Goal: Task Accomplishment & Management: Use online tool/utility

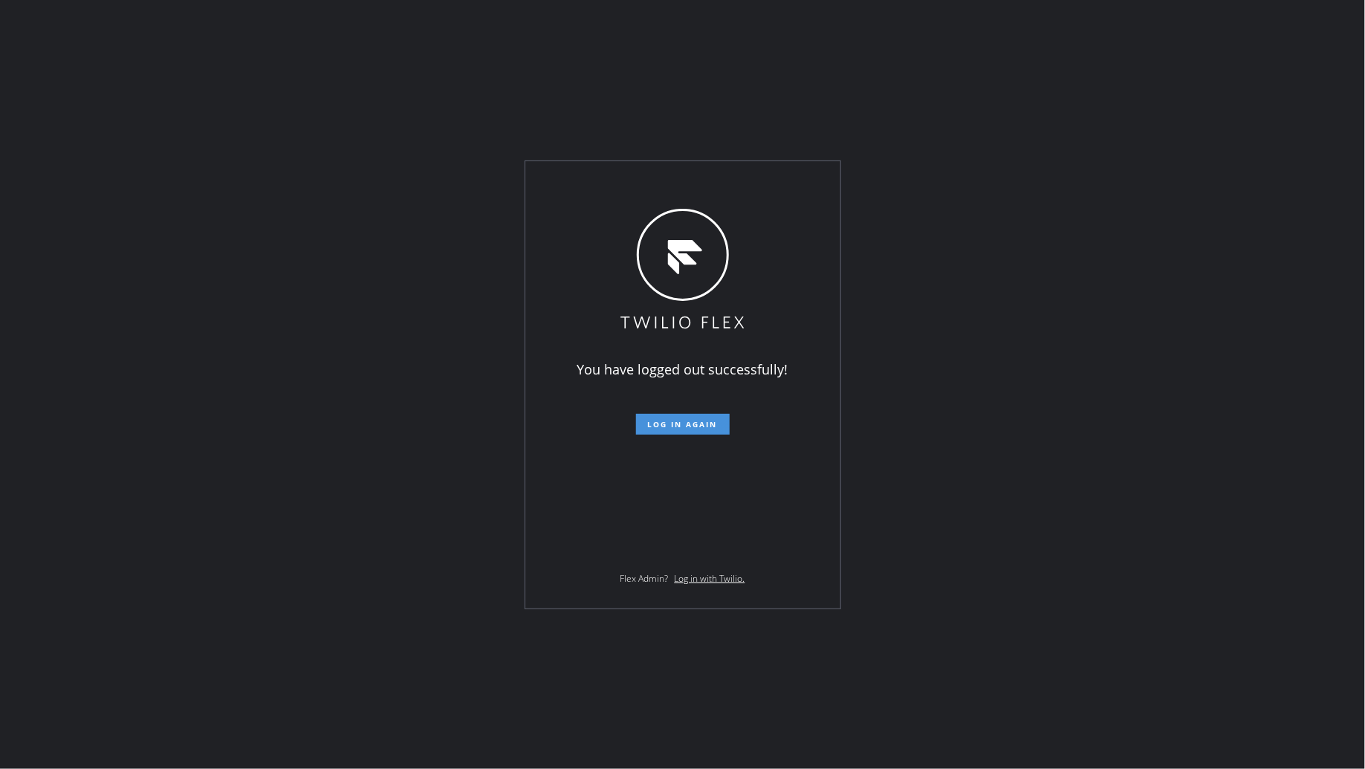
click at [691, 416] on button "Log in again" at bounding box center [683, 424] width 94 height 21
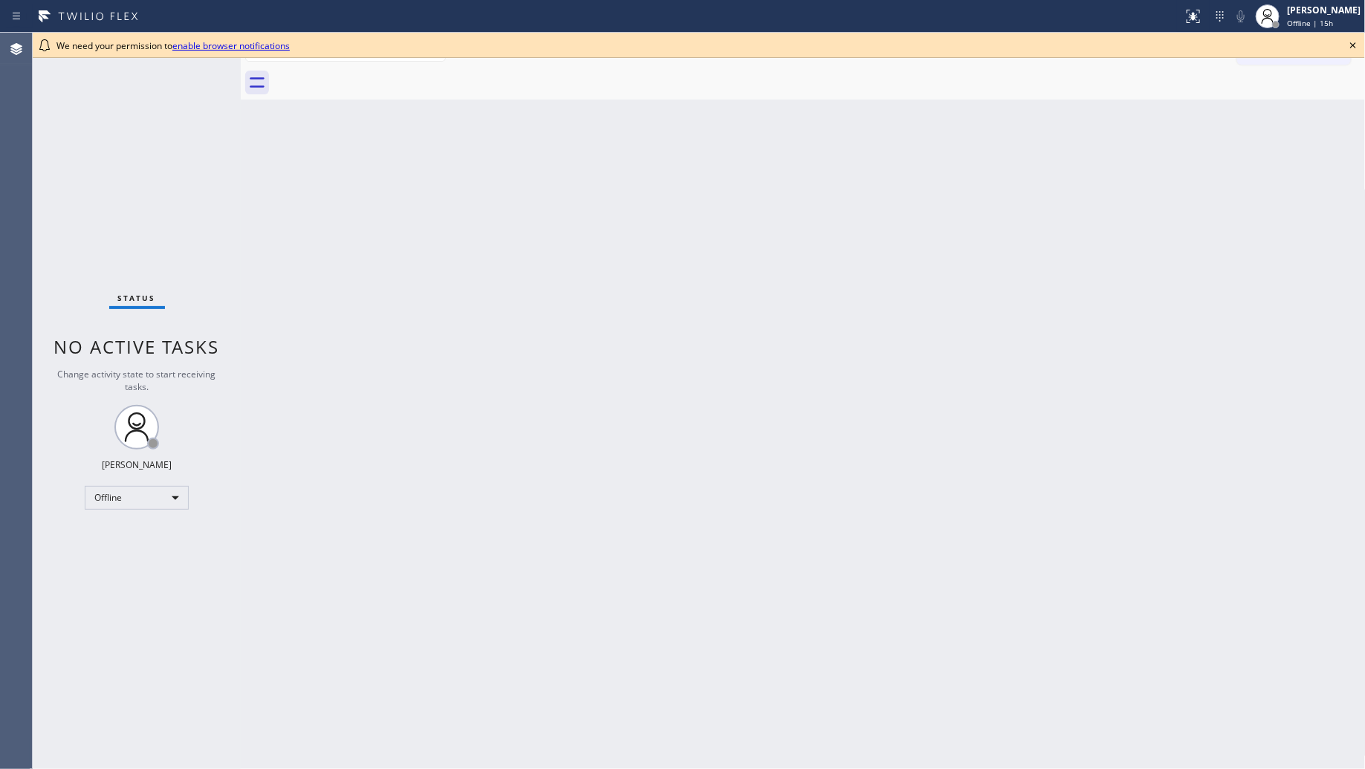
click at [1353, 48] on icon at bounding box center [1353, 45] width 18 height 18
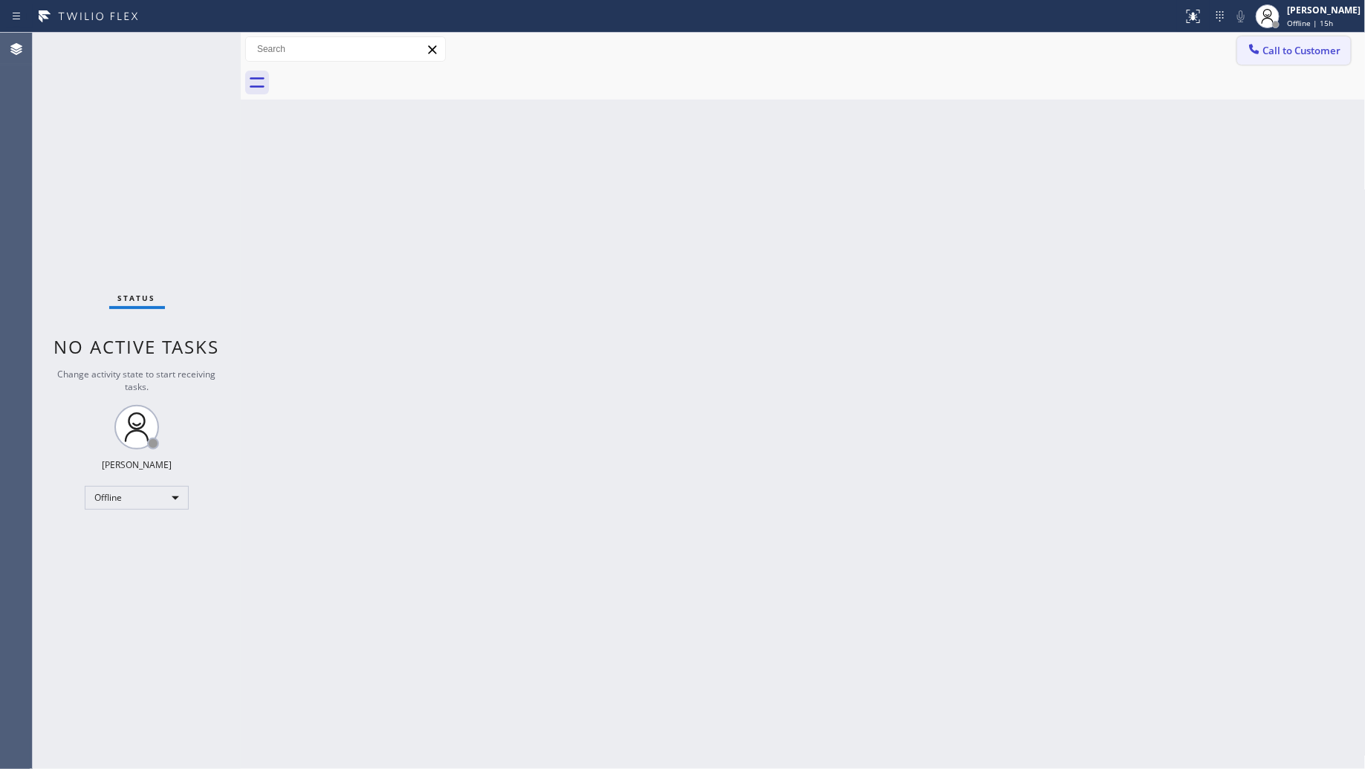
click at [1303, 49] on span "Call to Customer" at bounding box center [1302, 50] width 78 height 13
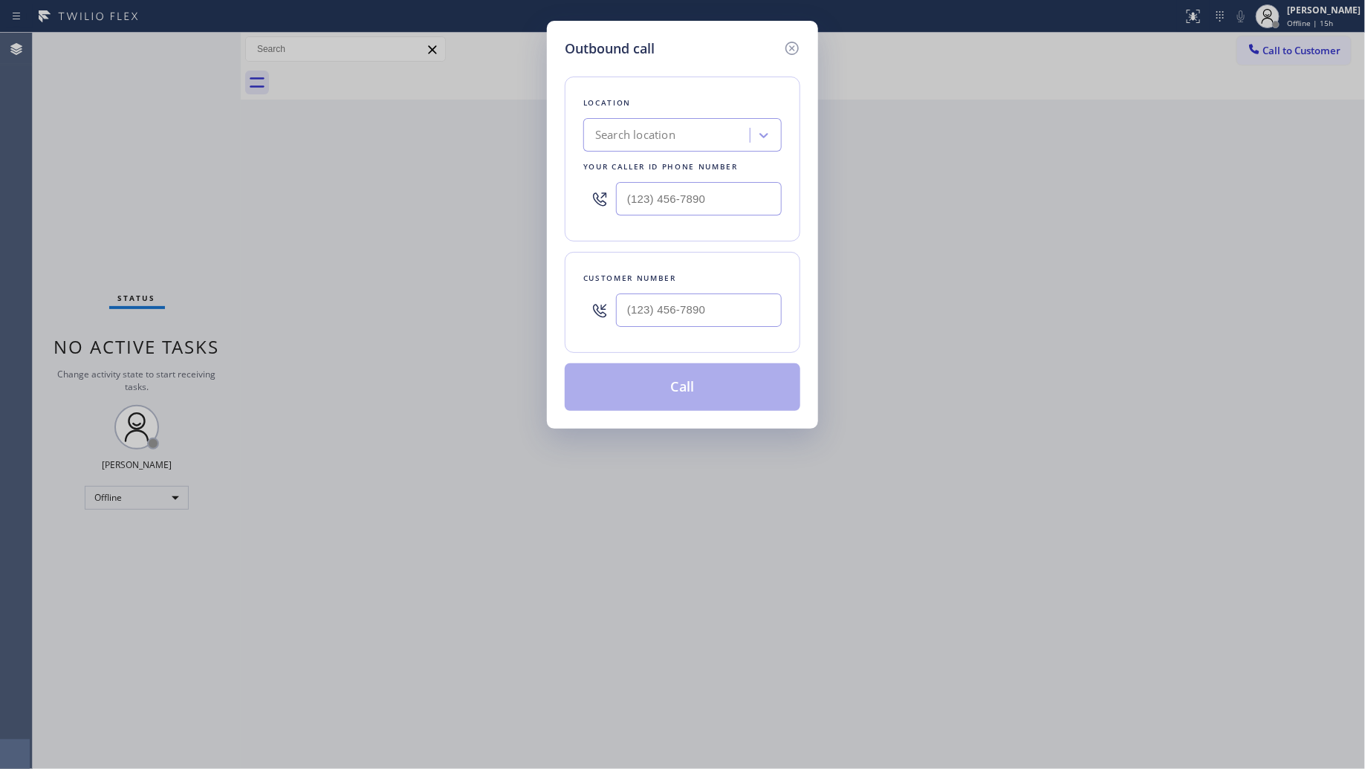
click at [795, 48] on icon at bounding box center [792, 48] width 18 height 18
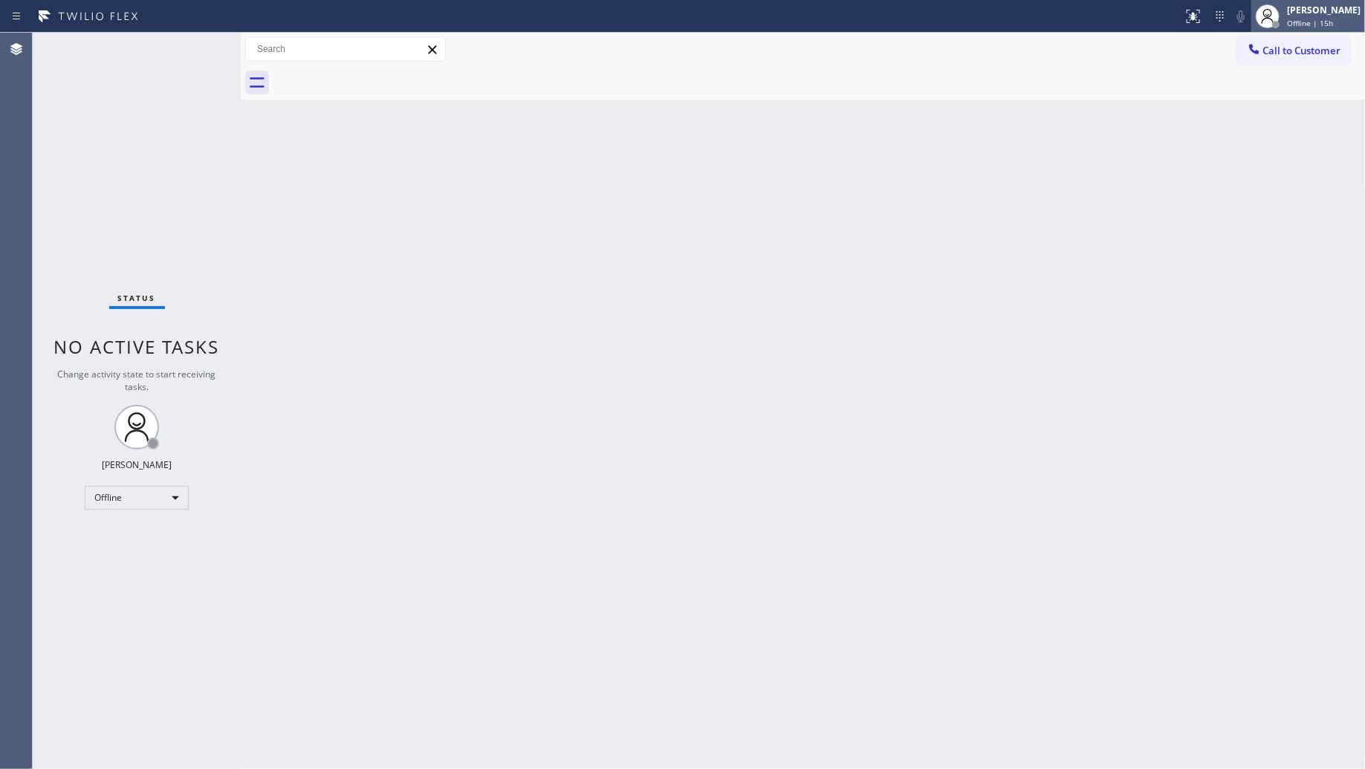
click at [1321, 13] on div "[PERSON_NAME]" at bounding box center [1324, 10] width 74 height 13
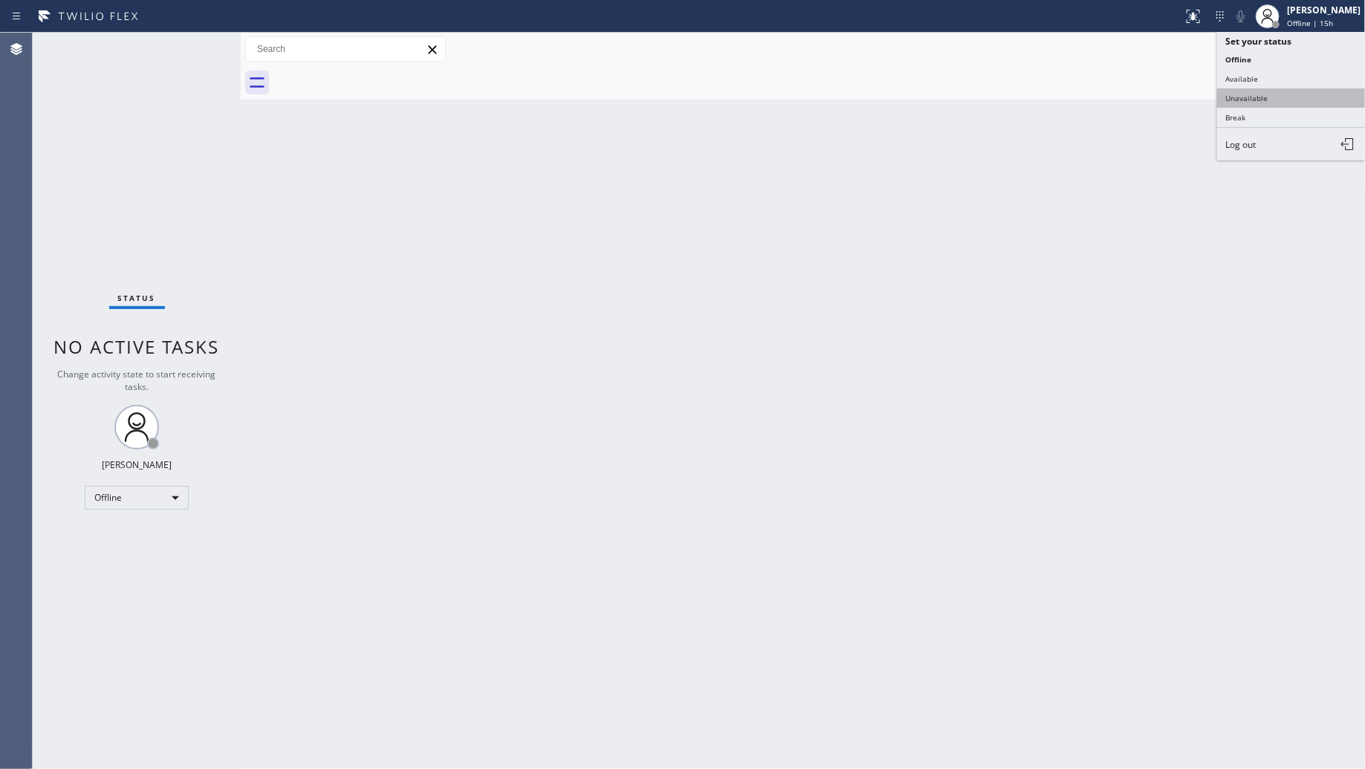
click at [1258, 90] on button "Unavailable" at bounding box center [1291, 97] width 149 height 19
click at [774, 282] on div "Back to Dashboard Change Sender ID Customers Technicians Select a contact Outbo…" at bounding box center [803, 401] width 1125 height 736
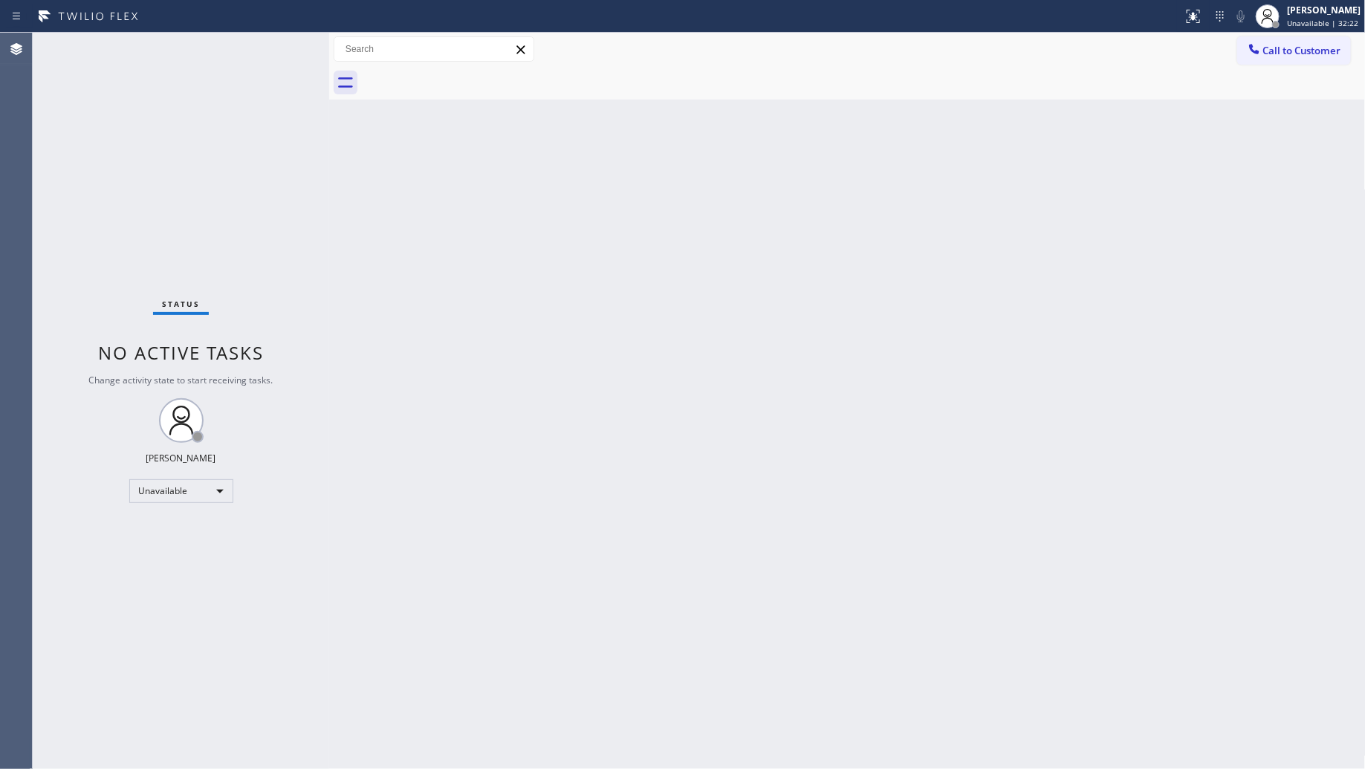
drag, startPoint x: 240, startPoint y: 123, endPoint x: 328, endPoint y: 120, distance: 88.5
click at [329, 120] on div at bounding box center [329, 401] width 0 height 736
drag, startPoint x: 1260, startPoint y: 42, endPoint x: 1245, endPoint y: 48, distance: 16.3
click at [1250, 46] on icon at bounding box center [1254, 49] width 15 height 15
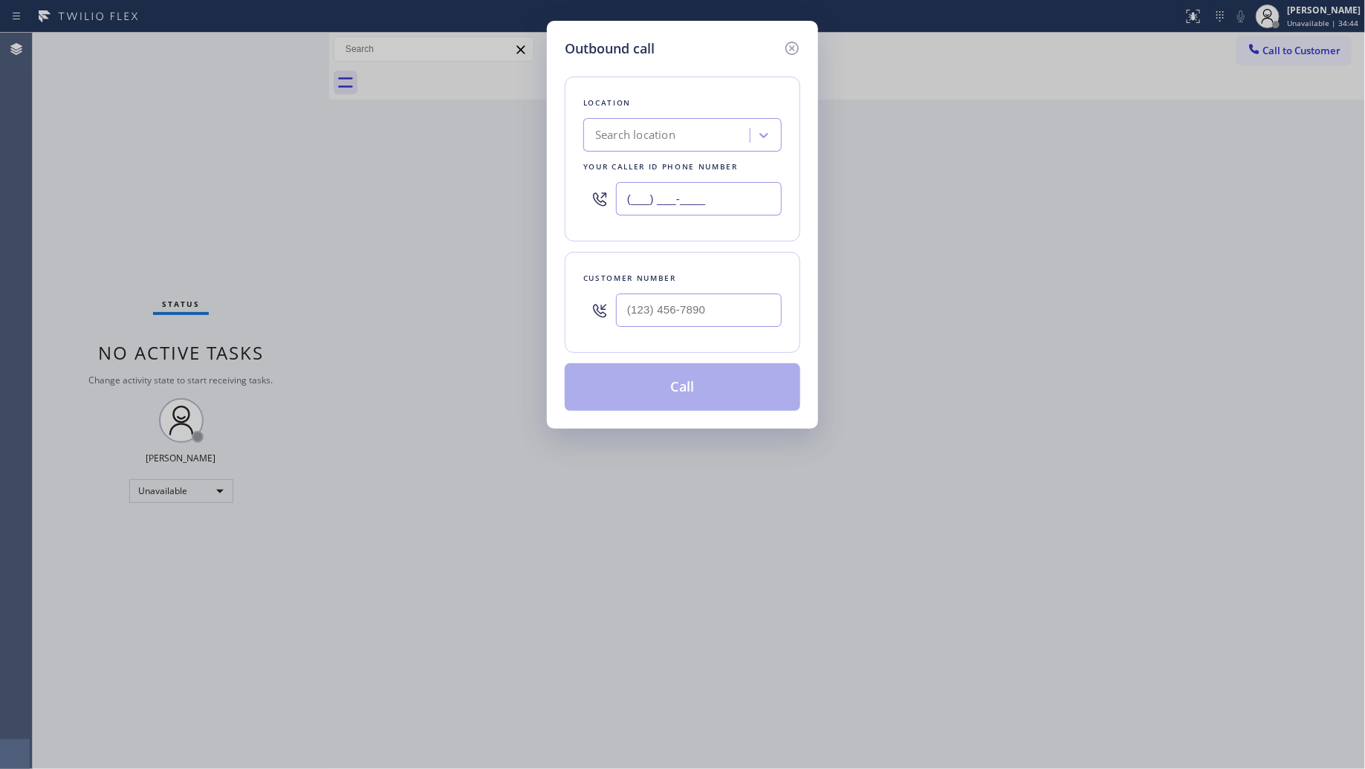
drag, startPoint x: 710, startPoint y: 199, endPoint x: 522, endPoint y: 183, distance: 188.0
click at [535, 199] on div "Outbound call Location Search location Your caller id phone number (___) ___-__…" at bounding box center [682, 384] width 1365 height 769
paste input "909) 443-2133"
type input "[PHONE_NUMBER]"
click at [756, 308] on input "(___) ___-____" at bounding box center [699, 310] width 166 height 33
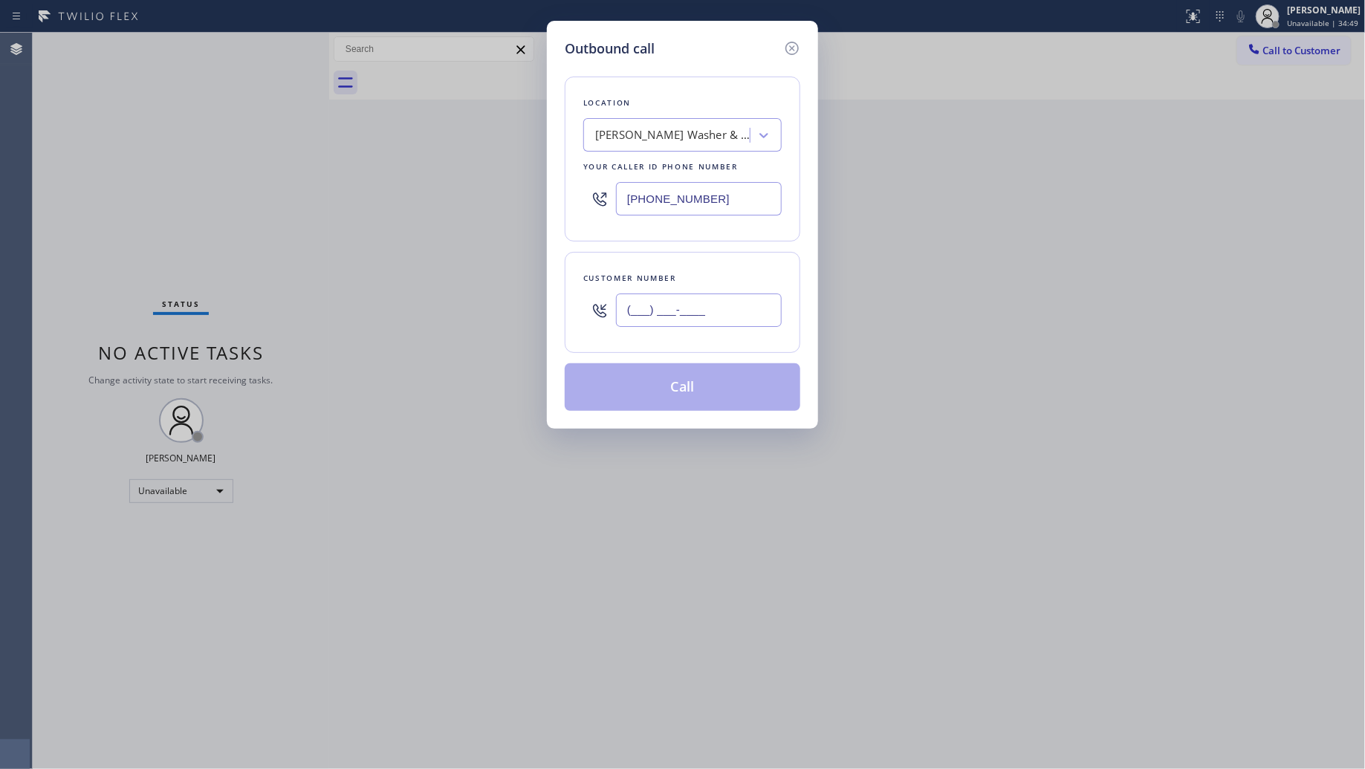
paste input "909) 205-5964"
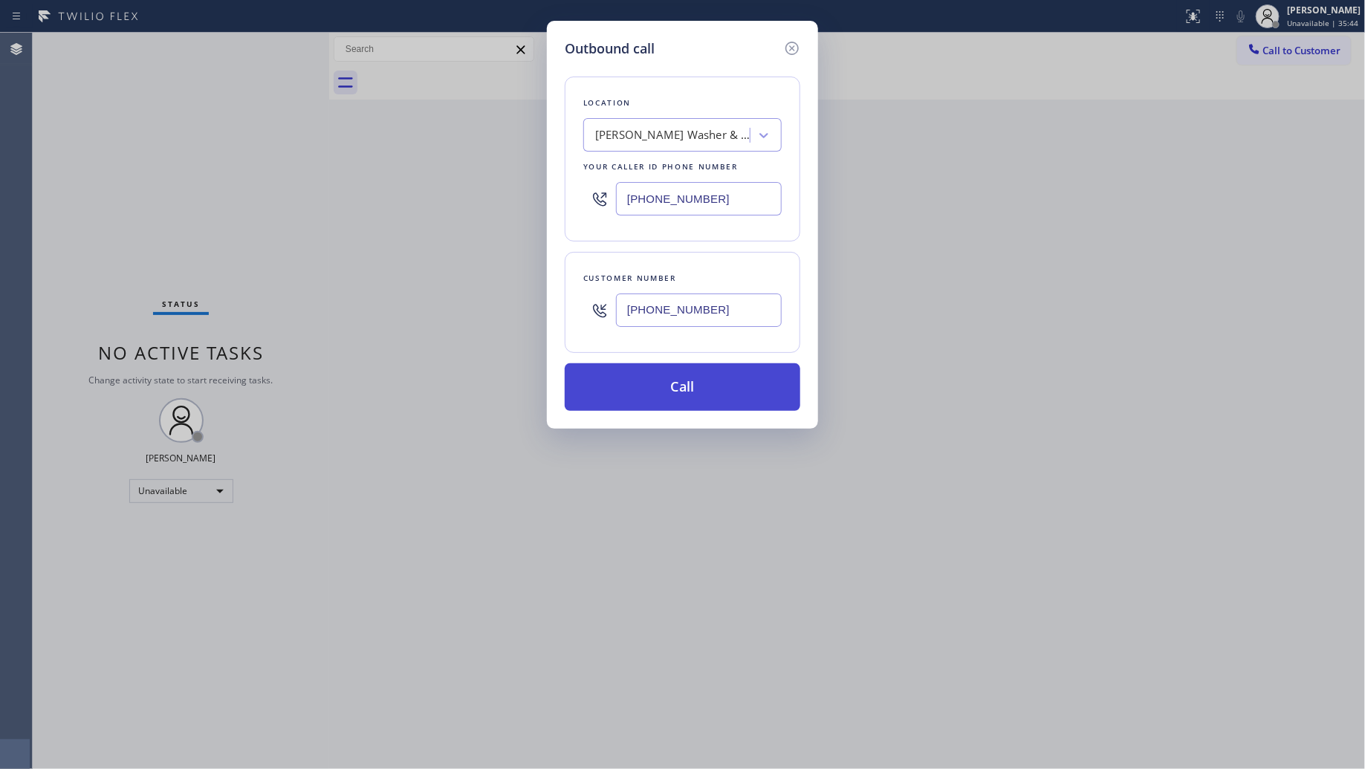
type input "[PHONE_NUMBER]"
click at [680, 398] on button "Call" at bounding box center [683, 387] width 236 height 48
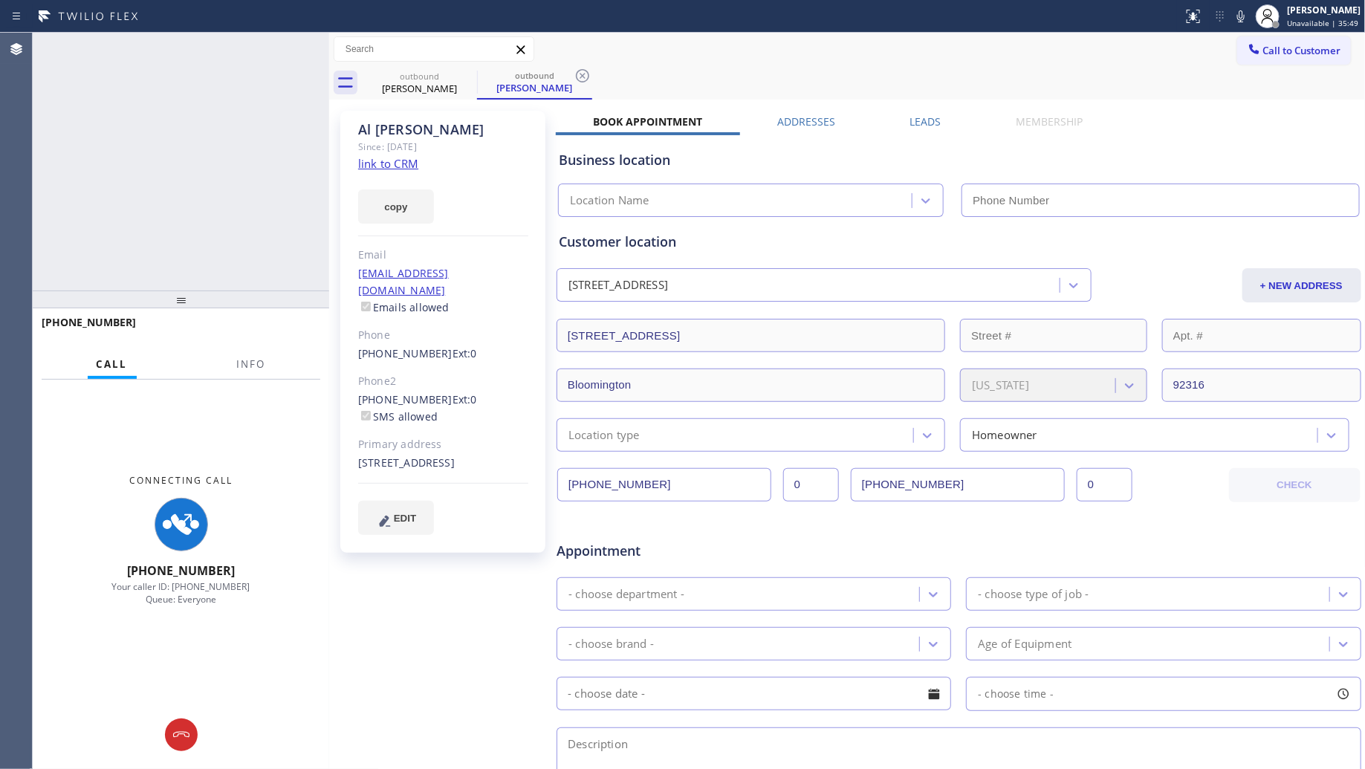
type input "[PHONE_NUMBER]"
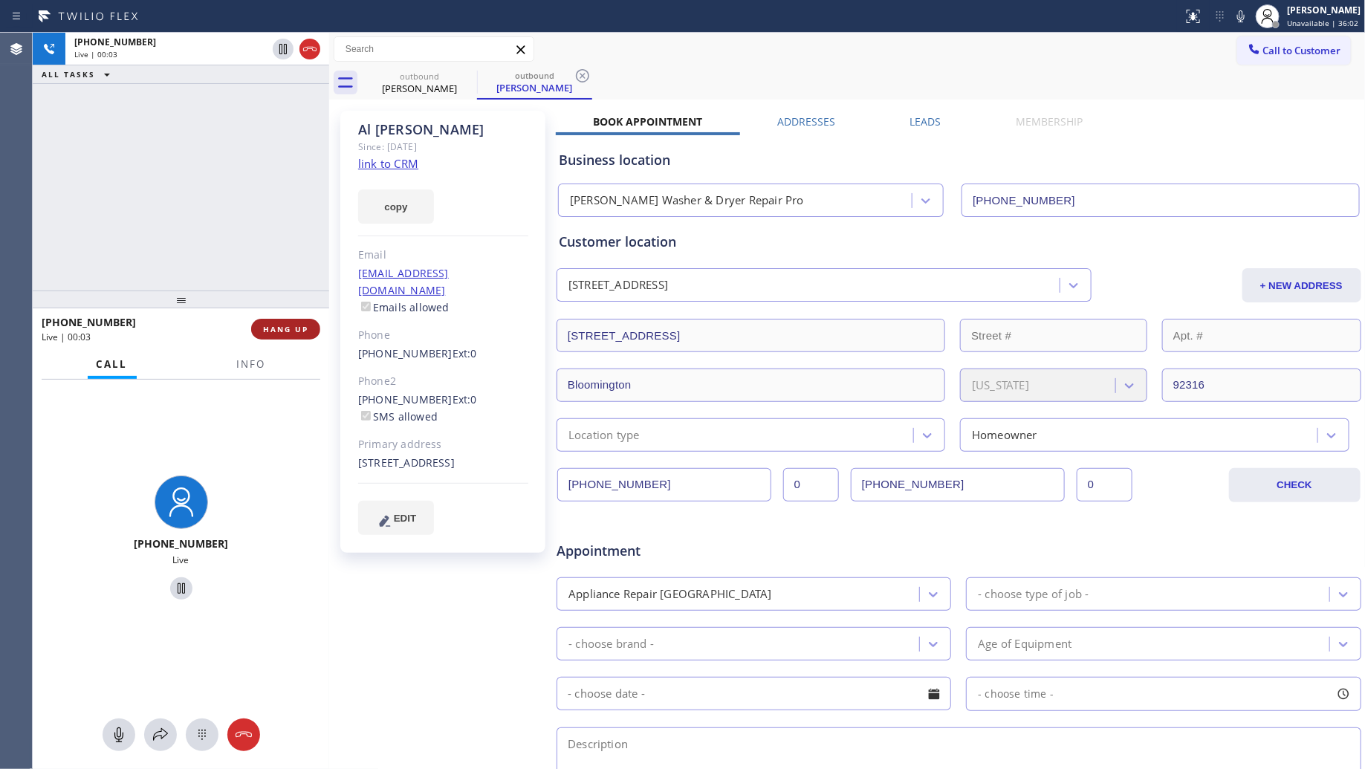
click at [295, 324] on span "HANG UP" at bounding box center [285, 329] width 45 height 10
click at [254, 358] on span "Info" at bounding box center [251, 363] width 29 height 13
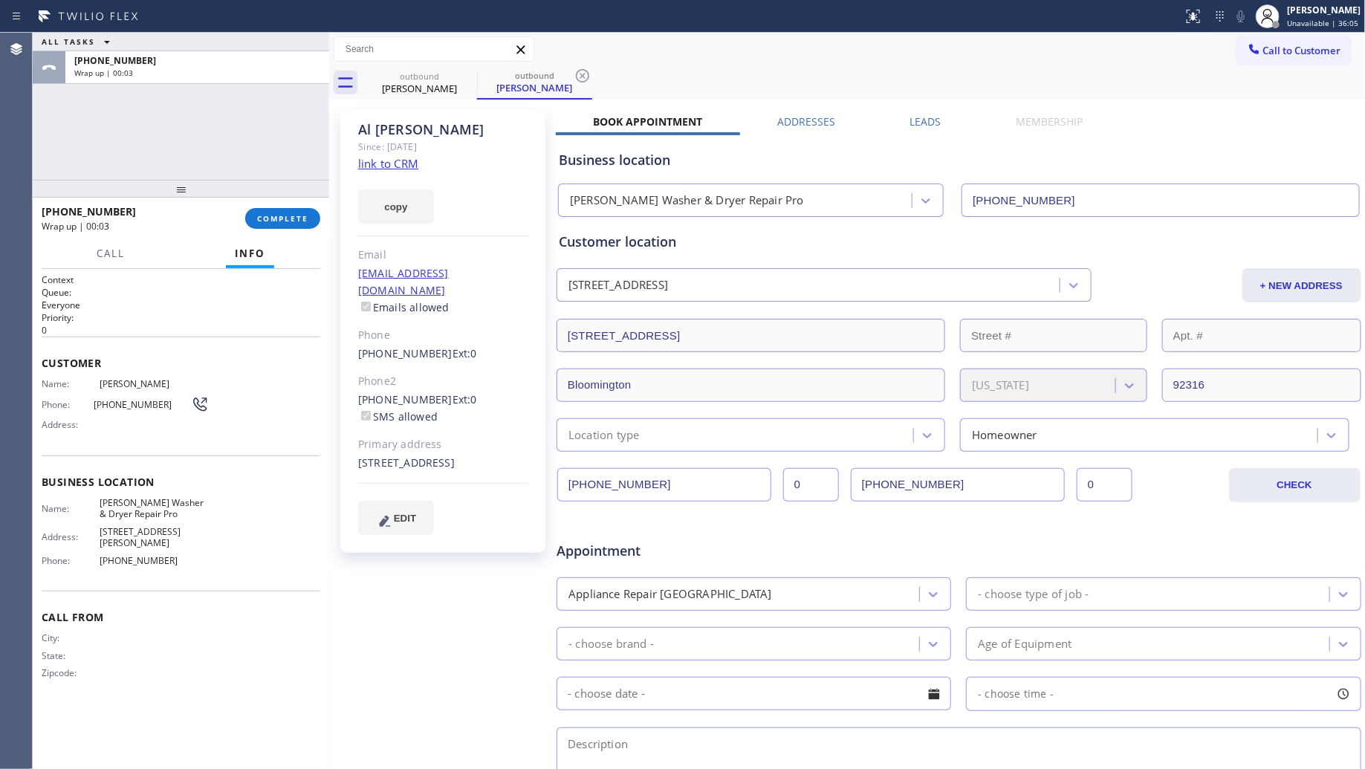
drag, startPoint x: 187, startPoint y: 302, endPoint x: 189, endPoint y: 166, distance: 136.7
click at [189, 166] on div "ALL TASKS ALL TASKS ACTIVE TASKS TASKS IN WRAP UP [PHONE_NUMBER] Wrap up | 00:0…" at bounding box center [181, 401] width 296 height 736
click at [268, 218] on span "COMPLETE" at bounding box center [282, 218] width 51 height 10
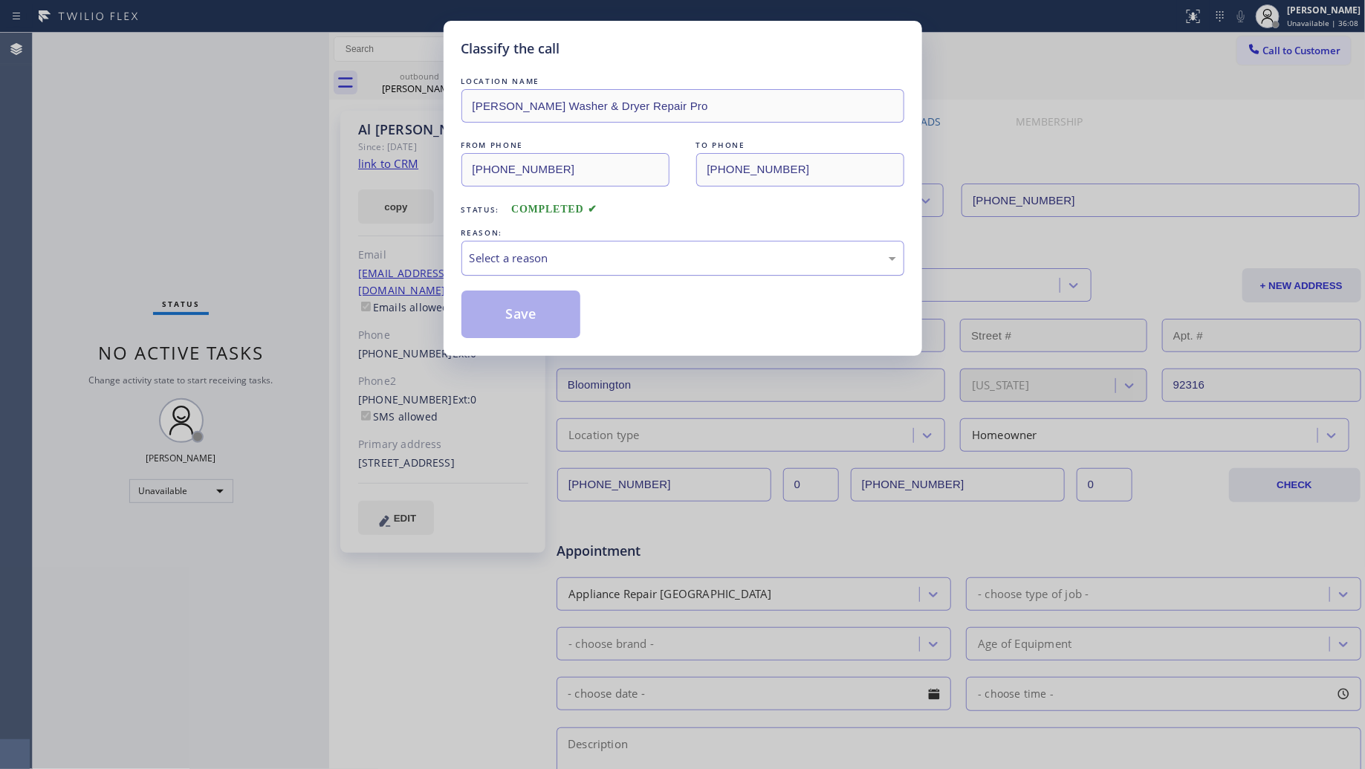
drag, startPoint x: 526, startPoint y: 240, endPoint x: 529, endPoint y: 273, distance: 33.6
click at [528, 245] on div "REASON: Select a reason" at bounding box center [682, 250] width 443 height 51
click at [525, 262] on div "Select a reason" at bounding box center [683, 258] width 427 height 17
click at [516, 314] on button "Save" at bounding box center [521, 315] width 120 height 48
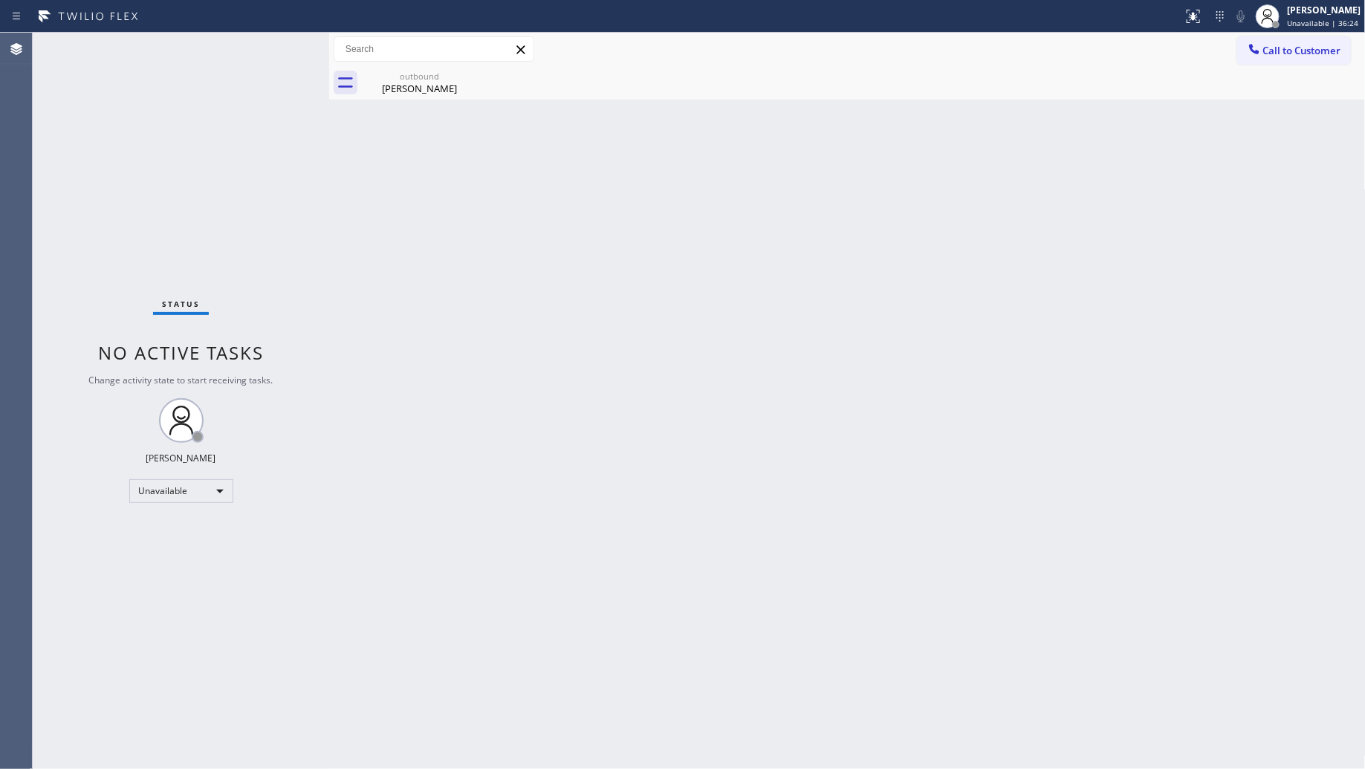
drag, startPoint x: 476, startPoint y: 76, endPoint x: 483, endPoint y: 80, distance: 8.0
click at [476, 75] on div "outbound [PERSON_NAME]" at bounding box center [419, 82] width 115 height 33
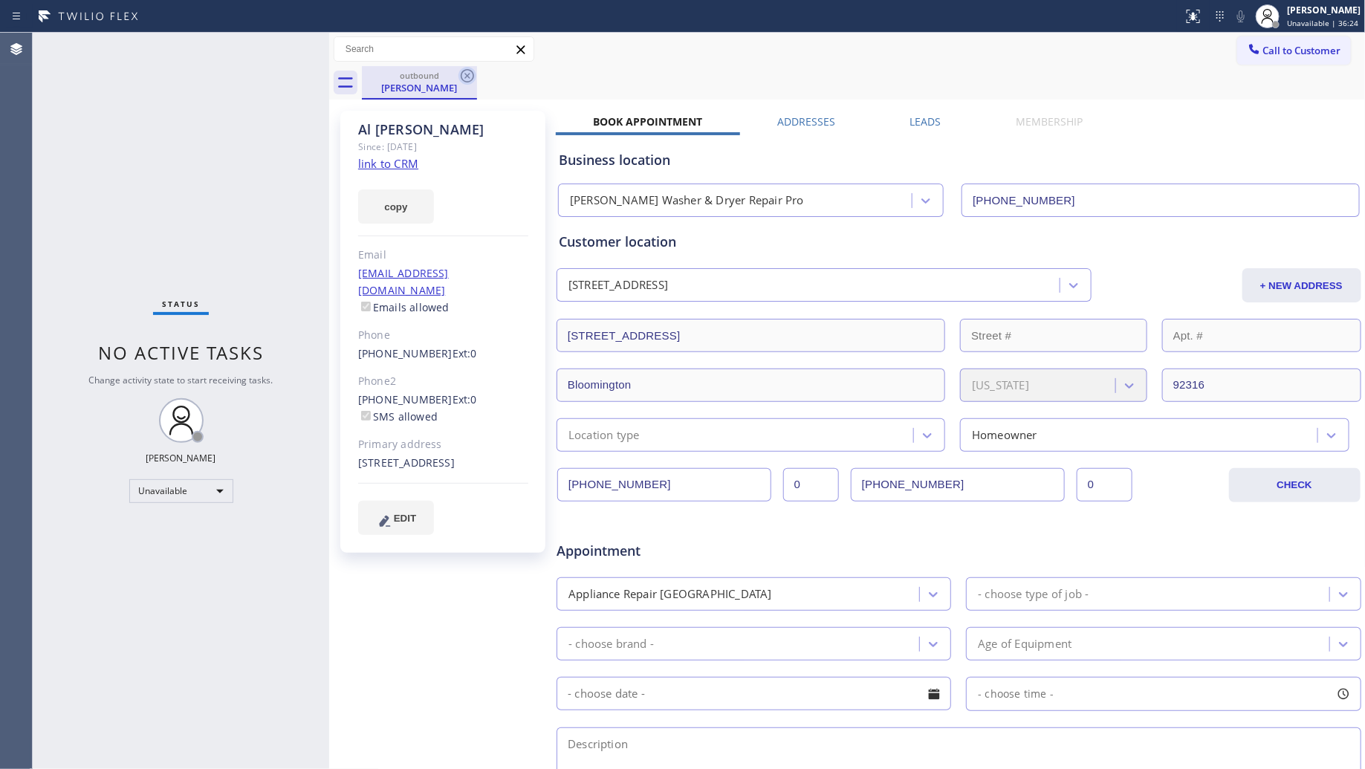
click at [467, 75] on icon at bounding box center [467, 75] width 13 height 13
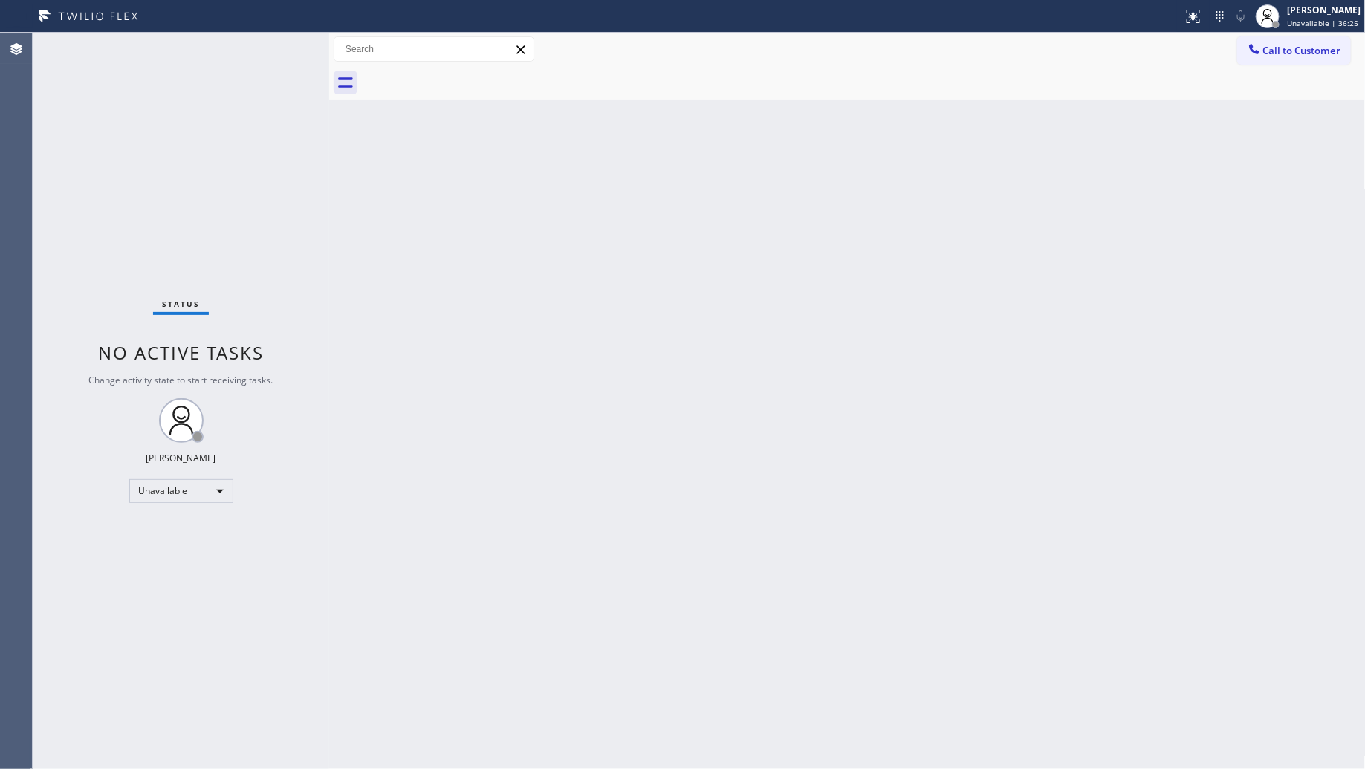
click at [418, 90] on div at bounding box center [864, 82] width 1004 height 33
click at [1291, 51] on span "Call to Customer" at bounding box center [1302, 50] width 78 height 13
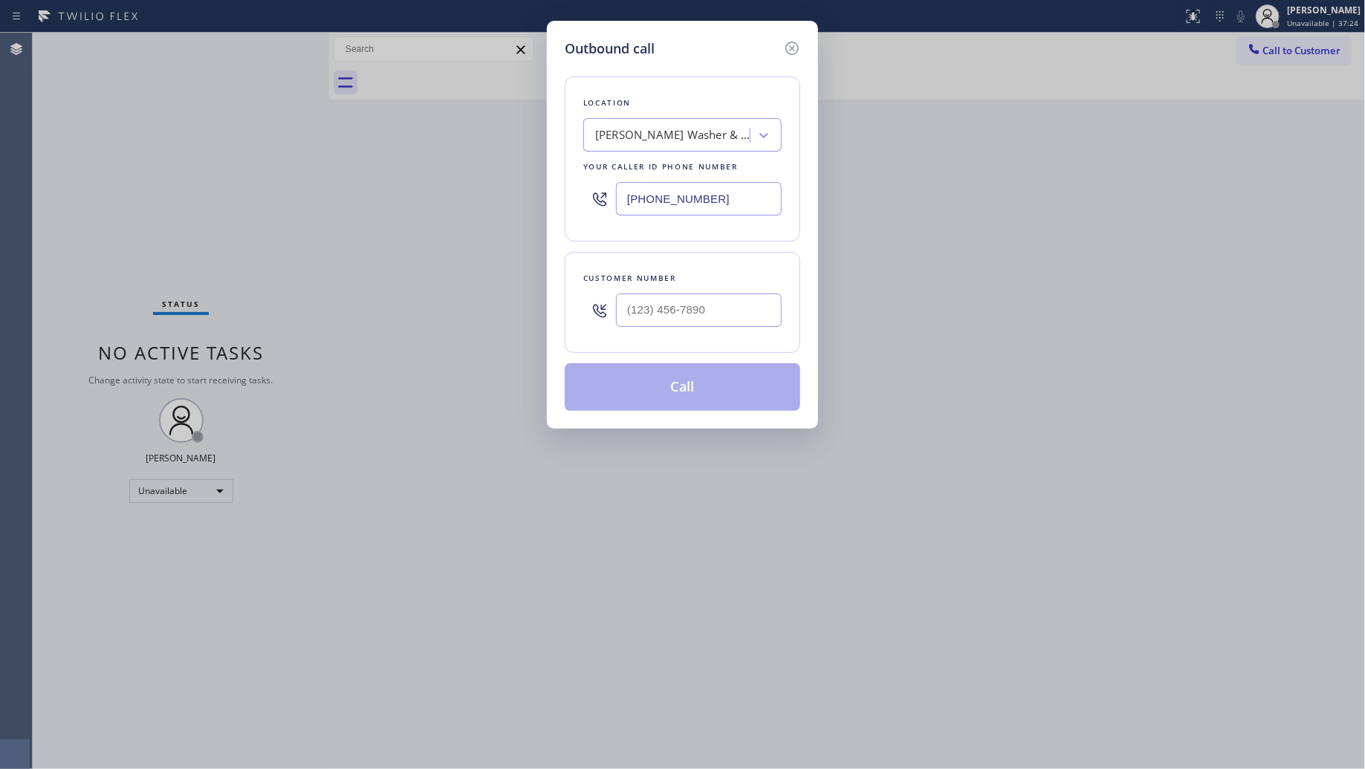
drag, startPoint x: 704, startPoint y: 195, endPoint x: 510, endPoint y: 193, distance: 194.7
click at [513, 194] on div "Outbound call Location [PERSON_NAME] Washer & Dryer Repair Pro Your caller id p…" at bounding box center [682, 384] width 1365 height 769
paste input "805) 728-9087"
type input "[PHONE_NUMBER]"
click at [692, 307] on input "(___) ___-____" at bounding box center [699, 310] width 166 height 33
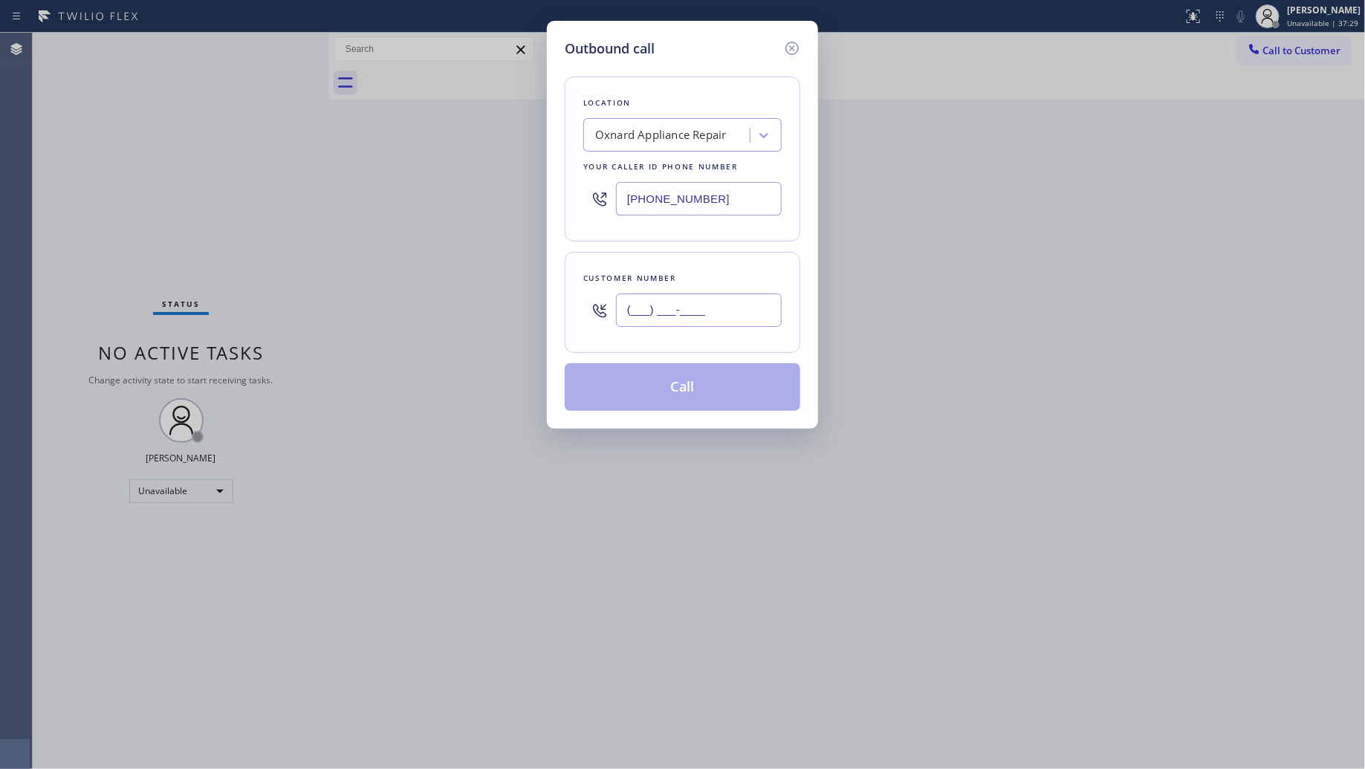
paste input "805) 651-0631"
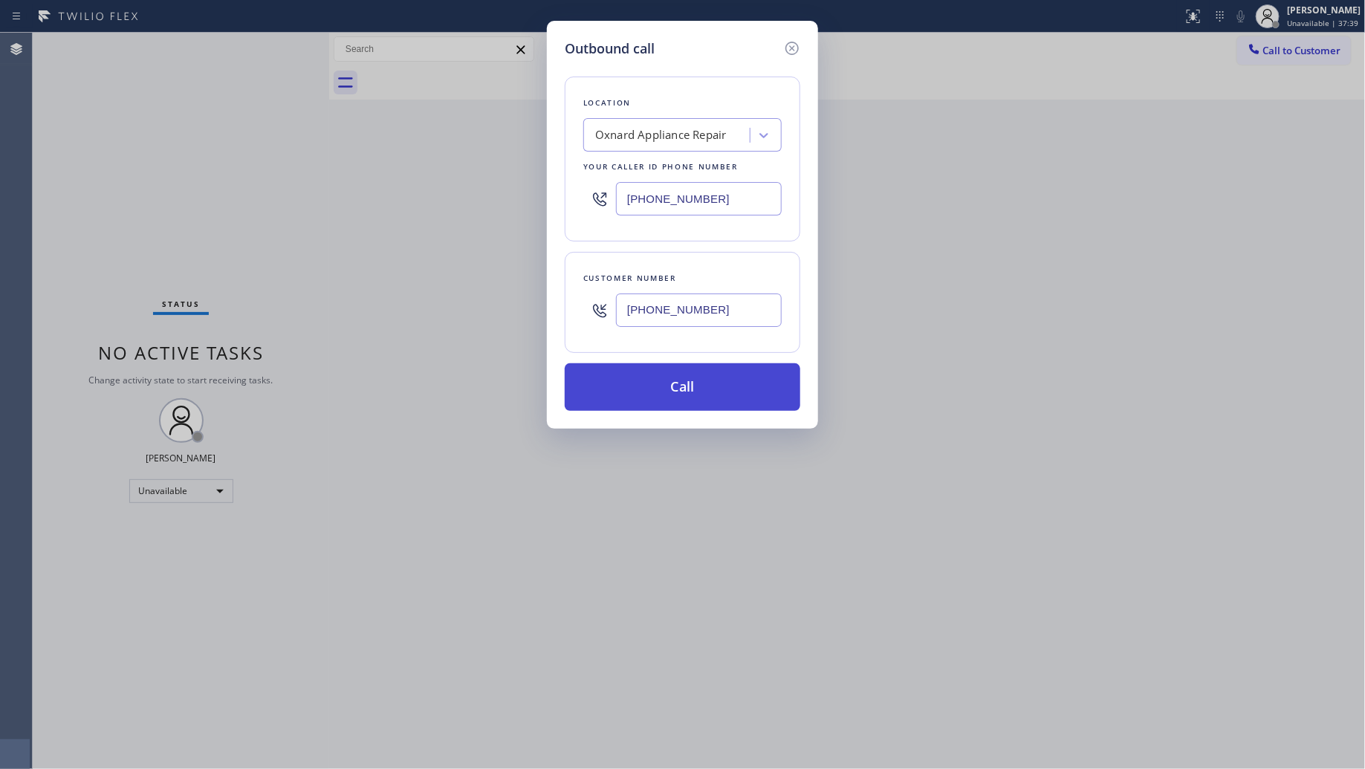
type input "[PHONE_NUMBER]"
click at [685, 384] on button "Call" at bounding box center [683, 387] width 236 height 48
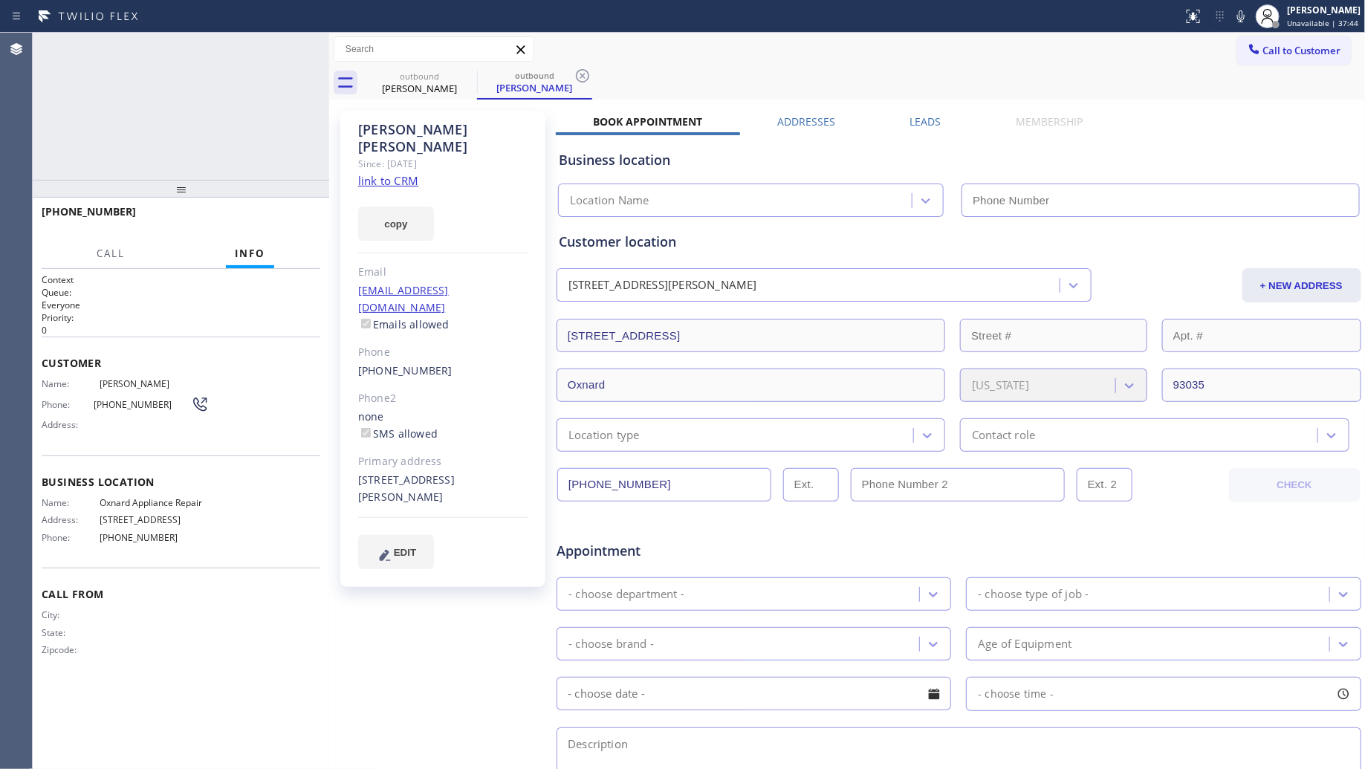
type input "[PHONE_NUMBER]"
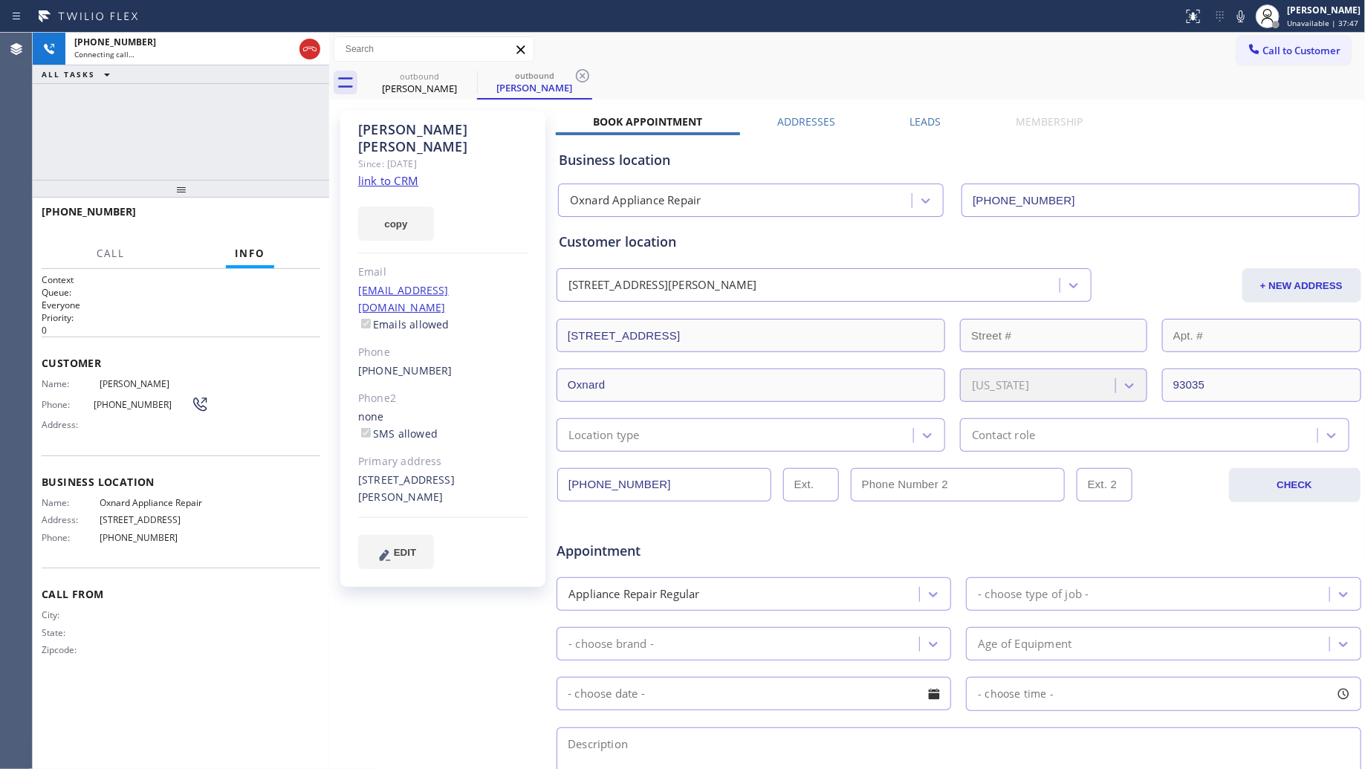
click at [580, 74] on icon at bounding box center [583, 76] width 18 height 18
drag, startPoint x: 606, startPoint y: 74, endPoint x: 622, endPoint y: 65, distance: 18.0
click at [607, 74] on div "outbound [PERSON_NAME]" at bounding box center [864, 82] width 1004 height 33
click at [936, 35] on div "Call to Customer Outbound call Location Oxnard Appliance Repair Your caller id …" at bounding box center [847, 49] width 1037 height 33
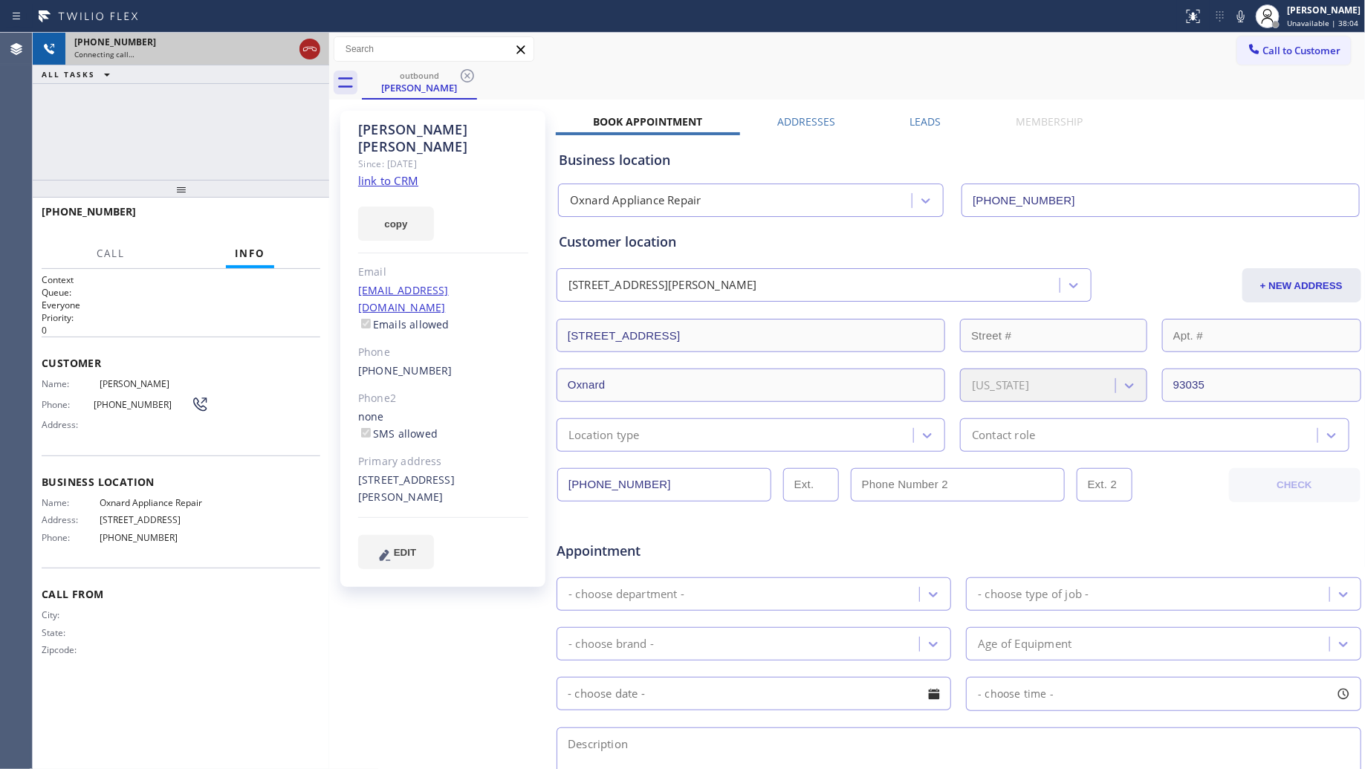
click at [303, 54] on icon at bounding box center [310, 49] width 18 height 18
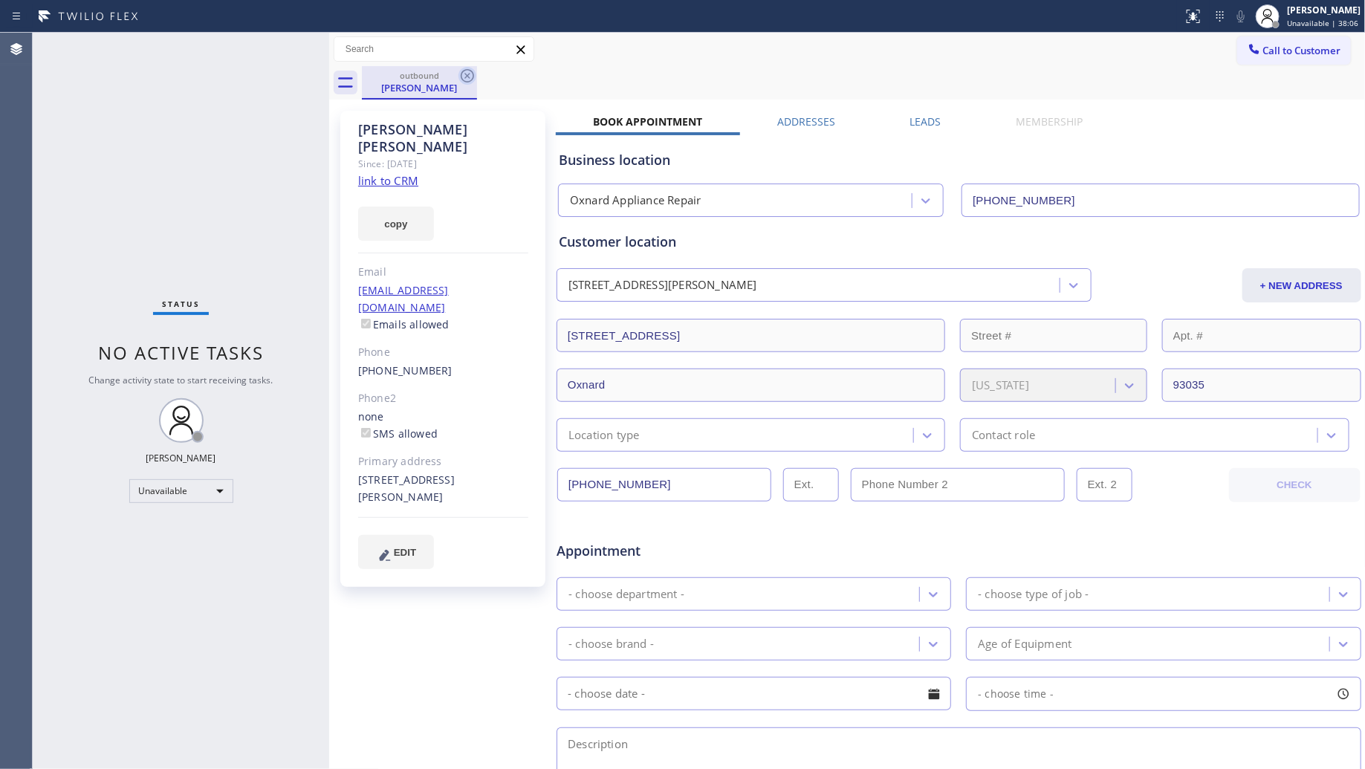
click at [464, 72] on icon at bounding box center [467, 76] width 18 height 18
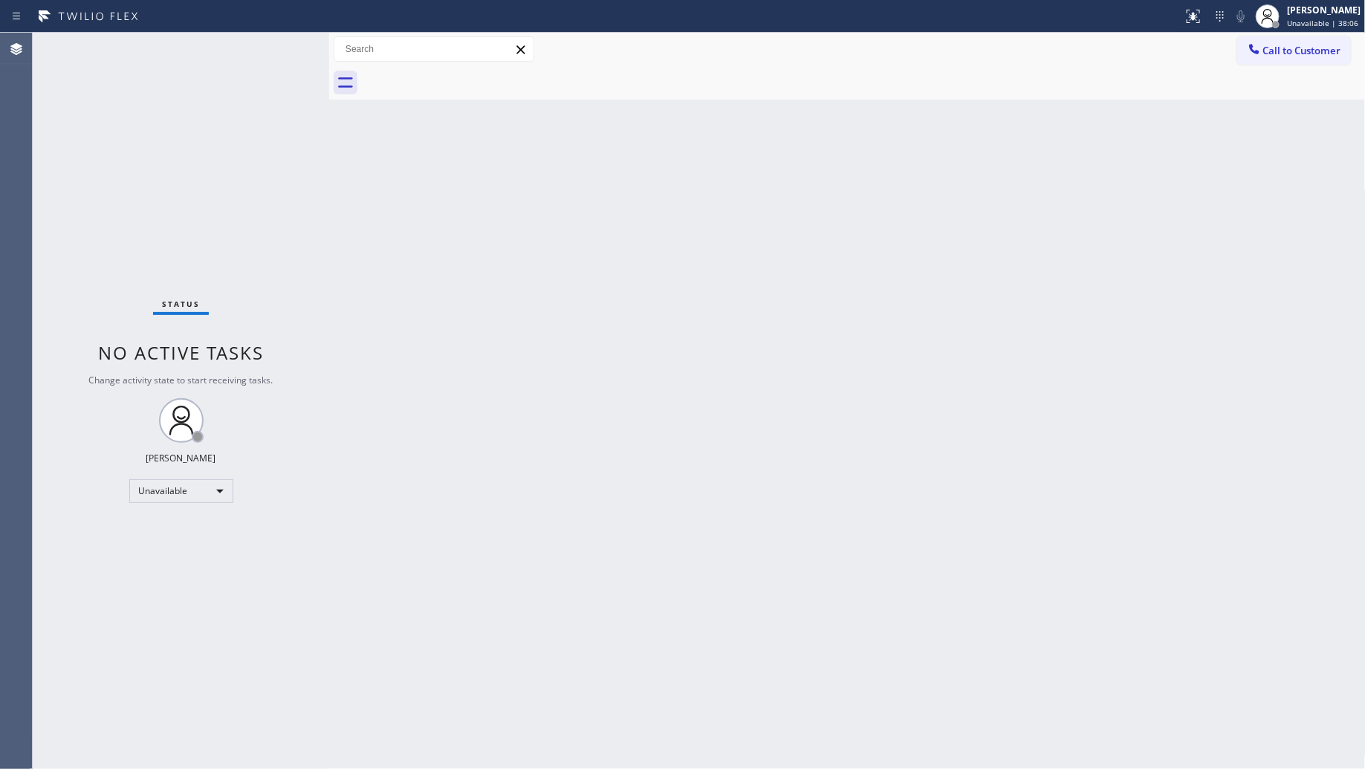
click at [465, 72] on div at bounding box center [864, 82] width 1004 height 33
drag, startPoint x: 1327, startPoint y: 46, endPoint x: 1264, endPoint y: 60, distance: 64.7
click at [1324, 46] on span "Call to Customer" at bounding box center [1302, 50] width 78 height 13
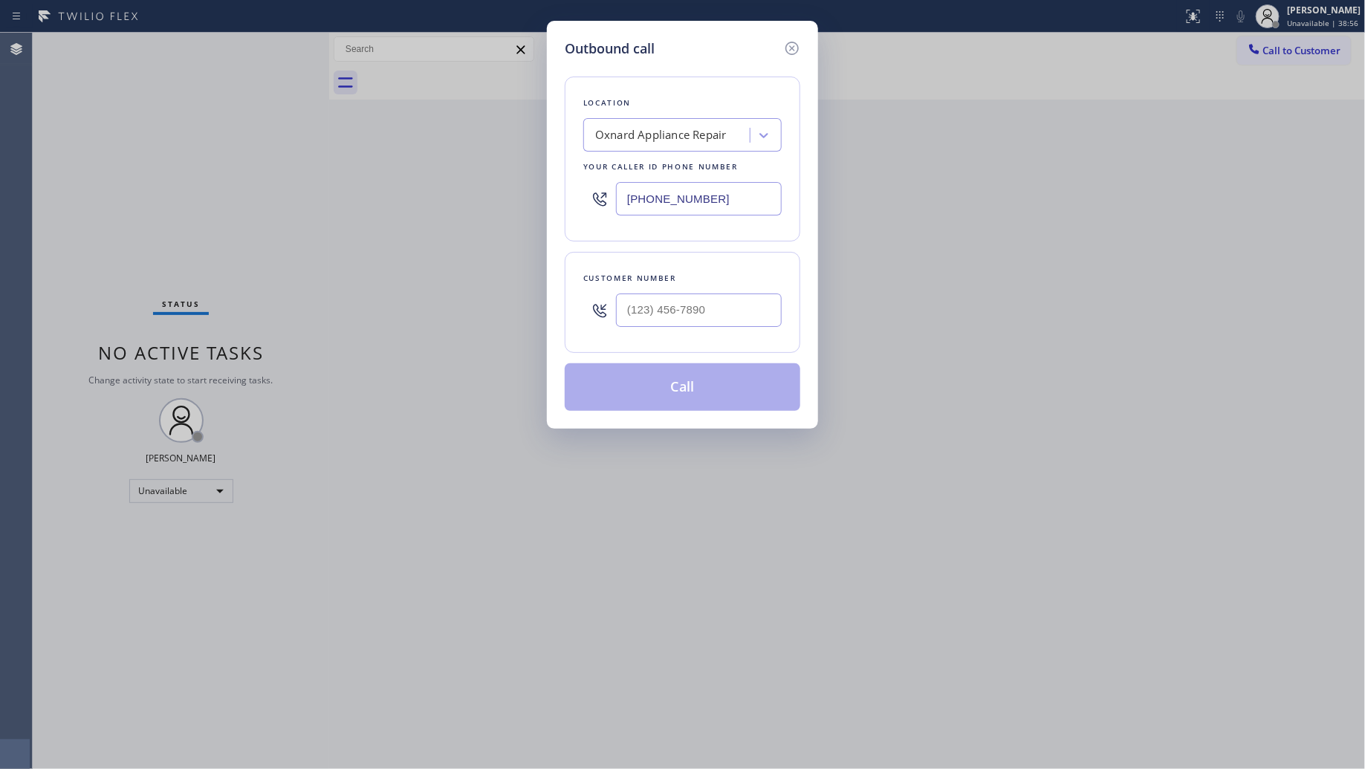
drag, startPoint x: 782, startPoint y: 199, endPoint x: 606, endPoint y: 194, distance: 175.4
click at [613, 198] on div "Location Oxnard Appliance Repair Your caller id phone number [PHONE_NUMBER]" at bounding box center [683, 159] width 236 height 165
click at [708, 195] on input "(___) ___-____" at bounding box center [699, 198] width 166 height 33
paste input "888) 909-0120"
type input "[PHONE_NUMBER]"
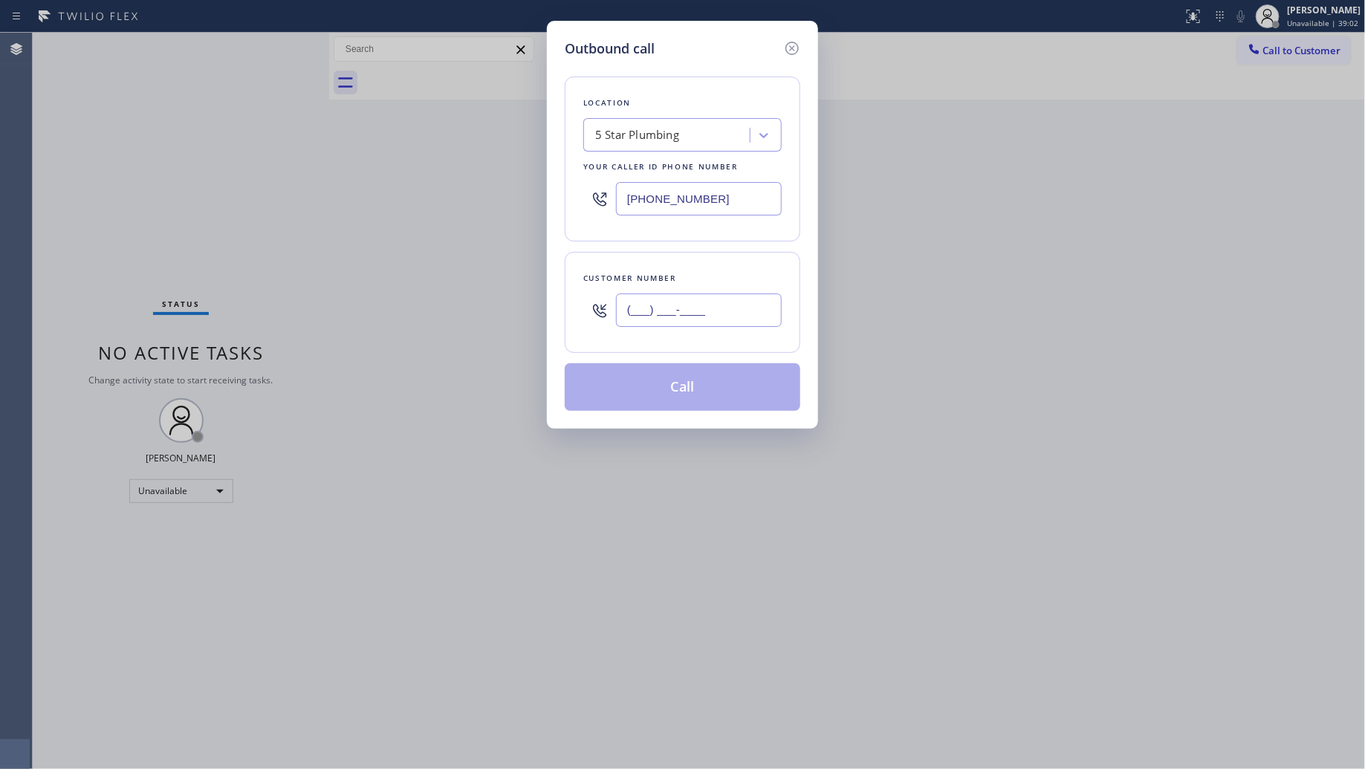
click at [751, 302] on input "(___) ___-____" at bounding box center [699, 310] width 166 height 33
paste input "818) 977-3267"
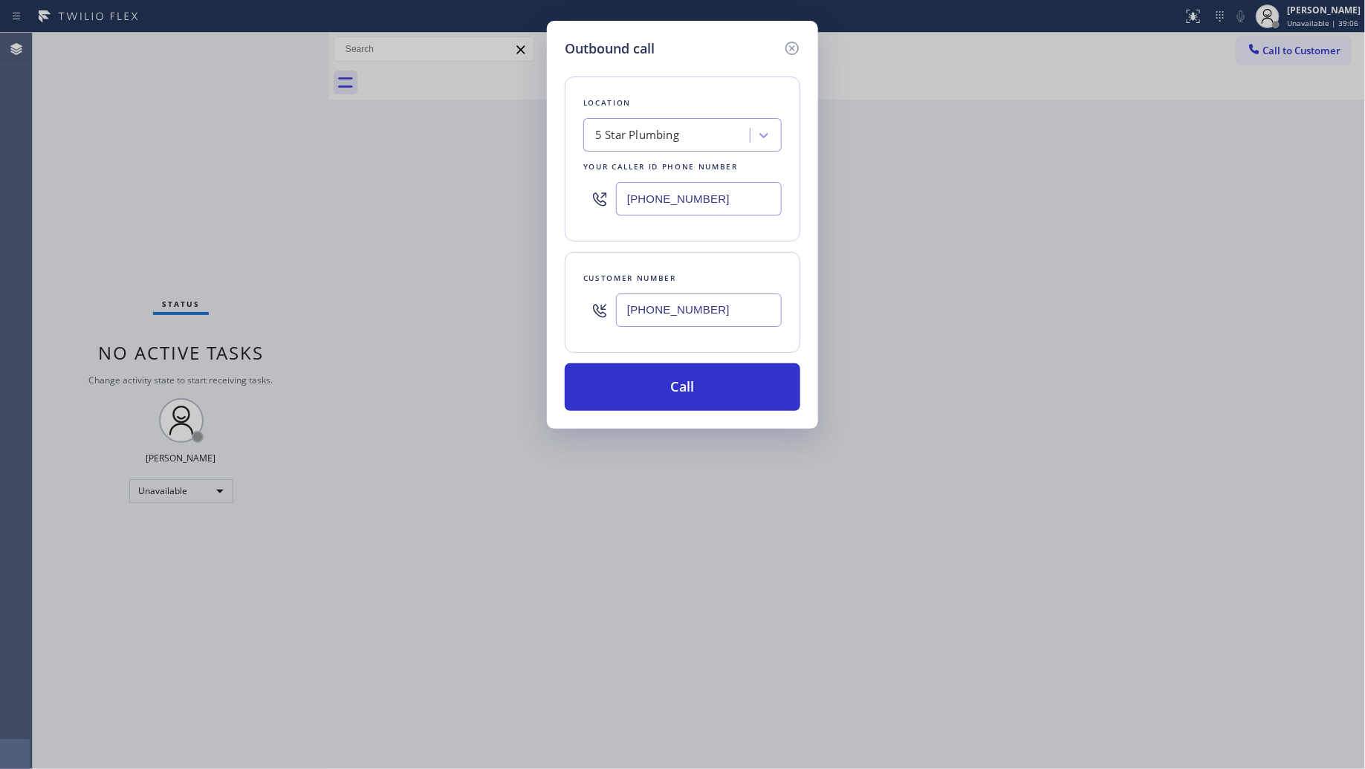
type input "[PHONE_NUMBER]"
click at [675, 386] on button "Call" at bounding box center [683, 387] width 236 height 48
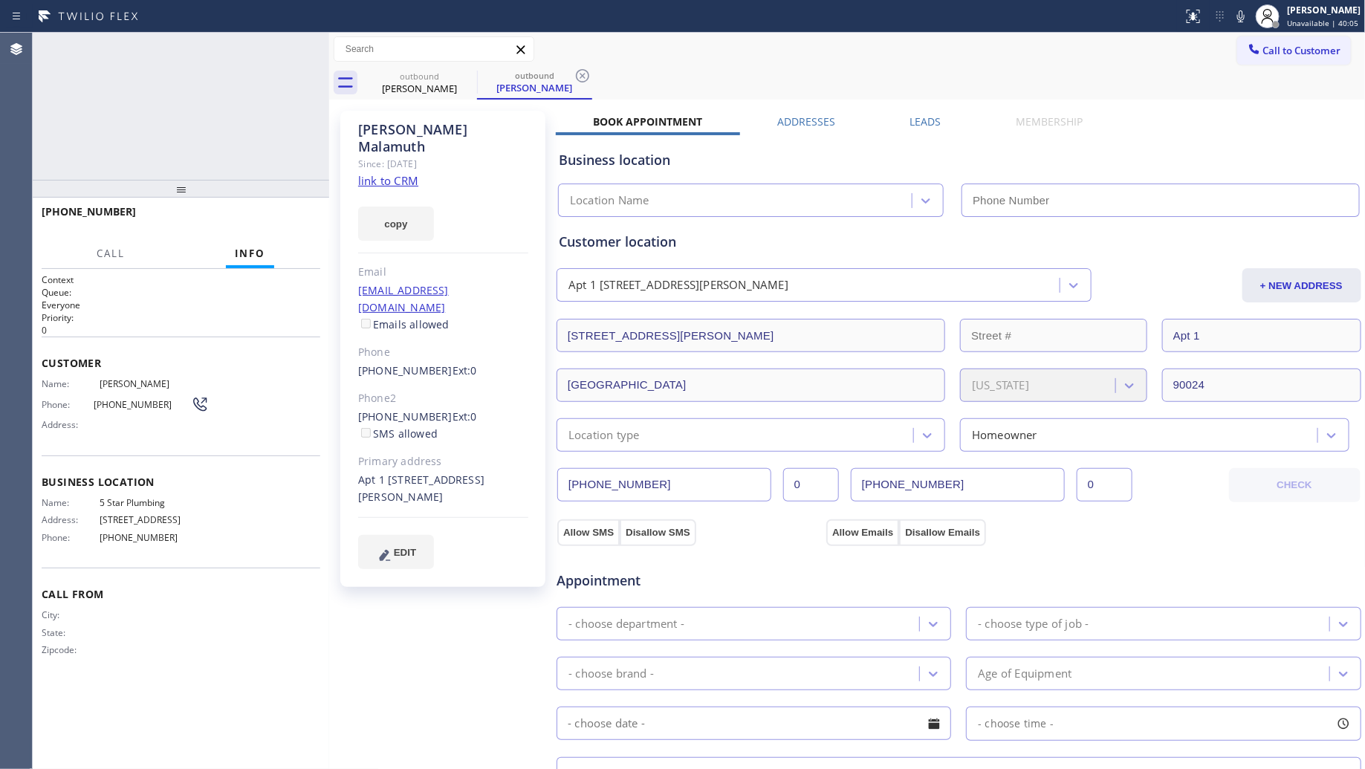
type input "[PHONE_NUMBER]"
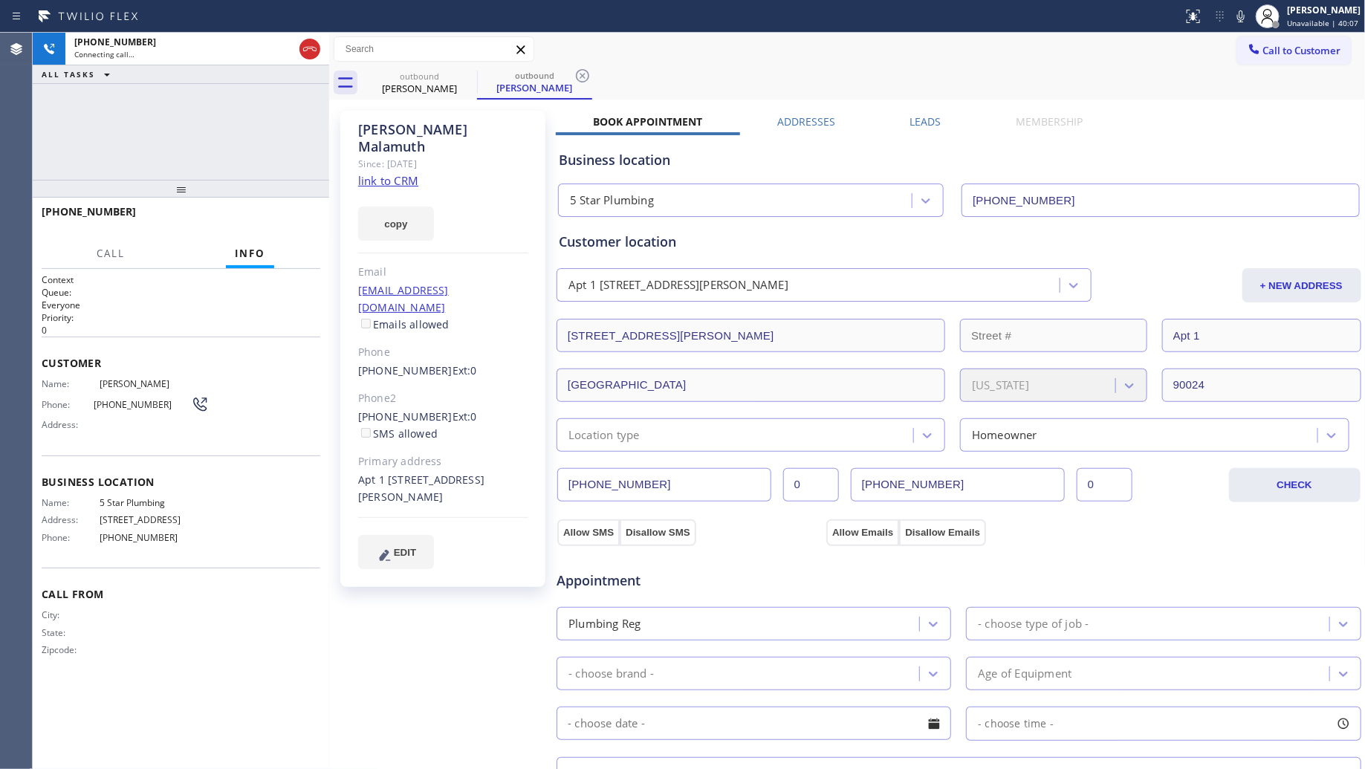
drag, startPoint x: 875, startPoint y: 47, endPoint x: 748, endPoint y: 54, distance: 127.3
click at [868, 48] on div "Call to Customer Outbound call Location 5 Star Plumbing Your caller id phone nu…" at bounding box center [847, 49] width 1037 height 26
click at [583, 77] on icon at bounding box center [582, 75] width 13 height 13
click at [612, 71] on div "outbound [PERSON_NAME]" at bounding box center [864, 82] width 1004 height 33
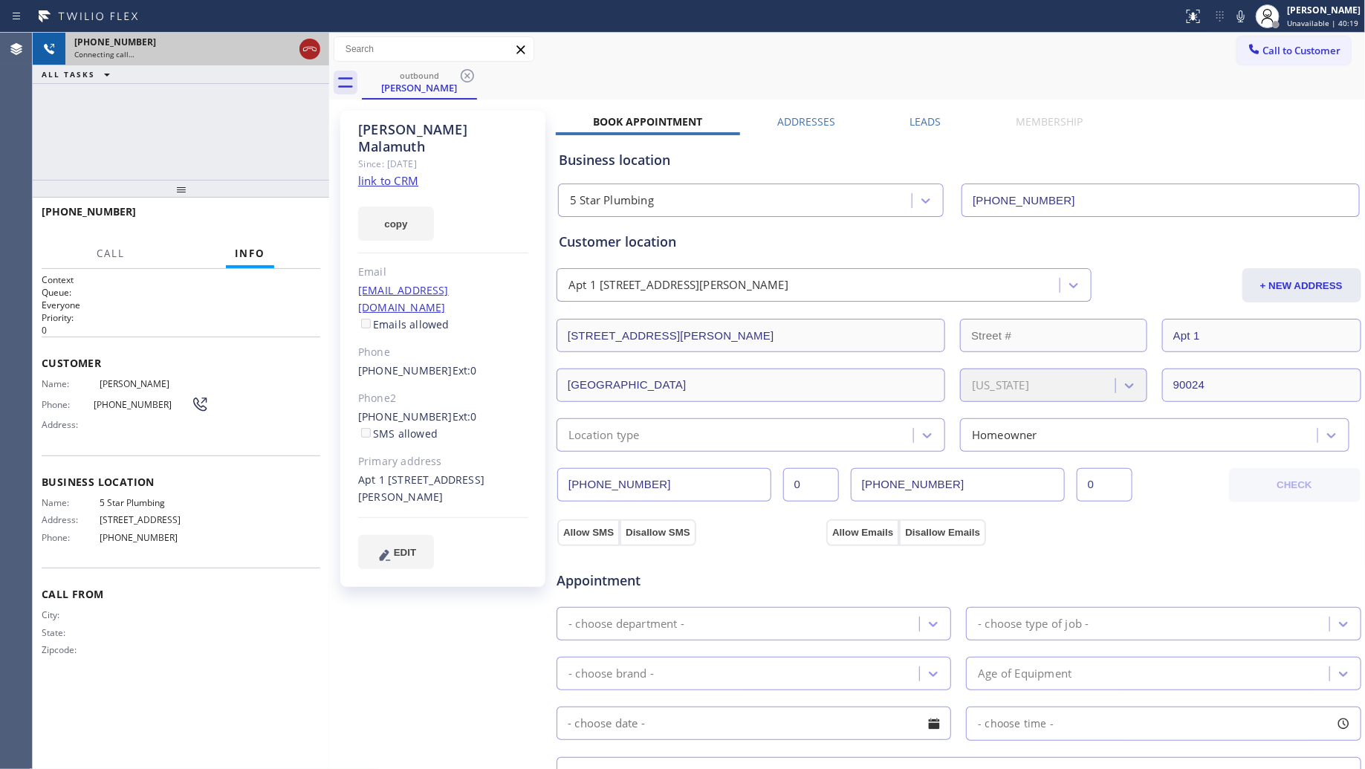
click at [310, 45] on icon at bounding box center [310, 49] width 18 height 18
click at [310, 45] on div "[PHONE_NUMBER]" at bounding box center [197, 42] width 246 height 13
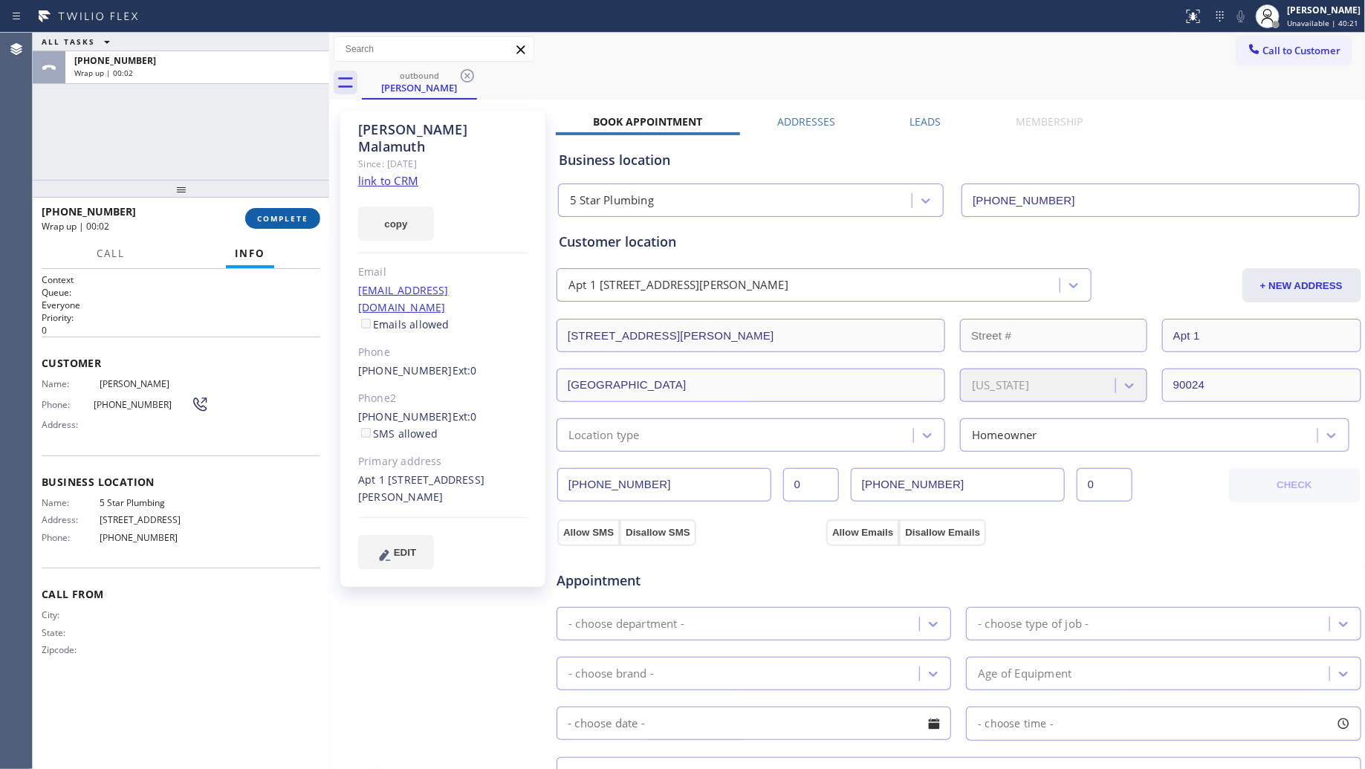
click at [286, 218] on span "COMPLETE" at bounding box center [282, 218] width 51 height 10
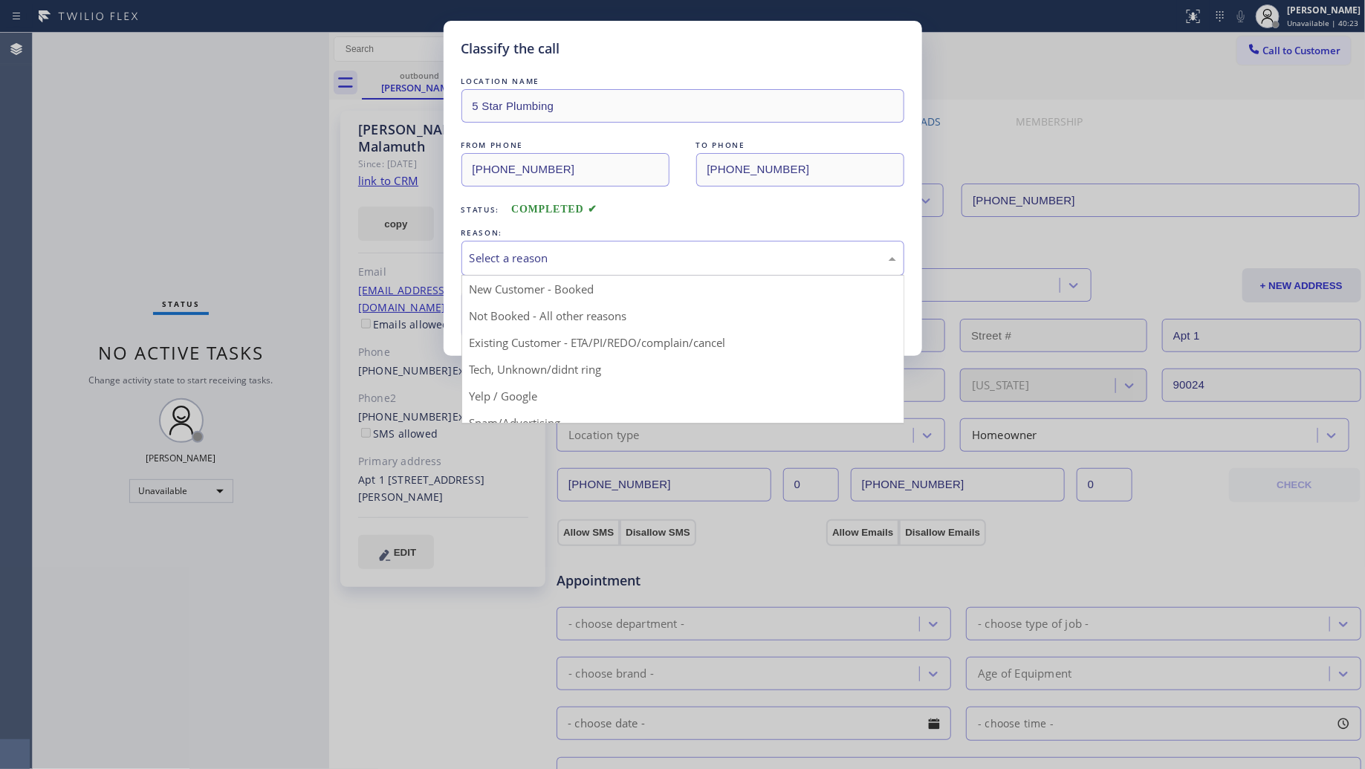
click at [535, 247] on div "Select a reason" at bounding box center [682, 258] width 443 height 35
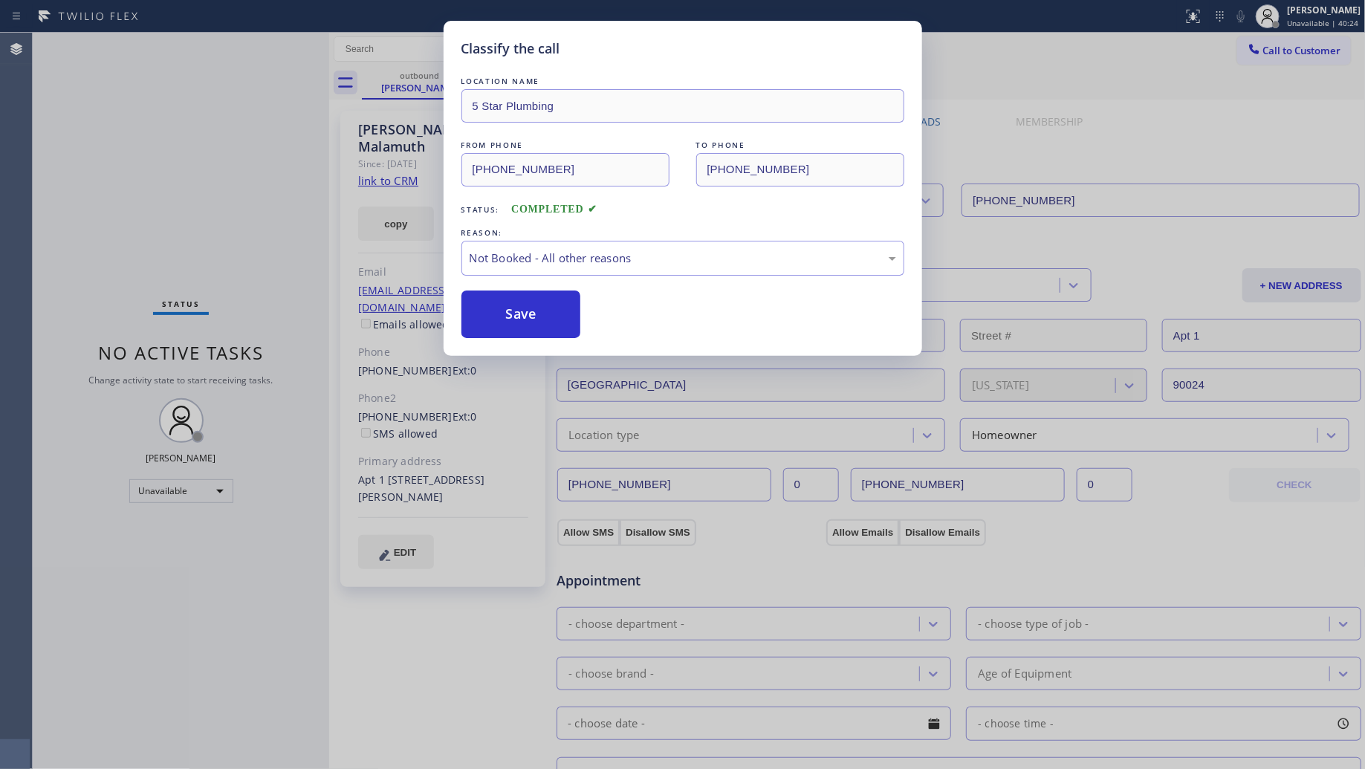
click at [517, 317] on button "Save" at bounding box center [521, 315] width 120 height 48
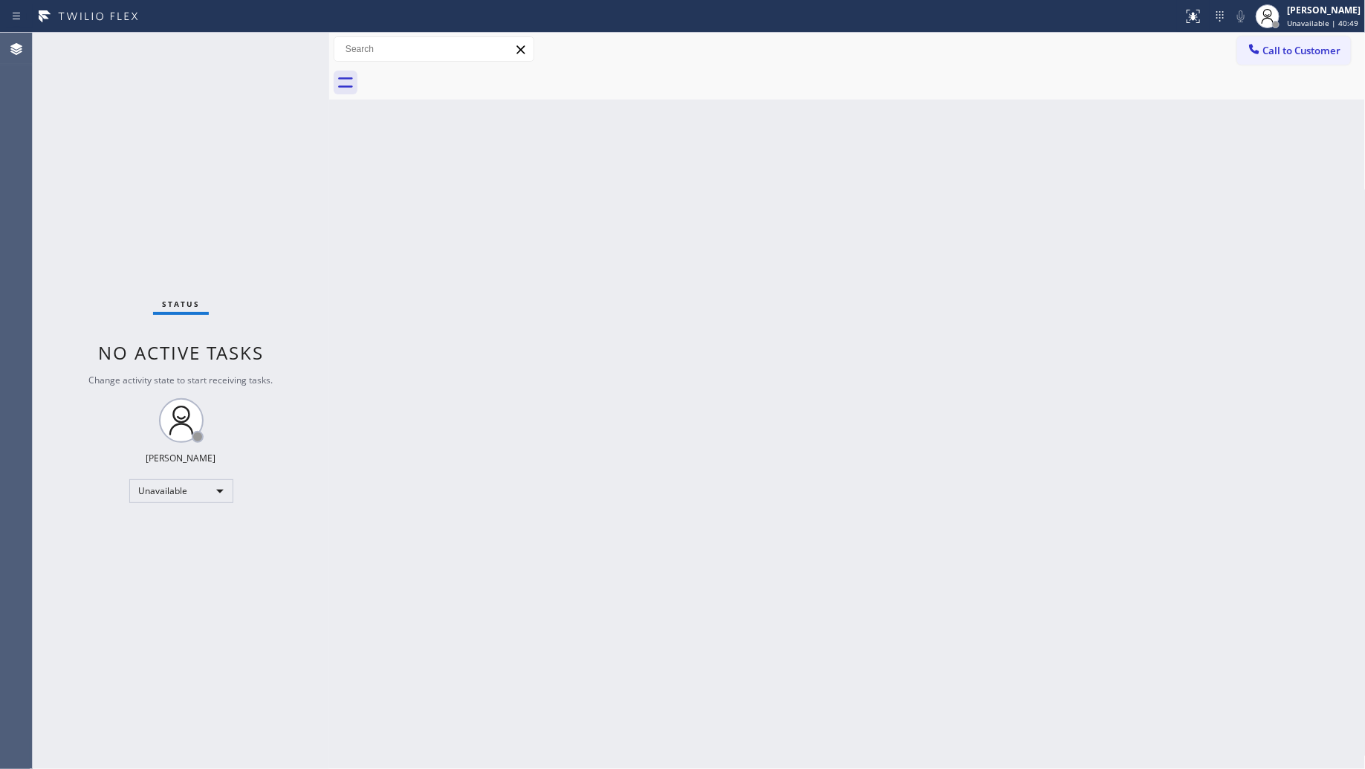
click at [1257, 50] on icon at bounding box center [1254, 49] width 15 height 15
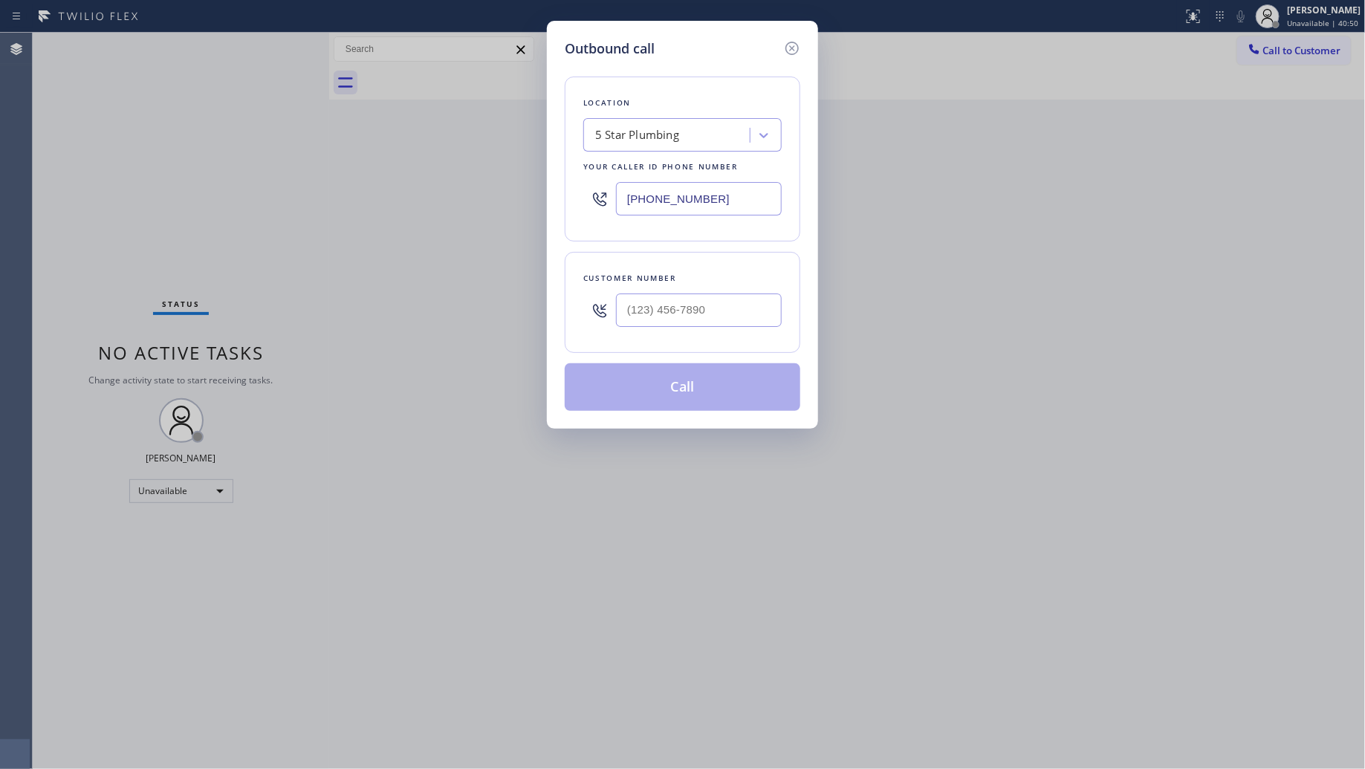
drag, startPoint x: 733, startPoint y: 208, endPoint x: 537, endPoint y: 198, distance: 196.4
click at [559, 204] on div "Outbound call Location 5 Star Plumbing Your caller id phone number [PHONE_NUMBE…" at bounding box center [682, 225] width 271 height 408
paste input "55) 920-0815"
type input "[PHONE_NUMBER]"
click at [699, 299] on input "(___) ___-____" at bounding box center [699, 310] width 166 height 33
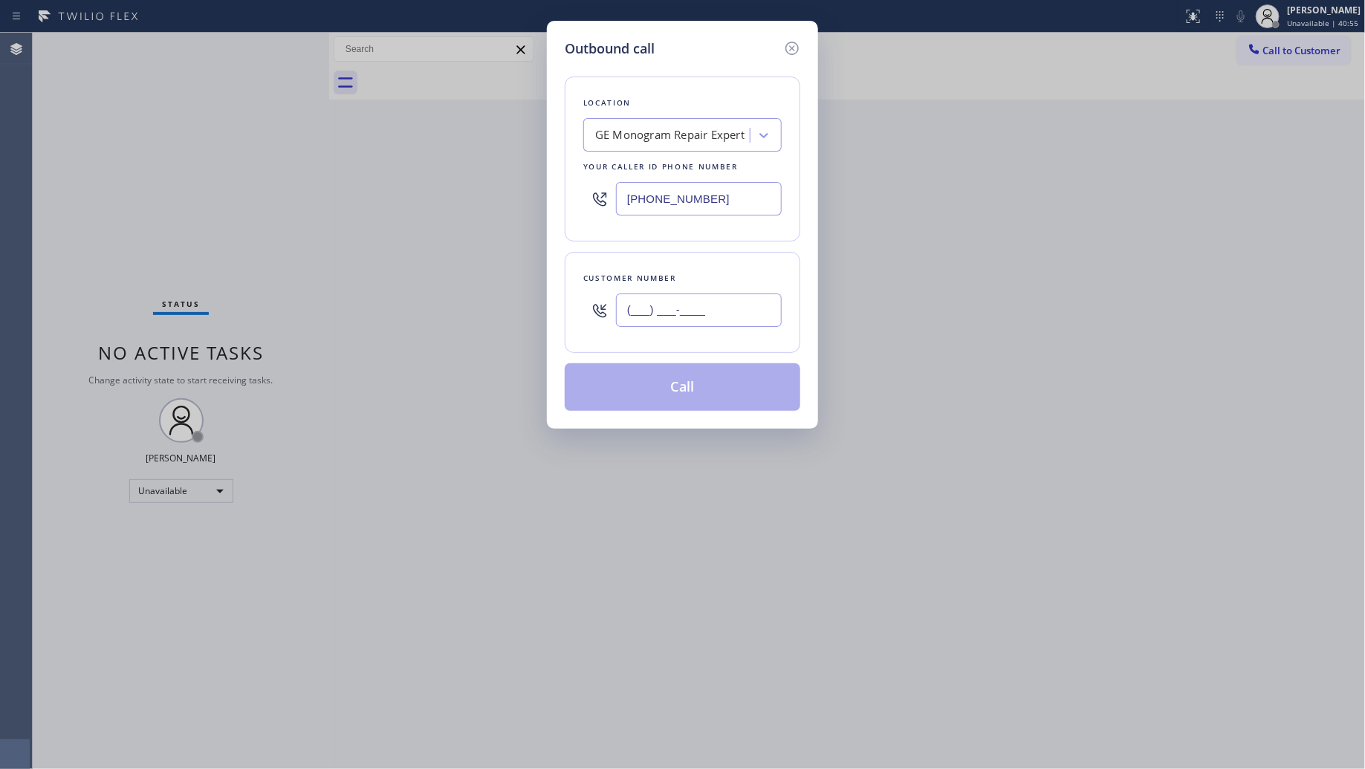
paste input "818) 527-1662"
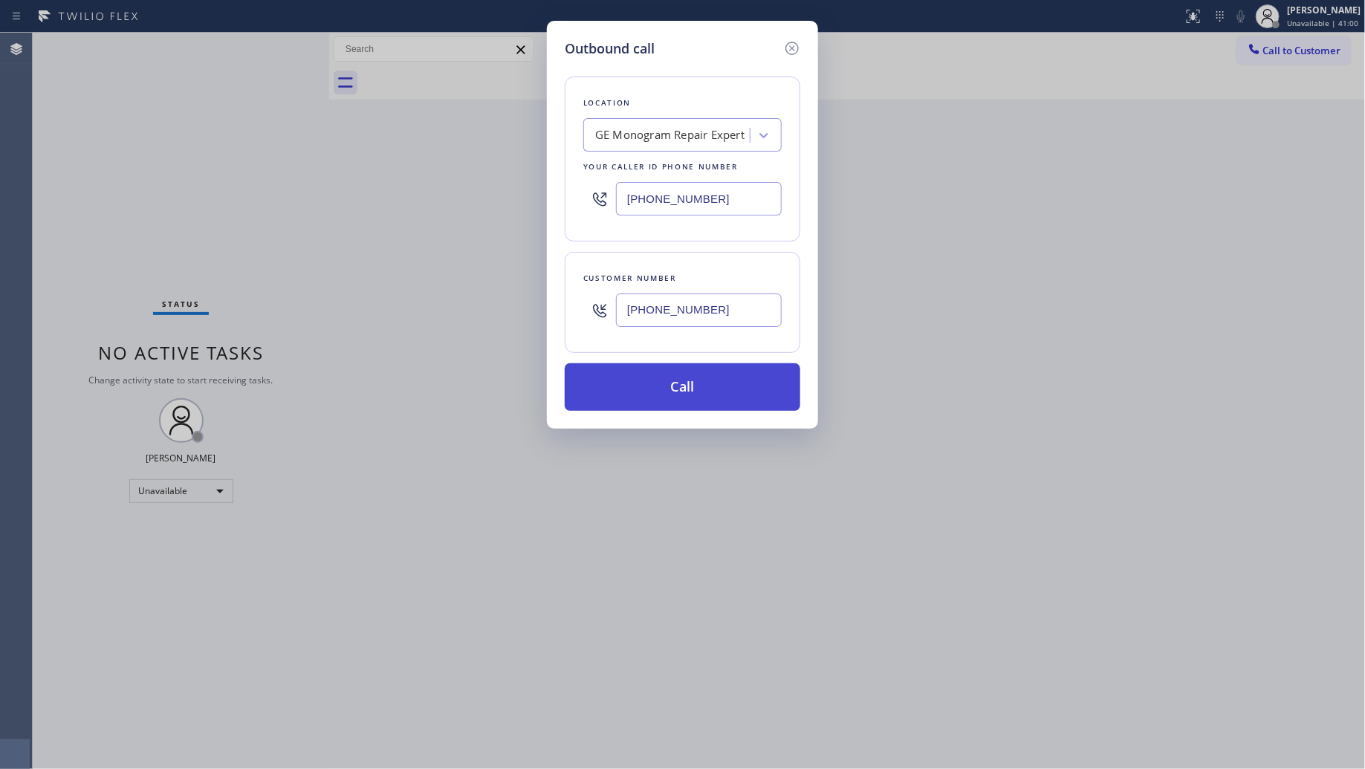
type input "[PHONE_NUMBER]"
click at [707, 392] on button "Call" at bounding box center [683, 387] width 236 height 48
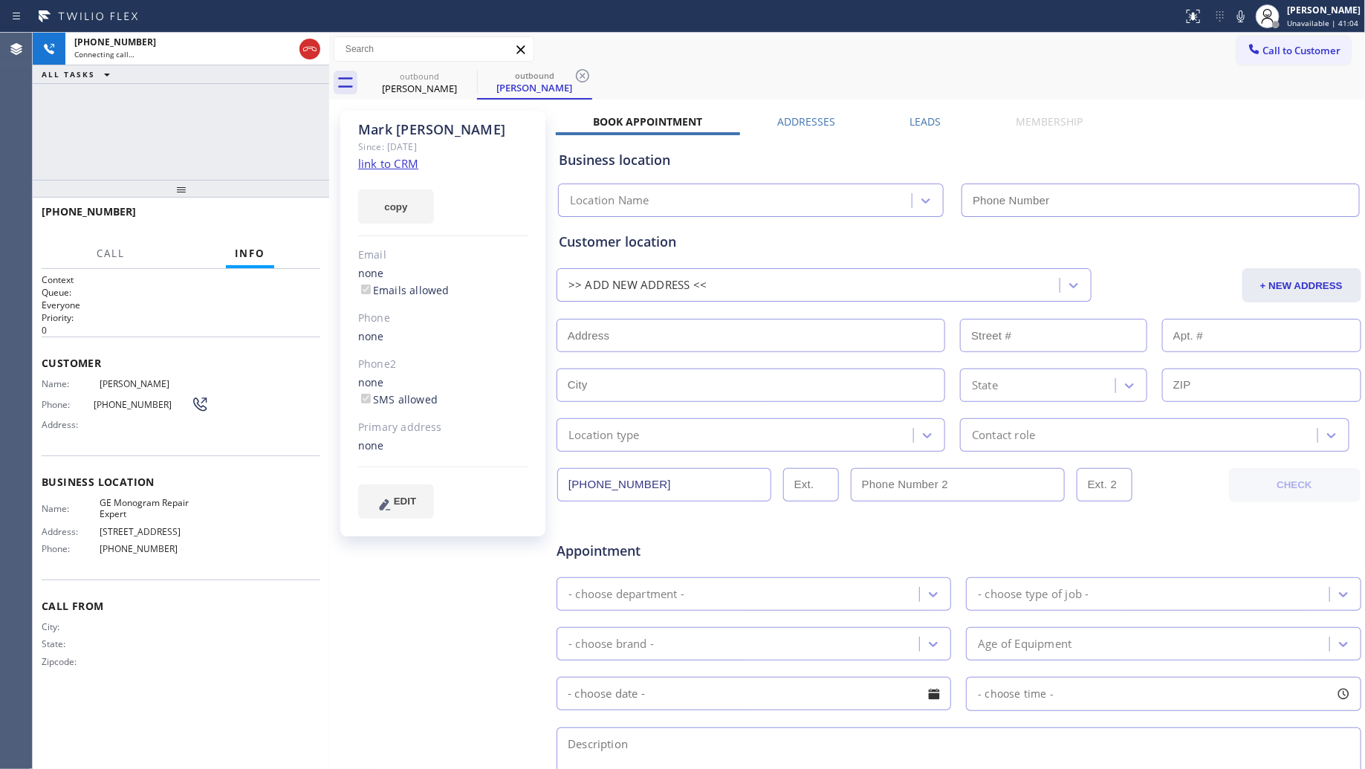
type input "[PHONE_NUMBER]"
click at [852, 90] on div "outbound [PERSON_NAME] outbound [PERSON_NAME]" at bounding box center [864, 82] width 1004 height 33
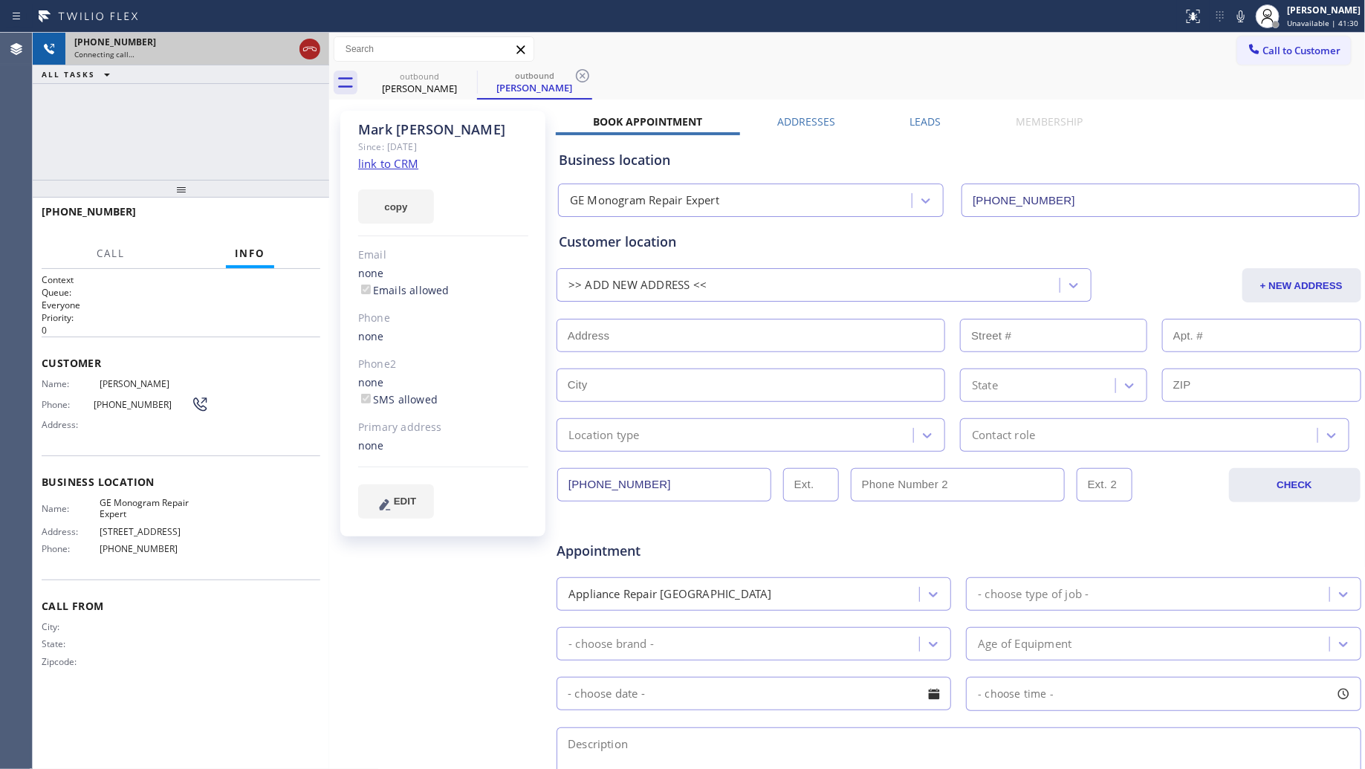
click at [314, 42] on icon at bounding box center [310, 49] width 18 height 18
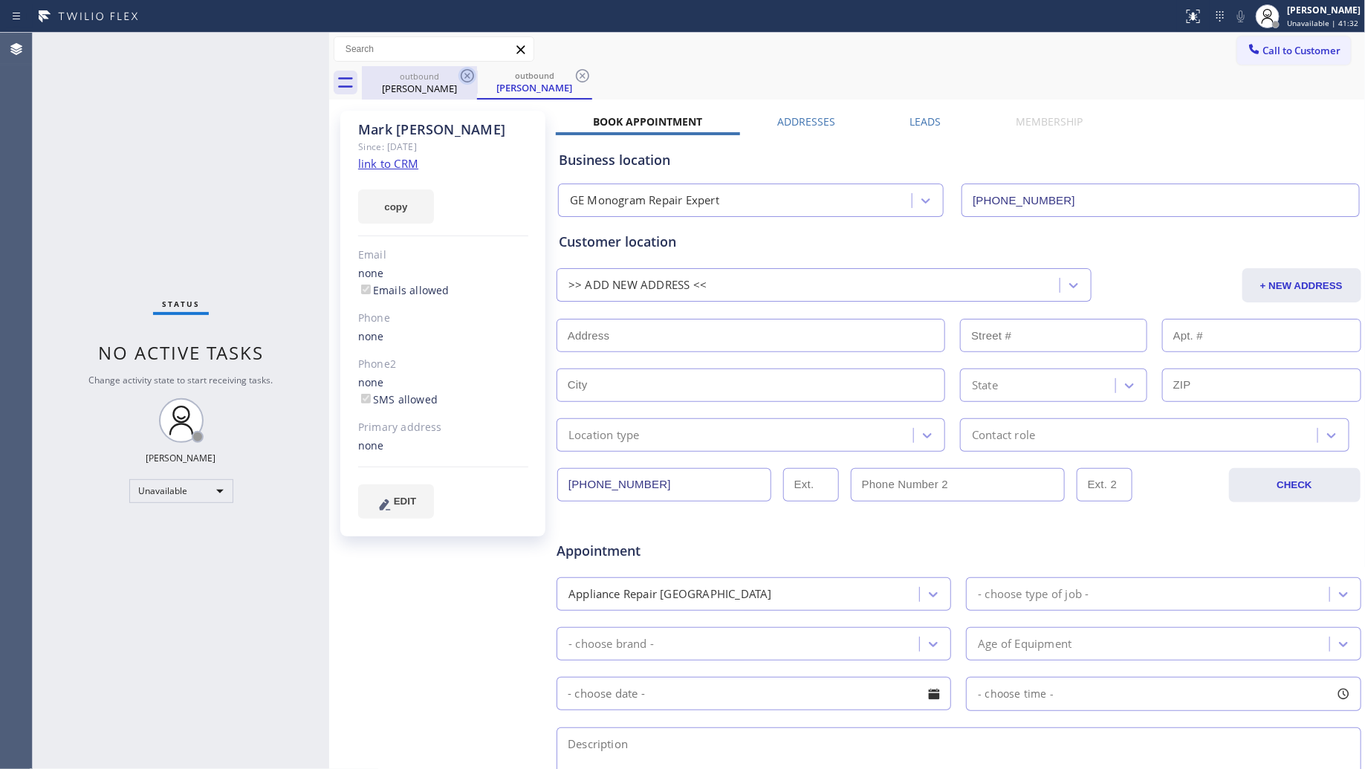
click at [461, 73] on icon at bounding box center [467, 75] width 13 height 13
click at [576, 73] on icon at bounding box center [582, 75] width 13 height 13
click at [479, 84] on div "[PERSON_NAME]" at bounding box center [535, 87] width 112 height 13
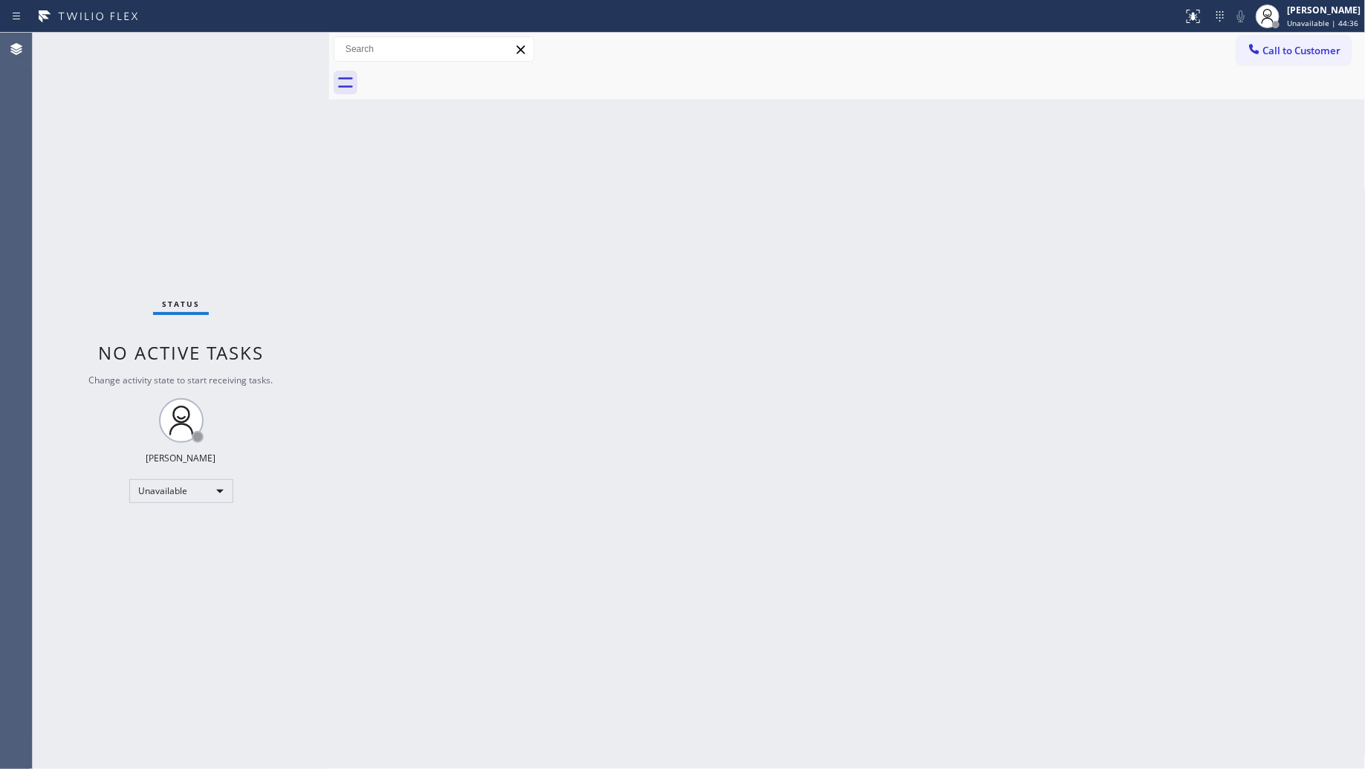
click at [875, 317] on div "Back to Dashboard Change Sender ID Customers Technicians Select a contact Outbo…" at bounding box center [847, 401] width 1037 height 736
drag, startPoint x: 1291, startPoint y: 43, endPoint x: 1219, endPoint y: 78, distance: 79.4
click at [1289, 45] on span "Call to Customer" at bounding box center [1302, 50] width 78 height 13
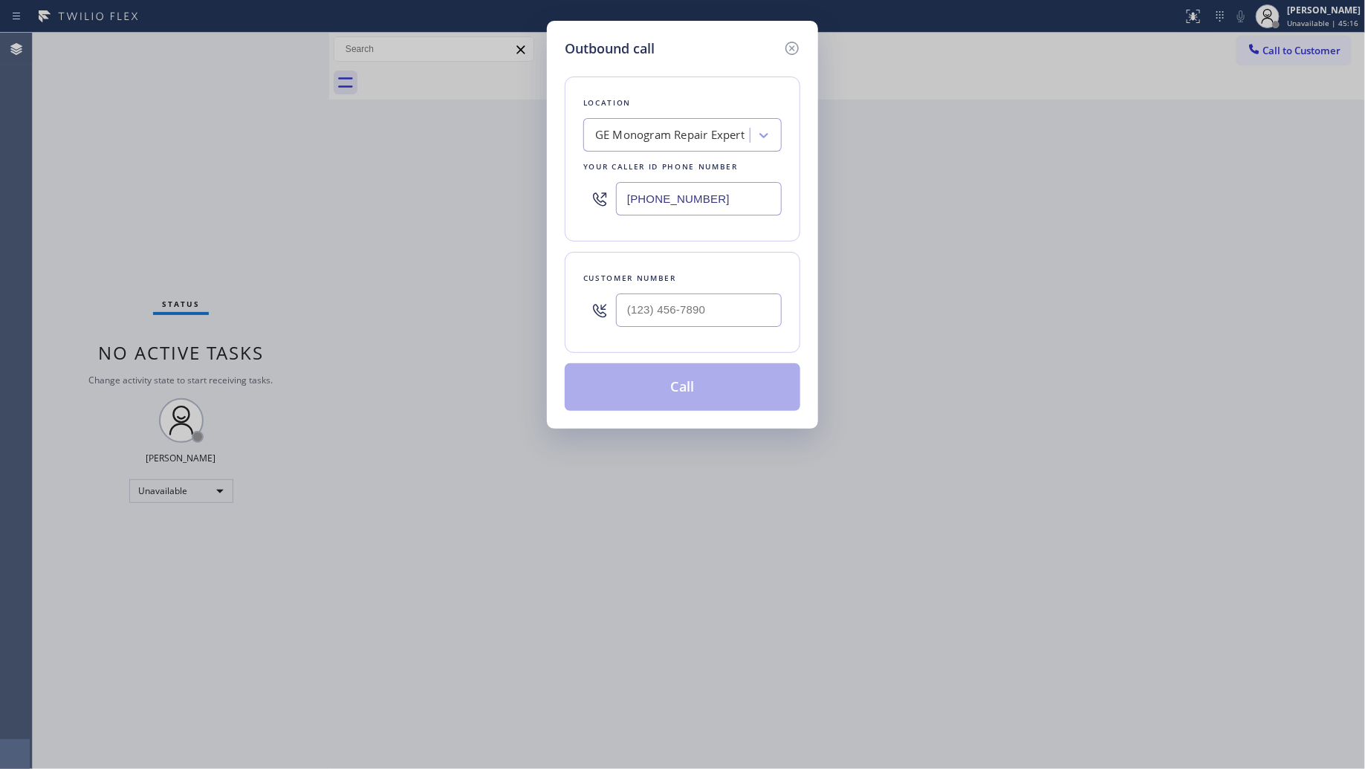
drag, startPoint x: 726, startPoint y: 192, endPoint x: 577, endPoint y: 193, distance: 149.4
click at [577, 193] on div "Location GE Monogram Repair Expert Your caller id phone number [PHONE_NUMBER]" at bounding box center [683, 159] width 236 height 165
paste input "408) 539-2904"
type input "[PHONE_NUMBER]"
click at [706, 346] on div "Customer number" at bounding box center [683, 302] width 236 height 101
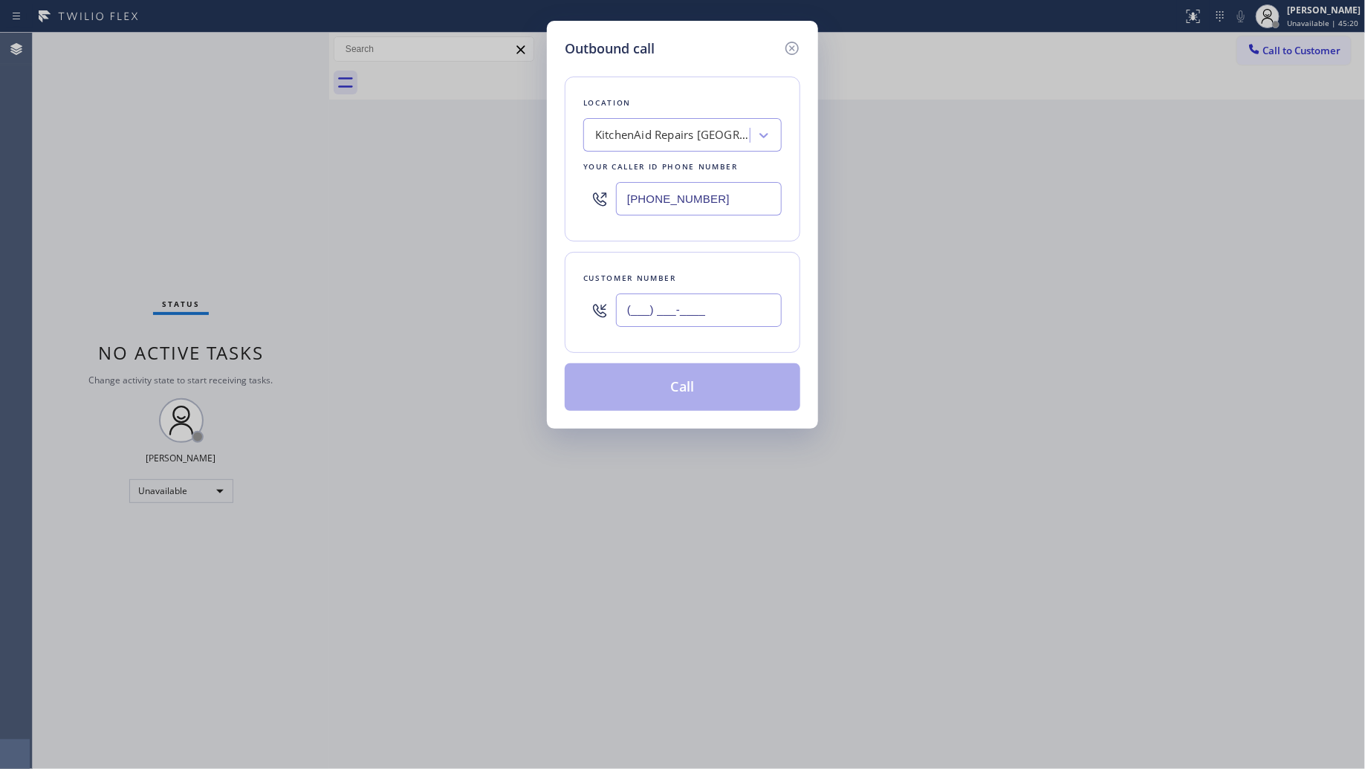
click at [714, 323] on input "(___) ___-____" at bounding box center [699, 310] width 166 height 33
paste input "408) 348-6841"
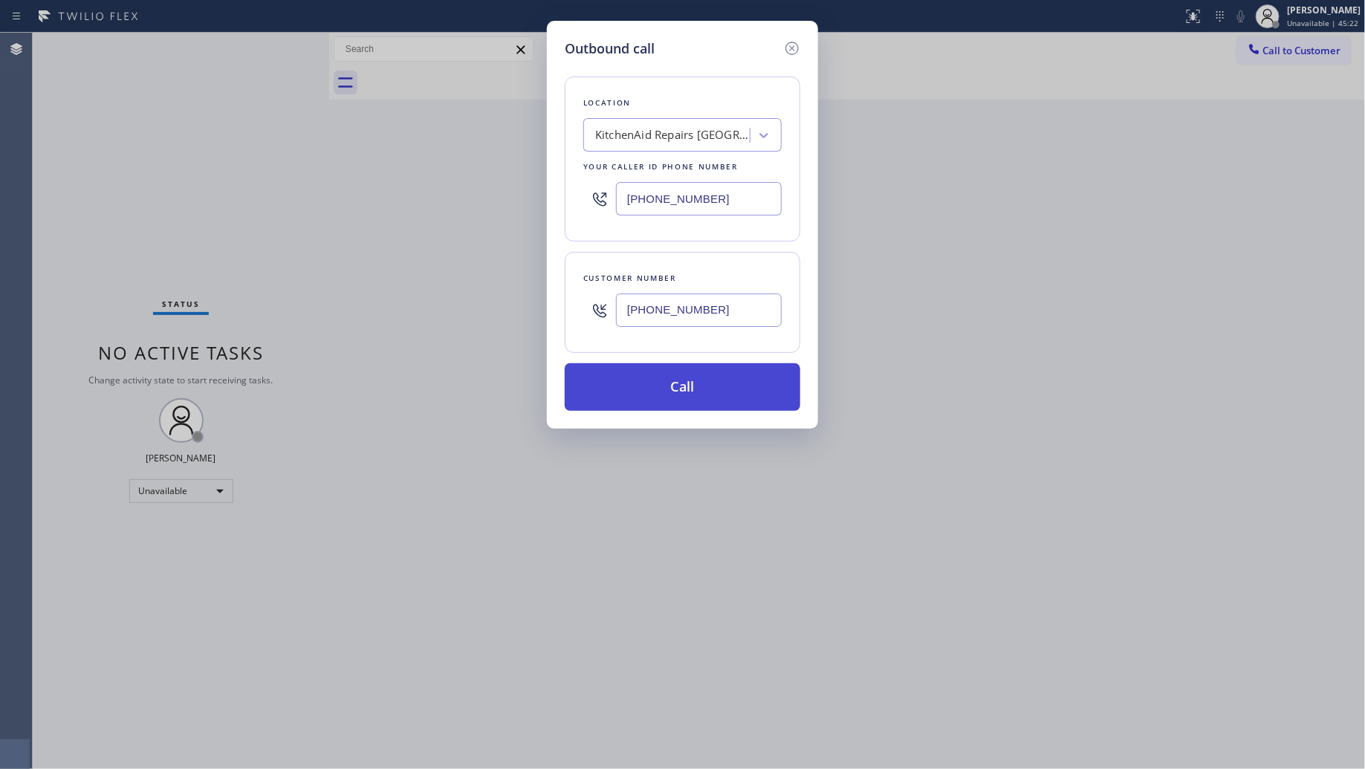
type input "[PHONE_NUMBER]"
click at [693, 374] on button "Call" at bounding box center [683, 387] width 236 height 48
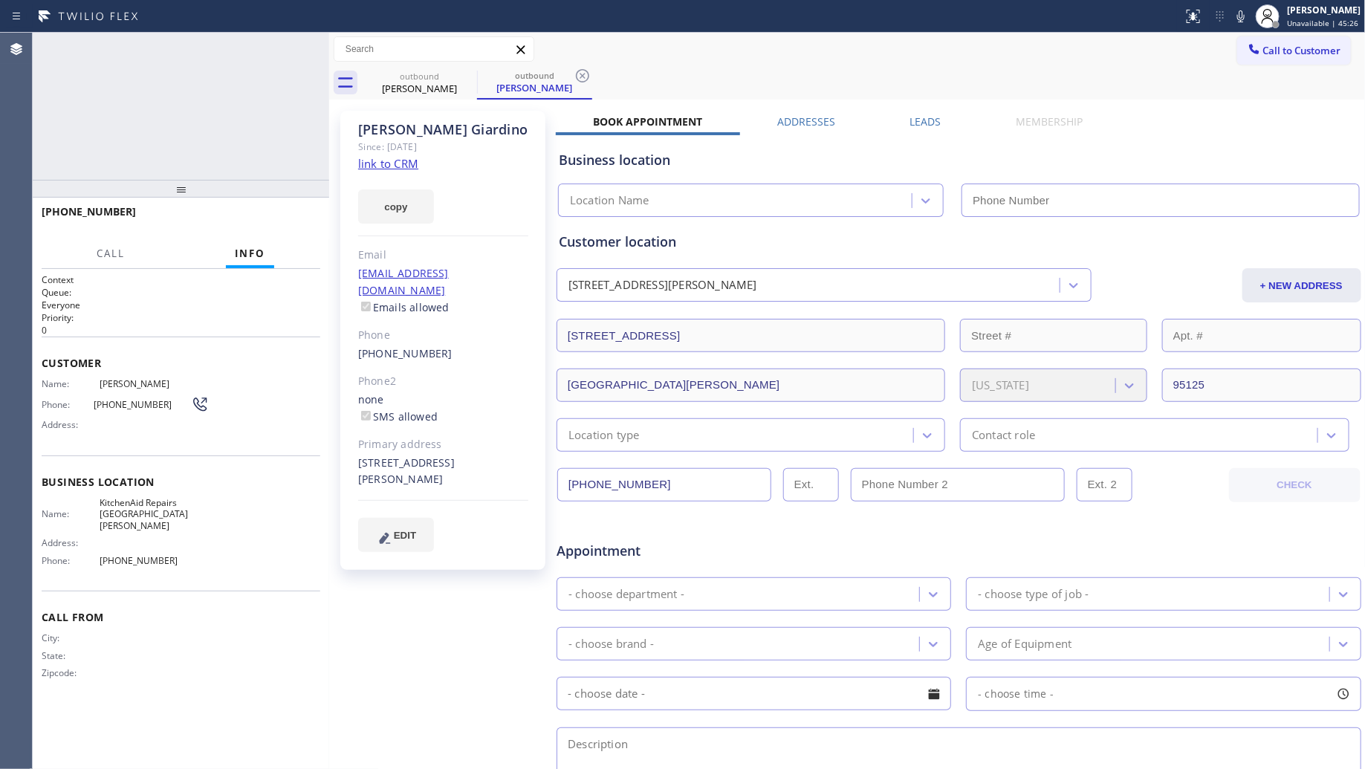
type input "[PHONE_NUMBER]"
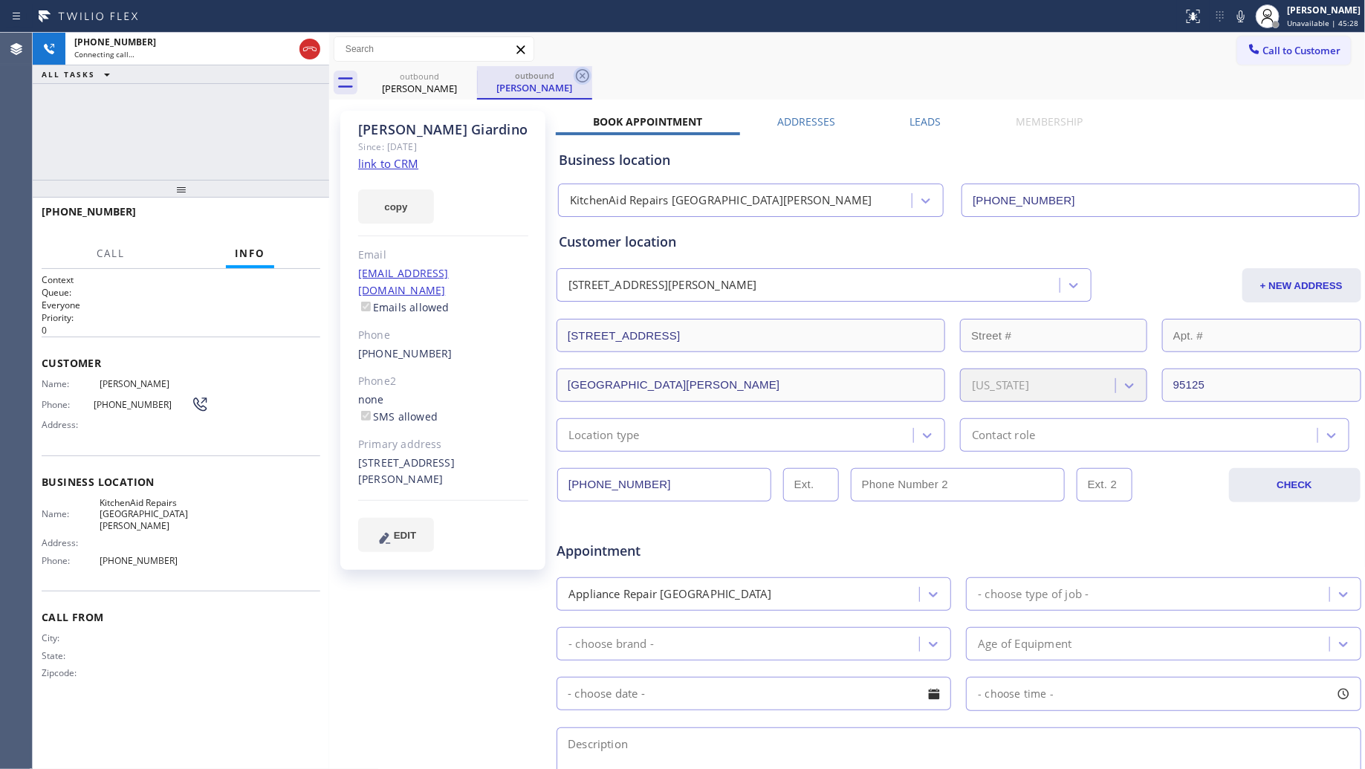
click at [577, 76] on icon at bounding box center [583, 76] width 18 height 18
click at [589, 73] on div "outbound [PERSON_NAME]" at bounding box center [864, 82] width 1004 height 33
click at [639, 67] on div "outbound [PERSON_NAME]" at bounding box center [864, 82] width 1004 height 33
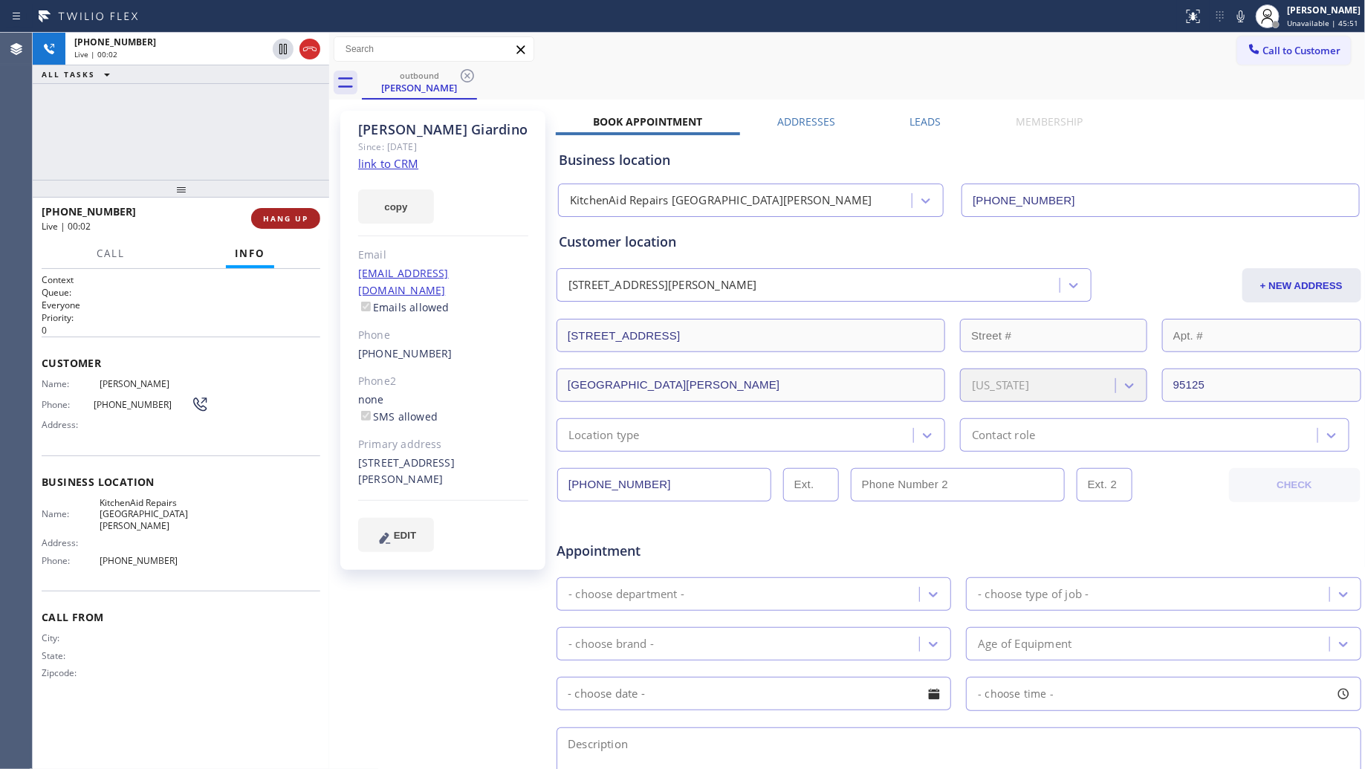
click at [284, 218] on span "HANG UP" at bounding box center [285, 218] width 45 height 10
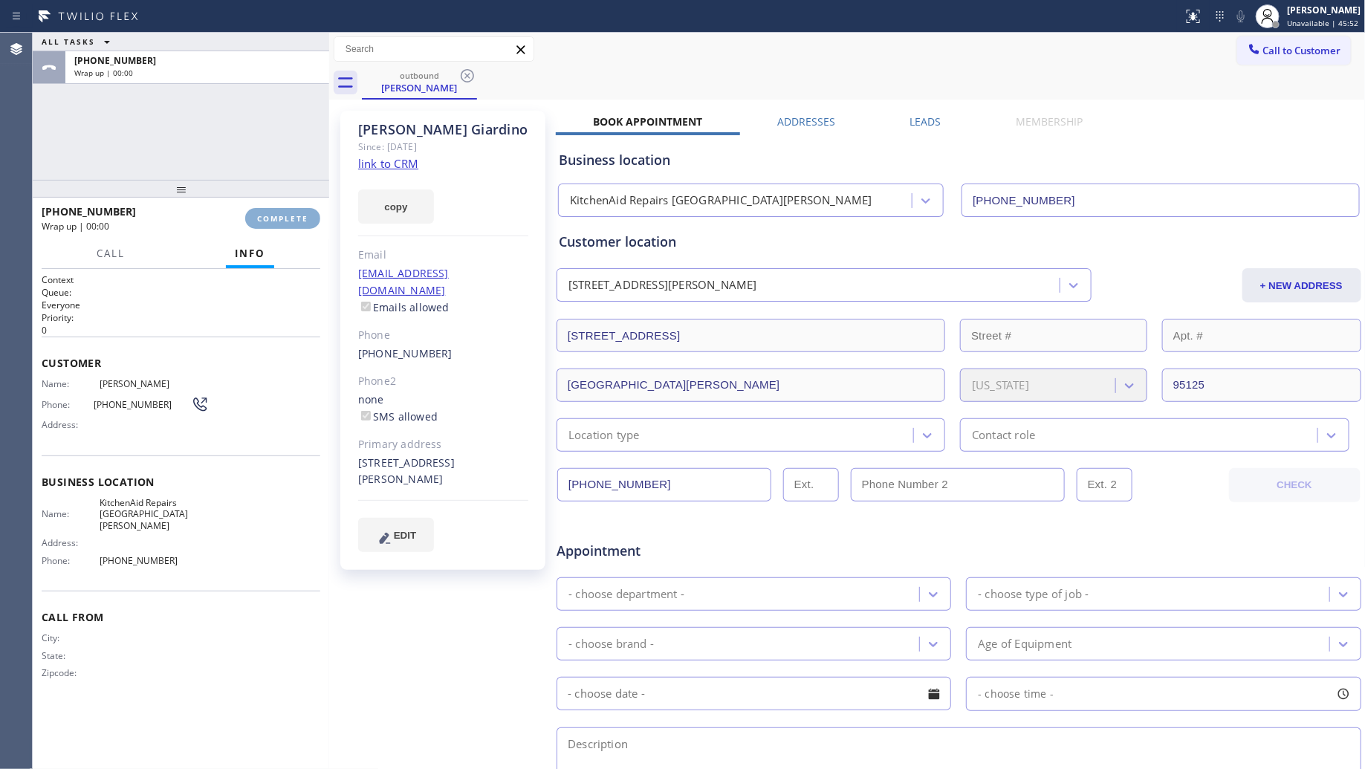
click at [284, 218] on span "COMPLETE" at bounding box center [282, 218] width 51 height 10
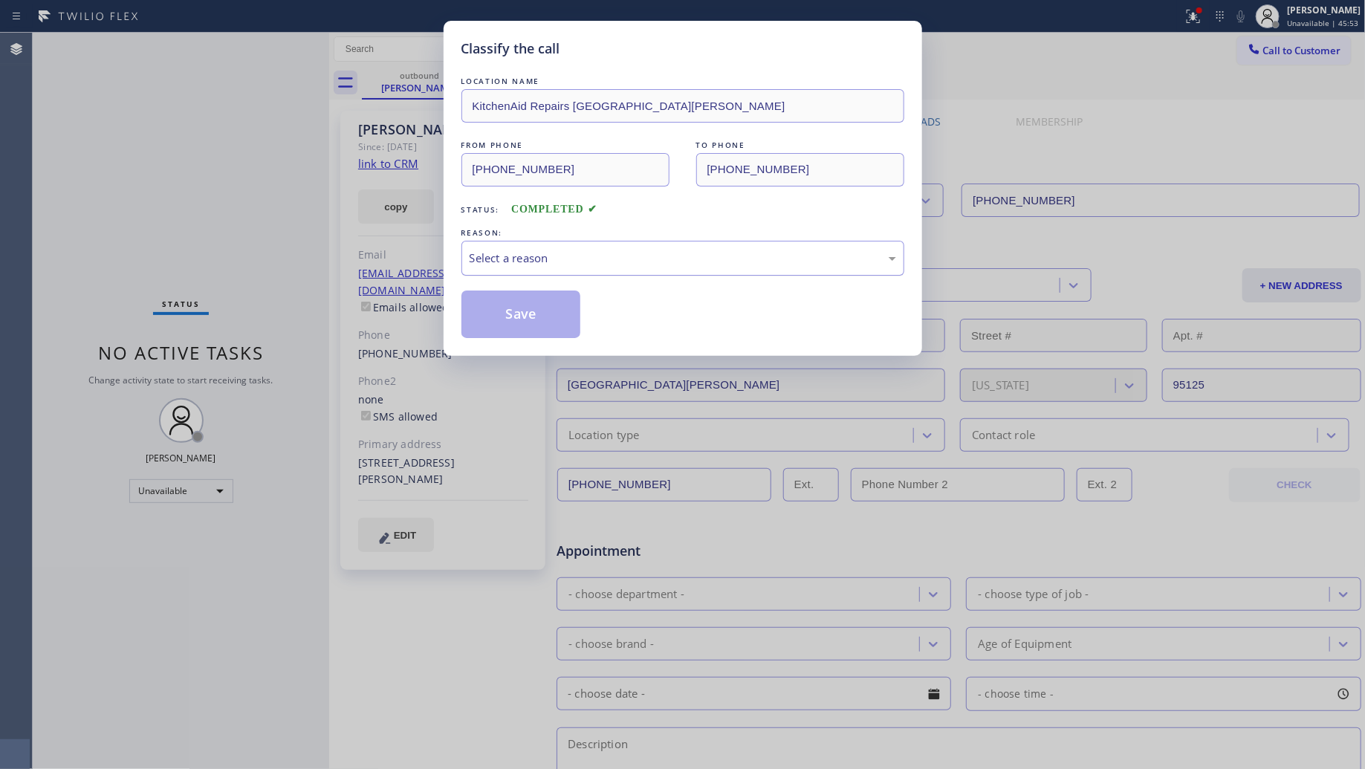
click at [500, 253] on div "Select a reason" at bounding box center [683, 258] width 427 height 17
click at [502, 253] on div "Select a reason" at bounding box center [683, 258] width 427 height 17
click at [519, 276] on div "Select a reason" at bounding box center [682, 258] width 443 height 35
click at [510, 328] on button "Save" at bounding box center [521, 315] width 120 height 48
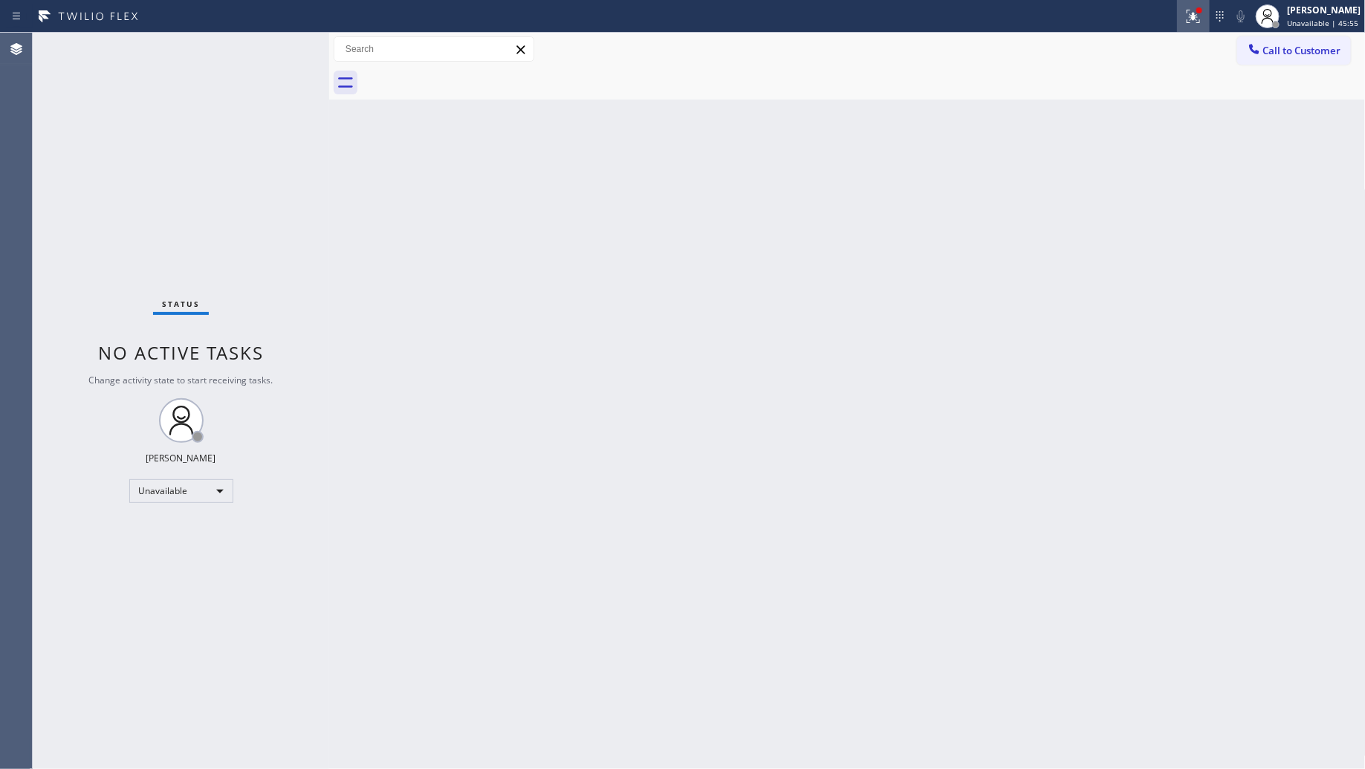
click at [1196, 11] on icon at bounding box center [1193, 16] width 18 height 18
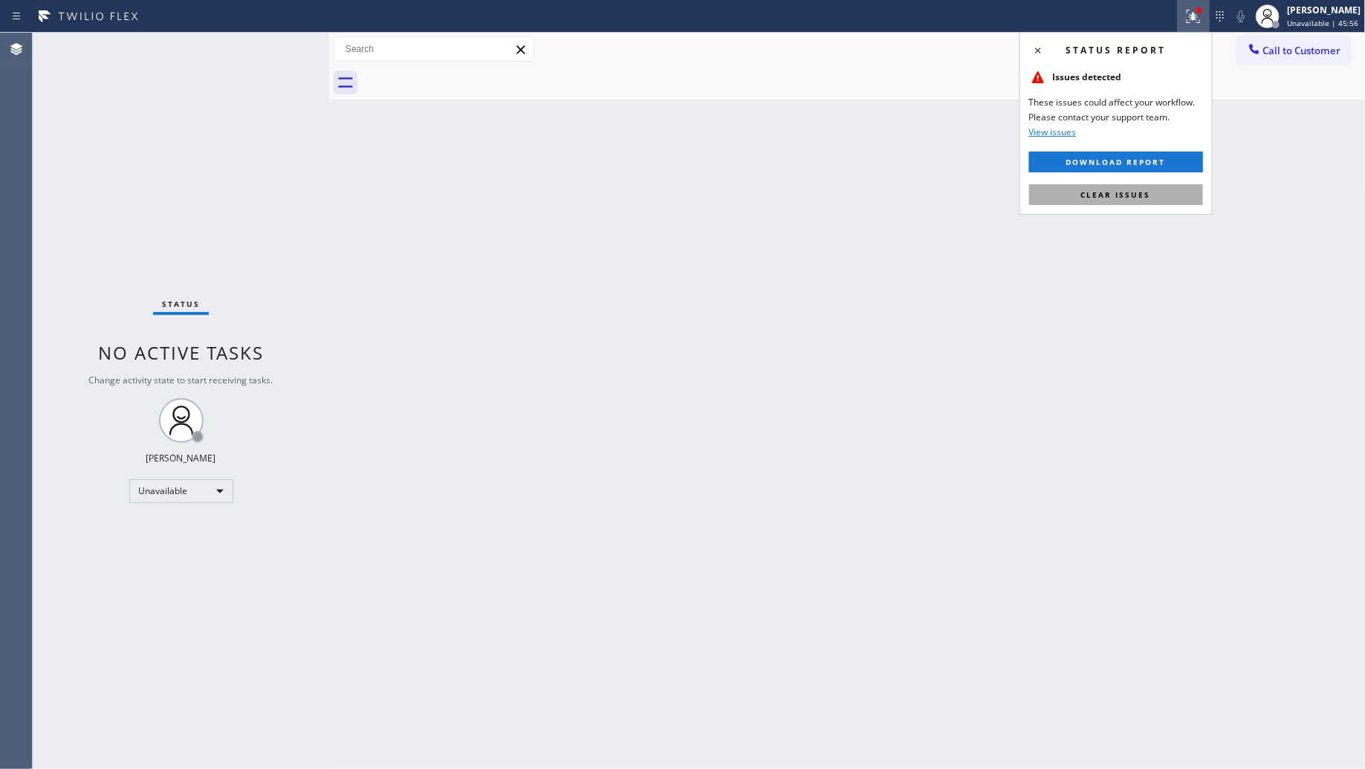
click at [1112, 204] on button "Clear issues" at bounding box center [1116, 194] width 174 height 21
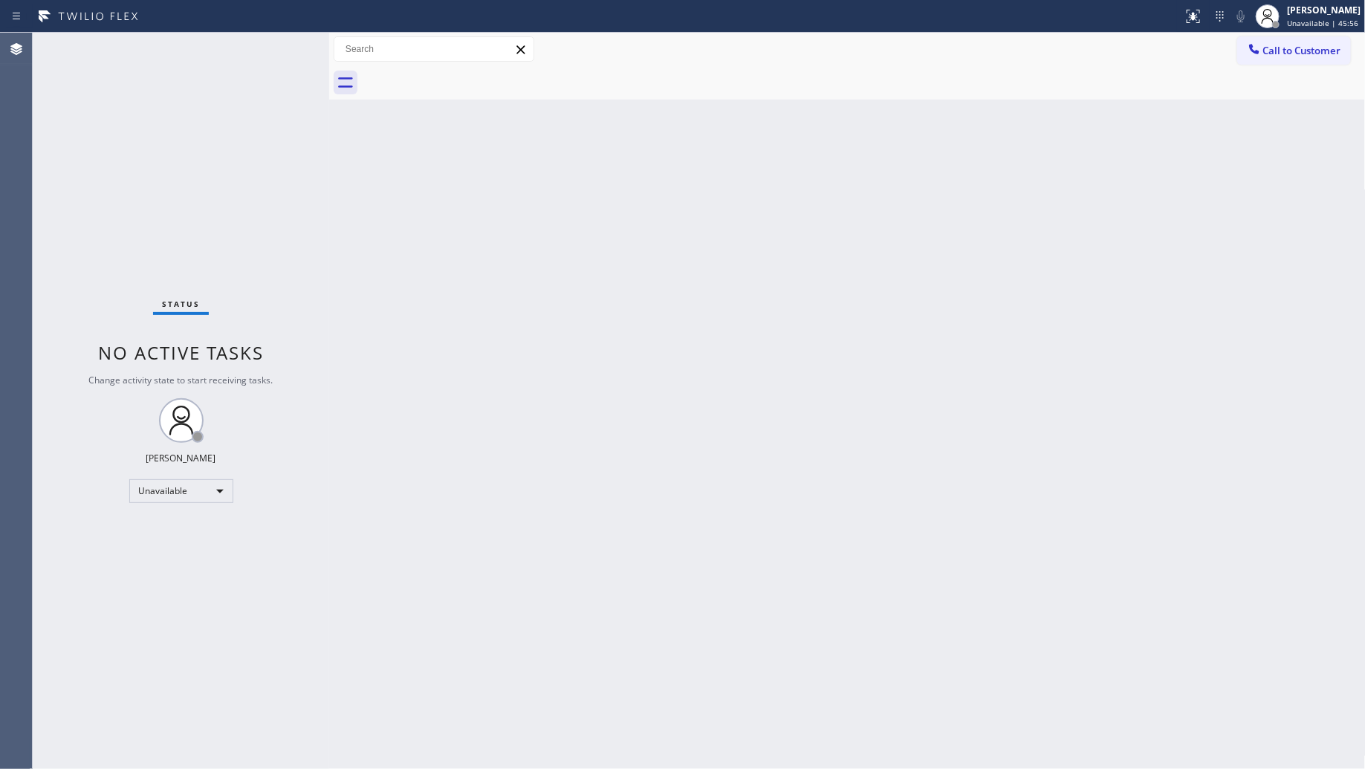
click at [1113, 194] on div "Back to Dashboard Change Sender ID Customers Technicians Select a contact Outbo…" at bounding box center [847, 401] width 1037 height 736
click at [1267, 52] on span "Call to Customer" at bounding box center [1302, 50] width 78 height 13
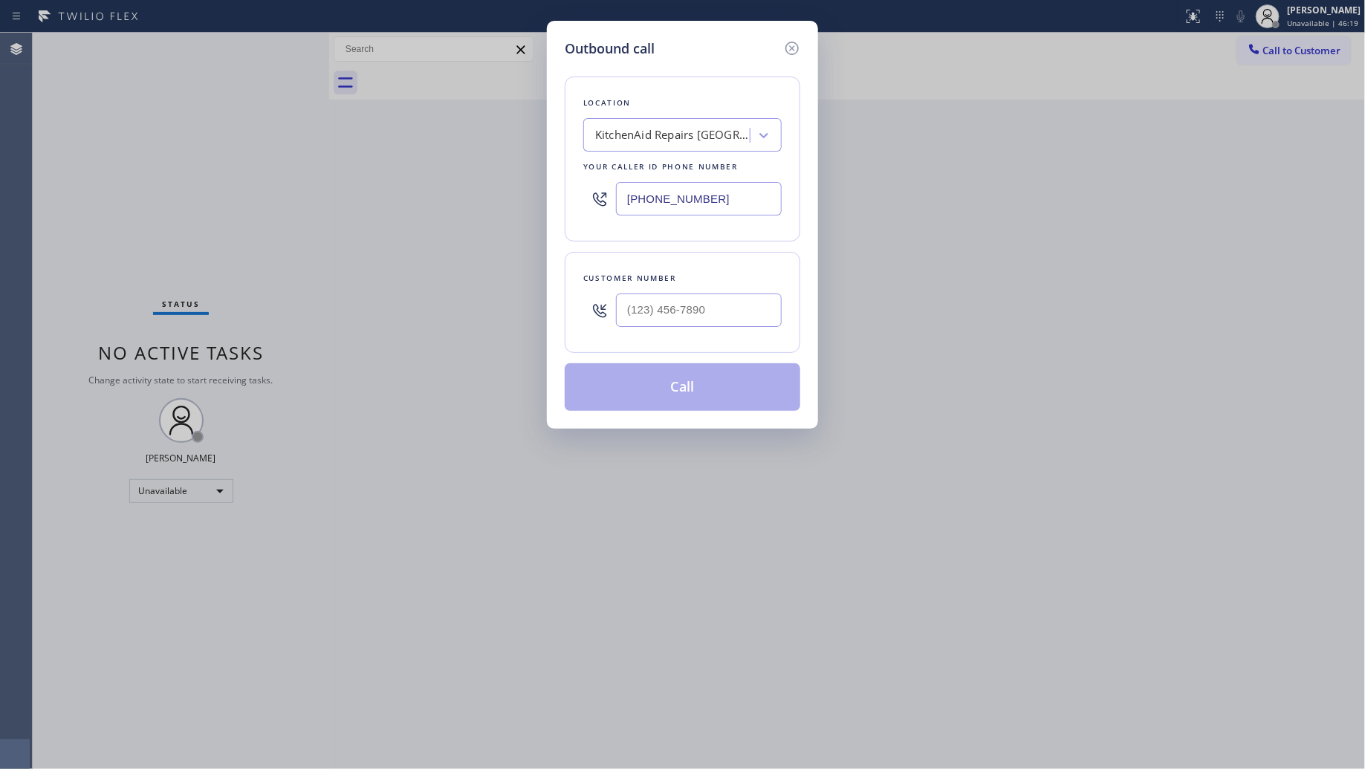
drag, startPoint x: 728, startPoint y: 206, endPoint x: 654, endPoint y: 206, distance: 74.3
click at [654, 206] on input "[PHONE_NUMBER]" at bounding box center [699, 198] width 166 height 33
paste input "888-9923"
click at [630, 201] on input "[PHONE_NUMBER]" at bounding box center [699, 198] width 166 height 33
paste input "888) 992-3457"
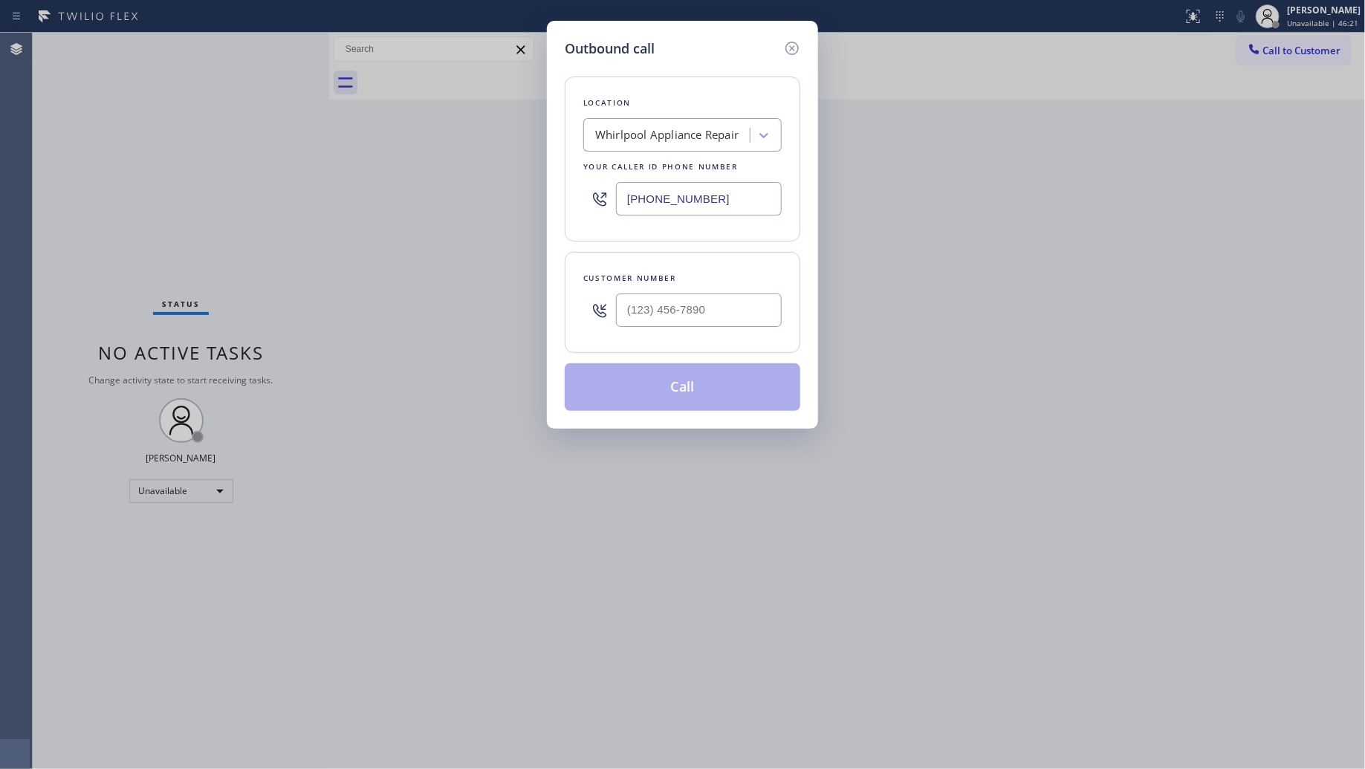
type input "[PHONE_NUMBER]"
click at [740, 305] on input "(___) ___-____" at bounding box center [699, 310] width 166 height 33
paste input "315) 552-4855"
type input "[PHONE_NUMBER]"
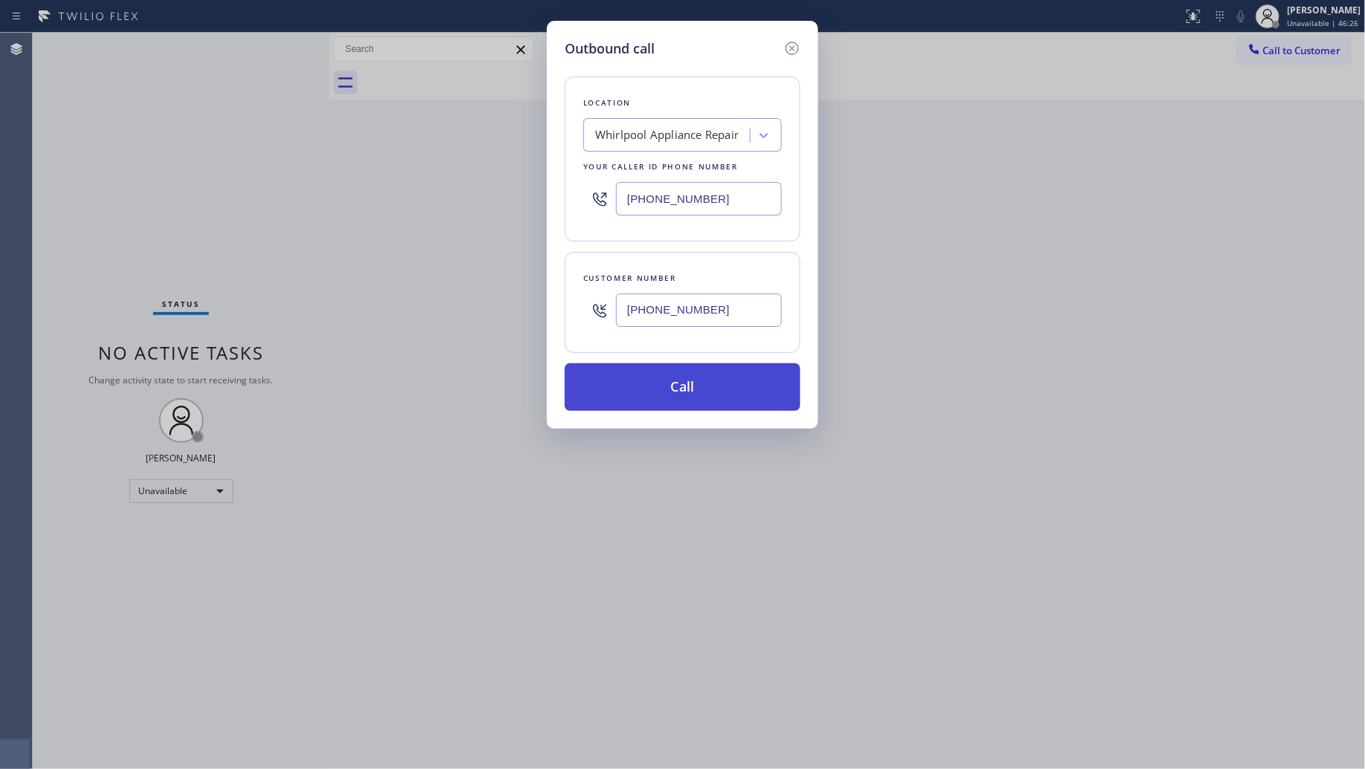
click at [665, 391] on button "Call" at bounding box center [683, 387] width 236 height 48
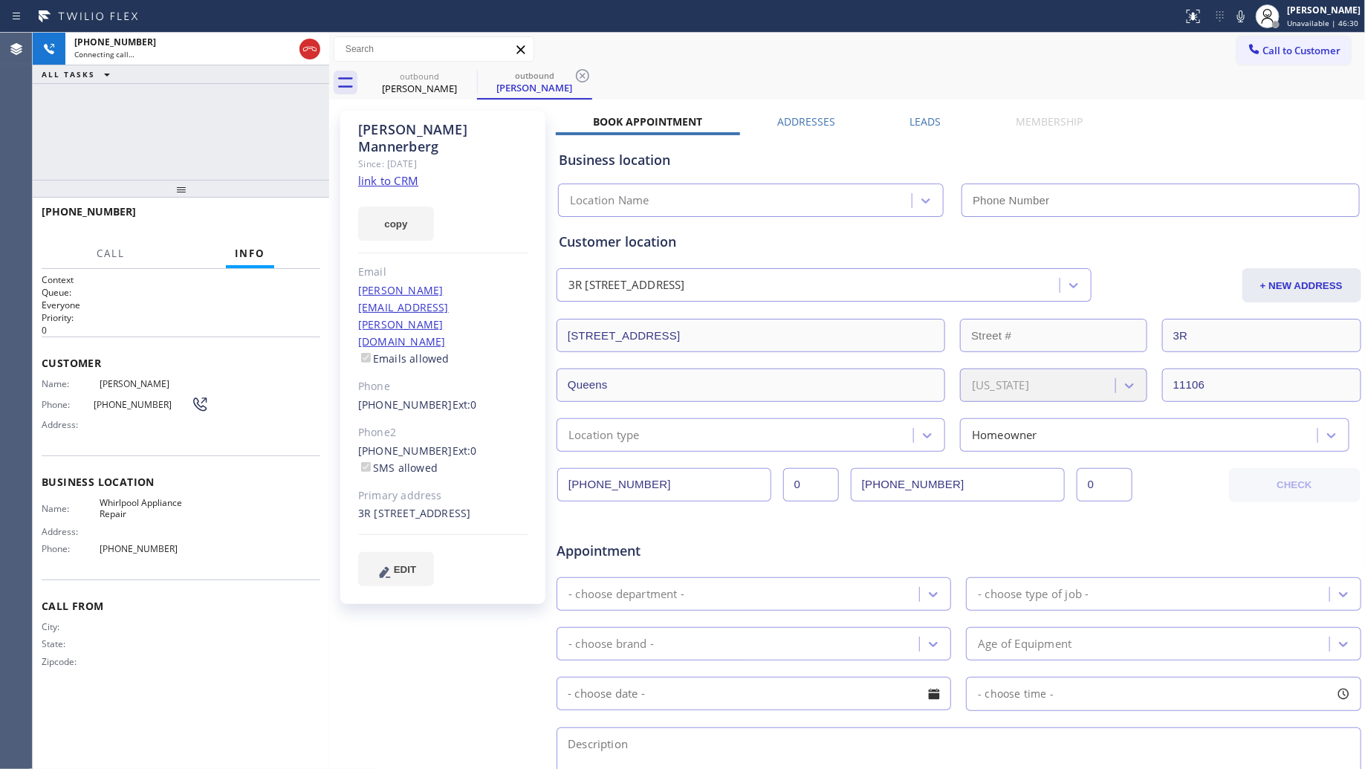
type input "[PHONE_NUMBER]"
click at [894, 25] on div at bounding box center [591, 16] width 1171 height 24
click at [292, 207] on div "[PHONE_NUMBER] Live | 00:02 HANG UP" at bounding box center [181, 218] width 279 height 39
click at [299, 216] on span "HANG UP" at bounding box center [285, 218] width 45 height 10
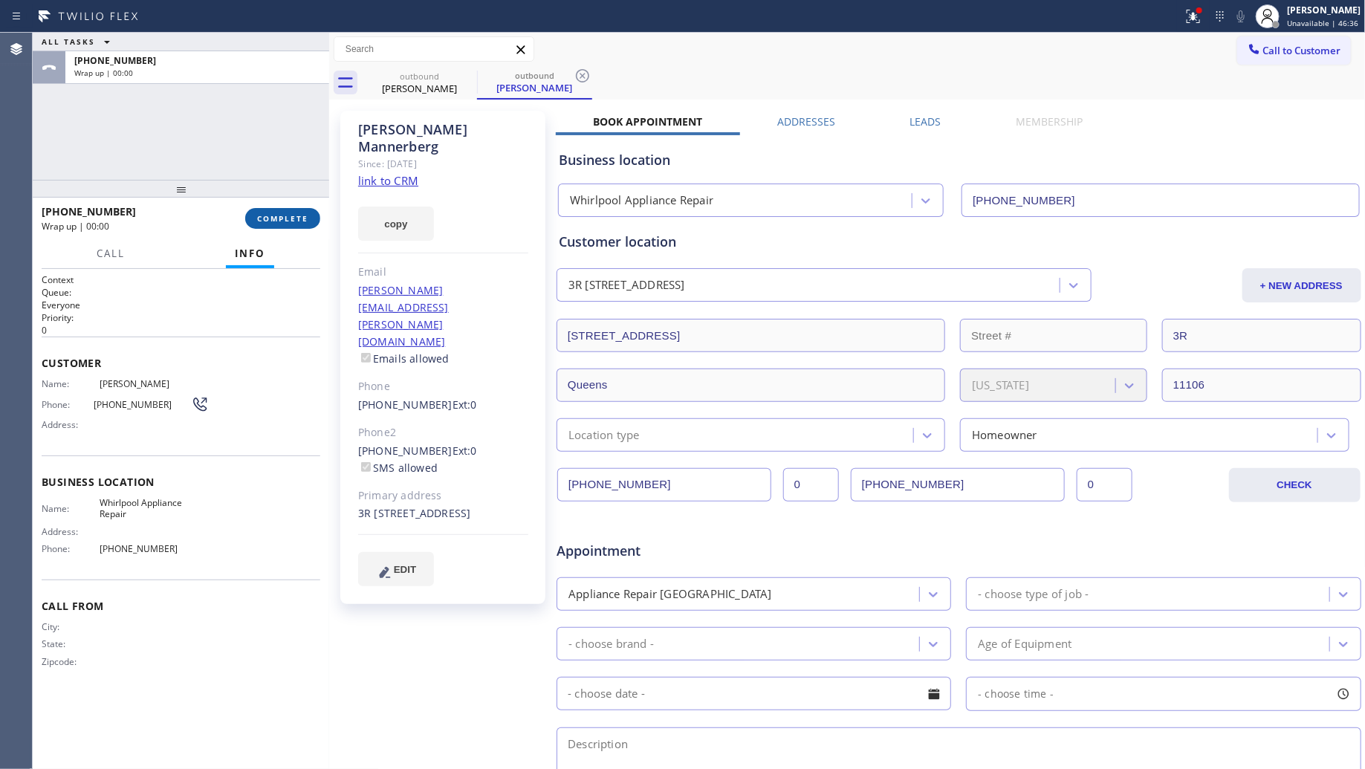
click at [302, 216] on span "COMPLETE" at bounding box center [282, 218] width 51 height 10
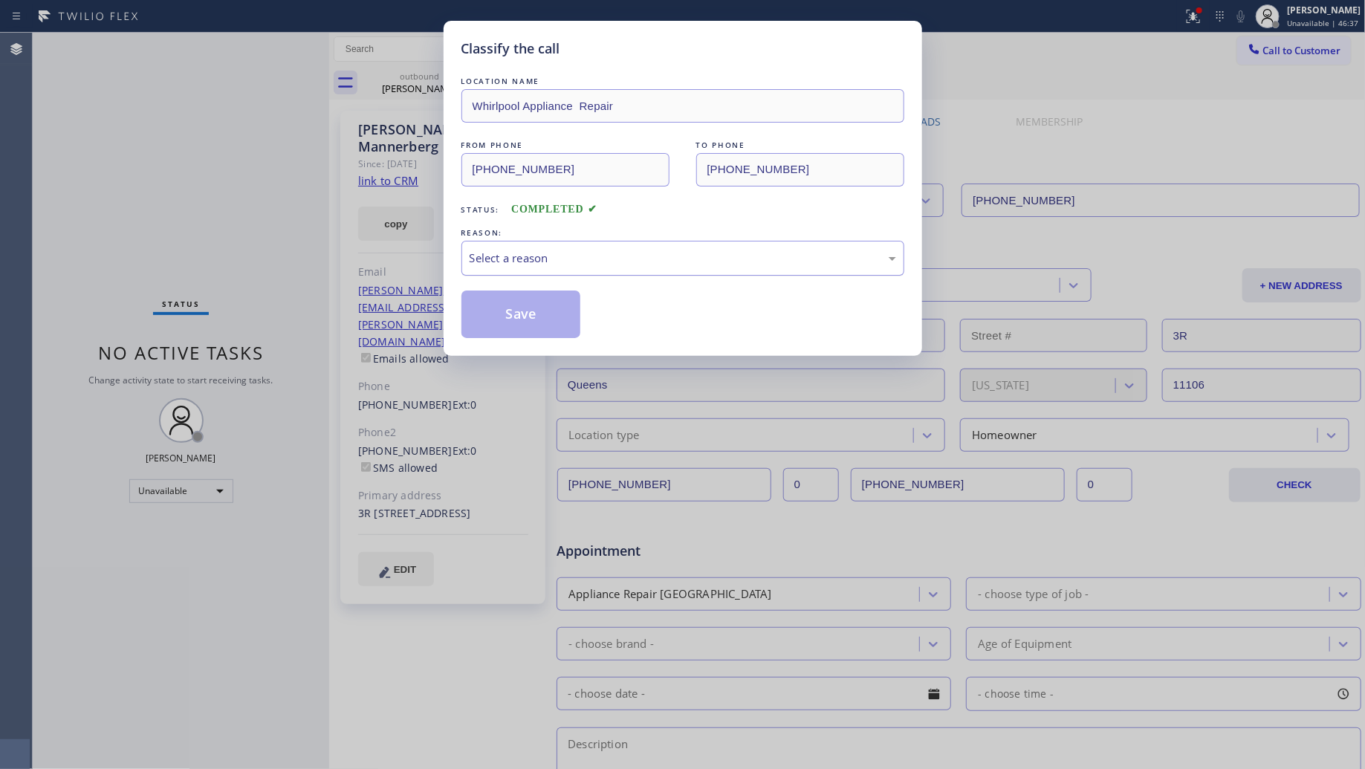
click at [502, 247] on div "Select a reason" at bounding box center [682, 258] width 443 height 35
click at [494, 317] on button "Save" at bounding box center [521, 315] width 120 height 48
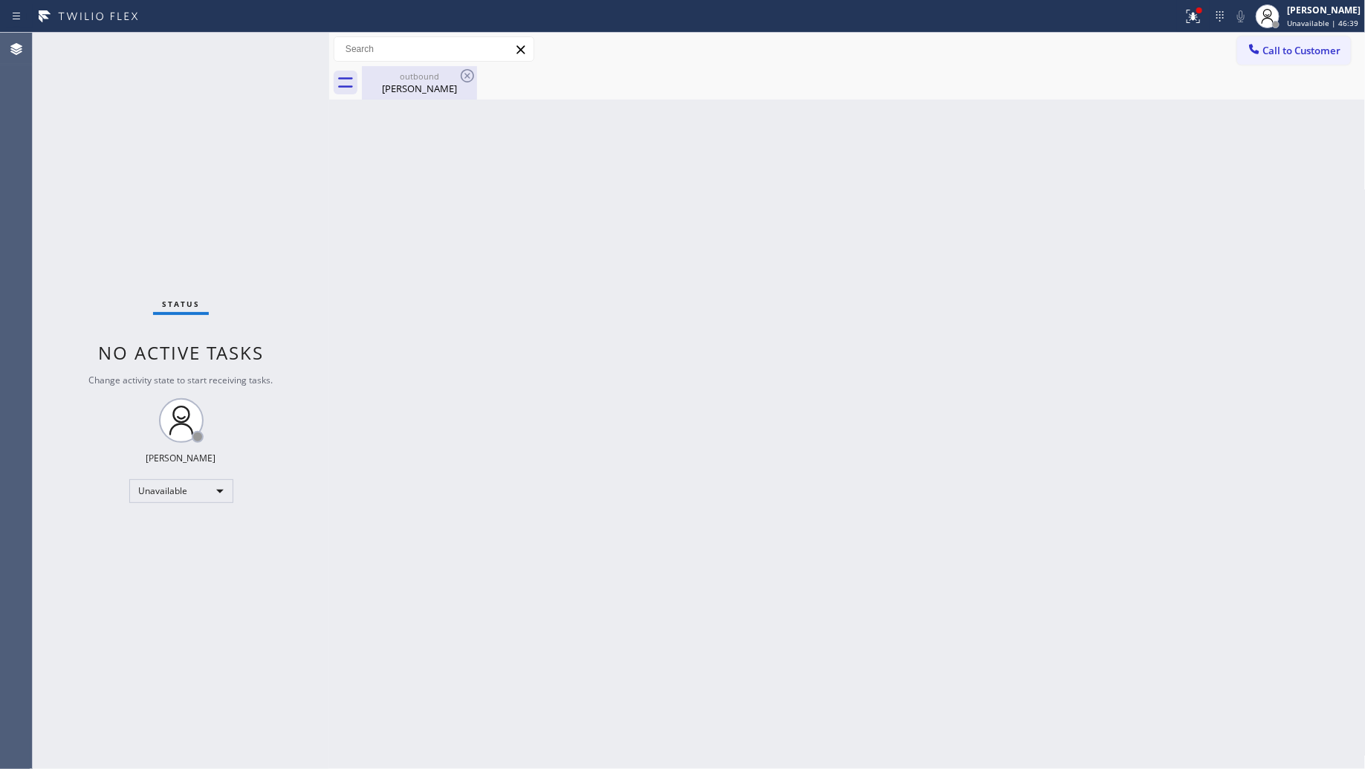
drag, startPoint x: 403, startPoint y: 78, endPoint x: 437, endPoint y: 73, distance: 33.8
click at [405, 77] on div "outbound" at bounding box center [419, 76] width 112 height 11
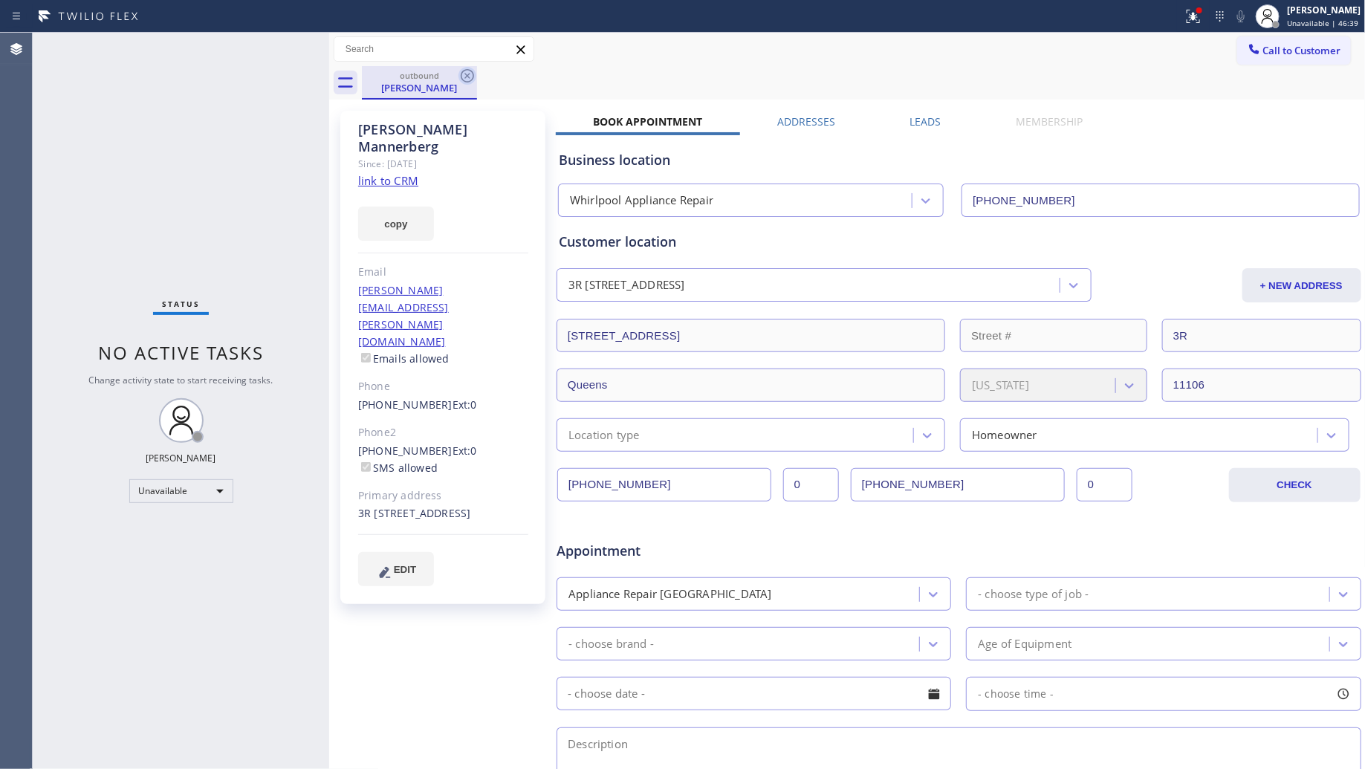
click at [461, 71] on icon at bounding box center [467, 76] width 18 height 18
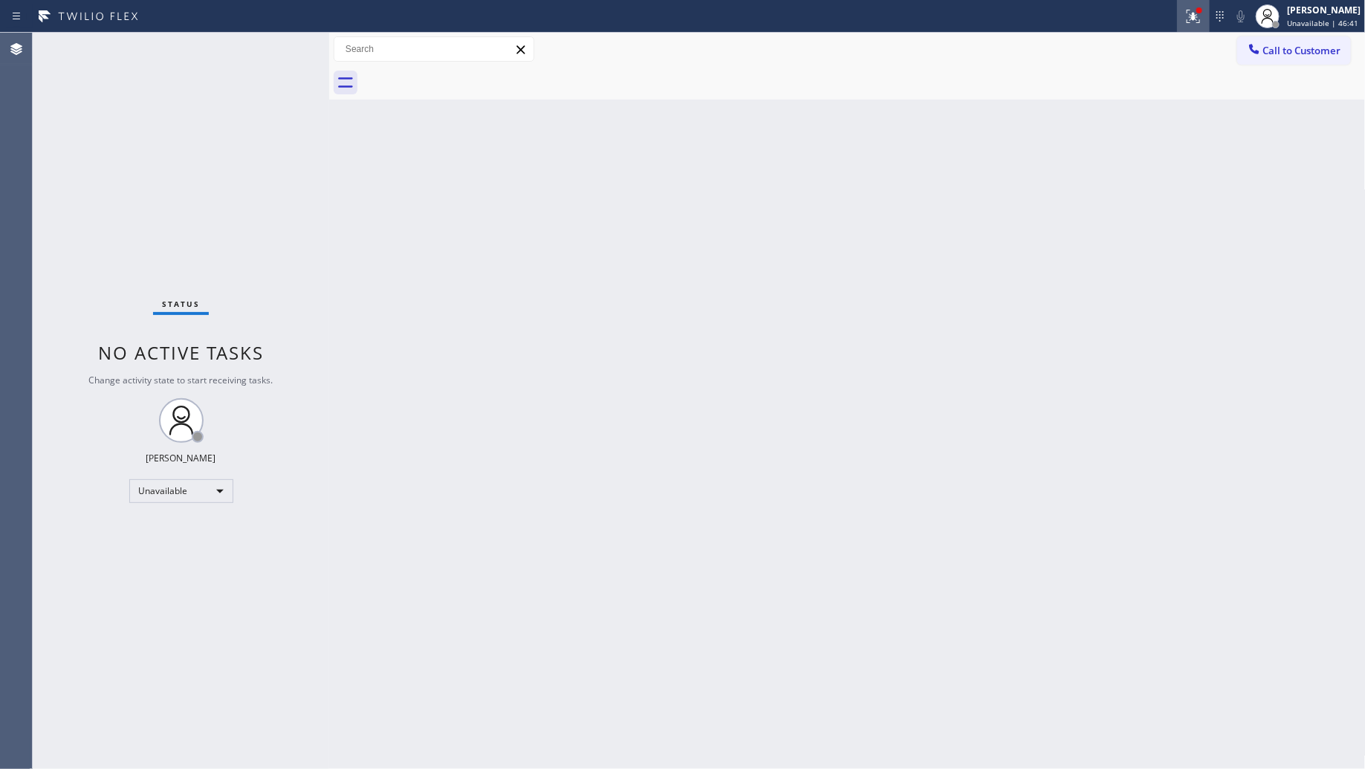
click at [1202, 30] on button at bounding box center [1193, 16] width 33 height 33
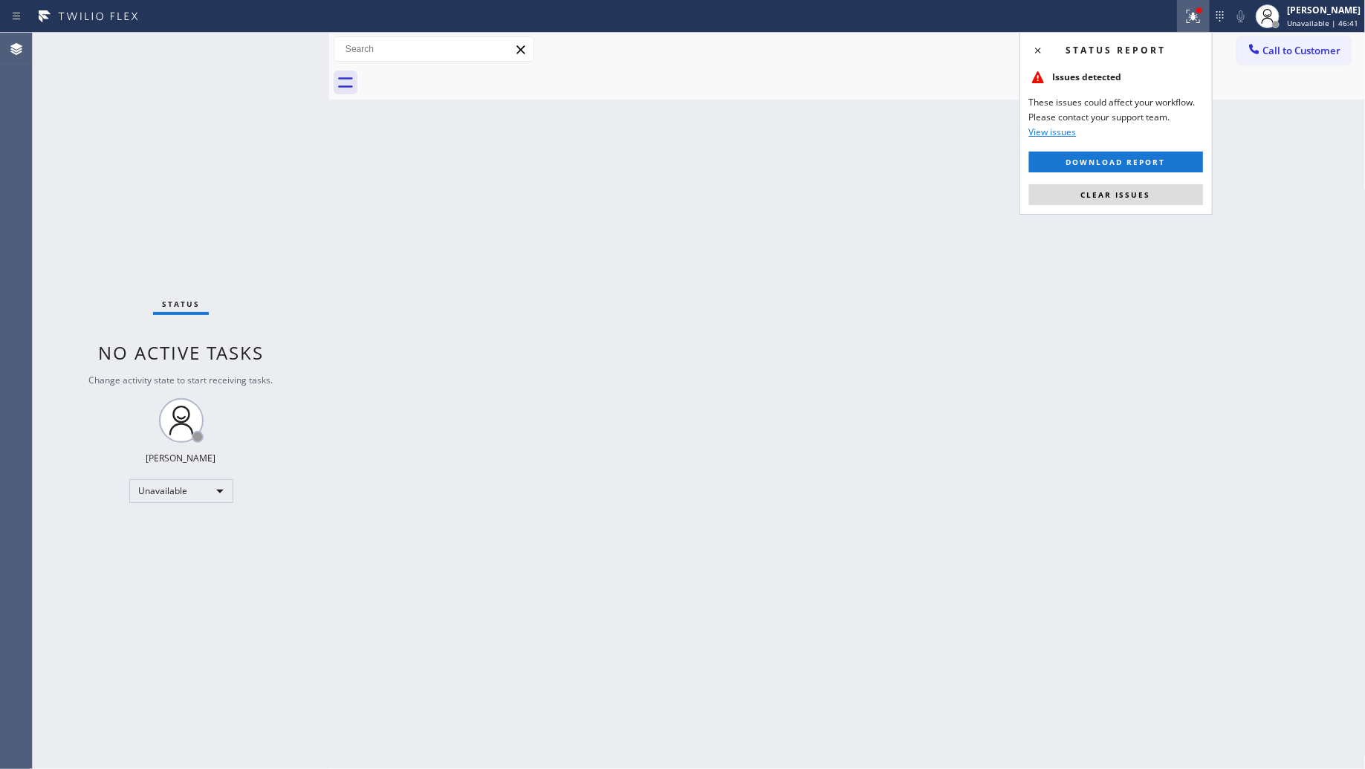
click at [1145, 207] on div "Status report Issues detected These issues could affect your workflow. Please c…" at bounding box center [1116, 123] width 193 height 183
click at [1139, 192] on span "Clear issues" at bounding box center [1116, 194] width 70 height 10
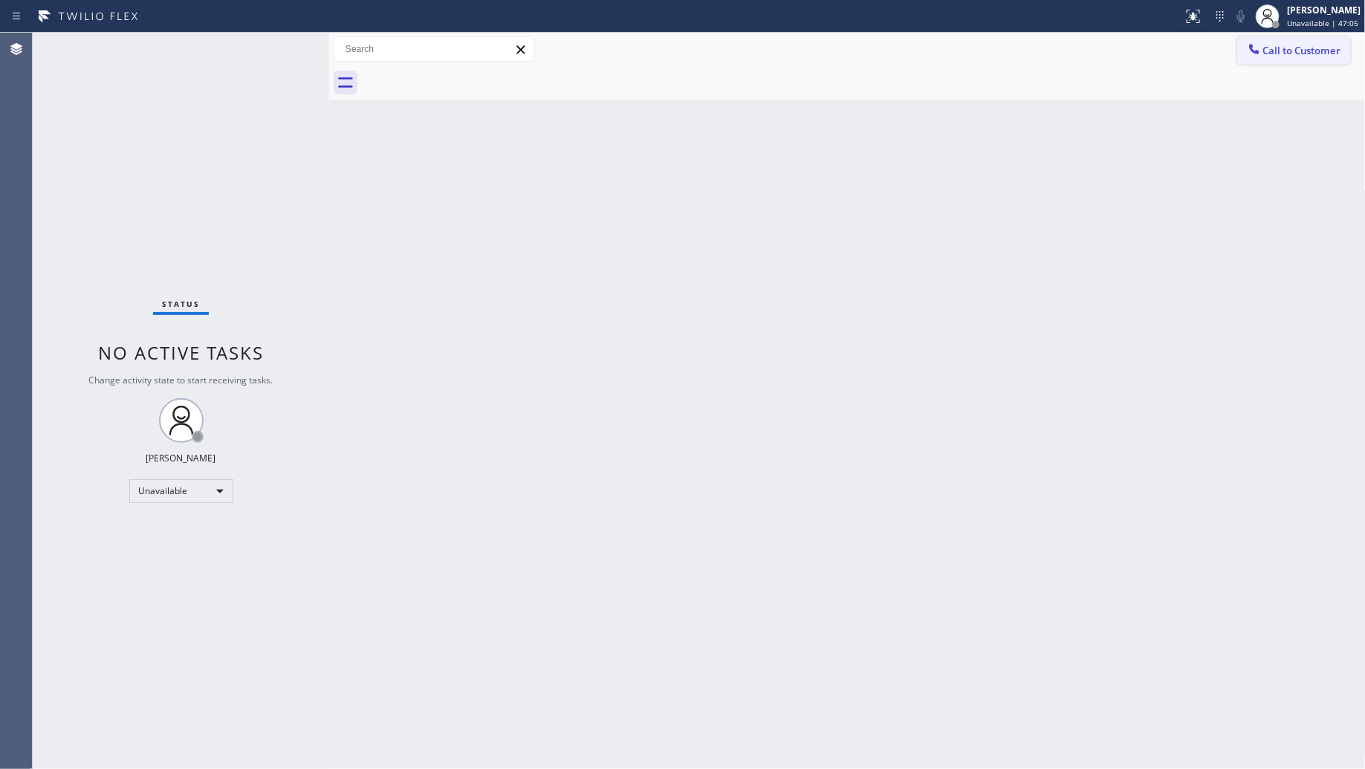
click at [1306, 48] on span "Call to Customer" at bounding box center [1302, 50] width 78 height 13
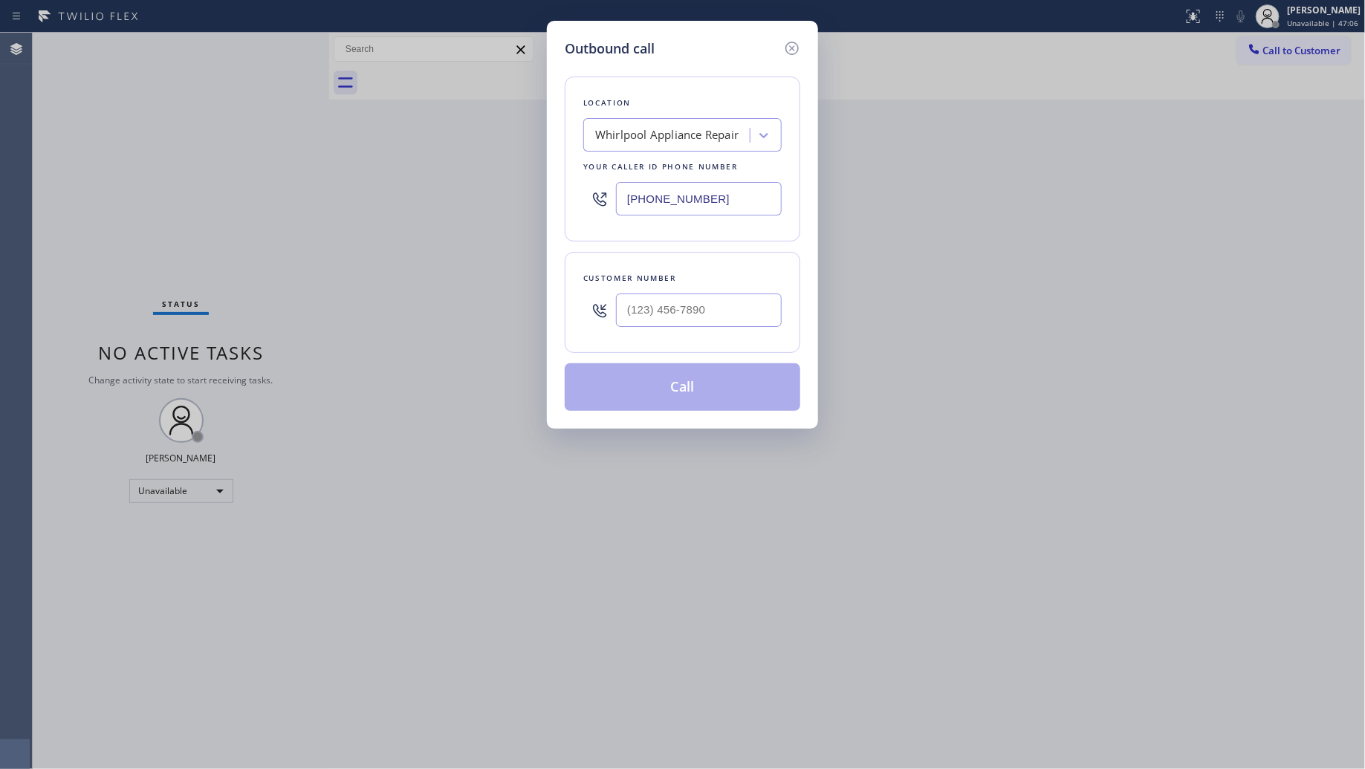
drag, startPoint x: 729, startPoint y: 199, endPoint x: 594, endPoint y: 199, distance: 134.5
click at [594, 199] on div "[PHONE_NUMBER]" at bounding box center [682, 199] width 198 height 48
paste input "310) 388-4150"
type input "[PHONE_NUMBER]"
click at [674, 299] on input "(___) ___-____" at bounding box center [699, 310] width 166 height 33
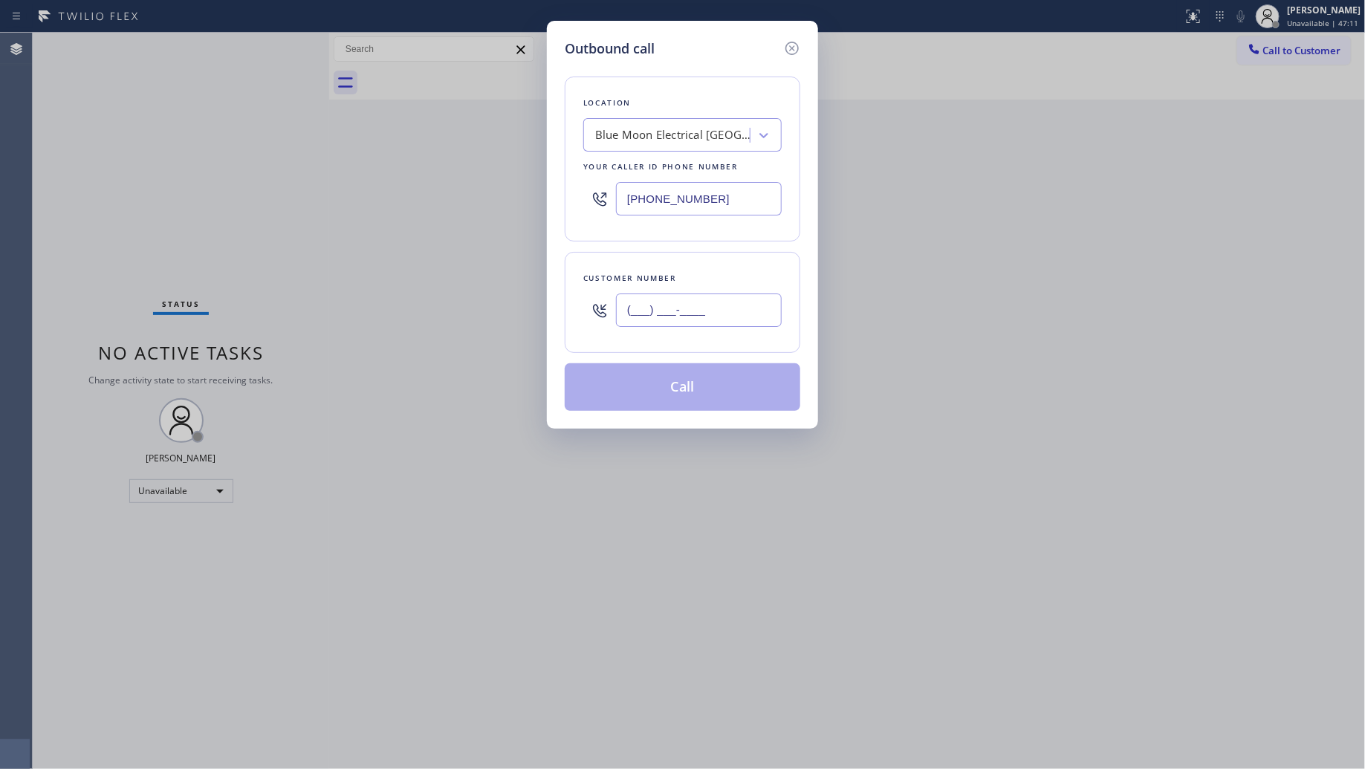
paste input "310) 828-2100"
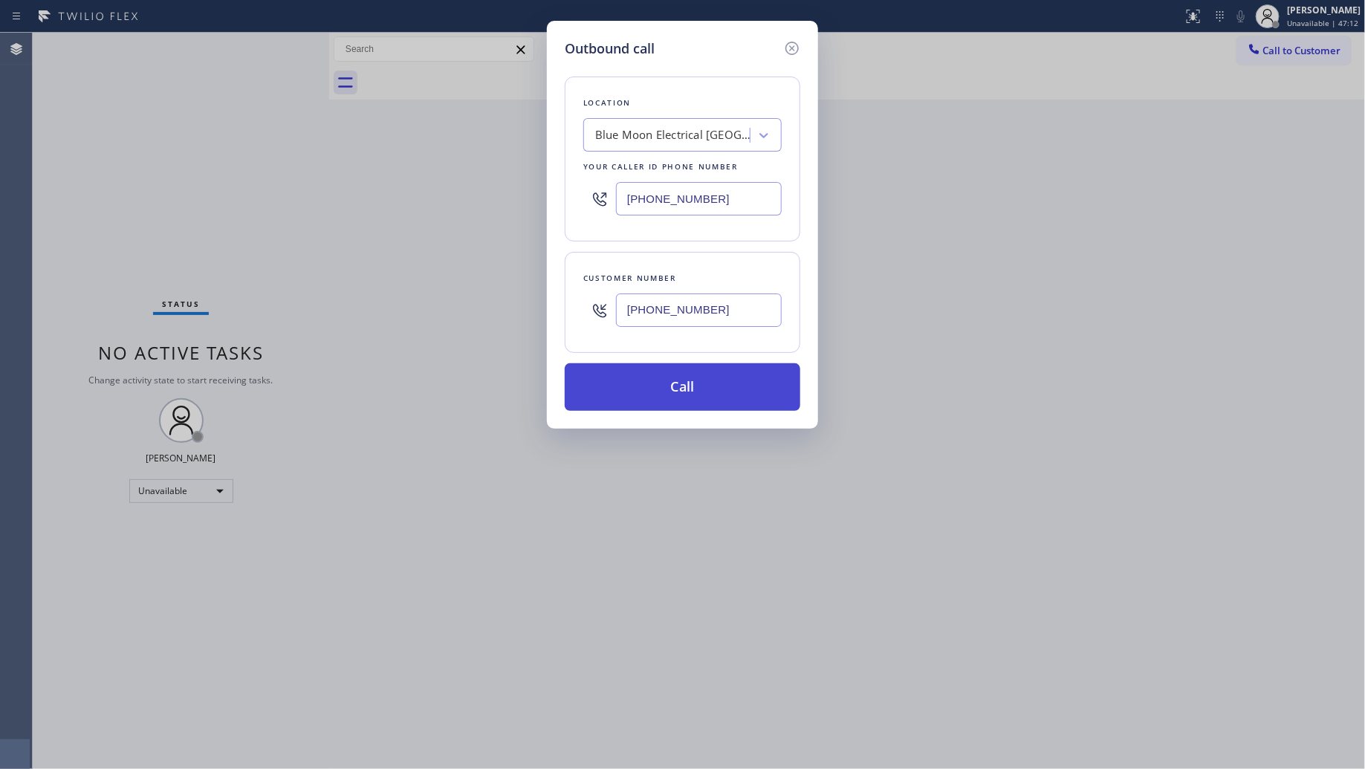
type input "[PHONE_NUMBER]"
click at [684, 388] on button "Call" at bounding box center [683, 387] width 236 height 48
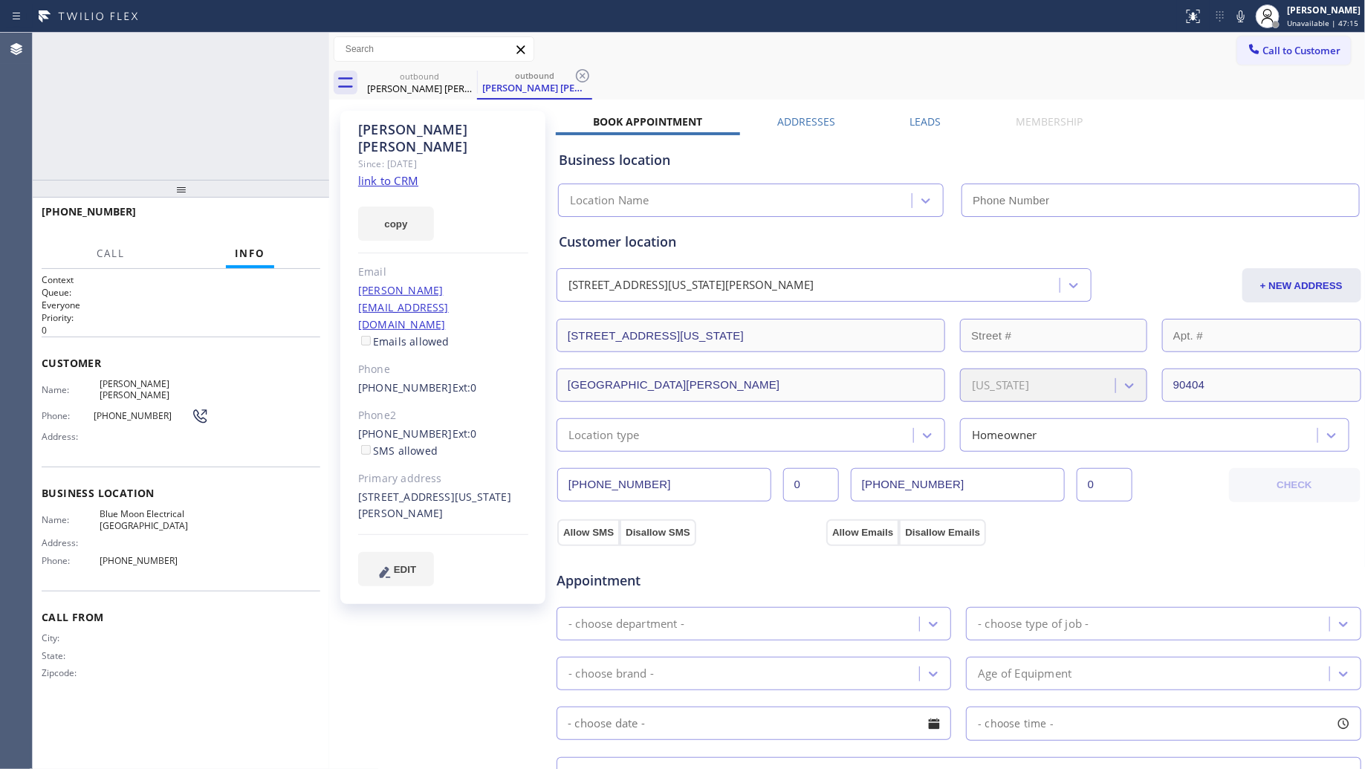
type input "[PHONE_NUMBER]"
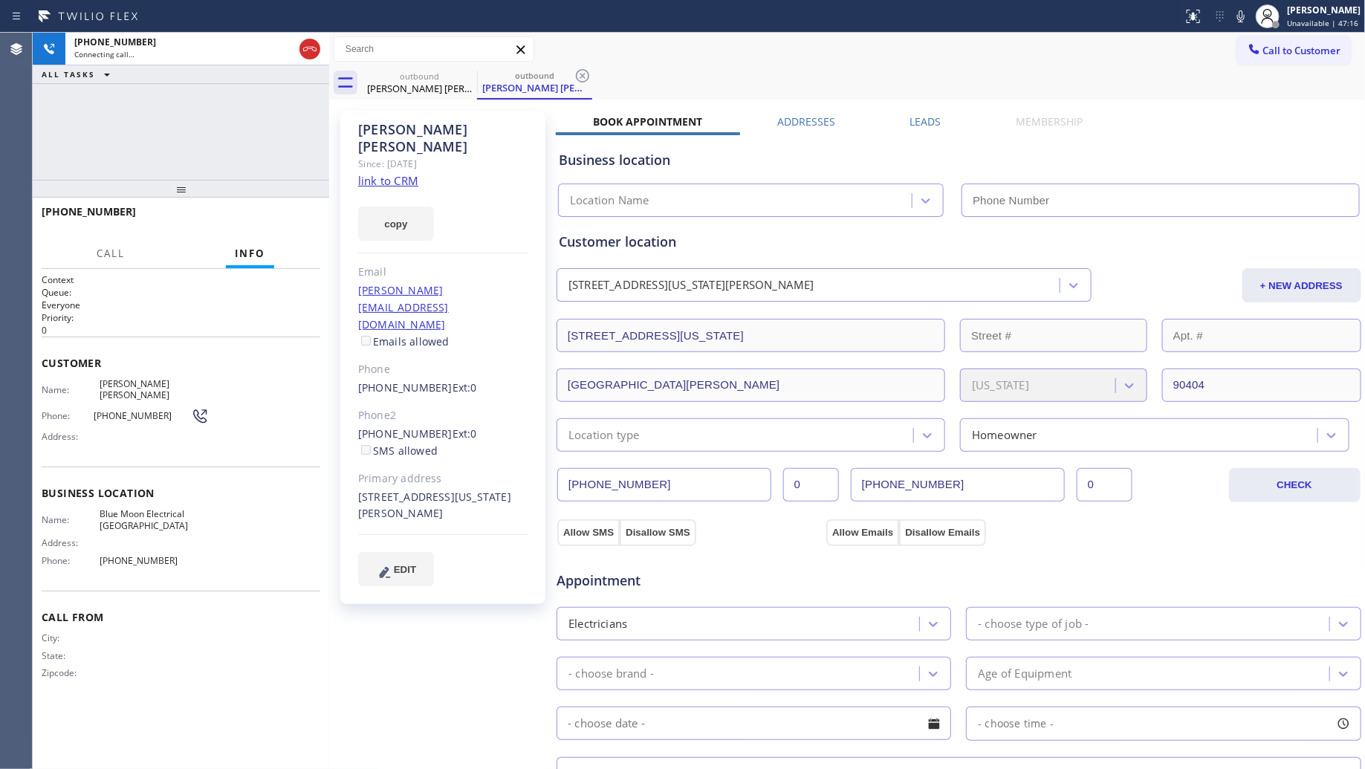
type input "[PHONE_NUMBER]"
drag, startPoint x: 580, startPoint y: 69, endPoint x: 598, endPoint y: 69, distance: 17.8
click at [581, 69] on icon at bounding box center [582, 75] width 13 height 13
click at [598, 69] on div "outbound [PERSON_NAME] [PERSON_NAME]" at bounding box center [864, 82] width 1004 height 33
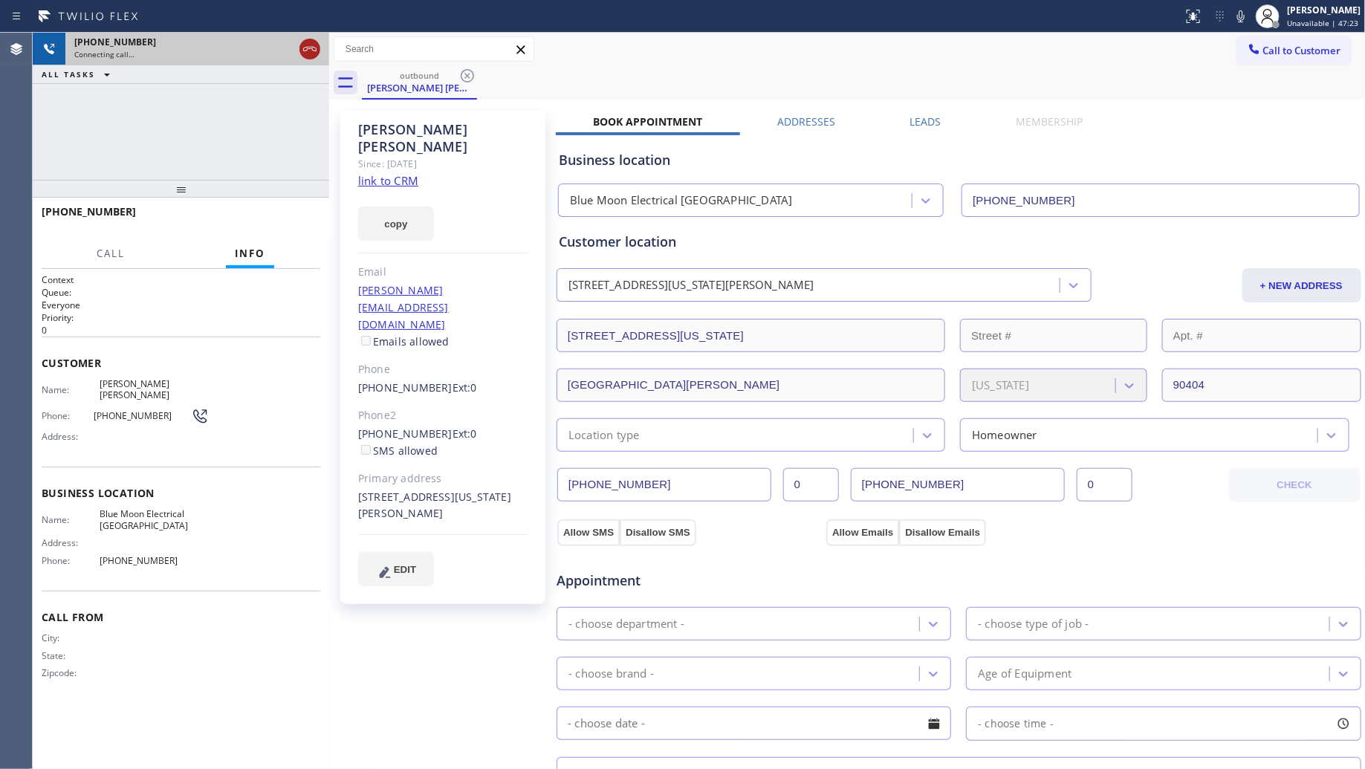
click at [307, 54] on icon at bounding box center [310, 49] width 18 height 18
drag, startPoint x: 317, startPoint y: 53, endPoint x: 327, endPoint y: 54, distance: 9.8
click at [327, 54] on div "[PHONE_NUMBER] Connecting call… ALL TASKS ALL TASKS ACTIVE TASKS TASKS IN WRAP …" at bounding box center [699, 401] width 1332 height 736
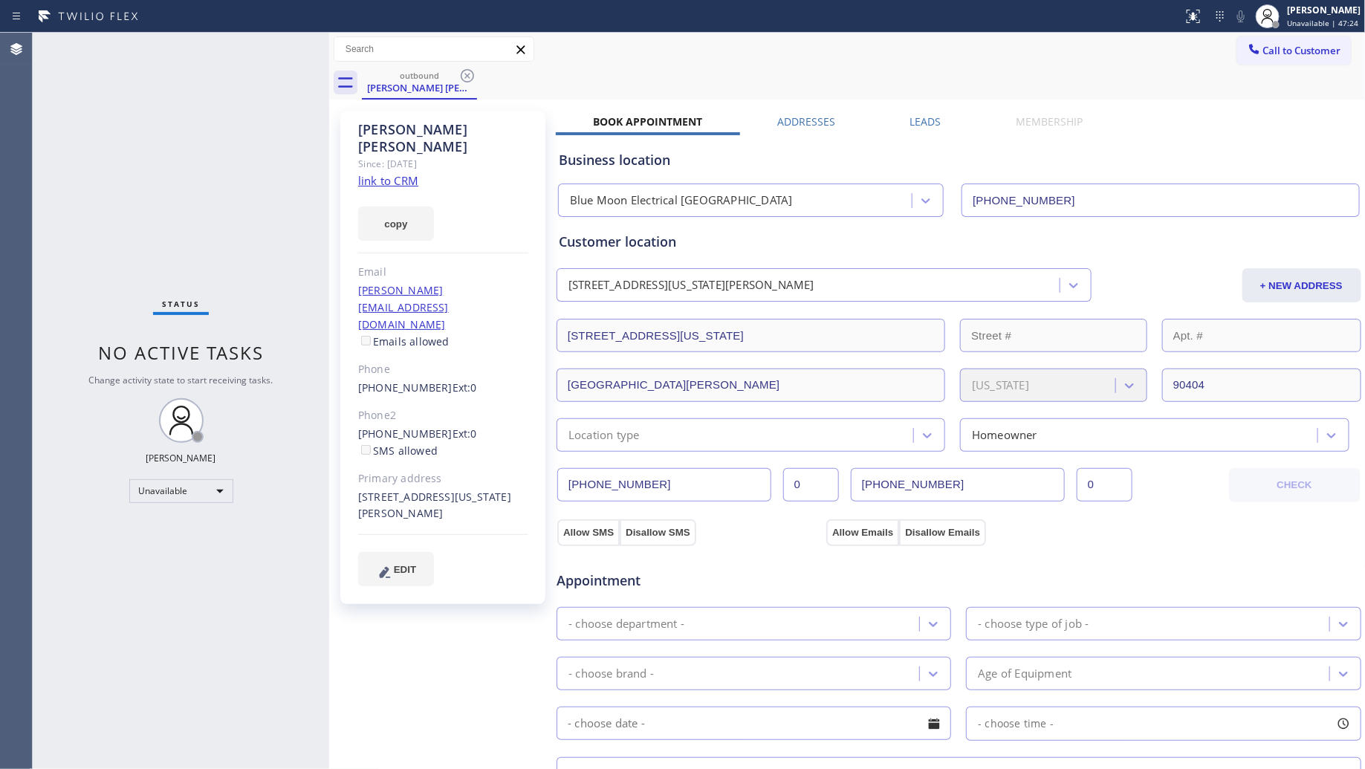
click at [461, 74] on icon at bounding box center [467, 76] width 18 height 18
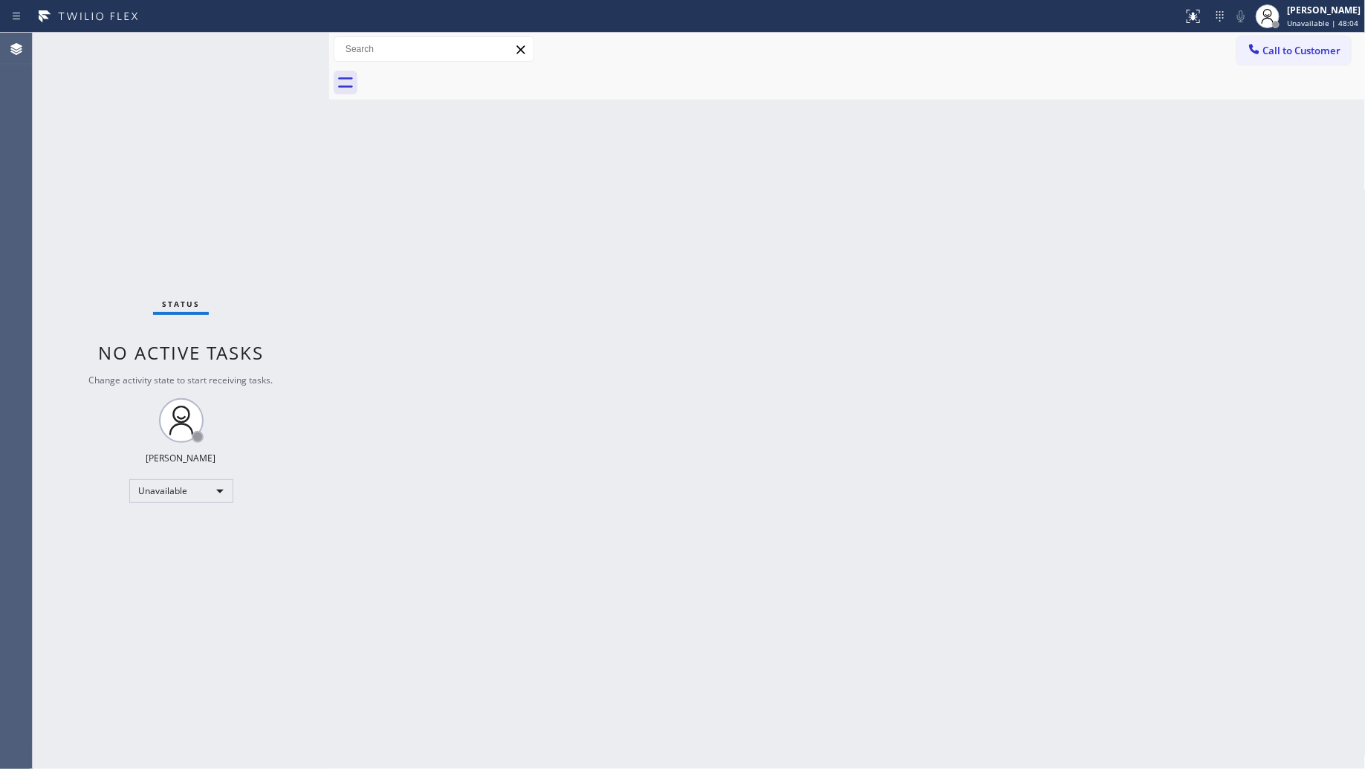
drag, startPoint x: 875, startPoint y: 243, endPoint x: 940, endPoint y: 156, distance: 108.3
click at [878, 236] on div "Back to Dashboard Change Sender ID Customers Technicians Select a contact Outbo…" at bounding box center [847, 401] width 1037 height 736
click at [1261, 42] on div at bounding box center [1254, 51] width 18 height 18
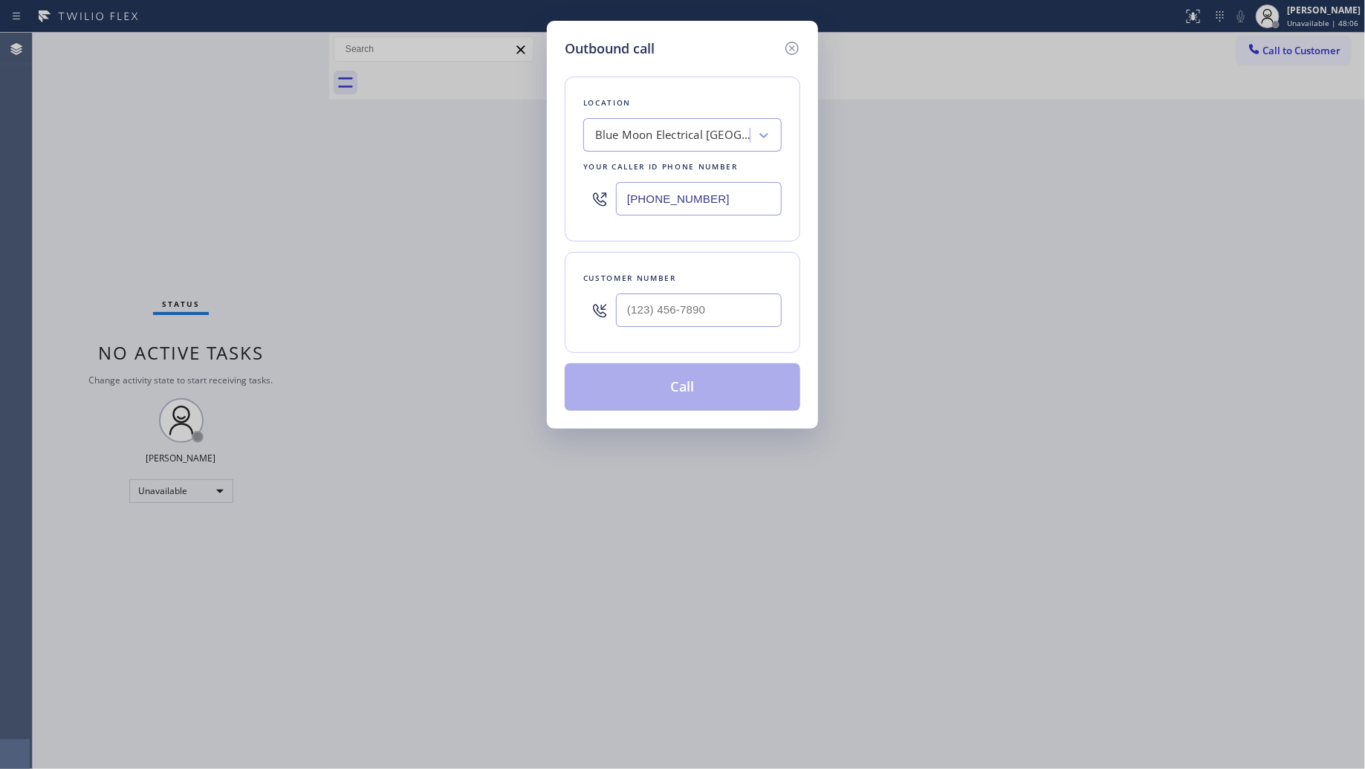
drag, startPoint x: 712, startPoint y: 210, endPoint x: 595, endPoint y: 207, distance: 116.7
click at [595, 207] on div "[PHONE_NUMBER]" at bounding box center [682, 199] width 198 height 48
paste input "203) 693-9269"
type input "[PHONE_NUMBER]"
click at [737, 310] on input "(___) ___-____" at bounding box center [699, 310] width 166 height 33
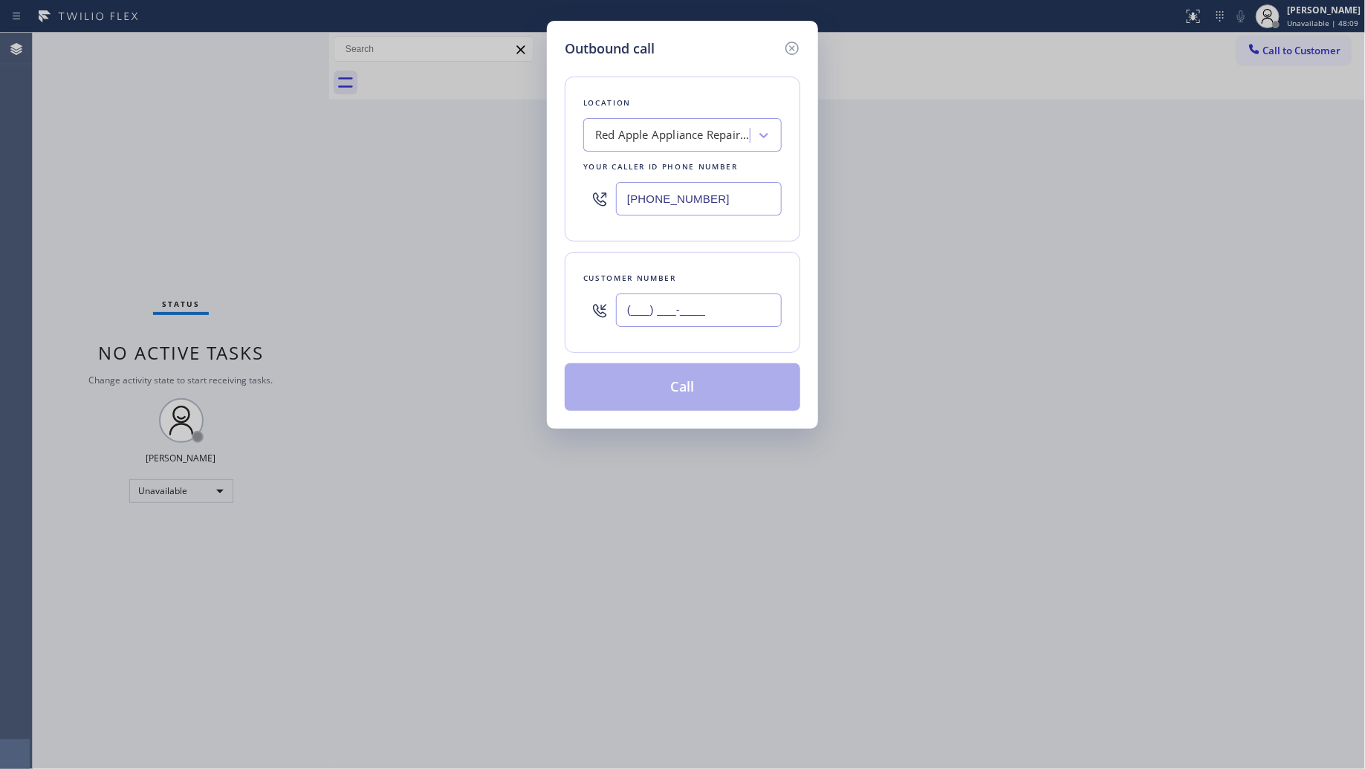
paste input "959) 203-3807"
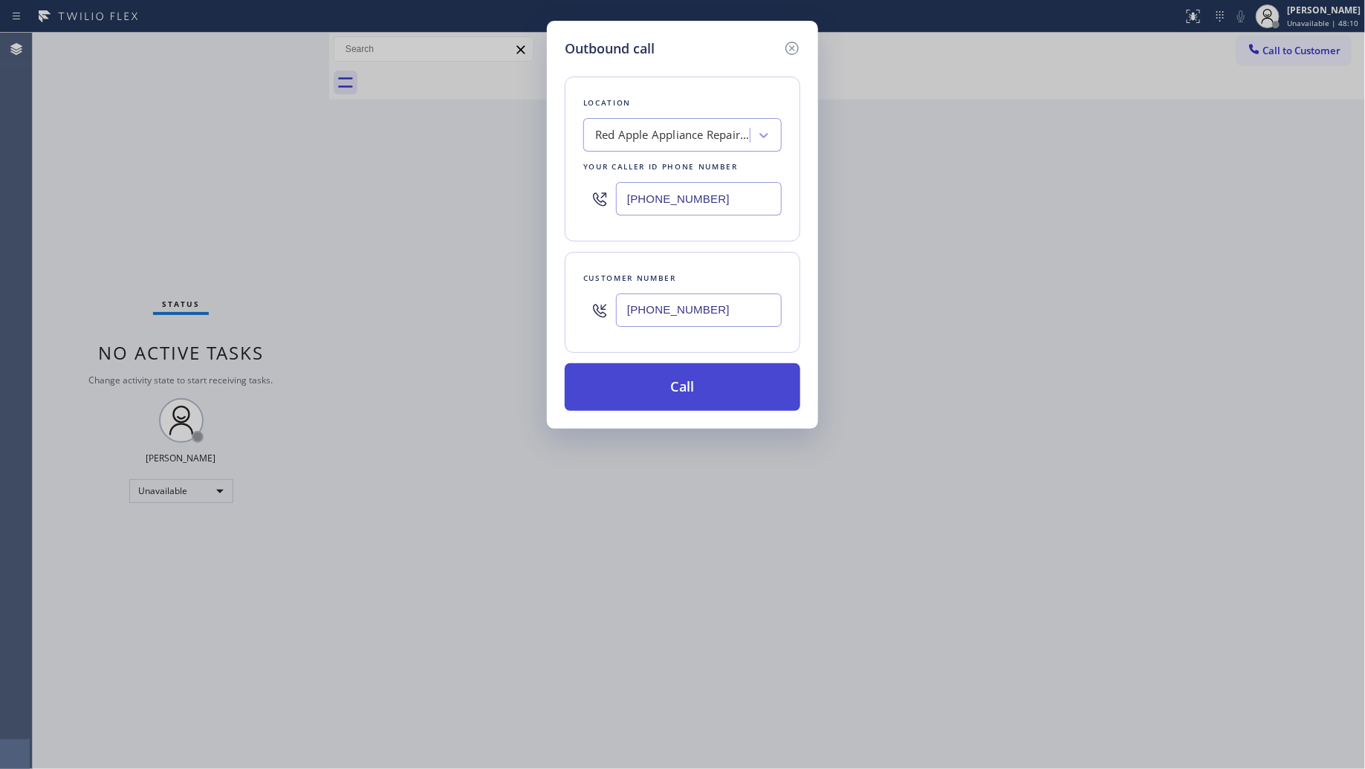
type input "[PHONE_NUMBER]"
click at [692, 395] on button "Call" at bounding box center [683, 387] width 236 height 48
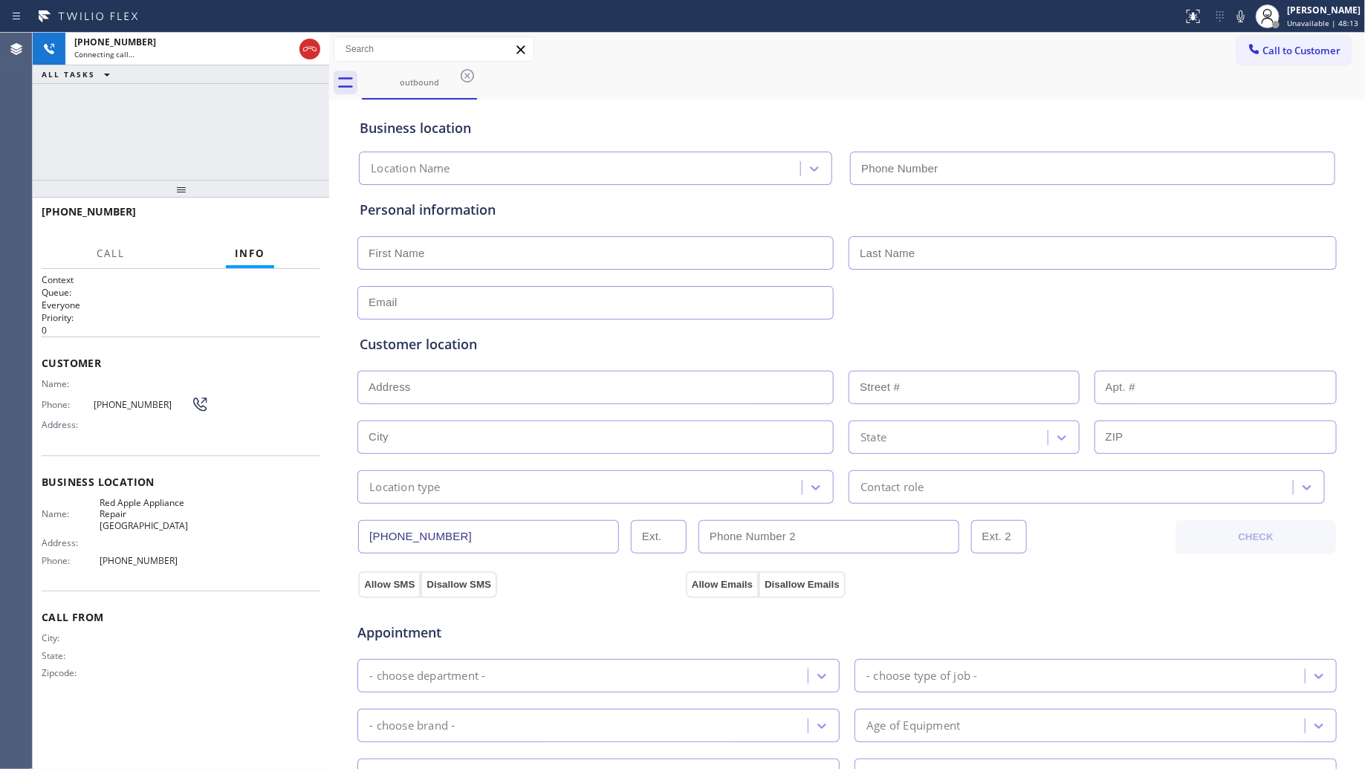
type input "[PHONE_NUMBER]"
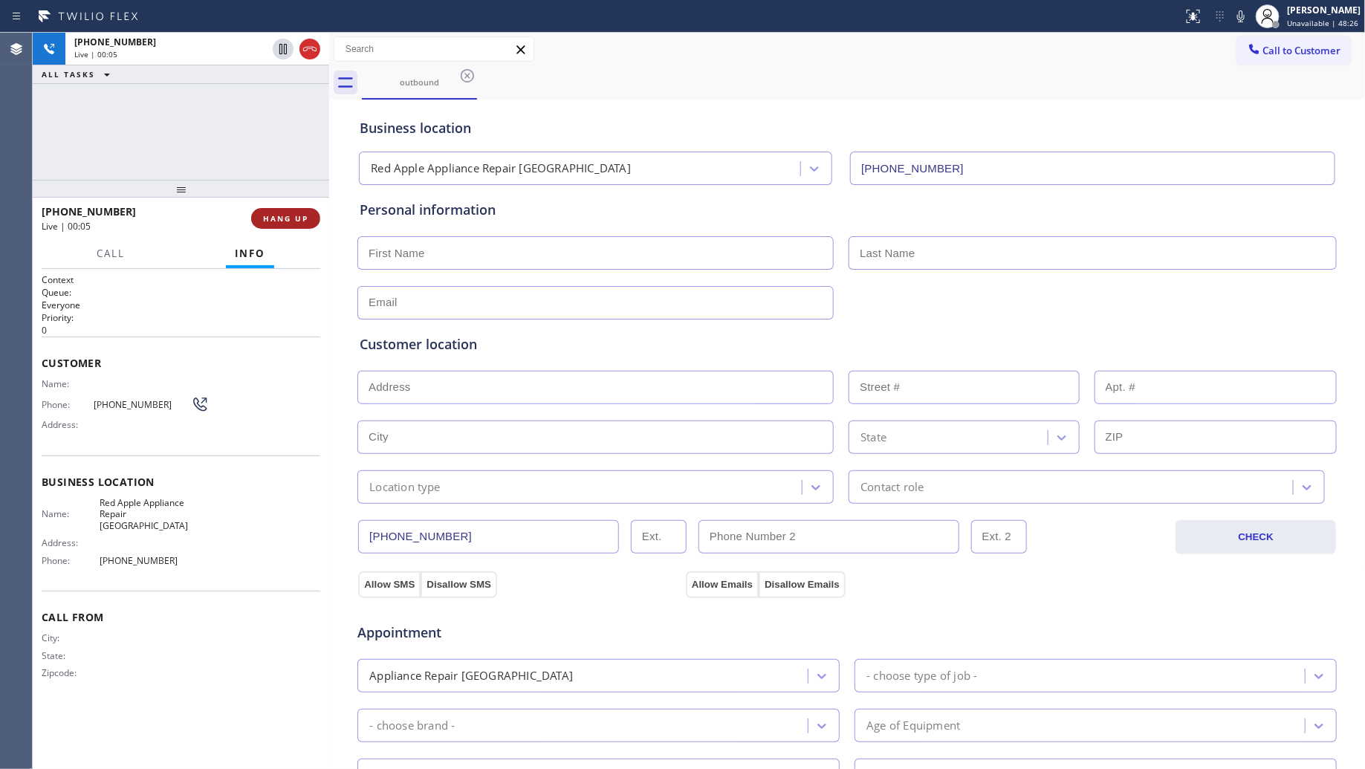
click at [276, 221] on span "HANG UP" at bounding box center [285, 218] width 45 height 10
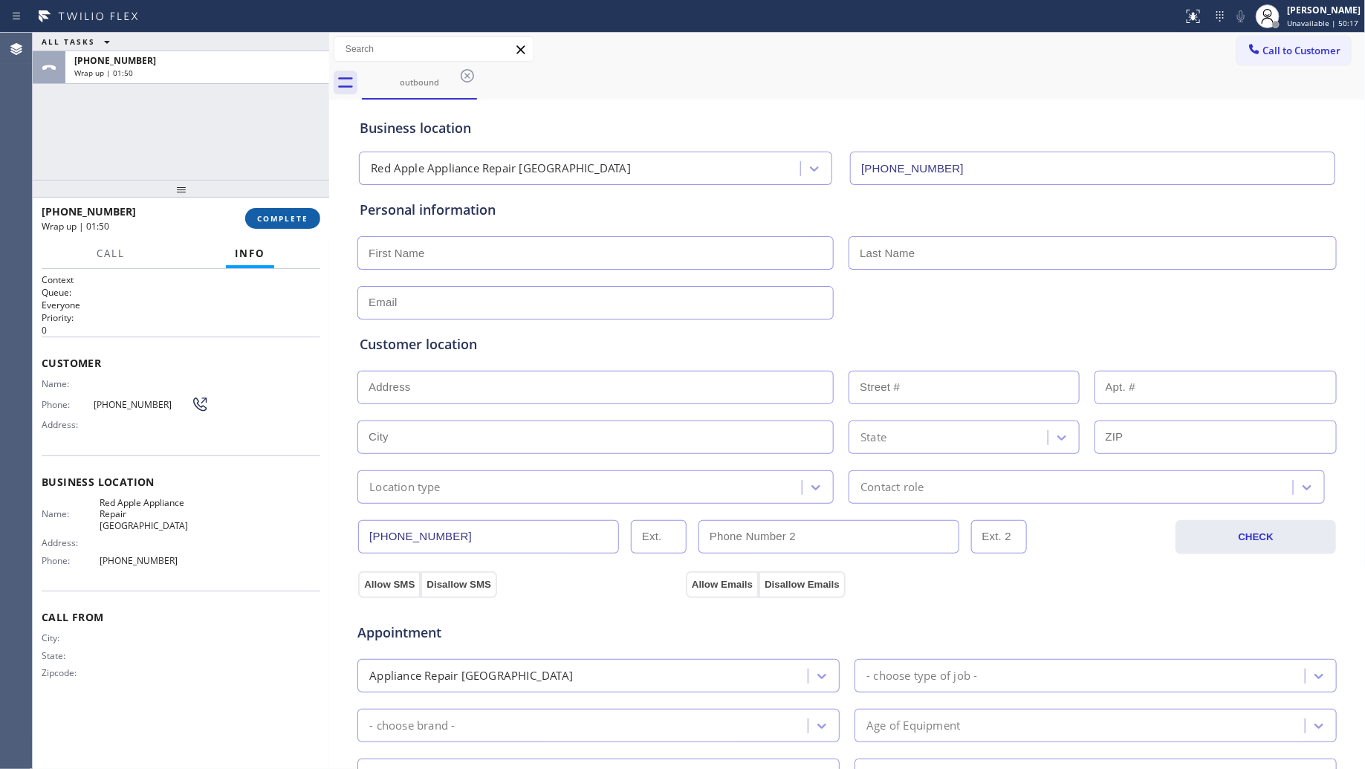
click at [292, 217] on span "COMPLETE" at bounding box center [282, 218] width 51 height 10
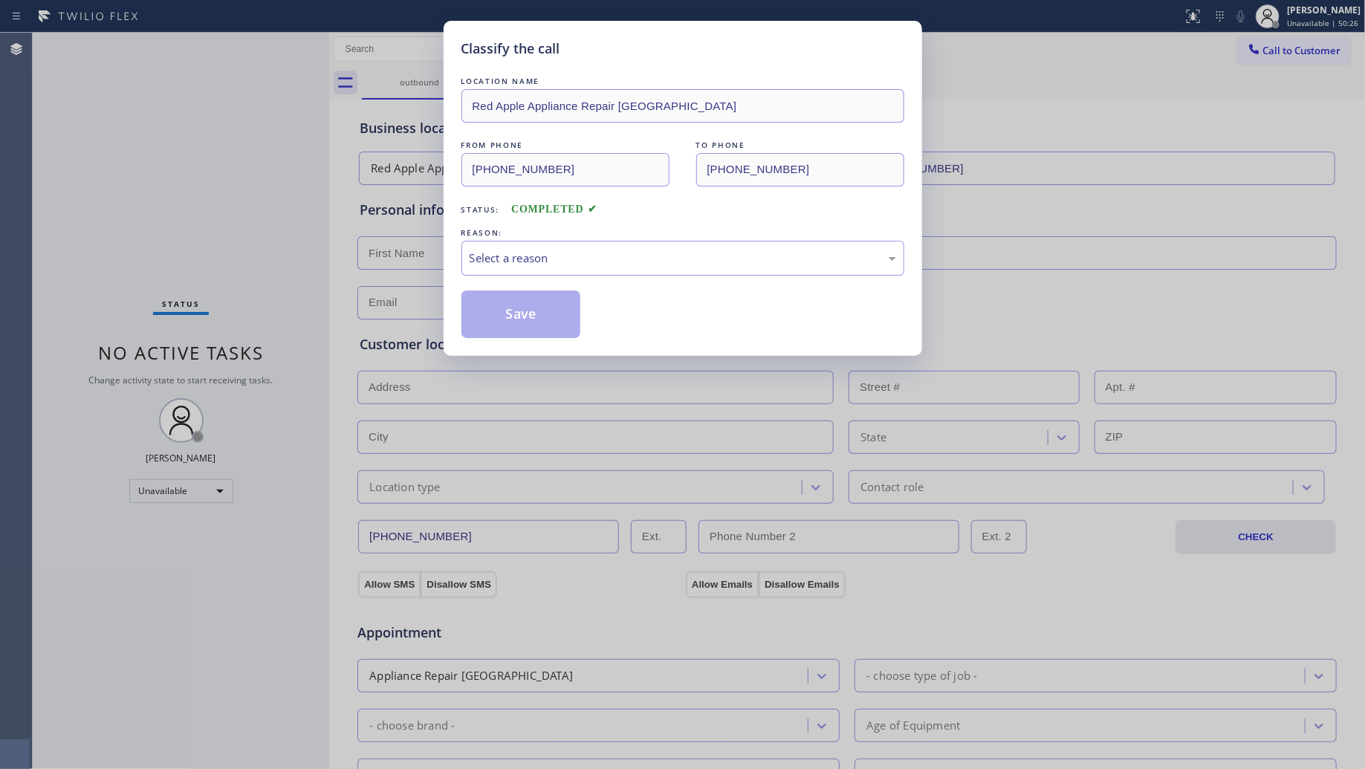
click at [537, 240] on div "REASON:" at bounding box center [682, 233] width 443 height 16
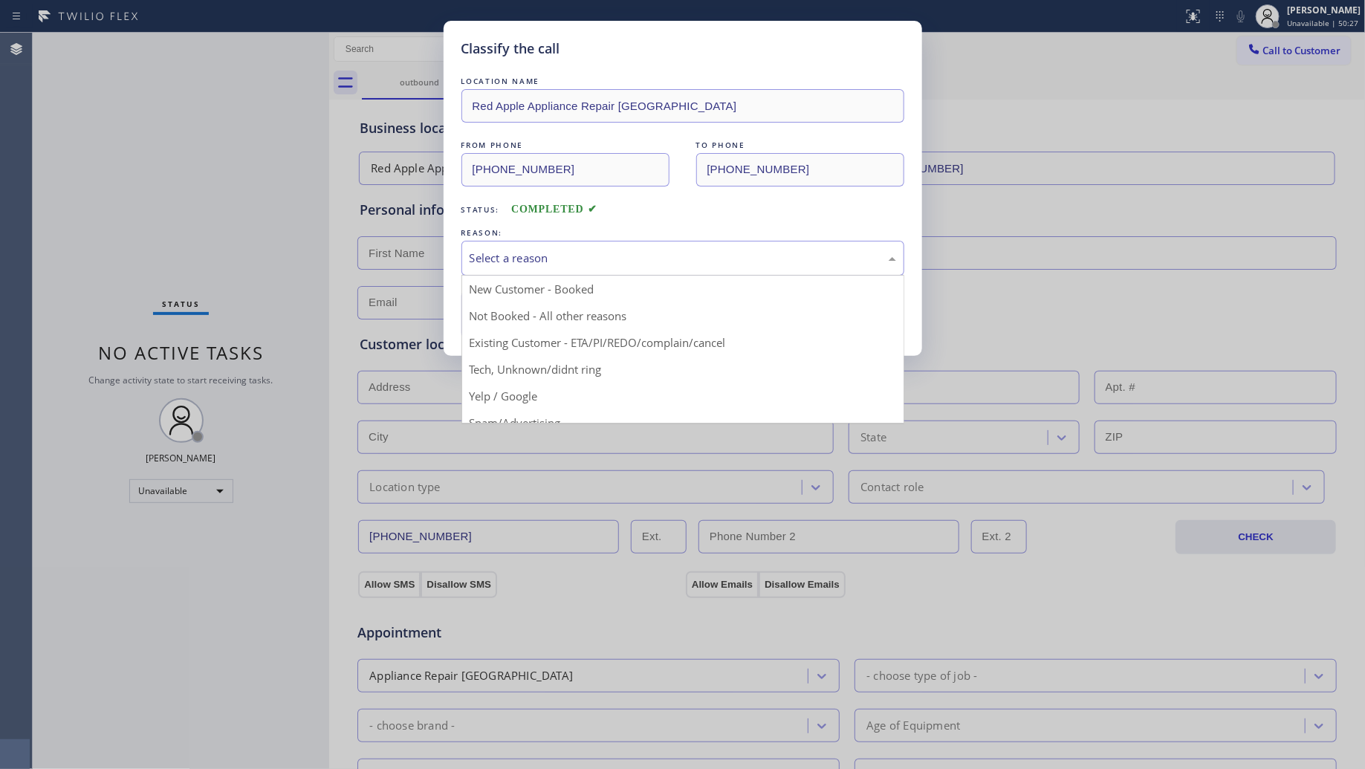
click at [513, 270] on div "Select a reason" at bounding box center [682, 258] width 443 height 35
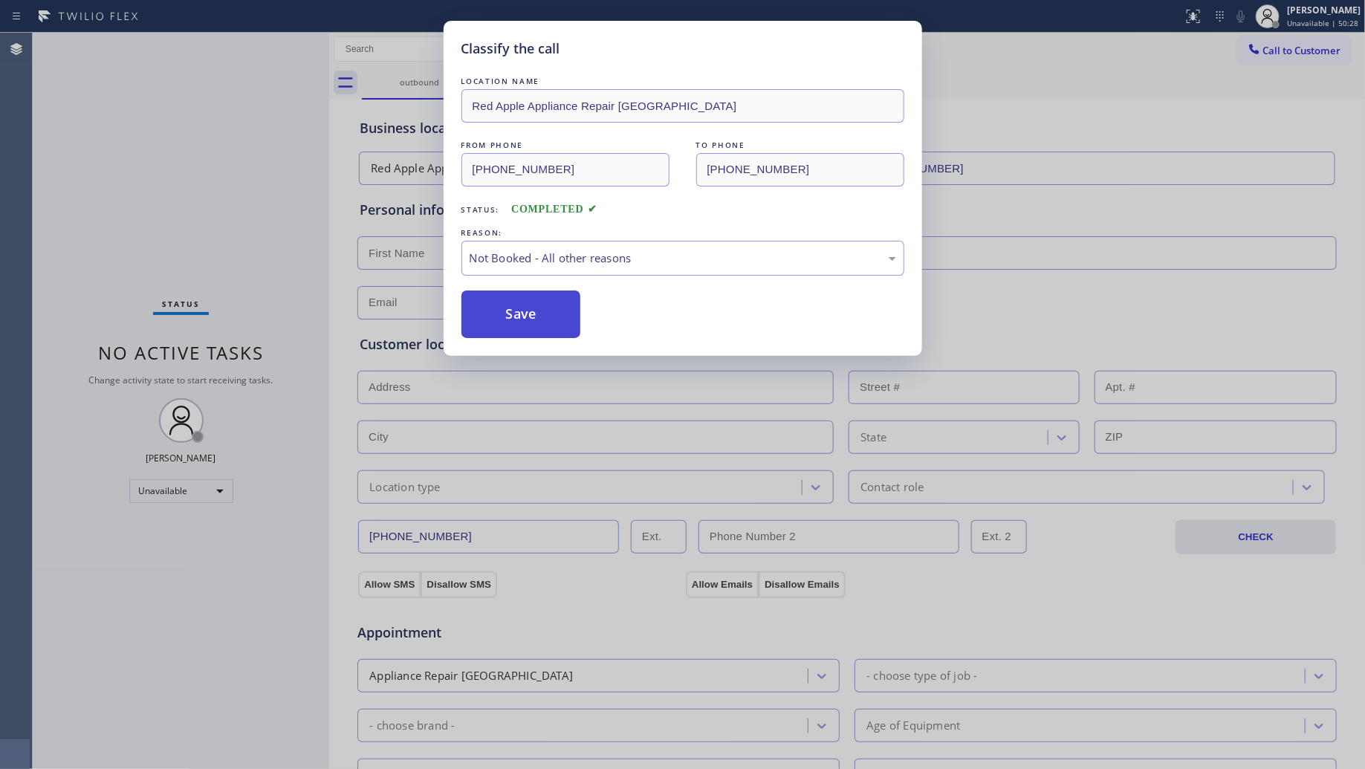
click at [513, 322] on button "Save" at bounding box center [521, 315] width 120 height 48
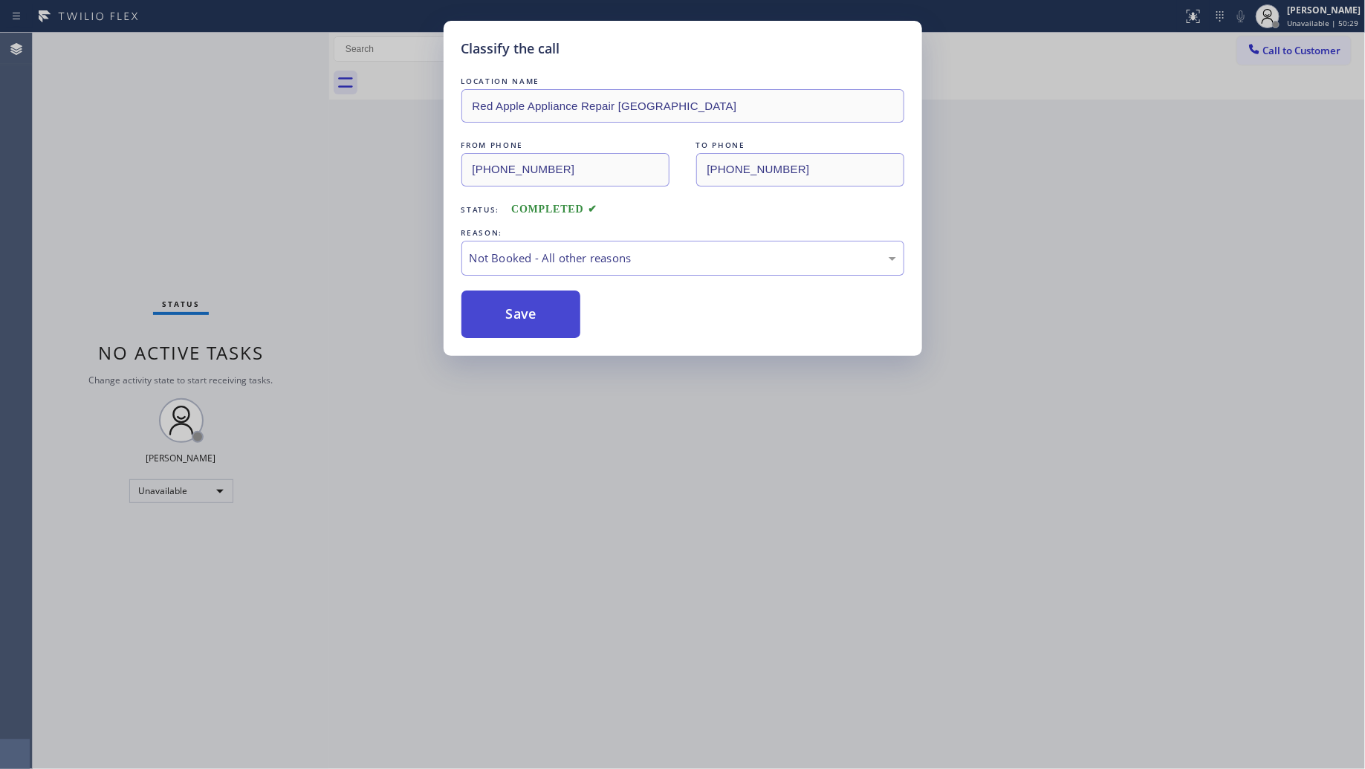
click at [513, 321] on button "Save" at bounding box center [521, 315] width 120 height 48
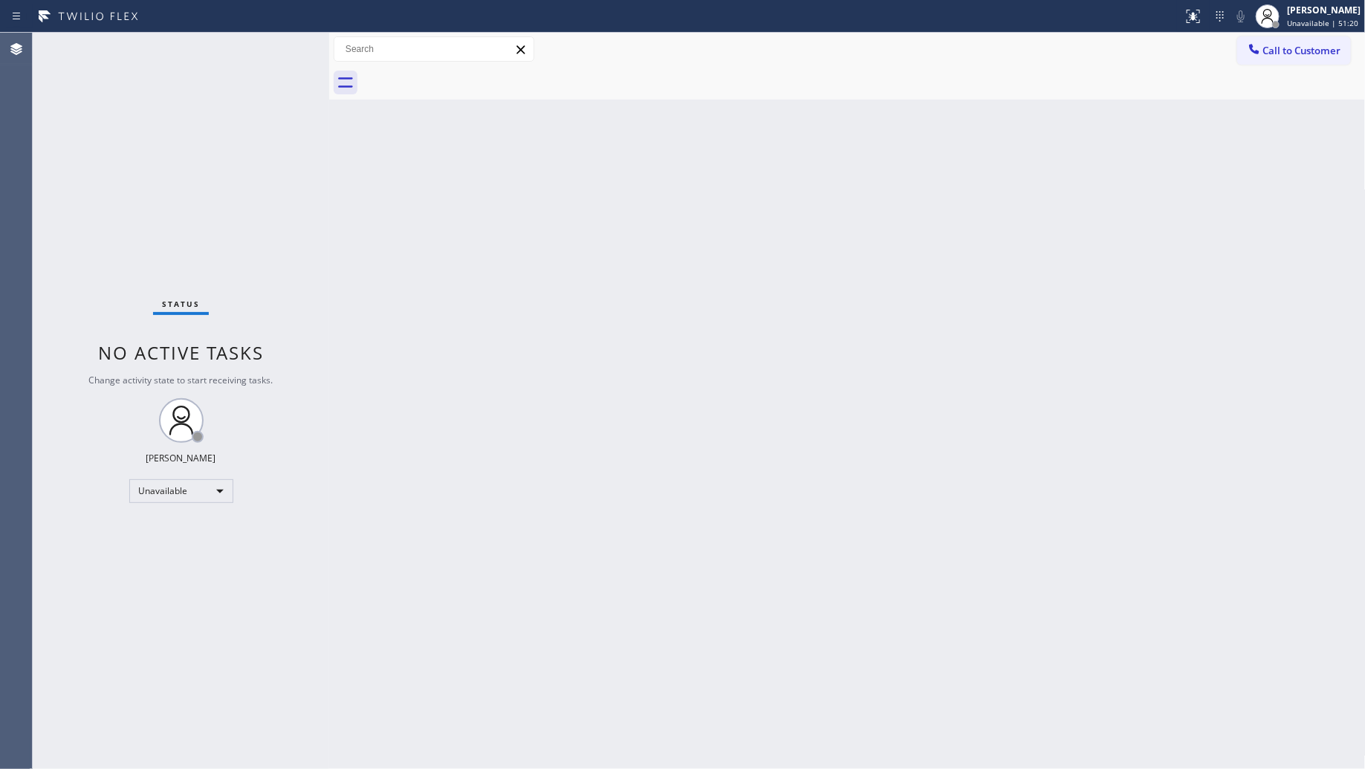
click at [1048, 219] on div "Back to Dashboard Change Sender ID Customers Technicians Select a contact Outbo…" at bounding box center [847, 401] width 1037 height 736
click at [1280, 61] on button "Call to Customer" at bounding box center [1294, 50] width 114 height 28
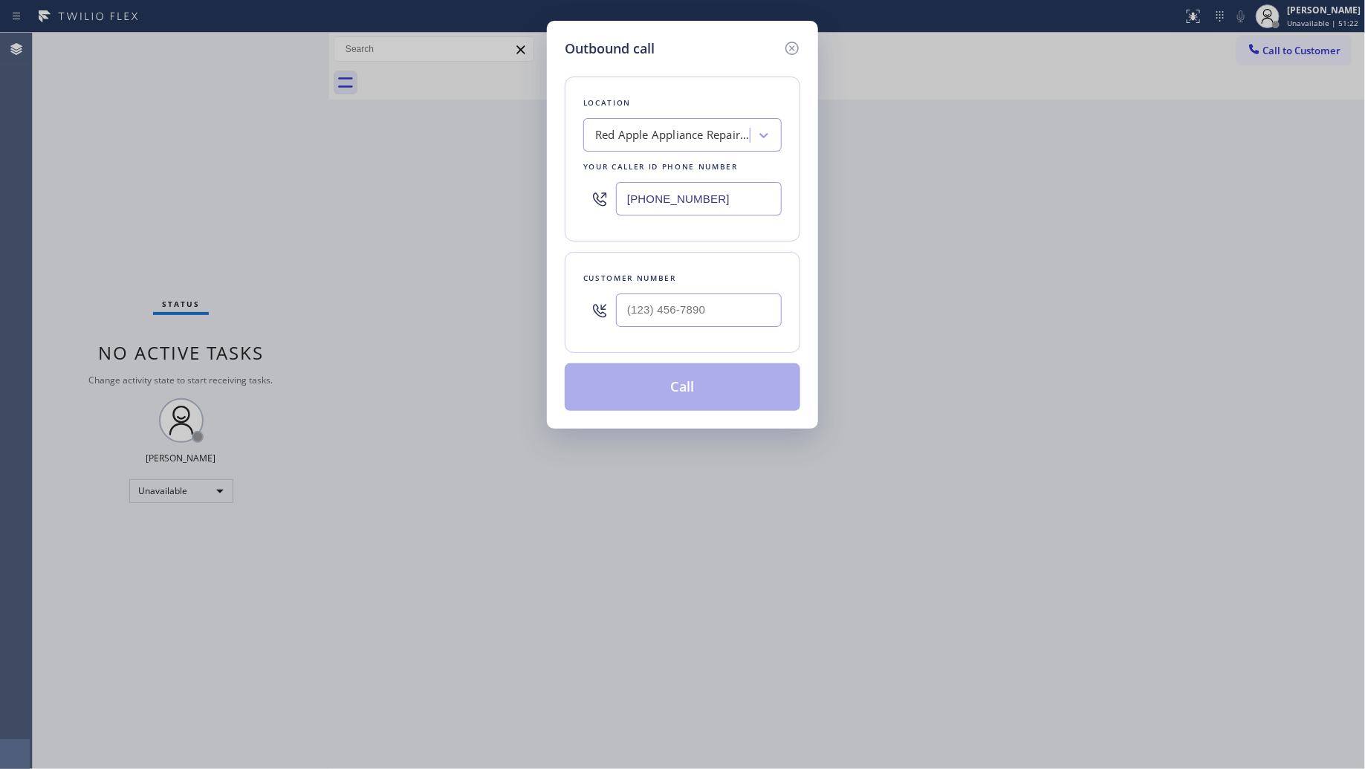
drag, startPoint x: 714, startPoint y: 201, endPoint x: 557, endPoint y: 193, distance: 157.0
click at [561, 195] on div "Outbound call Location Red Apple Appliance Repair [GEOGRAPHIC_DATA] Your caller…" at bounding box center [682, 225] width 271 height 408
paste input "13) 263-4073"
drag, startPoint x: 696, startPoint y: 202, endPoint x: 722, endPoint y: 202, distance: 26.8
click at [681, 202] on input "[PHONE_NUMBER]" at bounding box center [699, 198] width 166 height 33
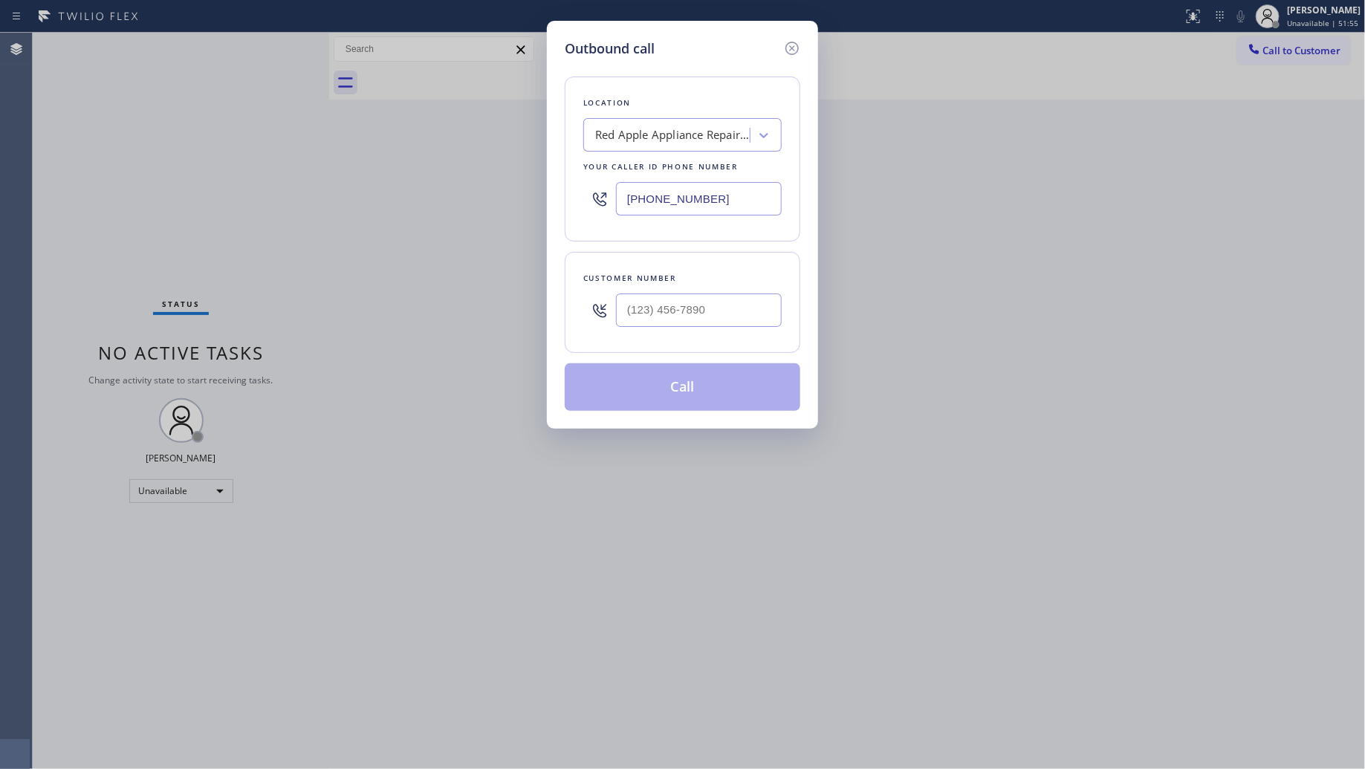
drag, startPoint x: 727, startPoint y: 202, endPoint x: 581, endPoint y: 198, distance: 145.7
click at [581, 201] on div "Location Red Apple Appliance Repair [GEOGRAPHIC_DATA] Your caller id phone numb…" at bounding box center [683, 159] width 236 height 165
paste input "818) 332-3442"
type input "[PHONE_NUMBER]"
drag, startPoint x: 696, startPoint y: 320, endPoint x: 703, endPoint y: 314, distance: 9.5
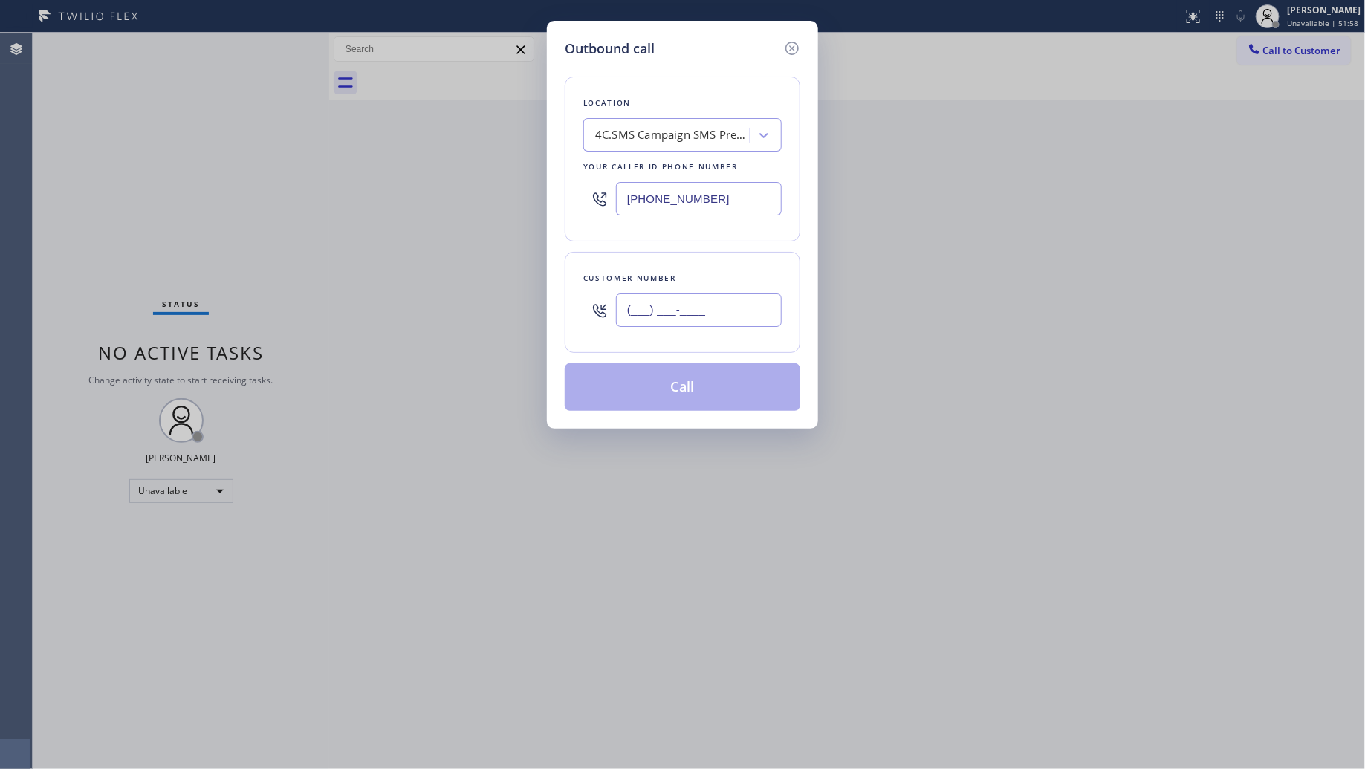
click at [696, 320] on input "(___) ___-____" at bounding box center [699, 310] width 166 height 33
paste input "818) 474-7937"
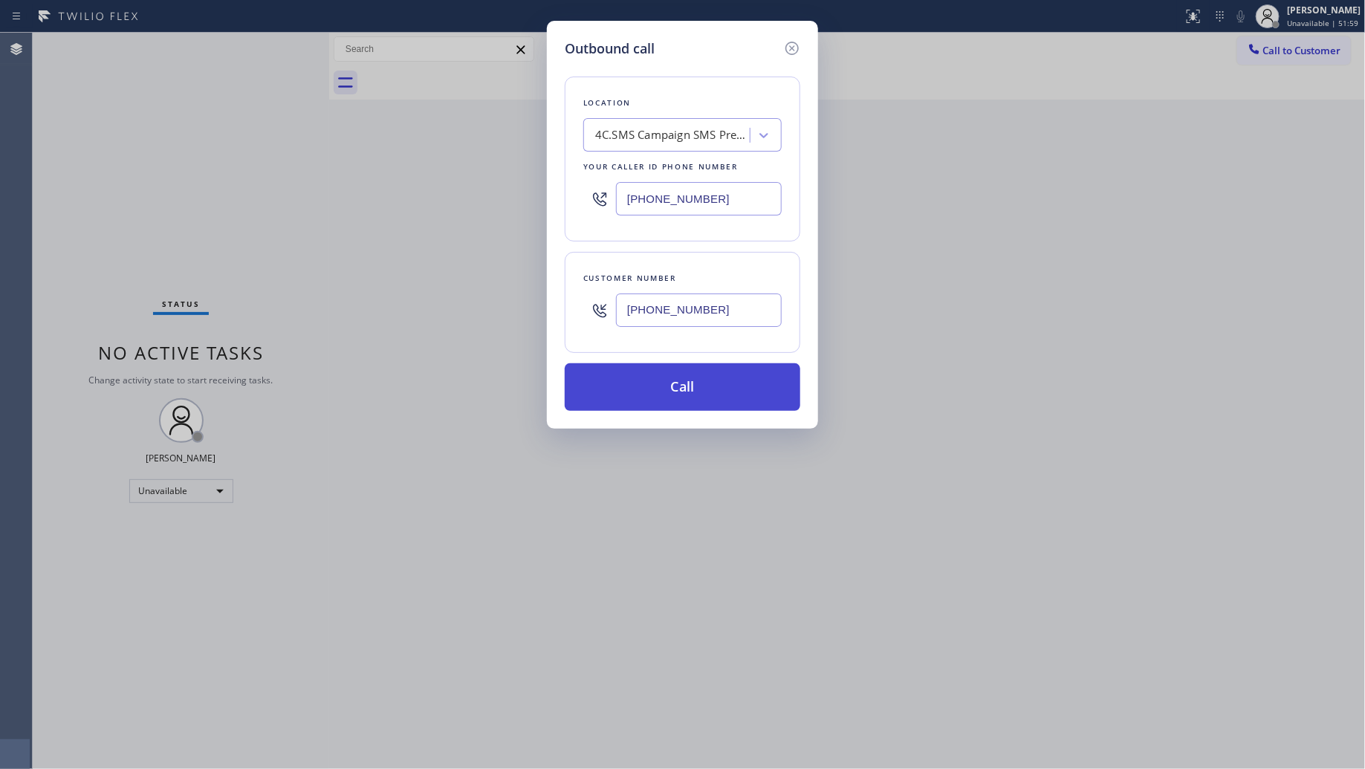
type input "[PHONE_NUMBER]"
click at [667, 383] on button "Call" at bounding box center [683, 387] width 236 height 48
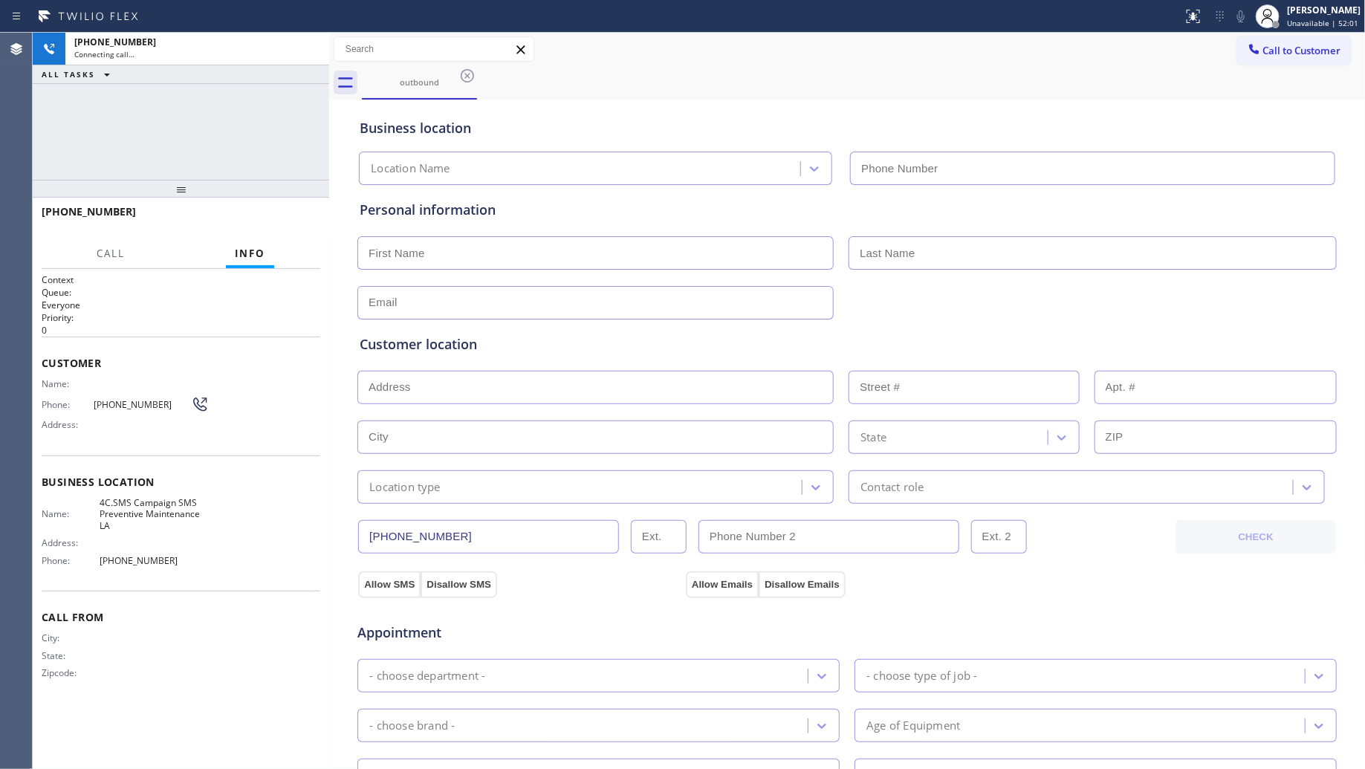
type input "[PHONE_NUMBER]"
click at [927, 62] on div "Call to Customer Outbound call Location SMS Preventive Maintenance LA Your call…" at bounding box center [847, 49] width 1037 height 26
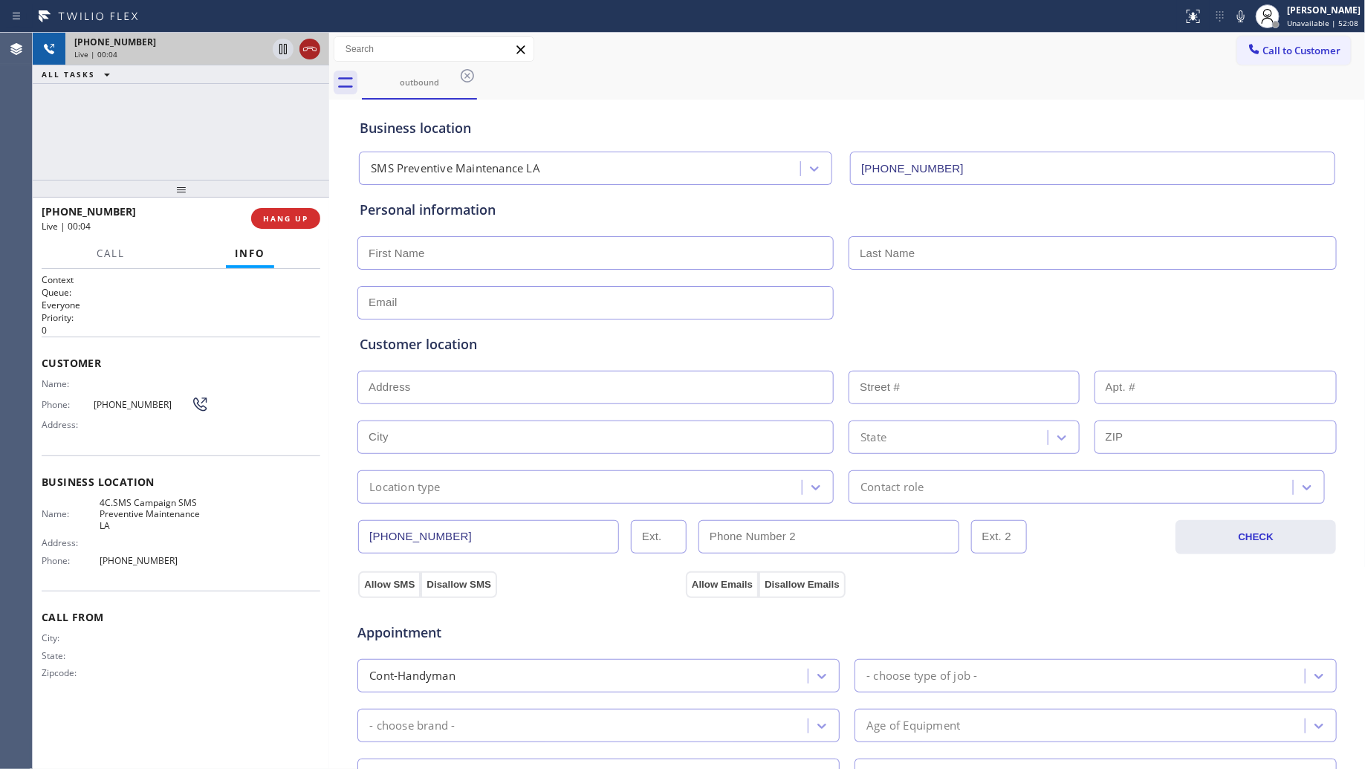
drag, startPoint x: 309, startPoint y: 54, endPoint x: 287, endPoint y: 168, distance: 116.6
click at [309, 56] on icon at bounding box center [310, 49] width 18 height 18
click at [287, 214] on span "HANG UP" at bounding box center [285, 218] width 45 height 10
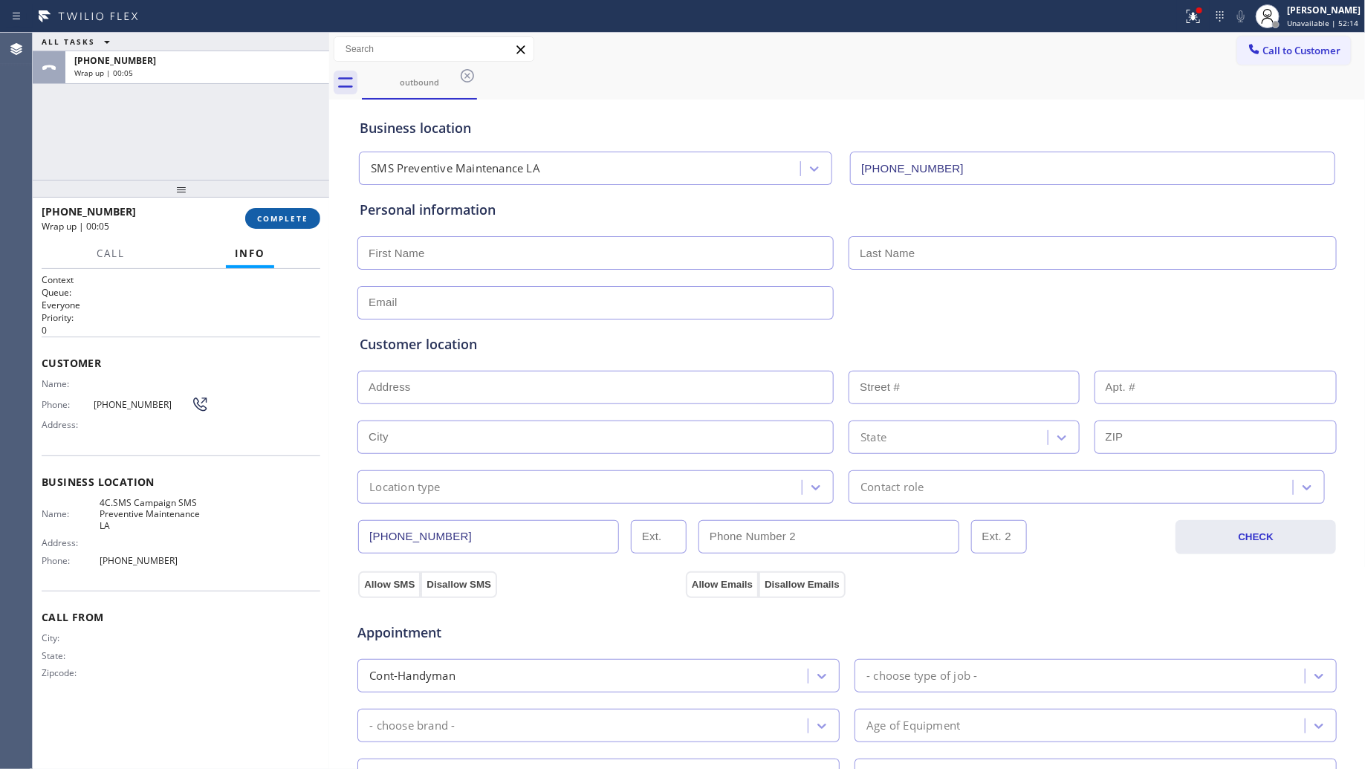
click at [288, 213] on span "COMPLETE" at bounding box center [282, 218] width 51 height 10
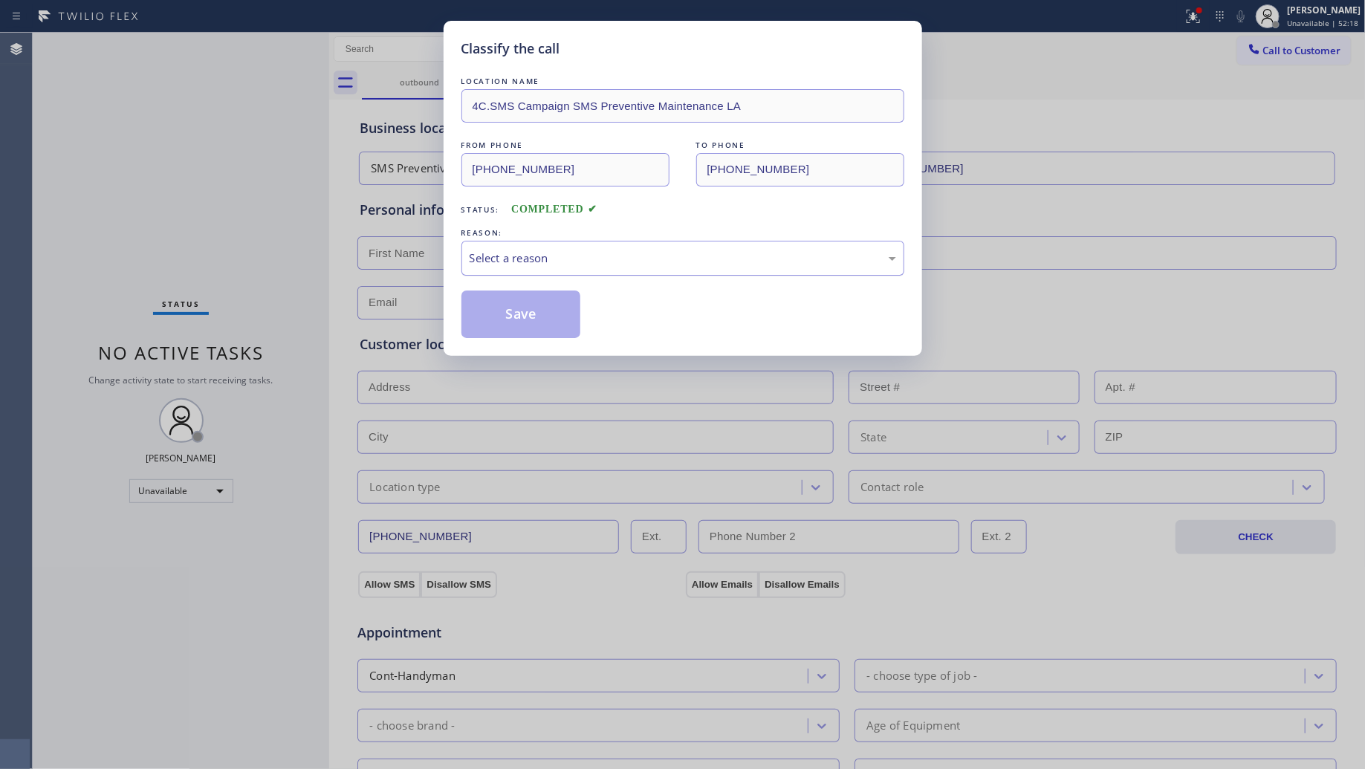
drag, startPoint x: 502, startPoint y: 262, endPoint x: 499, endPoint y: 275, distance: 13.0
click at [500, 267] on div "Select a reason" at bounding box center [683, 258] width 427 height 17
click at [498, 323] on button "Save" at bounding box center [521, 315] width 120 height 48
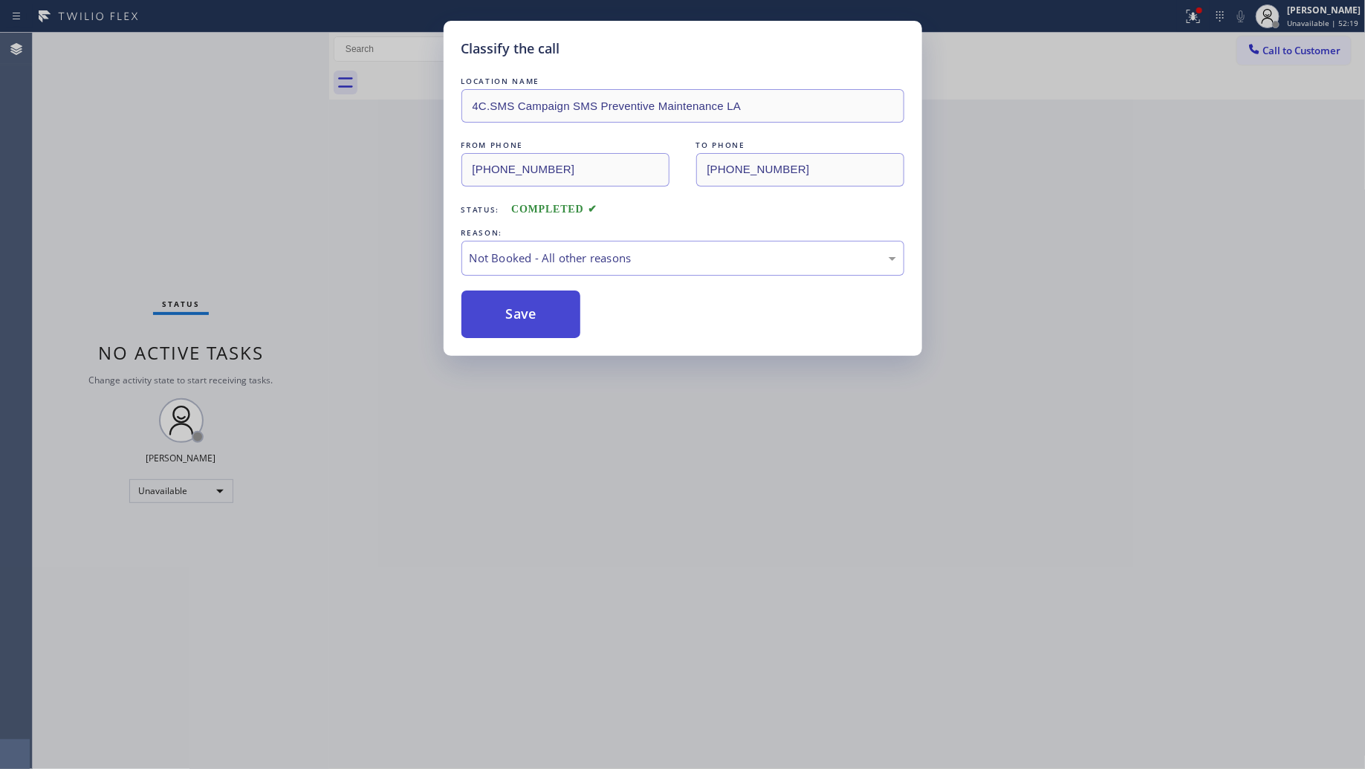
click at [499, 323] on button "Save" at bounding box center [521, 315] width 120 height 48
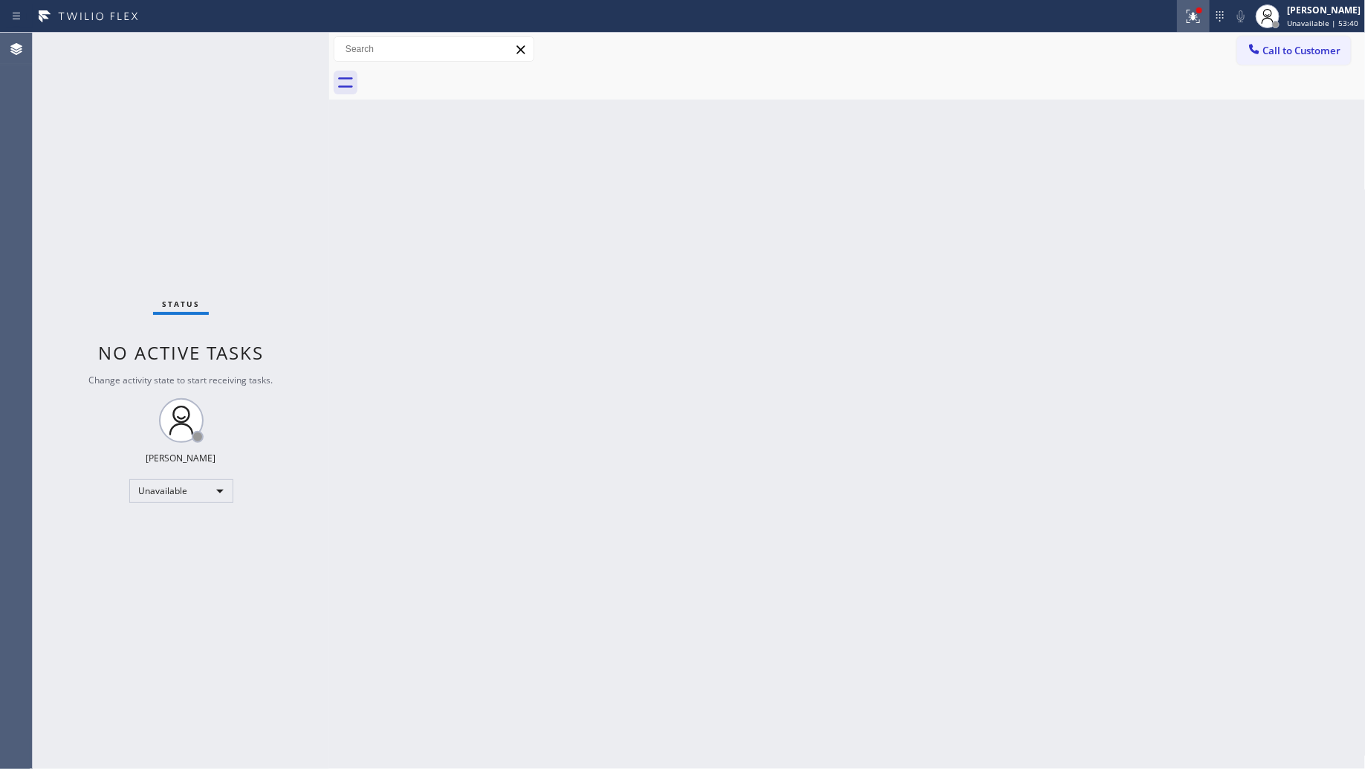
click at [1196, 13] on icon at bounding box center [1193, 14] width 9 height 5
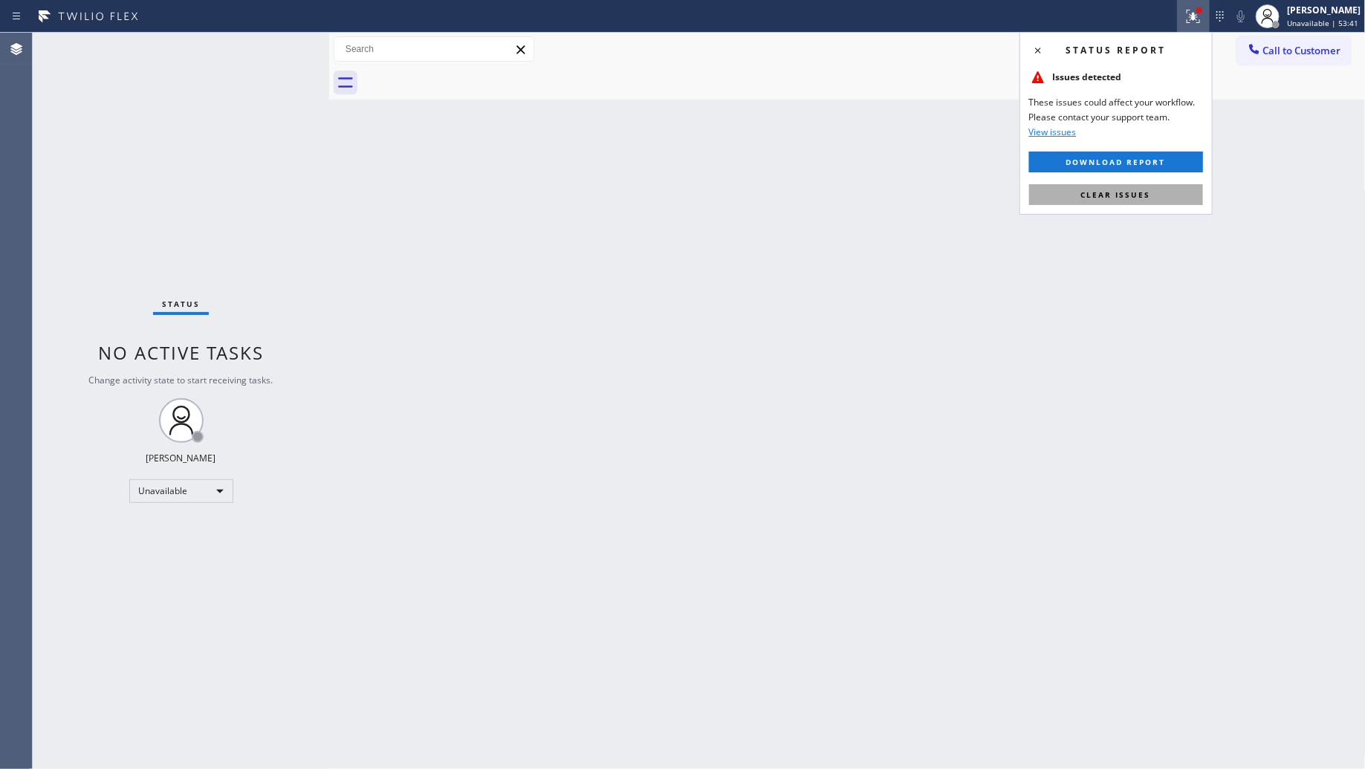
click at [1124, 199] on span "Clear issues" at bounding box center [1116, 194] width 70 height 10
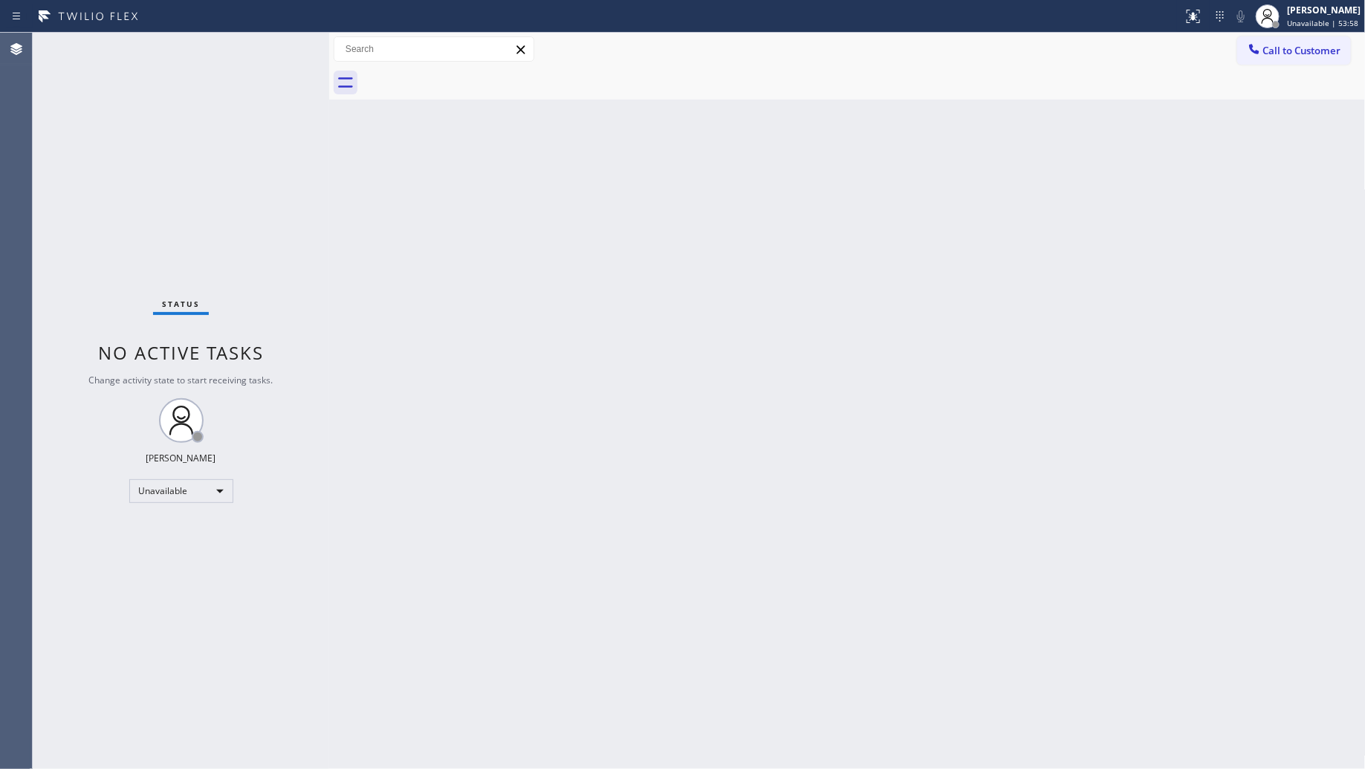
drag, startPoint x: 947, startPoint y: 137, endPoint x: 1095, endPoint y: 87, distance: 155.6
click at [959, 134] on div "Back to Dashboard Change Sender ID Customers Technicians Select a contact Outbo…" at bounding box center [847, 401] width 1037 height 736
click at [1283, 53] on span "Call to Customer" at bounding box center [1302, 50] width 78 height 13
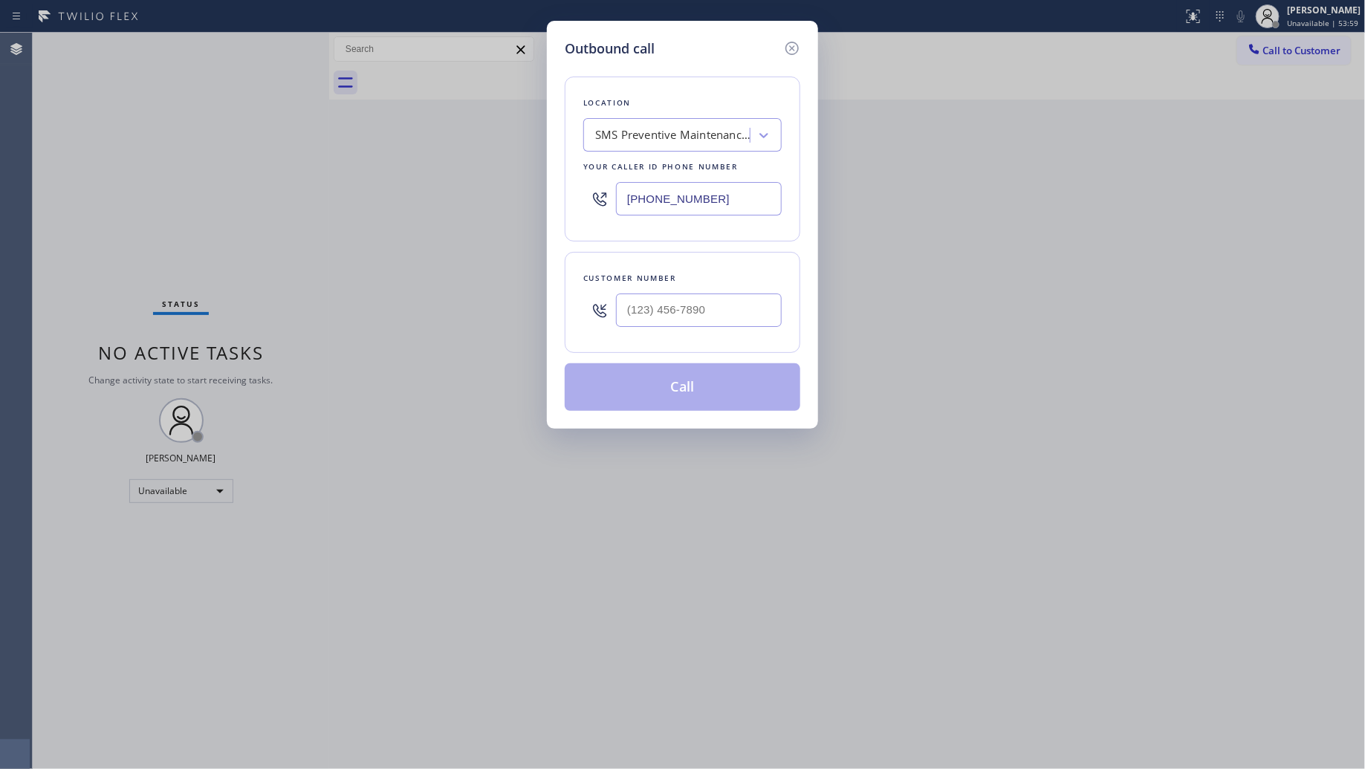
drag, startPoint x: 725, startPoint y: 202, endPoint x: 591, endPoint y: 202, distance: 134.5
click at [591, 202] on div "[PHONE_NUMBER]" at bounding box center [682, 199] width 198 height 48
paste input "215) 596-4018"
type input "[PHONE_NUMBER]"
drag, startPoint x: 692, startPoint y: 329, endPoint x: 701, endPoint y: 327, distance: 9.2
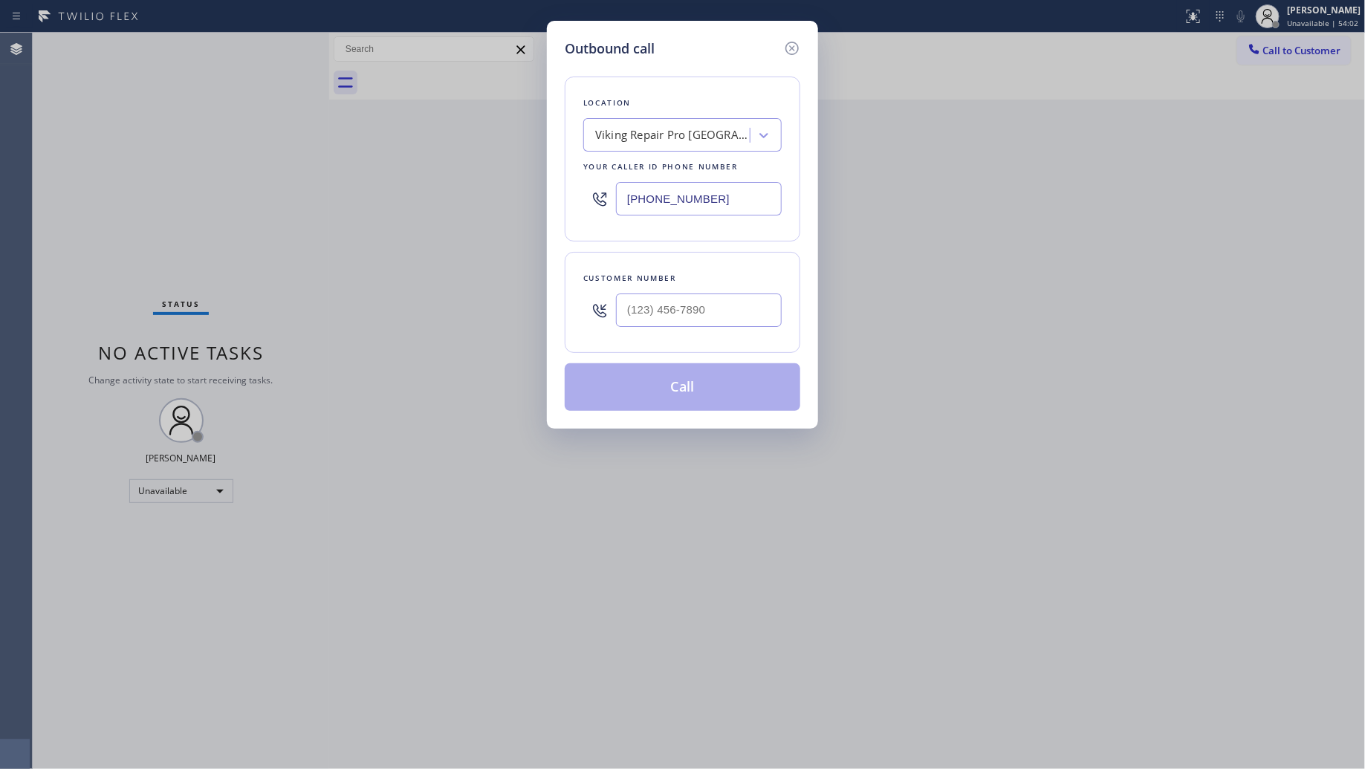
click at [697, 328] on div at bounding box center [699, 310] width 166 height 48
click at [727, 317] on input "(___) ___-____" at bounding box center [699, 310] width 166 height 33
paste input "305) 771-6197"
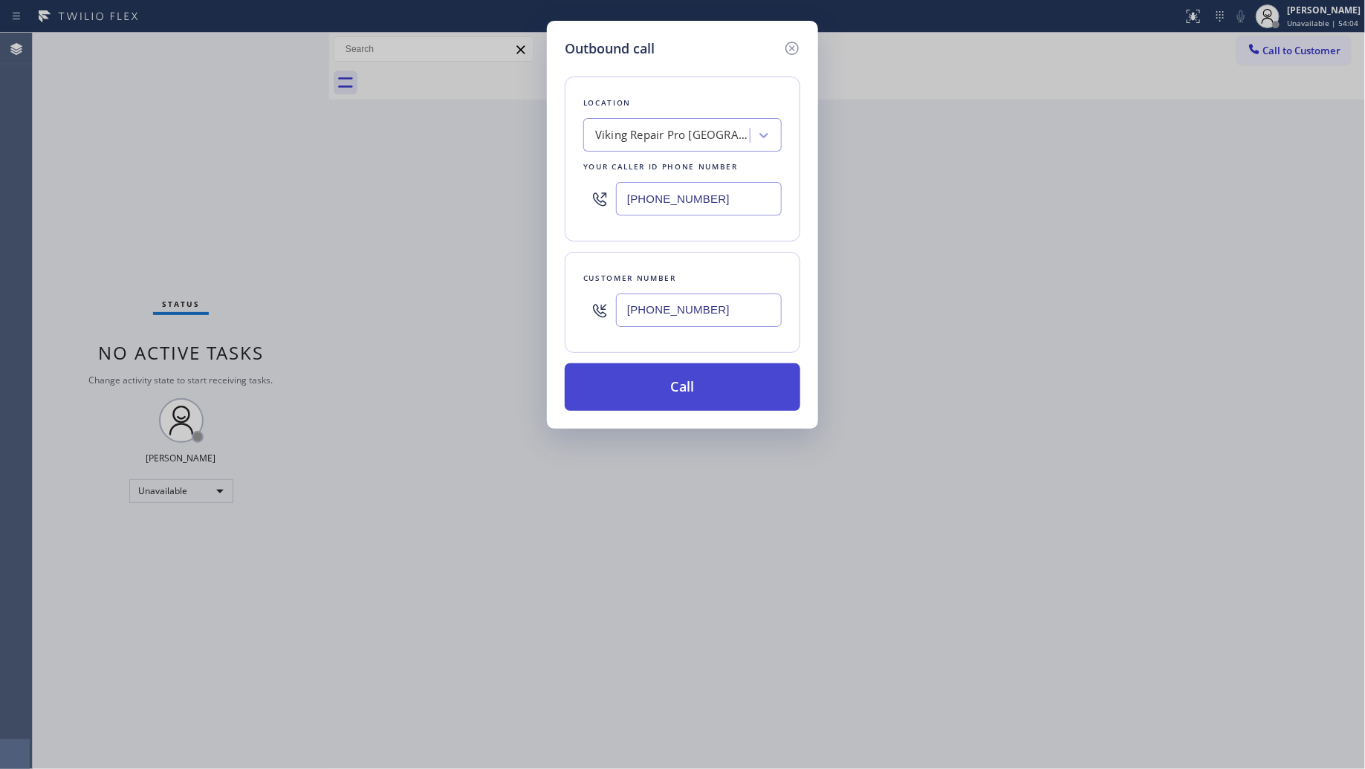
type input "[PHONE_NUMBER]"
click at [680, 386] on button "Call" at bounding box center [683, 387] width 236 height 48
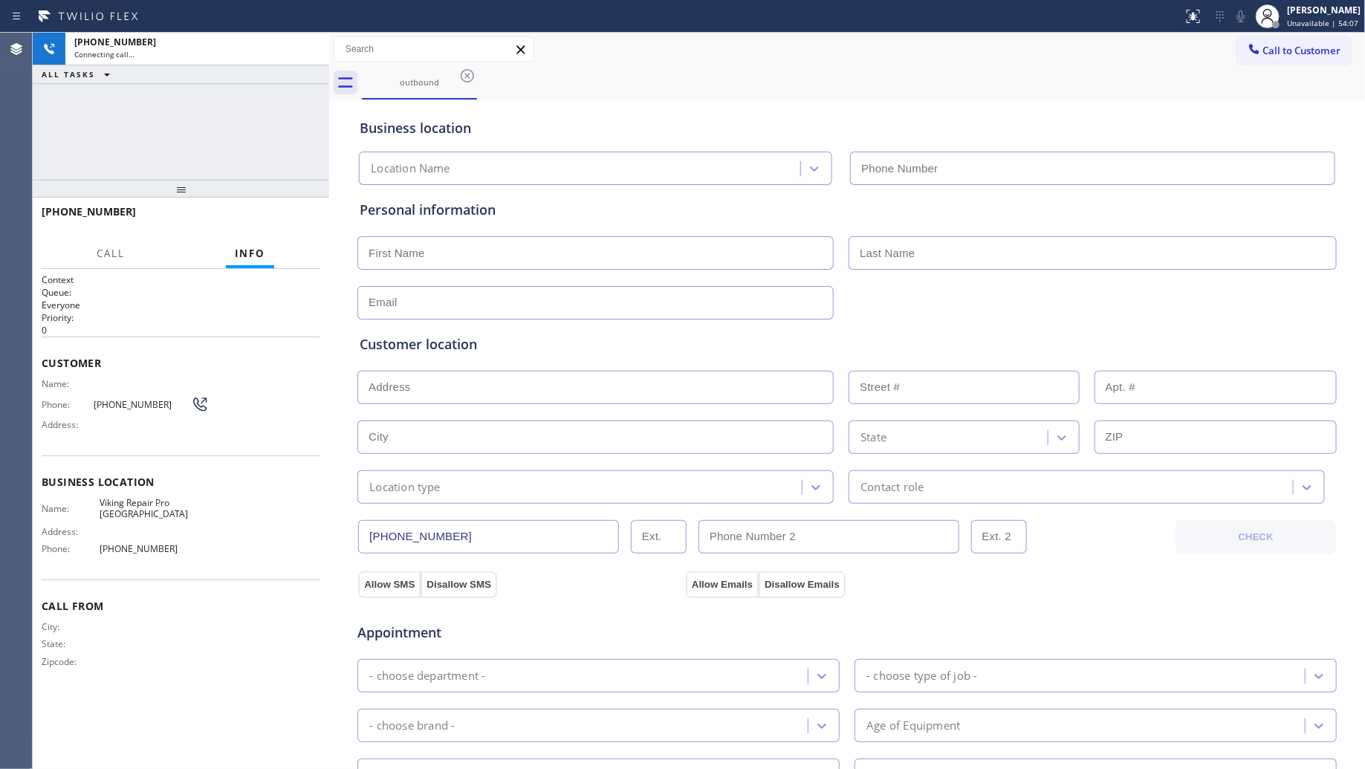
type input "[PHONE_NUMBER]"
drag, startPoint x: 989, startPoint y: 104, endPoint x: 970, endPoint y: 75, distance: 34.8
click at [985, 100] on div "Business location Viking Repair Pro [GEOGRAPHIC_DATA] [PHONE_NUMBER]" at bounding box center [847, 141] width 981 height 88
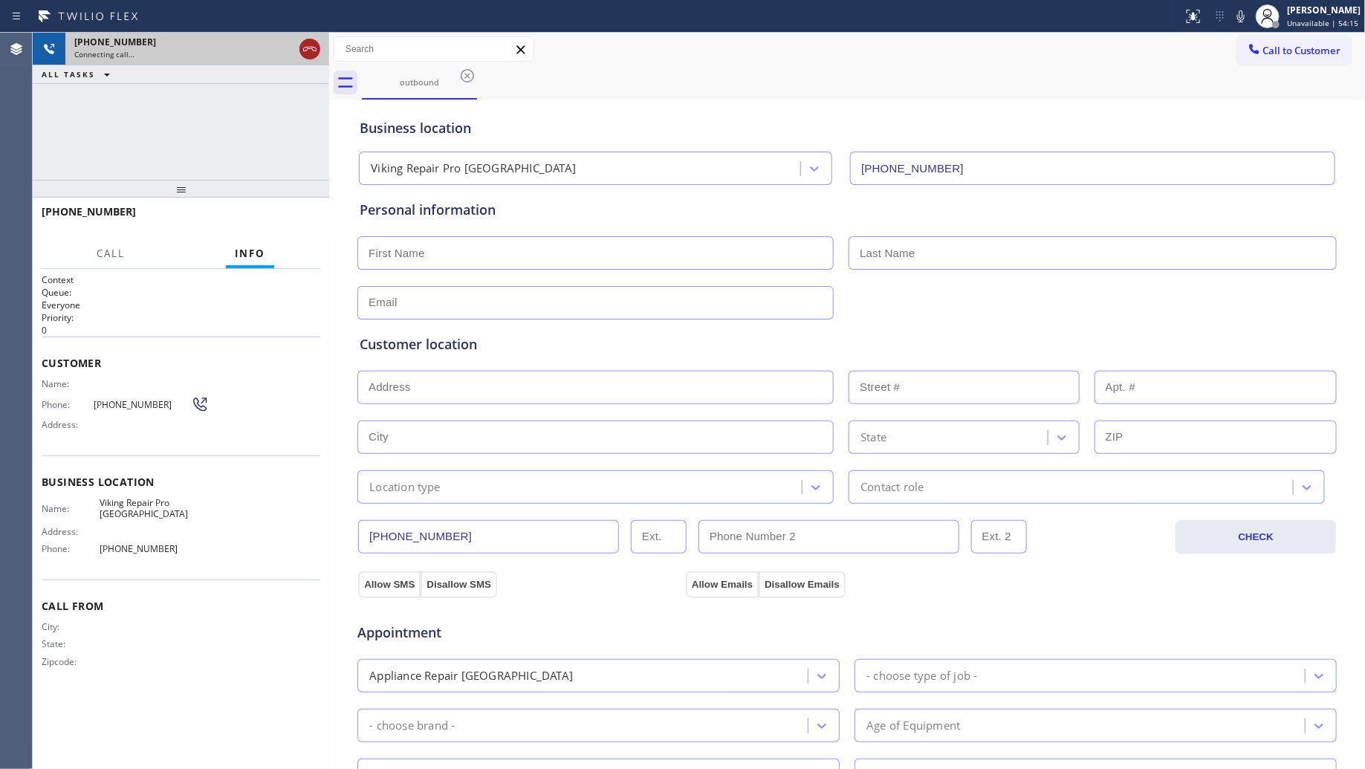
click at [299, 43] on div at bounding box center [309, 49] width 21 height 18
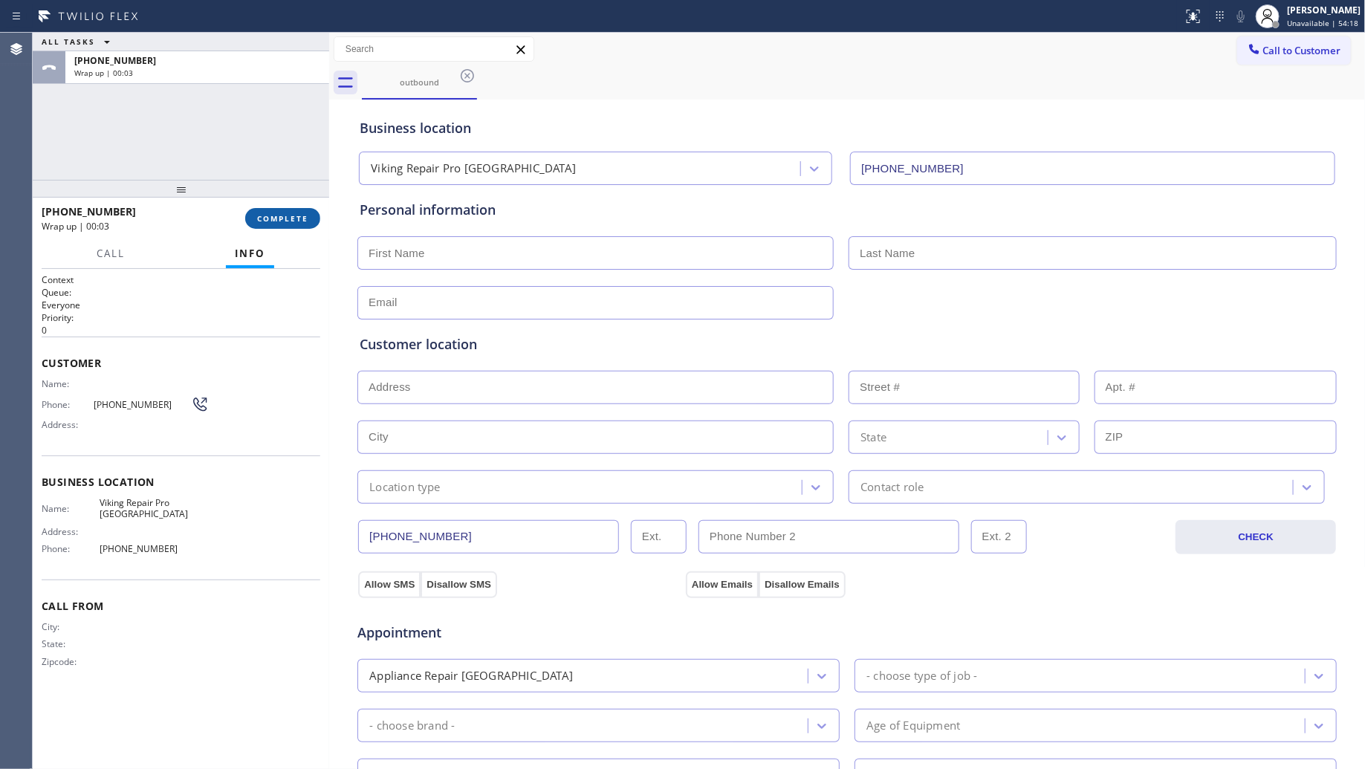
click at [295, 214] on span "COMPLETE" at bounding box center [282, 218] width 51 height 10
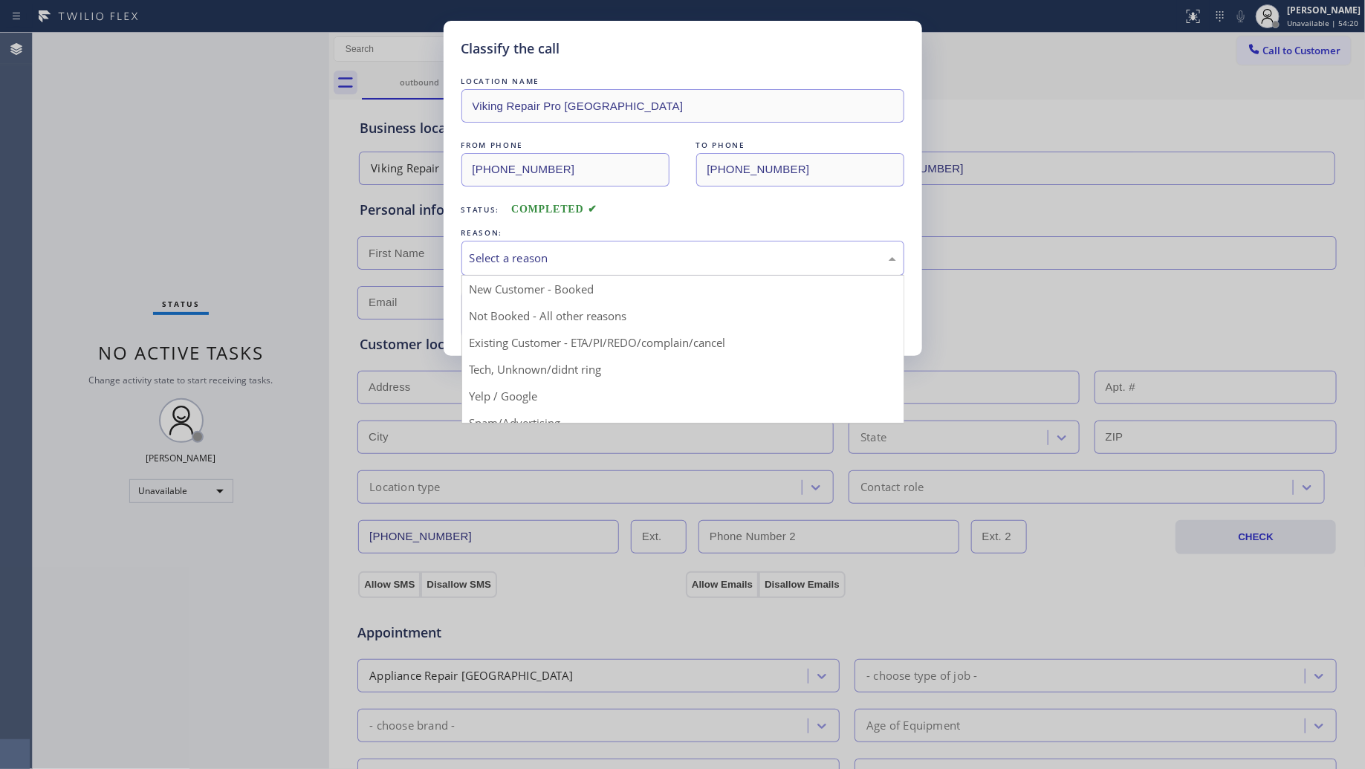
drag, startPoint x: 507, startPoint y: 254, endPoint x: 514, endPoint y: 294, distance: 40.8
click at [508, 255] on div "Select a reason" at bounding box center [683, 258] width 427 height 17
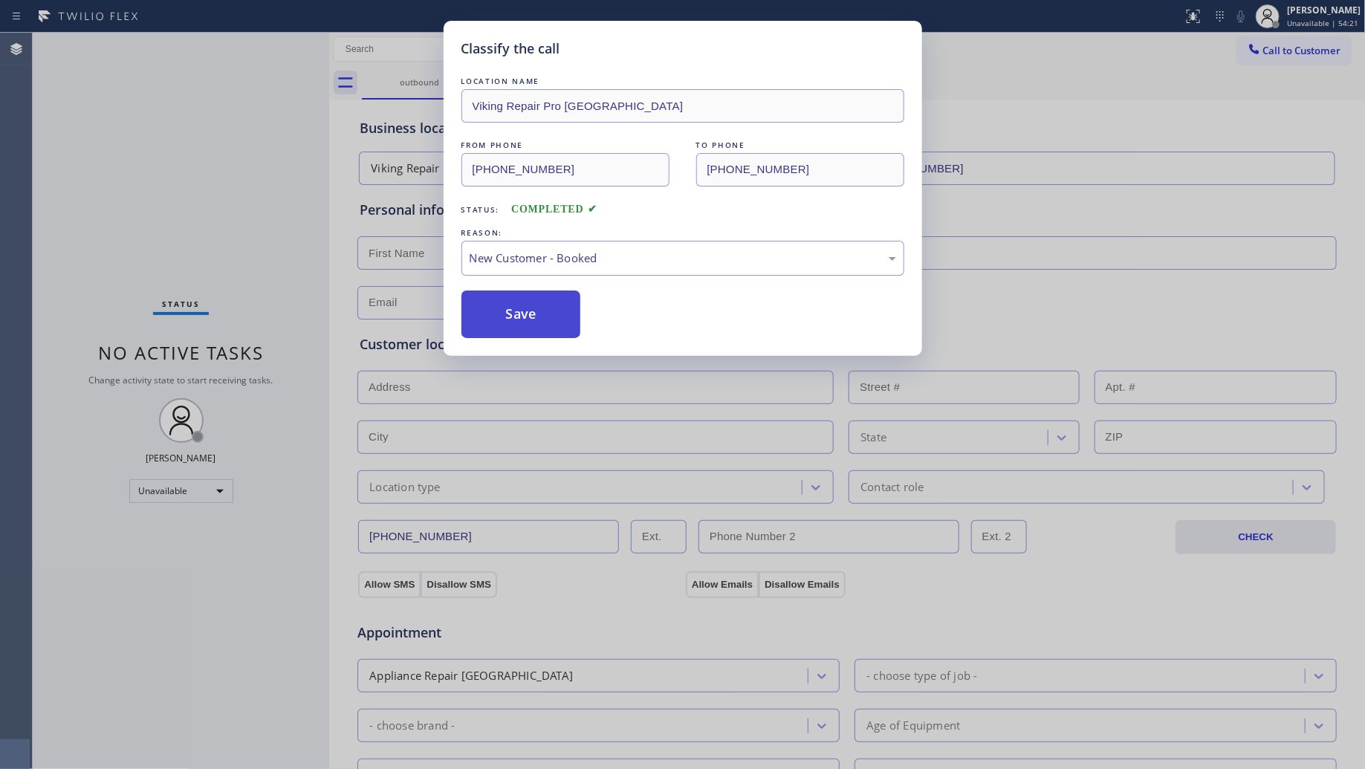
click at [514, 305] on button "Save" at bounding box center [521, 315] width 120 height 48
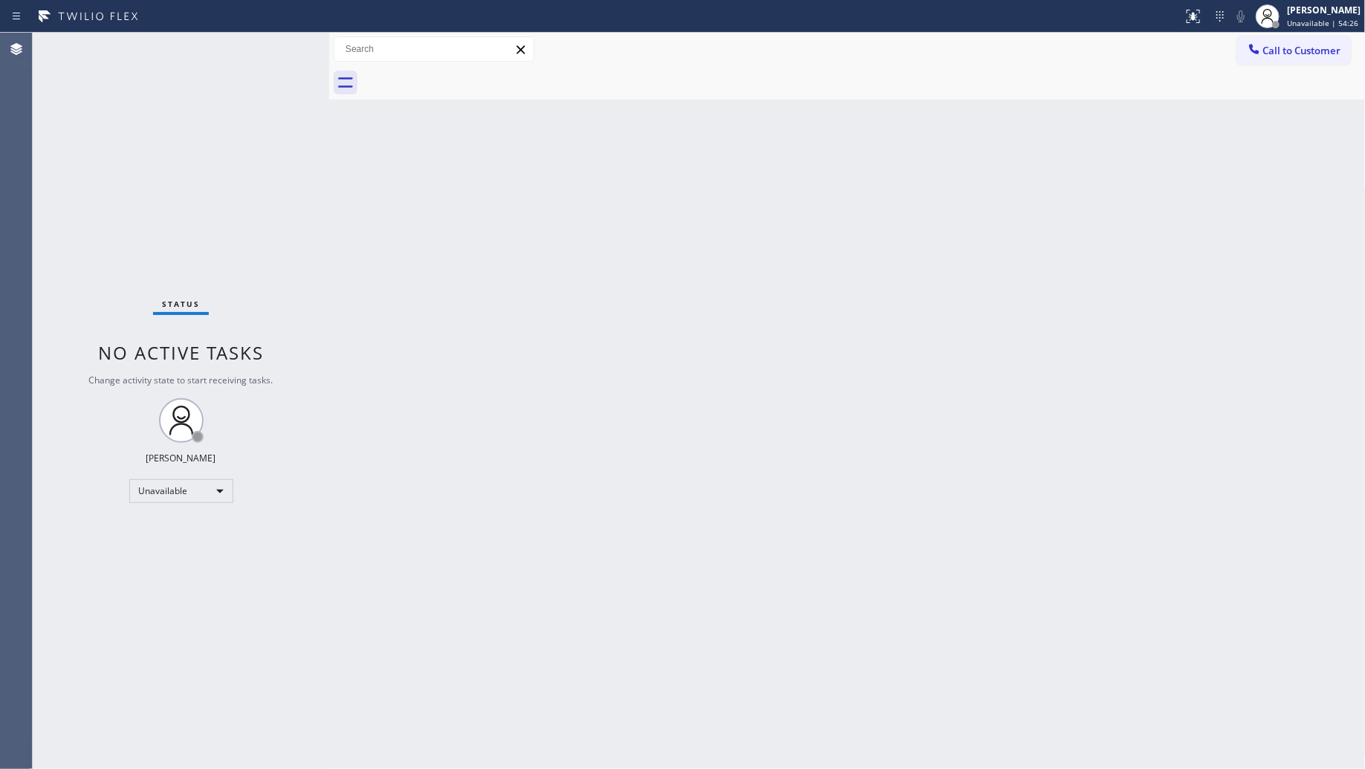
drag, startPoint x: 1002, startPoint y: 298, endPoint x: 1046, endPoint y: 204, distance: 103.7
click at [1002, 295] on div "Back to Dashboard Change Sender ID Customers Technicians Select a contact Outbo…" at bounding box center [847, 401] width 1037 height 736
click at [1267, 47] on span "Call to Customer" at bounding box center [1302, 50] width 78 height 13
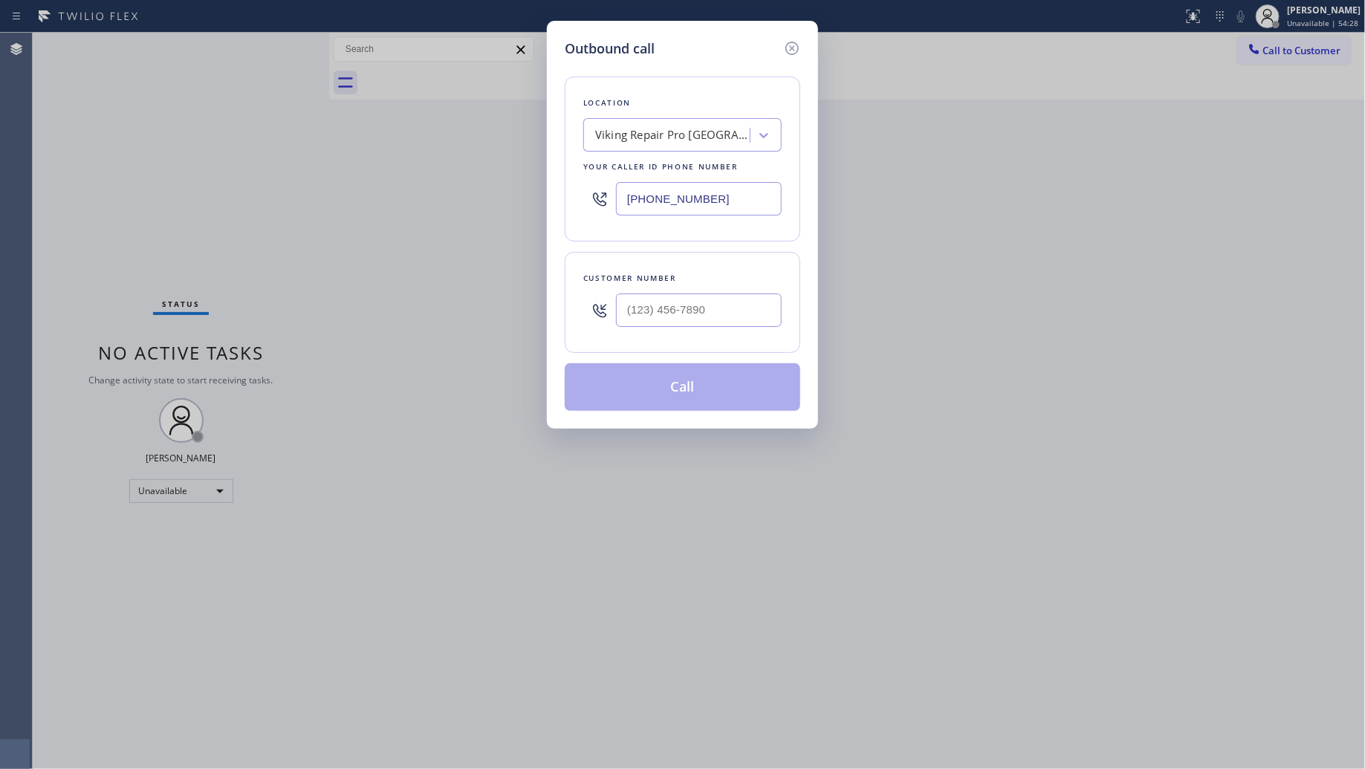
drag, startPoint x: 711, startPoint y: 198, endPoint x: 583, endPoint y: 198, distance: 127.8
click at [583, 198] on div "[PHONE_NUMBER]" at bounding box center [682, 199] width 198 height 48
paste input "332) 334-8174"
type input "[PHONE_NUMBER]"
click at [745, 317] on input "(___) ___-____" at bounding box center [699, 310] width 166 height 33
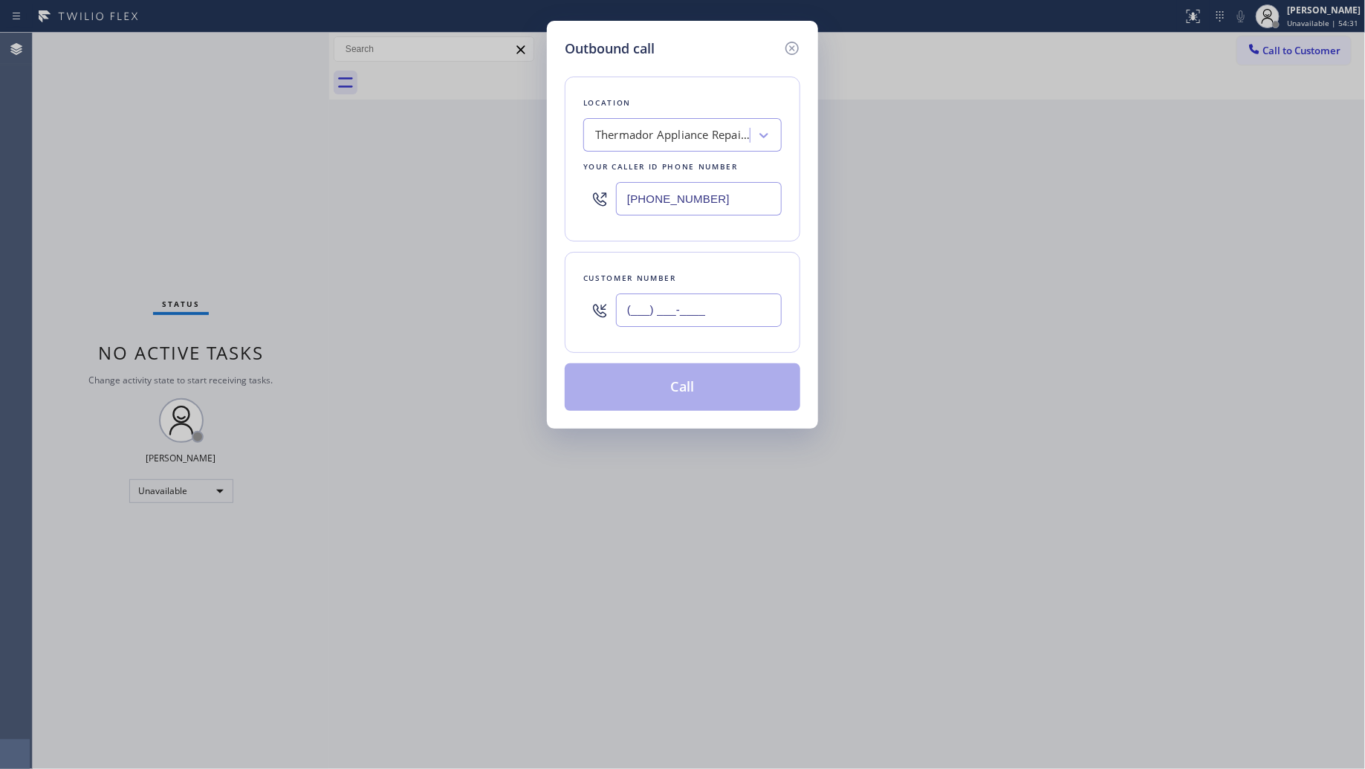
paste input "305) 771-6197"
type input "[PHONE_NUMBER]"
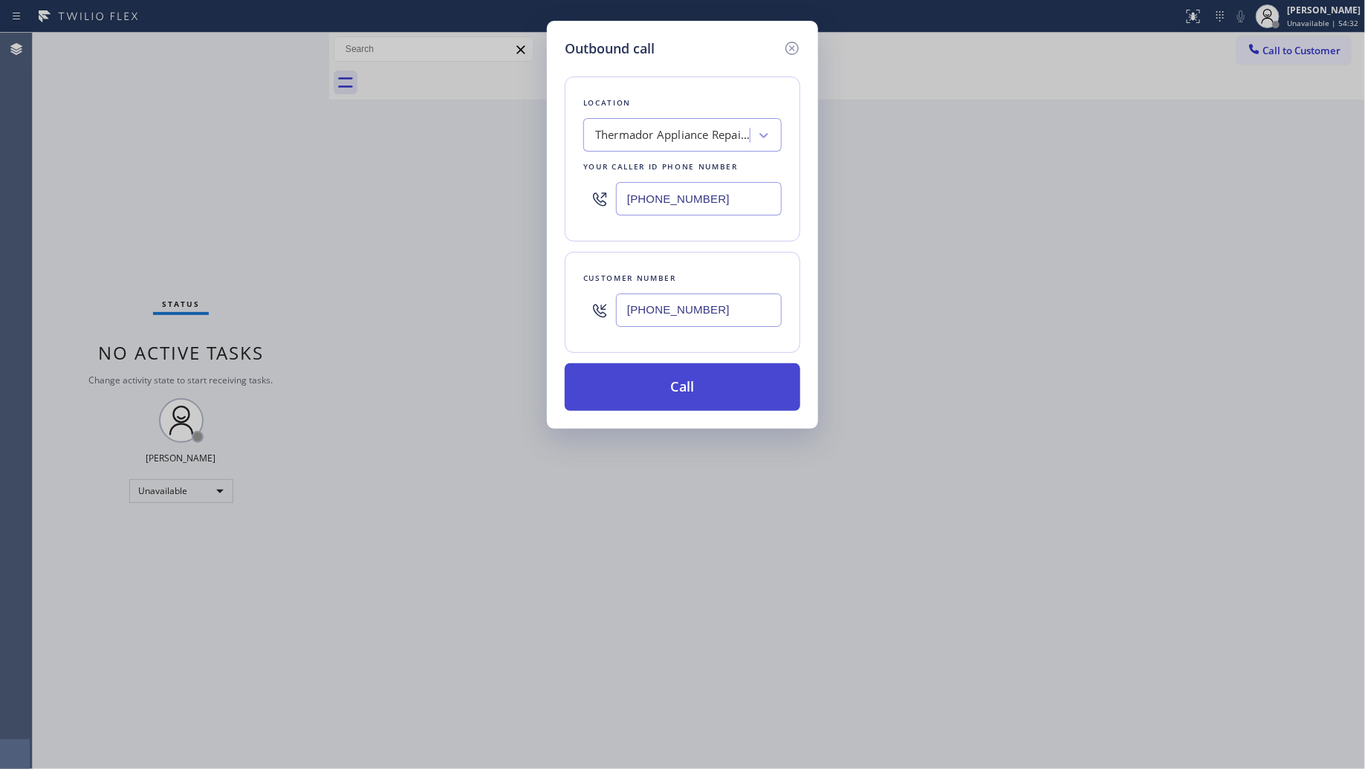
click at [686, 383] on button "Call" at bounding box center [683, 387] width 236 height 48
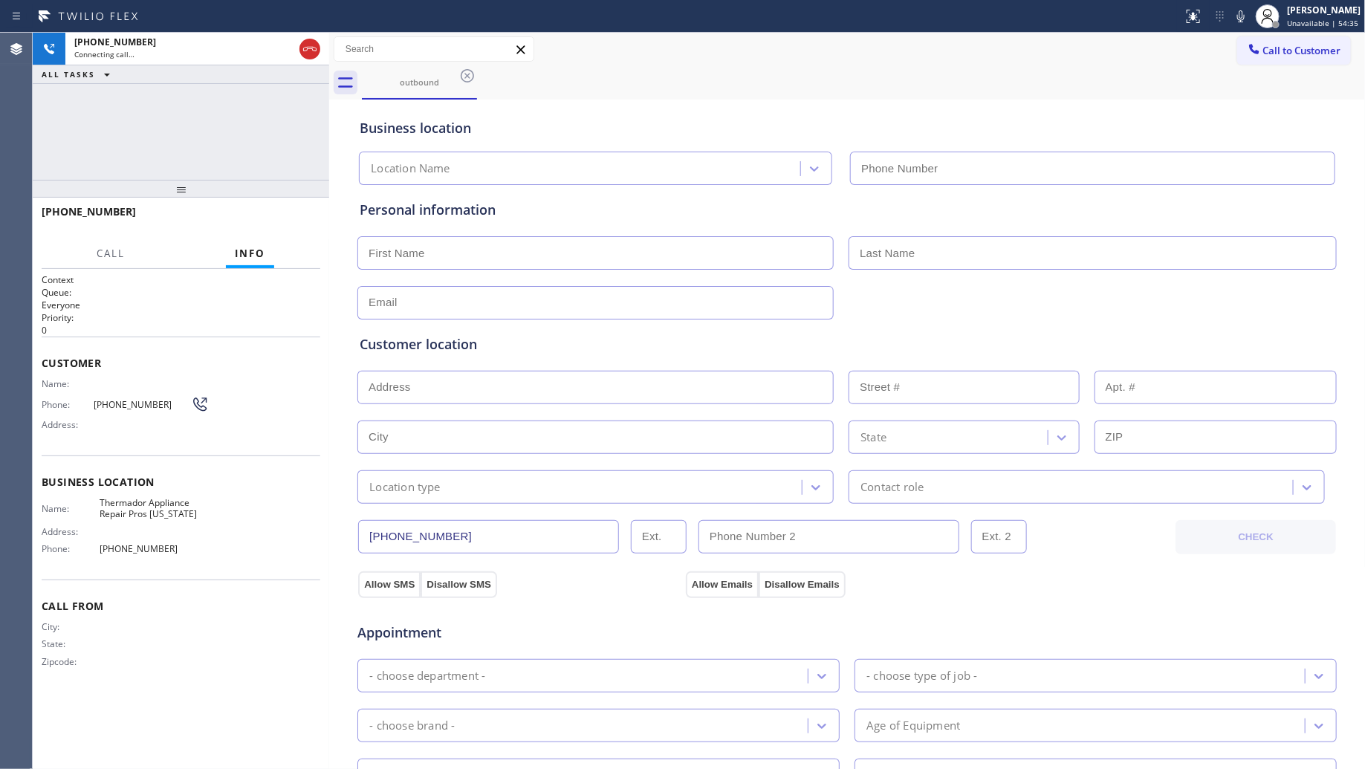
type input "[PHONE_NUMBER]"
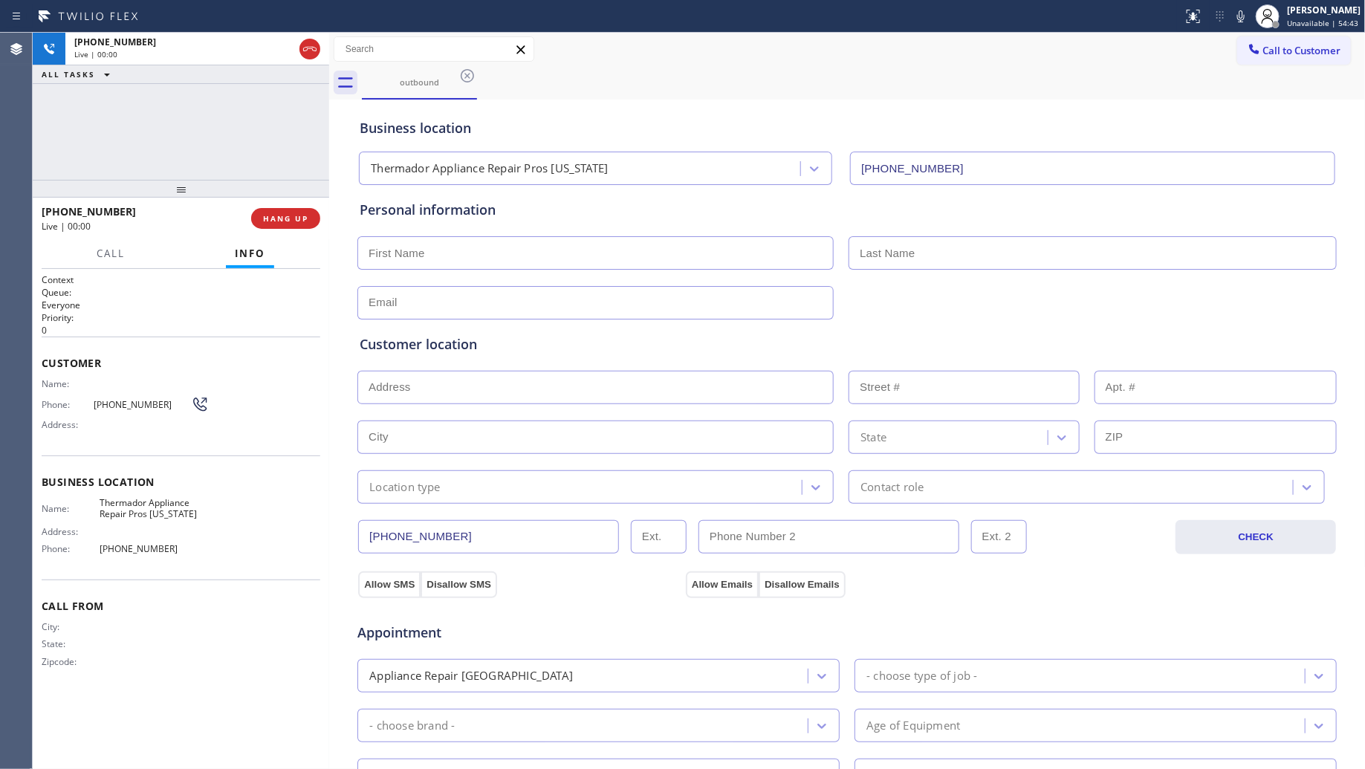
click at [837, 76] on div "outbound" at bounding box center [864, 82] width 1004 height 33
click at [291, 216] on span "HANG UP" at bounding box center [285, 218] width 45 height 10
click at [292, 216] on span "HANG UP" at bounding box center [285, 218] width 45 height 10
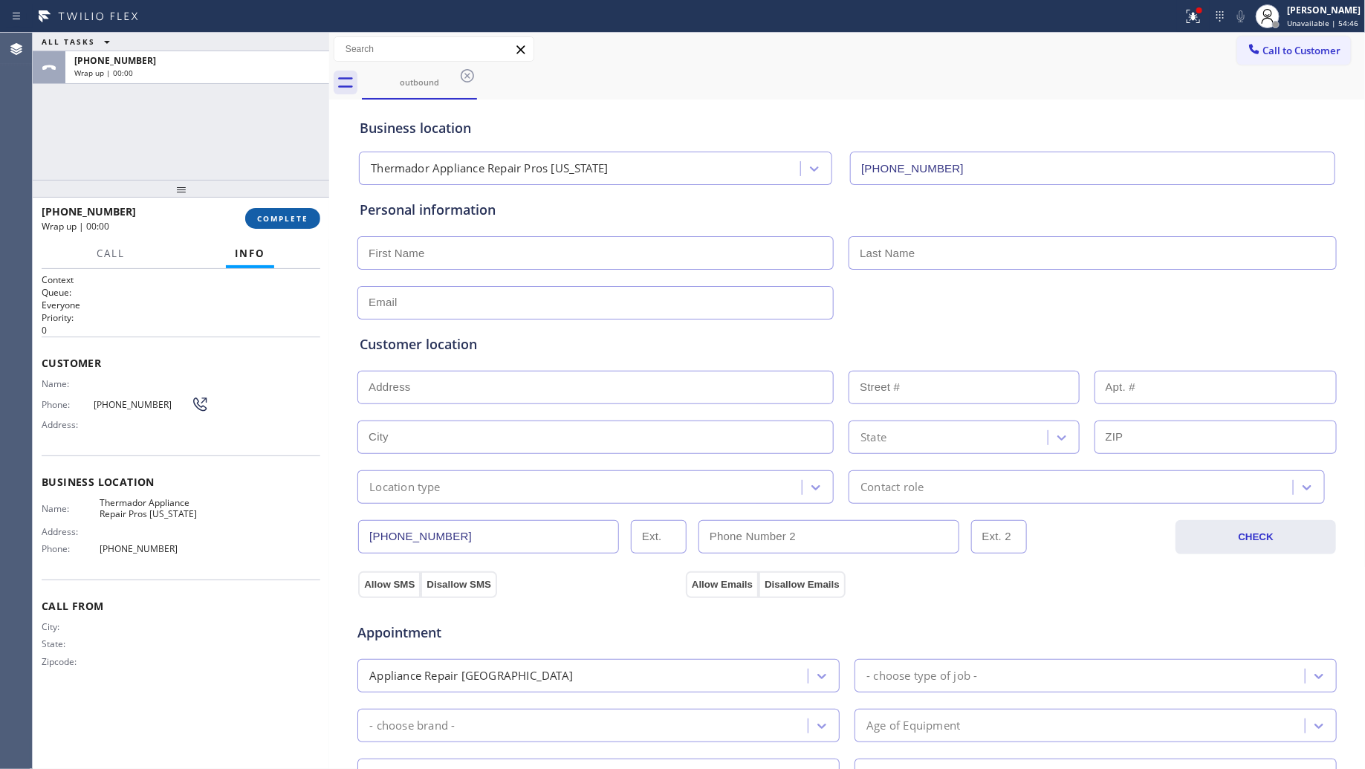
click at [294, 215] on span "COMPLETE" at bounding box center [282, 218] width 51 height 10
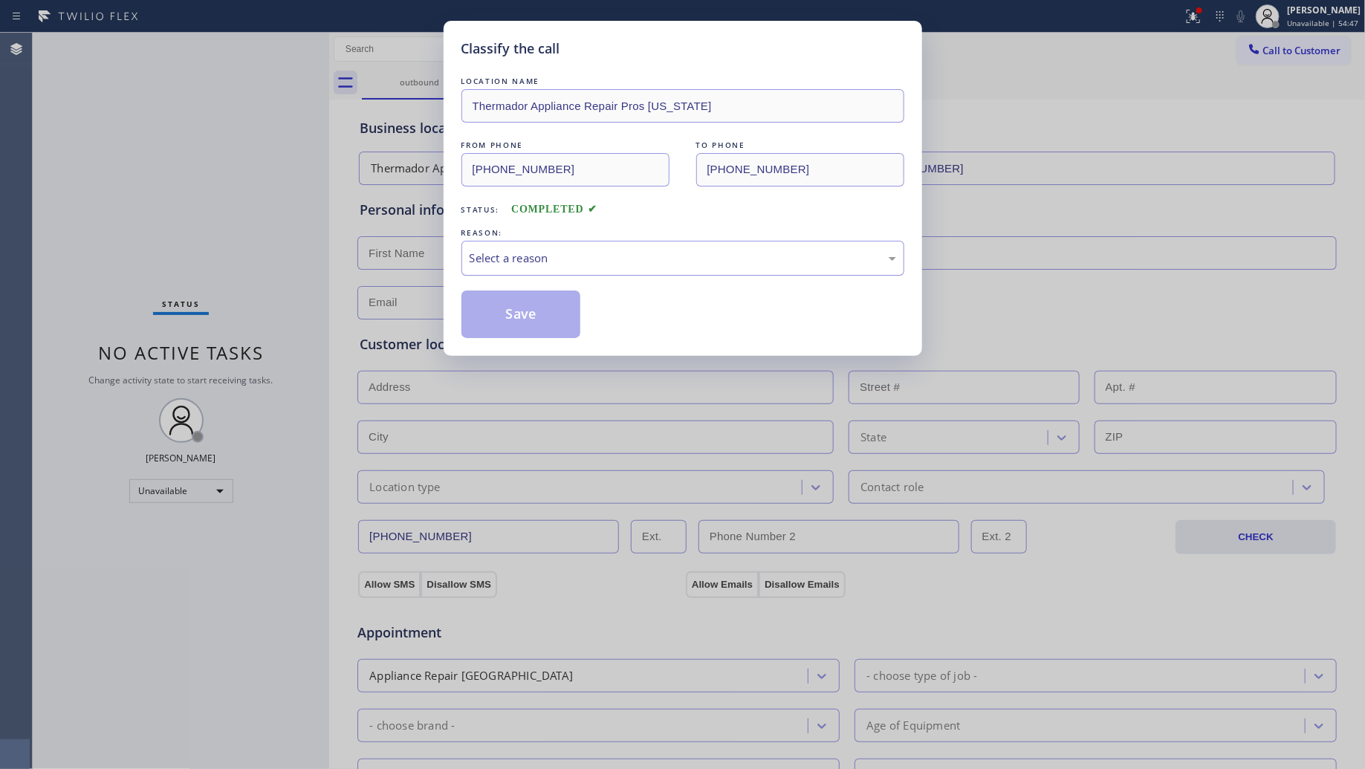
click at [520, 273] on div "Select a reason" at bounding box center [682, 258] width 443 height 35
click at [516, 312] on button "Save" at bounding box center [521, 315] width 120 height 48
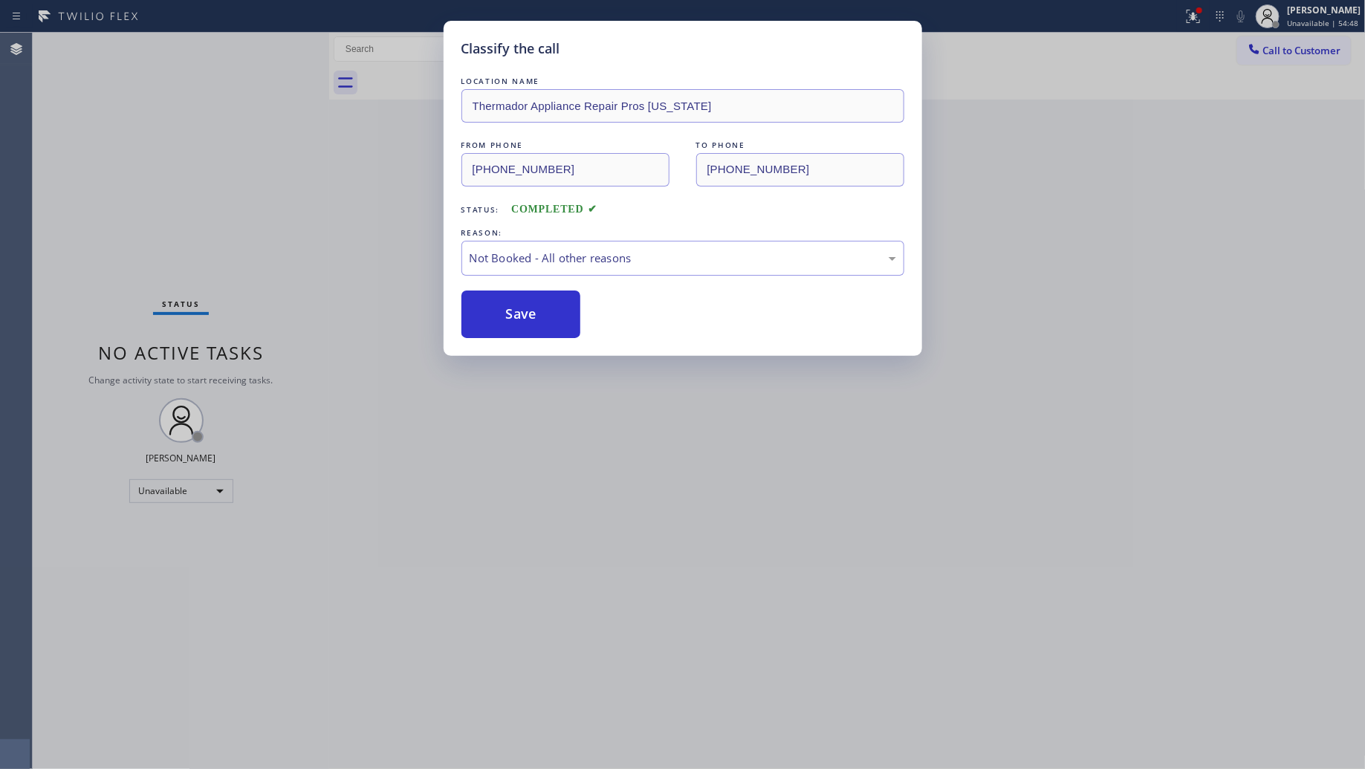
click at [516, 312] on button "Save" at bounding box center [521, 315] width 120 height 48
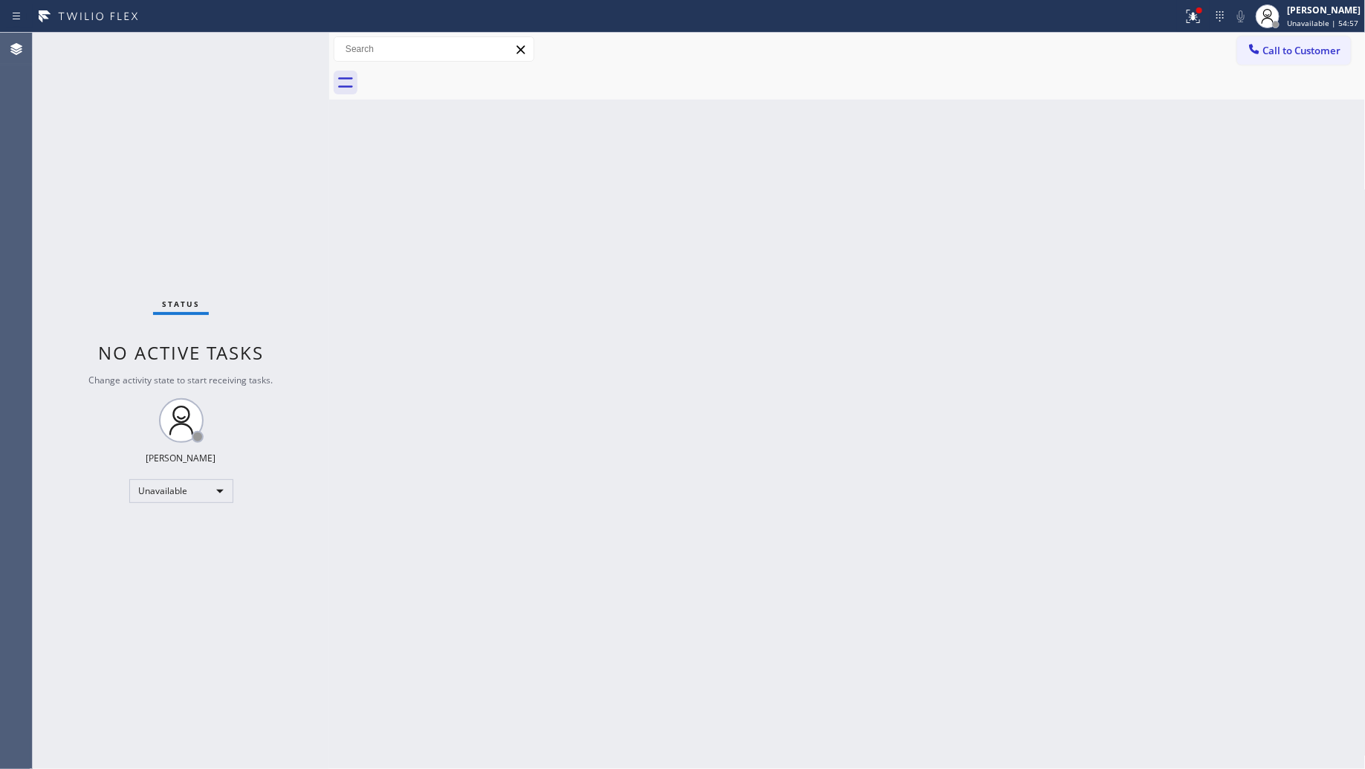
drag, startPoint x: 1027, startPoint y: 188, endPoint x: 1034, endPoint y: 178, distance: 12.2
click at [1034, 179] on div "Back to Dashboard Change Sender ID Customers Technicians Select a contact Outbo…" at bounding box center [847, 401] width 1037 height 736
click at [1189, 19] on icon at bounding box center [1193, 16] width 18 height 18
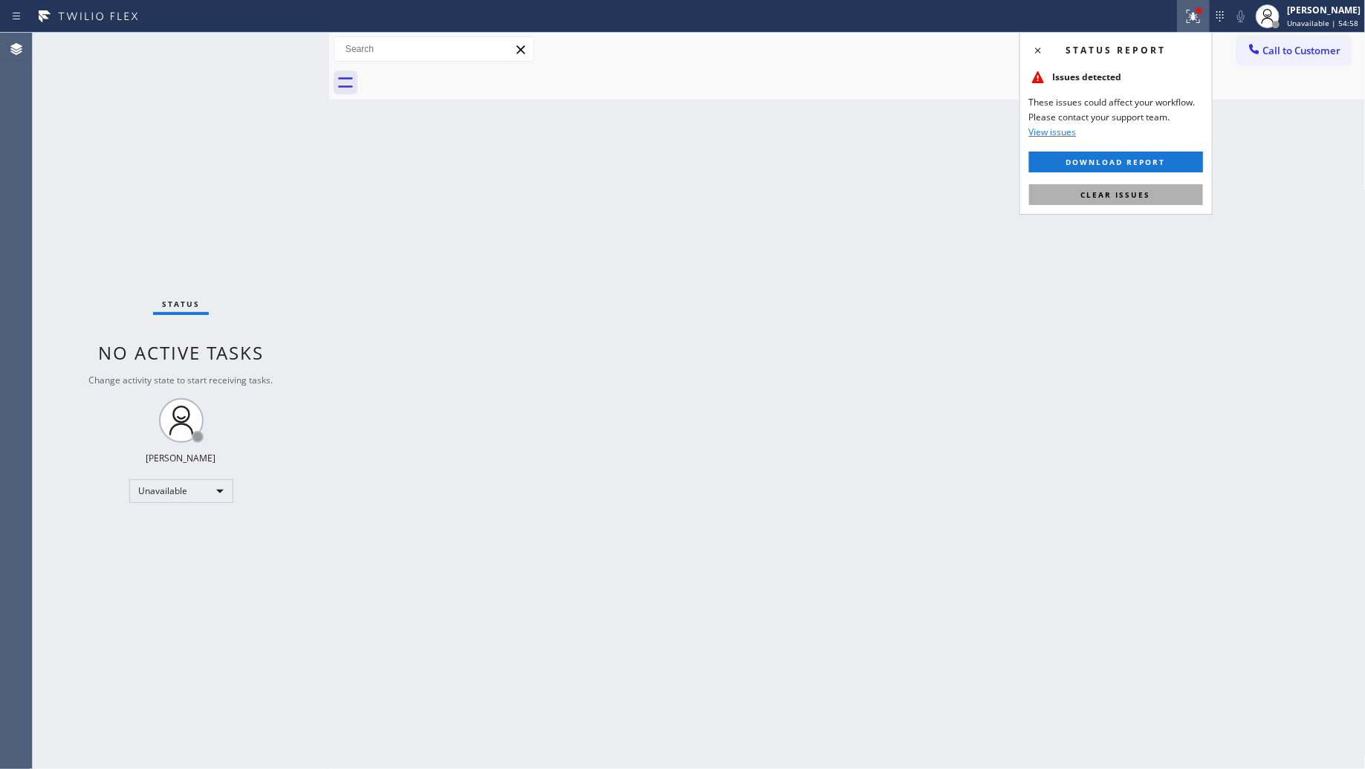
click at [1118, 184] on button "Clear issues" at bounding box center [1116, 194] width 174 height 21
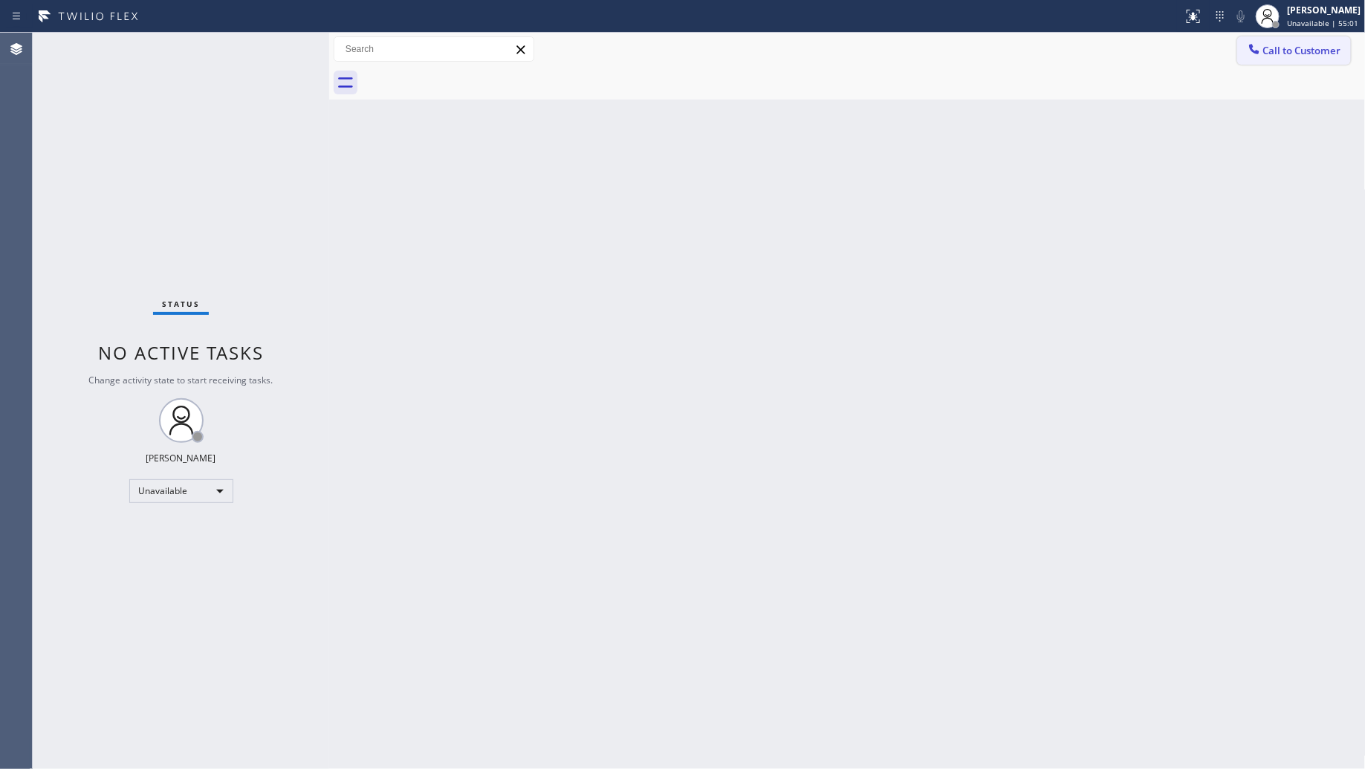
drag, startPoint x: 1325, startPoint y: 50, endPoint x: 1317, endPoint y: 56, distance: 9.5
click at [1324, 50] on span "Call to Customer" at bounding box center [1302, 50] width 78 height 13
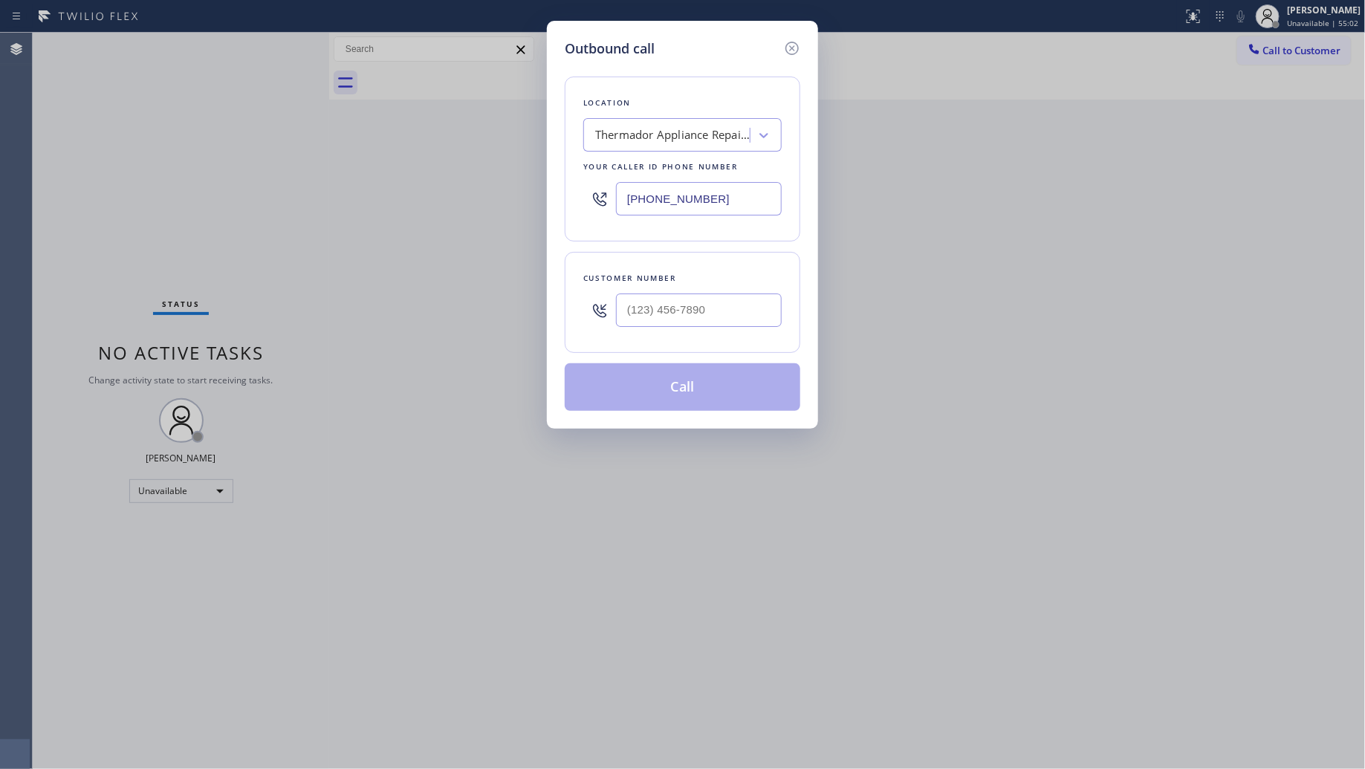
drag, startPoint x: 771, startPoint y: 190, endPoint x: 574, endPoint y: 205, distance: 198.2
click at [574, 205] on div "Location Thermador Appliance Repair Pros [US_STATE] Your caller id phone number…" at bounding box center [683, 159] width 236 height 165
paste input "619) 257-1900"
type input "[PHONE_NUMBER]"
click at [762, 317] on input "(___) ___-____" at bounding box center [699, 310] width 166 height 33
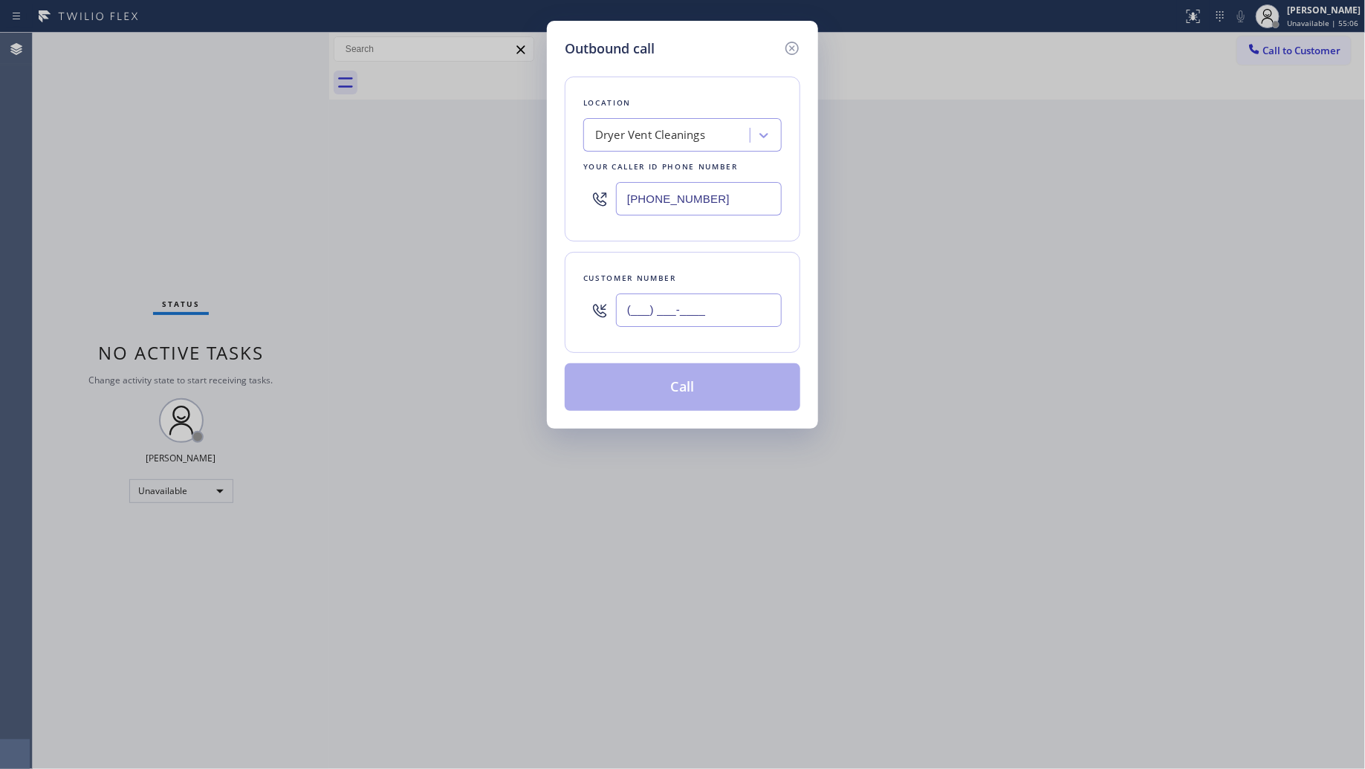
paste input "858) 663-6242"
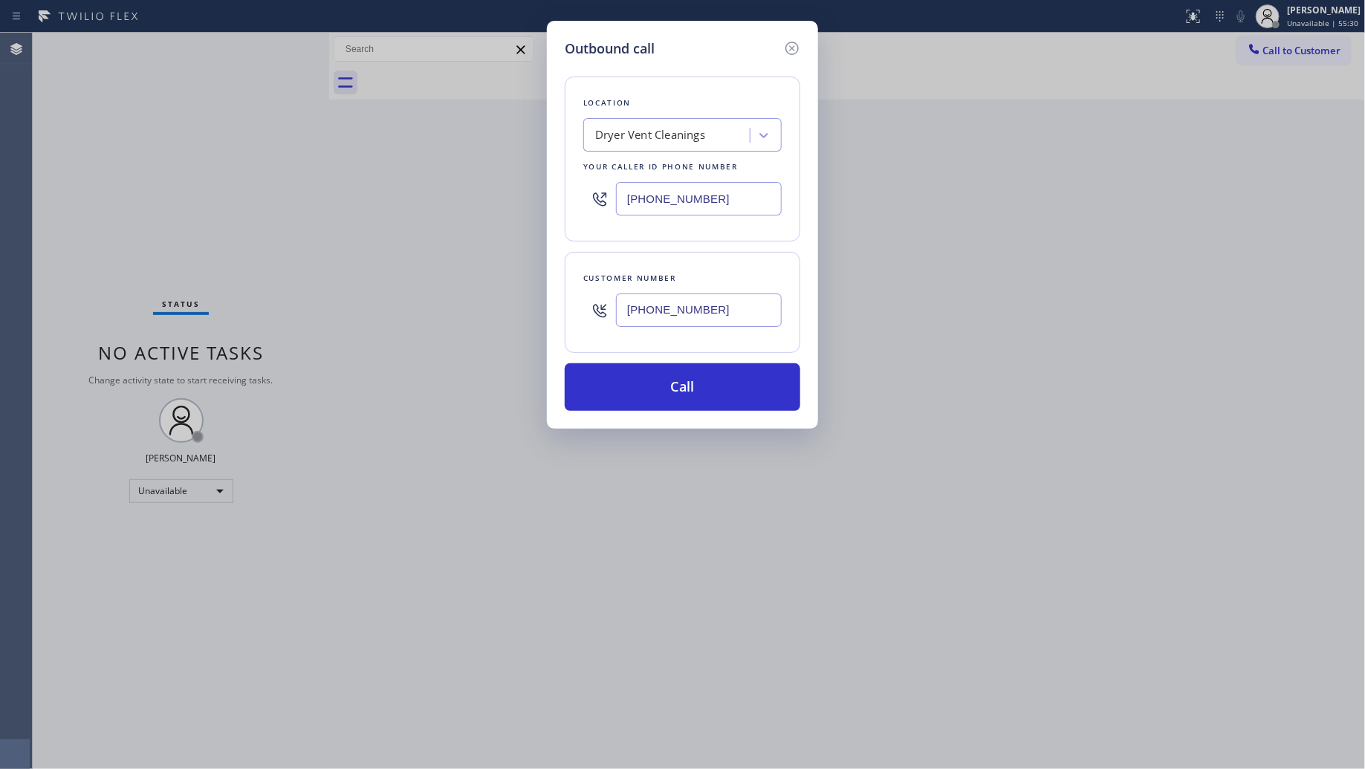
type input "[PHONE_NUMBER]"
drag, startPoint x: 717, startPoint y: 313, endPoint x: 656, endPoint y: 380, distance: 91.0
click at [656, 380] on button "Call" at bounding box center [683, 387] width 236 height 48
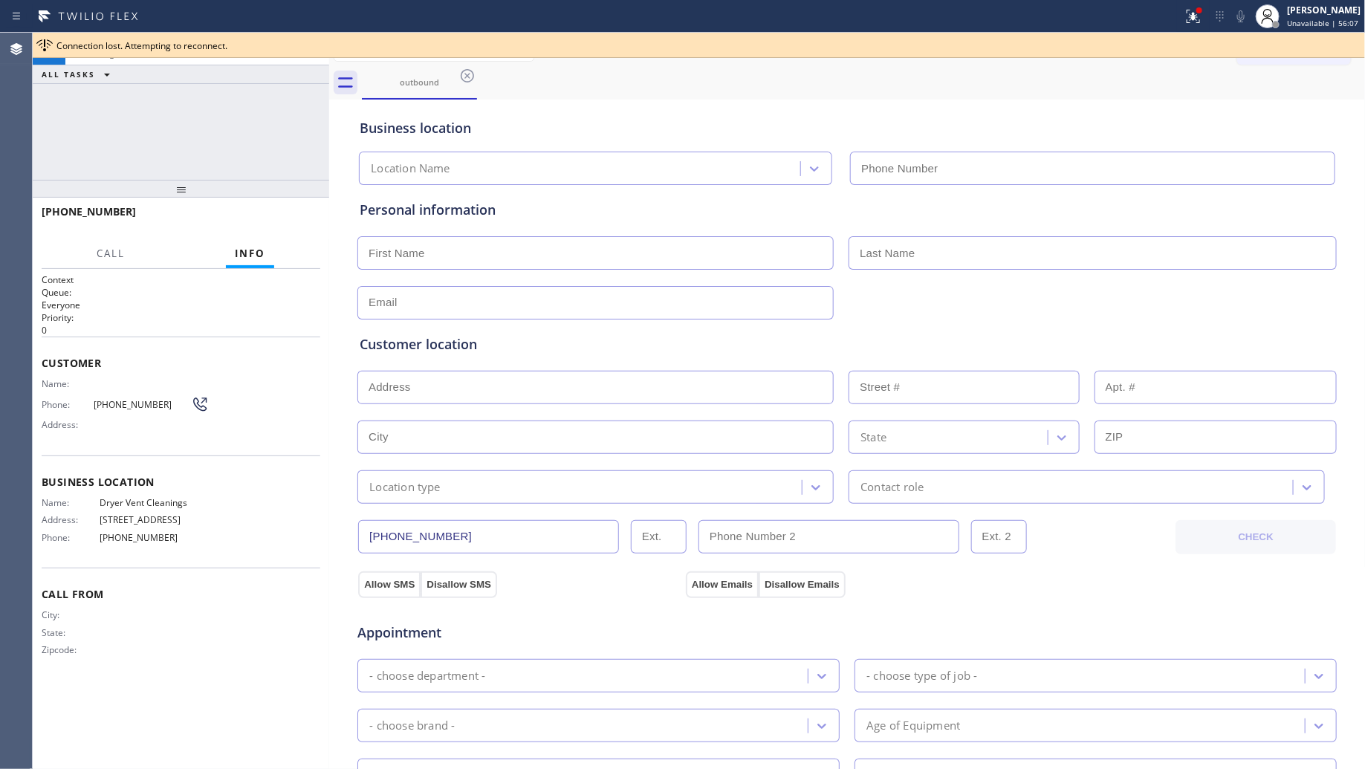
type input "[PHONE_NUMBER]"
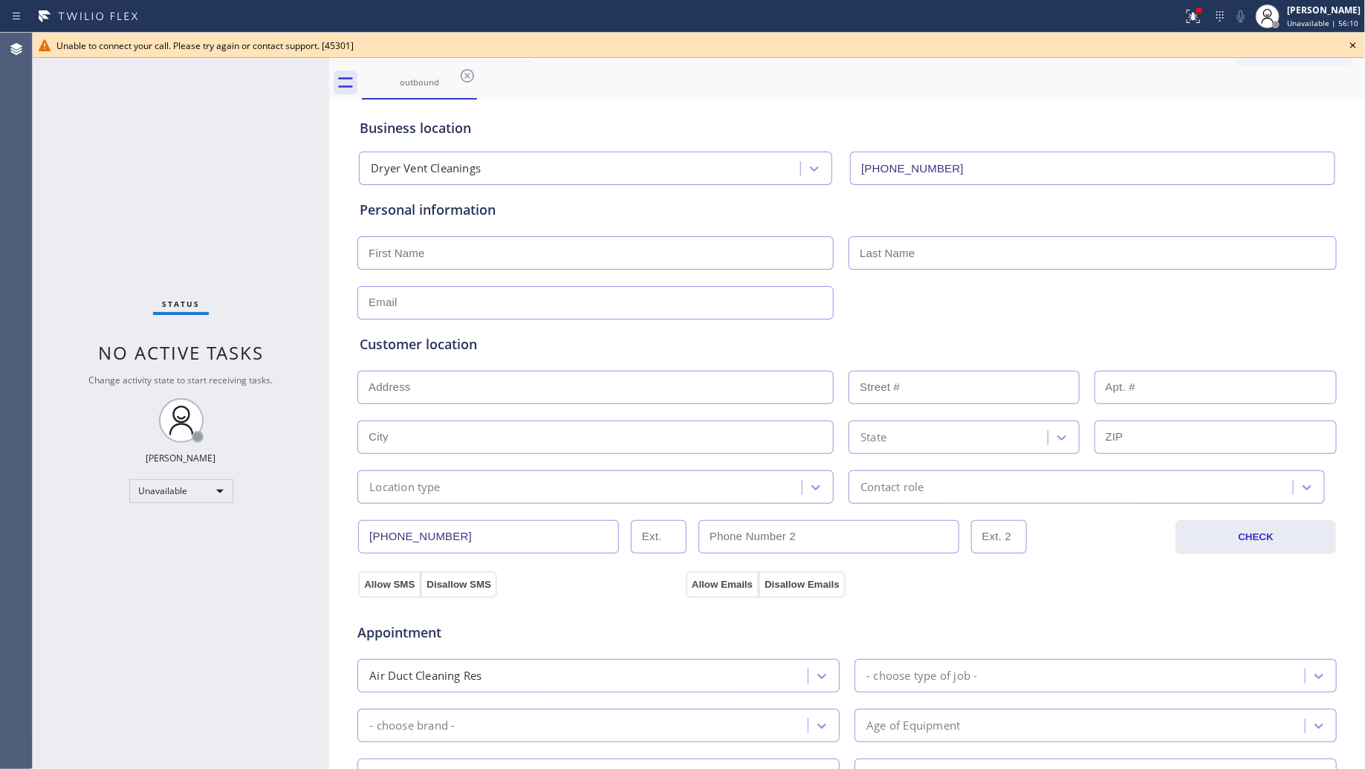
click at [1358, 43] on icon at bounding box center [1353, 45] width 18 height 18
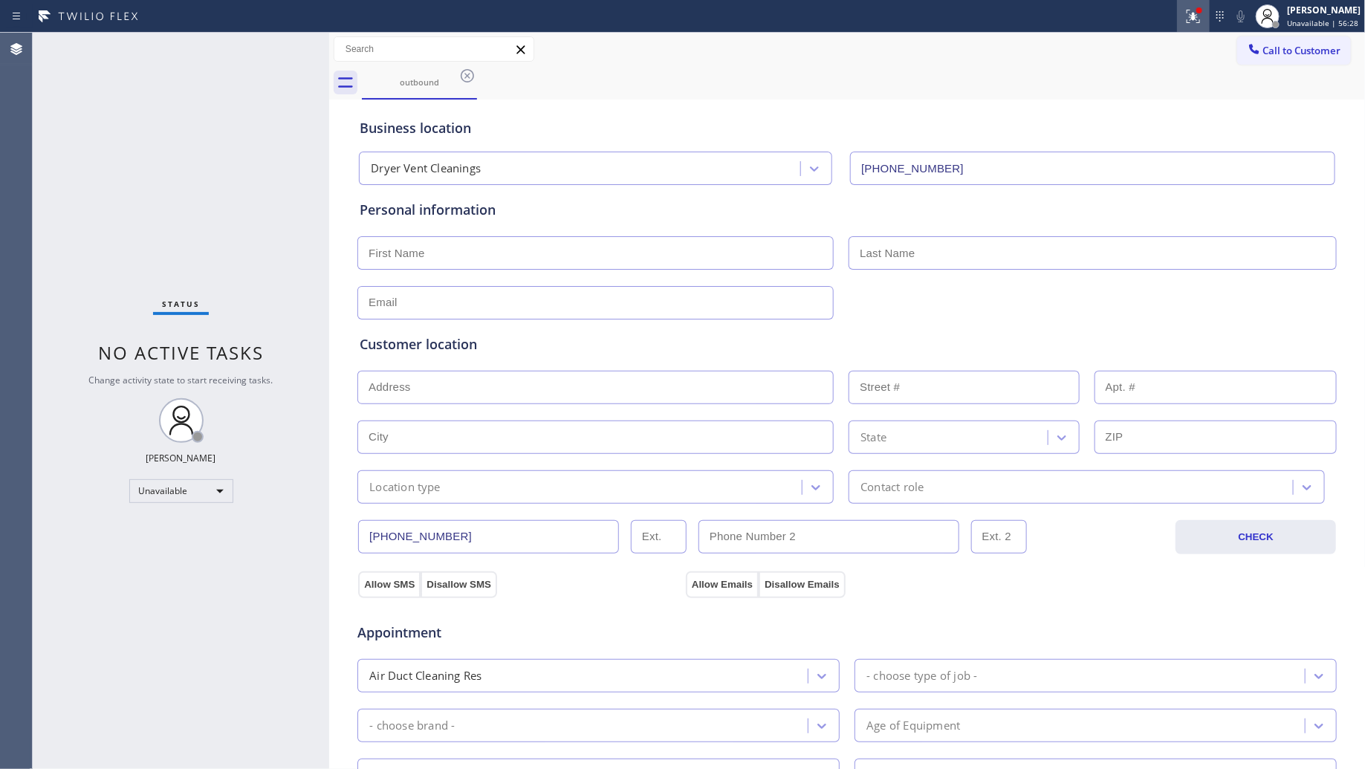
click at [1189, 21] on icon at bounding box center [1193, 16] width 18 height 18
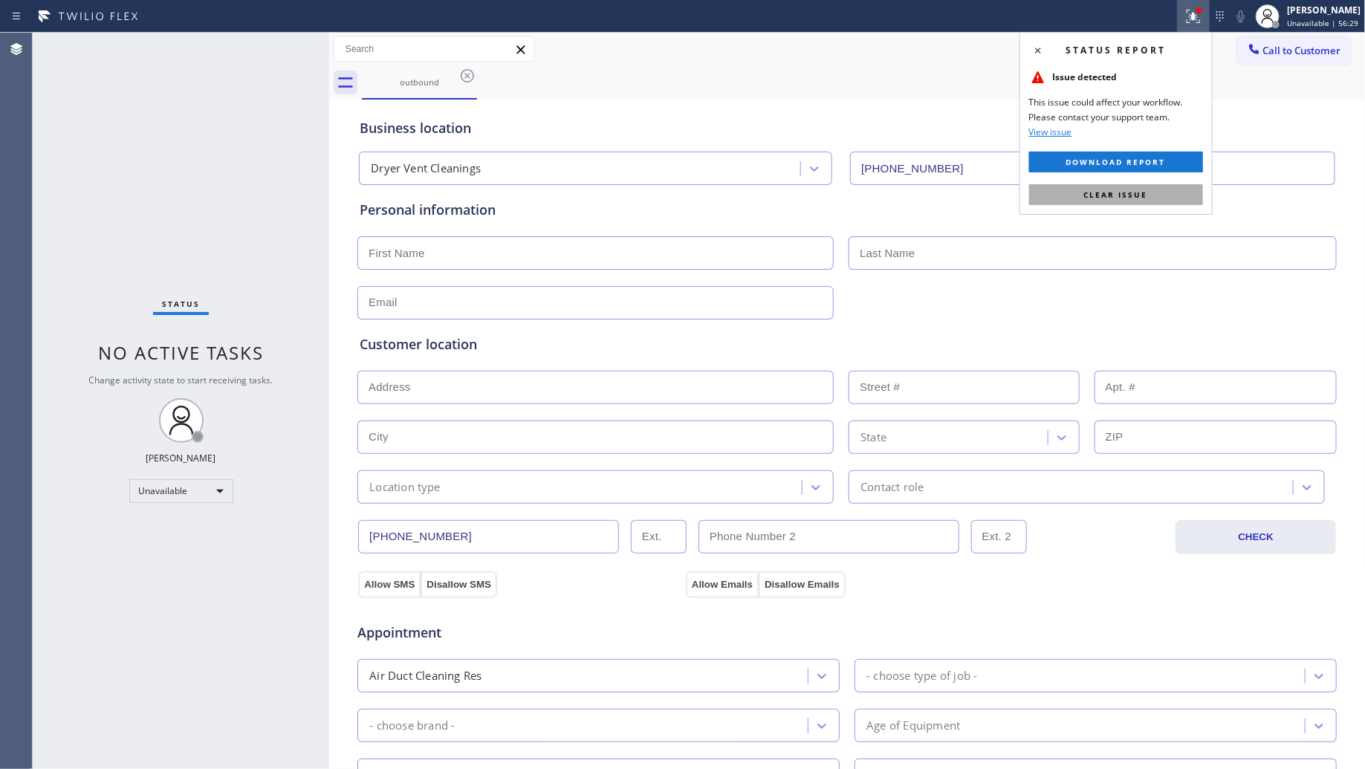
click at [1130, 195] on span "Clear issue" at bounding box center [1116, 194] width 64 height 10
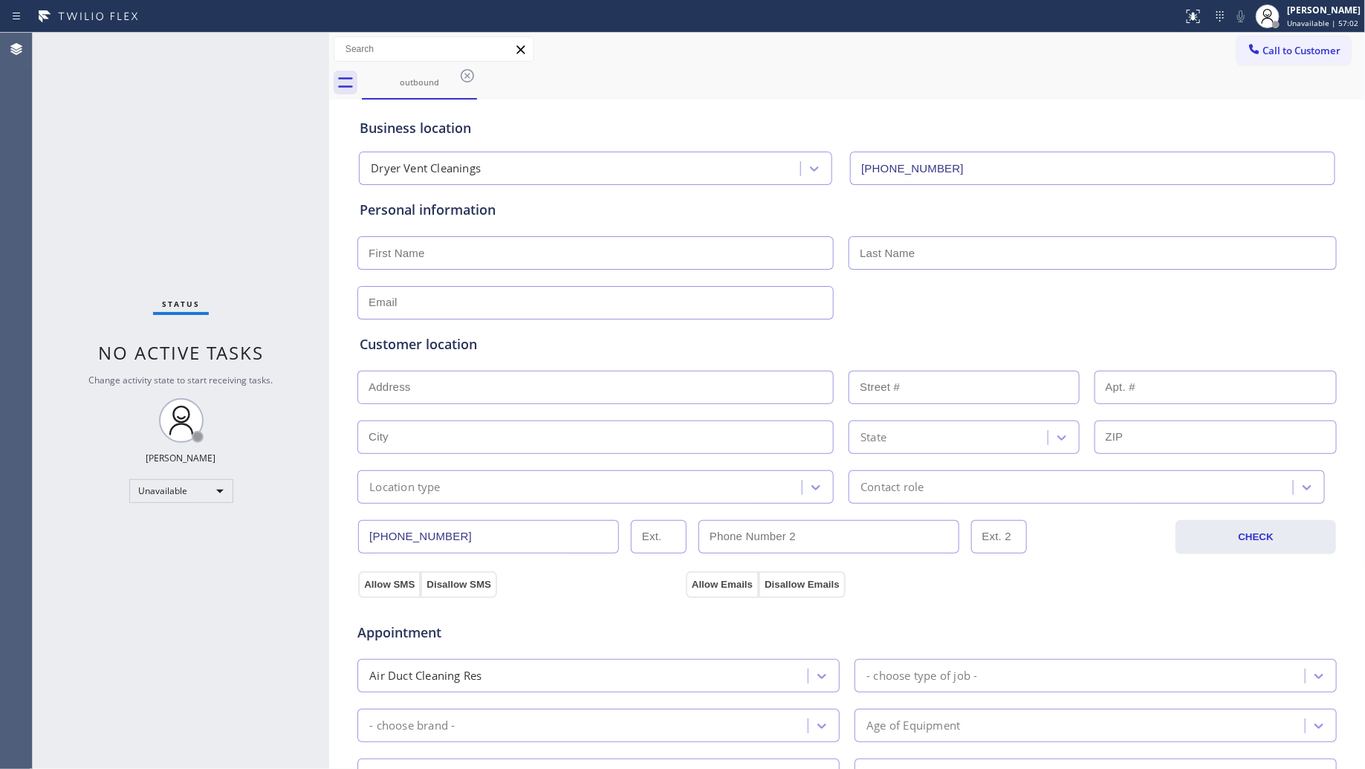
click at [1051, 106] on div "Business location Dryer Vent Cleanings [PHONE_NUMBER]" at bounding box center [847, 144] width 981 height 82
click at [1301, 37] on button "Call to Customer" at bounding box center [1294, 50] width 114 height 28
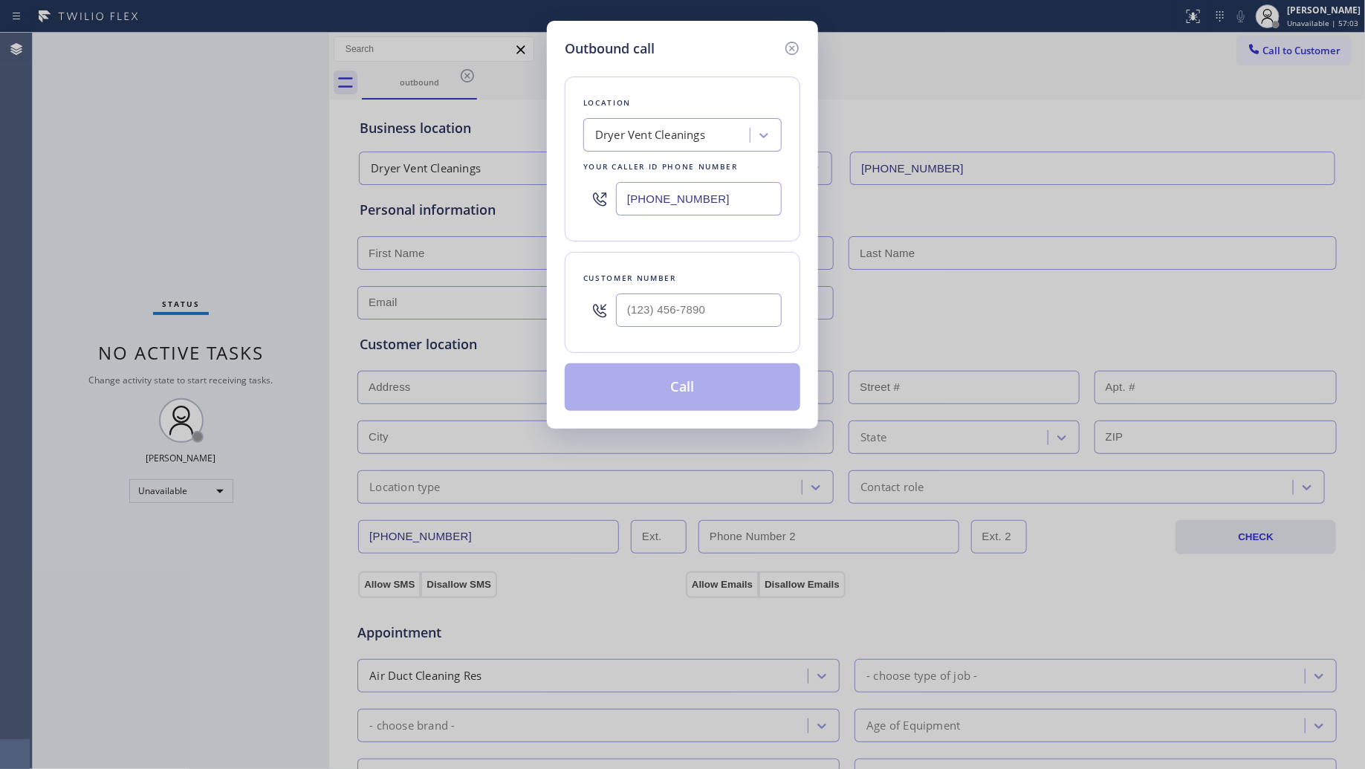
drag, startPoint x: 730, startPoint y: 194, endPoint x: 592, endPoint y: 212, distance: 138.6
click at [592, 212] on div "[PHONE_NUMBER]" at bounding box center [682, 199] width 198 height 48
paste input "424) 304-1617"
drag, startPoint x: 722, startPoint y: 195, endPoint x: 556, endPoint y: 205, distance: 166.0
click at [548, 207] on div "Outbound call Location Air Conditioning Experts [GEOGRAPHIC_DATA] Your caller i…" at bounding box center [682, 225] width 271 height 408
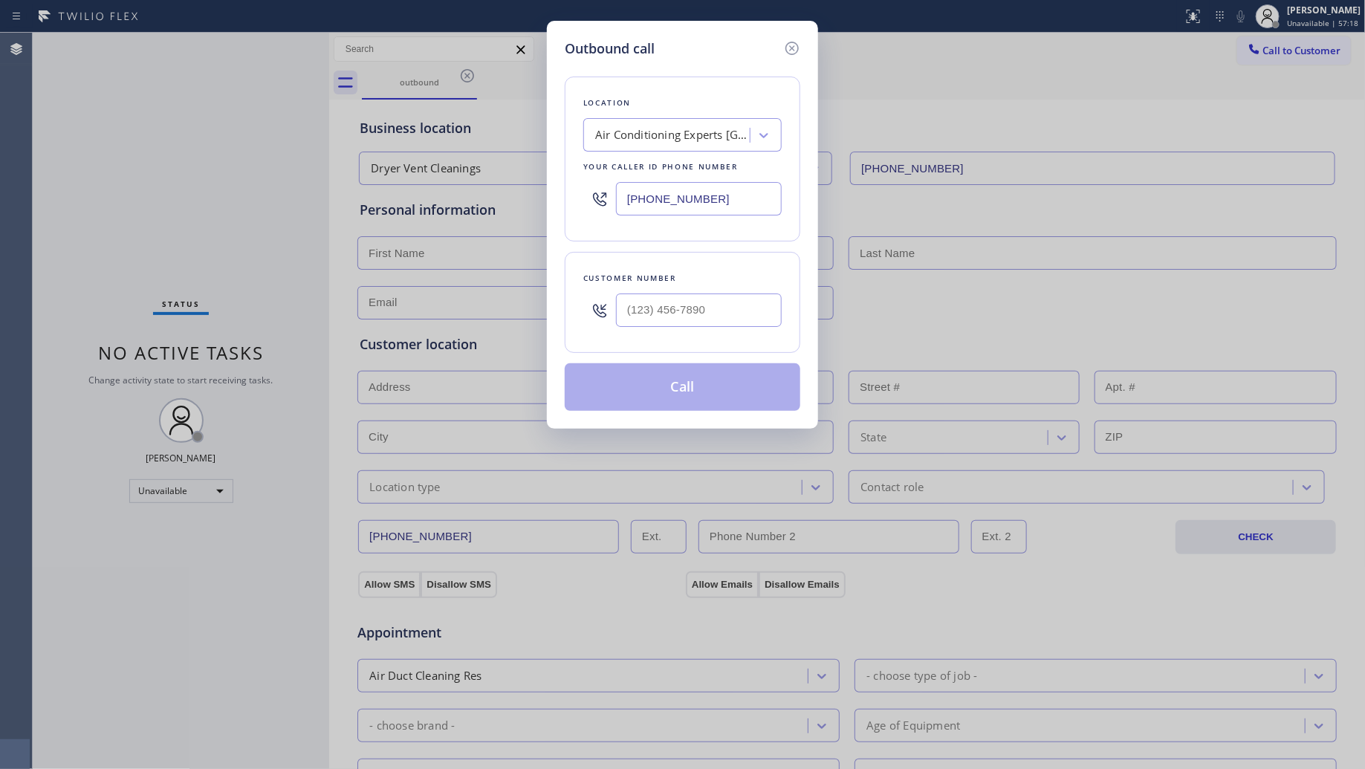
paste input "877) 748-5179"
type input "[PHONE_NUMBER]"
click at [733, 296] on input "(___) ___-____" at bounding box center [699, 310] width 166 height 33
paste input "270) 568-6131"
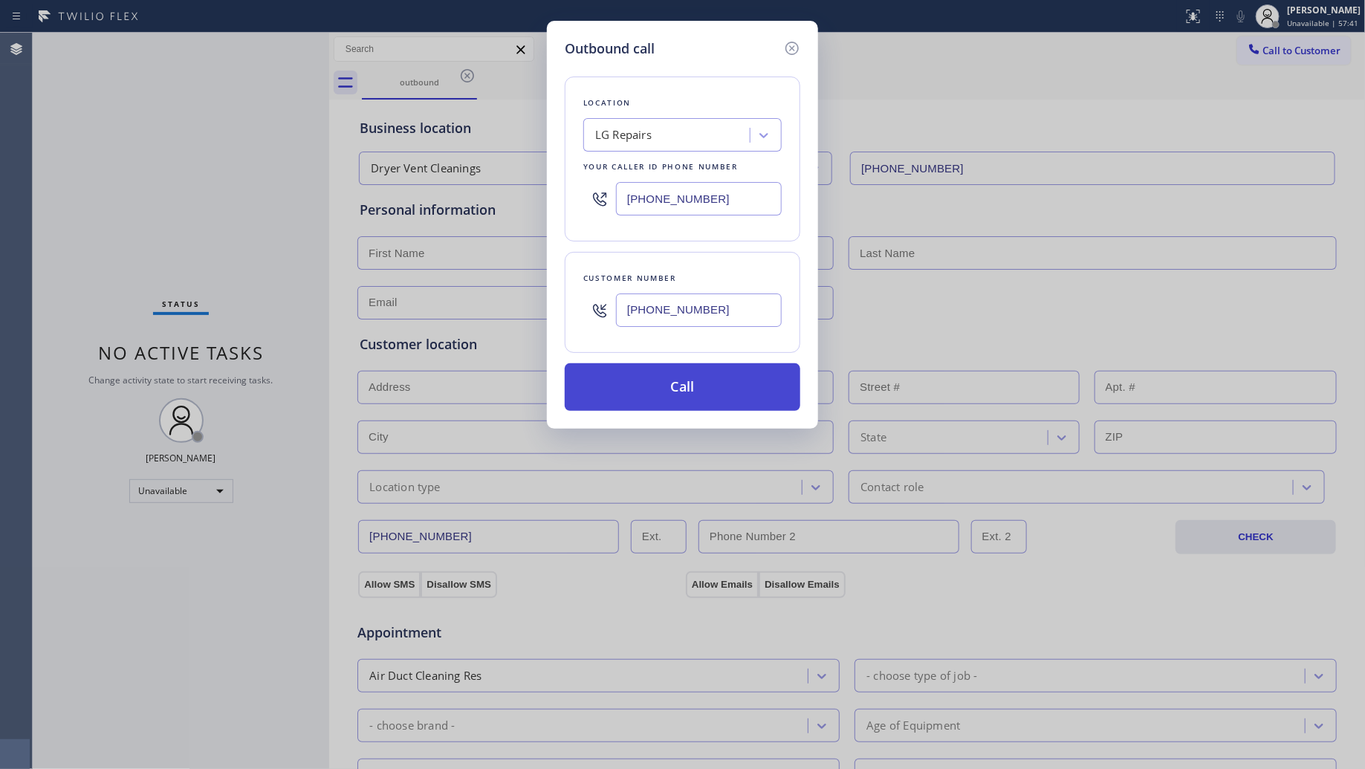
type input "[PHONE_NUMBER]"
click at [690, 386] on button "Call" at bounding box center [683, 387] width 236 height 48
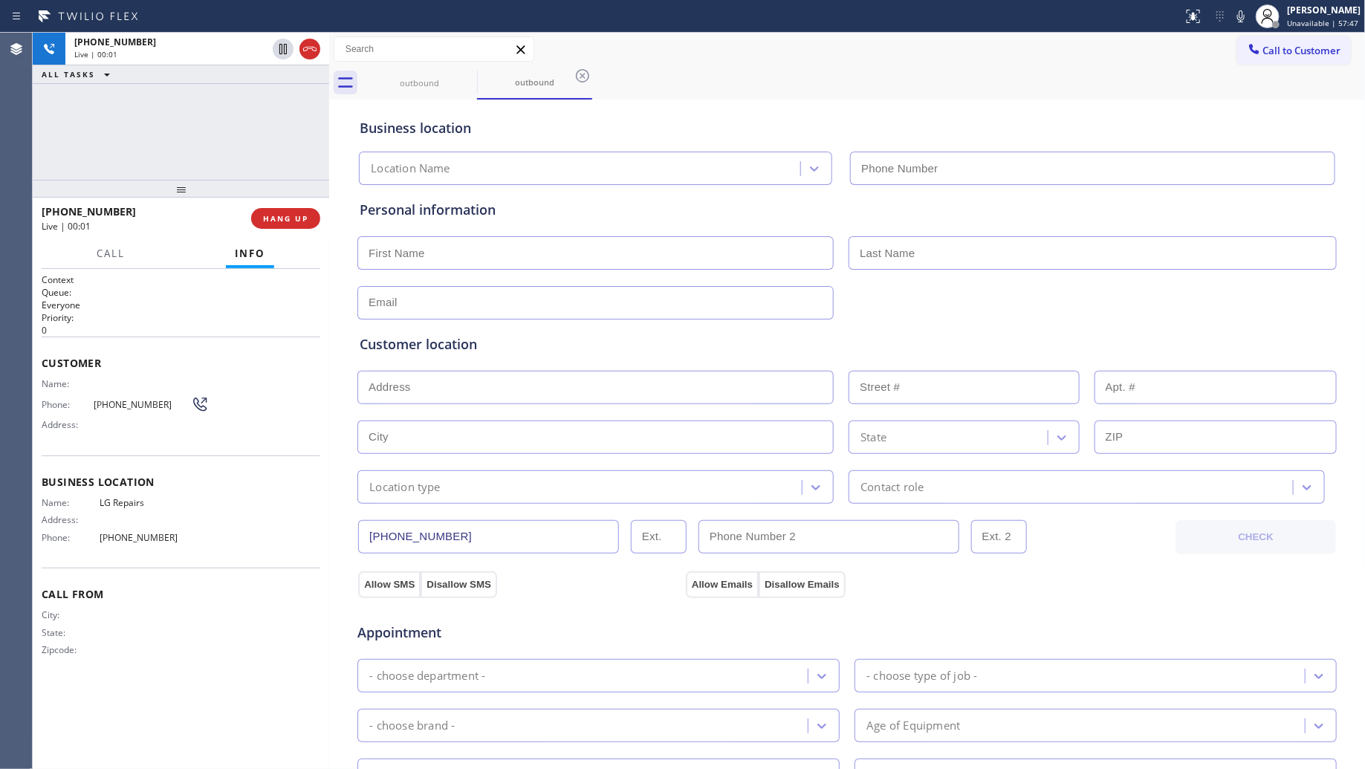
type input "[PHONE_NUMBER]"
click at [311, 208] on button "HANG UP" at bounding box center [285, 218] width 69 height 21
click at [307, 210] on button "HANG UP" at bounding box center [285, 218] width 69 height 21
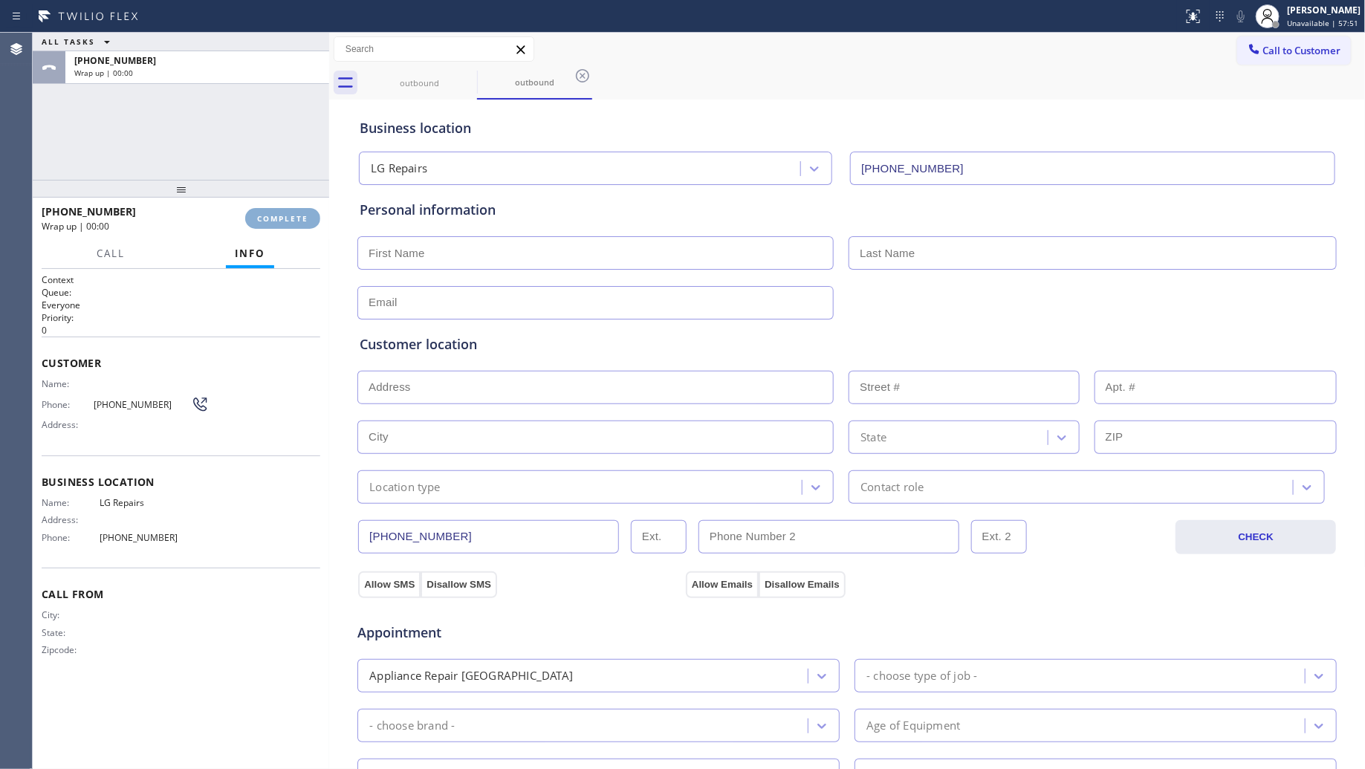
click at [307, 210] on button "COMPLETE" at bounding box center [282, 218] width 75 height 21
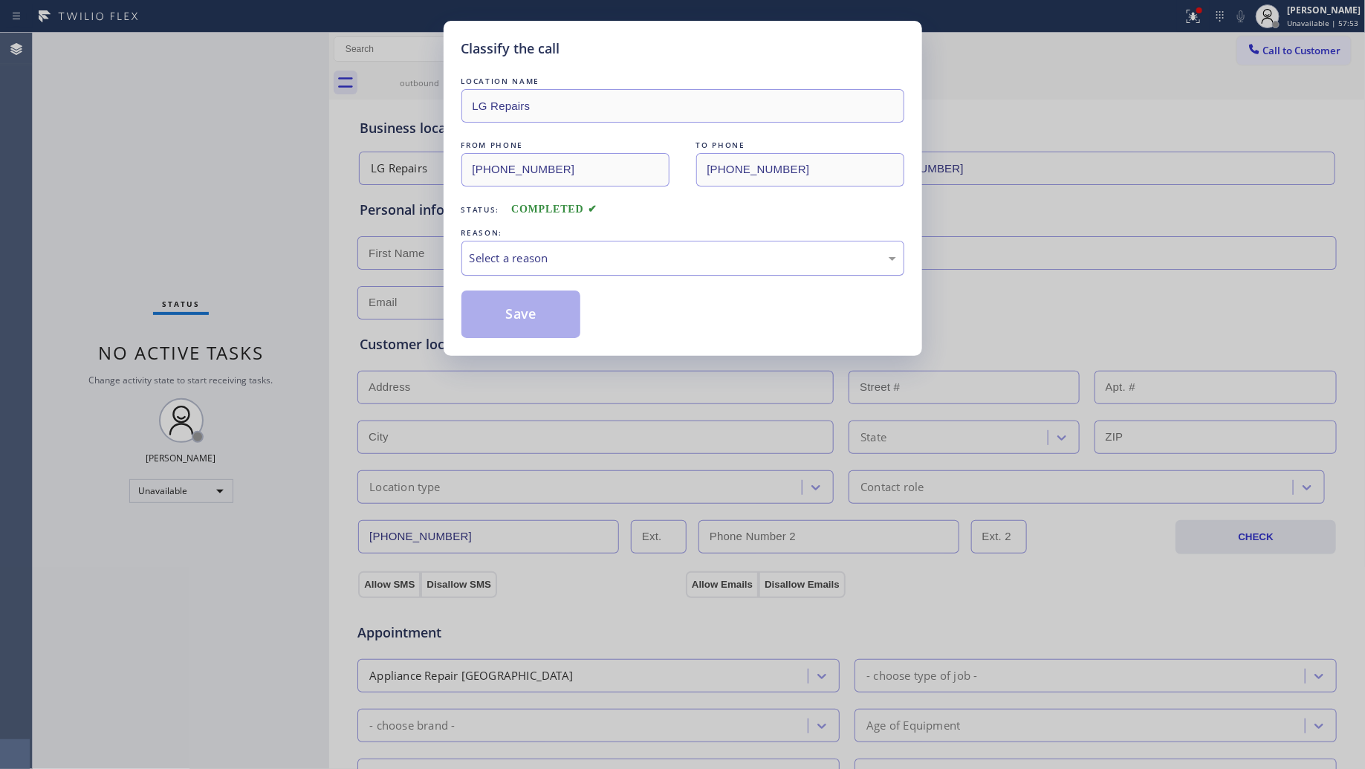
click at [524, 261] on div "Select a reason" at bounding box center [683, 258] width 427 height 17
click at [515, 312] on button "Save" at bounding box center [521, 315] width 120 height 48
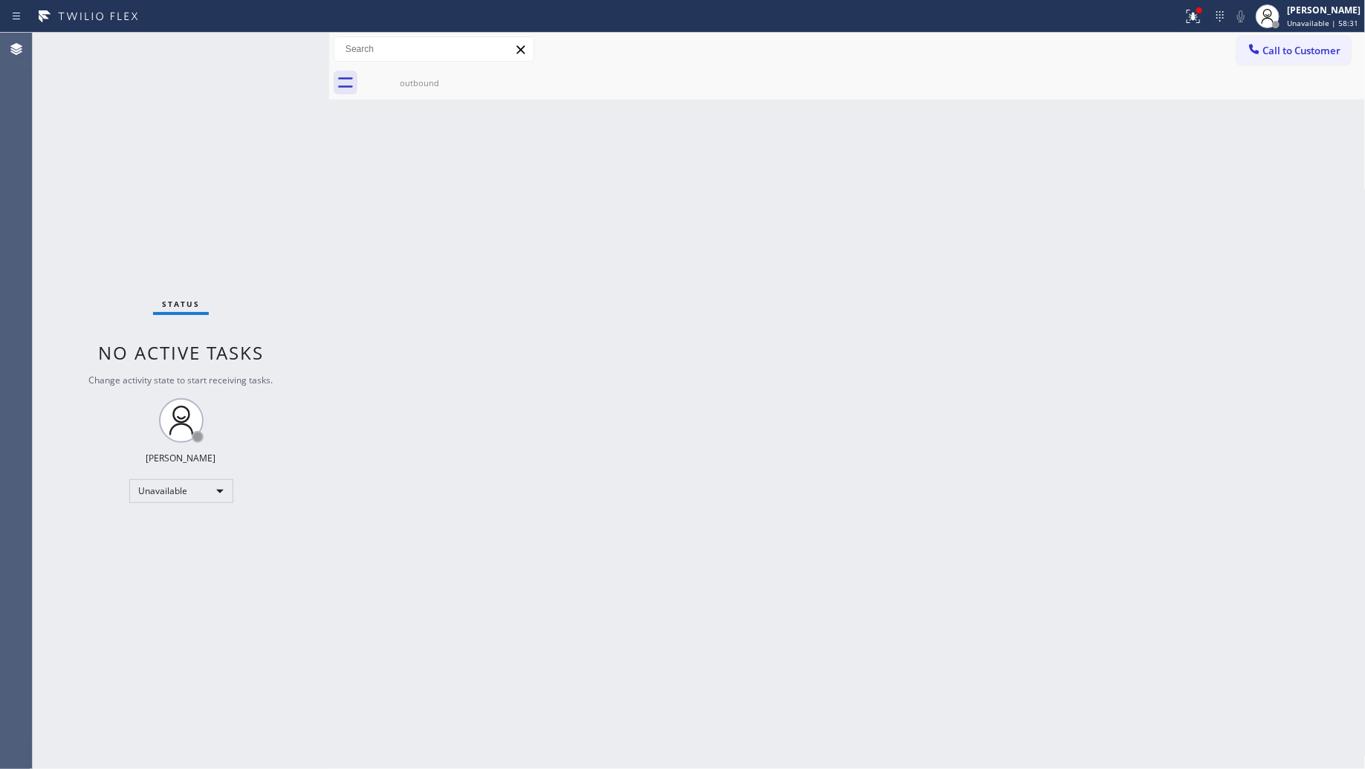
click at [1177, 12] on div at bounding box center [591, 16] width 1171 height 24
click at [1187, 15] on icon at bounding box center [1193, 16] width 18 height 18
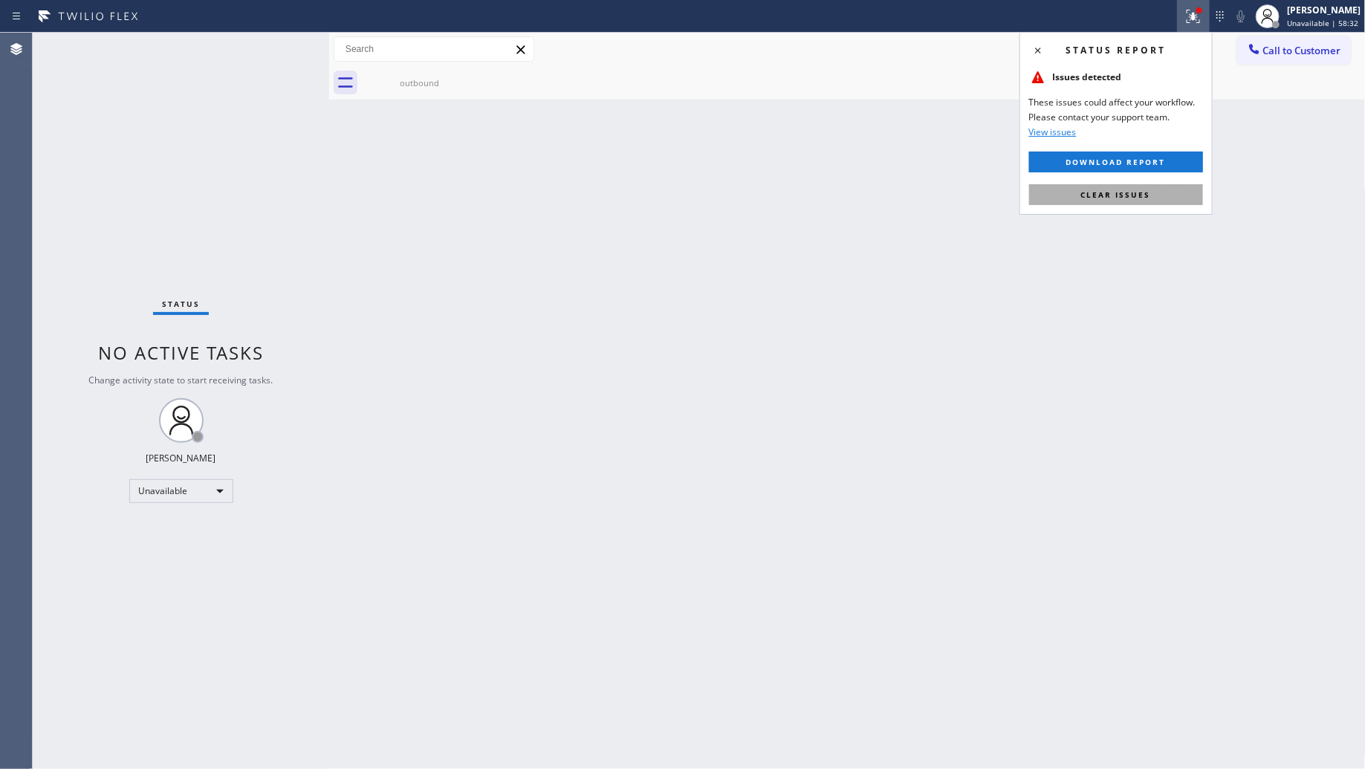
click at [1109, 199] on span "Clear issues" at bounding box center [1116, 194] width 70 height 10
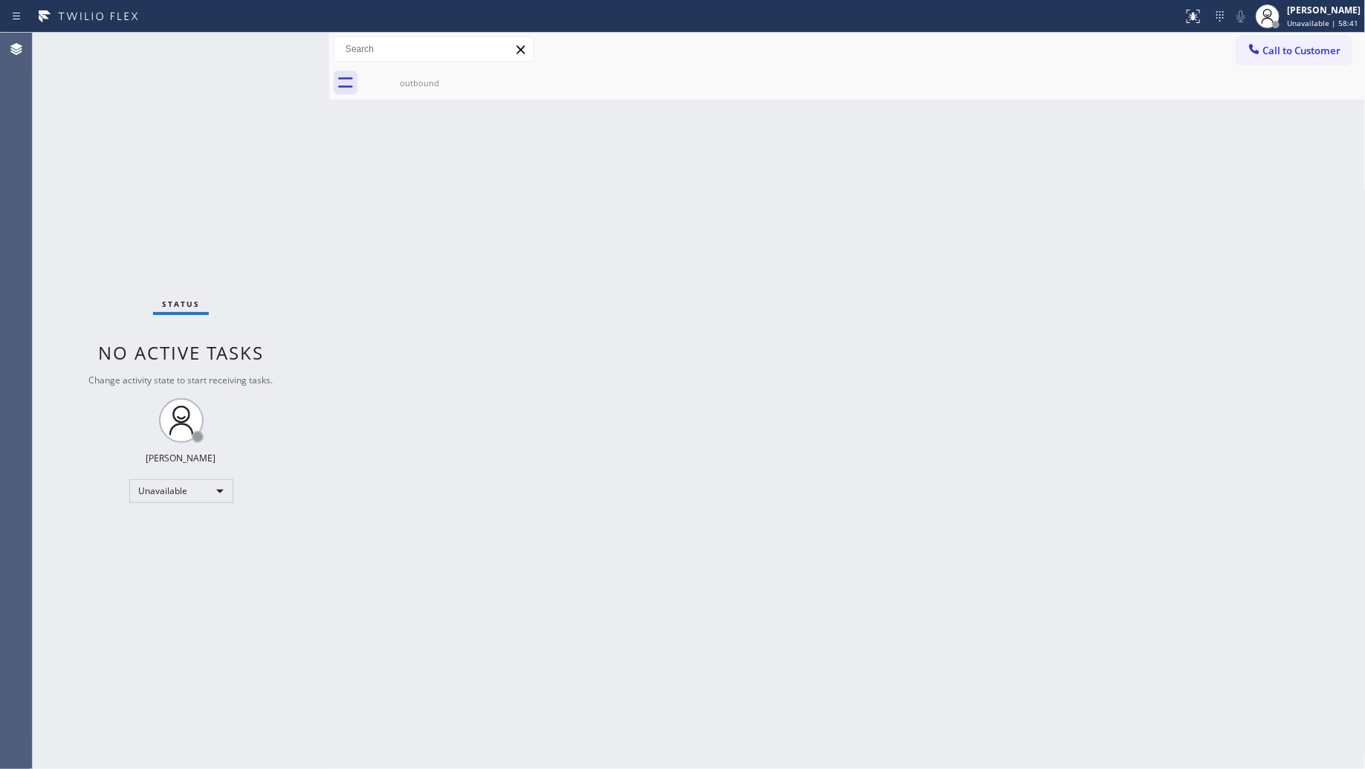
drag, startPoint x: 1069, startPoint y: 288, endPoint x: 1103, endPoint y: 227, distance: 69.6
click at [1069, 283] on div "Back to Dashboard Change Sender ID Customers Technicians Select a contact Outbo…" at bounding box center [847, 401] width 1037 height 736
click at [1283, 56] on span "Call to Customer" at bounding box center [1302, 50] width 78 height 13
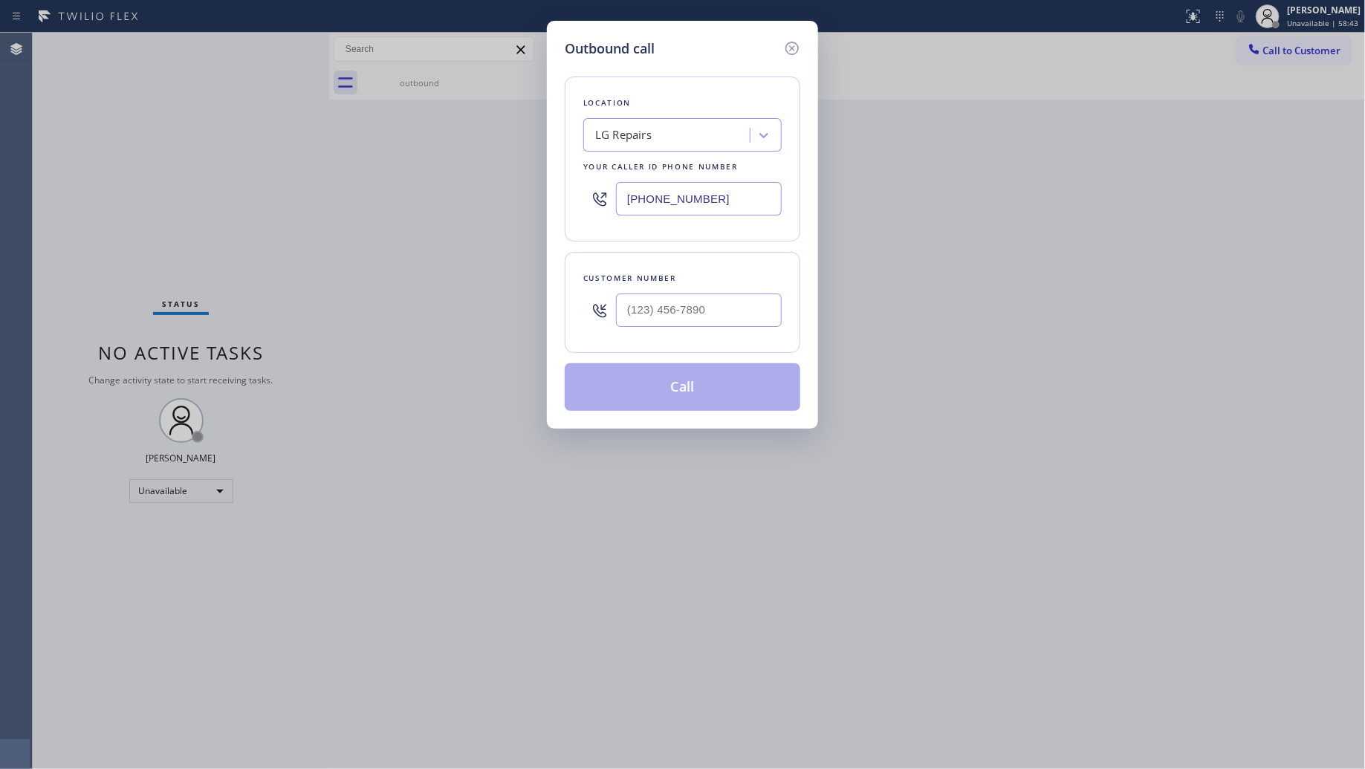
drag, startPoint x: 739, startPoint y: 210, endPoint x: 591, endPoint y: 201, distance: 148.1
click at [570, 207] on div "Location LG Repairs Your caller id phone number [PHONE_NUMBER]" at bounding box center [683, 159] width 236 height 165
paste input "347) 614-2747"
type input "[PHONE_NUMBER]"
paste input "3476"
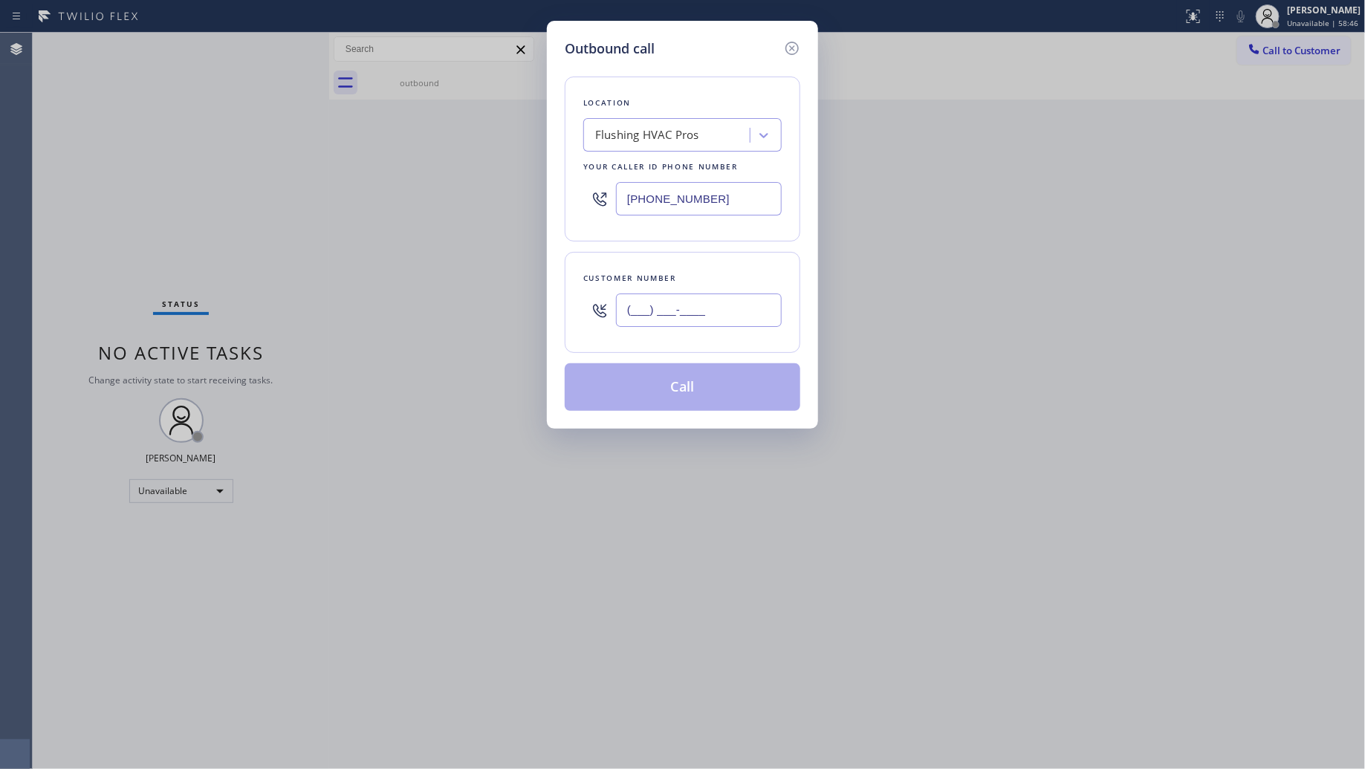
drag, startPoint x: 673, startPoint y: 302, endPoint x: 716, endPoint y: 288, distance: 44.4
click at [681, 305] on input "(___) ___-____" at bounding box center [699, 310] width 166 height 33
drag, startPoint x: 745, startPoint y: 325, endPoint x: 568, endPoint y: 313, distance: 177.3
click at [569, 314] on div "Customer number (___) ___-3476" at bounding box center [683, 302] width 236 height 101
paste input "347) 676-253"
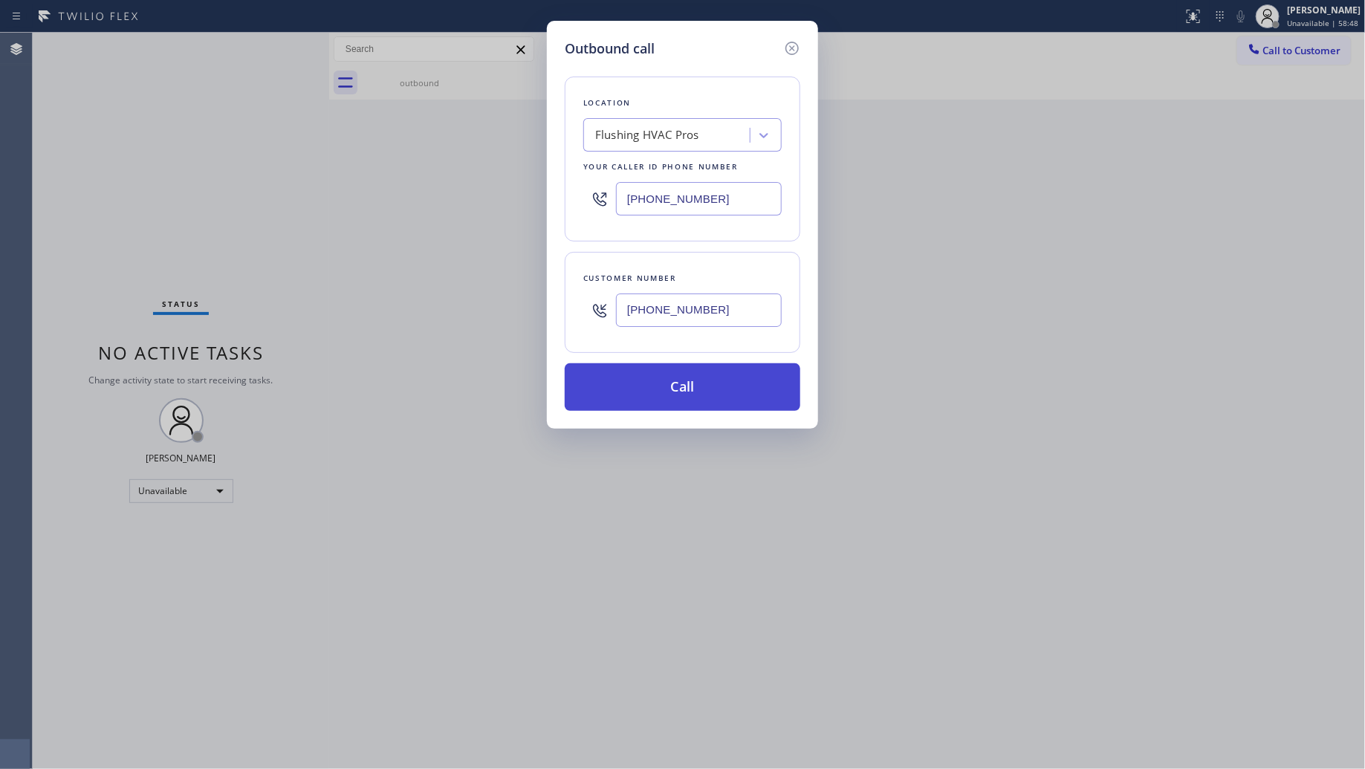
type input "[PHONE_NUMBER]"
drag, startPoint x: 691, startPoint y: 389, endPoint x: 682, endPoint y: 377, distance: 14.3
click at [690, 389] on button "Call" at bounding box center [683, 387] width 236 height 48
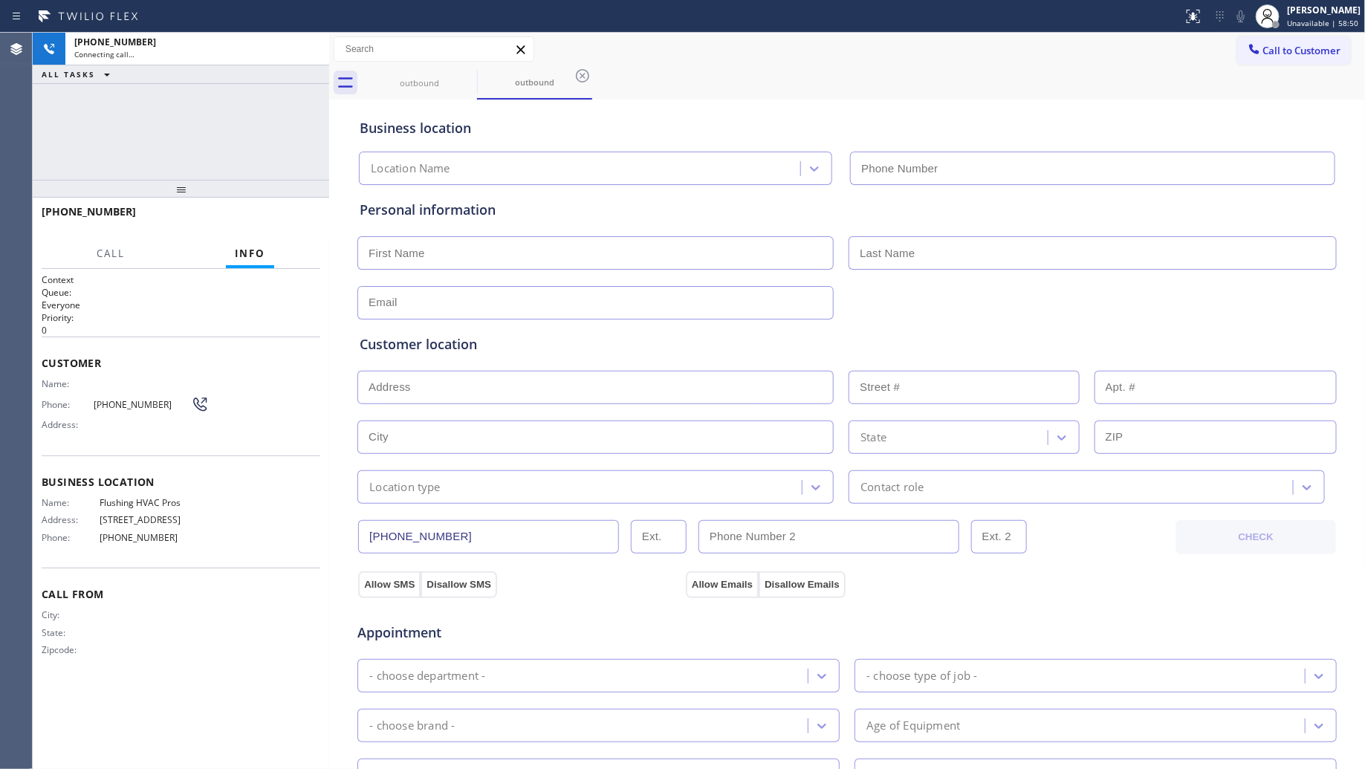
type input "[PHONE_NUMBER]"
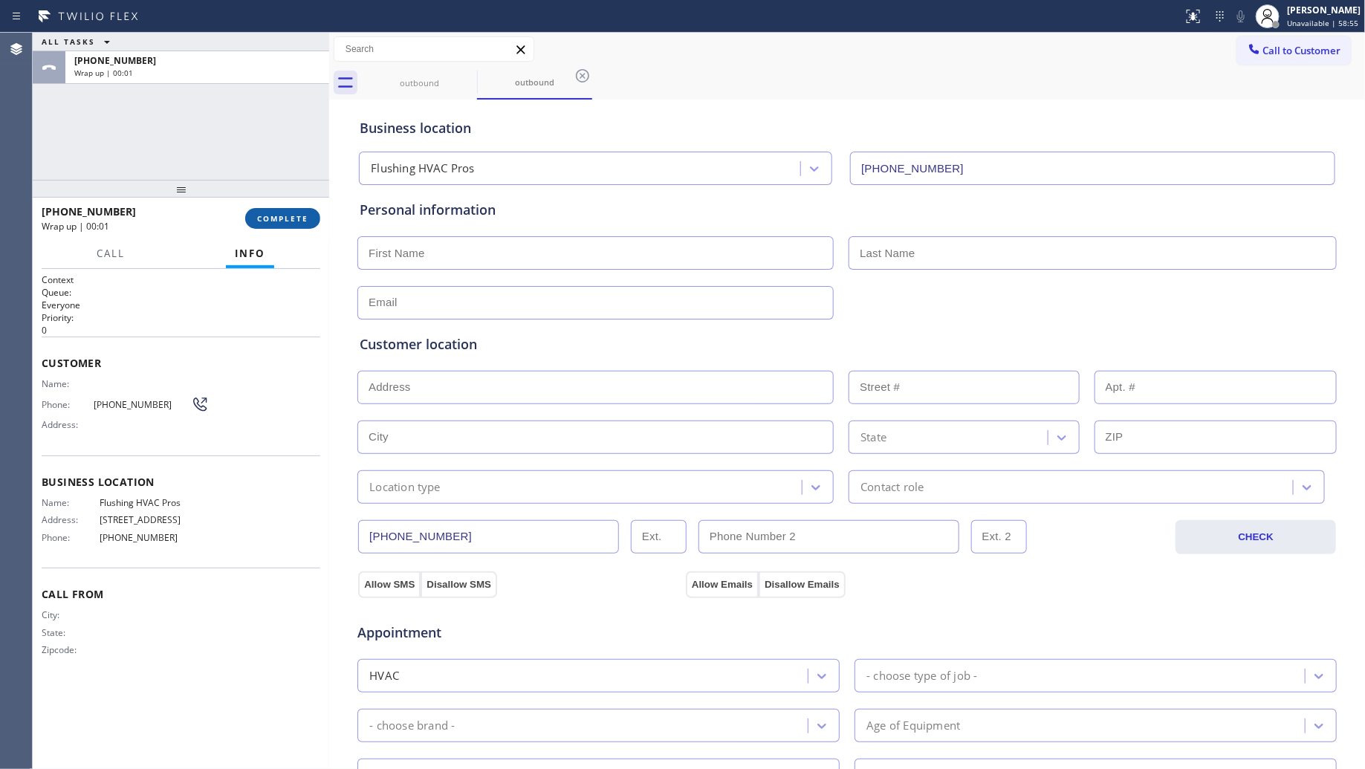
click at [281, 219] on span "COMPLETE" at bounding box center [282, 218] width 51 height 10
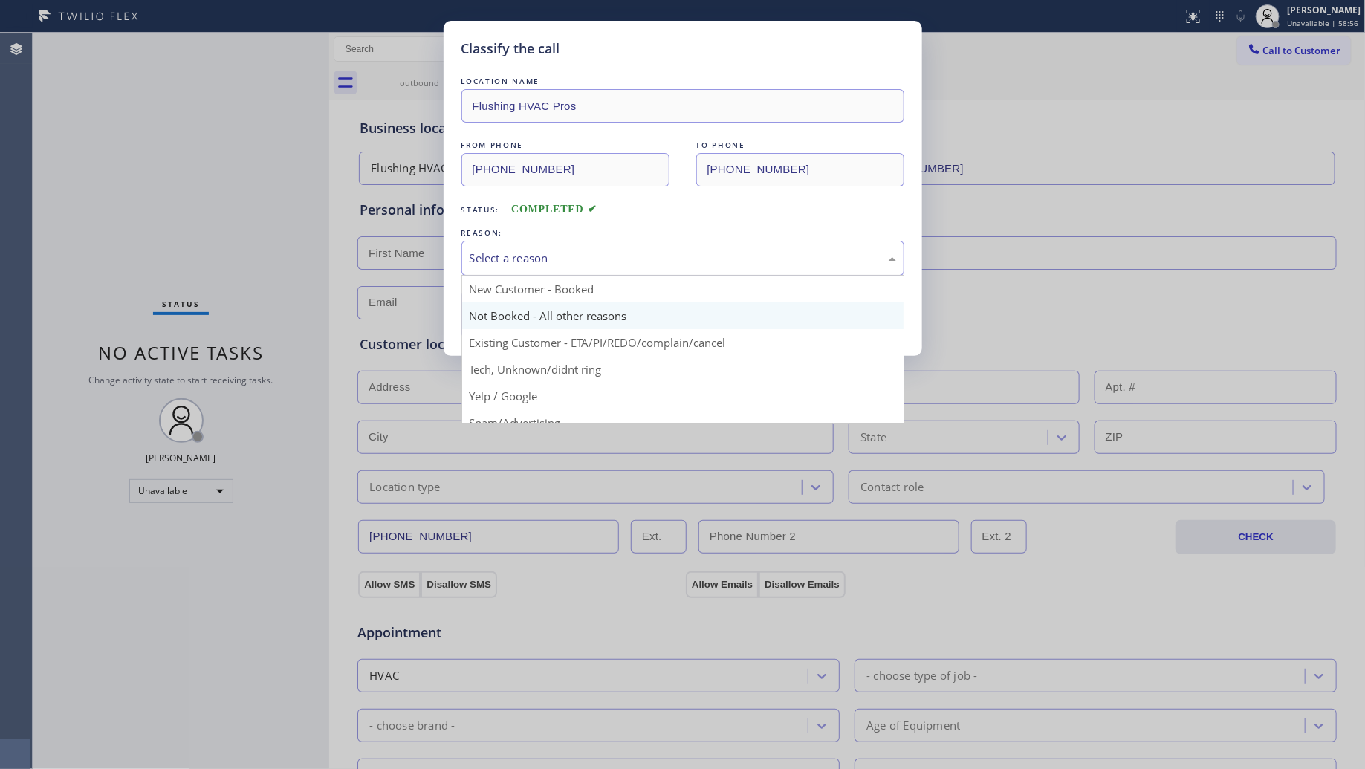
drag, startPoint x: 617, startPoint y: 260, endPoint x: 572, endPoint y: 306, distance: 64.1
click at [615, 262] on div "Select a reason" at bounding box center [683, 258] width 427 height 17
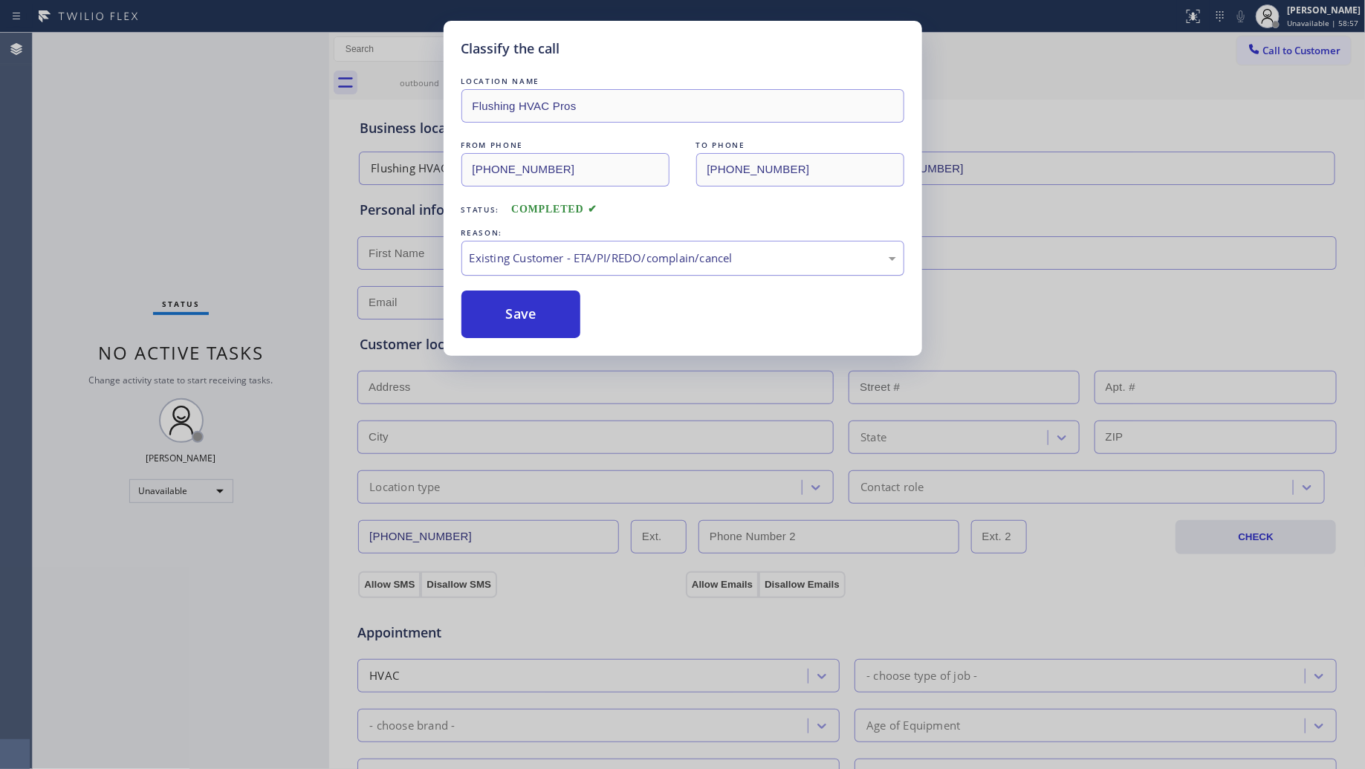
click at [513, 273] on div "Existing Customer - ETA/PI/REDO/complain/cancel" at bounding box center [682, 258] width 443 height 35
drag, startPoint x: 502, startPoint y: 320, endPoint x: 517, endPoint y: 320, distance: 15.6
click at [502, 320] on button "Save" at bounding box center [521, 315] width 120 height 48
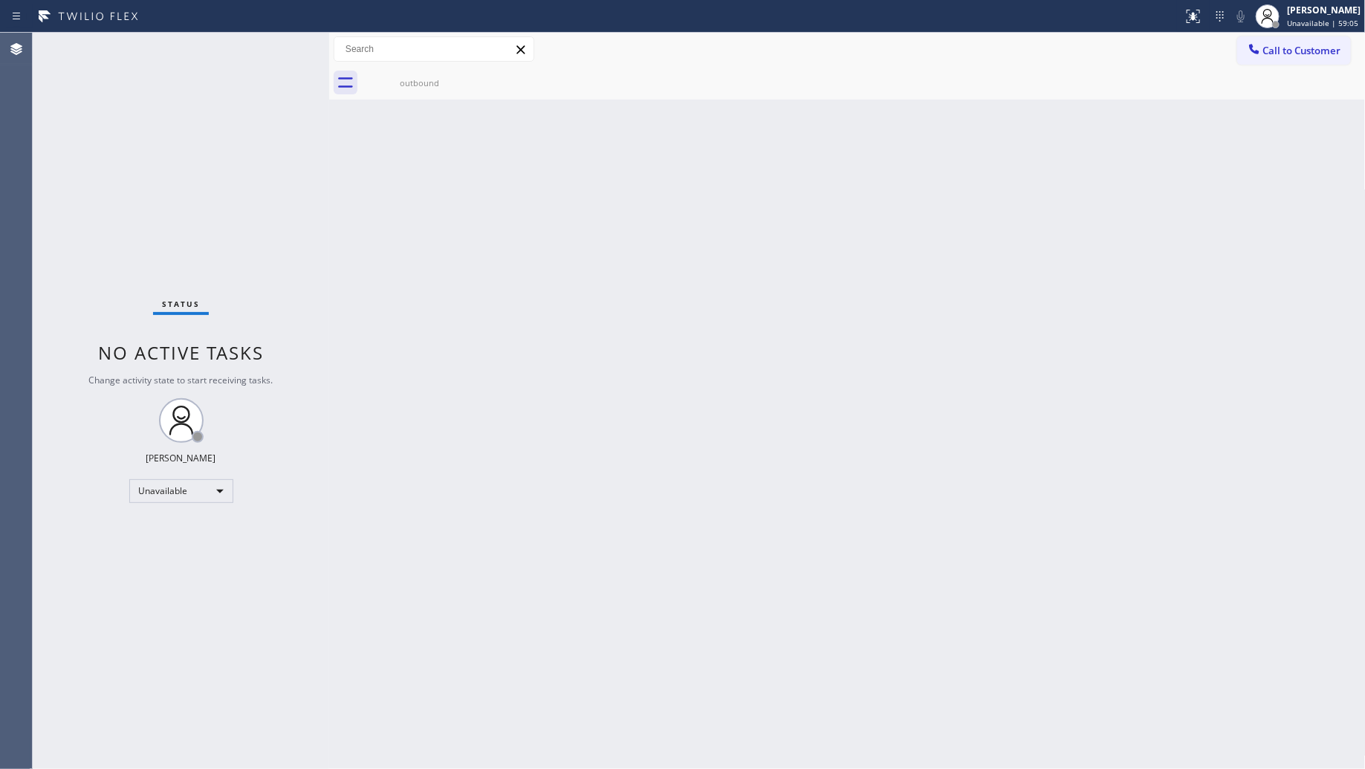
drag, startPoint x: 1157, startPoint y: 249, endPoint x: 1221, endPoint y: 183, distance: 92.0
click at [1164, 238] on div "Back to Dashboard Change Sender ID Customers Technicians Select a contact Outbo…" at bounding box center [847, 401] width 1037 height 736
click at [1288, 59] on button "Call to Customer" at bounding box center [1294, 50] width 114 height 28
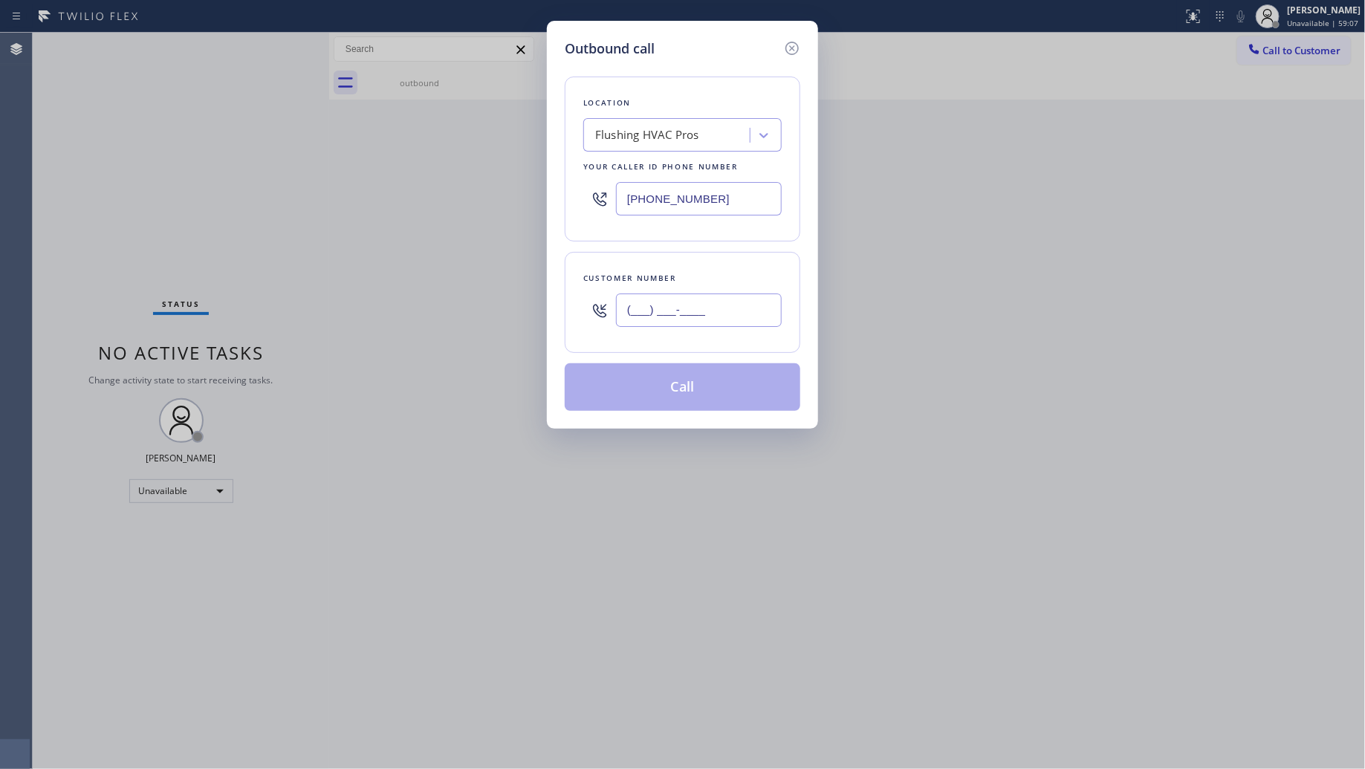
click at [675, 305] on input "(___) ___-____" at bounding box center [699, 310] width 166 height 33
paste input "451) 610-2286"
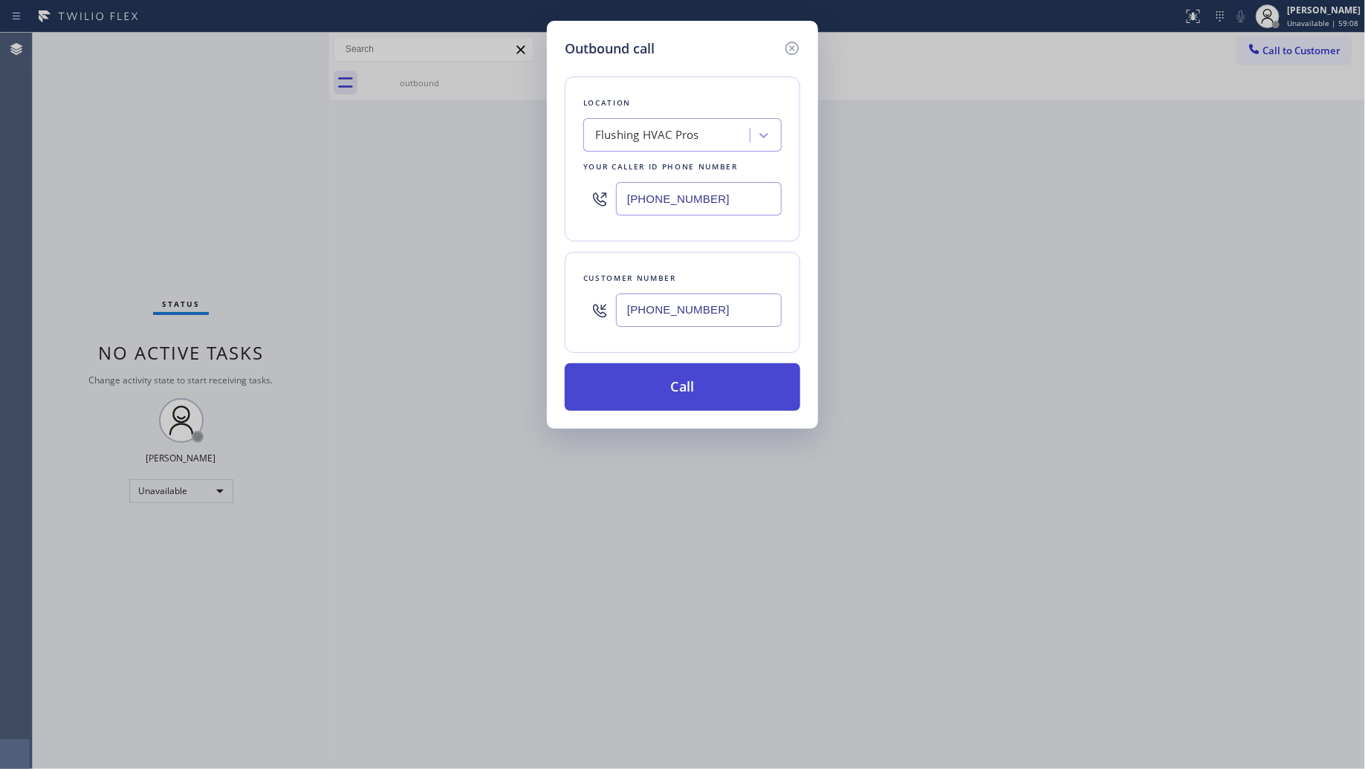
type input "[PHONE_NUMBER]"
click at [706, 376] on button "Call" at bounding box center [683, 387] width 236 height 48
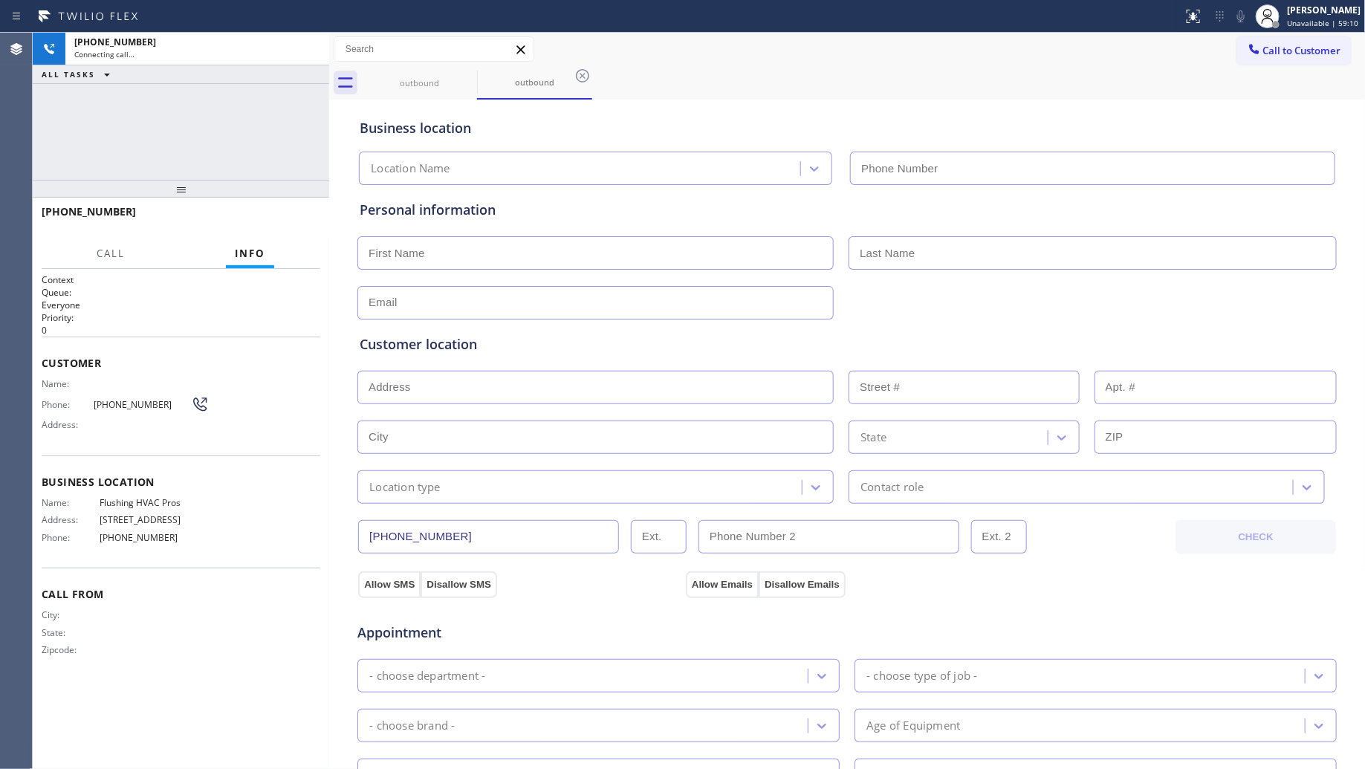
type input "[PHONE_NUMBER]"
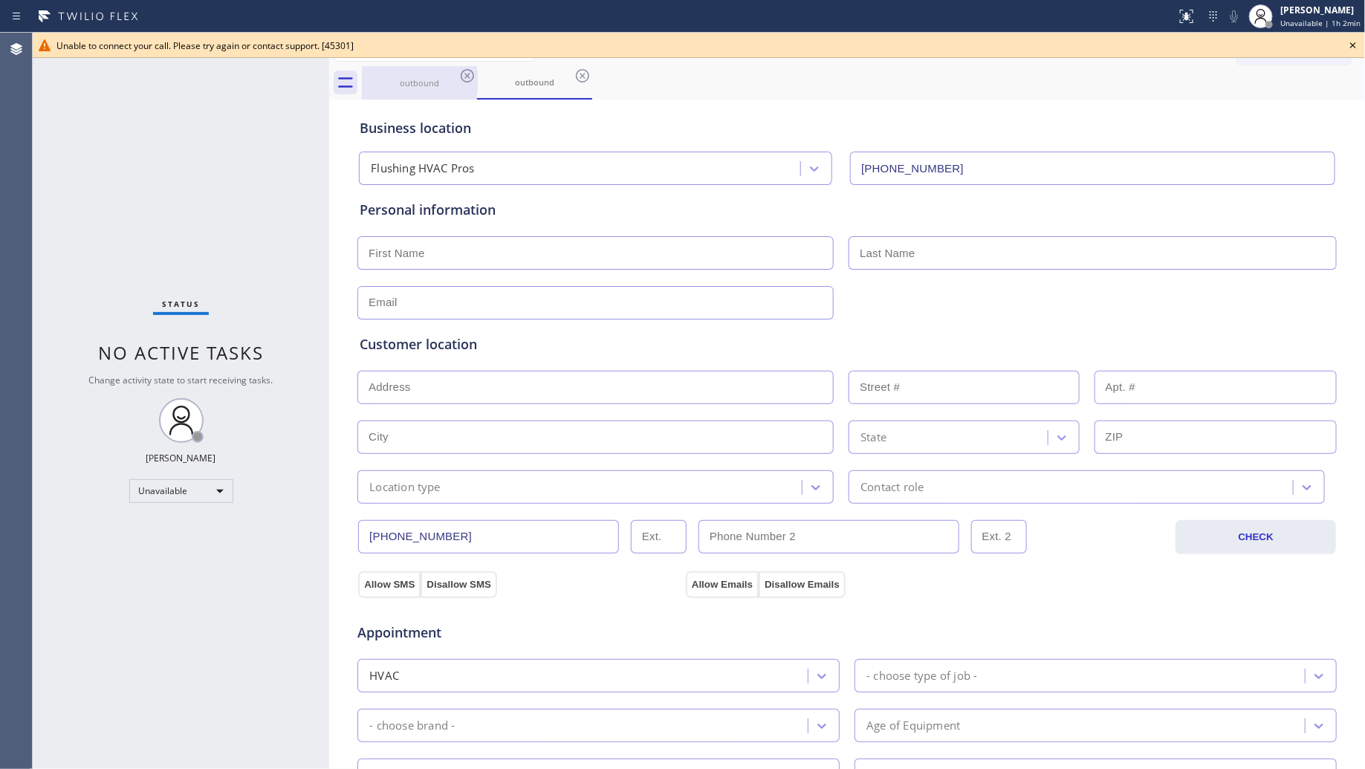
click at [450, 91] on div "outbound" at bounding box center [419, 82] width 112 height 33
click at [466, 82] on icon at bounding box center [467, 76] width 18 height 18
click at [470, 78] on icon at bounding box center [467, 76] width 18 height 18
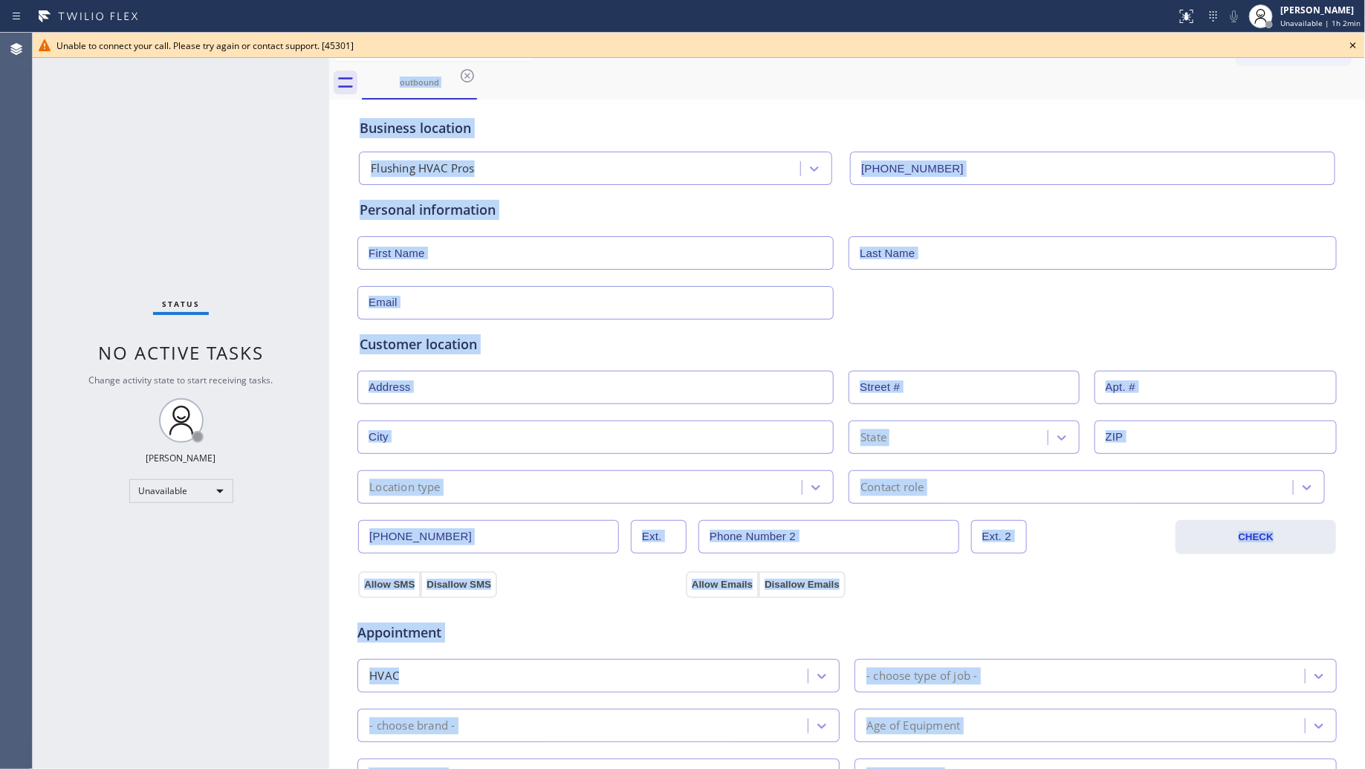
click at [470, 77] on div "outbound" at bounding box center [864, 82] width 1004 height 33
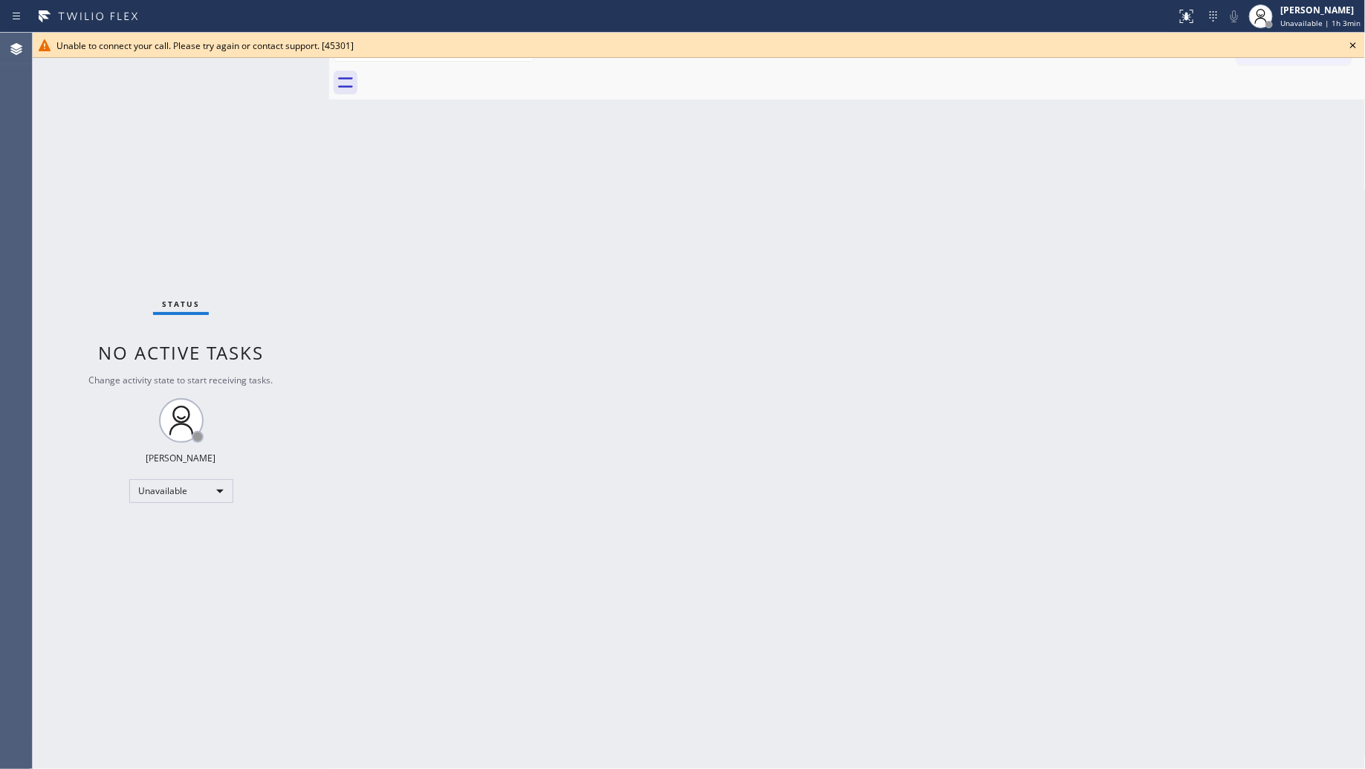
click at [470, 77] on div at bounding box center [864, 82] width 1004 height 33
click at [1349, 41] on icon at bounding box center [1353, 45] width 18 height 18
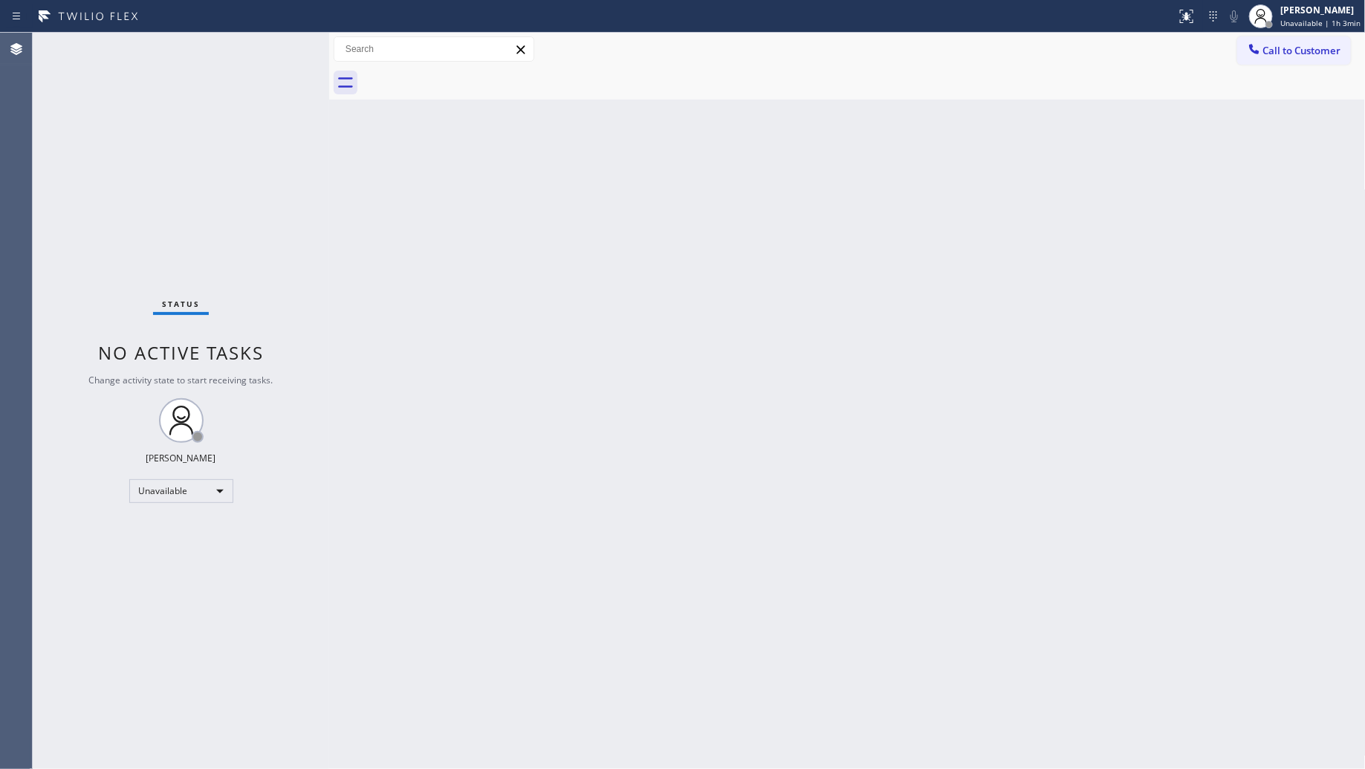
click at [1268, 57] on button "Call to Customer" at bounding box center [1294, 50] width 114 height 28
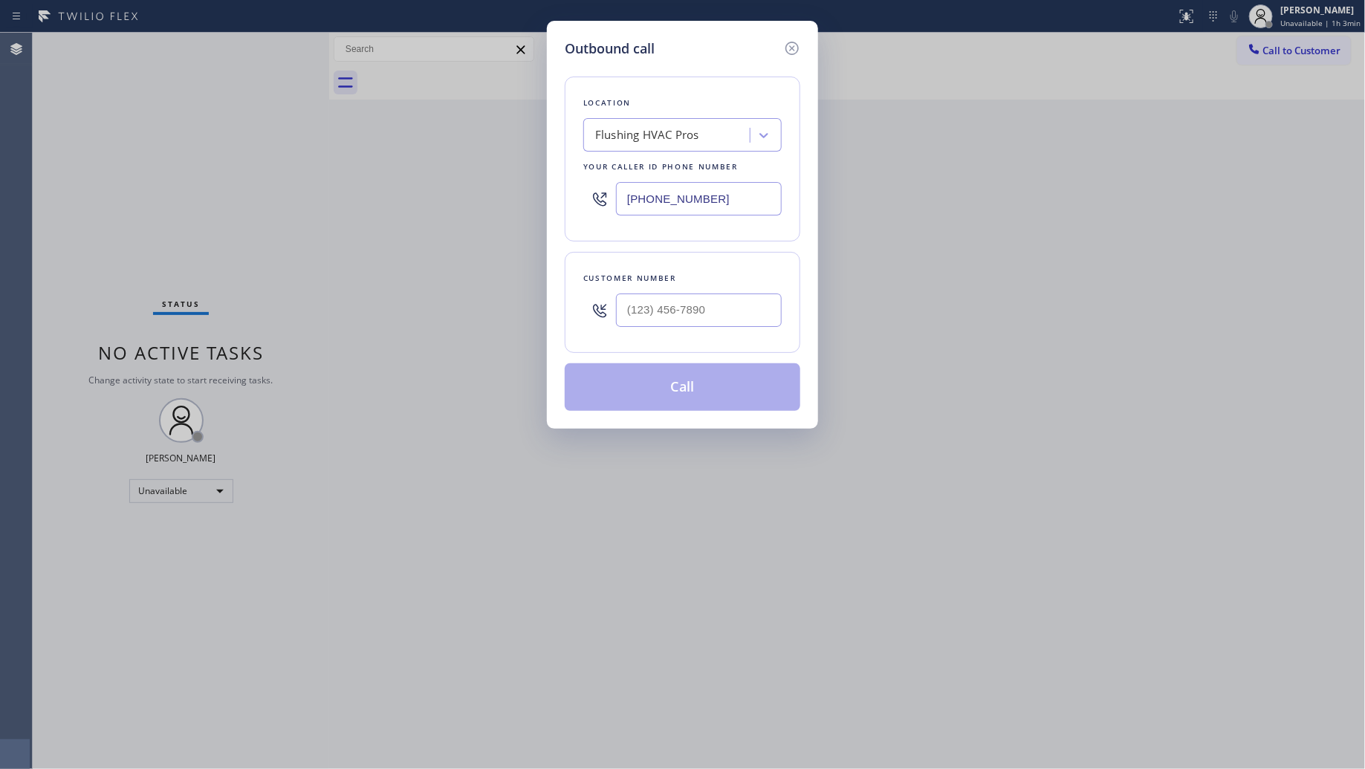
drag, startPoint x: 714, startPoint y: 189, endPoint x: 630, endPoint y: 198, distance: 84.4
click at [630, 198] on input "[PHONE_NUMBER]" at bounding box center [699, 198] width 166 height 33
paste input "855) 666-9755"
type input "[PHONE_NUMBER]"
click at [760, 314] on input "(___) ___-____" at bounding box center [699, 310] width 166 height 33
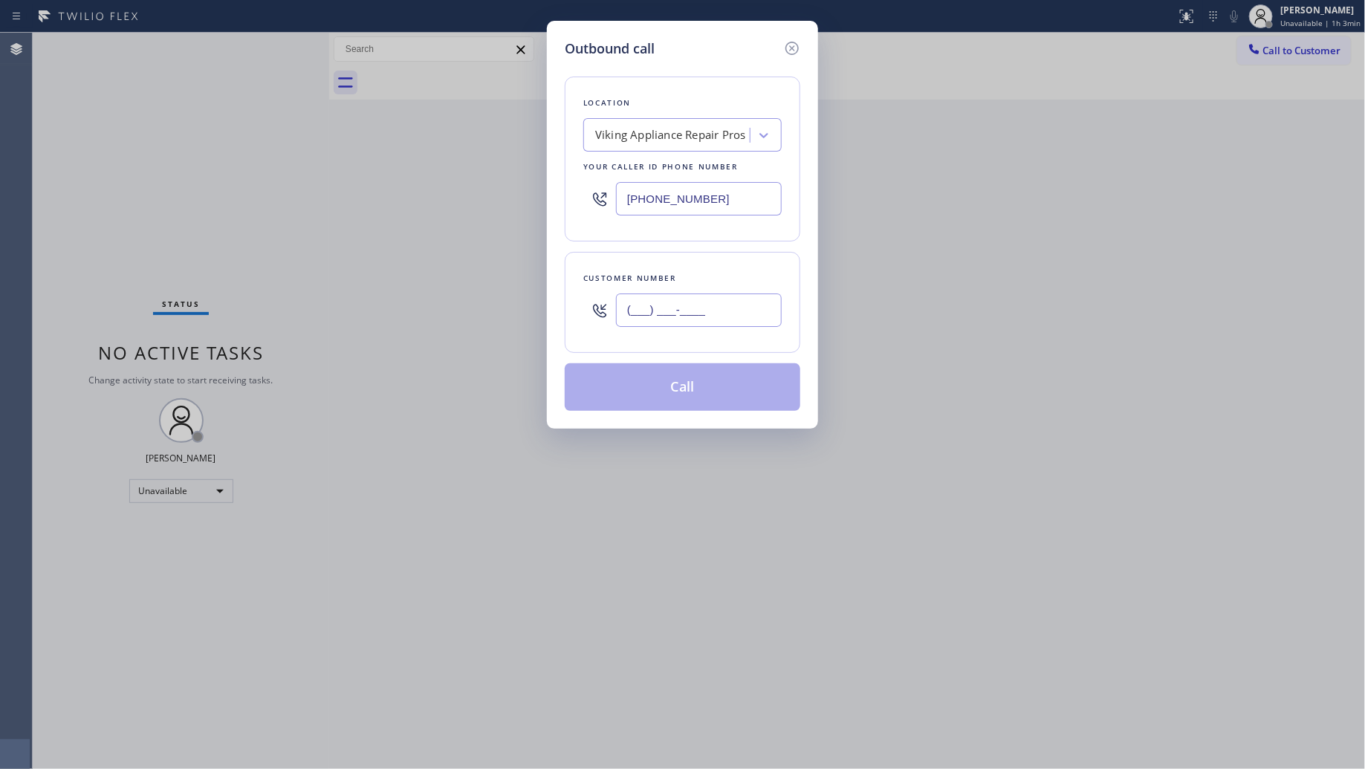
paste input "647) 225-9268"
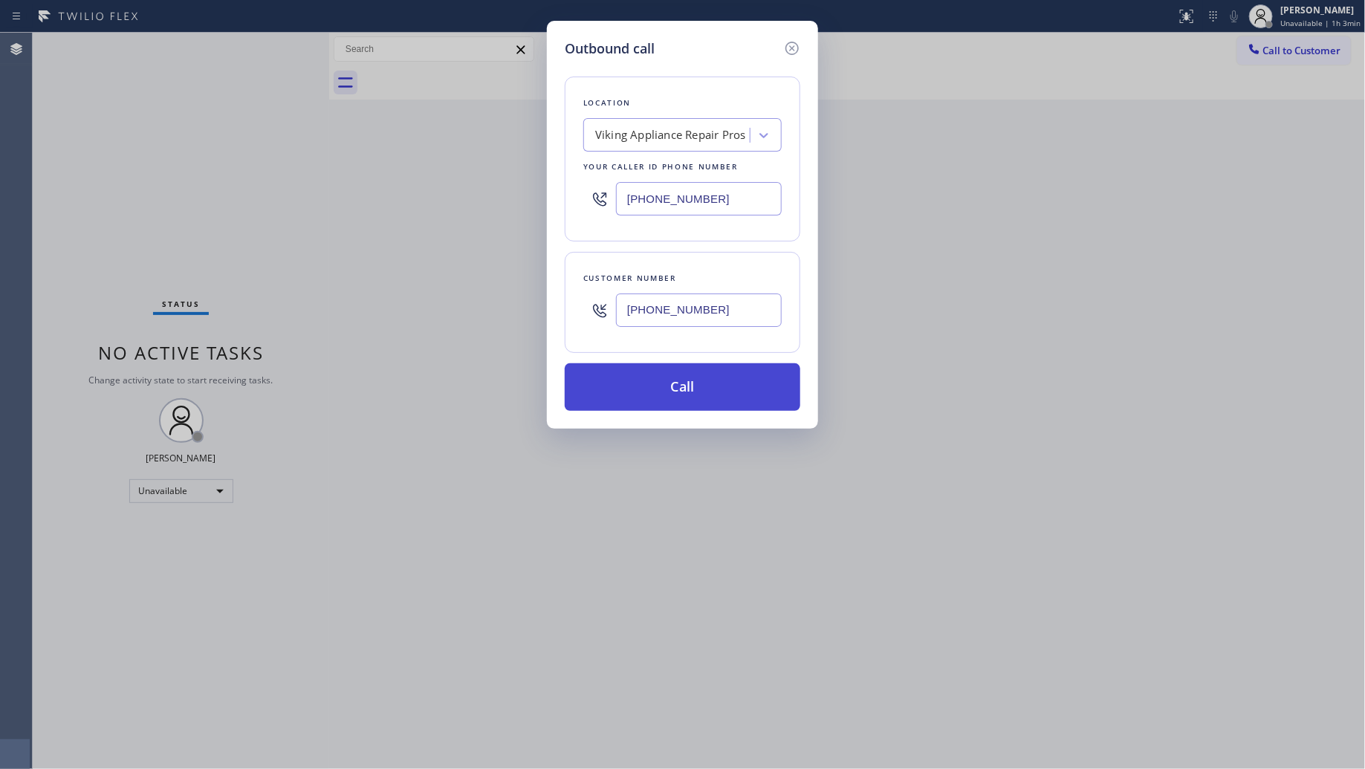
type input "[PHONE_NUMBER]"
click at [691, 383] on button "Call" at bounding box center [683, 387] width 236 height 48
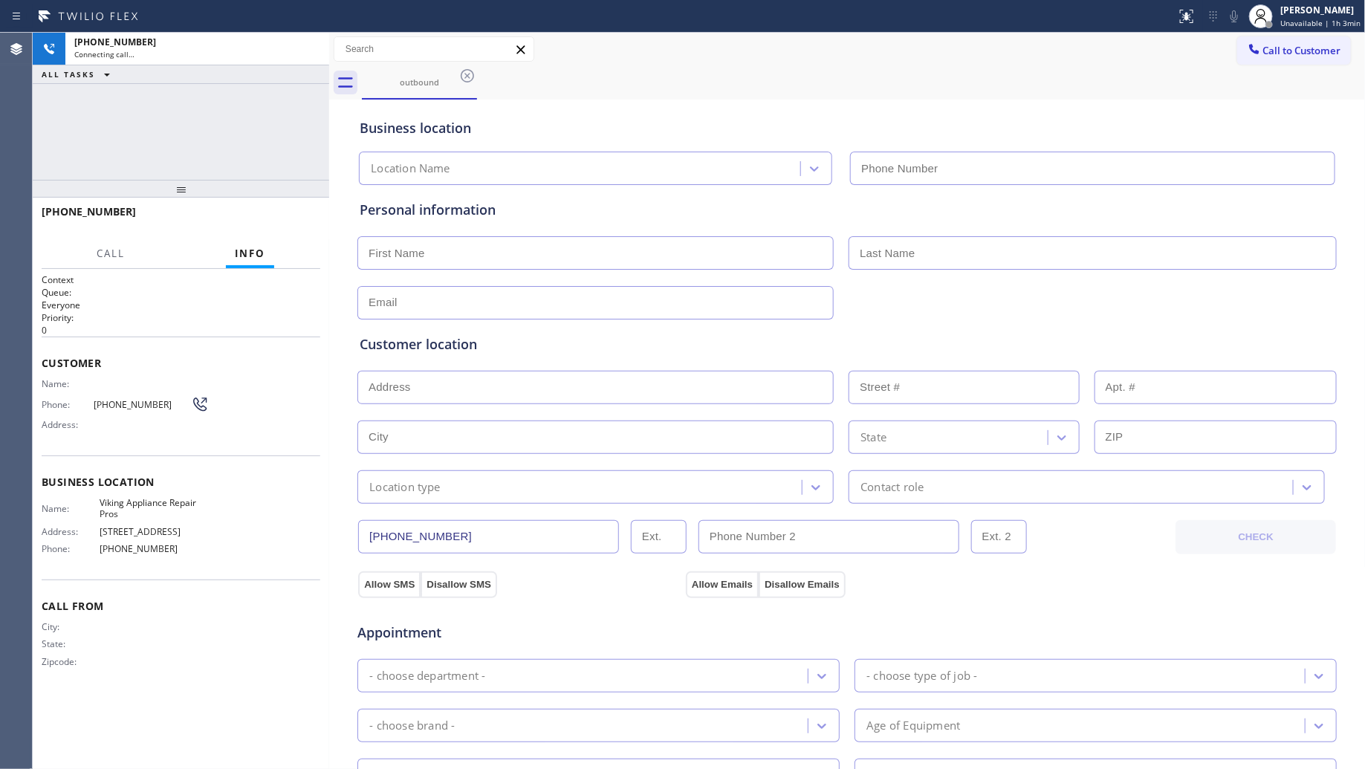
type input "[PHONE_NUMBER]"
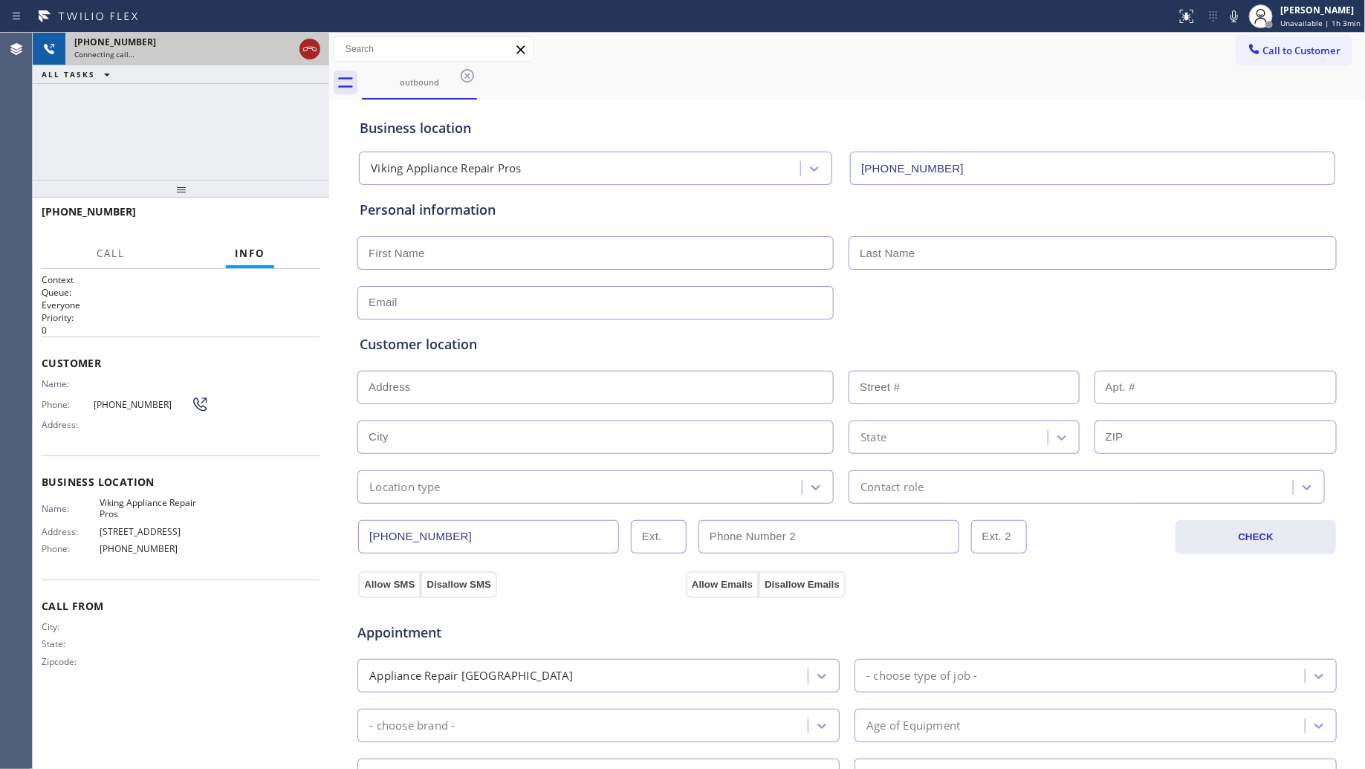
click at [314, 47] on icon at bounding box center [309, 49] width 13 height 4
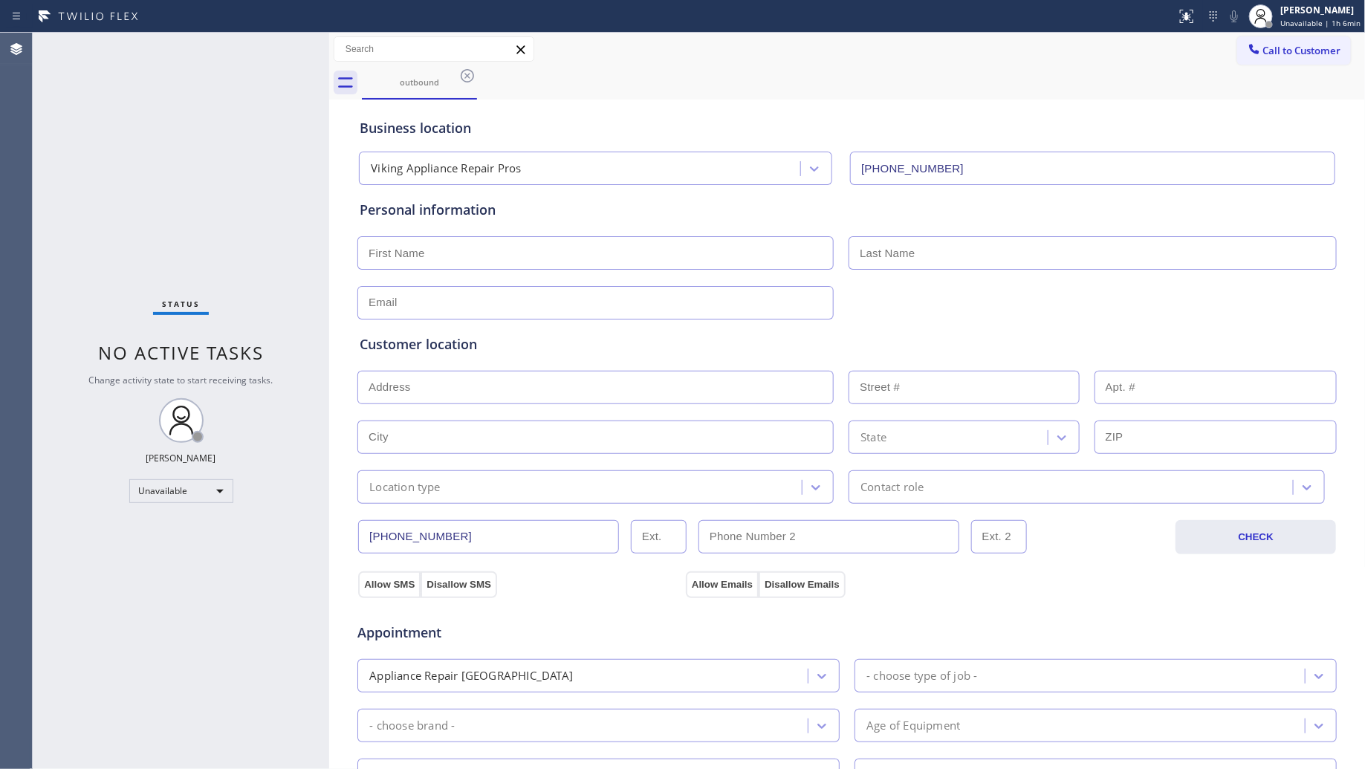
click at [469, 63] on div "Call to Customer Outbound call Location Viking Appliance Repair Pros Your calle…" at bounding box center [847, 49] width 1037 height 33
click at [464, 74] on icon at bounding box center [467, 76] width 18 height 18
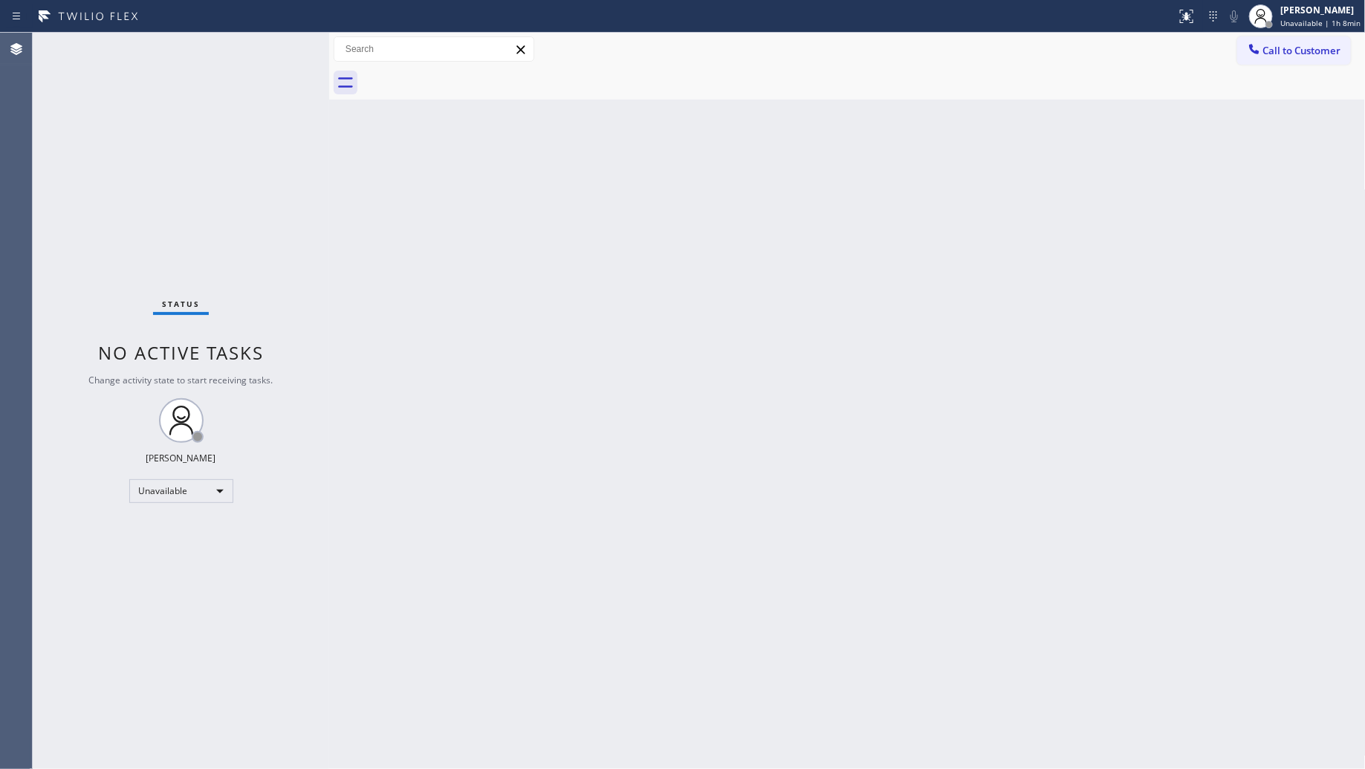
click at [771, 496] on div "Back to Dashboard Change Sender ID Customers Technicians Select a contact Outbo…" at bounding box center [847, 401] width 1037 height 736
drag, startPoint x: 1297, startPoint y: 46, endPoint x: 1015, endPoint y: 114, distance: 289.6
click at [1290, 51] on span "Call to Customer" at bounding box center [1302, 50] width 78 height 13
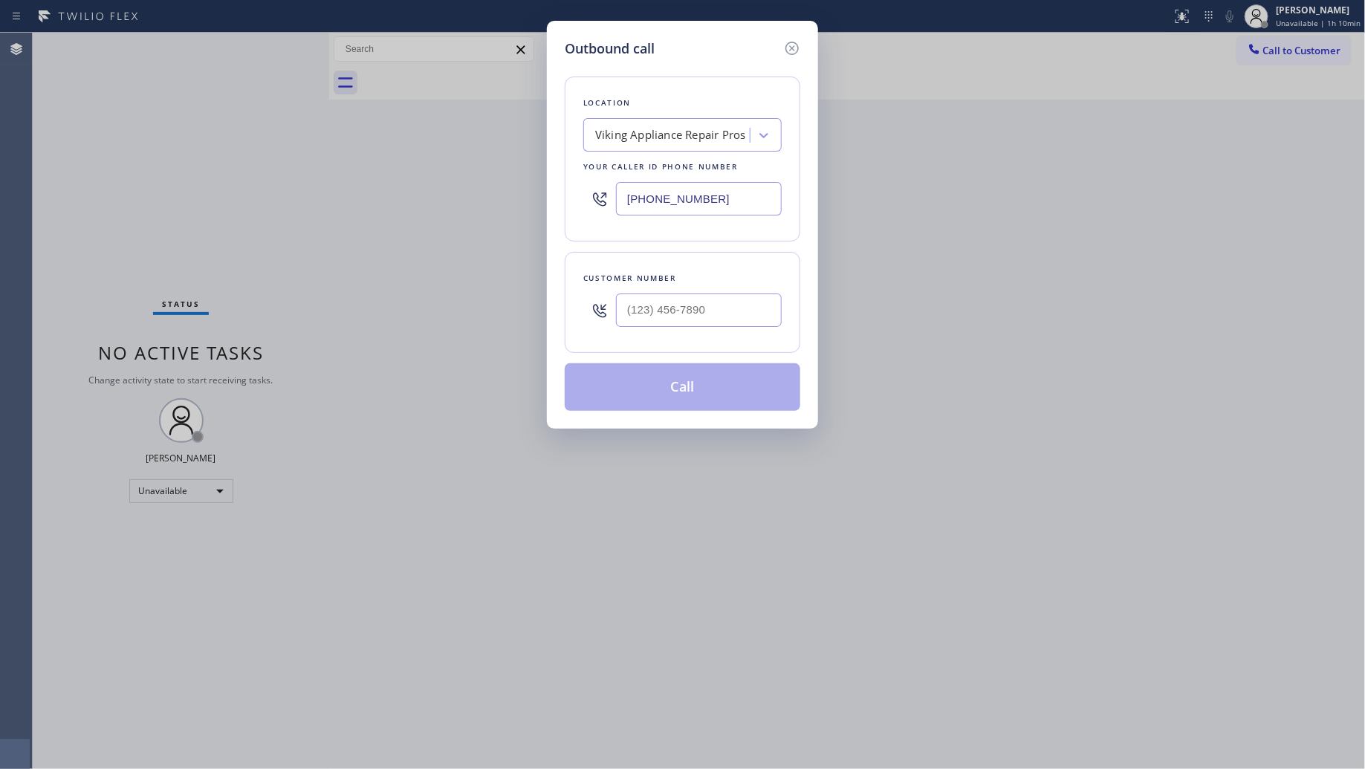
drag, startPoint x: 732, startPoint y: 195, endPoint x: 529, endPoint y: 189, distance: 202.9
click at [565, 191] on div "Location Viking Appliance Repair Pros Your caller id phone number [PHONE_NUMBER]" at bounding box center [683, 159] width 236 height 165
paste input "18) 330-1289"
type input "[PHONE_NUMBER]"
paste input "646) 245-4119"
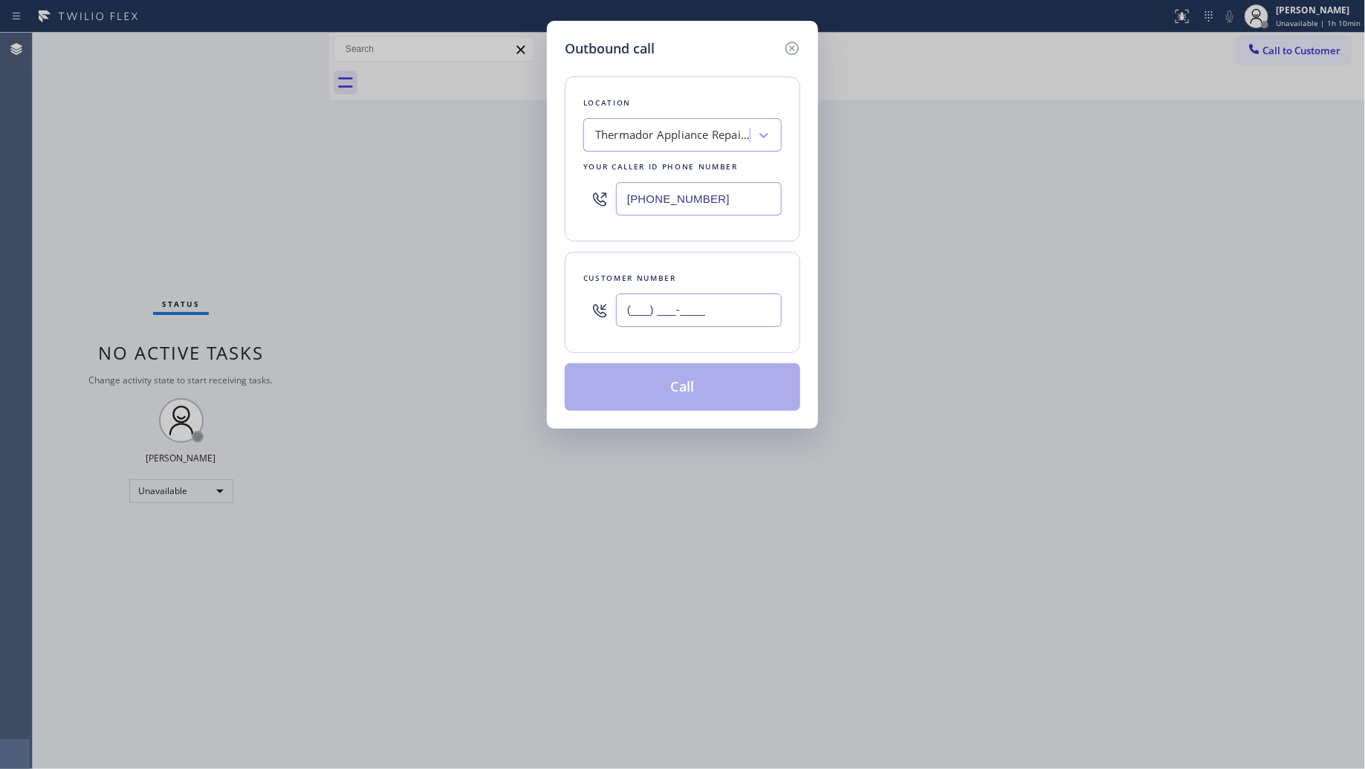
click at [688, 314] on input "(___) ___-____" at bounding box center [699, 310] width 166 height 33
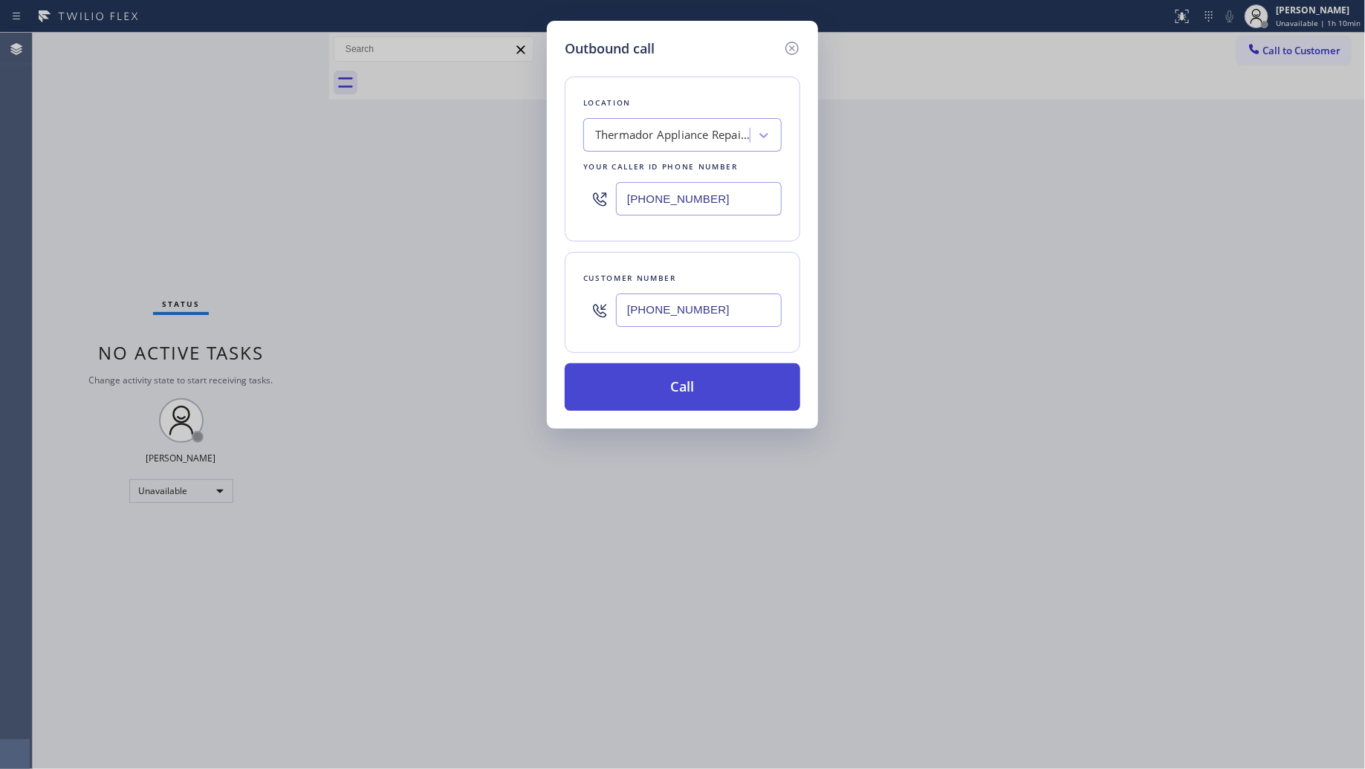
type input "[PHONE_NUMBER]"
click at [690, 394] on button "Call" at bounding box center [683, 387] width 236 height 48
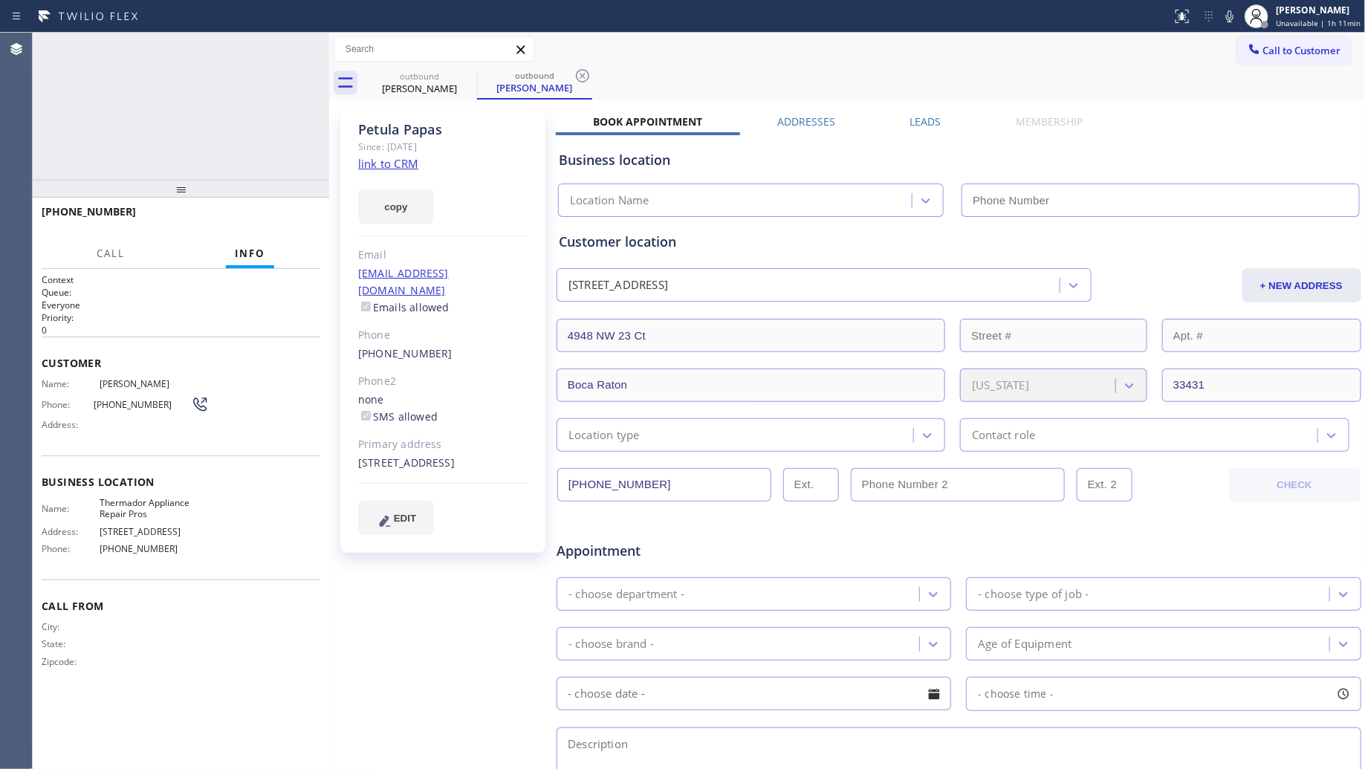
type input "[PHONE_NUMBER]"
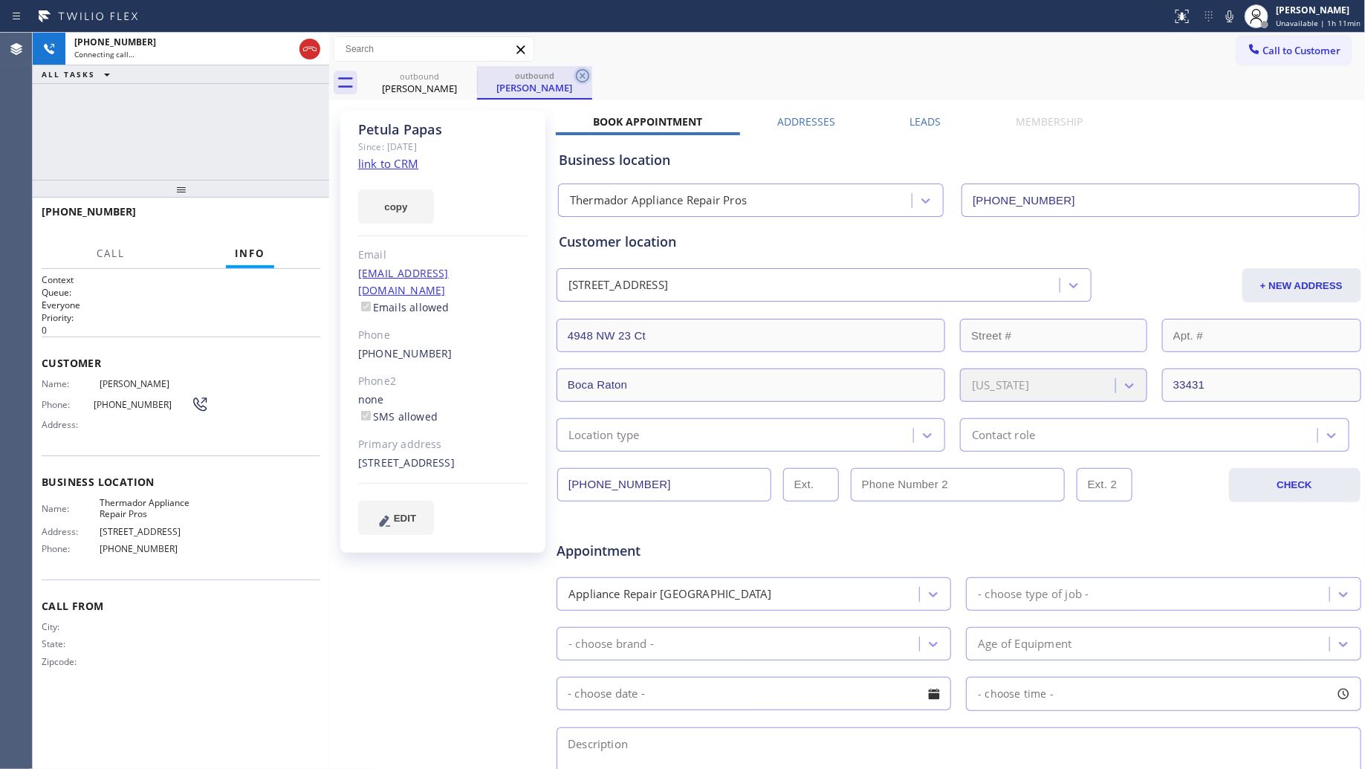
click at [577, 76] on icon at bounding box center [583, 76] width 18 height 18
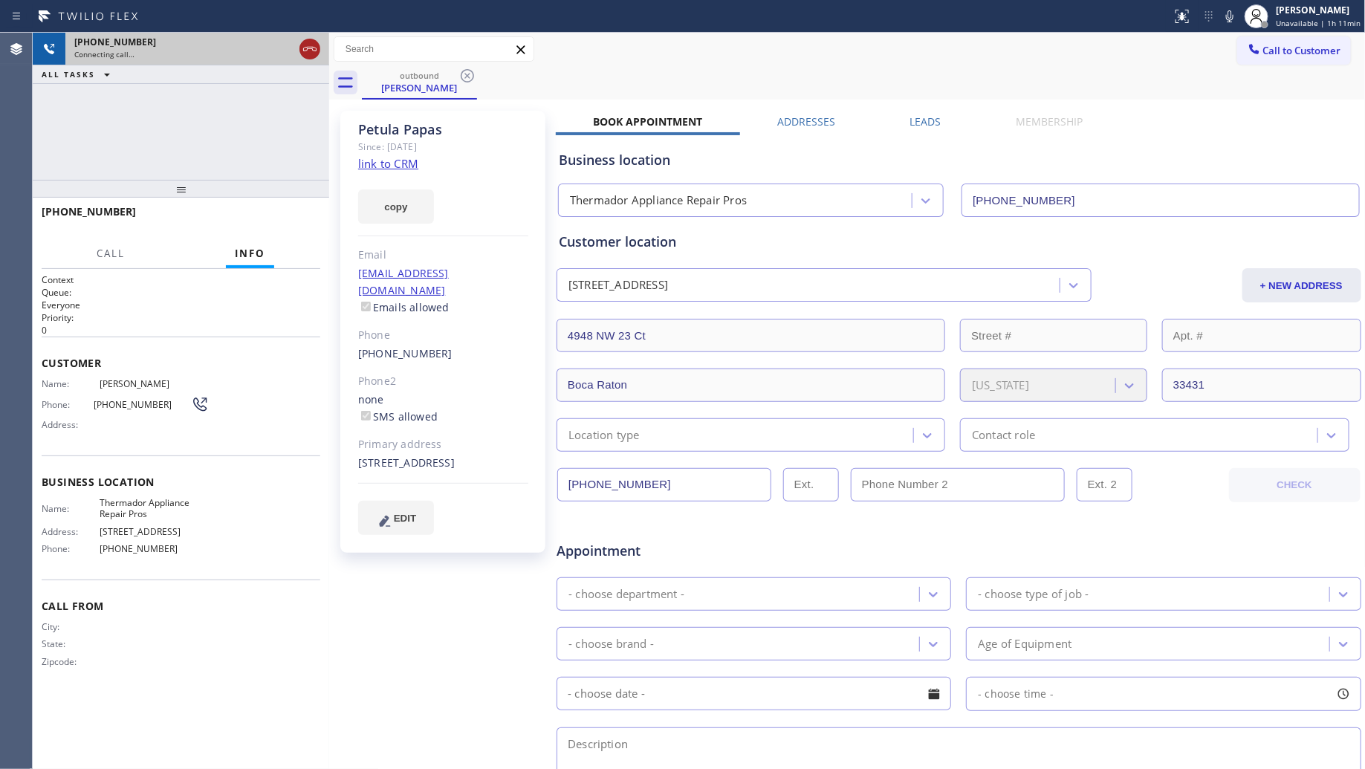
click at [303, 45] on icon at bounding box center [310, 49] width 18 height 18
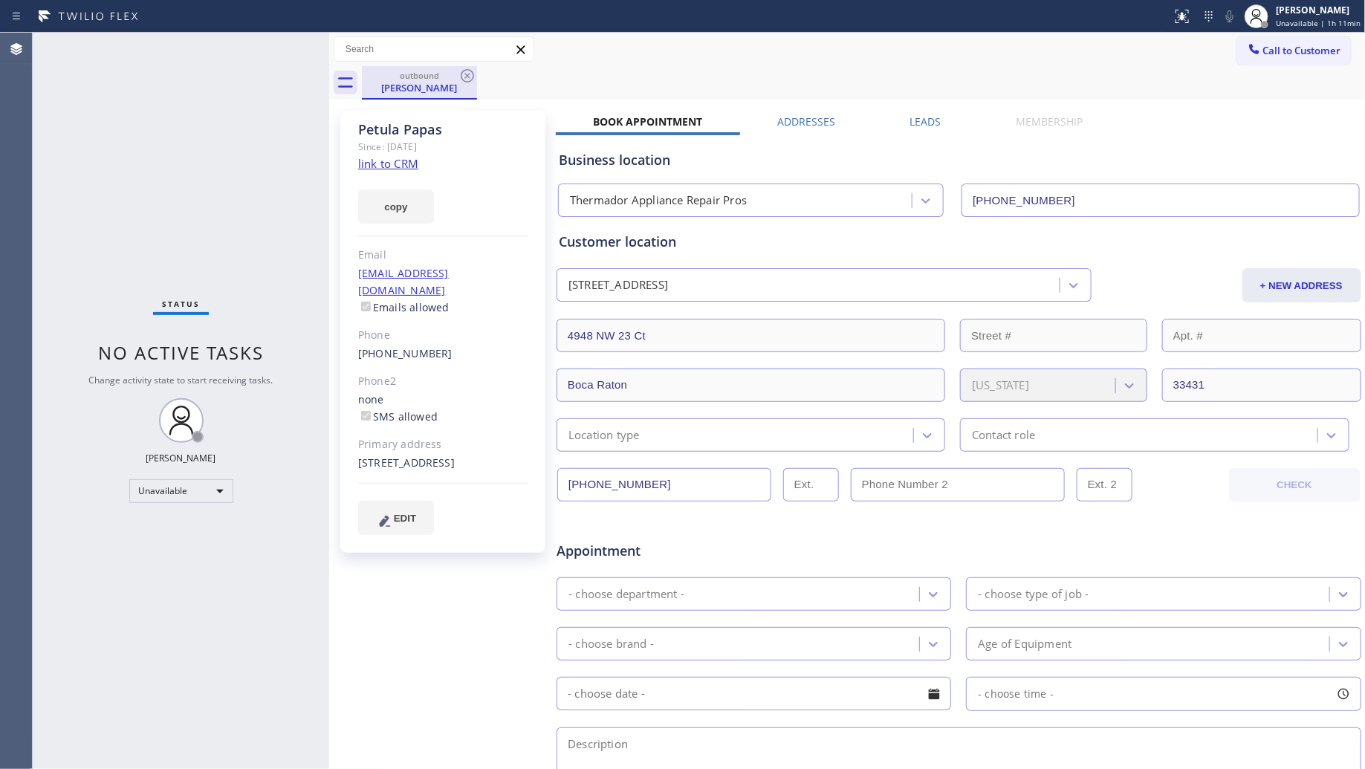
click at [457, 70] on div "outbound" at bounding box center [419, 75] width 112 height 11
click at [463, 71] on icon at bounding box center [467, 75] width 13 height 13
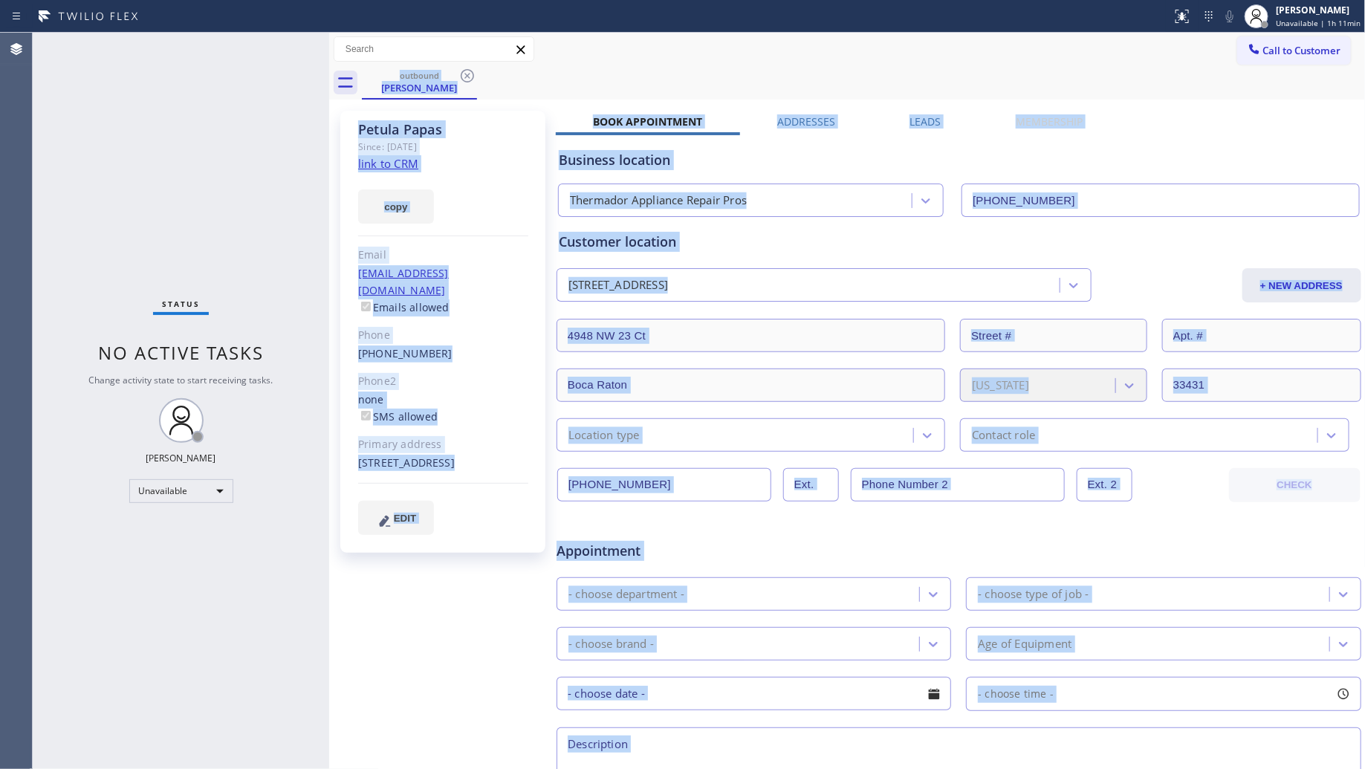
click at [464, 72] on div "outbound [PERSON_NAME]" at bounding box center [864, 82] width 1004 height 33
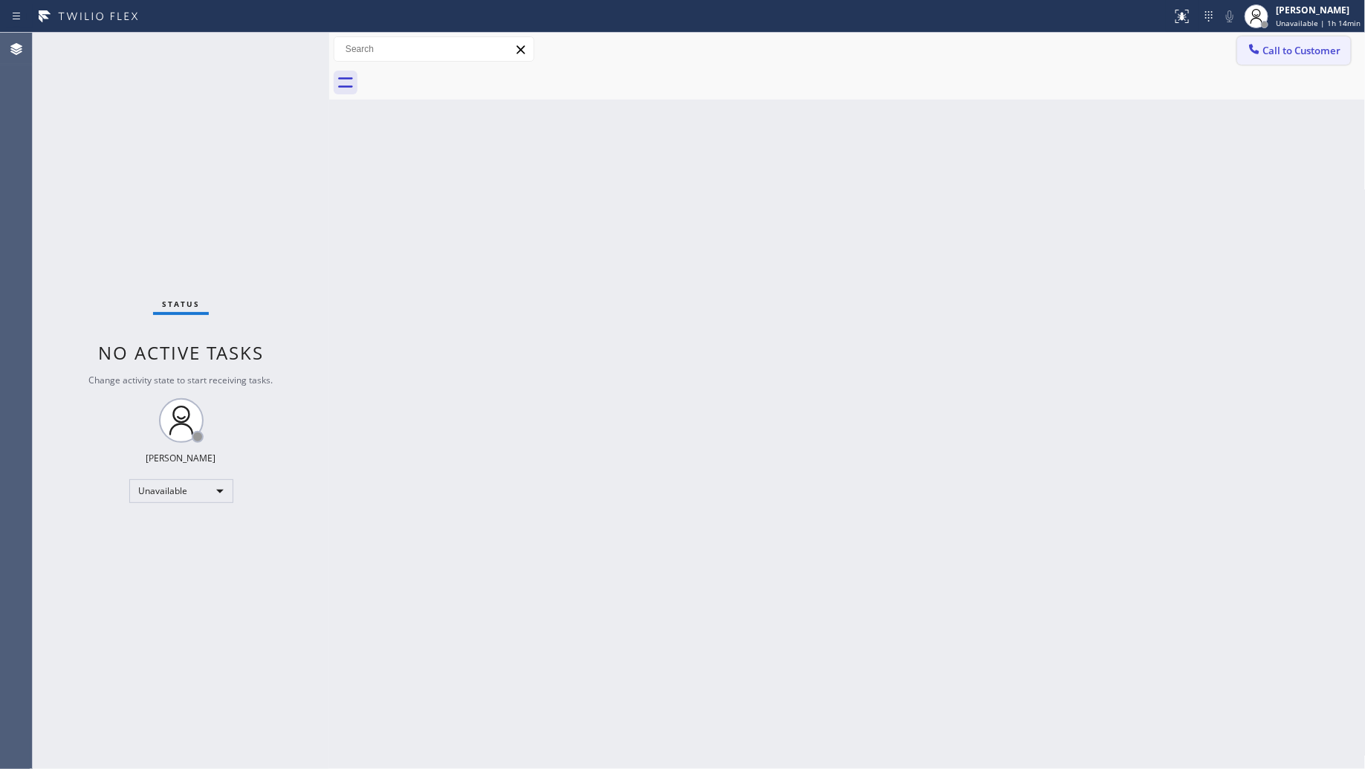
click at [1288, 62] on button "Call to Customer" at bounding box center [1294, 50] width 114 height 28
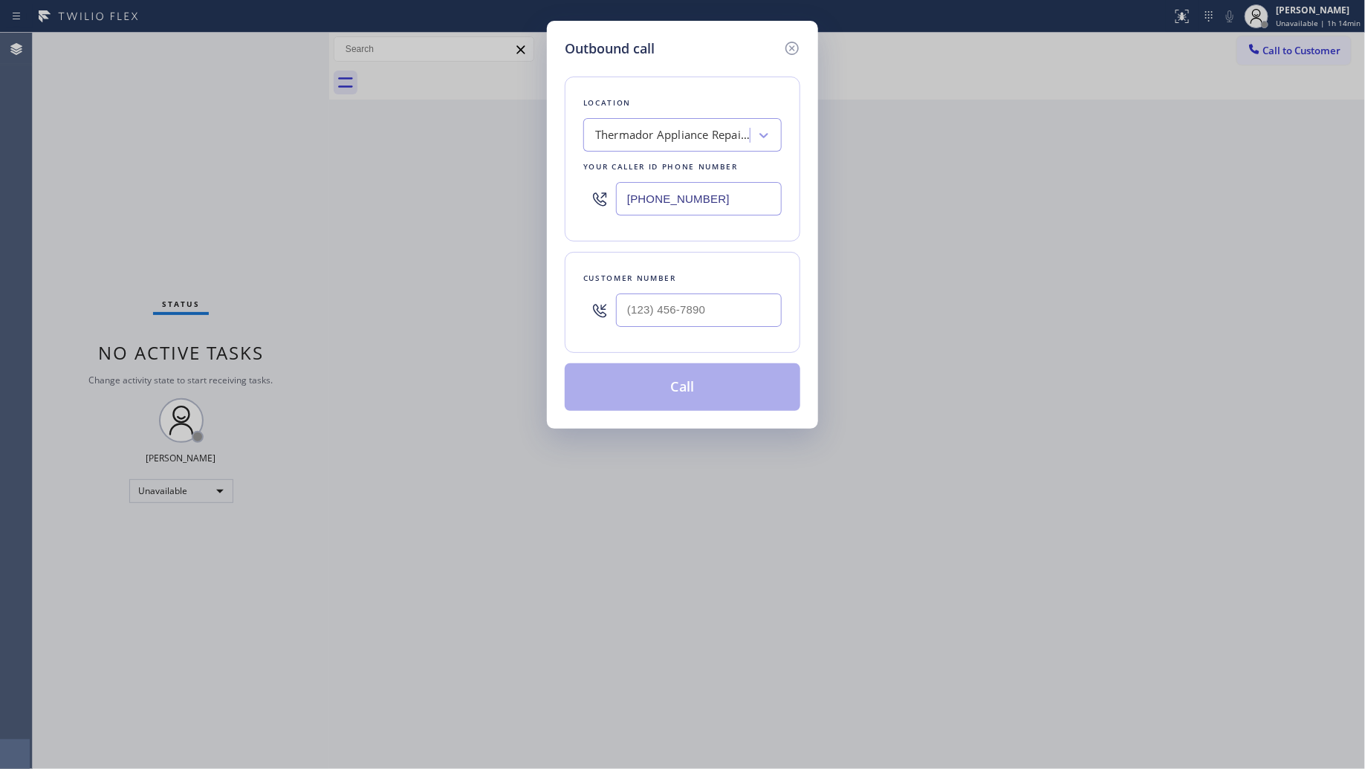
drag, startPoint x: 710, startPoint y: 202, endPoint x: 558, endPoint y: 195, distance: 151.8
click at [546, 198] on div "Outbound call Location Thermador Appliance Repair Pros Your caller id phone num…" at bounding box center [682, 384] width 1365 height 769
paste input "415) 968-5430"
type input "[PHONE_NUMBER]"
drag, startPoint x: 681, startPoint y: 317, endPoint x: 685, endPoint y: 306, distance: 11.3
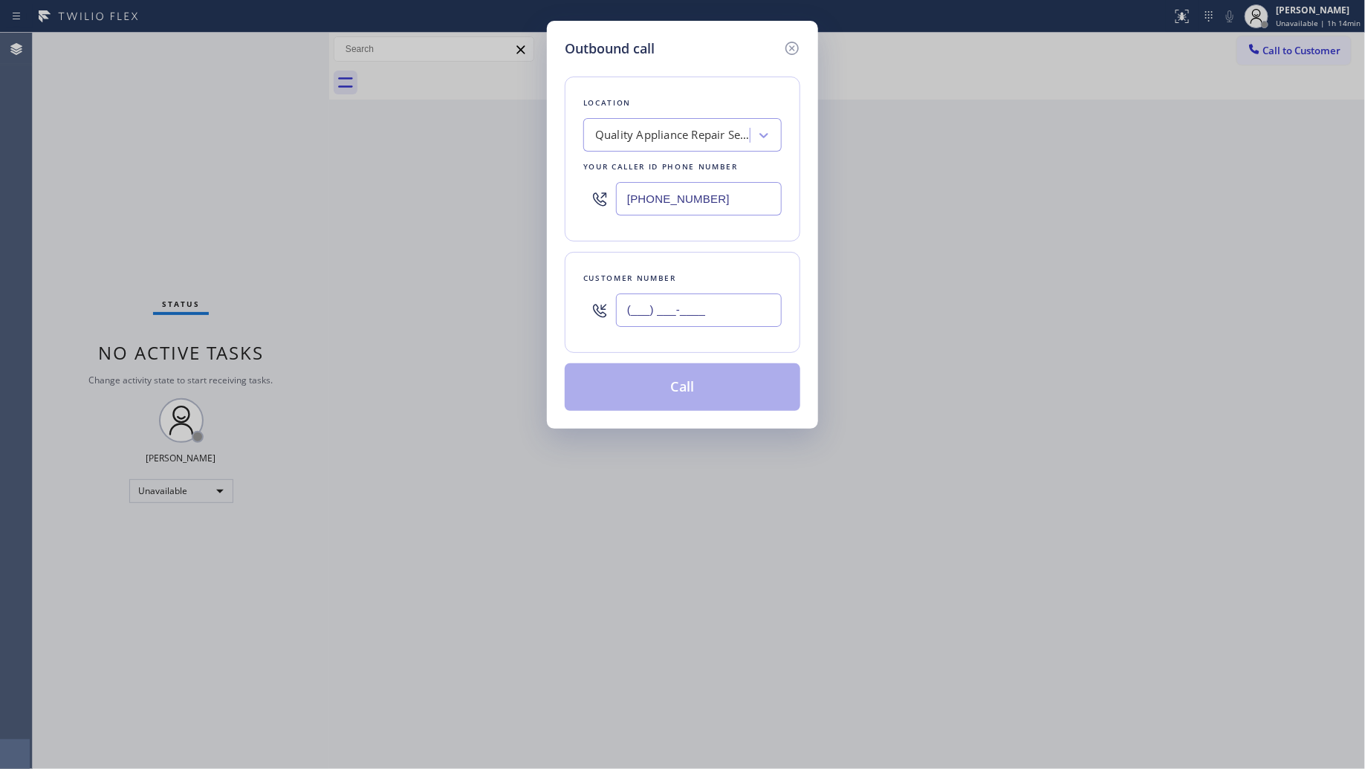
click at [681, 317] on input "(___) ___-____" at bounding box center [699, 310] width 166 height 33
paste input "415) 941-1233"
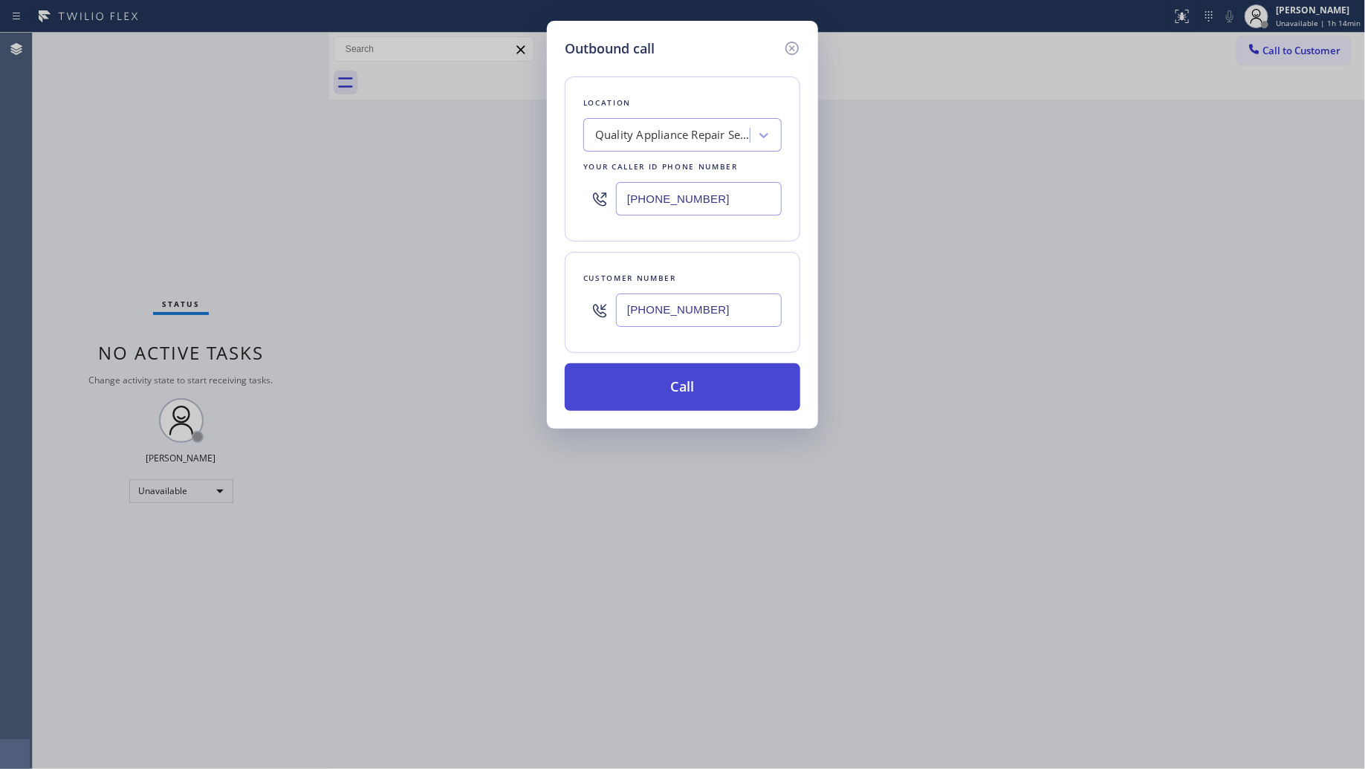
type input "[PHONE_NUMBER]"
click at [686, 389] on button "Call" at bounding box center [683, 387] width 236 height 48
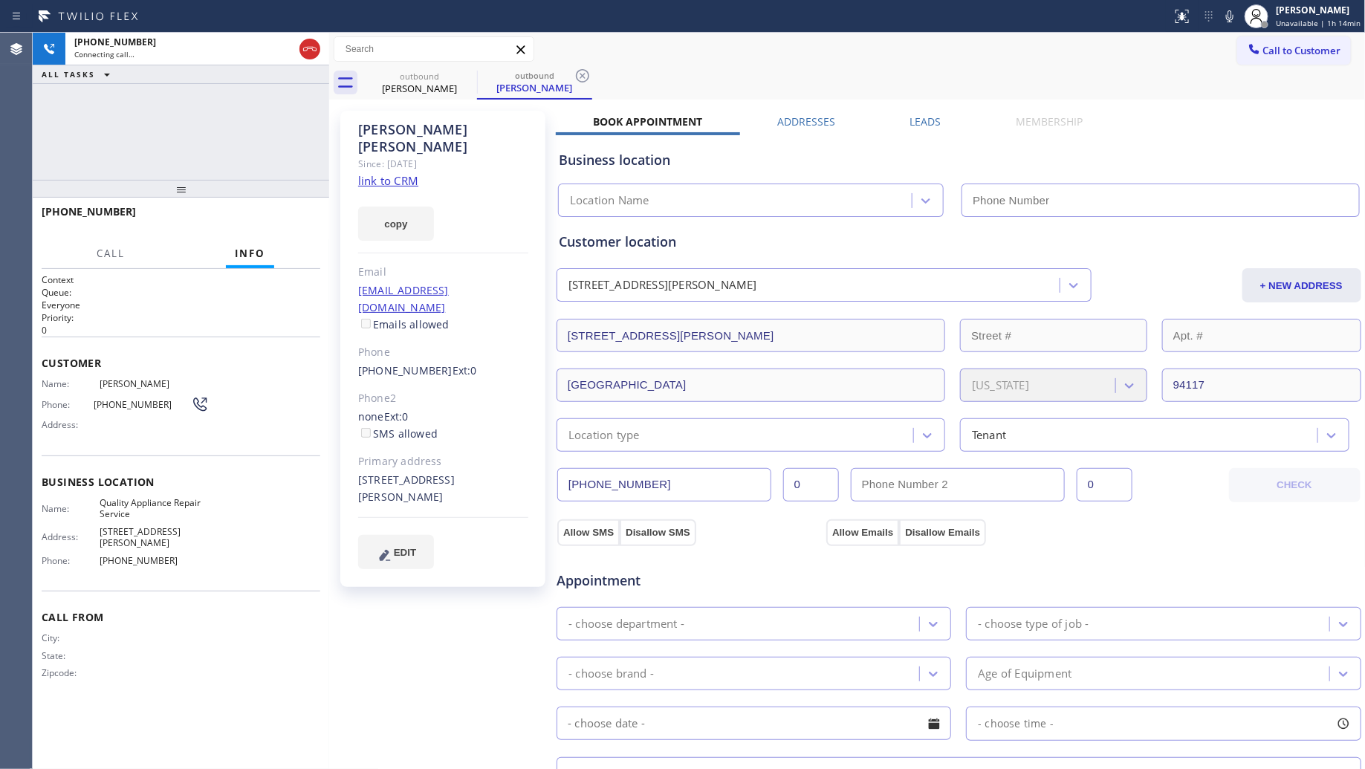
type input "[PHONE_NUMBER]"
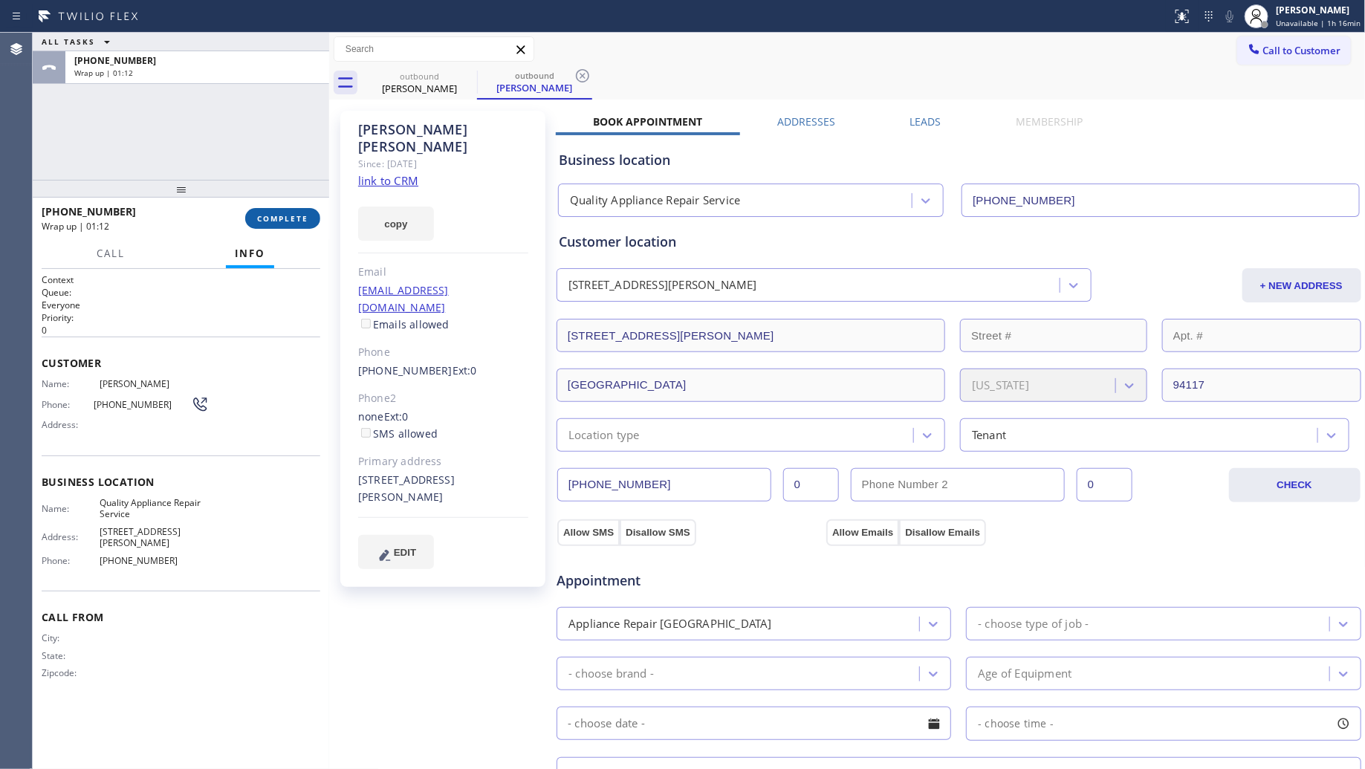
click at [302, 215] on span "COMPLETE" at bounding box center [282, 218] width 51 height 10
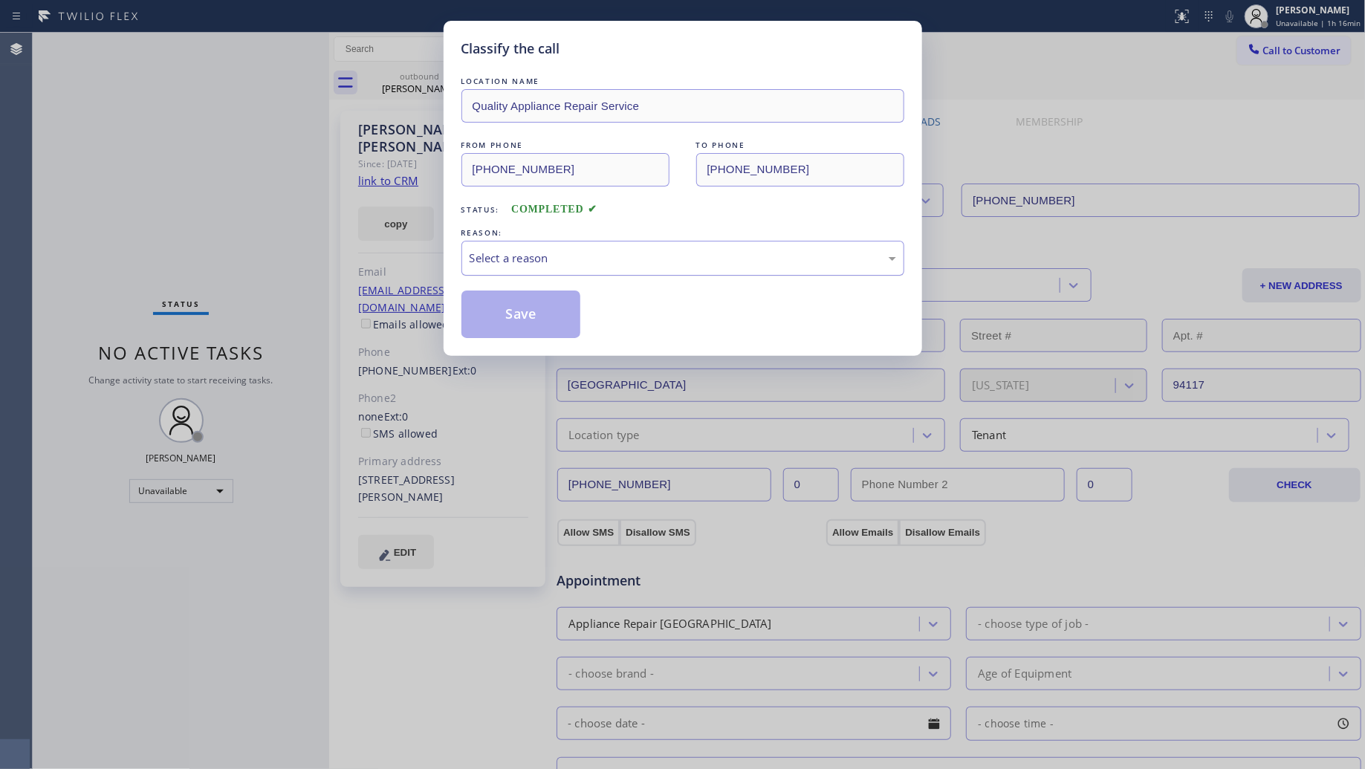
click at [591, 269] on div "Select a reason" at bounding box center [682, 258] width 443 height 35
click at [502, 320] on button "Save" at bounding box center [521, 315] width 120 height 48
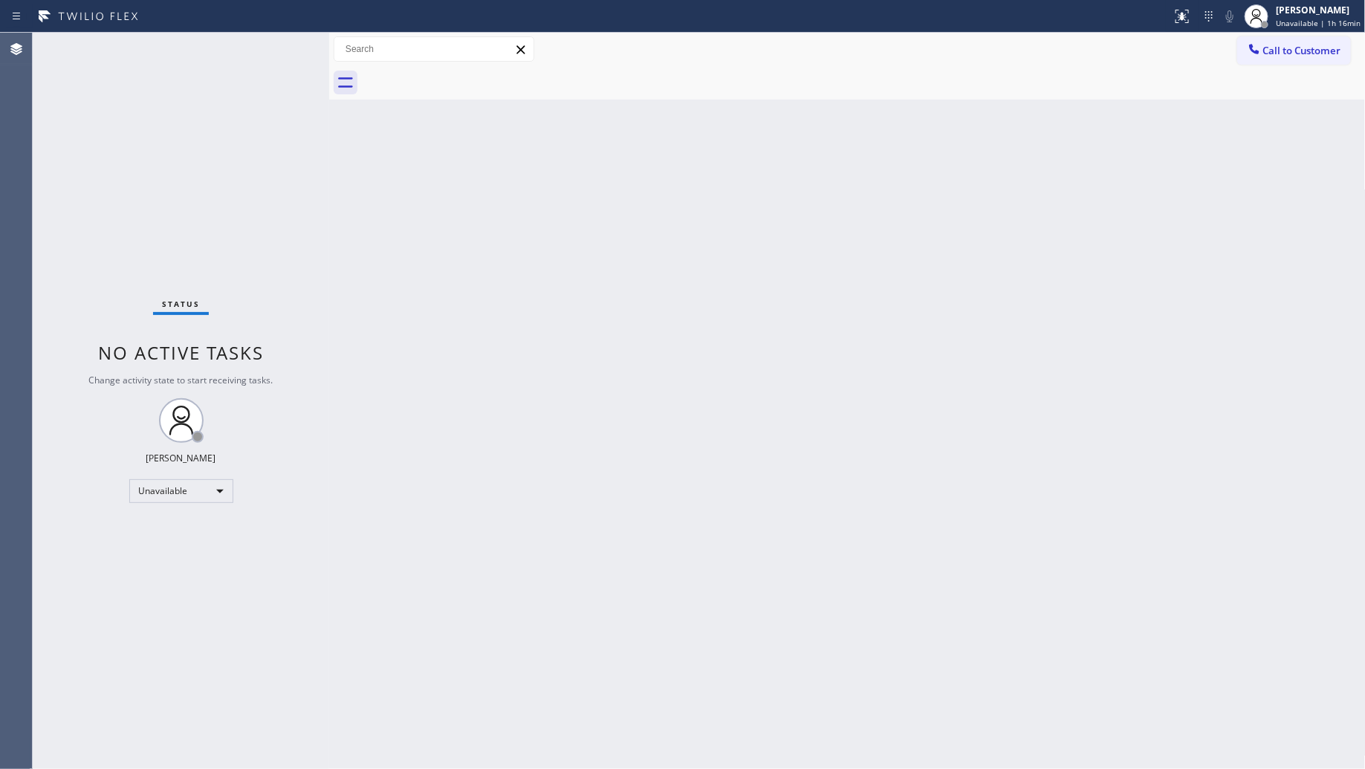
drag, startPoint x: 1300, startPoint y: 62, endPoint x: 1267, endPoint y: 80, distance: 37.9
click at [1299, 62] on button "Call to Customer" at bounding box center [1294, 50] width 114 height 28
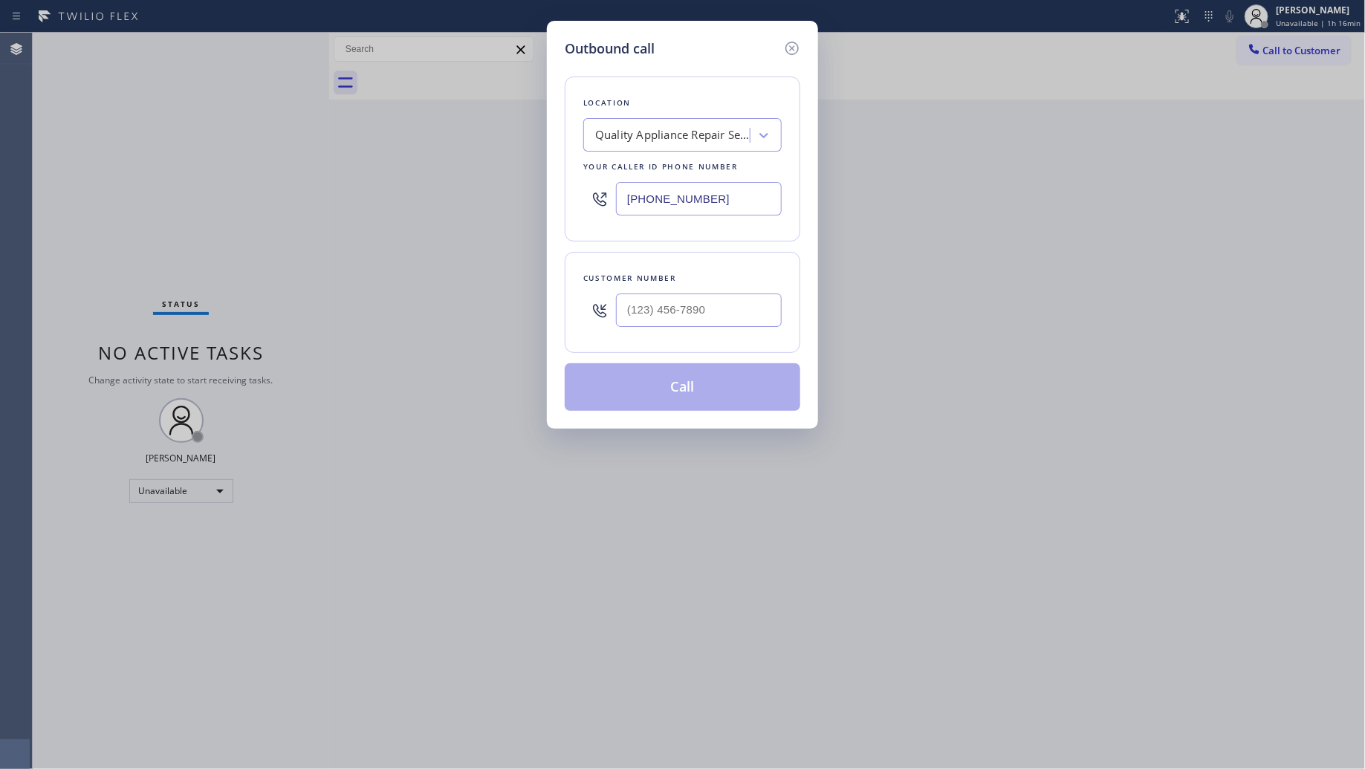
drag, startPoint x: 749, startPoint y: 205, endPoint x: 600, endPoint y: 201, distance: 149.4
click at [604, 202] on div "[PHONE_NUMBER]" at bounding box center [682, 199] width 198 height 48
paste input "206) 895-6641"
type input "[PHONE_NUMBER]"
click at [717, 327] on input "(___) ___-____" at bounding box center [699, 310] width 166 height 33
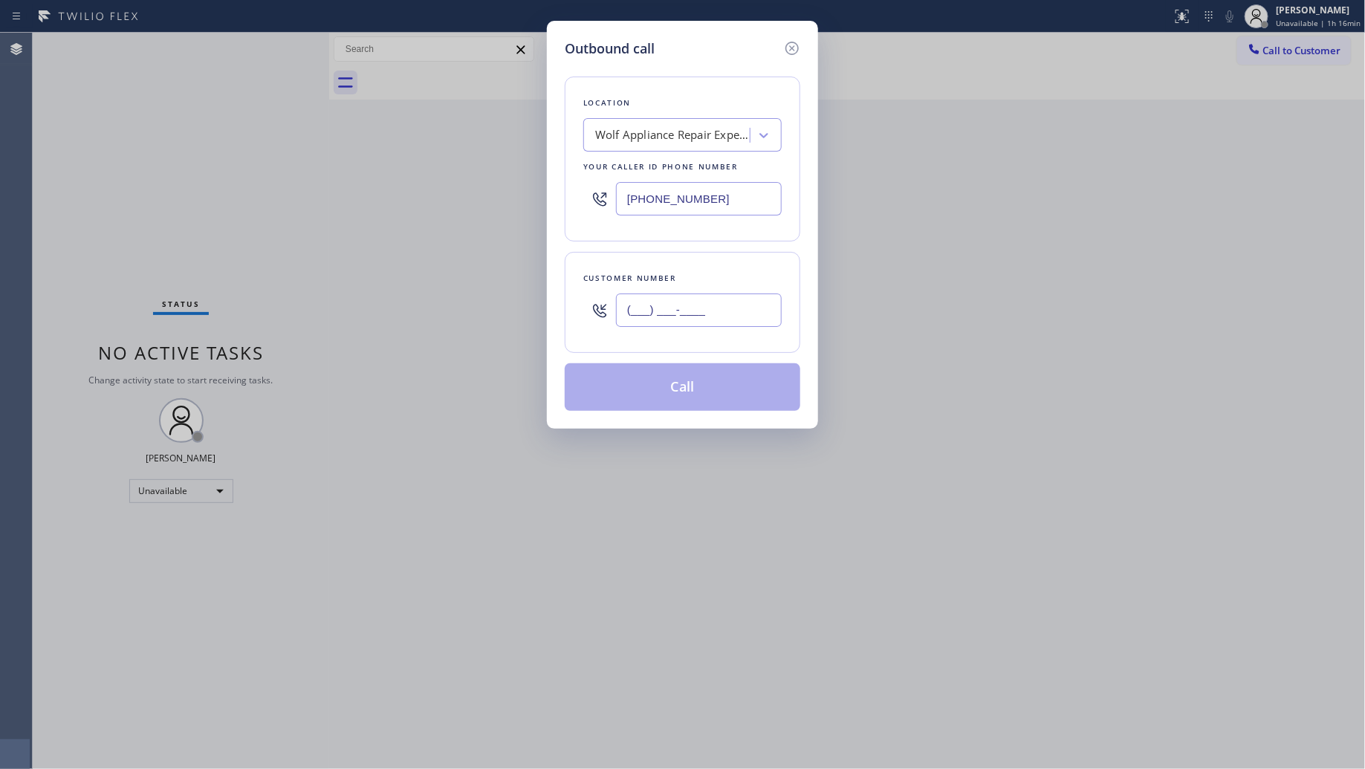
paste input "206) 499-1807"
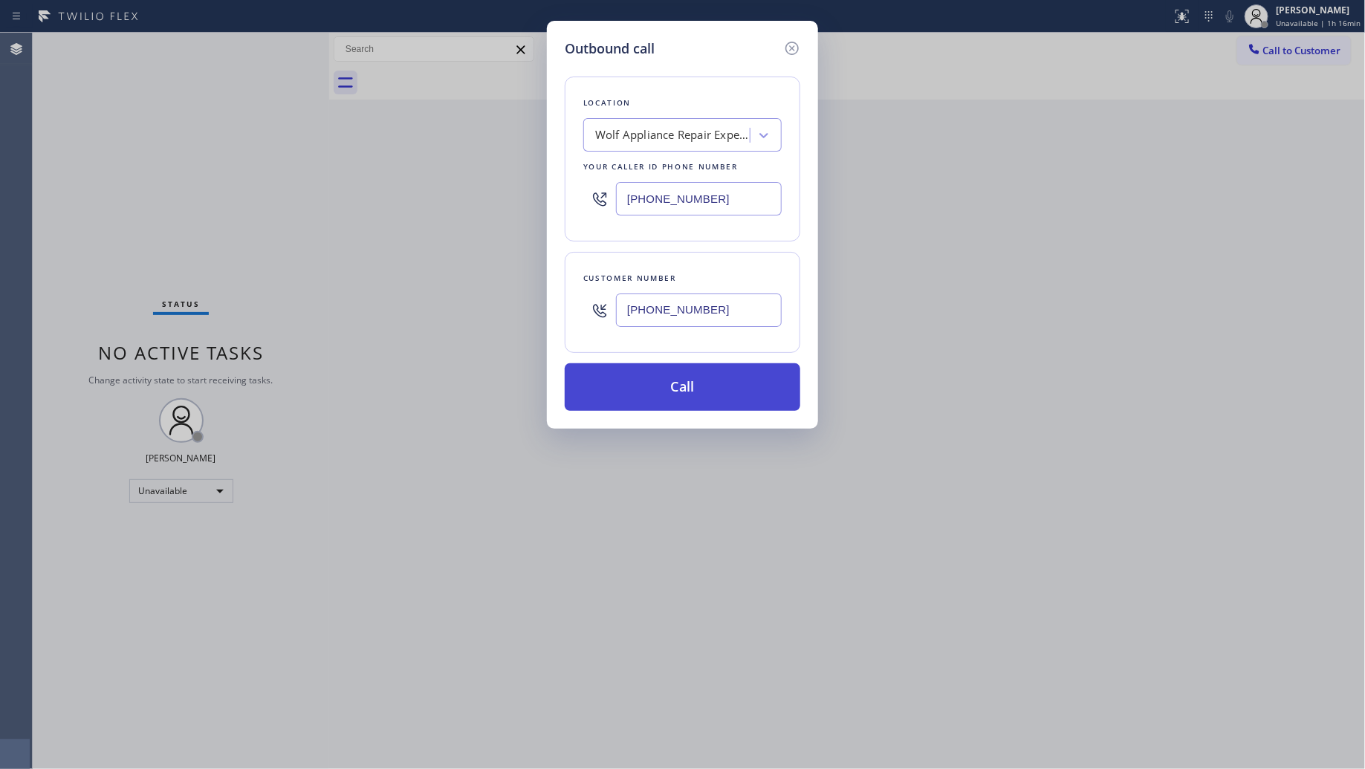
type input "[PHONE_NUMBER]"
click at [703, 389] on button "Call" at bounding box center [683, 387] width 236 height 48
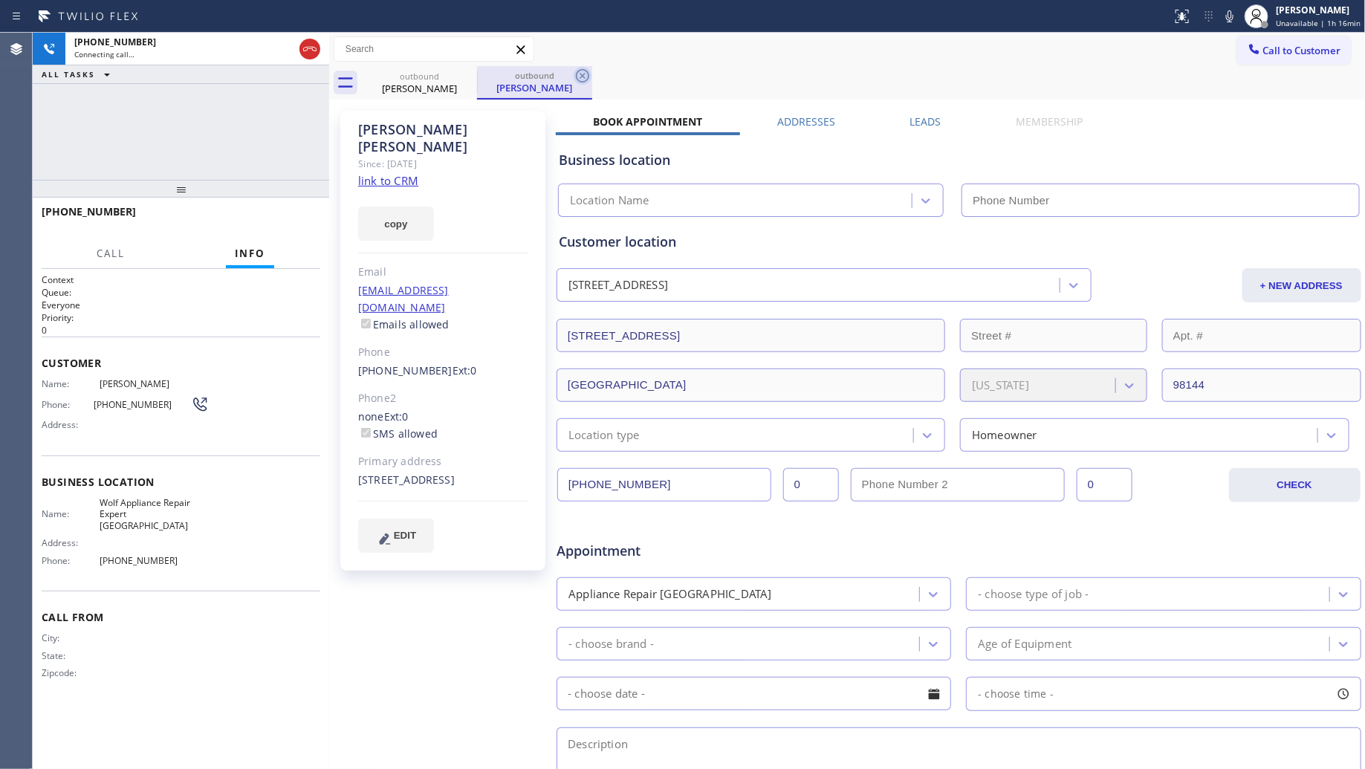
click at [585, 76] on icon at bounding box center [583, 76] width 18 height 18
click at [603, 71] on div "outbound [PERSON_NAME] outbound [PERSON_NAME]" at bounding box center [864, 82] width 1004 height 33
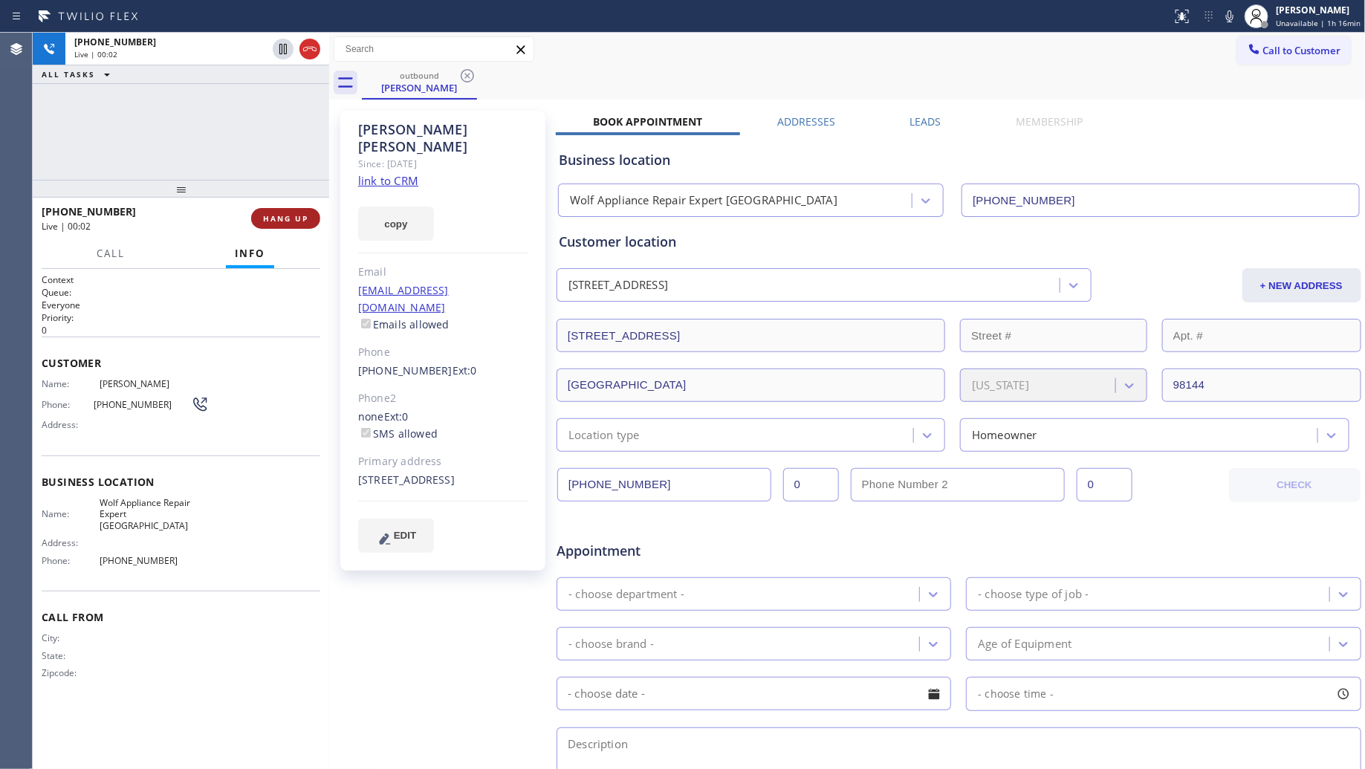
click at [294, 216] on span "HANG UP" at bounding box center [285, 218] width 45 height 10
click at [298, 218] on span "HANG UP" at bounding box center [285, 218] width 45 height 10
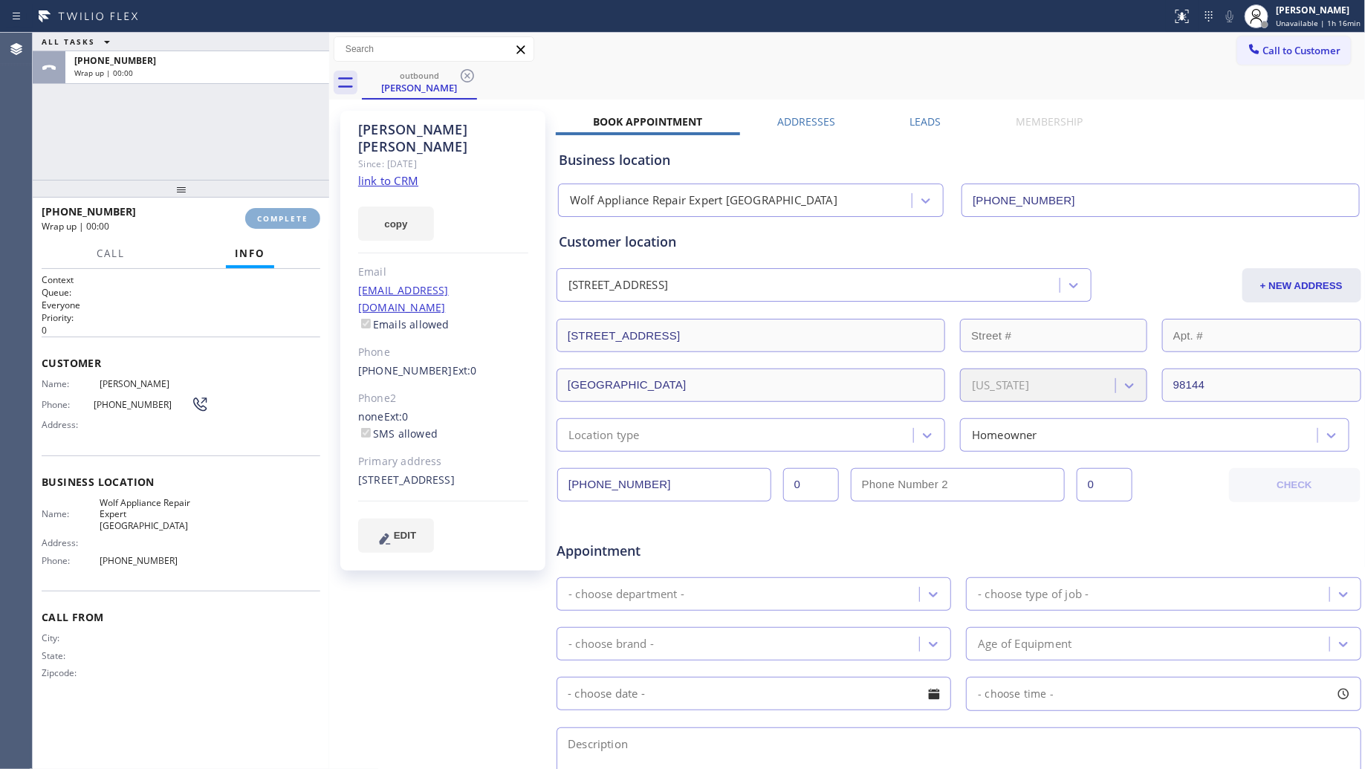
click at [299, 217] on span "COMPLETE" at bounding box center [282, 218] width 51 height 10
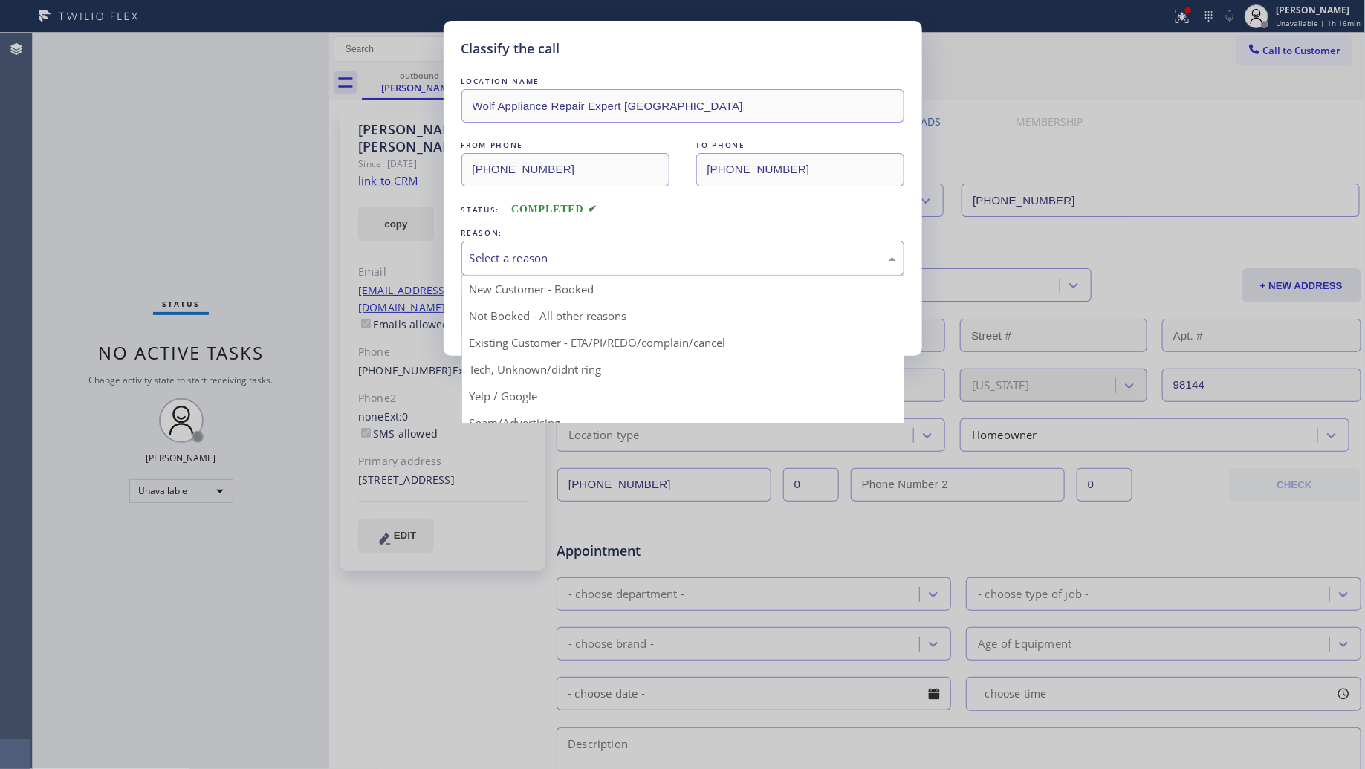
drag, startPoint x: 716, startPoint y: 265, endPoint x: 626, endPoint y: 271, distance: 89.4
click at [701, 266] on div "Select a reason" at bounding box center [683, 258] width 427 height 17
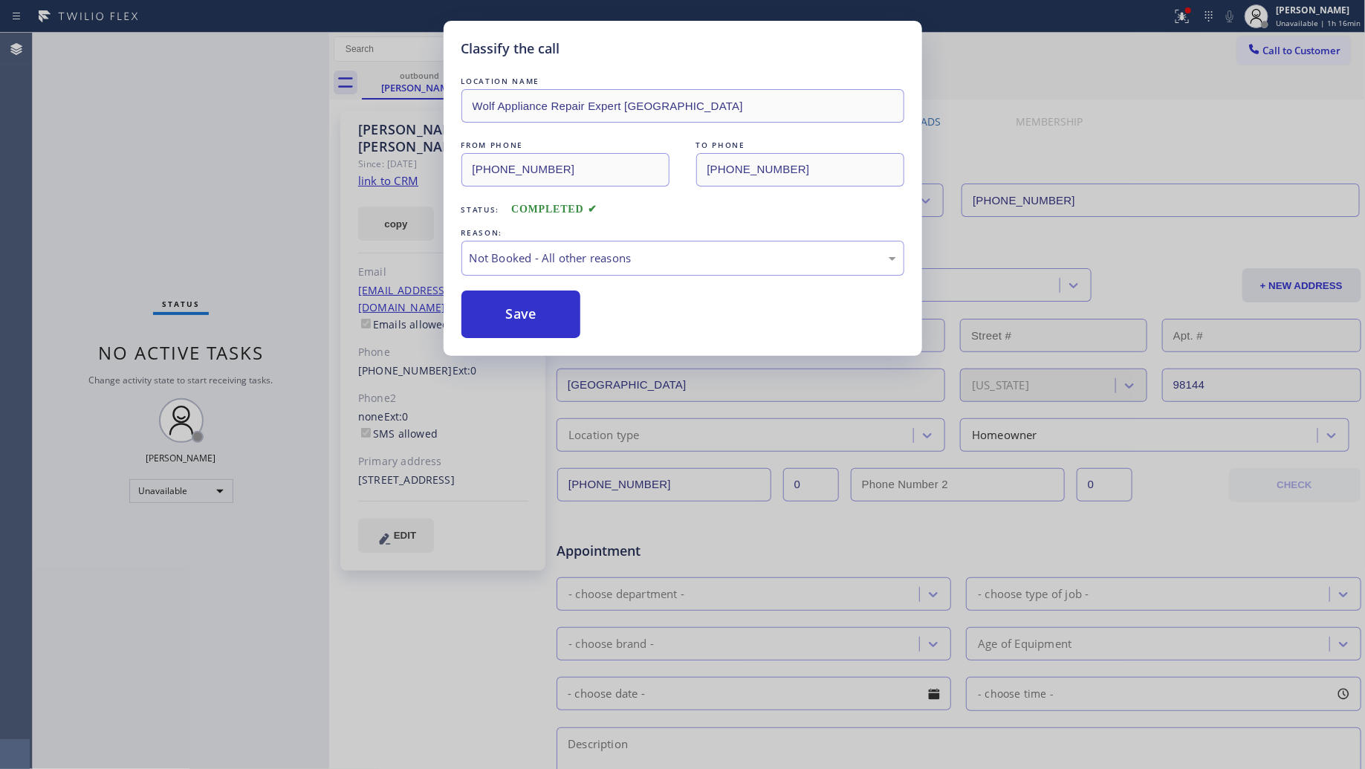
click at [504, 318] on button "Save" at bounding box center [521, 315] width 120 height 48
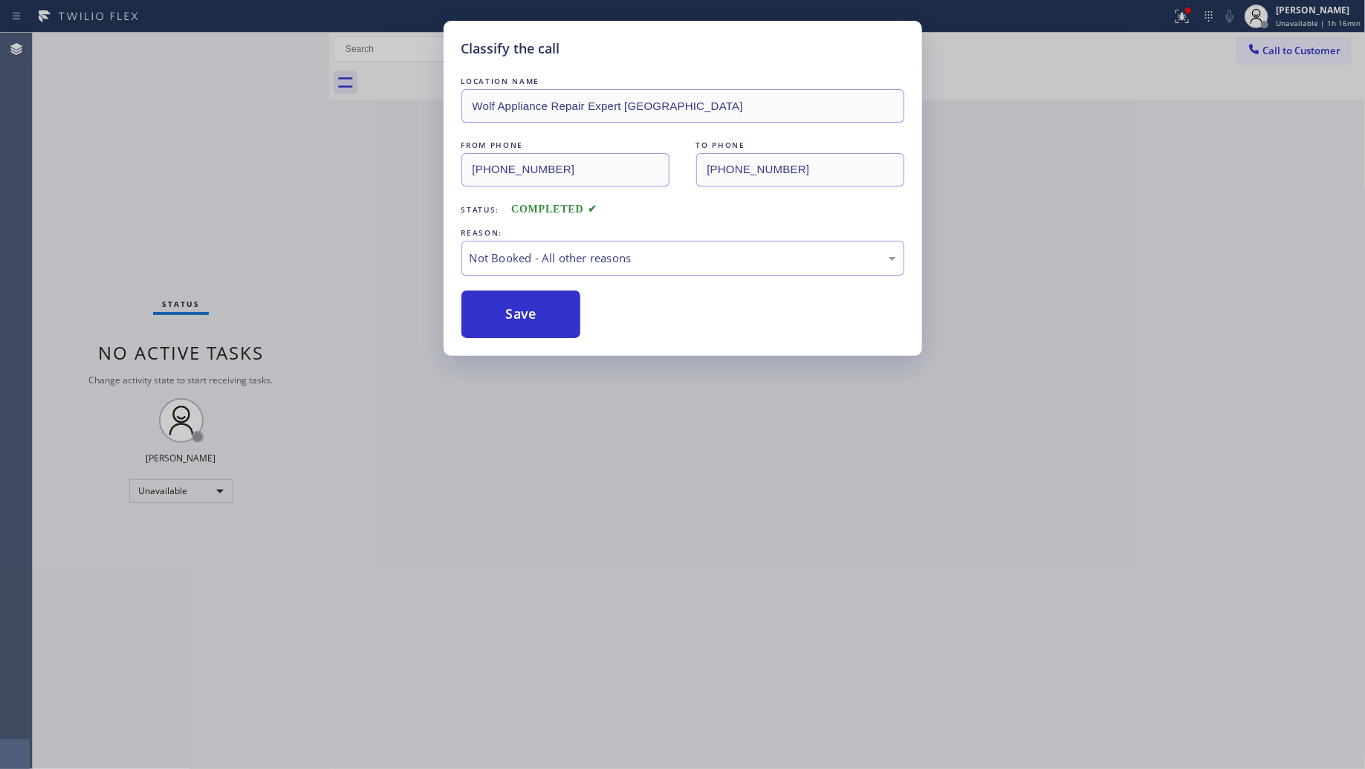
click at [1190, 12] on div "Status report Issues detected These issues could affect your workflow. Please c…" at bounding box center [682, 384] width 1365 height 769
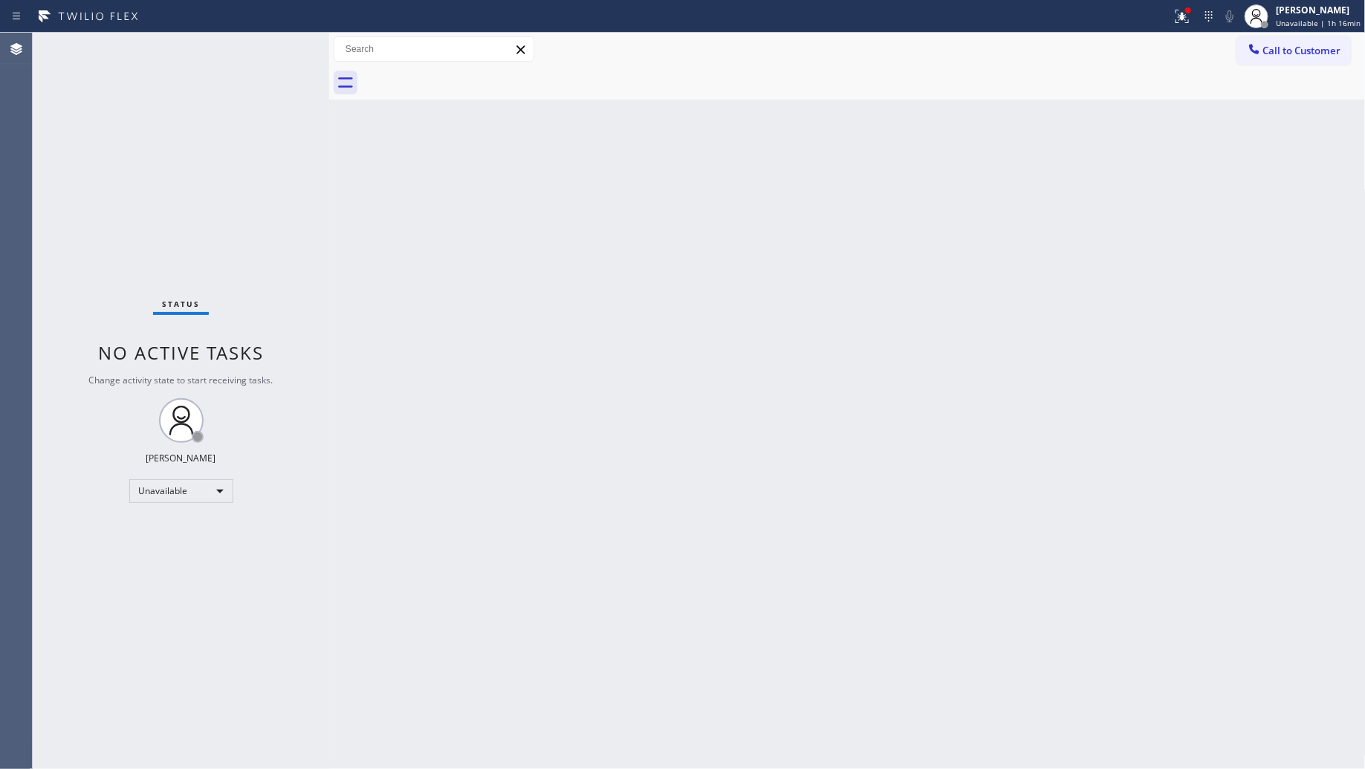
drag, startPoint x: 1176, startPoint y: 11, endPoint x: 1124, endPoint y: 83, distance: 89.3
click at [1176, 12] on icon at bounding box center [1182, 16] width 18 height 18
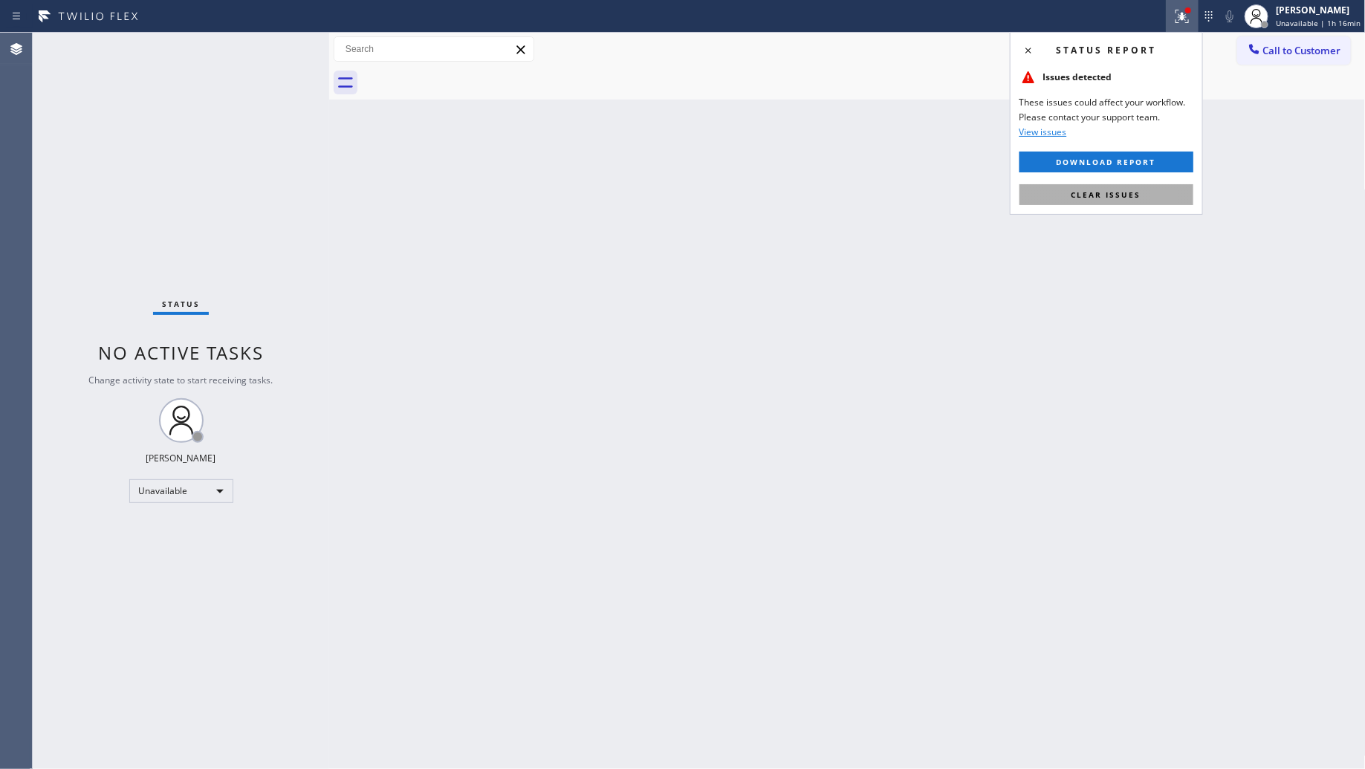
click at [1072, 184] on button "Clear issues" at bounding box center [1107, 194] width 174 height 21
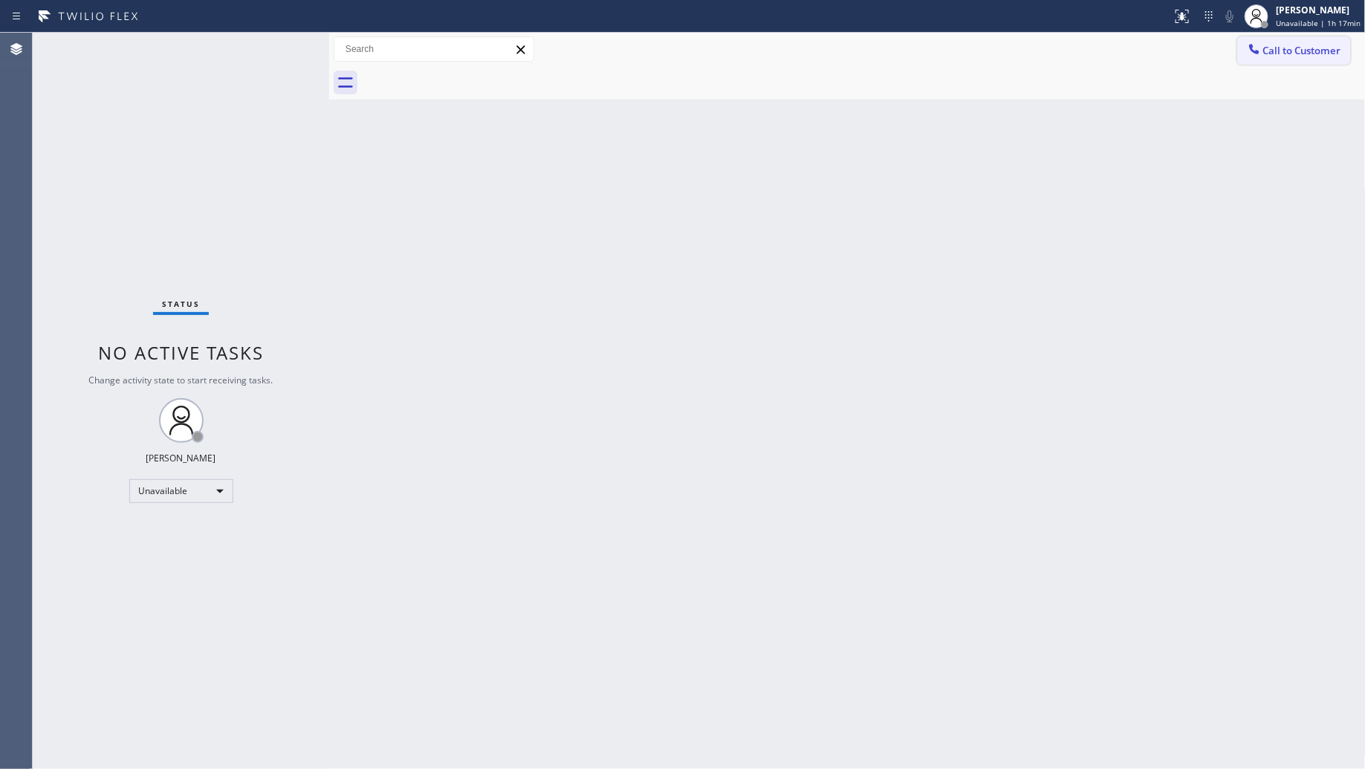
click at [1250, 42] on icon at bounding box center [1254, 49] width 15 height 15
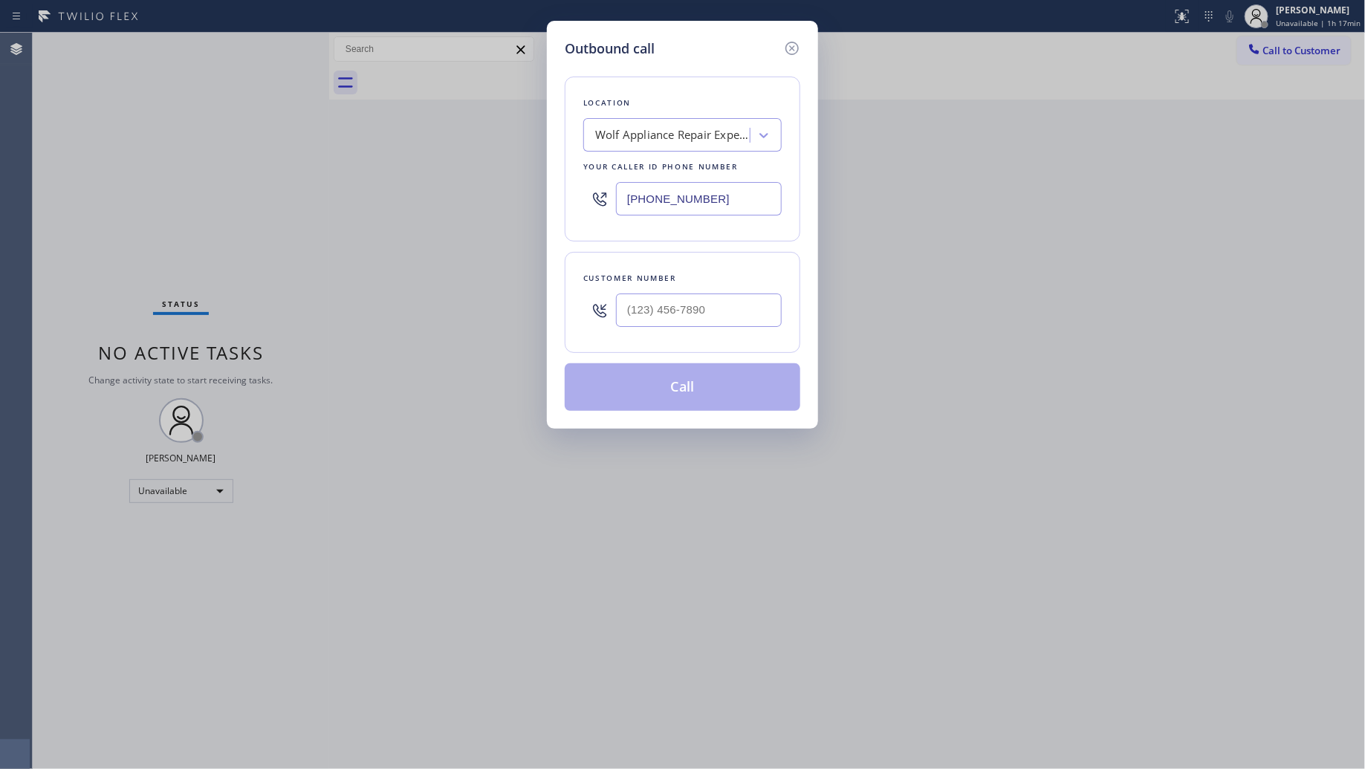
click at [730, 215] on div "[PHONE_NUMBER]" at bounding box center [682, 199] width 198 height 48
drag, startPoint x: 733, startPoint y: 198, endPoint x: 638, endPoint y: 214, distance: 97.1
click at [641, 217] on div "[PHONE_NUMBER]" at bounding box center [682, 199] width 198 height 48
click at [632, 210] on input "[PHONE_NUMBER]" at bounding box center [699, 198] width 166 height 33
paste input "562) 418-5798"
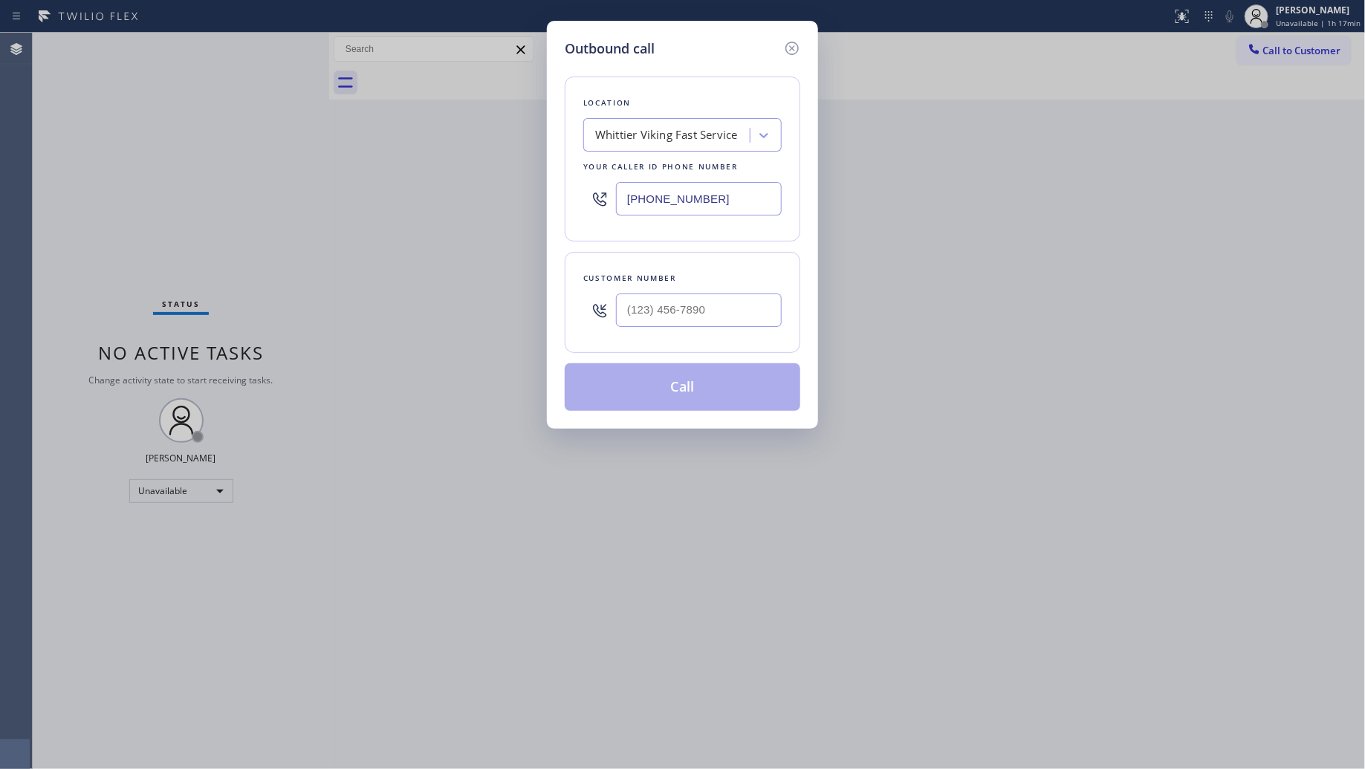
type input "[PHONE_NUMBER]"
click at [719, 316] on input "(___) ___-____" at bounding box center [699, 310] width 166 height 33
paste input "619) 630-6437"
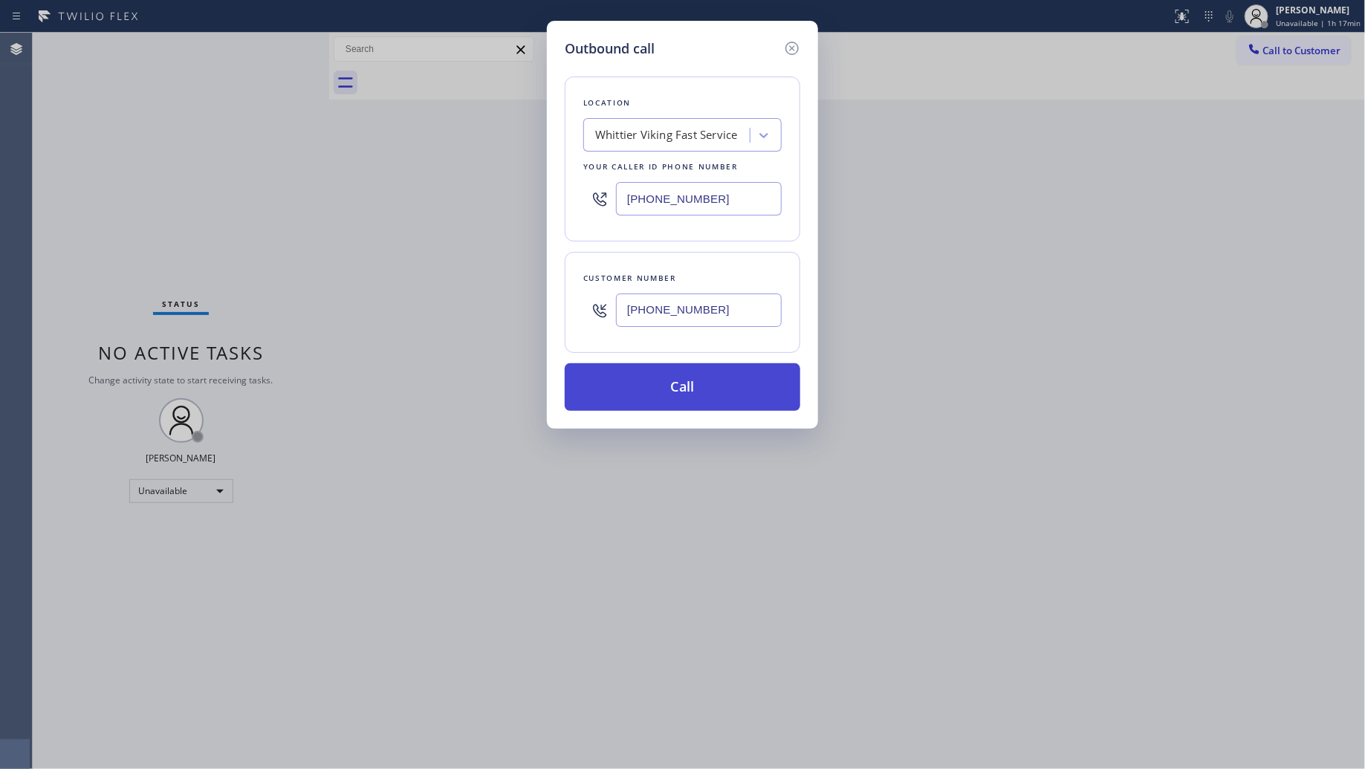
type input "[PHONE_NUMBER]"
click at [700, 375] on button "Call" at bounding box center [683, 387] width 236 height 48
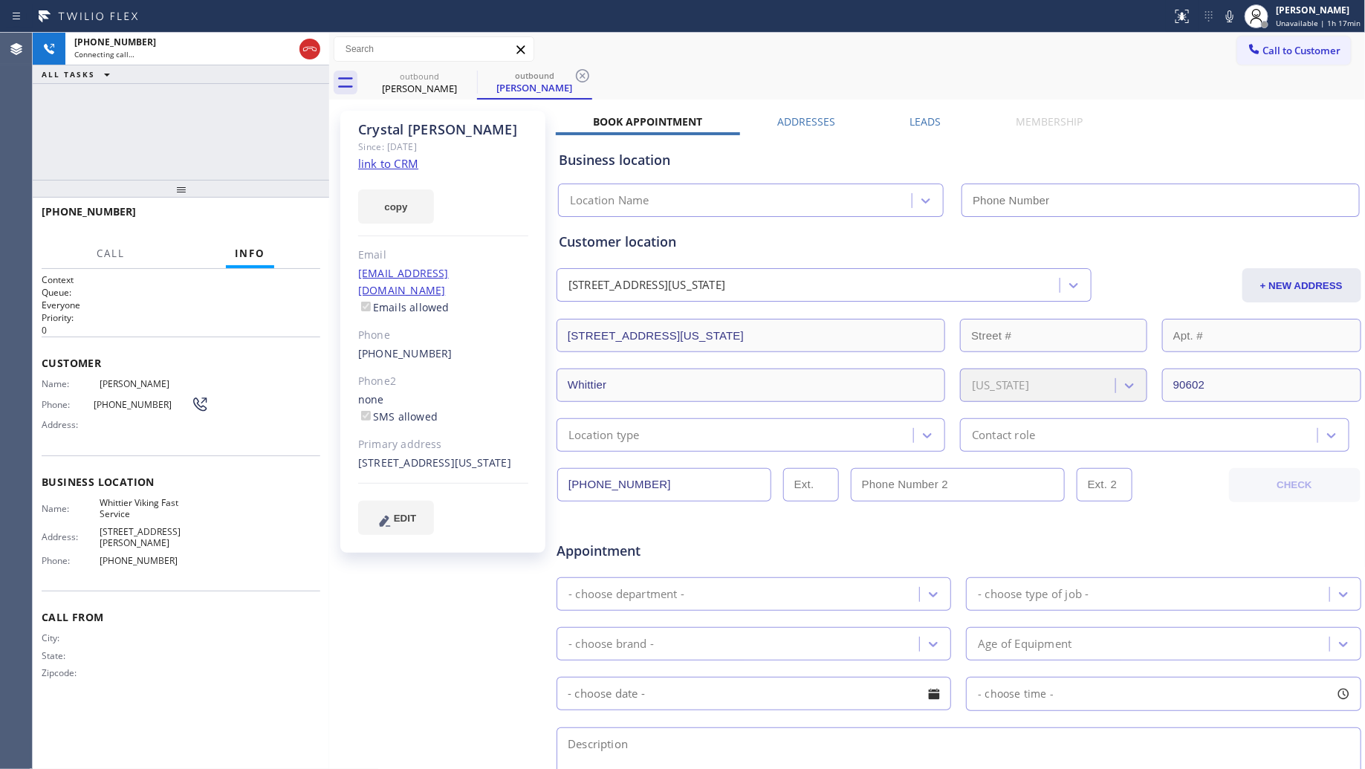
type input "[PHONE_NUMBER]"
click at [580, 76] on icon at bounding box center [583, 76] width 18 height 18
click at [598, 79] on div "outbound [PERSON_NAME]" at bounding box center [864, 82] width 1004 height 33
click at [298, 213] on span "HANG UP" at bounding box center [285, 218] width 45 height 10
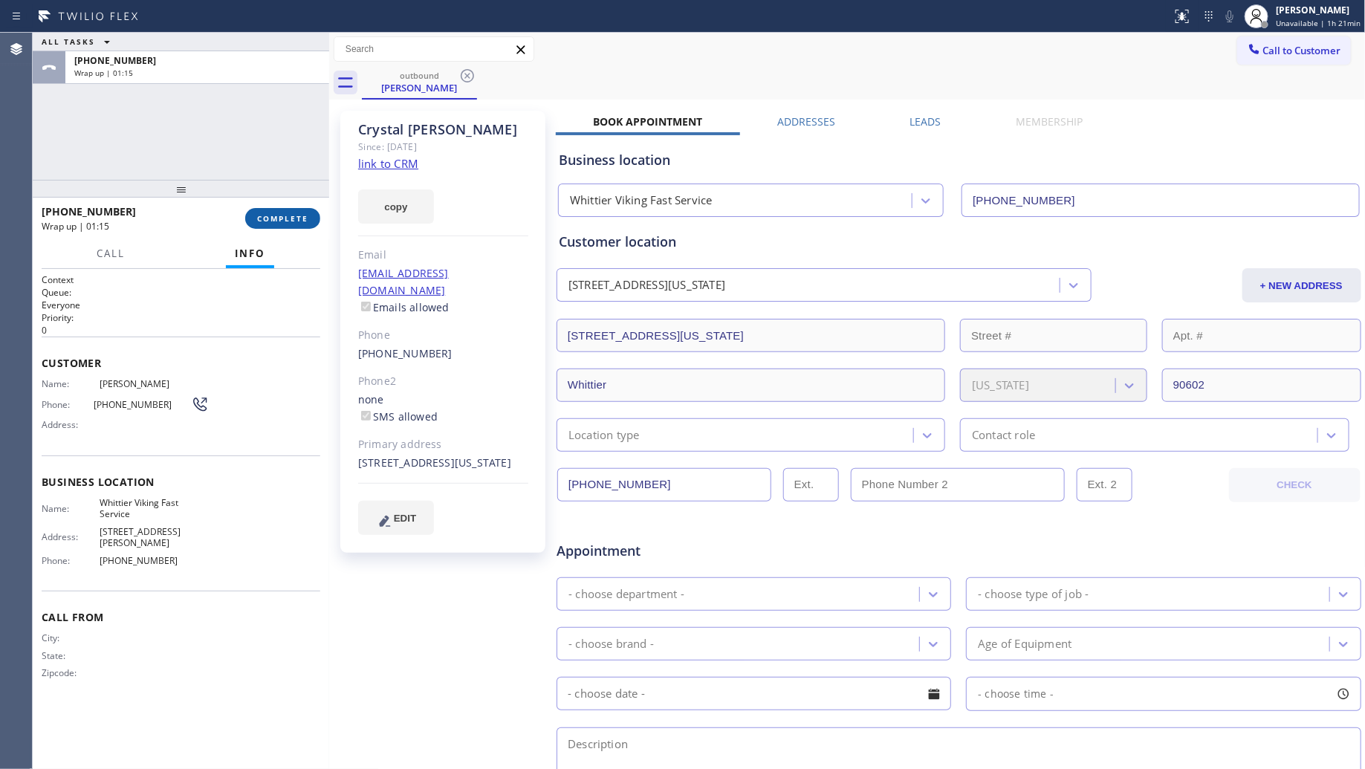
click at [276, 218] on span "COMPLETE" at bounding box center [282, 218] width 51 height 10
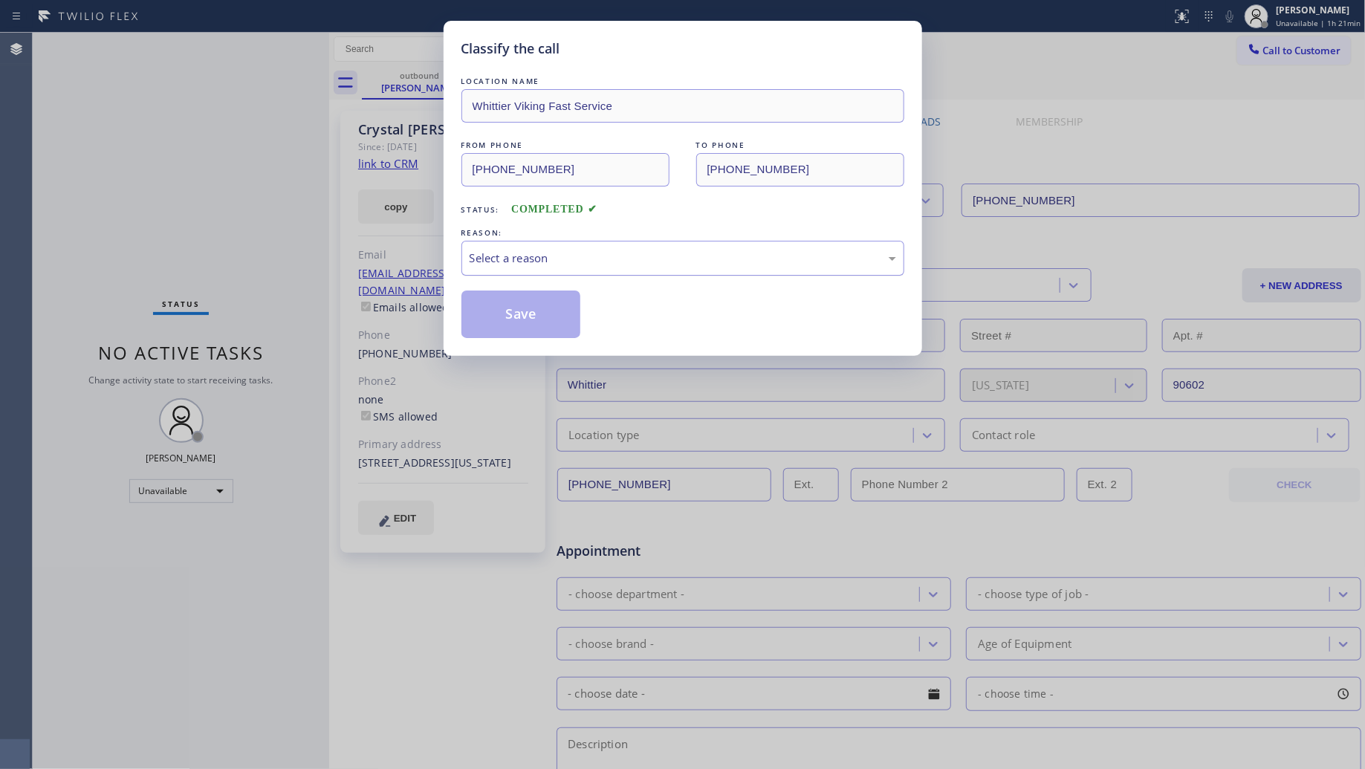
click at [528, 257] on div "Select a reason" at bounding box center [683, 258] width 427 height 17
drag, startPoint x: 496, startPoint y: 312, endPoint x: 526, endPoint y: 307, distance: 30.2
click at [499, 311] on button "Save" at bounding box center [521, 315] width 120 height 48
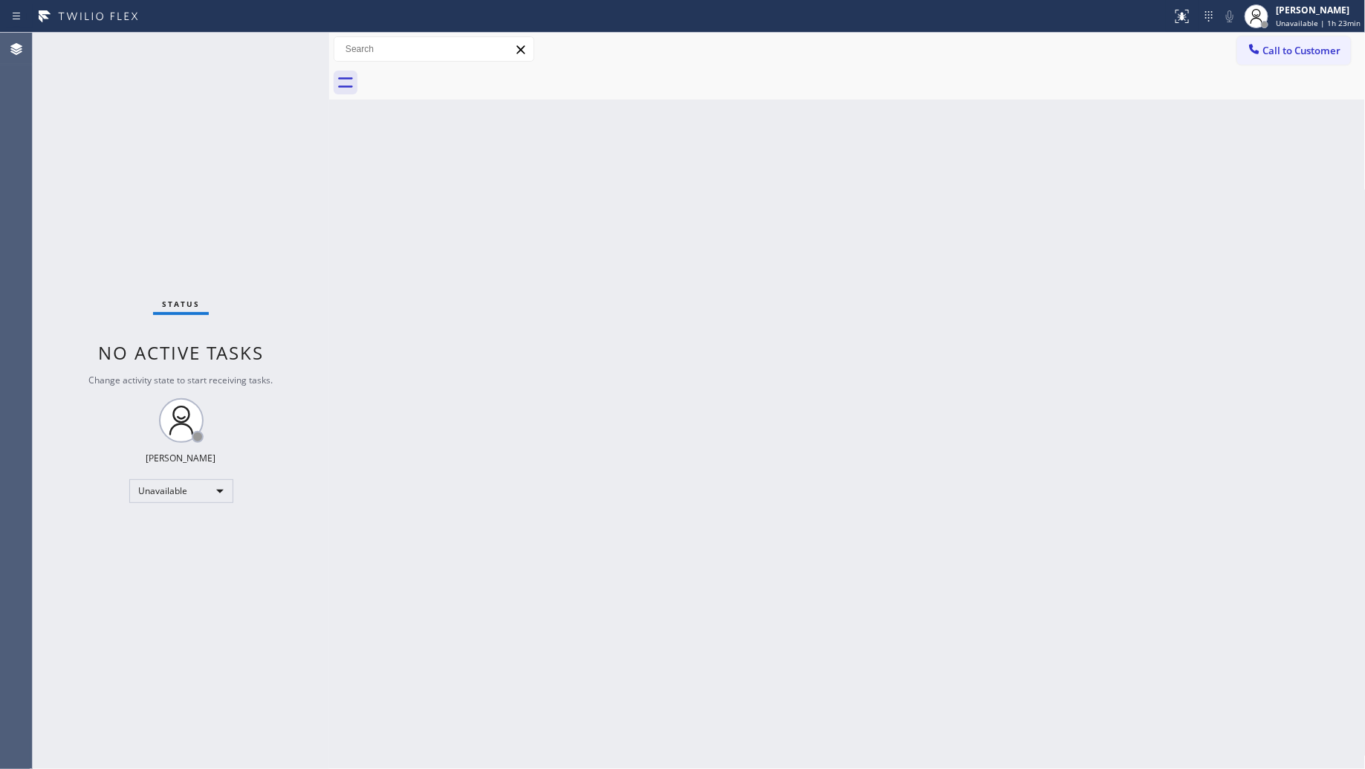
drag, startPoint x: 1302, startPoint y: 50, endPoint x: 897, endPoint y: 131, distance: 413.0
click at [1302, 51] on span "Call to Customer" at bounding box center [1302, 50] width 78 height 13
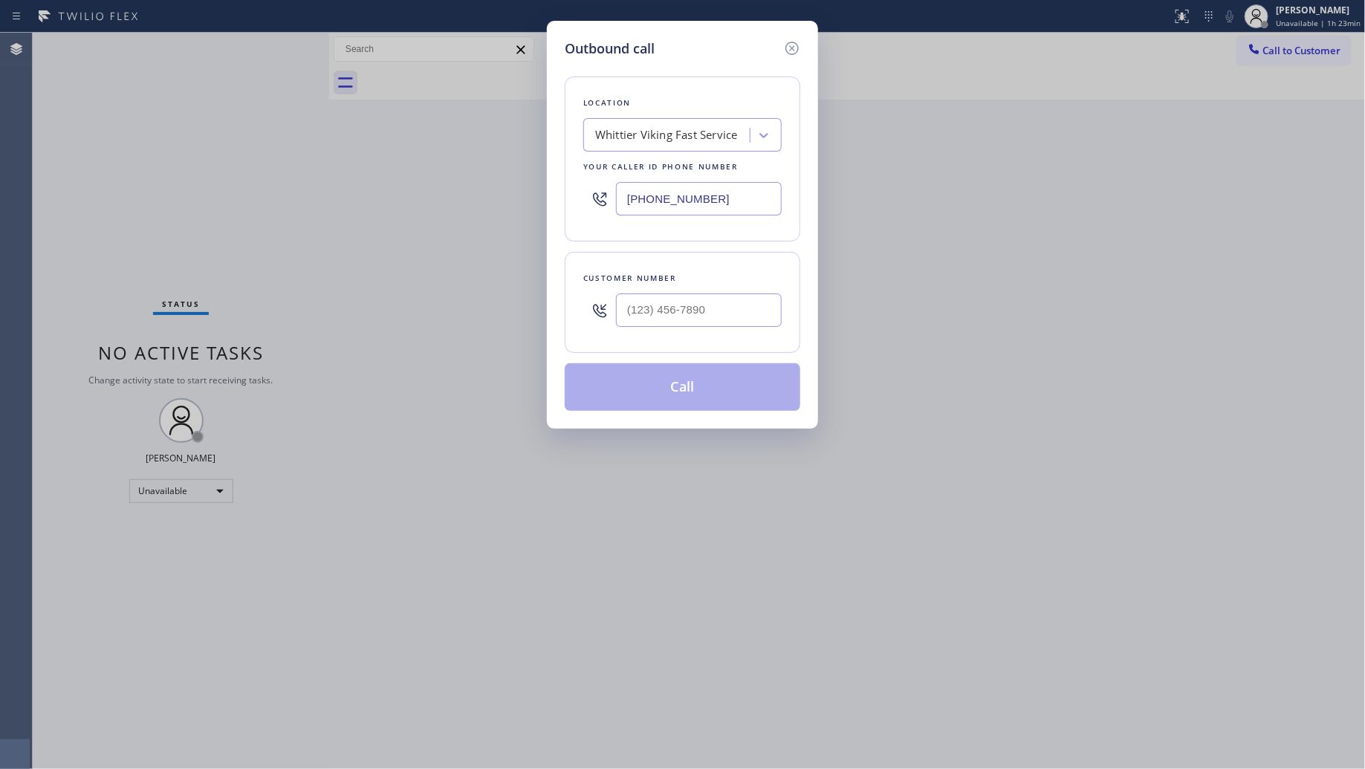
drag, startPoint x: 753, startPoint y: 187, endPoint x: 570, endPoint y: 193, distance: 182.9
click at [571, 195] on div "Location Whittier Viking Fast Service Your caller id phone number [PHONE_NUMBER]" at bounding box center [683, 159] width 236 height 165
paste input "626) 550-4844"
type input "[PHONE_NUMBER]"
drag, startPoint x: 719, startPoint y: 301, endPoint x: 723, endPoint y: 284, distance: 17.7
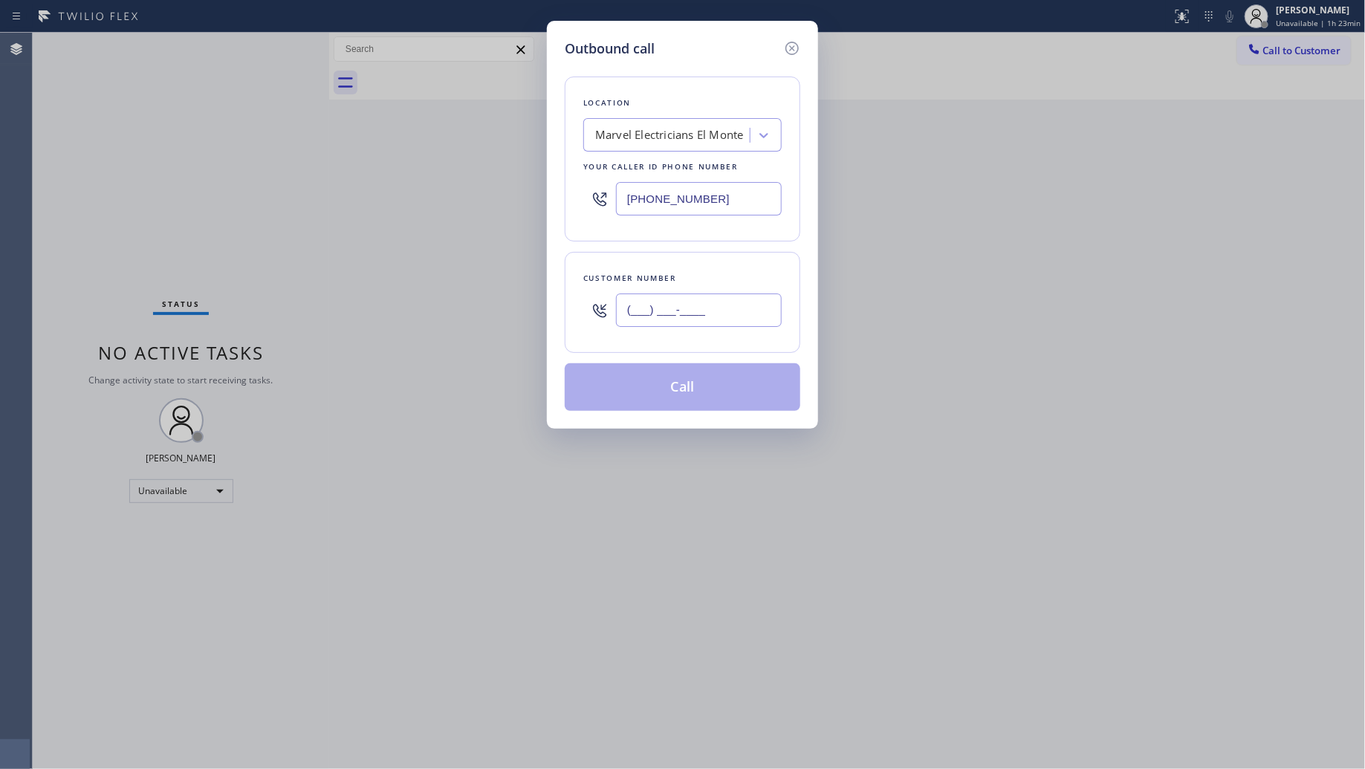
click at [719, 302] on input "(___) ___-____" at bounding box center [699, 310] width 166 height 33
paste input "310) 251-0862"
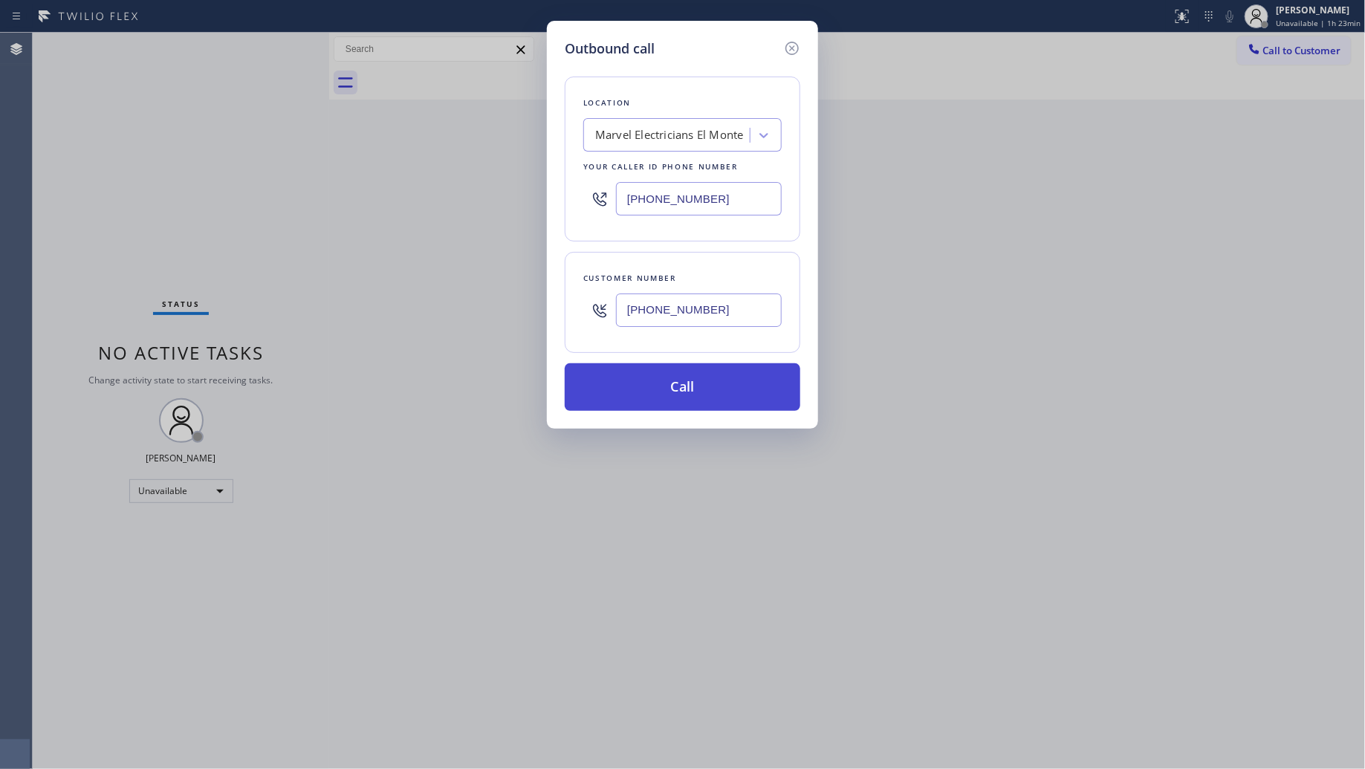
type input "[PHONE_NUMBER]"
click at [702, 389] on button "Call" at bounding box center [683, 387] width 236 height 48
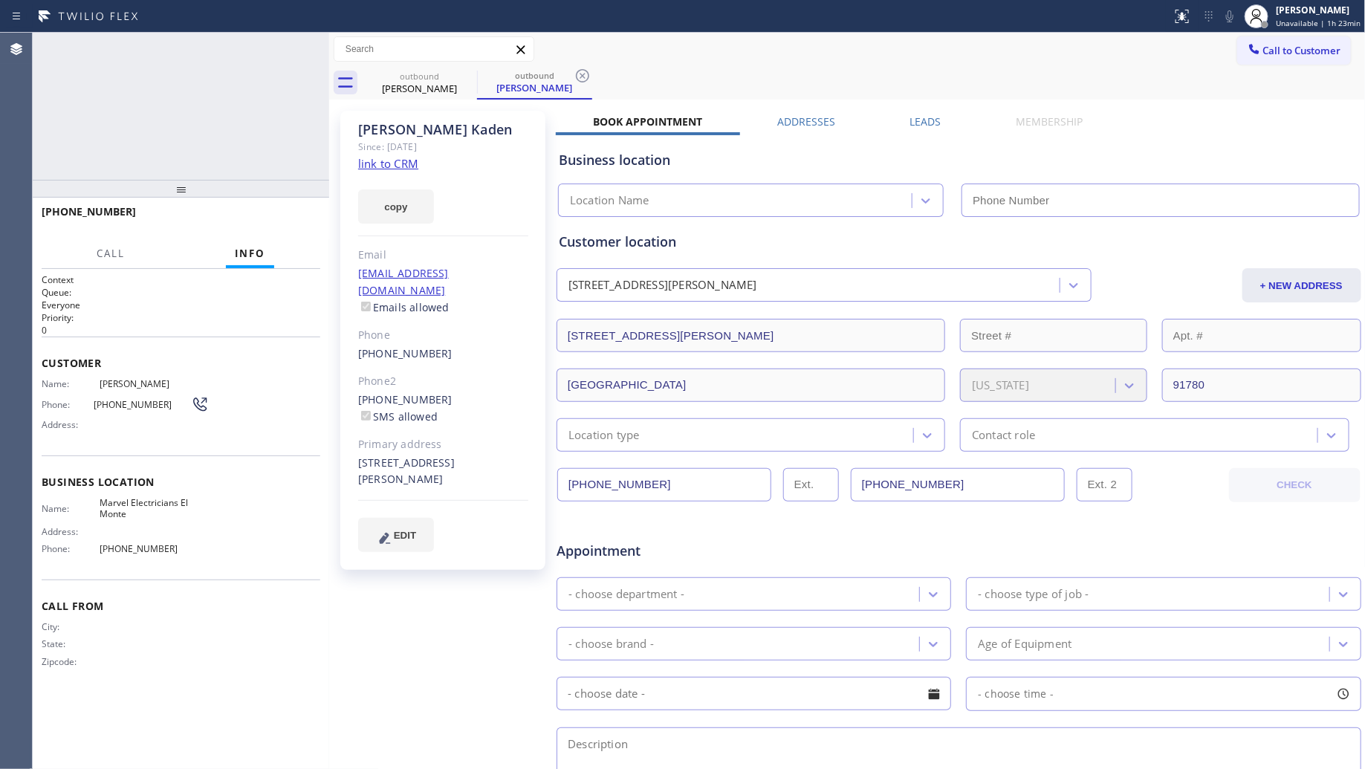
type input "[PHONE_NUMBER]"
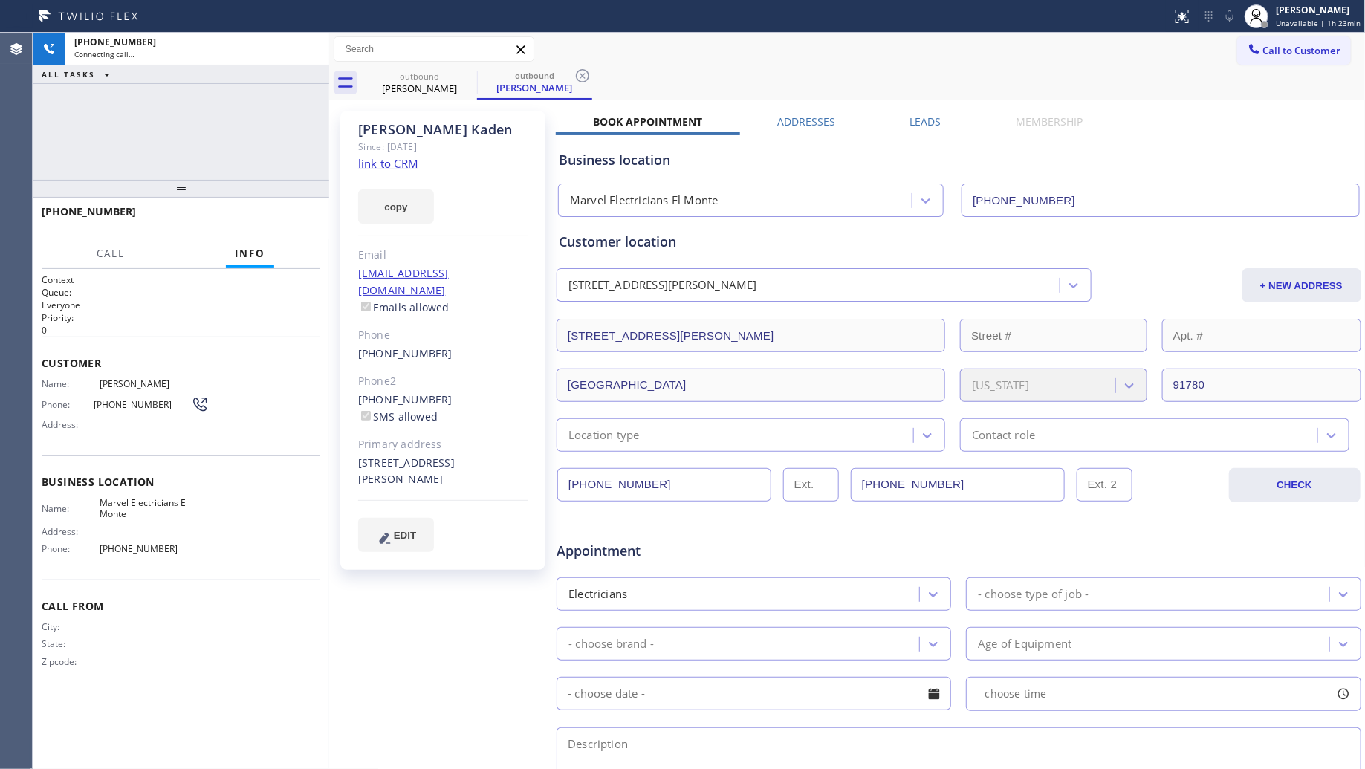
click at [742, 77] on div "outbound [PERSON_NAME] outbound [PERSON_NAME]" at bounding box center [864, 82] width 1004 height 33
drag, startPoint x: 585, startPoint y: 78, endPoint x: 598, endPoint y: 68, distance: 16.9
click at [586, 78] on icon at bounding box center [583, 76] width 18 height 18
click at [628, 56] on div "Call to Customer Outbound call Location Marvel Electricians [GEOGRAPHIC_DATA] Y…" at bounding box center [847, 49] width 1037 height 26
click at [292, 221] on span "HANG UP" at bounding box center [285, 218] width 45 height 10
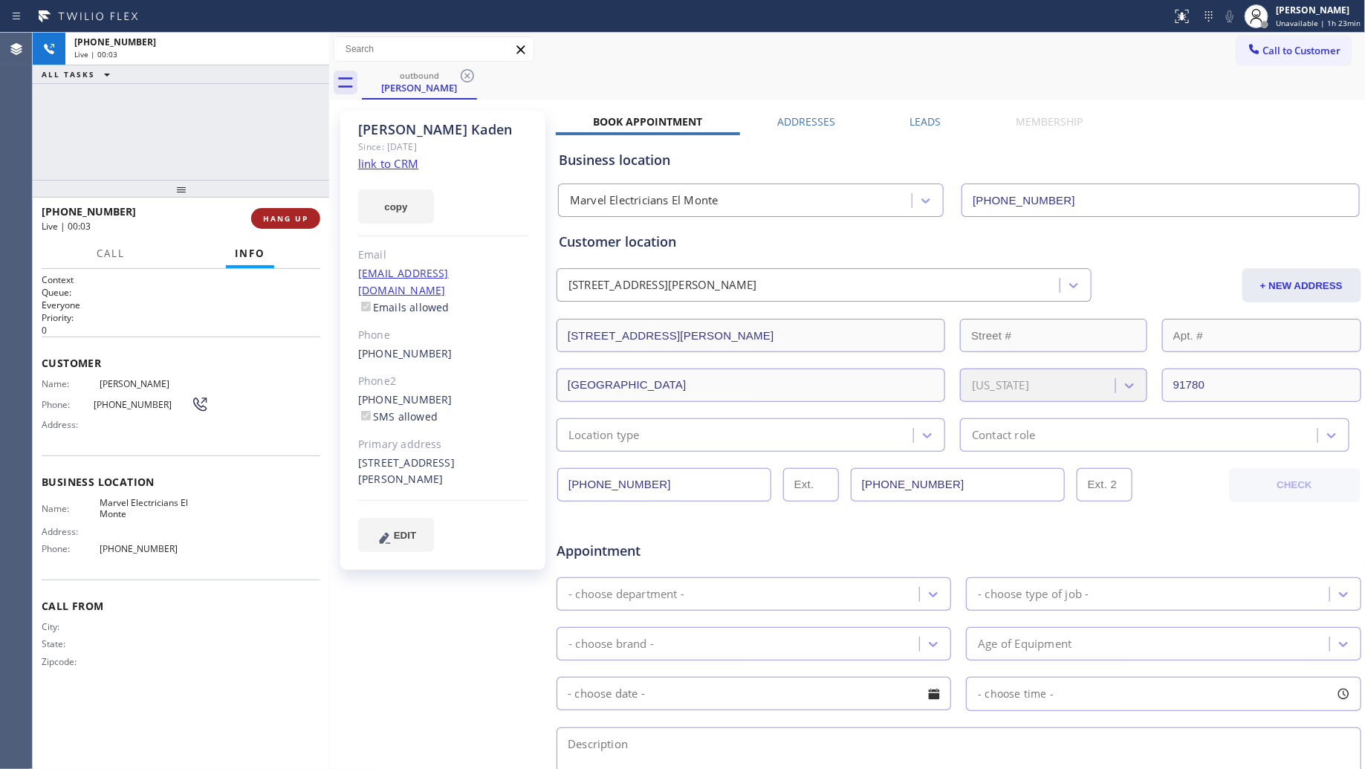
click at [292, 219] on span "HANG UP" at bounding box center [285, 218] width 45 height 10
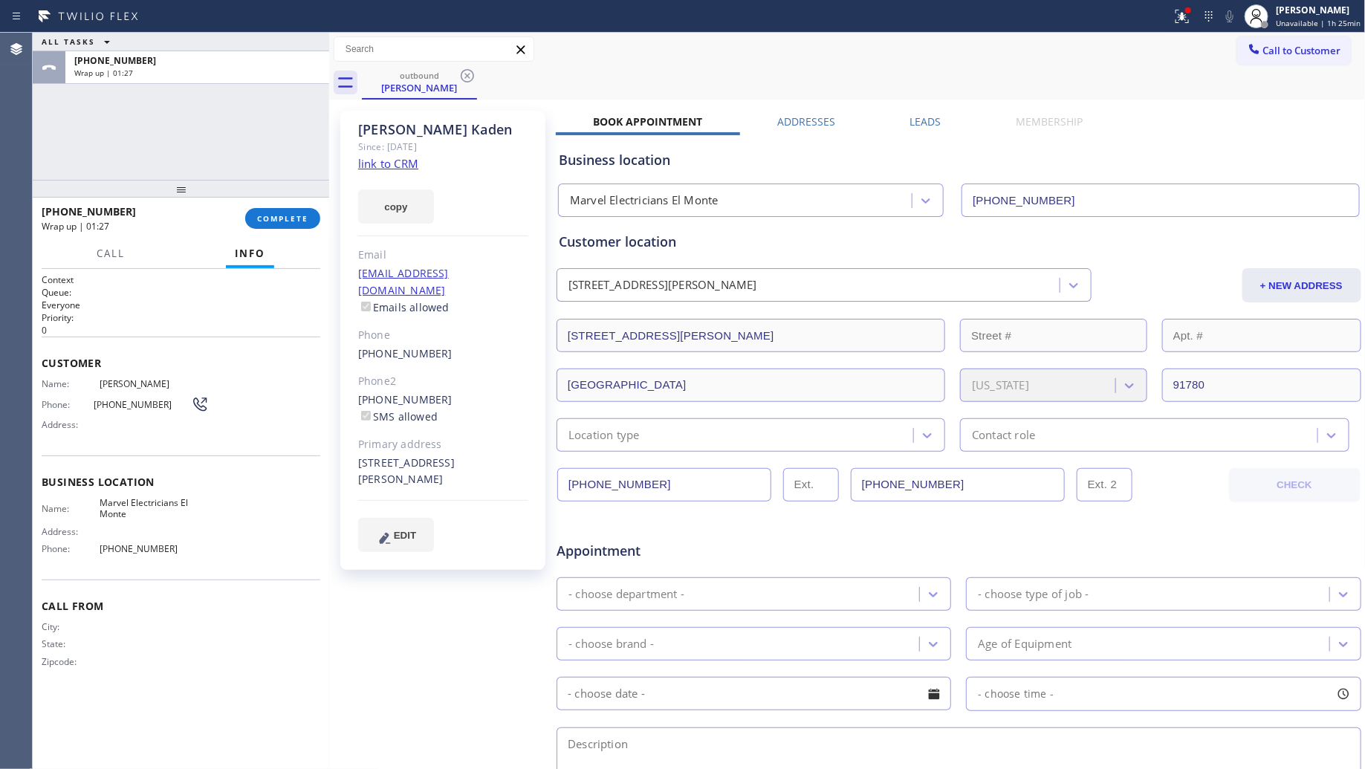
click at [288, 233] on div "[PHONE_NUMBER] Wrap up | 01:27 COMPLETE" at bounding box center [181, 218] width 279 height 39
click at [288, 224] on button "COMPLETE" at bounding box center [282, 218] width 75 height 21
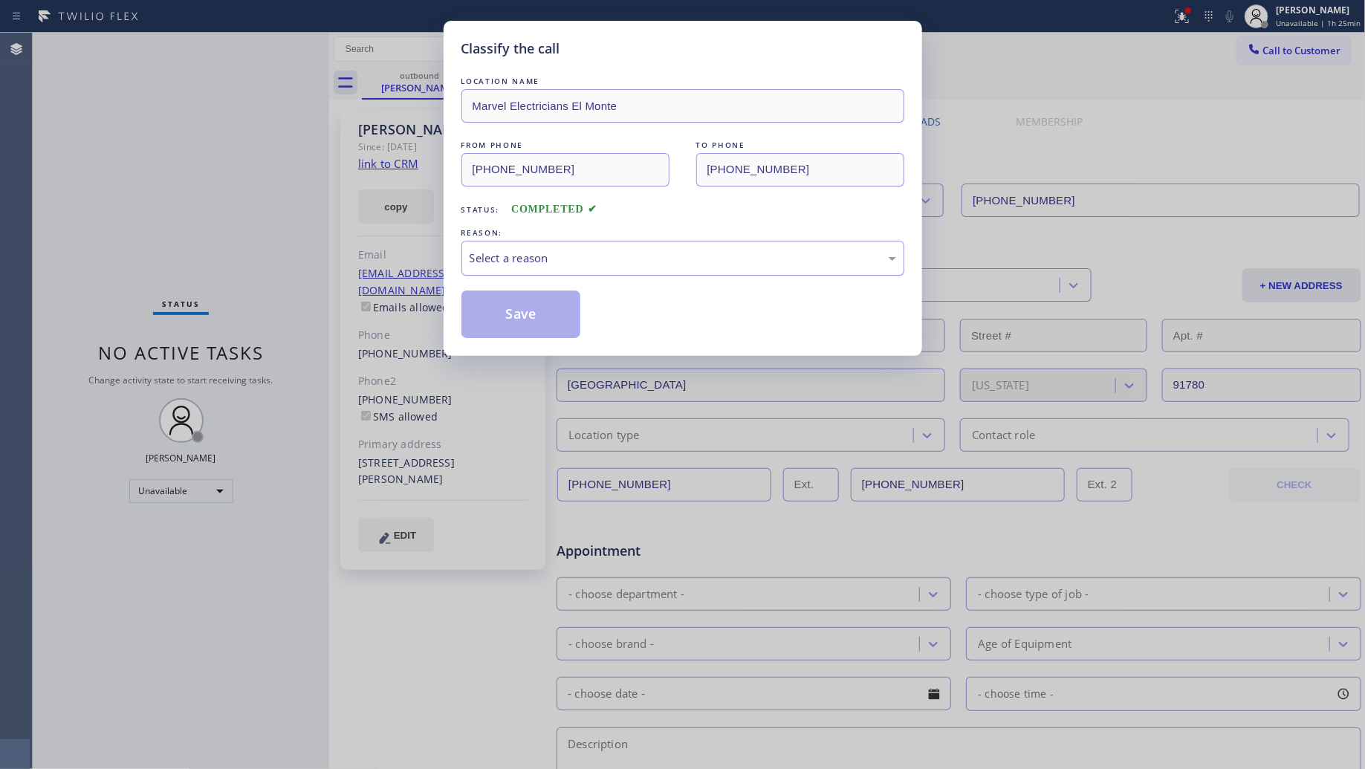
click at [539, 262] on div "Select a reason" at bounding box center [683, 258] width 427 height 17
click at [495, 324] on button "Save" at bounding box center [521, 315] width 120 height 48
click at [495, 322] on button "Save" at bounding box center [521, 315] width 120 height 48
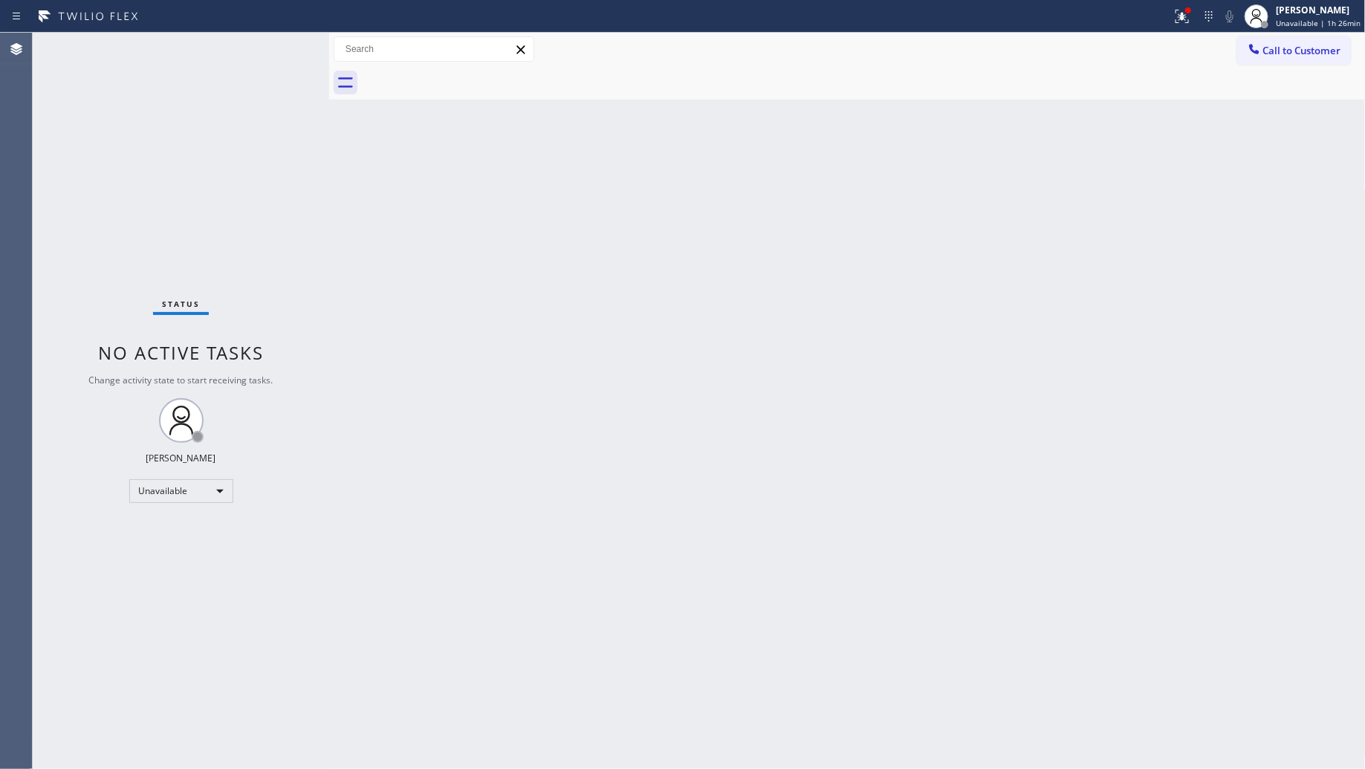
drag, startPoint x: 1298, startPoint y: 43, endPoint x: 1100, endPoint y: 105, distance: 207.8
click at [1293, 49] on span "Call to Customer" at bounding box center [1302, 50] width 78 height 13
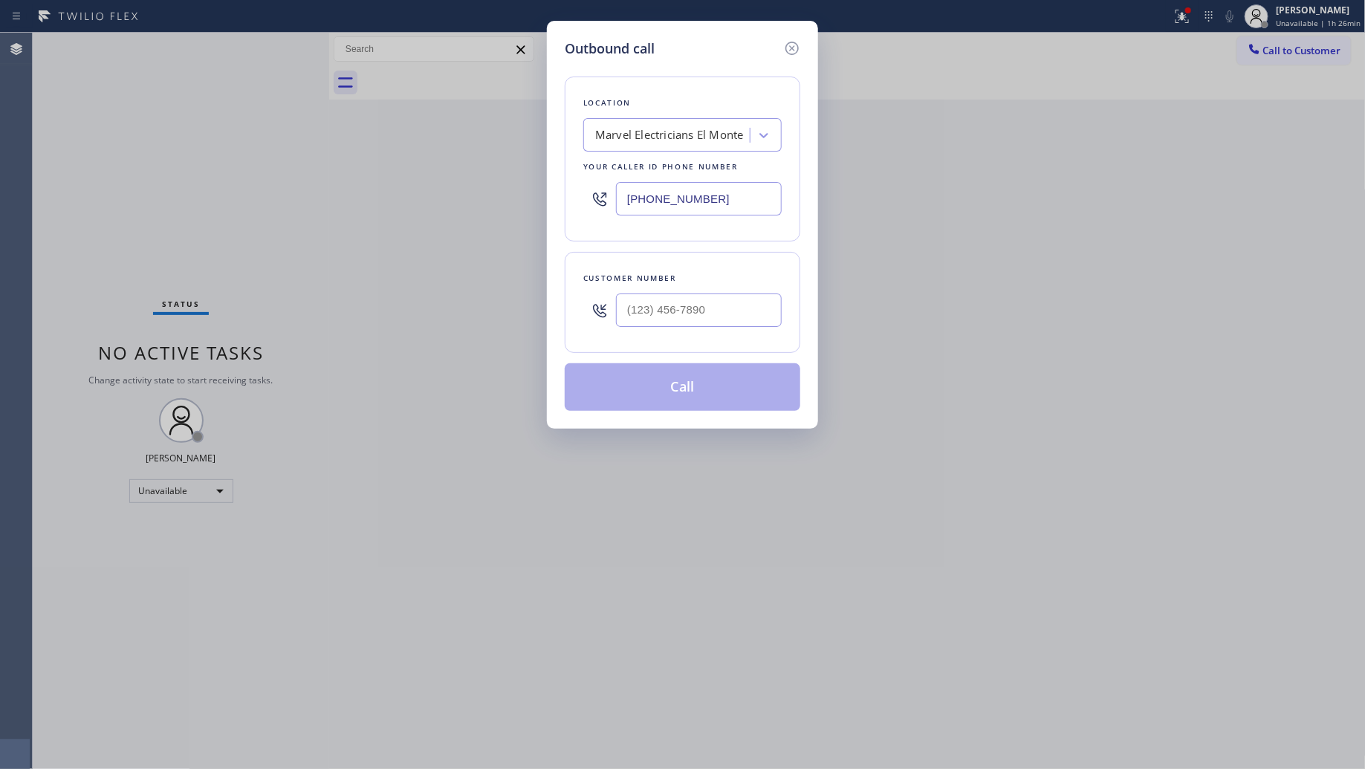
drag, startPoint x: 717, startPoint y: 203, endPoint x: 557, endPoint y: 194, distance: 160.0
click at [558, 195] on div "Outbound call Location Marvel Electricians [GEOGRAPHIC_DATA] Your caller id pho…" at bounding box center [682, 225] width 271 height 408
paste input "754) 205-3961"
type input "[PHONE_NUMBER]"
click at [682, 305] on input "(___) ___-____" at bounding box center [699, 310] width 166 height 33
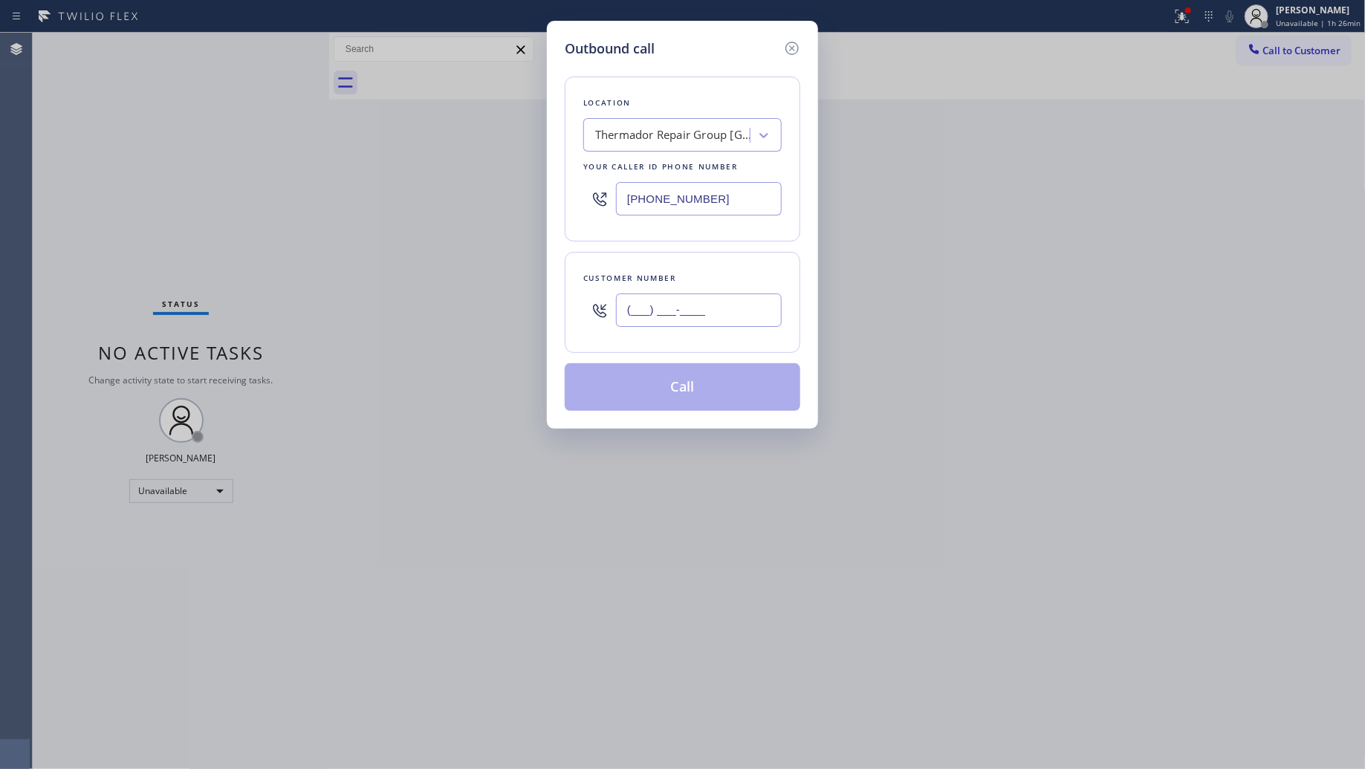
paste input "305) 761-1456"
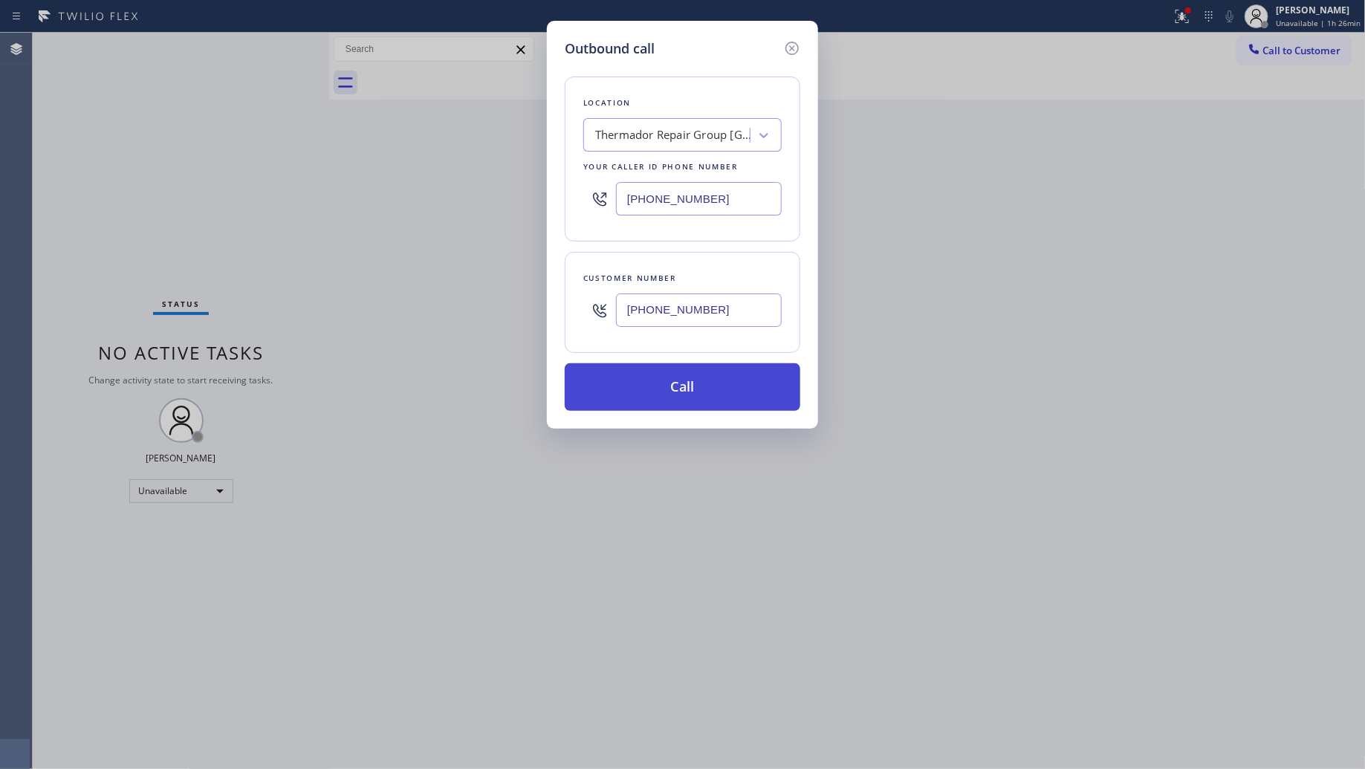
type input "[PHONE_NUMBER]"
click at [682, 398] on button "Call" at bounding box center [683, 387] width 236 height 48
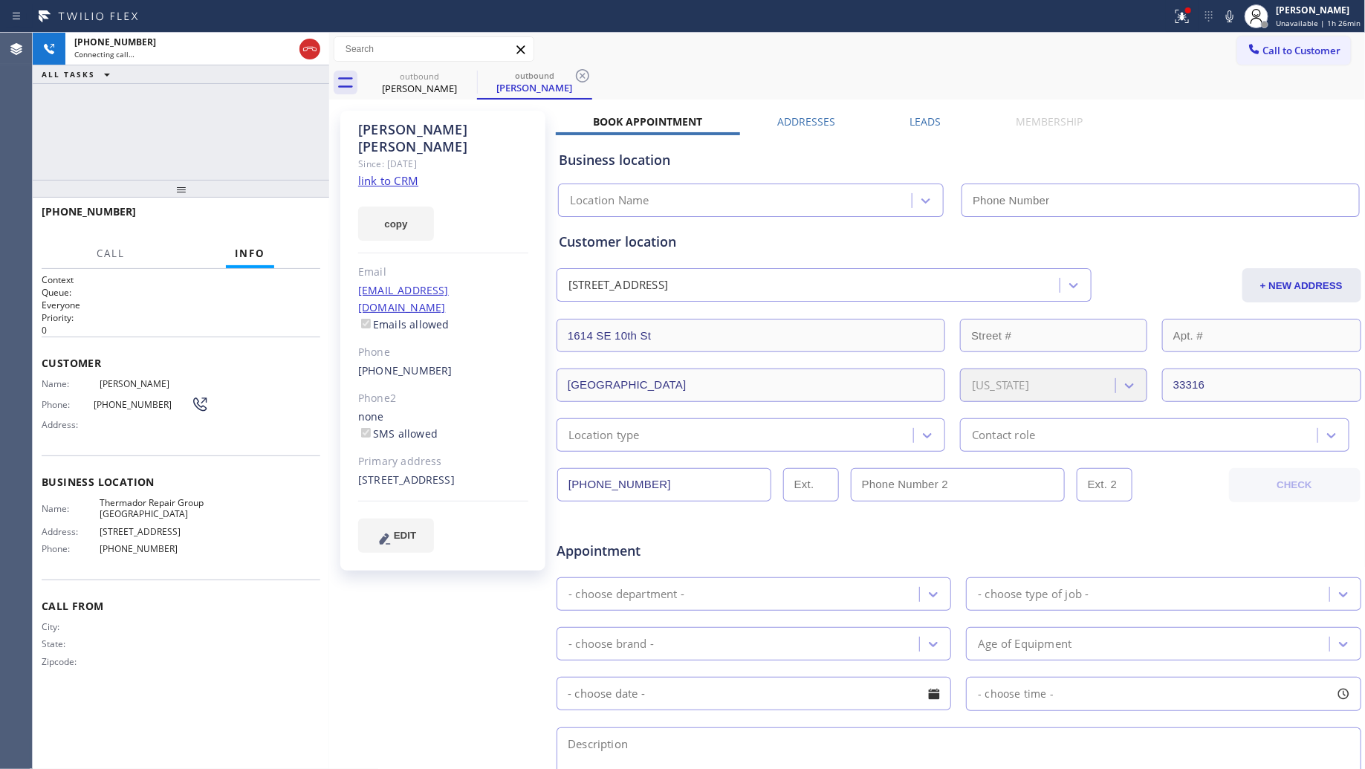
click at [697, 68] on div "outbound [PERSON_NAME] outbound [PERSON_NAME]" at bounding box center [864, 82] width 1004 height 33
type input "[PHONE_NUMBER]"
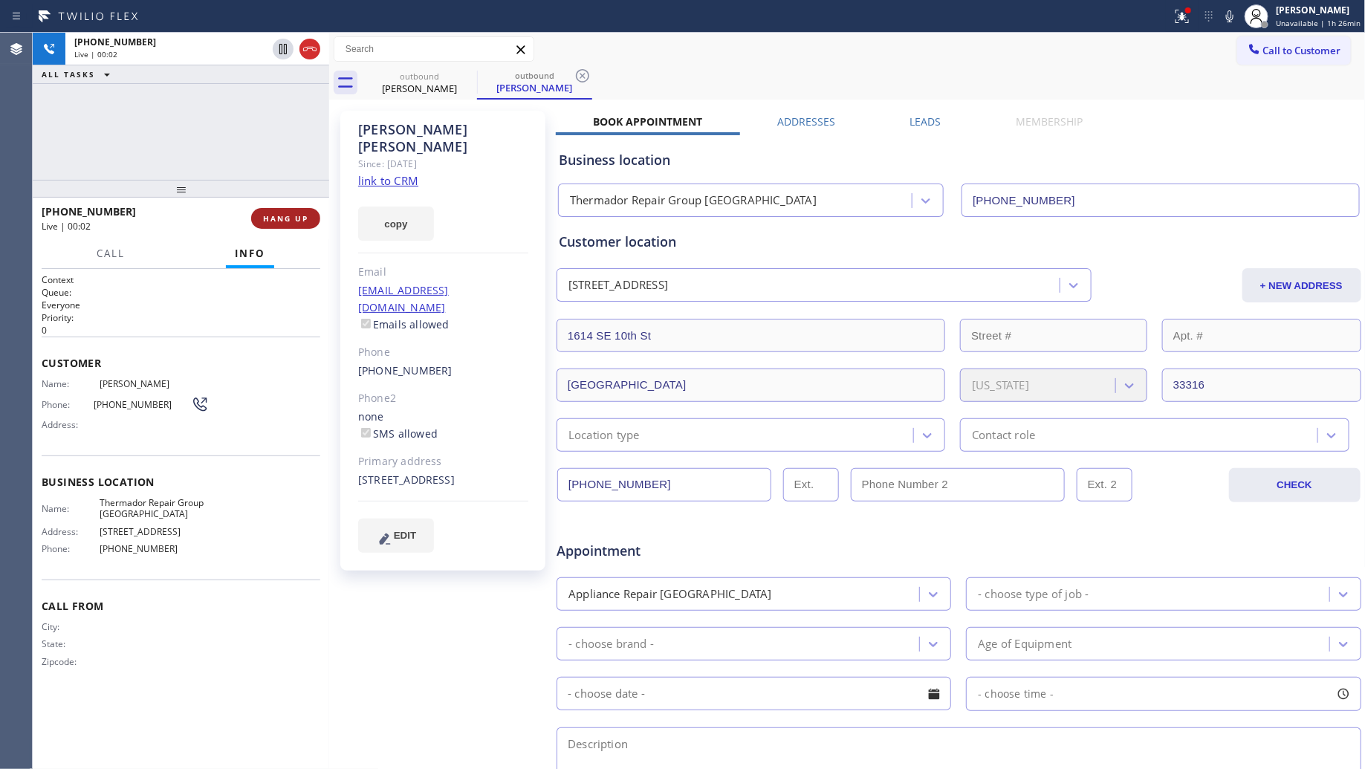
click at [291, 224] on button "HANG UP" at bounding box center [285, 218] width 69 height 21
click at [294, 221] on span "HANG UP" at bounding box center [285, 218] width 45 height 10
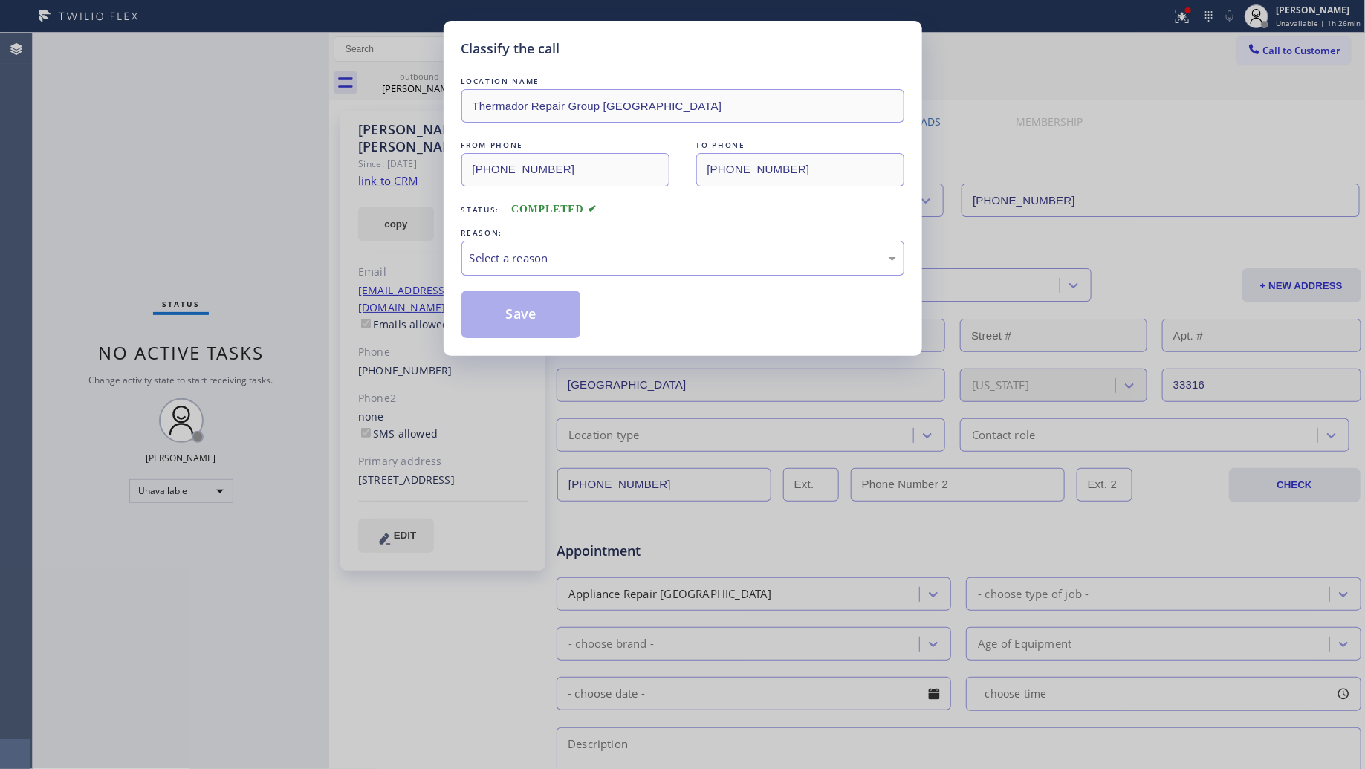
click at [598, 250] on div "Select a reason" at bounding box center [683, 258] width 427 height 17
click at [499, 317] on button "Save" at bounding box center [521, 315] width 120 height 48
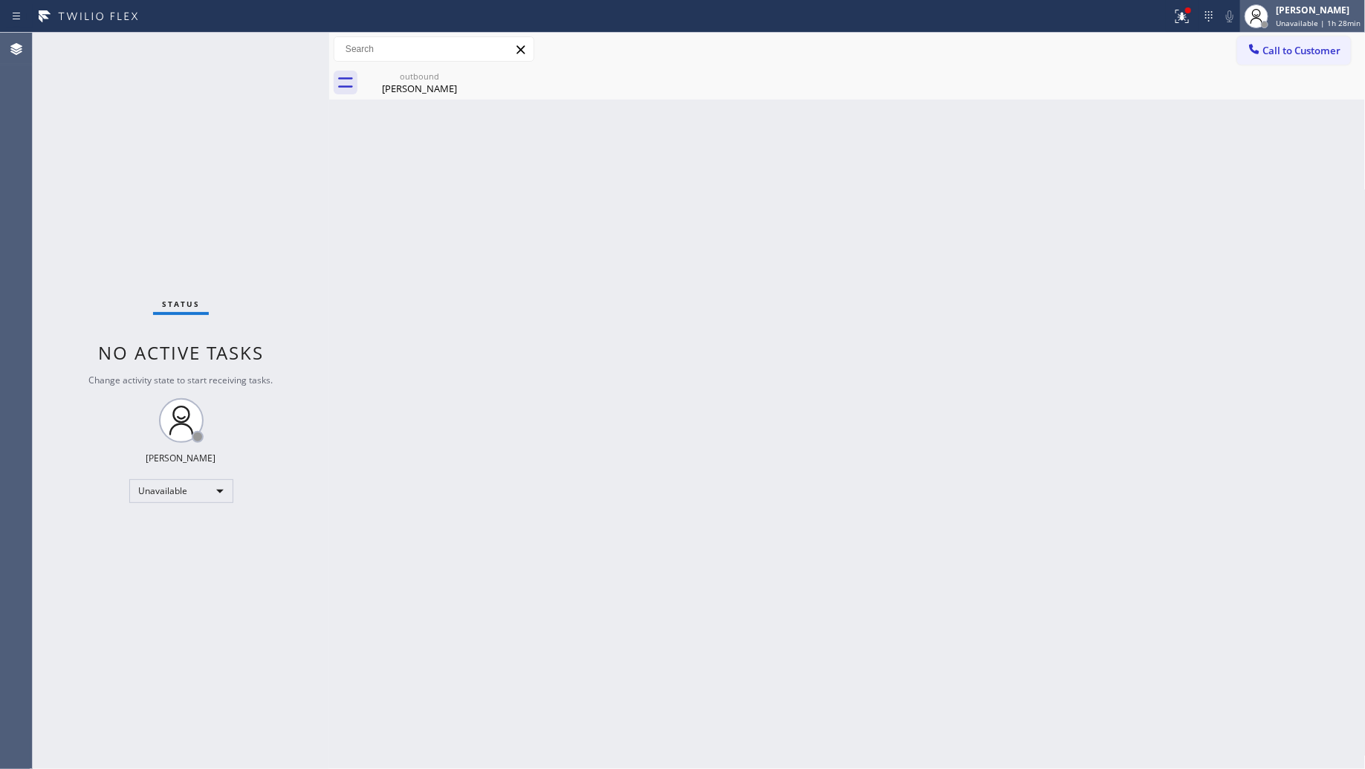
click at [1321, 20] on span "Unavailable | 1h 28min" at bounding box center [1318, 23] width 85 height 10
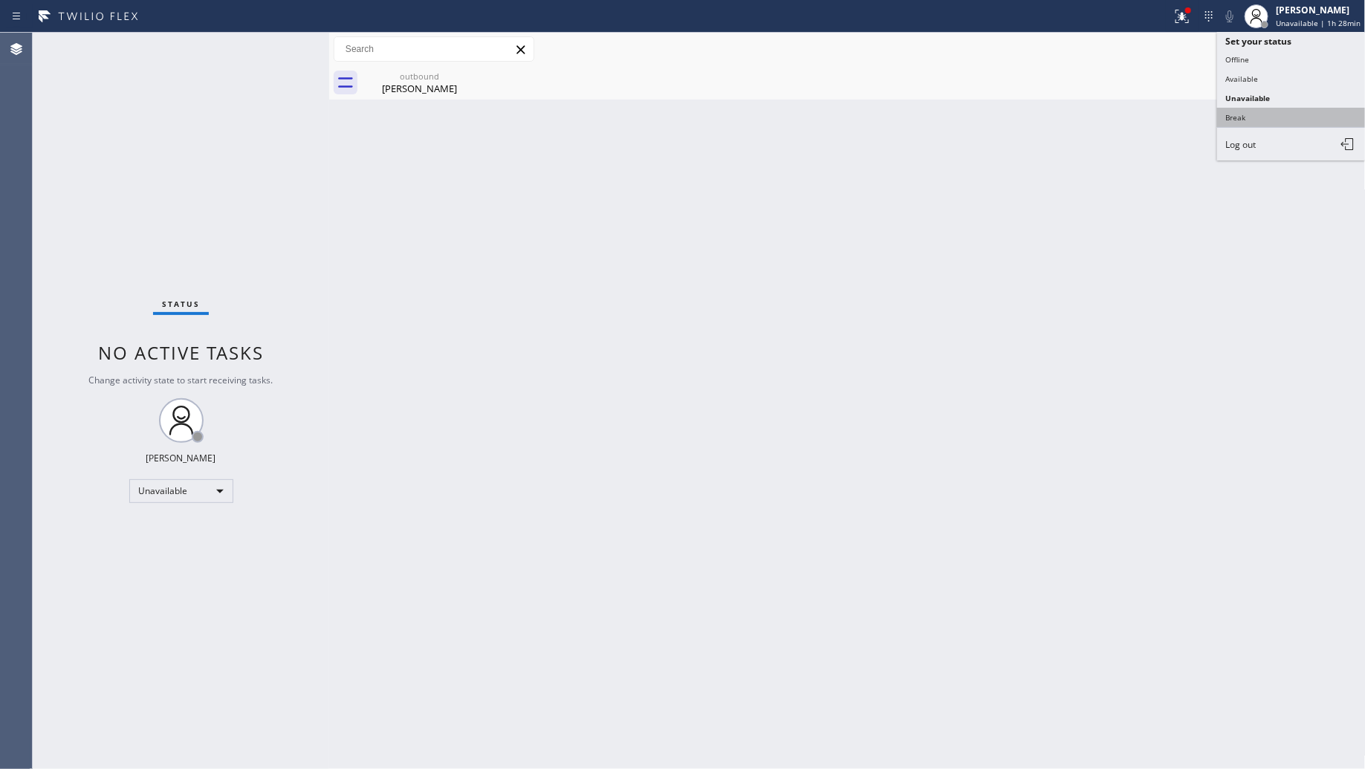
click at [1257, 114] on button "Break" at bounding box center [1291, 117] width 149 height 19
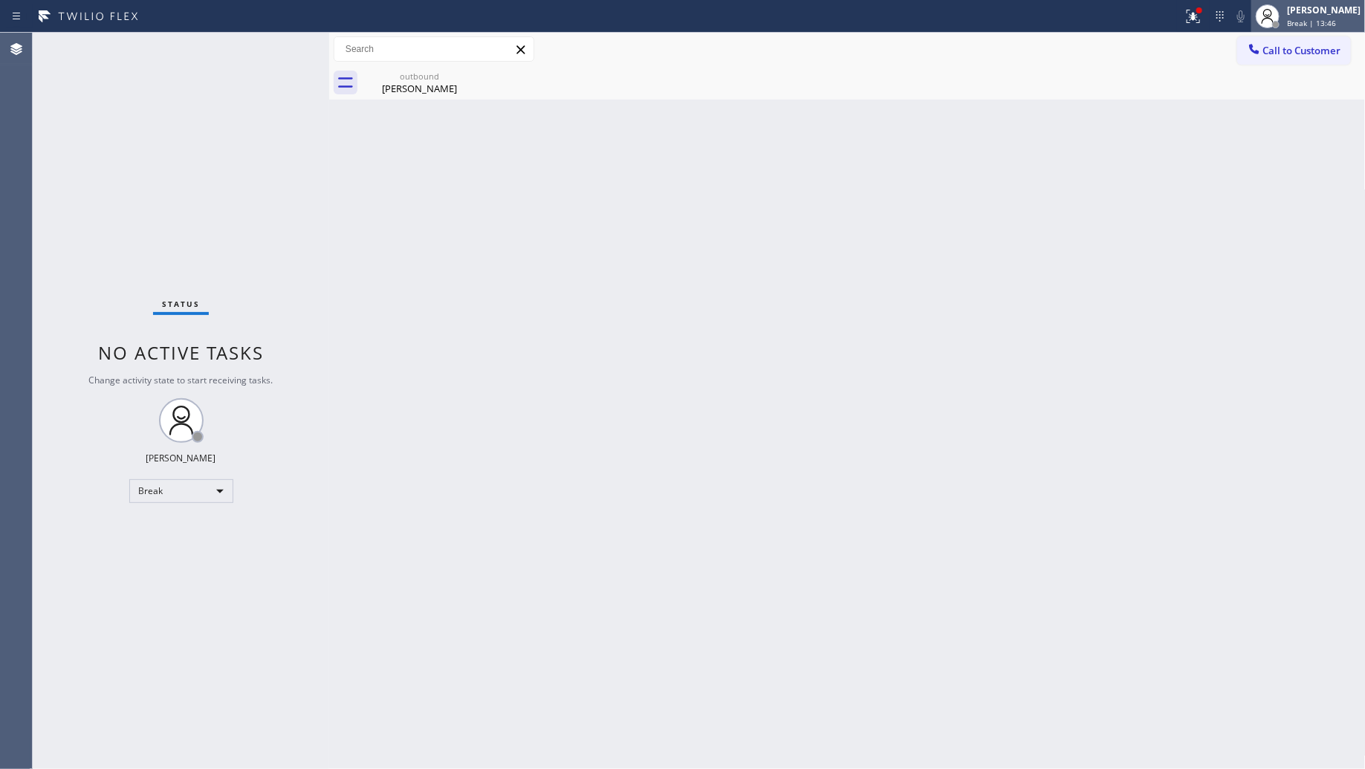
click at [1279, 21] on div at bounding box center [1275, 24] width 7 height 7
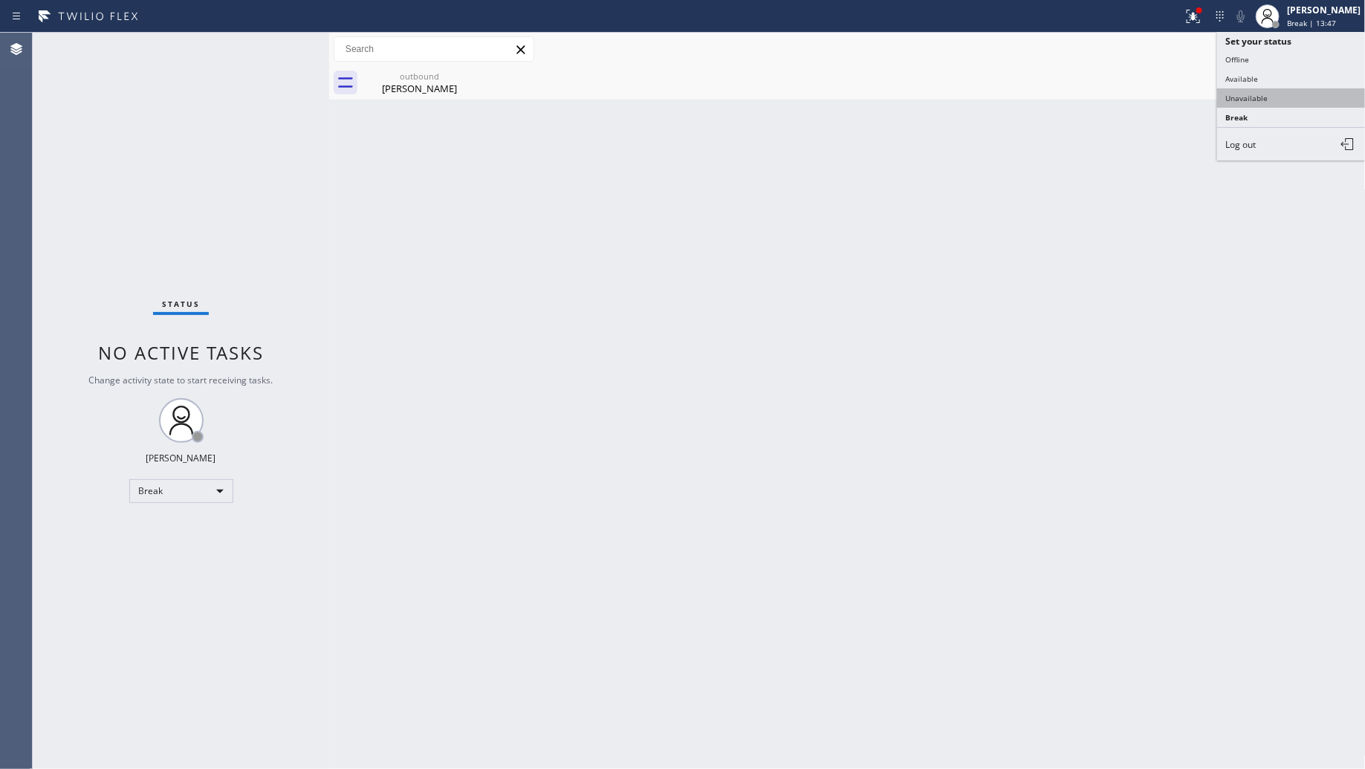
click at [1284, 91] on button "Unavailable" at bounding box center [1291, 97] width 149 height 19
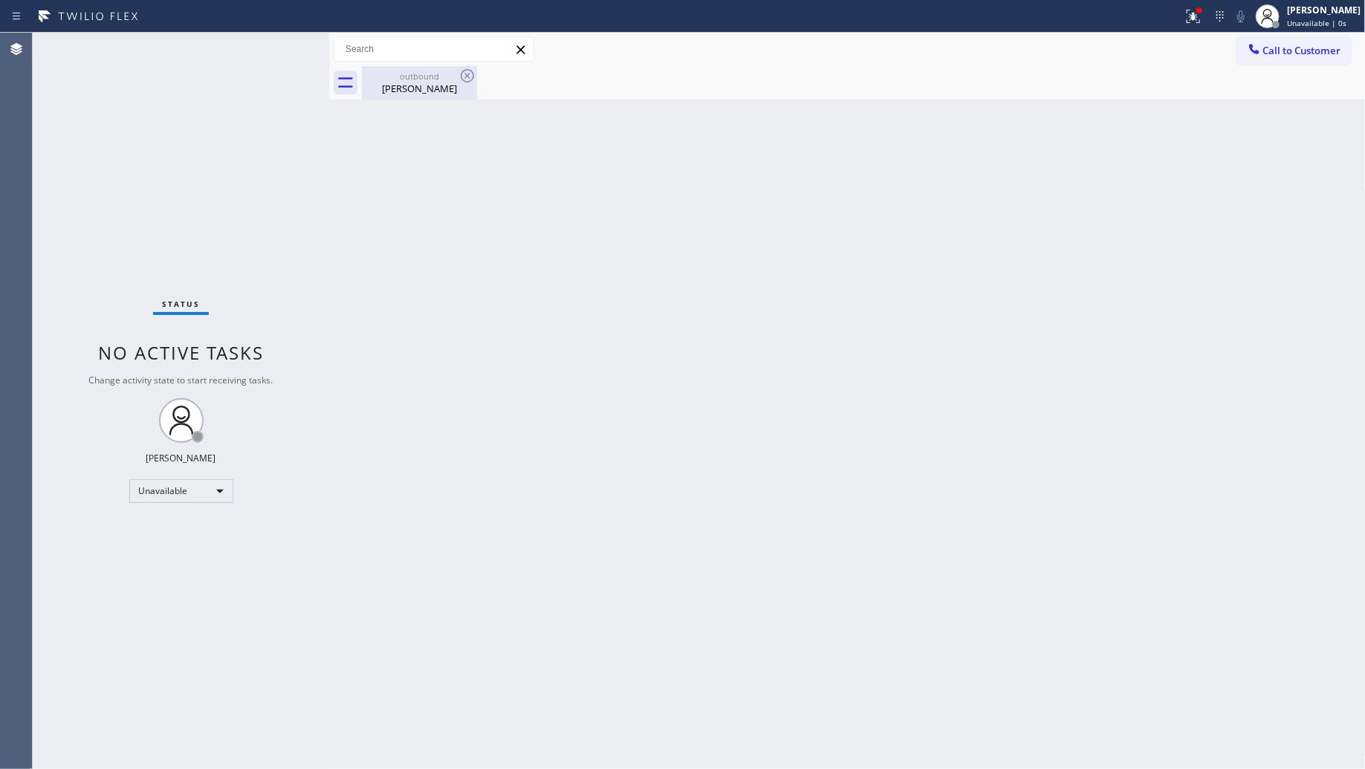
drag, startPoint x: 407, startPoint y: 84, endPoint x: 425, endPoint y: 84, distance: 17.8
click at [412, 84] on div "[PERSON_NAME]" at bounding box center [419, 88] width 112 height 13
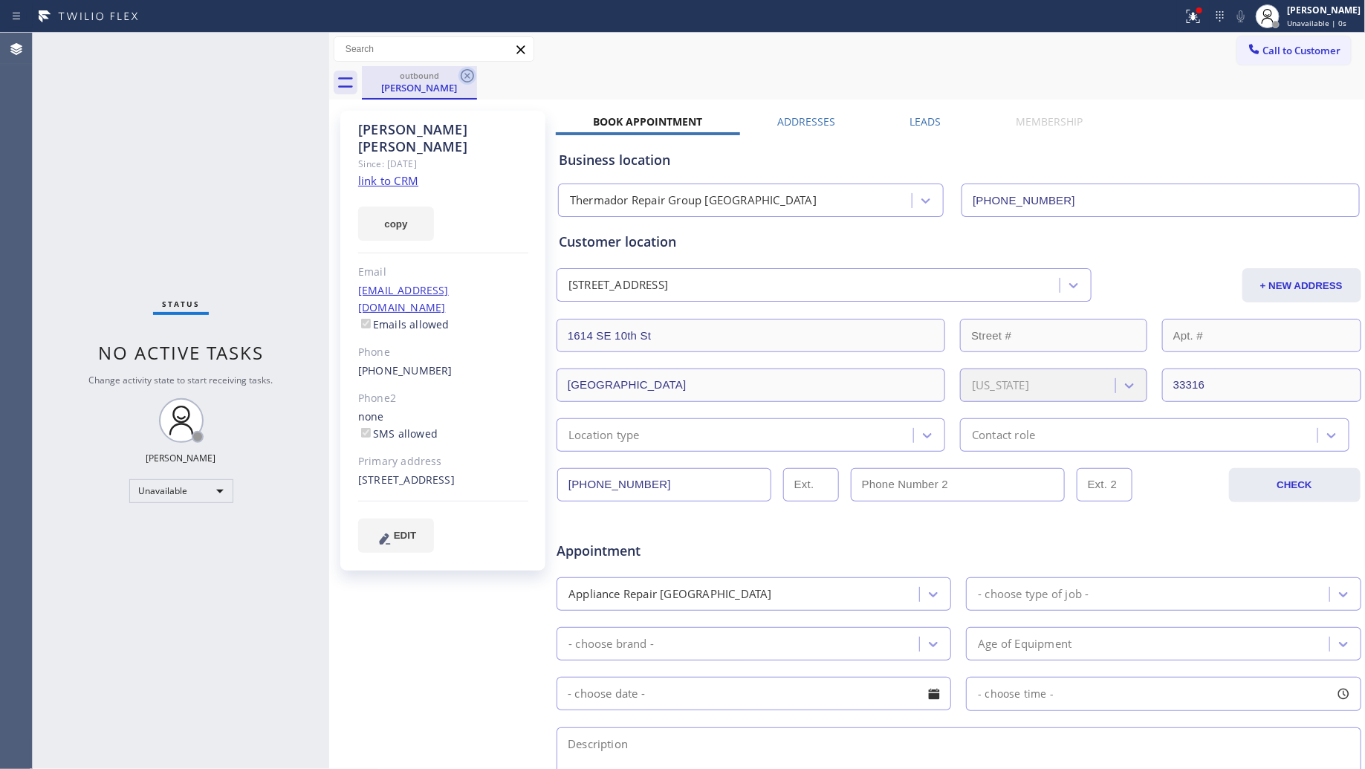
click at [473, 71] on icon at bounding box center [467, 76] width 18 height 18
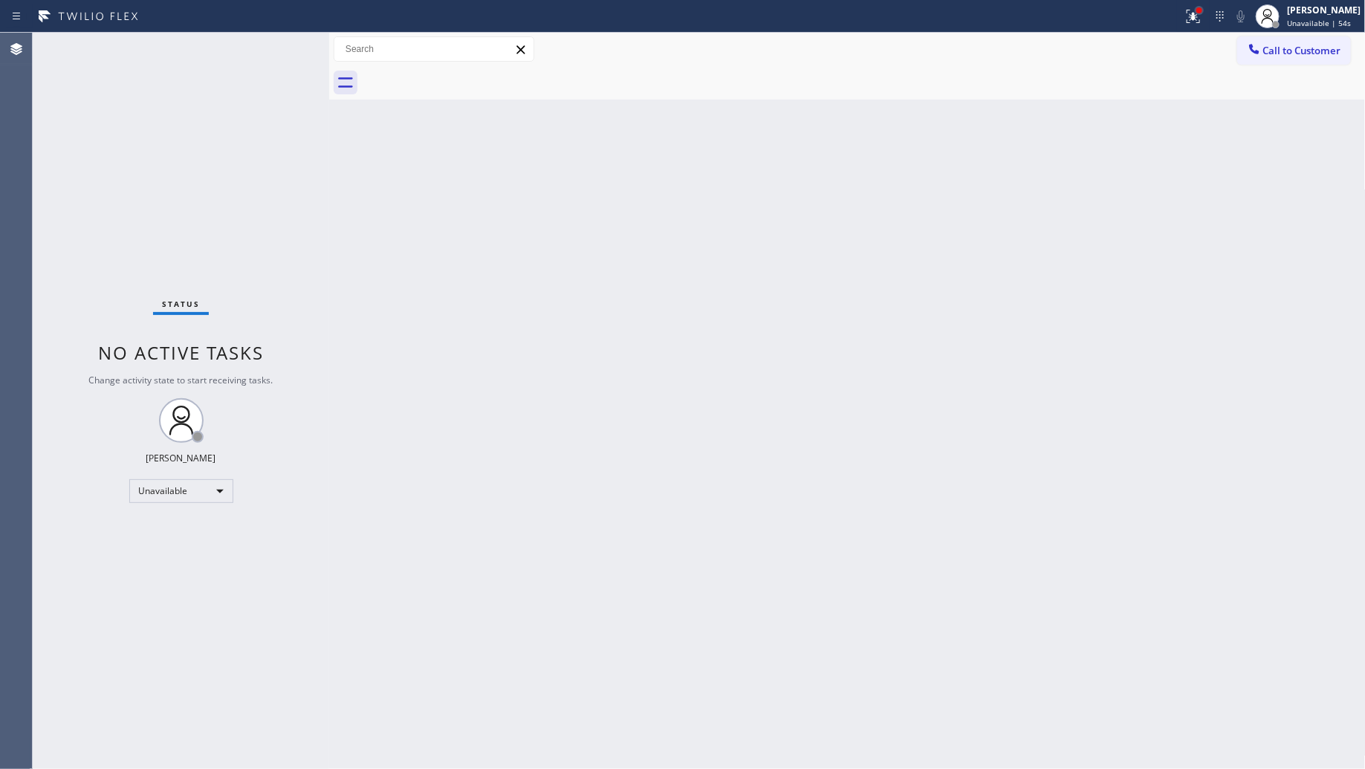
click at [1201, 13] on div at bounding box center [1199, 10] width 9 height 9
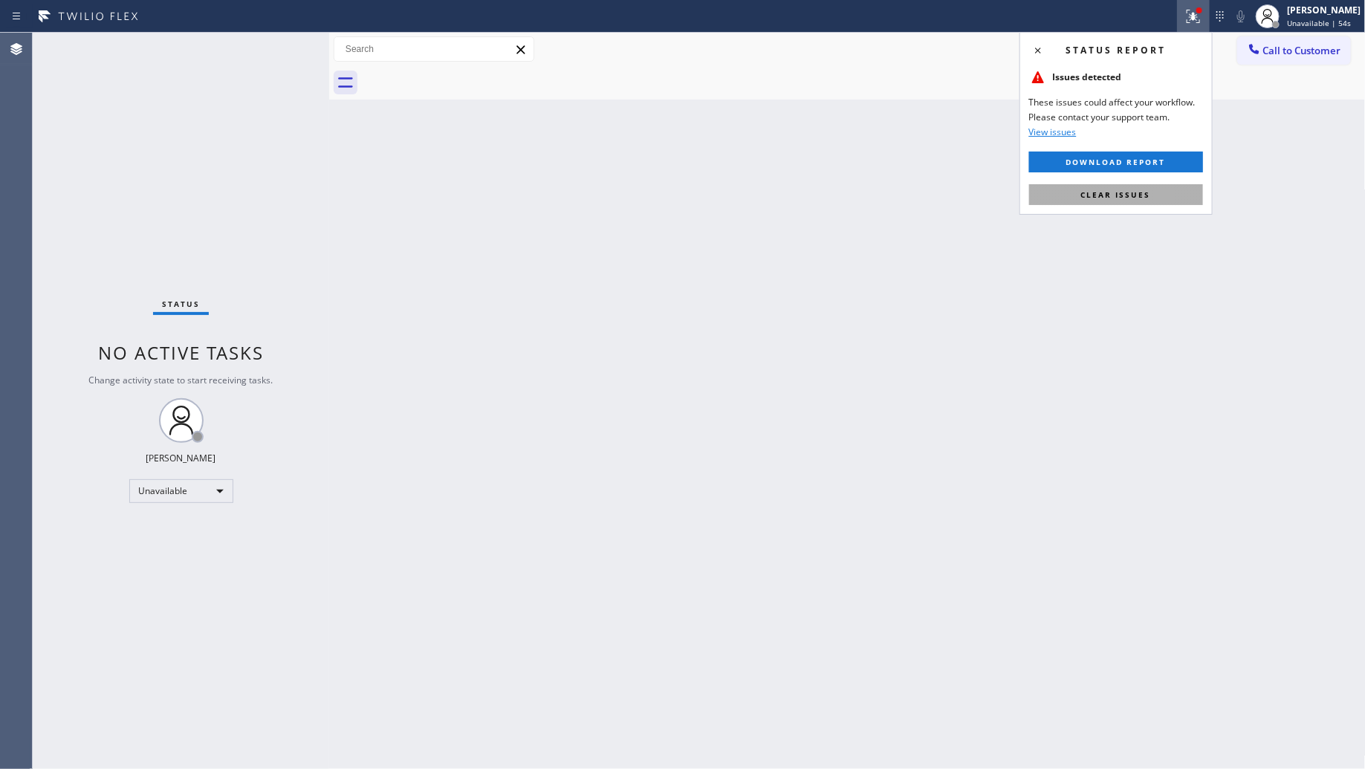
click at [1139, 198] on span "Clear issues" at bounding box center [1116, 194] width 70 height 10
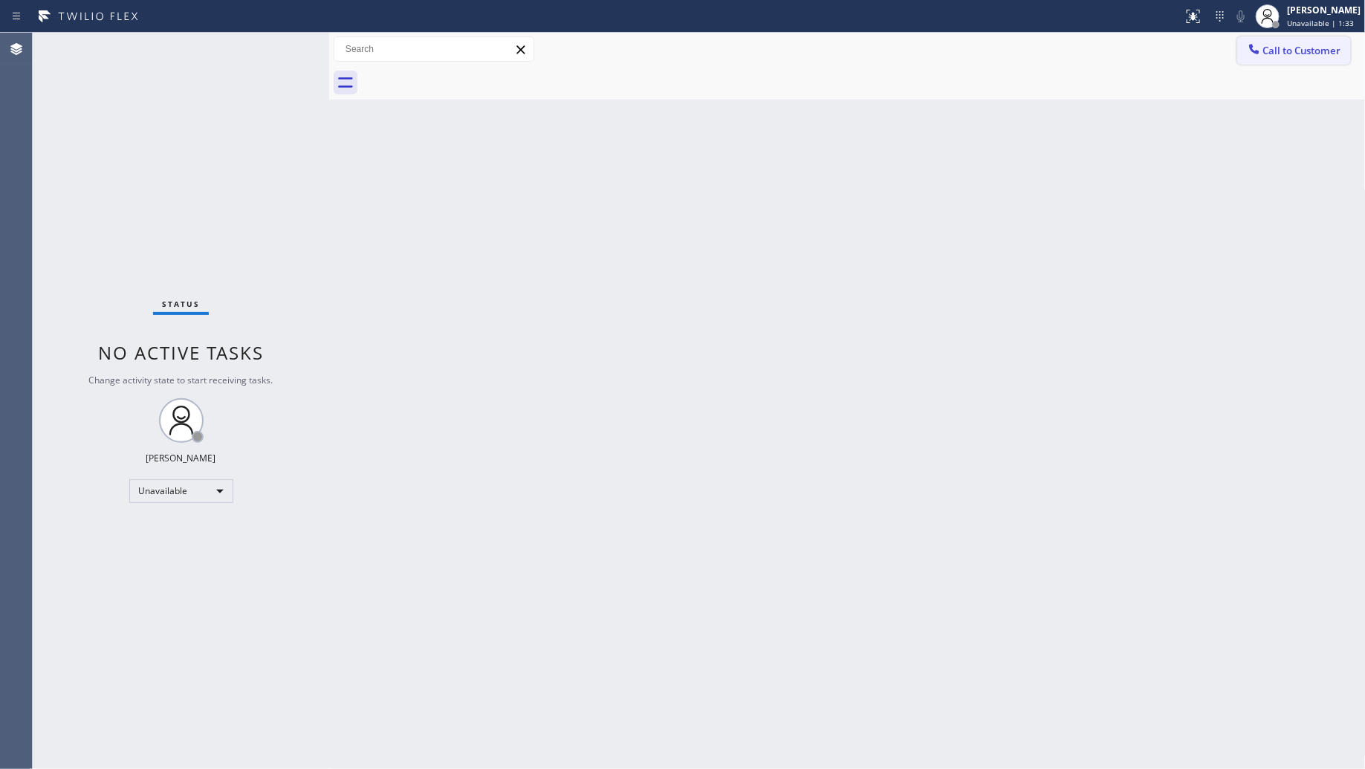
click at [1280, 57] on button "Call to Customer" at bounding box center [1294, 50] width 114 height 28
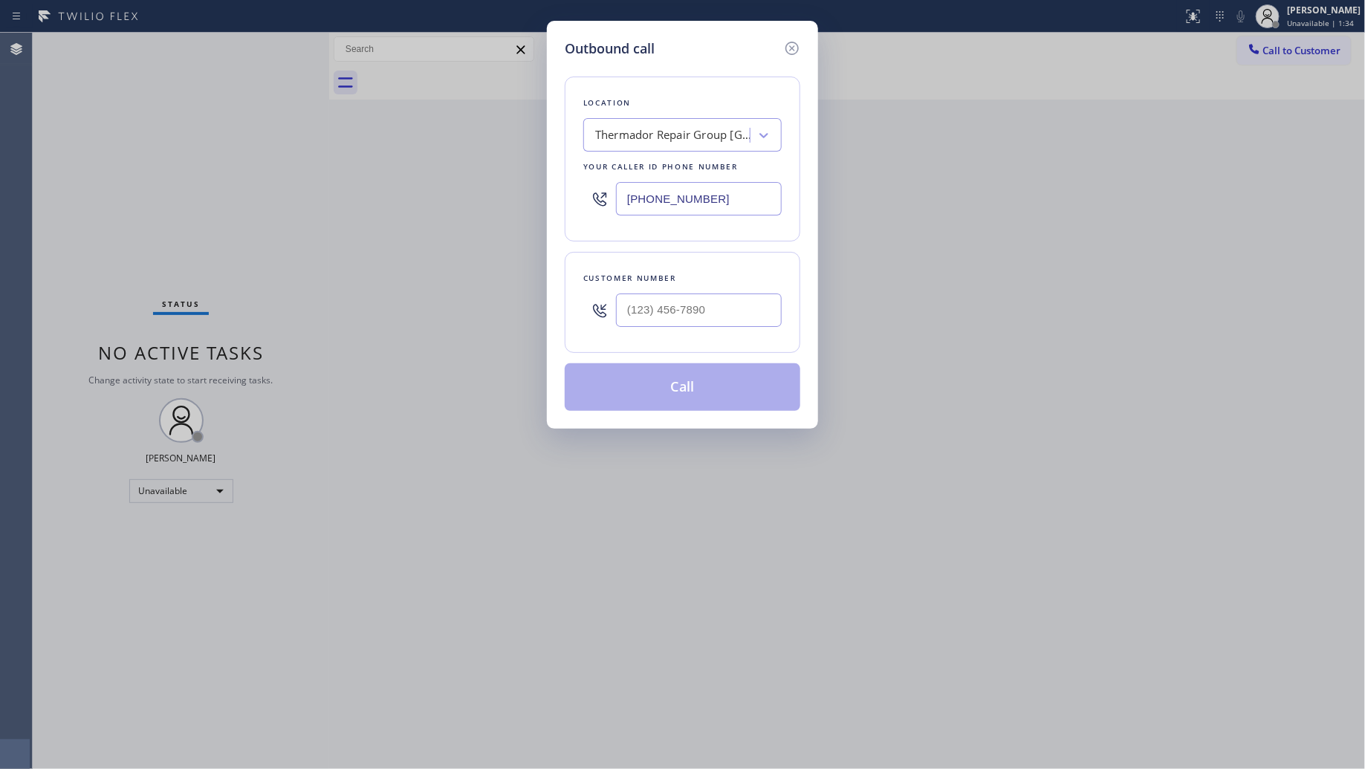
drag, startPoint x: 728, startPoint y: 202, endPoint x: 562, endPoint y: 195, distance: 166.6
click at [562, 195] on div "Outbound call Location Thermador Repair Group [GEOGRAPHIC_DATA] Your caller id …" at bounding box center [682, 225] width 271 height 408
paste input "79) 212-7220"
type input "[PHONE_NUMBER]"
click at [687, 316] on input "(___) ___-____" at bounding box center [699, 310] width 166 height 33
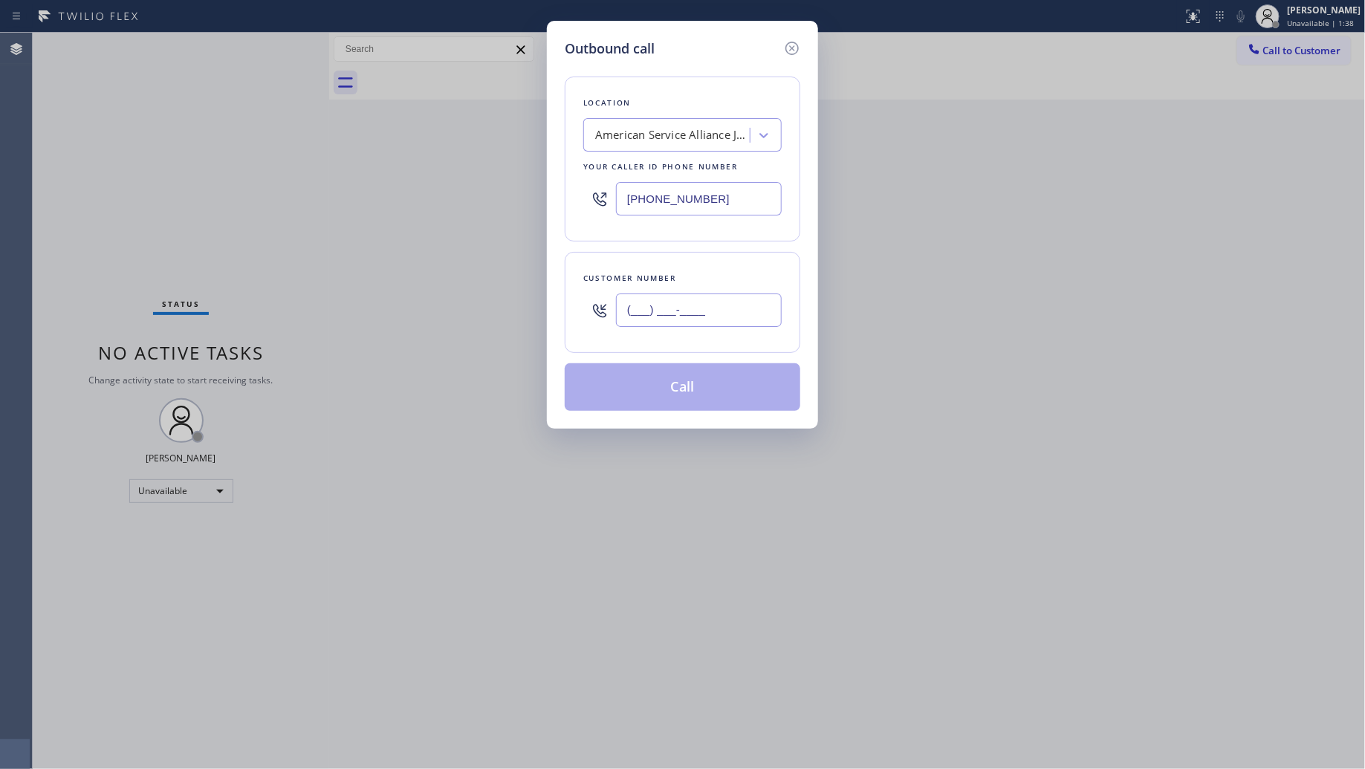
paste input "815) 530-1007"
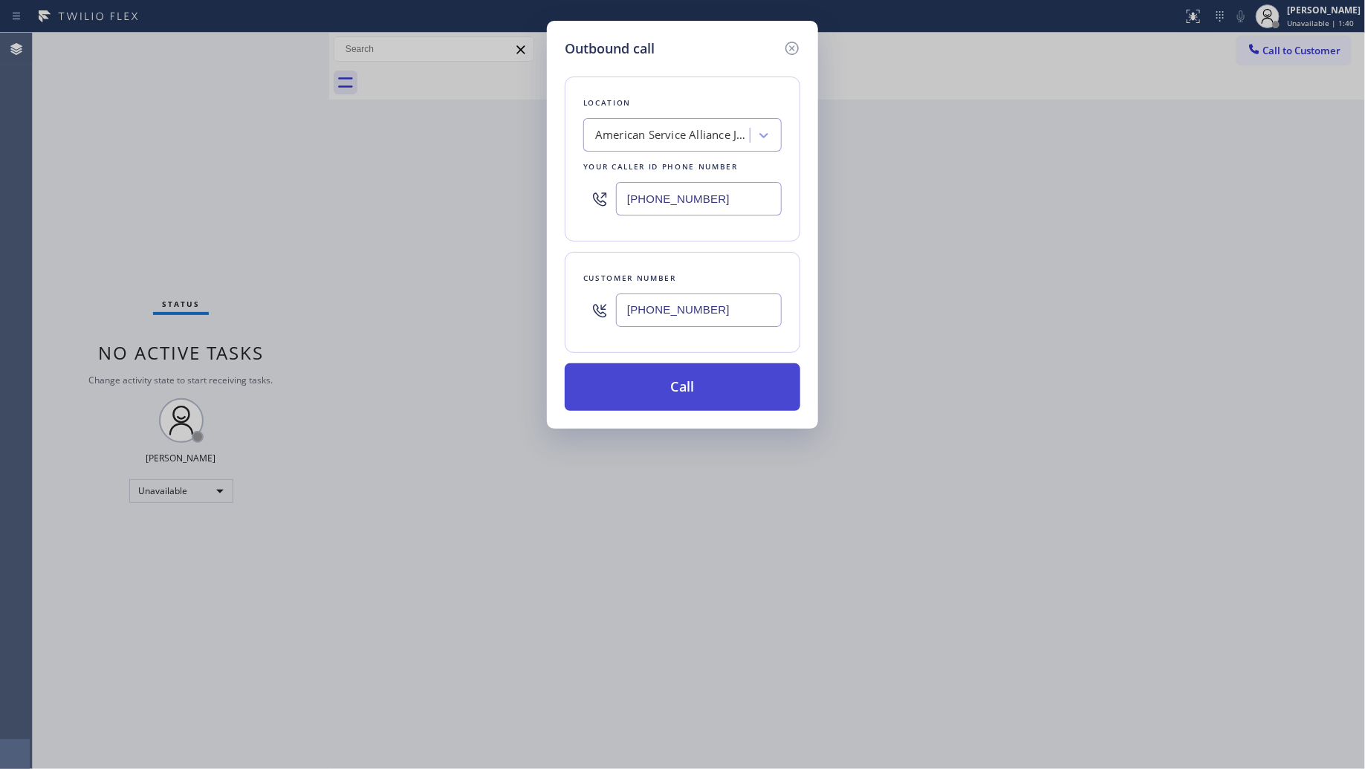
type input "[PHONE_NUMBER]"
click at [692, 396] on button "Call" at bounding box center [683, 387] width 236 height 48
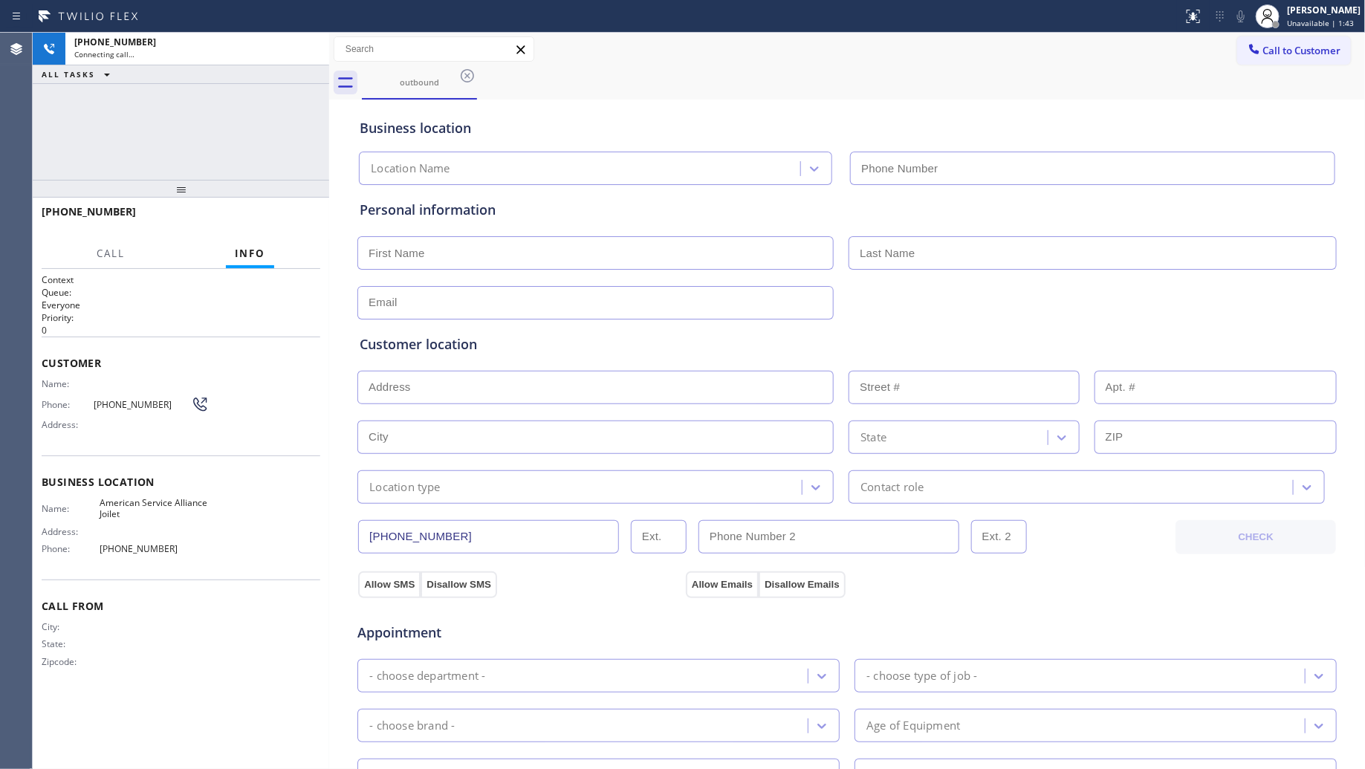
type input "[PHONE_NUMBER]"
click at [317, 221] on button "HANG UP" at bounding box center [285, 218] width 69 height 21
click at [317, 220] on button "HANG UP" at bounding box center [285, 218] width 69 height 21
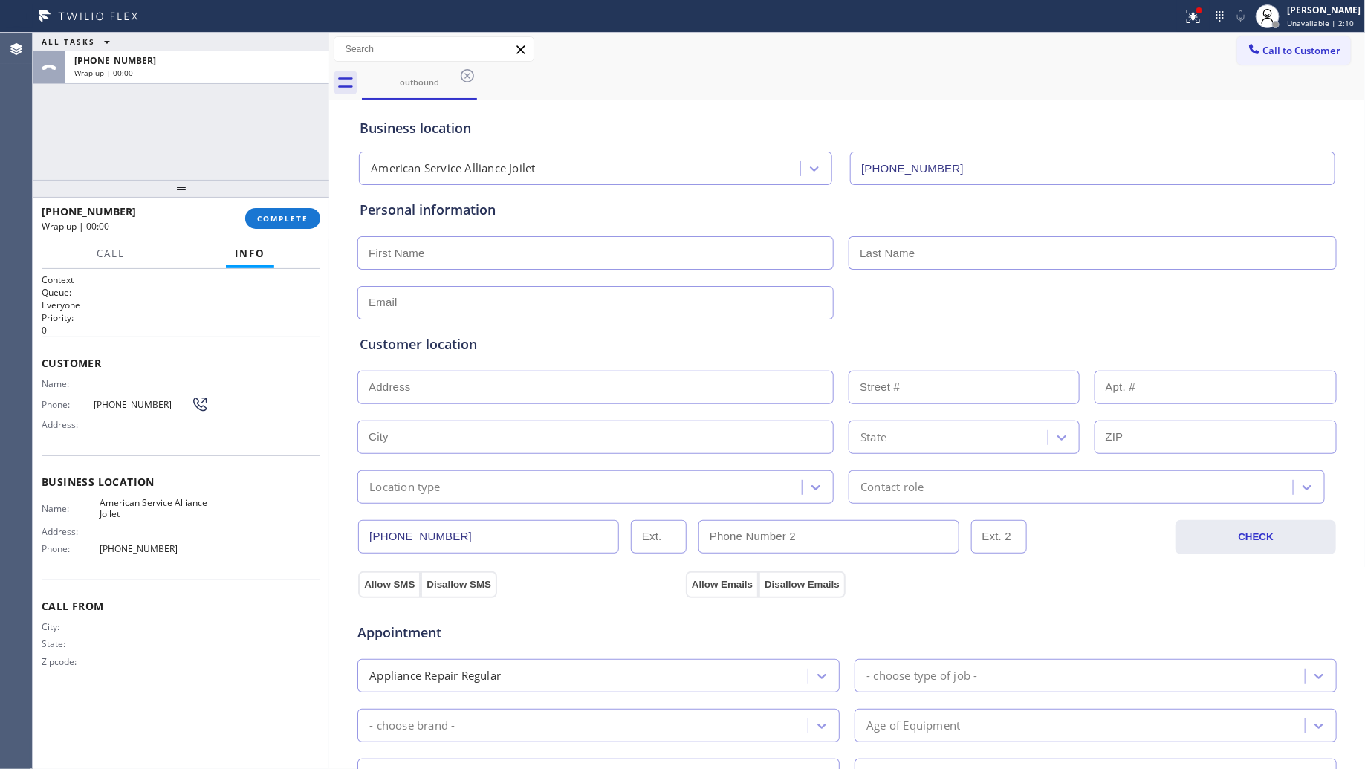
click at [320, 221] on div "[PHONE_NUMBER] Wrap up | 00:00 COMPLETE" at bounding box center [181, 219] width 296 height 42
click at [298, 224] on button "COMPLETE" at bounding box center [282, 218] width 75 height 21
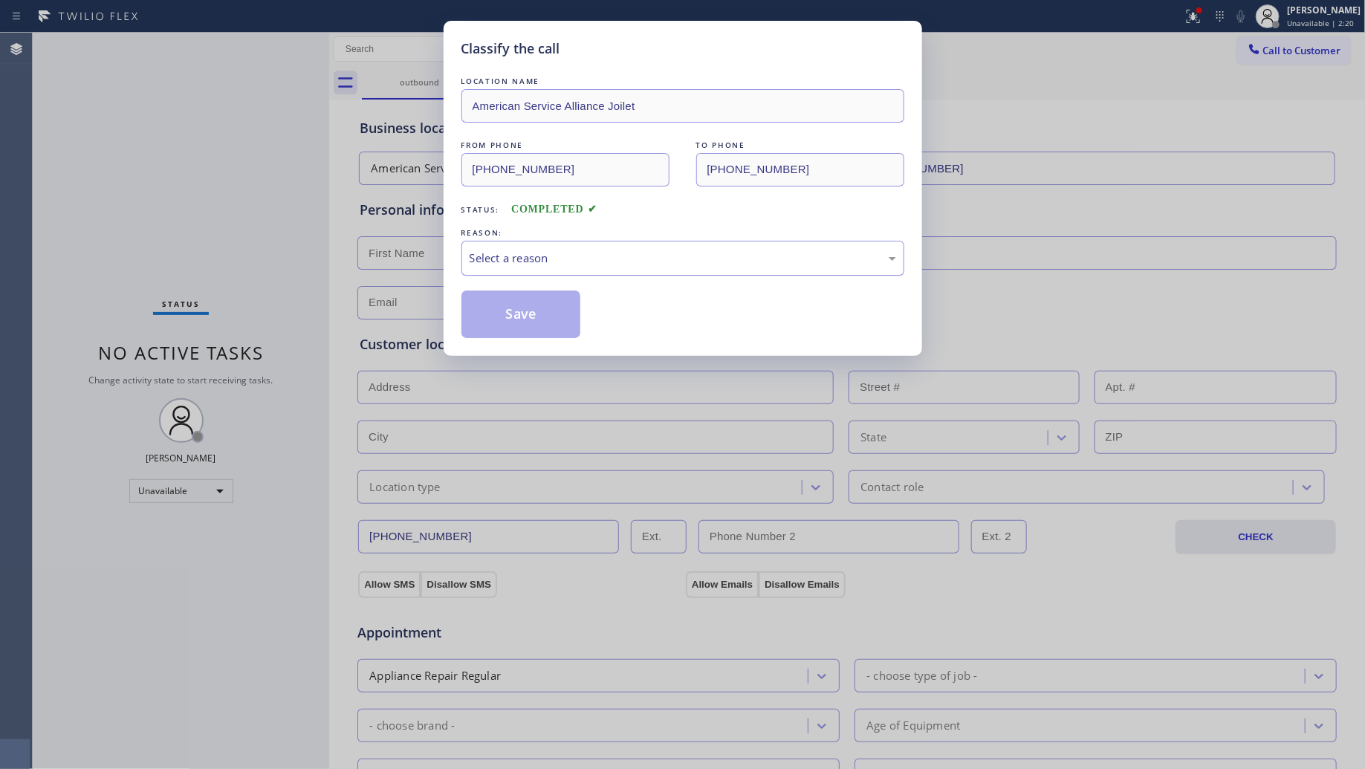
click at [554, 256] on div "Select a reason" at bounding box center [683, 258] width 427 height 17
click at [491, 318] on button "Save" at bounding box center [521, 315] width 120 height 48
click at [491, 317] on button "Save" at bounding box center [521, 315] width 120 height 48
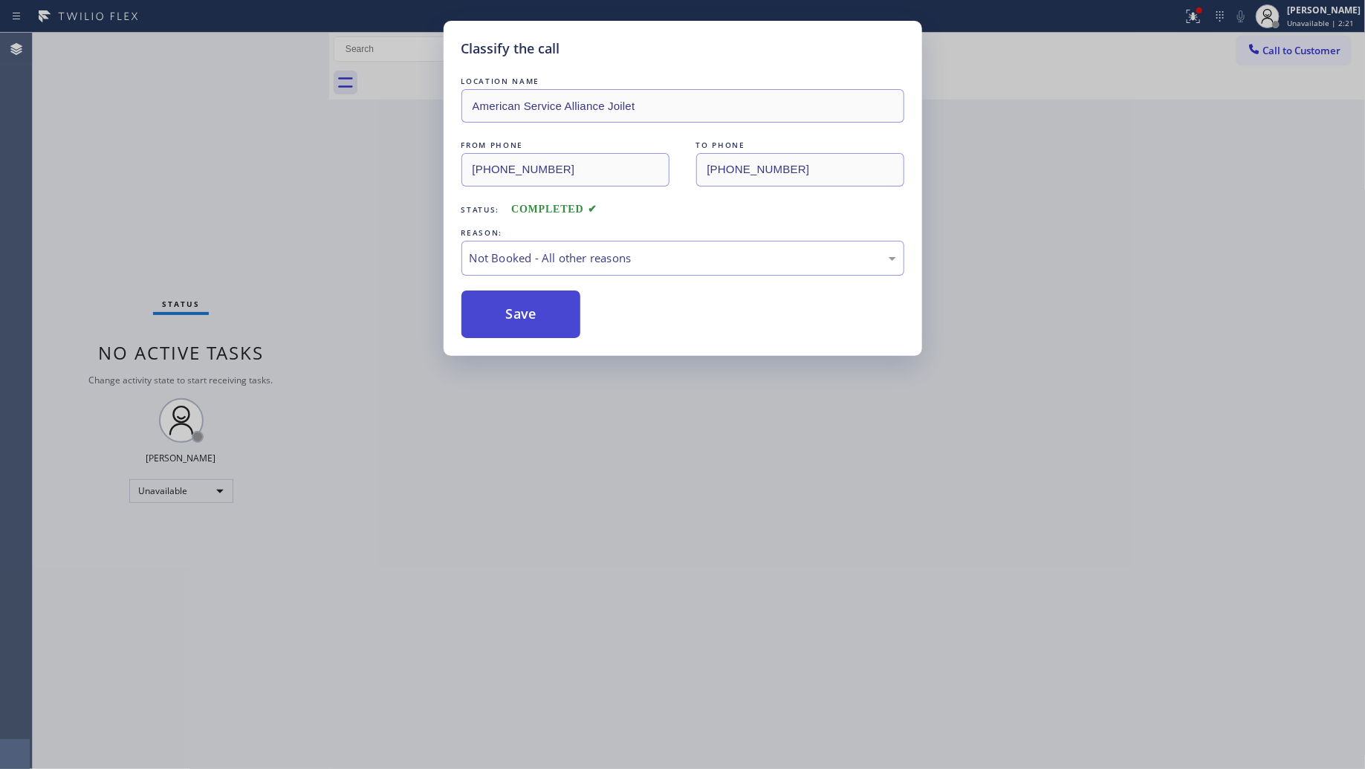
click at [492, 317] on button "Save" at bounding box center [521, 315] width 120 height 48
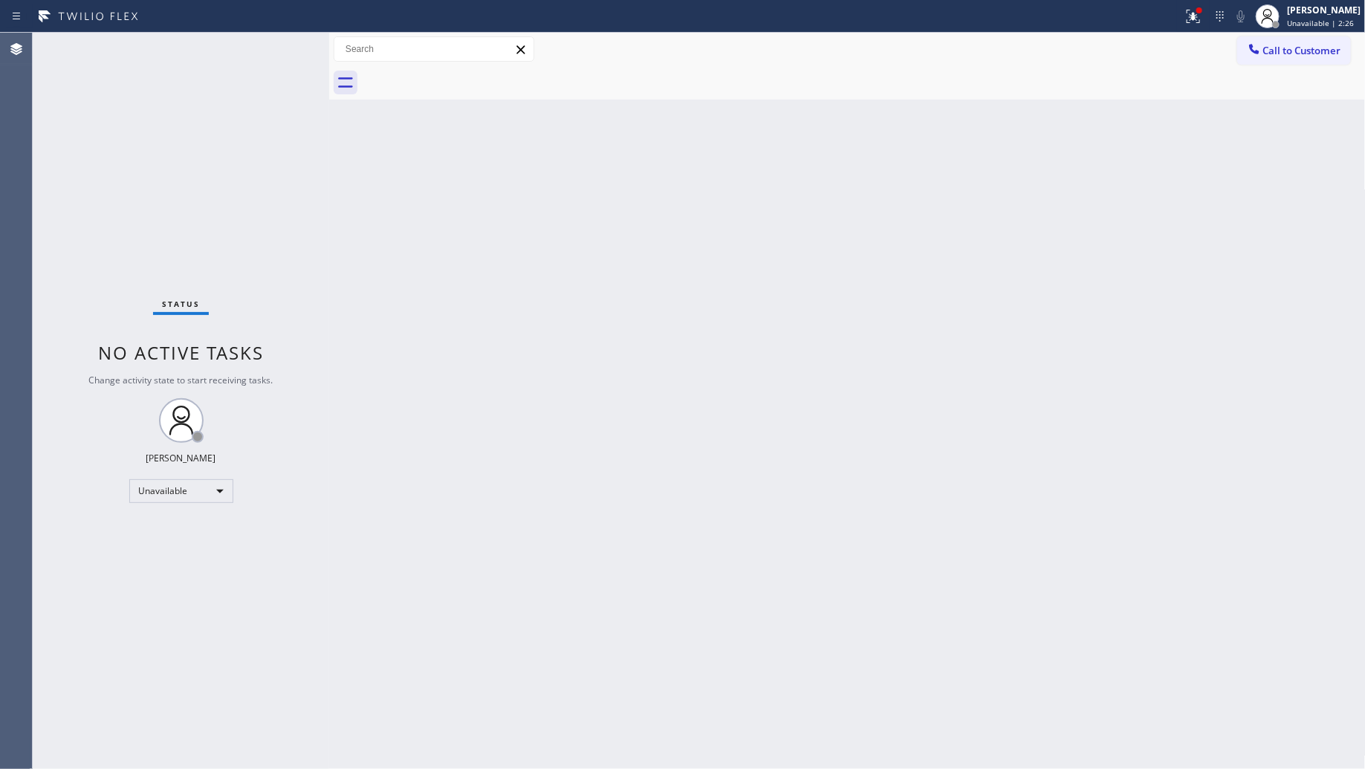
drag, startPoint x: 951, startPoint y: 245, endPoint x: 972, endPoint y: 232, distance: 24.7
click at [956, 240] on div "Back to Dashboard Change Sender ID Customers Technicians Select a contact Outbo…" at bounding box center [847, 401] width 1037 height 736
click at [1301, 42] on button "Call to Customer" at bounding box center [1294, 50] width 114 height 28
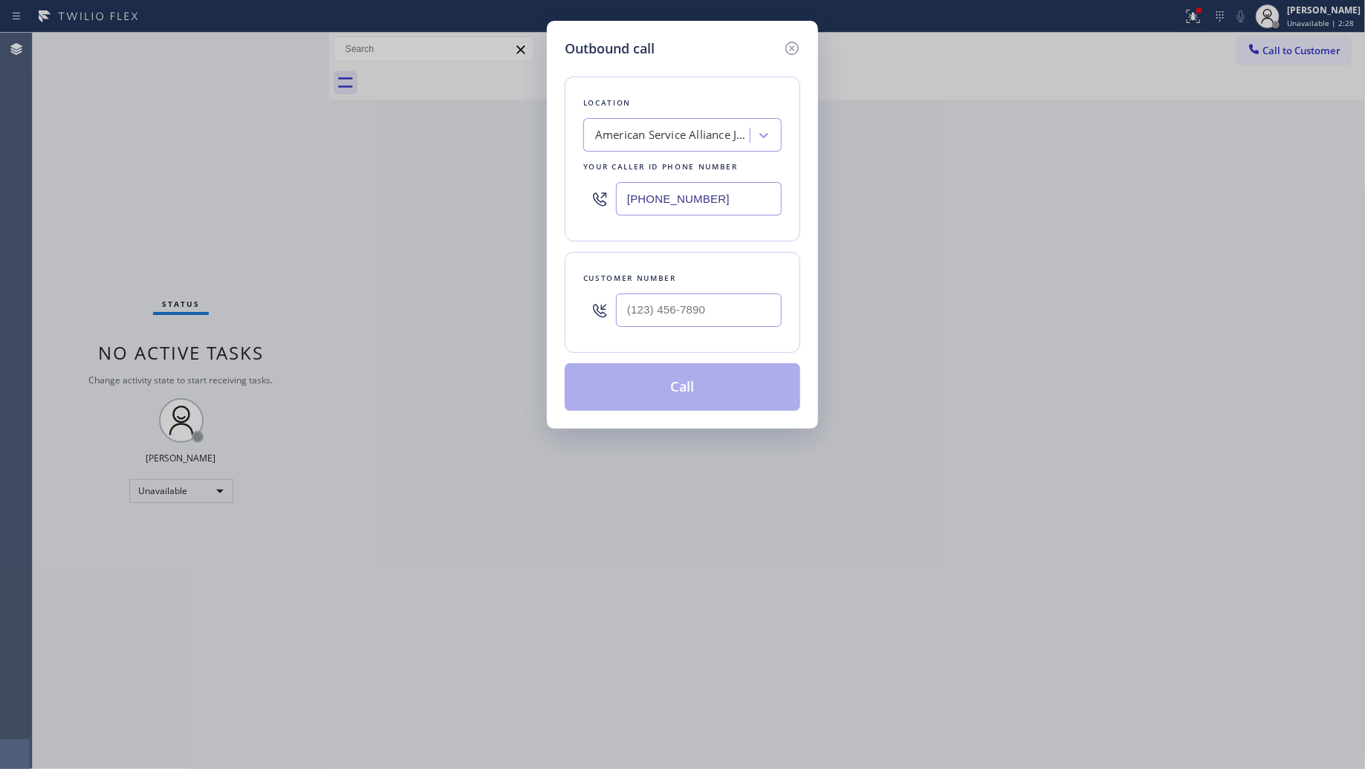
drag, startPoint x: 703, startPoint y: 190, endPoint x: 560, endPoint y: 192, distance: 143.4
click at [560, 193] on div "Outbound call Location American Service Alliance Joilet Your caller id phone nu…" at bounding box center [682, 225] width 271 height 408
paste input "817) 482-5346"
type input "[PHONE_NUMBER]"
click at [715, 309] on input "(___) ___-____" at bounding box center [699, 310] width 166 height 33
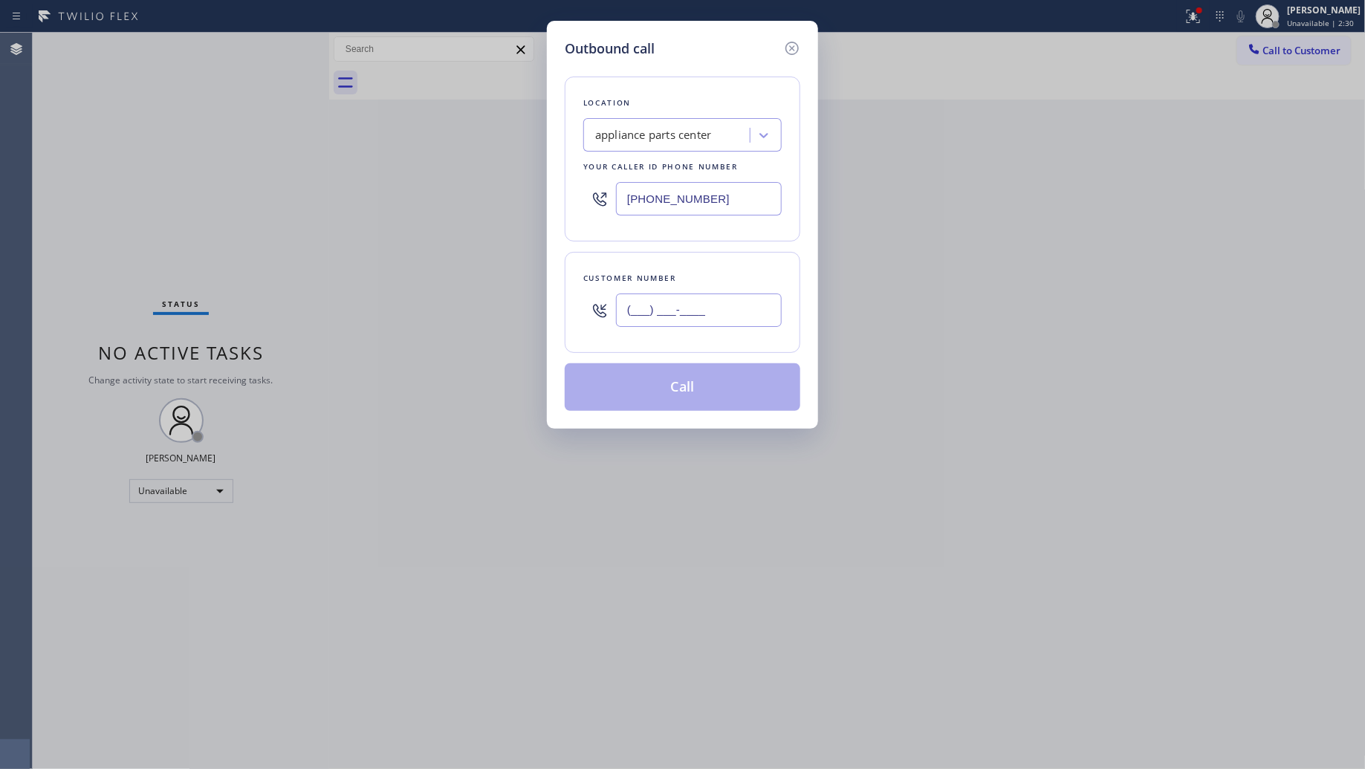
paste input "566) 541-9670"
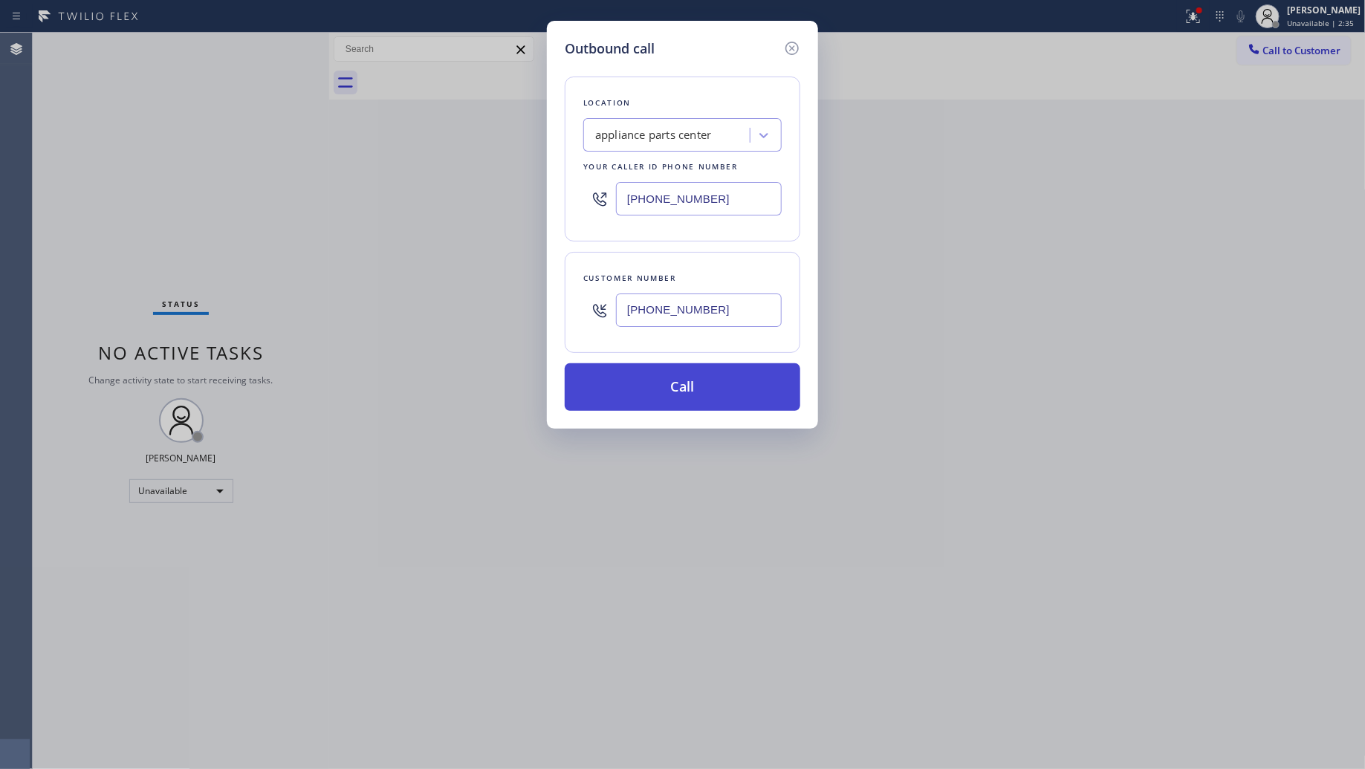
type input "[PHONE_NUMBER]"
drag, startPoint x: 698, startPoint y: 383, endPoint x: 674, endPoint y: 380, distance: 24.7
click at [692, 380] on button "Call" at bounding box center [683, 387] width 236 height 48
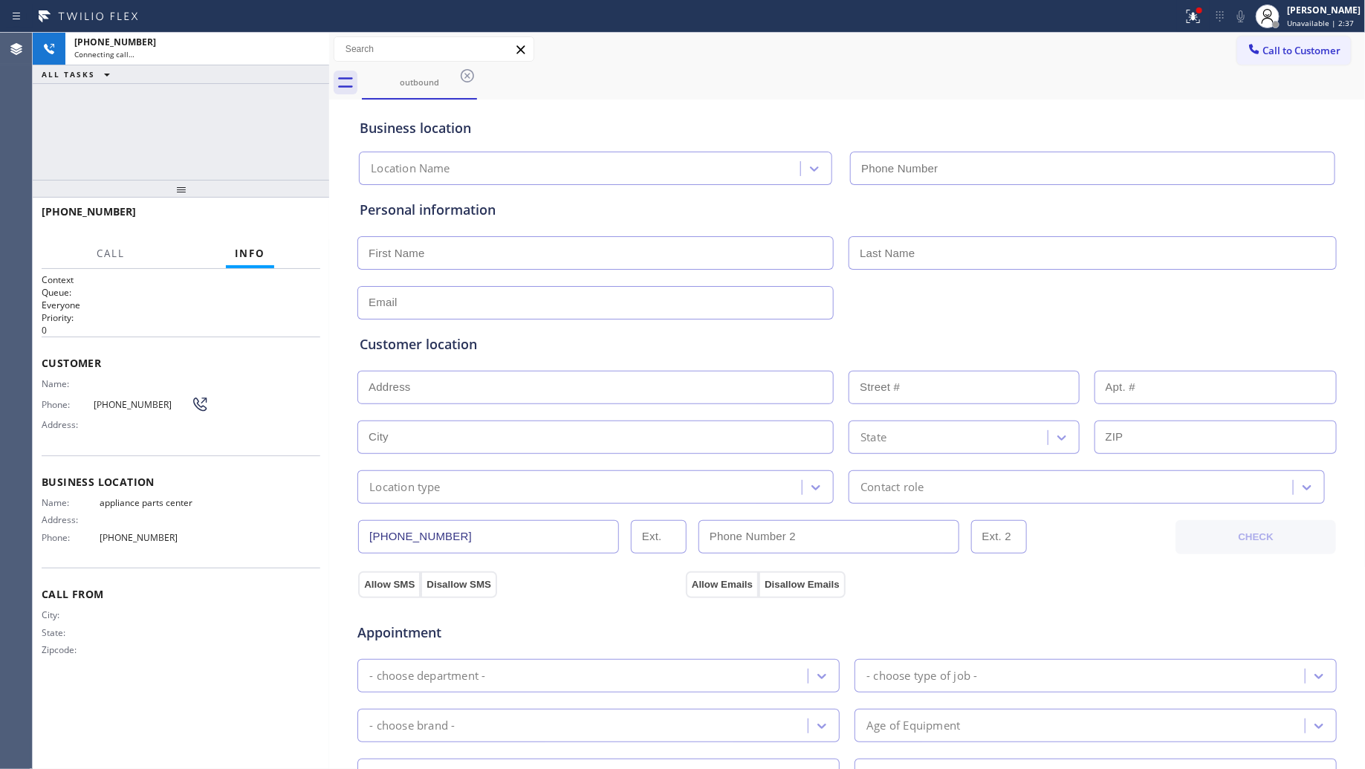
type input "[PHONE_NUMBER]"
drag, startPoint x: 981, startPoint y: 74, endPoint x: 1034, endPoint y: 72, distance: 52.8
click at [982, 72] on div "outbound" at bounding box center [864, 82] width 1004 height 33
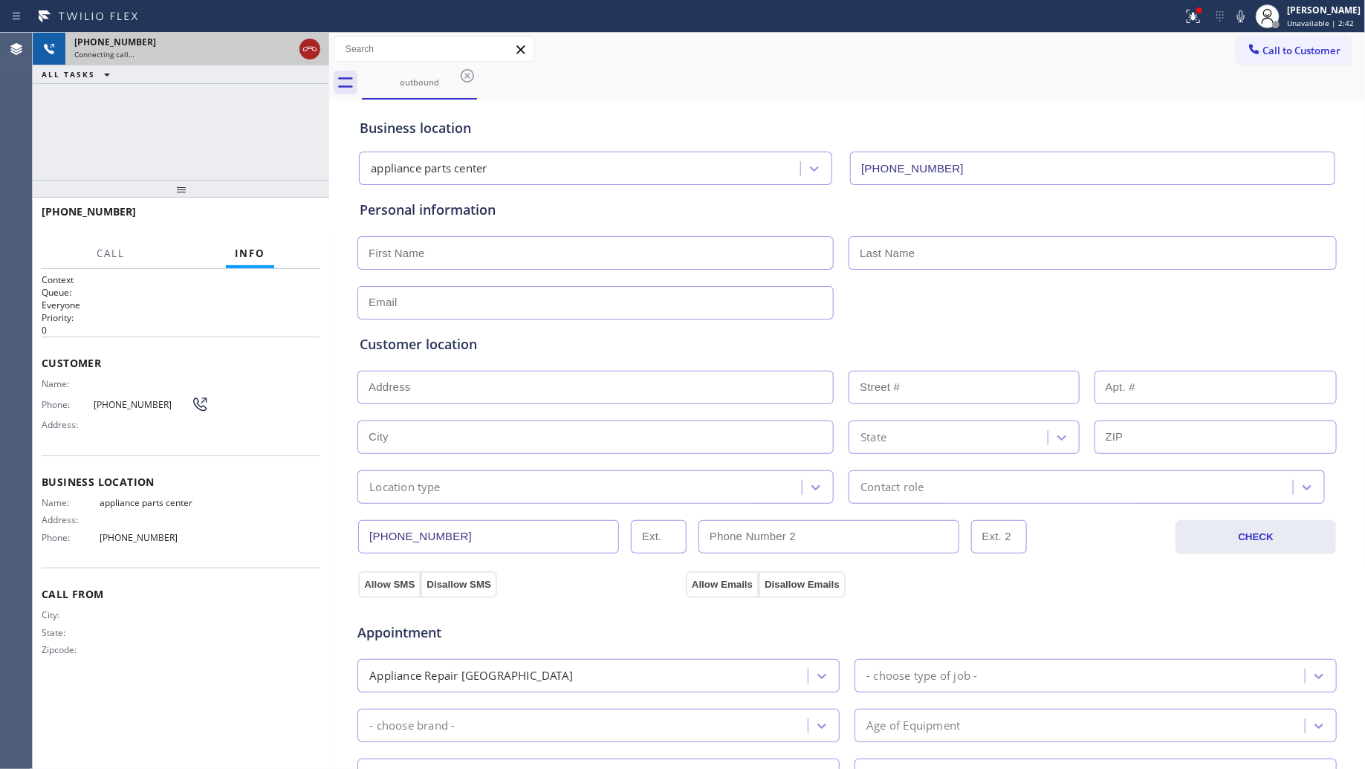
click at [308, 51] on icon at bounding box center [310, 49] width 18 height 18
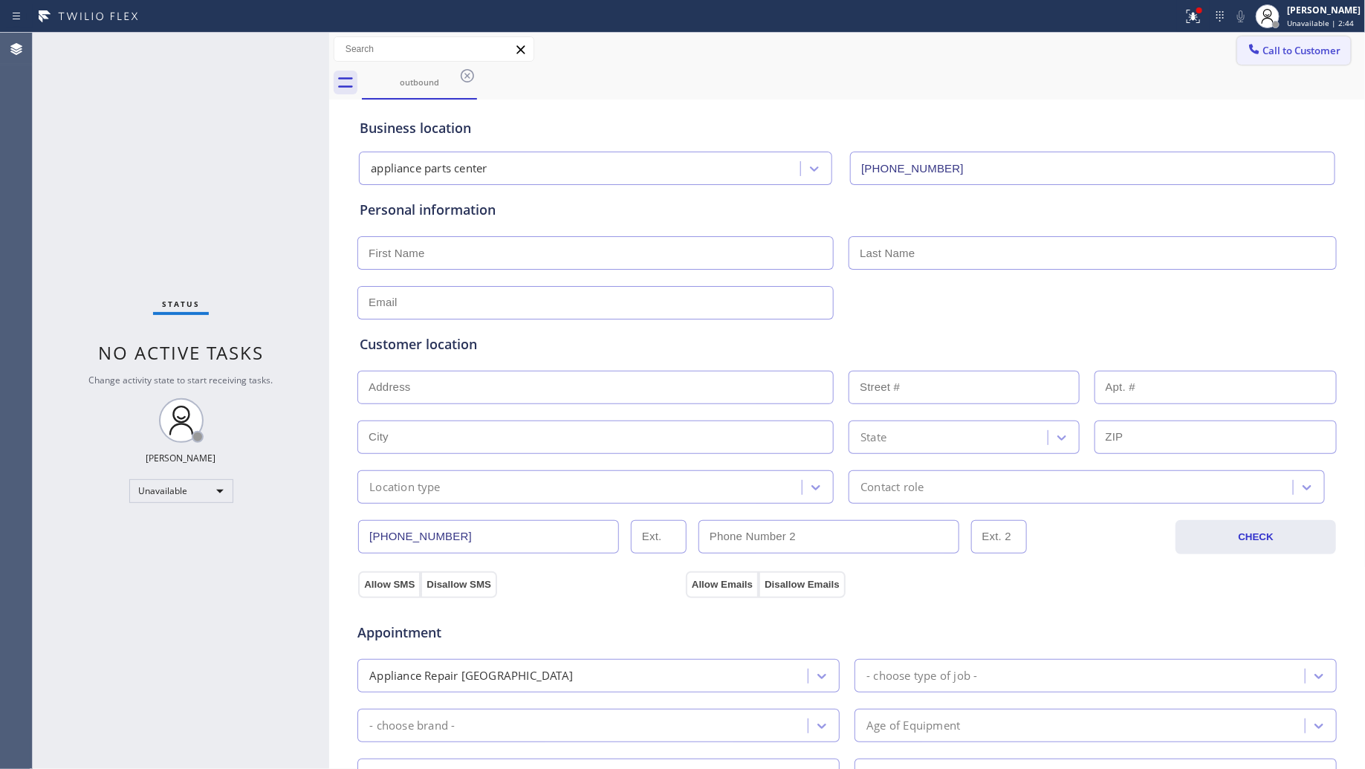
click at [1247, 45] on icon at bounding box center [1254, 49] width 15 height 15
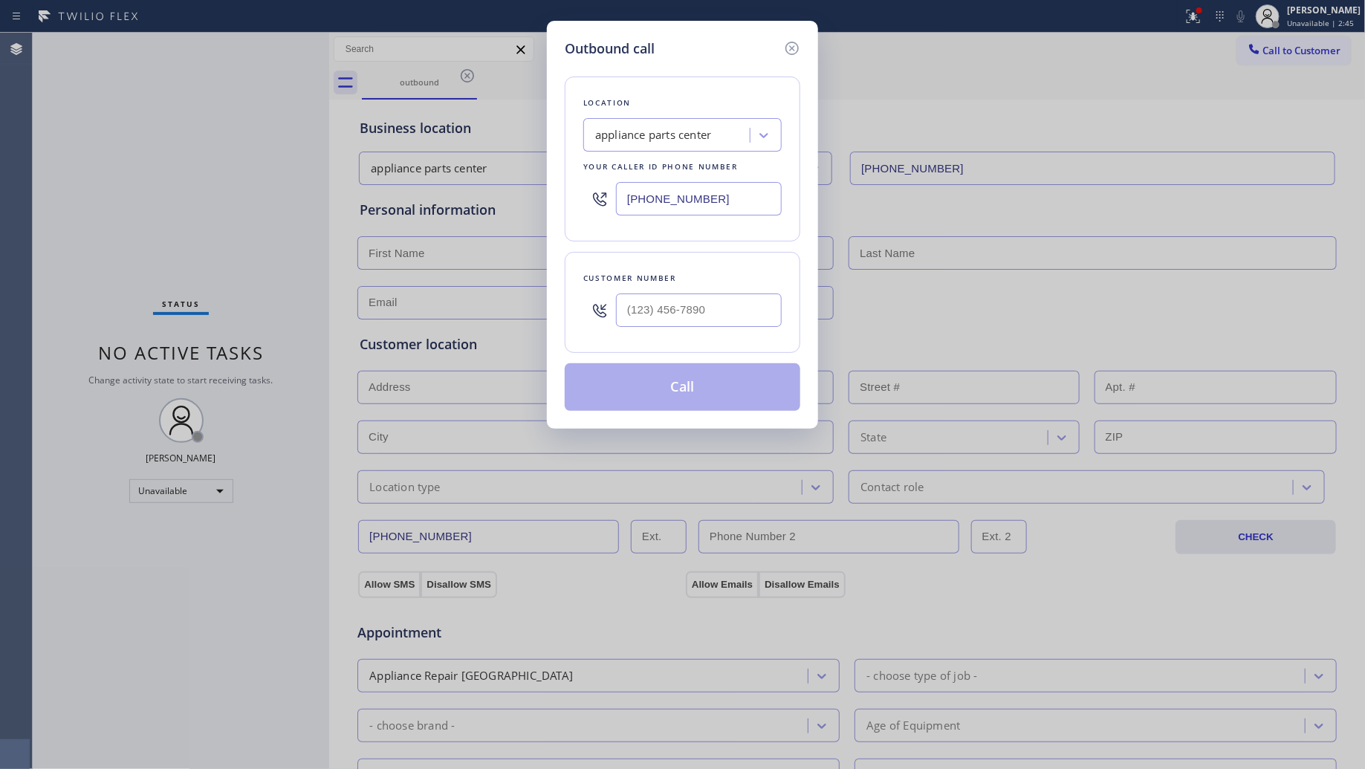
drag, startPoint x: 736, startPoint y: 197, endPoint x: 603, endPoint y: 191, distance: 133.1
click at [571, 192] on div "Location appliance parts center Your caller id phone number [PHONE_NUMBER]" at bounding box center [683, 159] width 236 height 165
paste input "3) 670-6212"
type input "[PHONE_NUMBER]"
click at [728, 297] on input "(___) ___-____" at bounding box center [699, 310] width 166 height 33
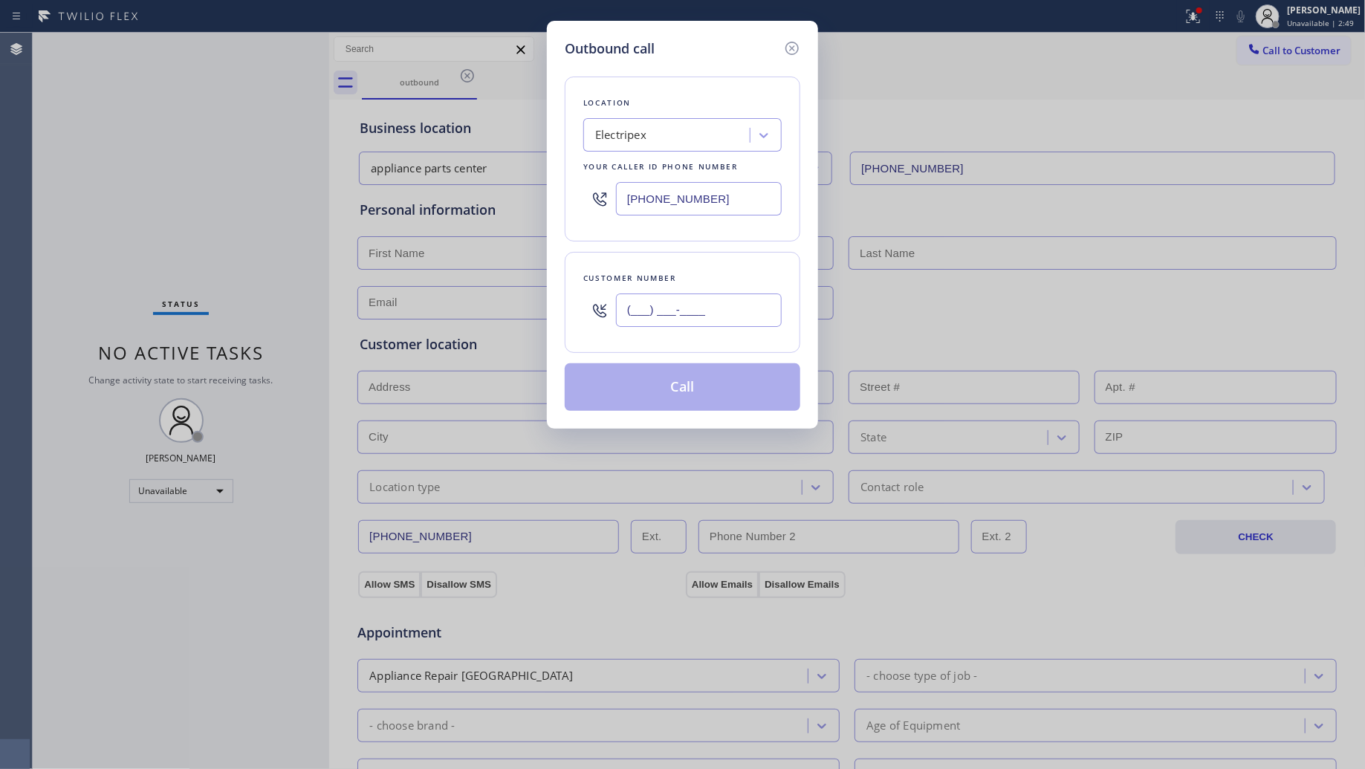
paste input "727) 496-6385"
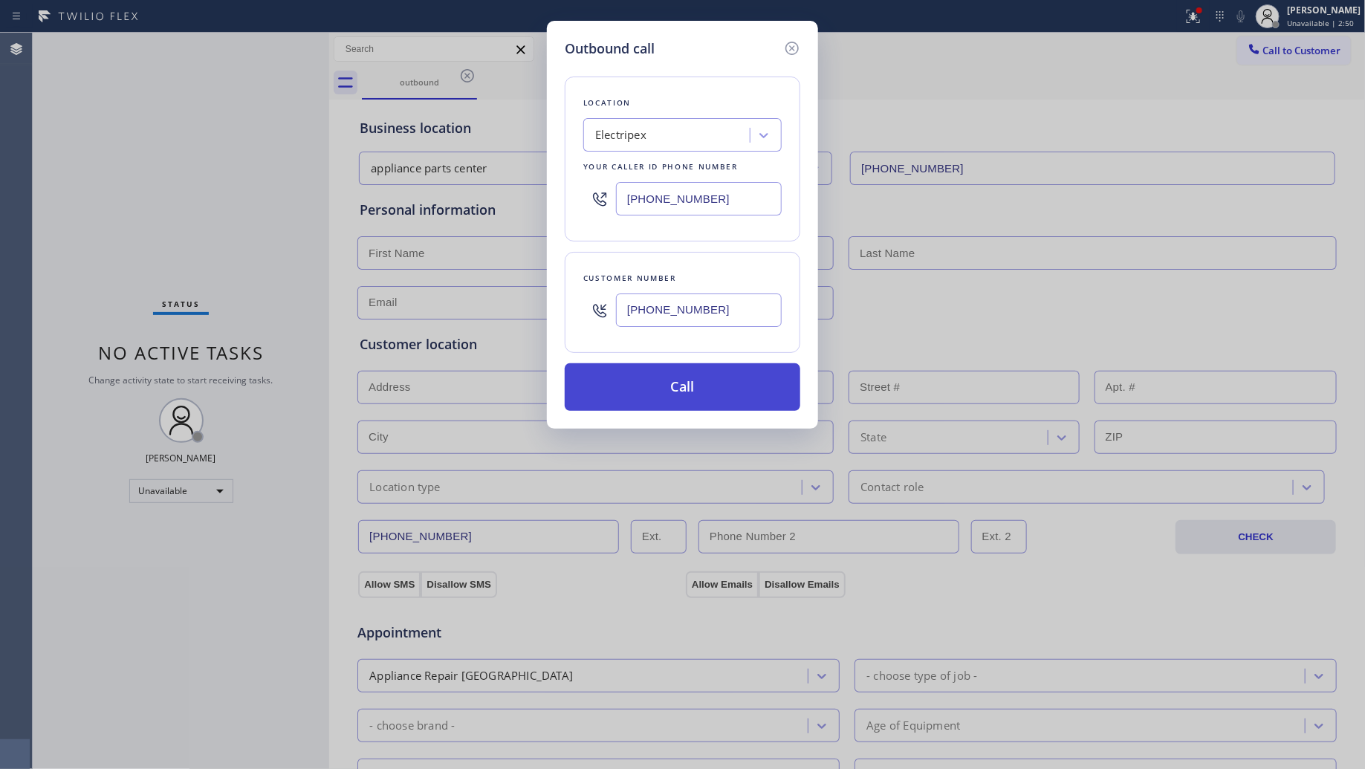
type input "[PHONE_NUMBER]"
drag, startPoint x: 682, startPoint y: 398, endPoint x: 690, endPoint y: 391, distance: 10.5
click at [682, 398] on button "Call" at bounding box center [683, 387] width 236 height 48
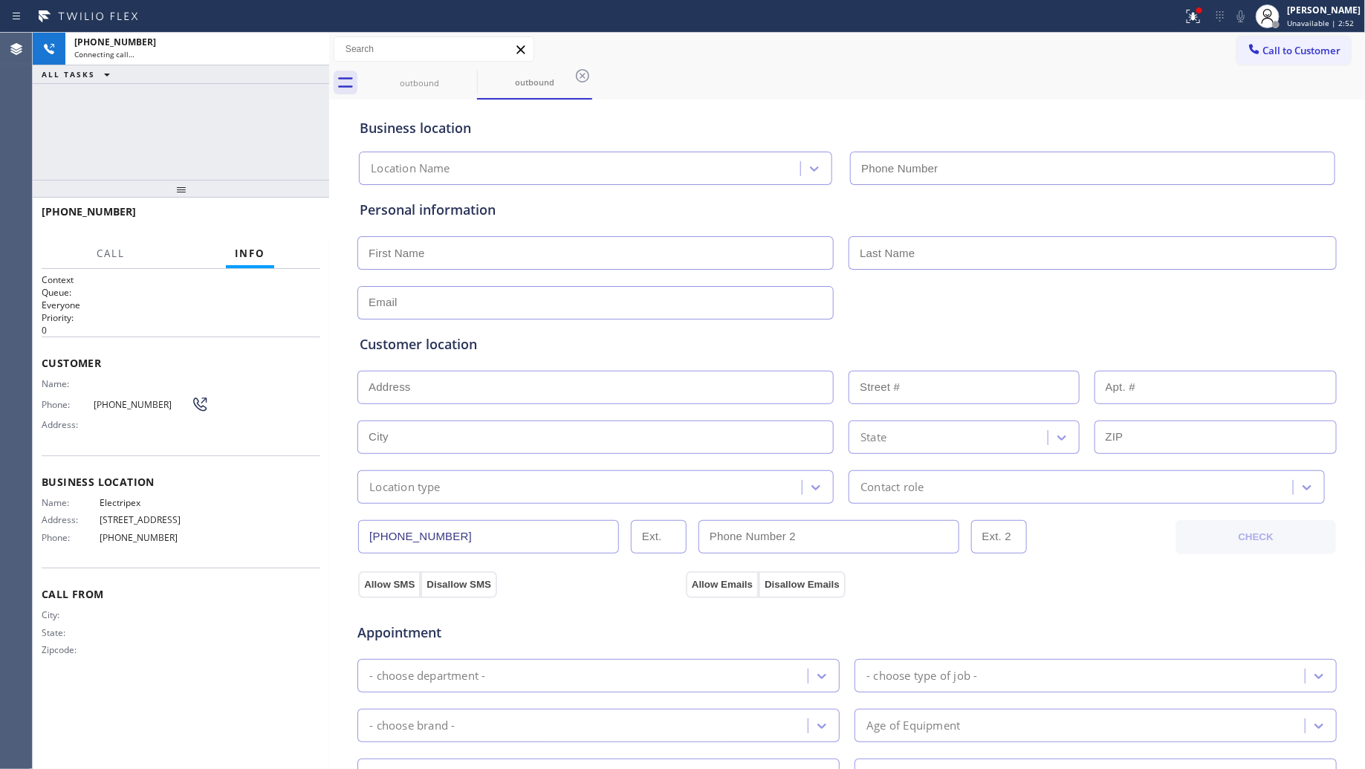
type input "[PHONE_NUMBER]"
click at [583, 73] on icon at bounding box center [583, 76] width 18 height 18
click at [470, 73] on icon at bounding box center [467, 76] width 18 height 18
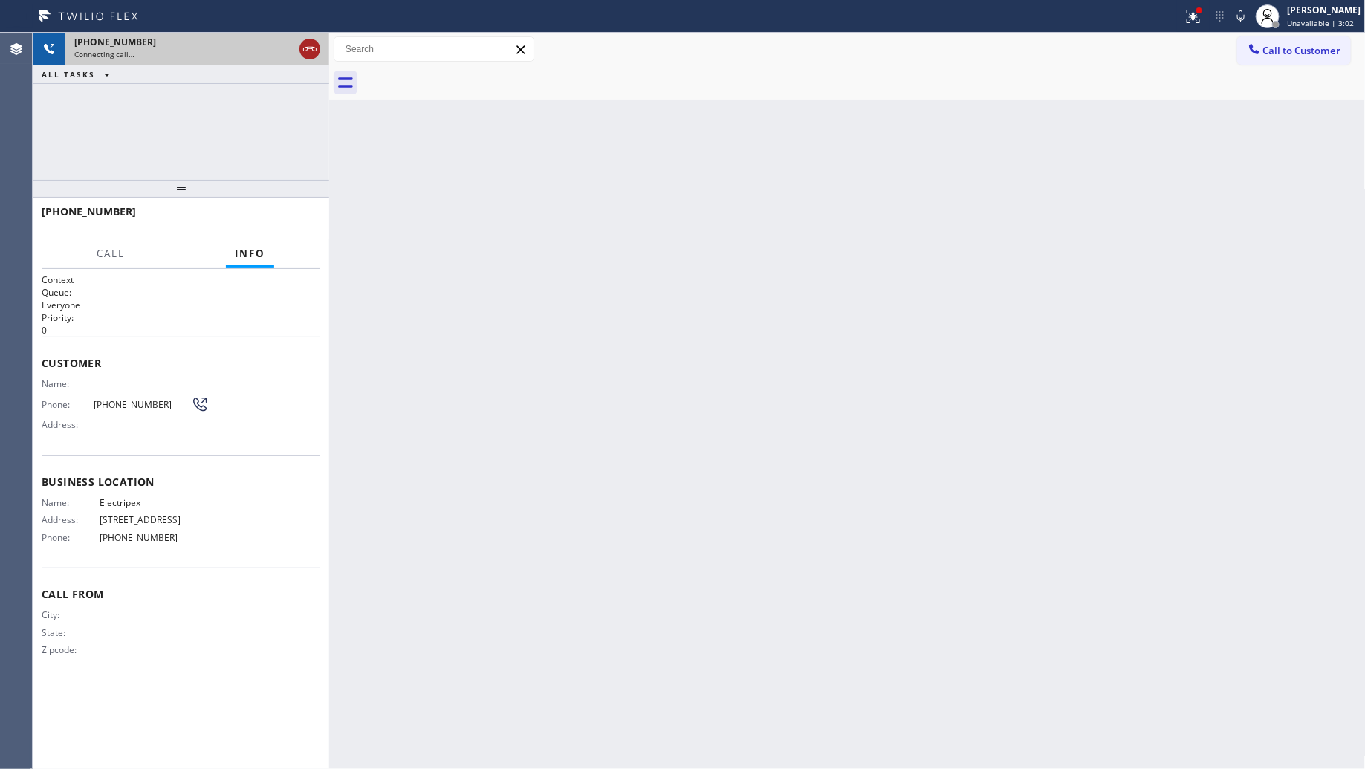
click at [314, 53] on icon at bounding box center [310, 49] width 18 height 18
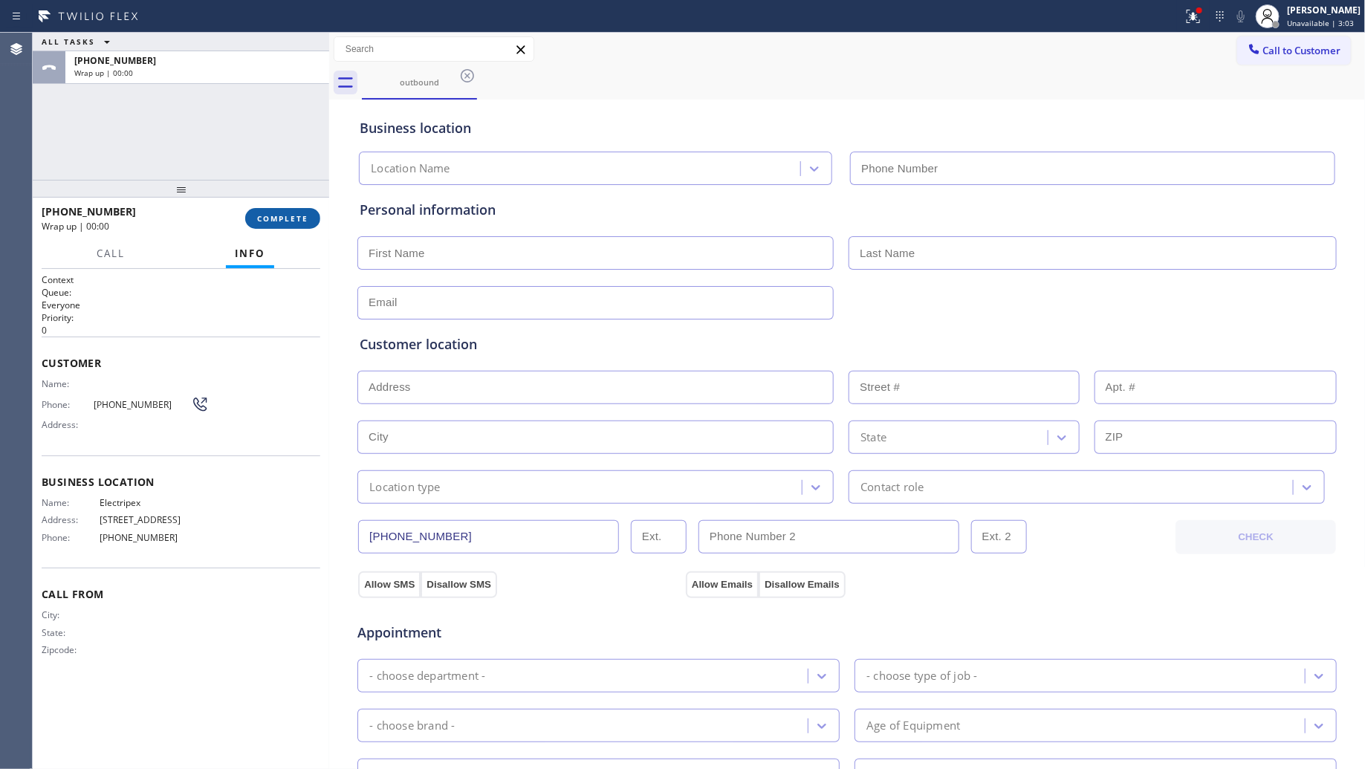
click at [283, 218] on span "COMPLETE" at bounding box center [282, 218] width 51 height 10
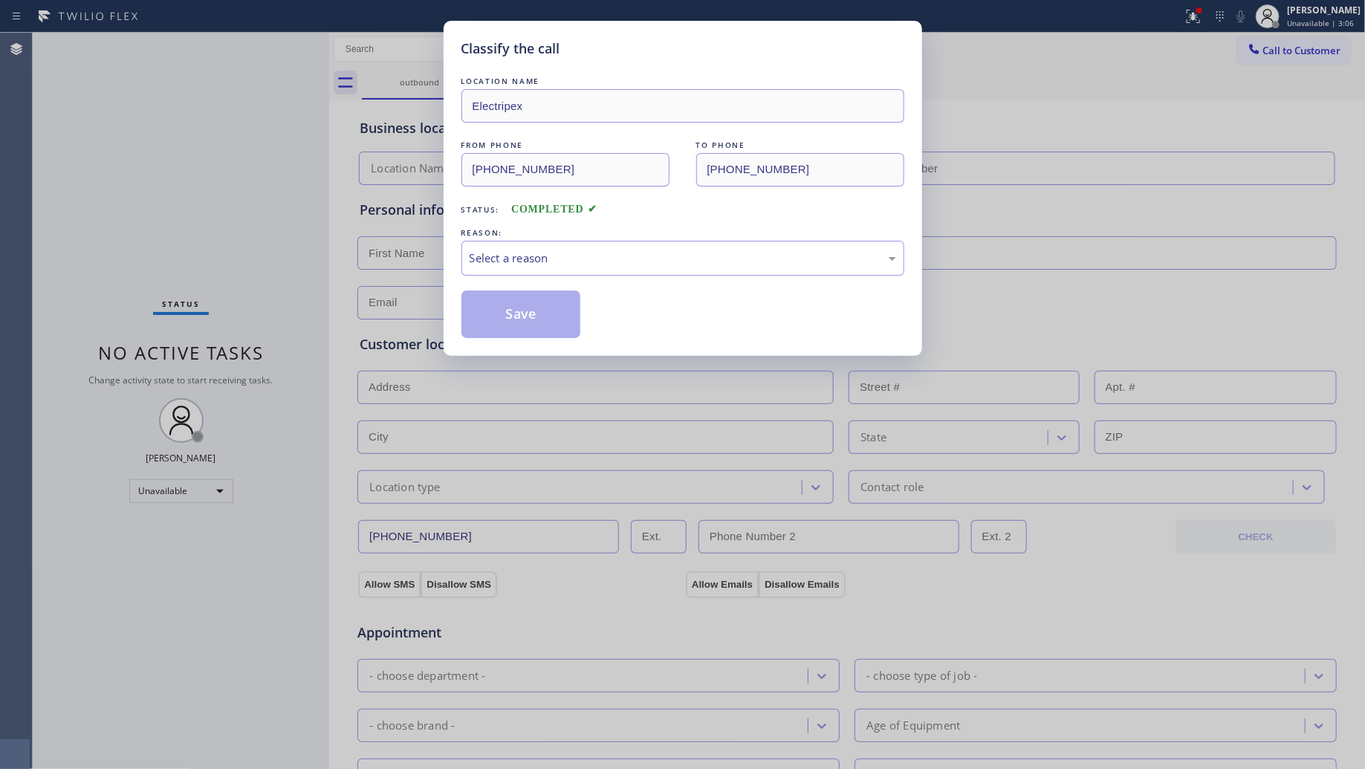
type input "[PHONE_NUMBER]"
click at [537, 253] on div "Select a reason" at bounding box center [683, 258] width 427 height 17
click at [520, 309] on button "Save" at bounding box center [521, 315] width 120 height 48
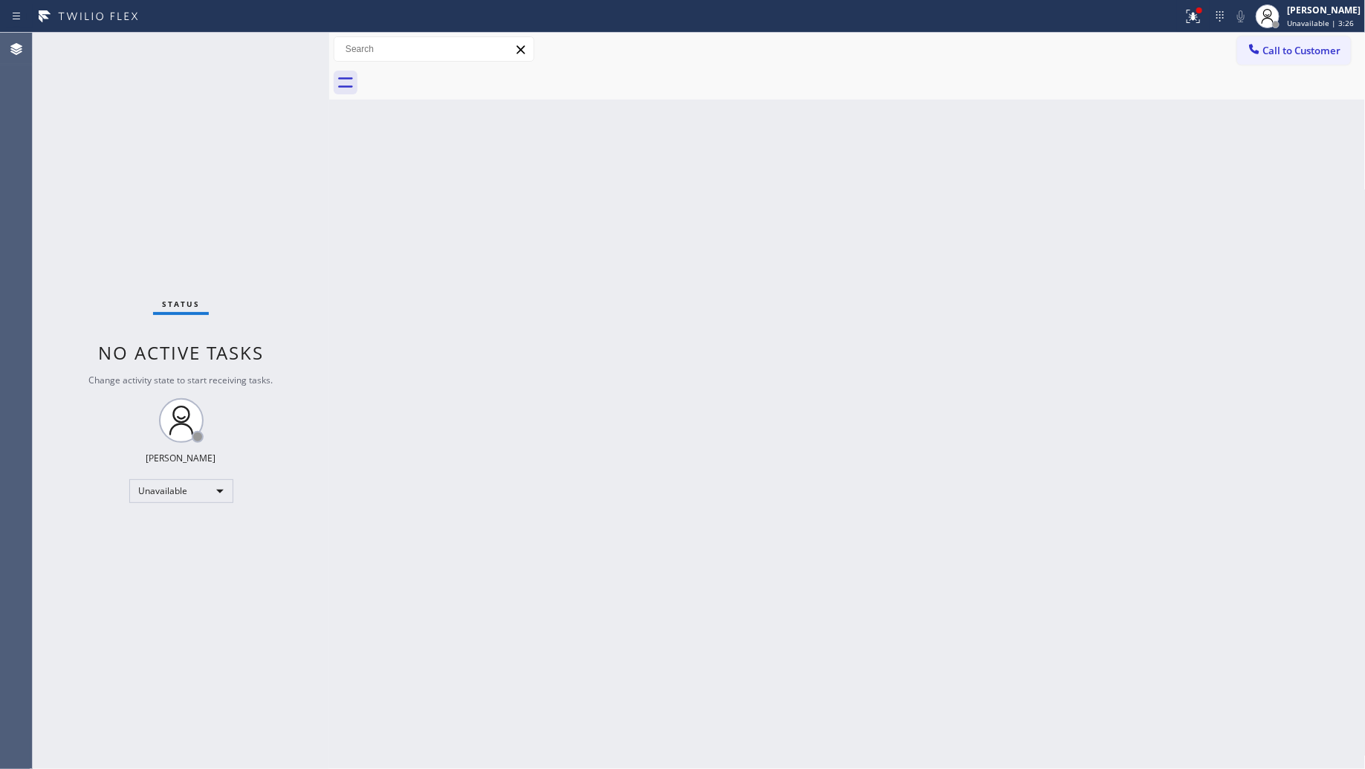
click at [1282, 37] on button "Call to Customer" at bounding box center [1294, 50] width 114 height 28
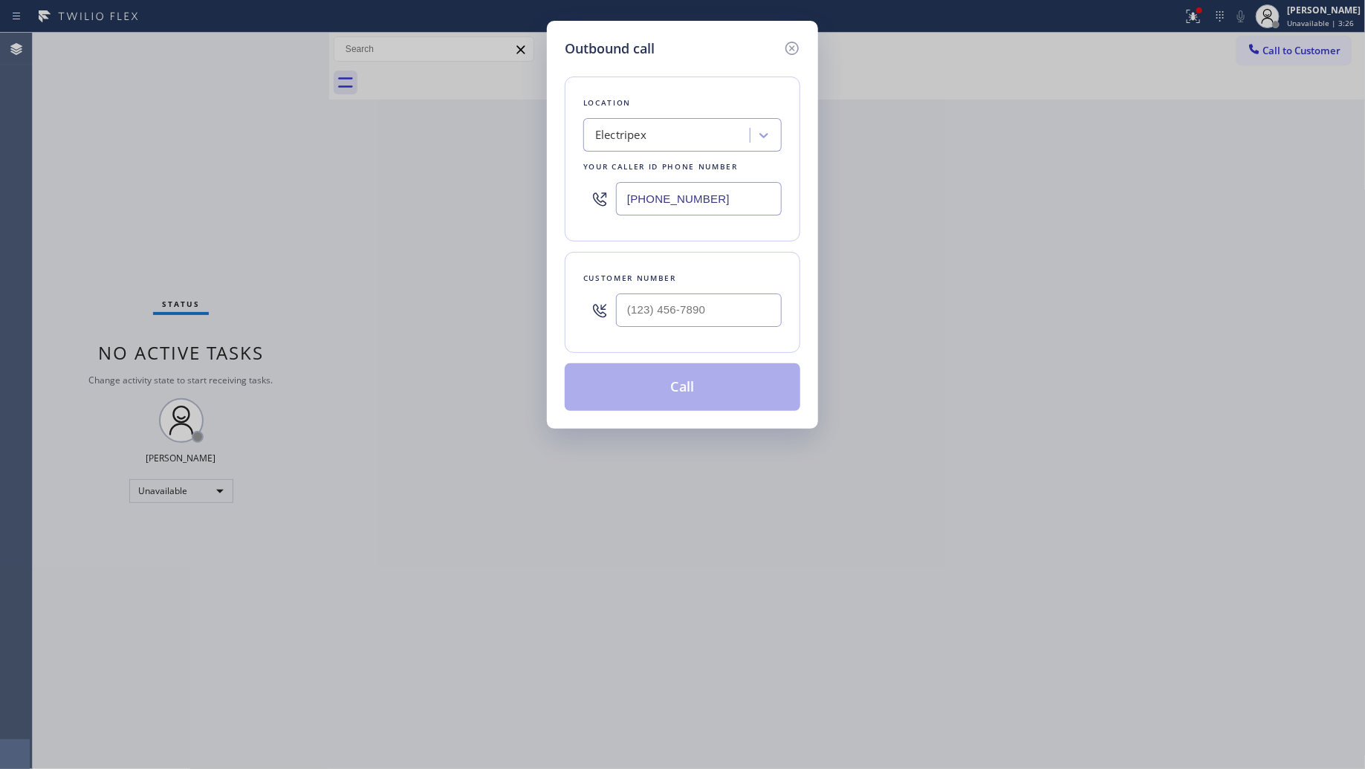
drag, startPoint x: 715, startPoint y: 195, endPoint x: 529, endPoint y: 199, distance: 185.8
click at [529, 199] on div "Outbound call Location Electripex Your caller id phone number [PHONE_NUMBER] Cu…" at bounding box center [682, 384] width 1365 height 769
paste input "646) 783-2716"
type input "[PHONE_NUMBER]"
click at [677, 306] on input "(___) ___-____" at bounding box center [699, 310] width 166 height 33
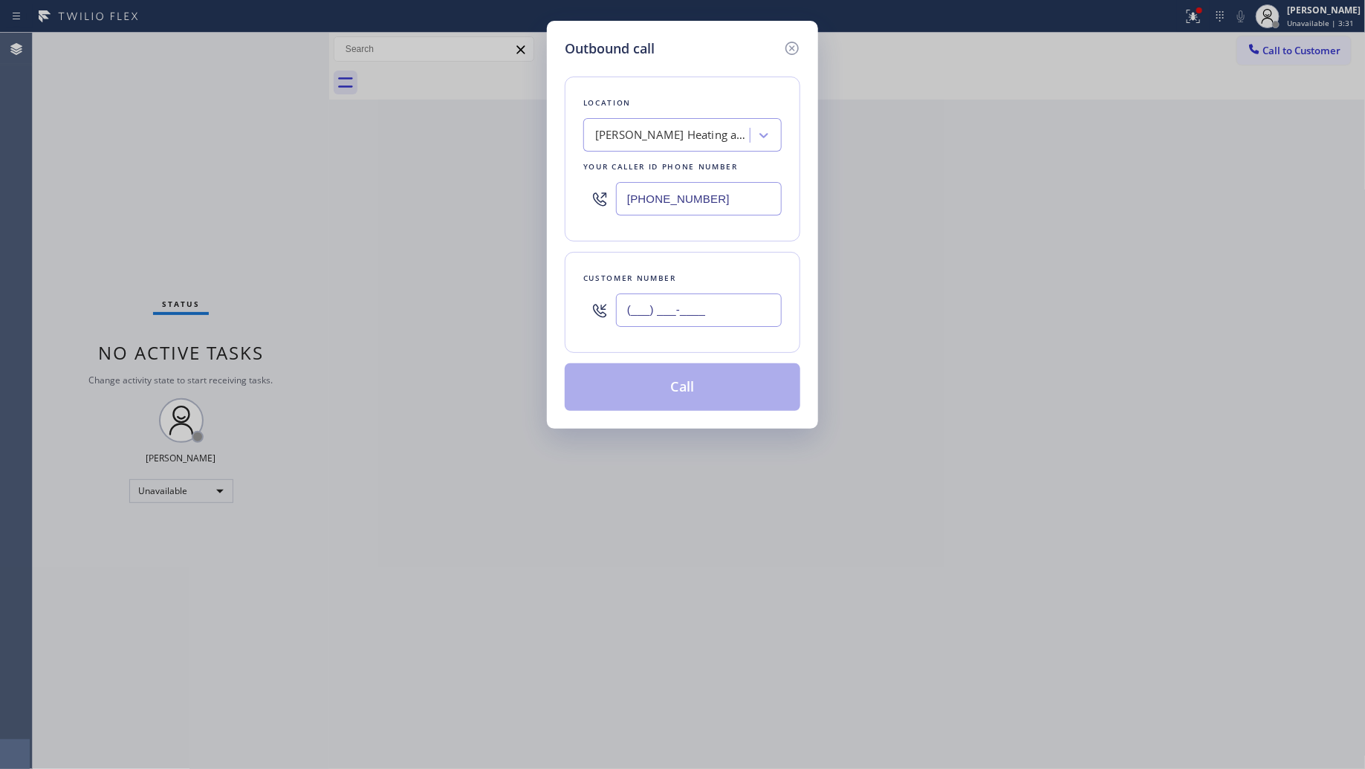
paste input "973) 313-5887"
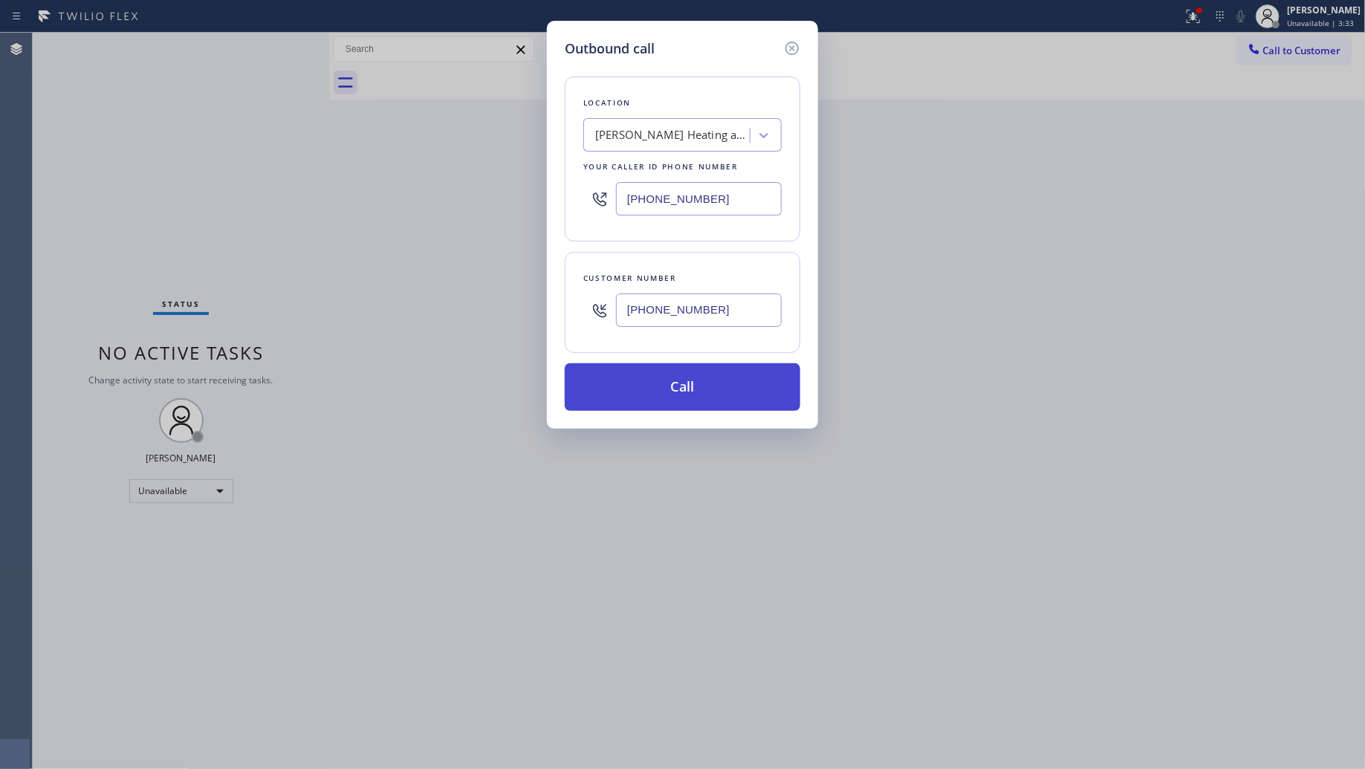
type input "[PHONE_NUMBER]"
click at [685, 380] on button "Call" at bounding box center [683, 387] width 236 height 48
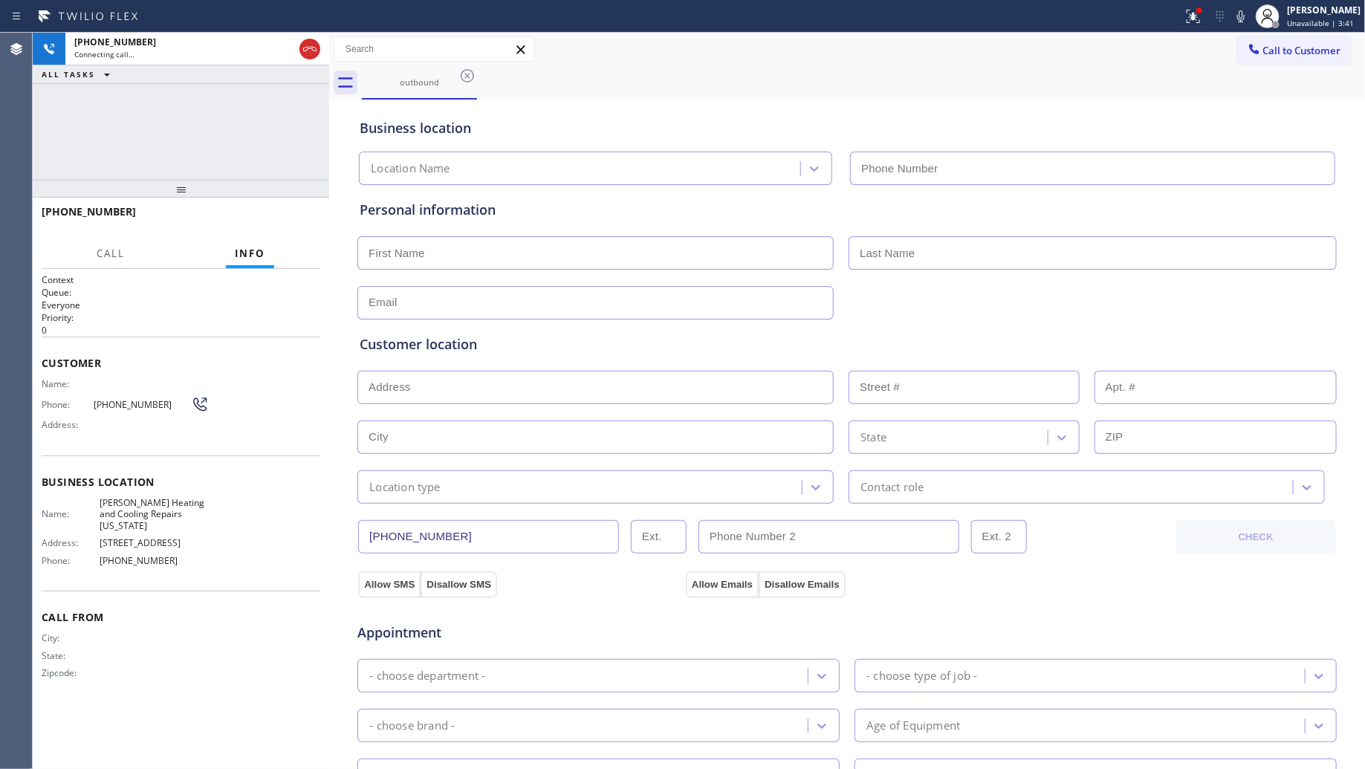
type input "[PHONE_NUMBER]"
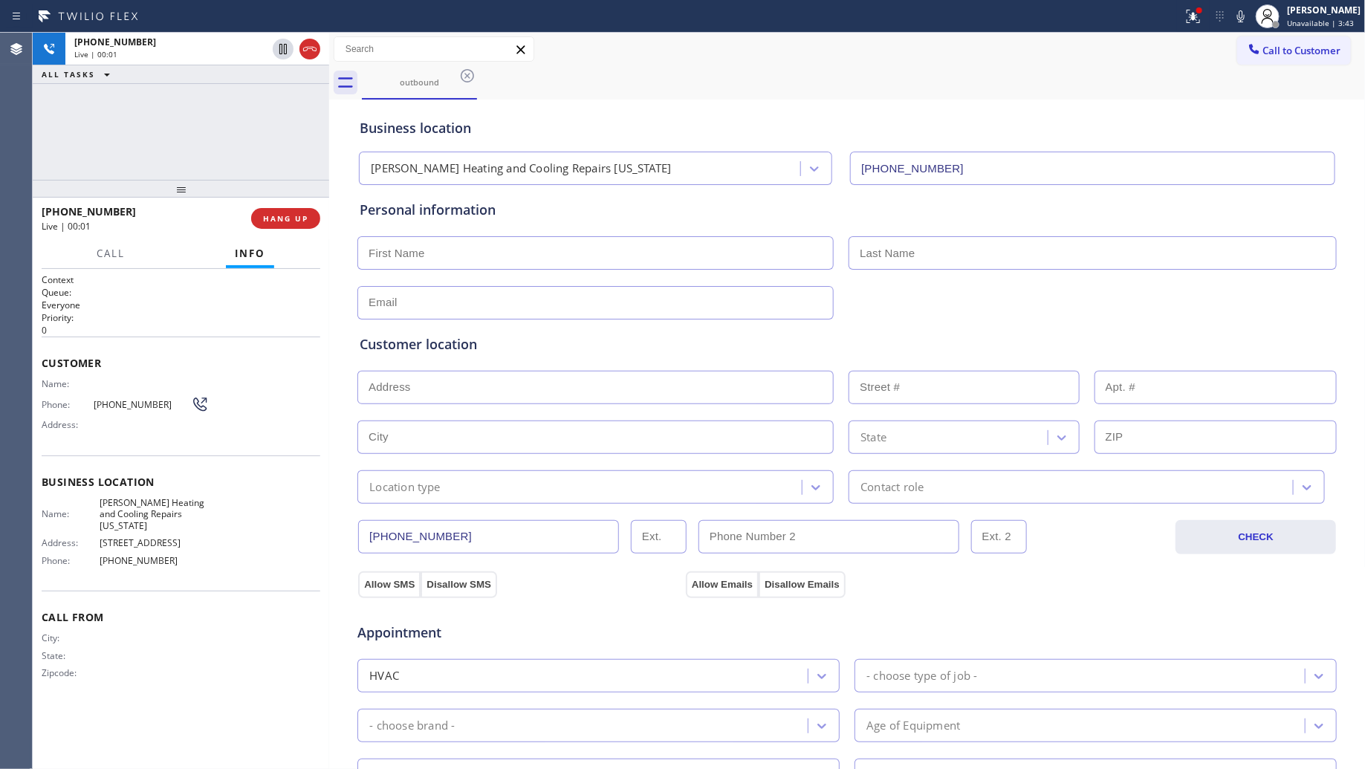
click at [299, 207] on div "[PHONE_NUMBER] Live | 00:01 HANG UP" at bounding box center [181, 218] width 279 height 39
click at [298, 206] on div "[PHONE_NUMBER] Live | 00:02 HANG UP" at bounding box center [181, 218] width 279 height 39
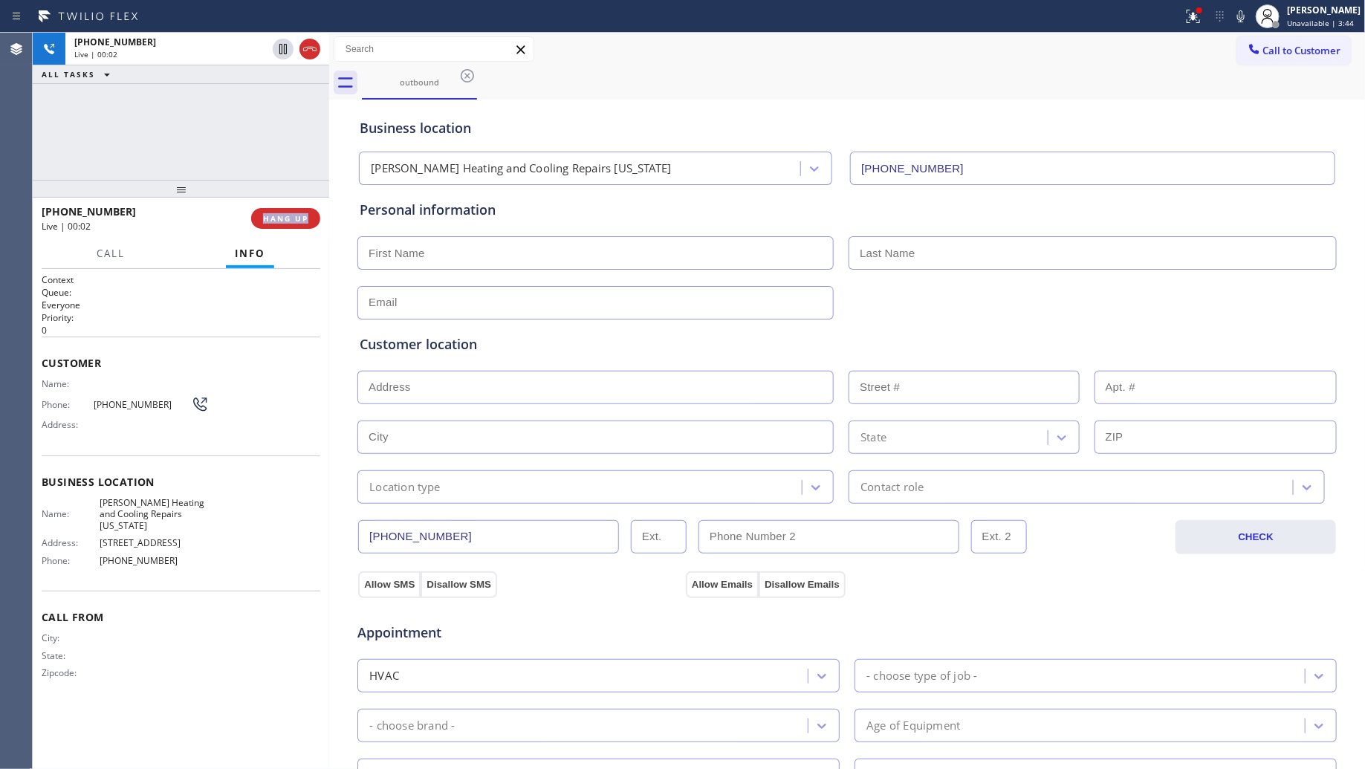
click at [297, 206] on div "[PHONE_NUMBER] Live | 00:02 HANG UP" at bounding box center [181, 218] width 279 height 39
drag, startPoint x: 282, startPoint y: 202, endPoint x: 288, endPoint y: 208, distance: 8.4
click at [284, 204] on div "[PHONE_NUMBER] Live | 00:05 HANG UP" at bounding box center [181, 218] width 279 height 39
click at [288, 208] on button "HANG UP" at bounding box center [285, 218] width 69 height 21
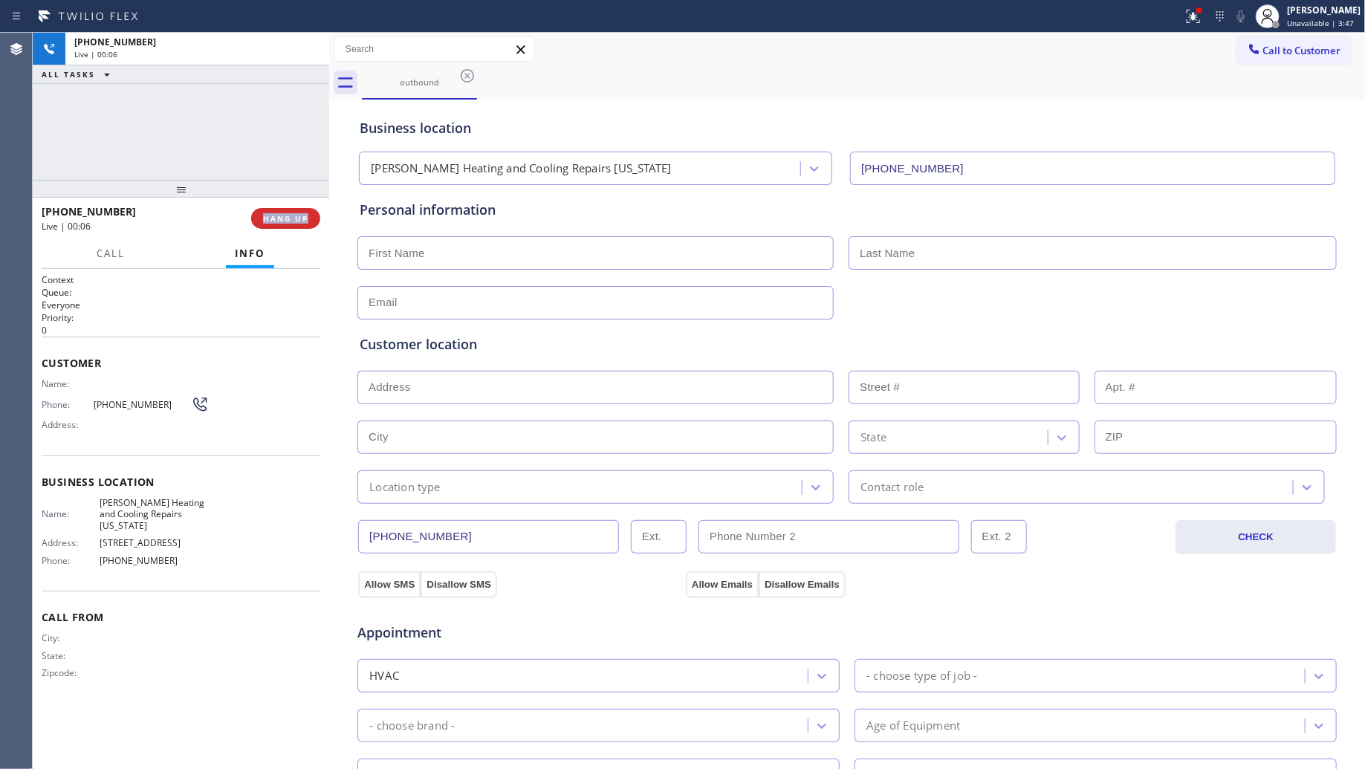
click at [287, 202] on div "[PHONE_NUMBER] Live | 00:06 HANG UP" at bounding box center [181, 218] width 279 height 39
click at [282, 184] on div at bounding box center [181, 189] width 296 height 18
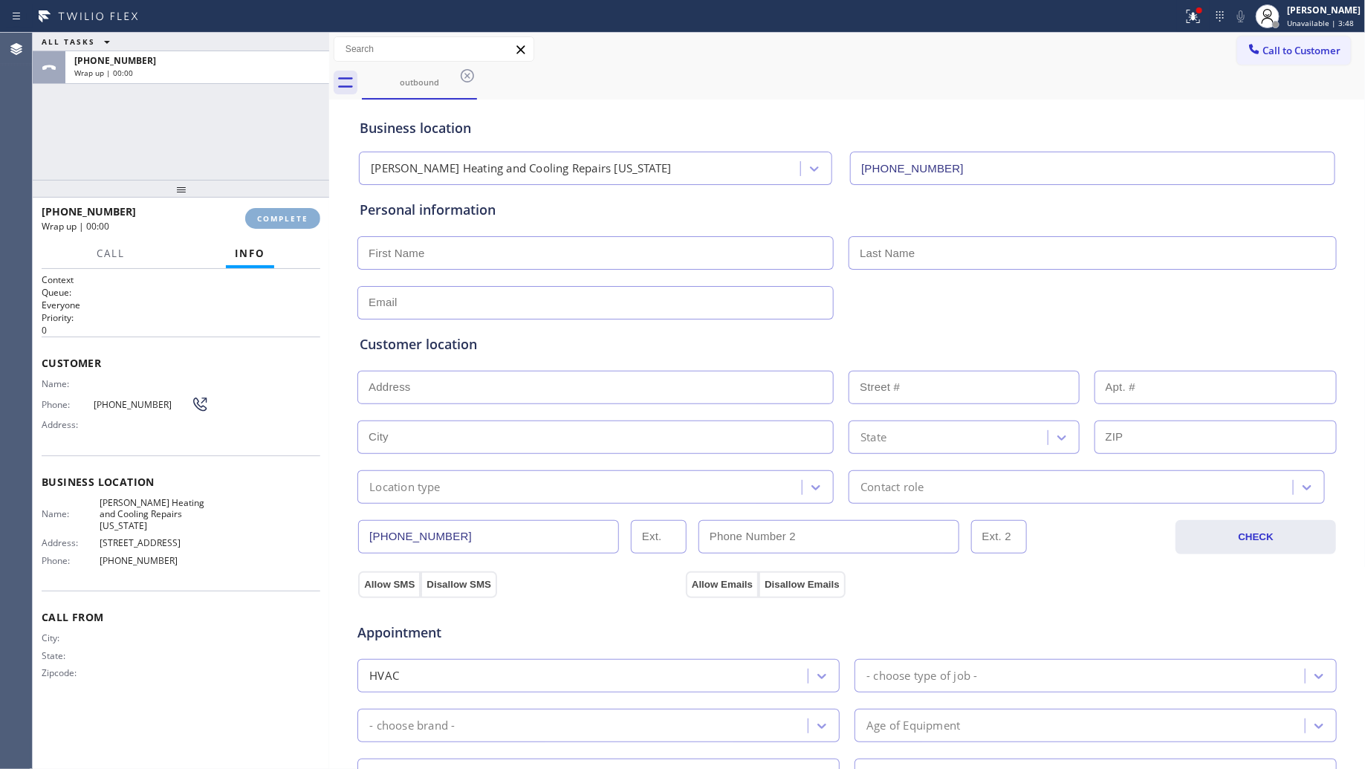
click at [294, 220] on span "COMPLETE" at bounding box center [282, 218] width 51 height 10
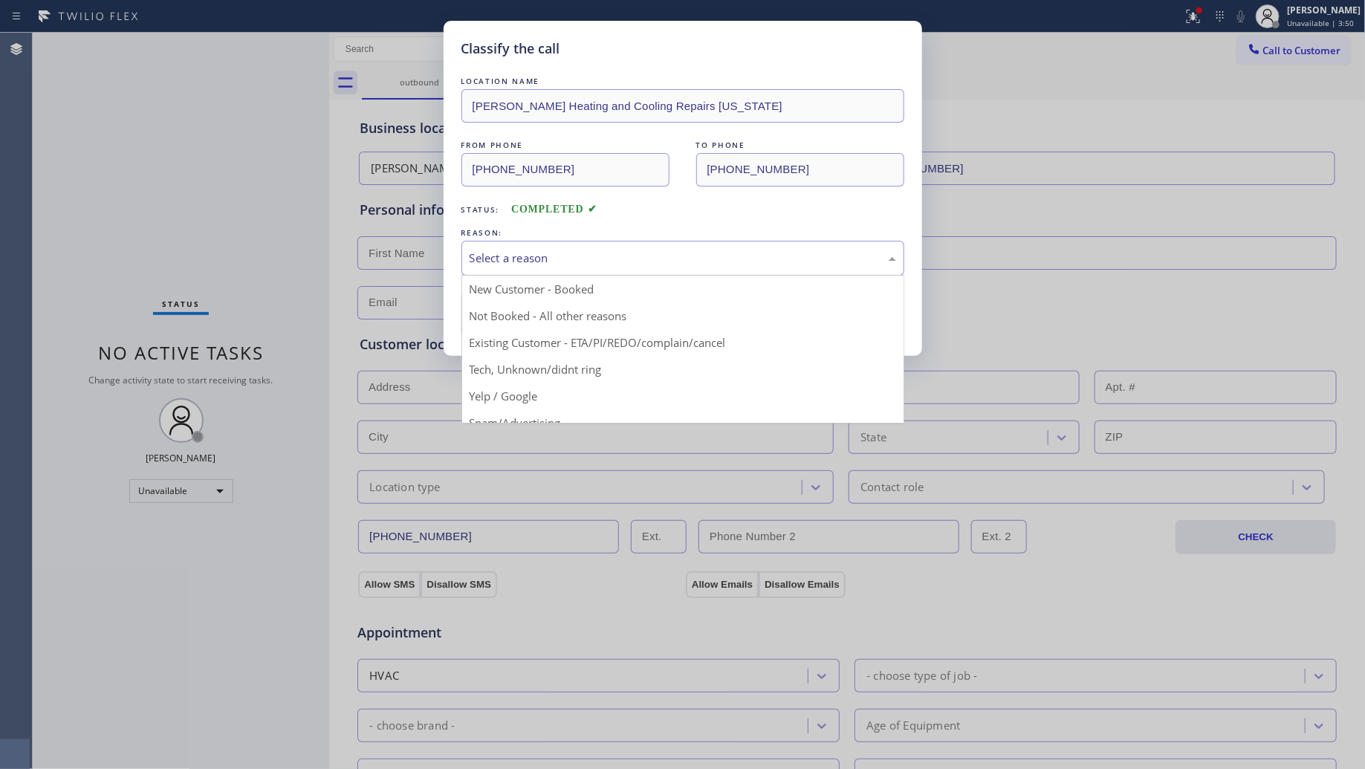
click at [531, 256] on div "Select a reason" at bounding box center [683, 258] width 427 height 17
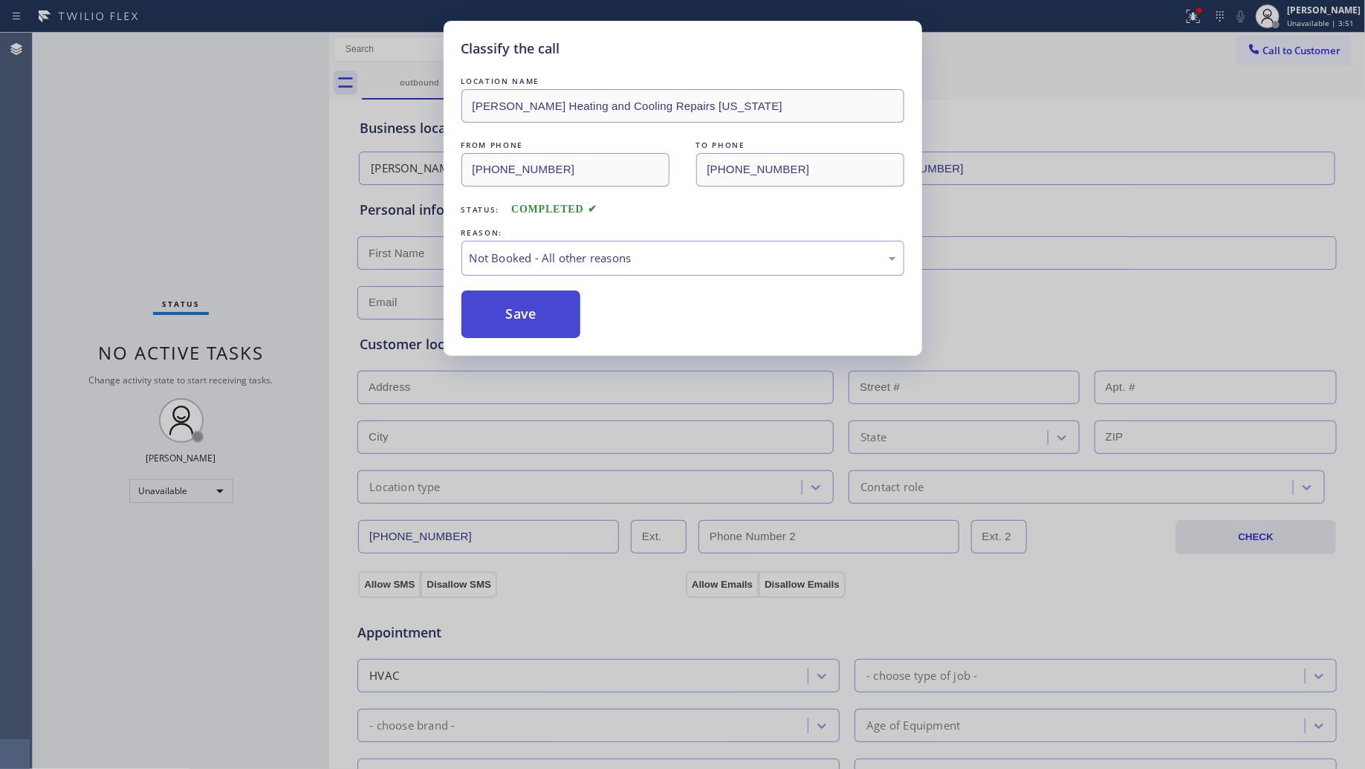
click at [514, 322] on button "Save" at bounding box center [521, 315] width 120 height 48
click at [516, 320] on button "Save" at bounding box center [521, 315] width 120 height 48
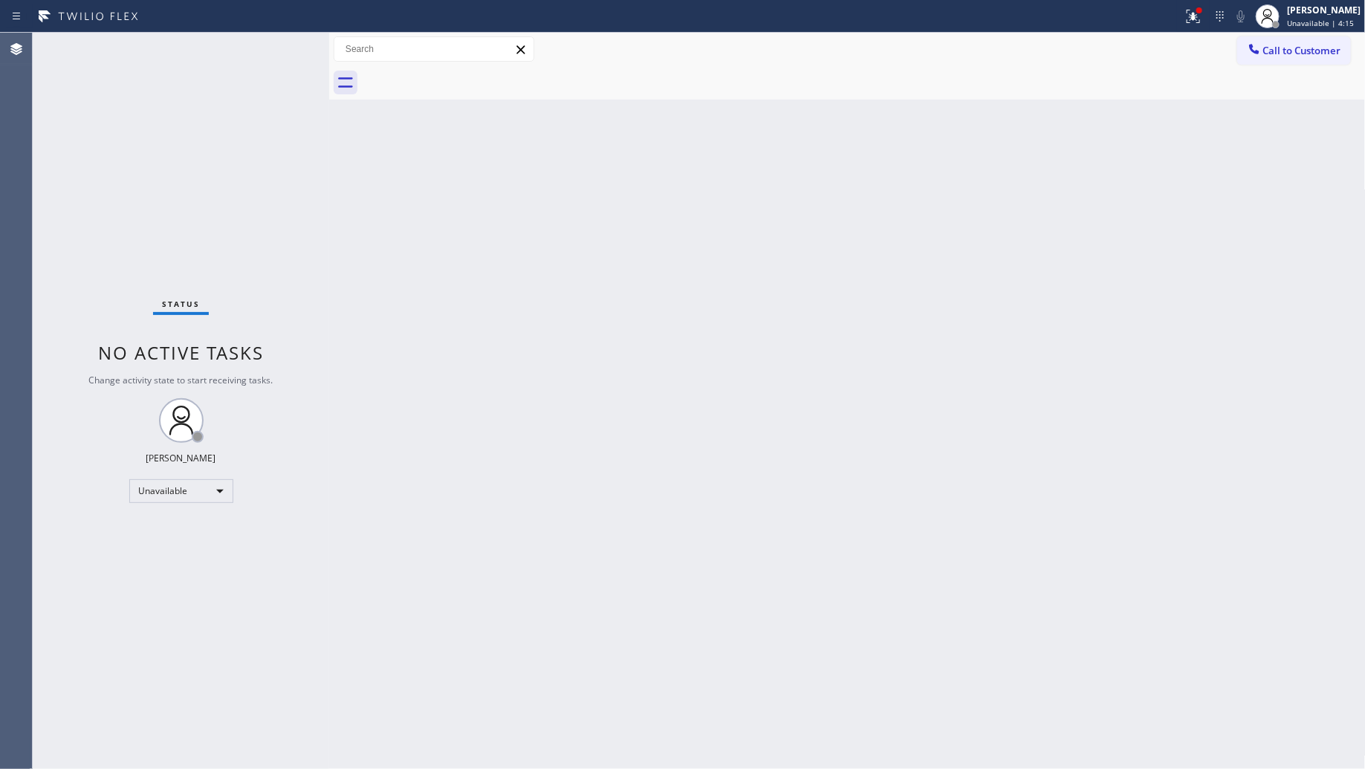
click at [999, 253] on div "Back to Dashboard Change Sender ID Customers Technicians Select a contact Outbo…" at bounding box center [847, 401] width 1037 height 736
click at [1280, 53] on span "Call to Customer" at bounding box center [1302, 50] width 78 height 13
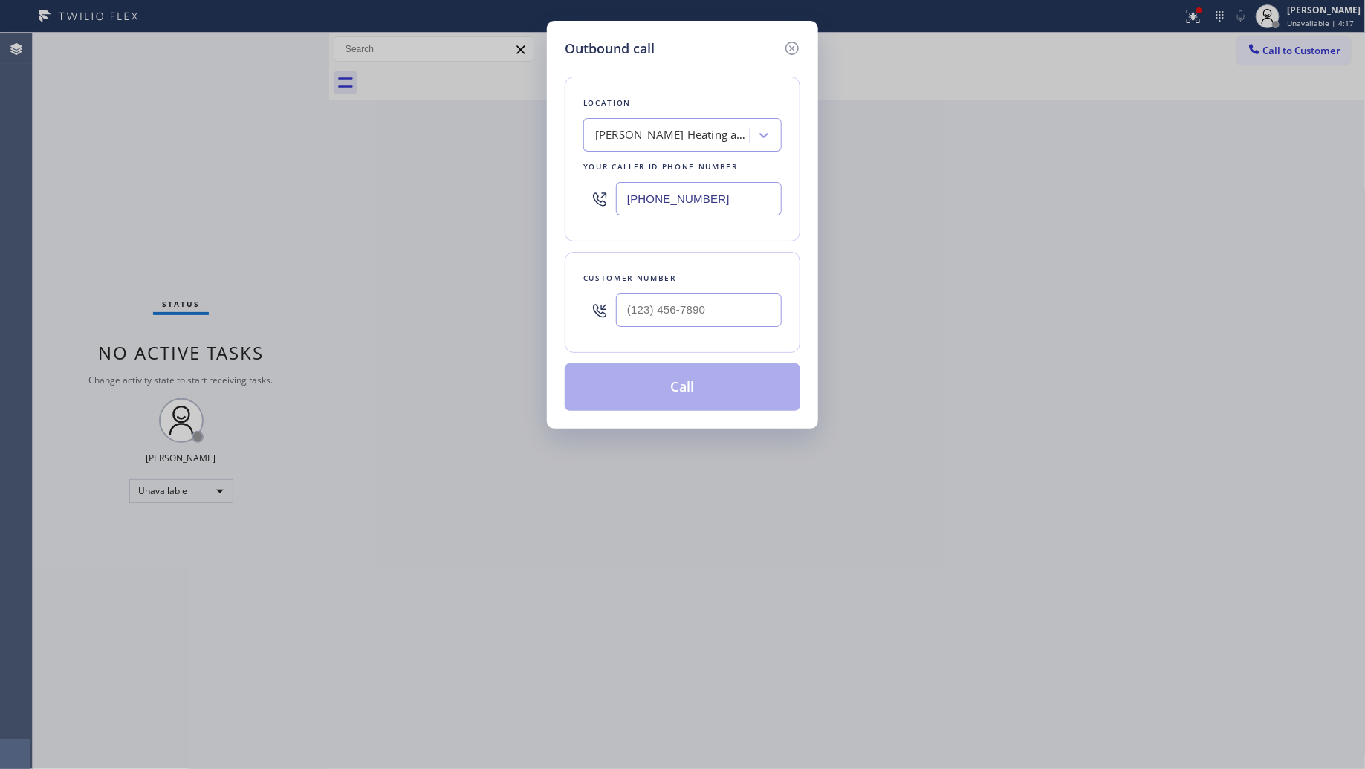
drag, startPoint x: 748, startPoint y: 201, endPoint x: 614, endPoint y: 202, distance: 133.8
click at [615, 202] on div "[PHONE_NUMBER]" at bounding box center [682, 199] width 198 height 48
paste input "855) 999-4417"
drag, startPoint x: 755, startPoint y: 203, endPoint x: 588, endPoint y: 204, distance: 167.2
click at [588, 204] on div "[PHONE_NUMBER]" at bounding box center [682, 199] width 198 height 48
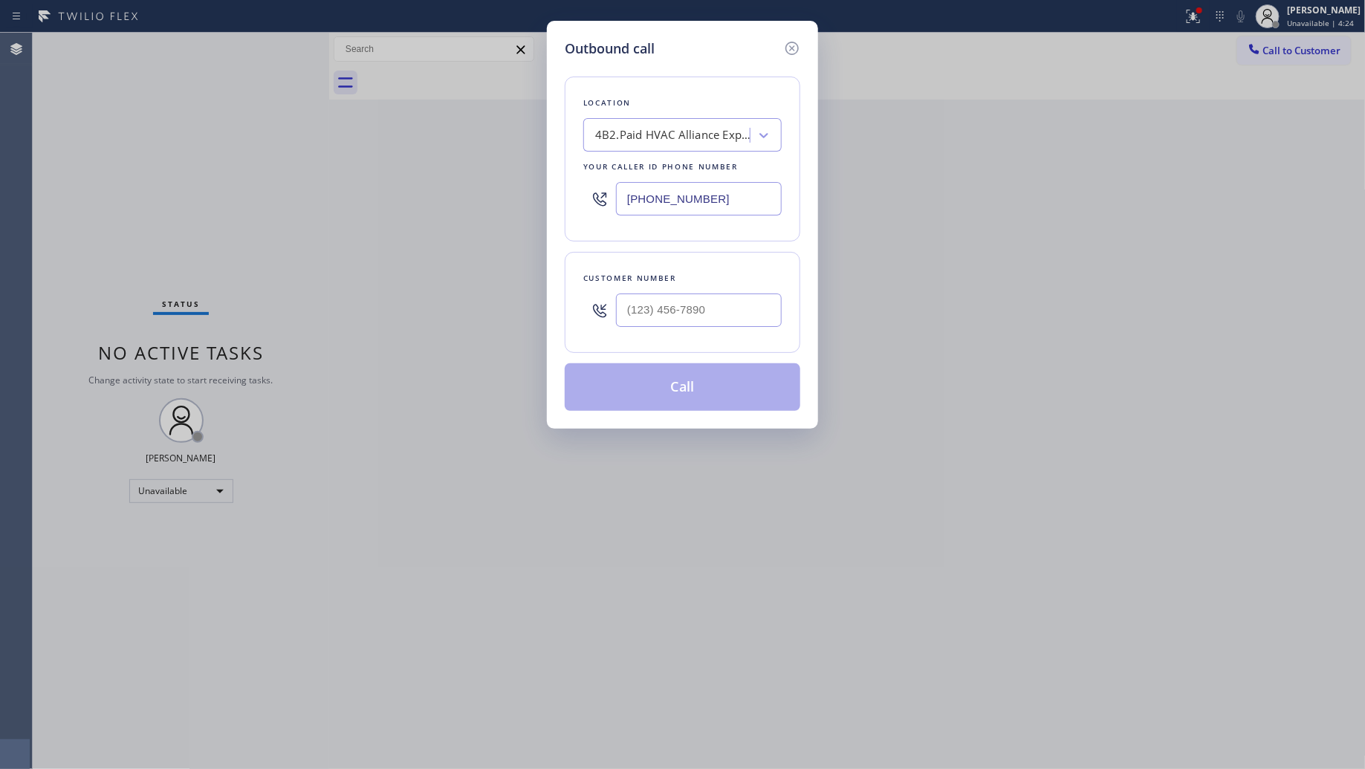
paste input "720) 636-8623"
type input "[PHONE_NUMBER]"
click at [749, 309] on input "(___) ___-____" at bounding box center [699, 310] width 166 height 33
paste input "303) 881-2860"
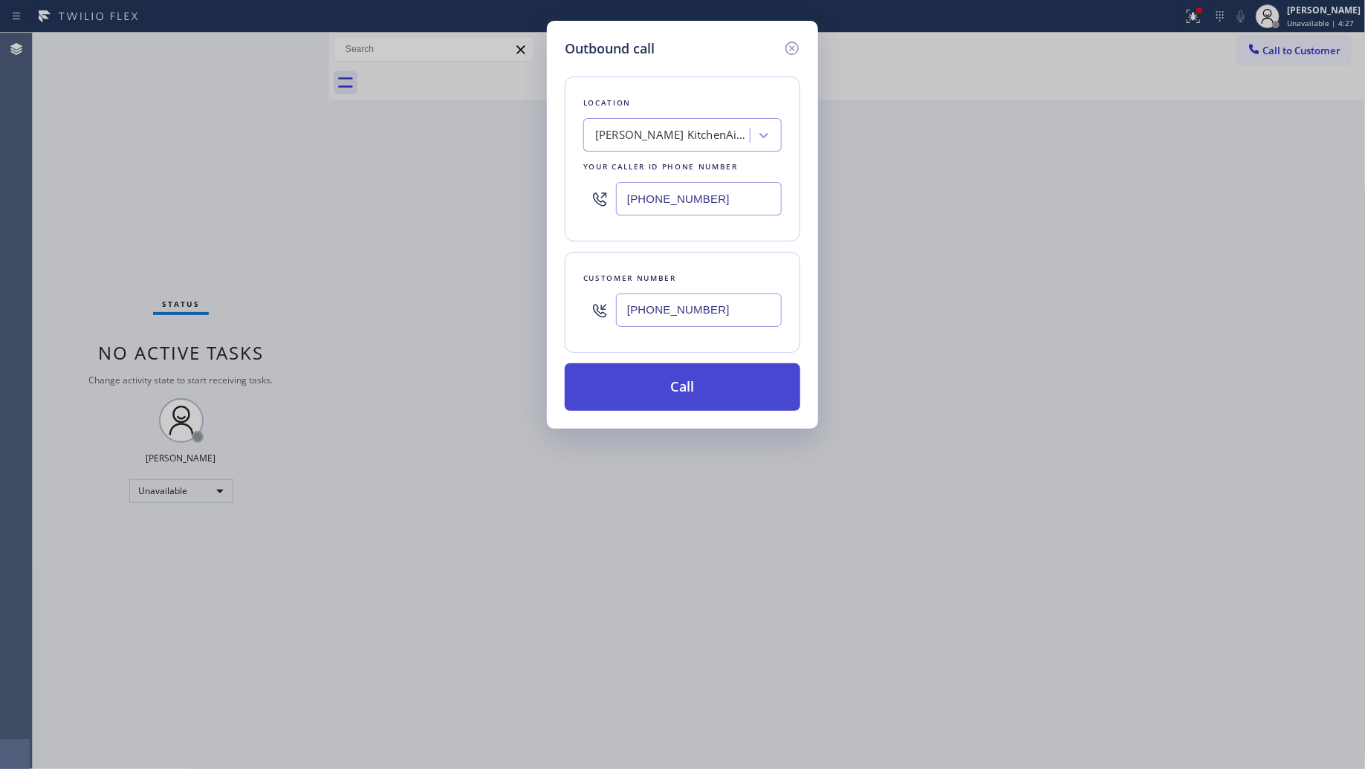
type input "[PHONE_NUMBER]"
click at [707, 383] on button "Call" at bounding box center [683, 387] width 236 height 48
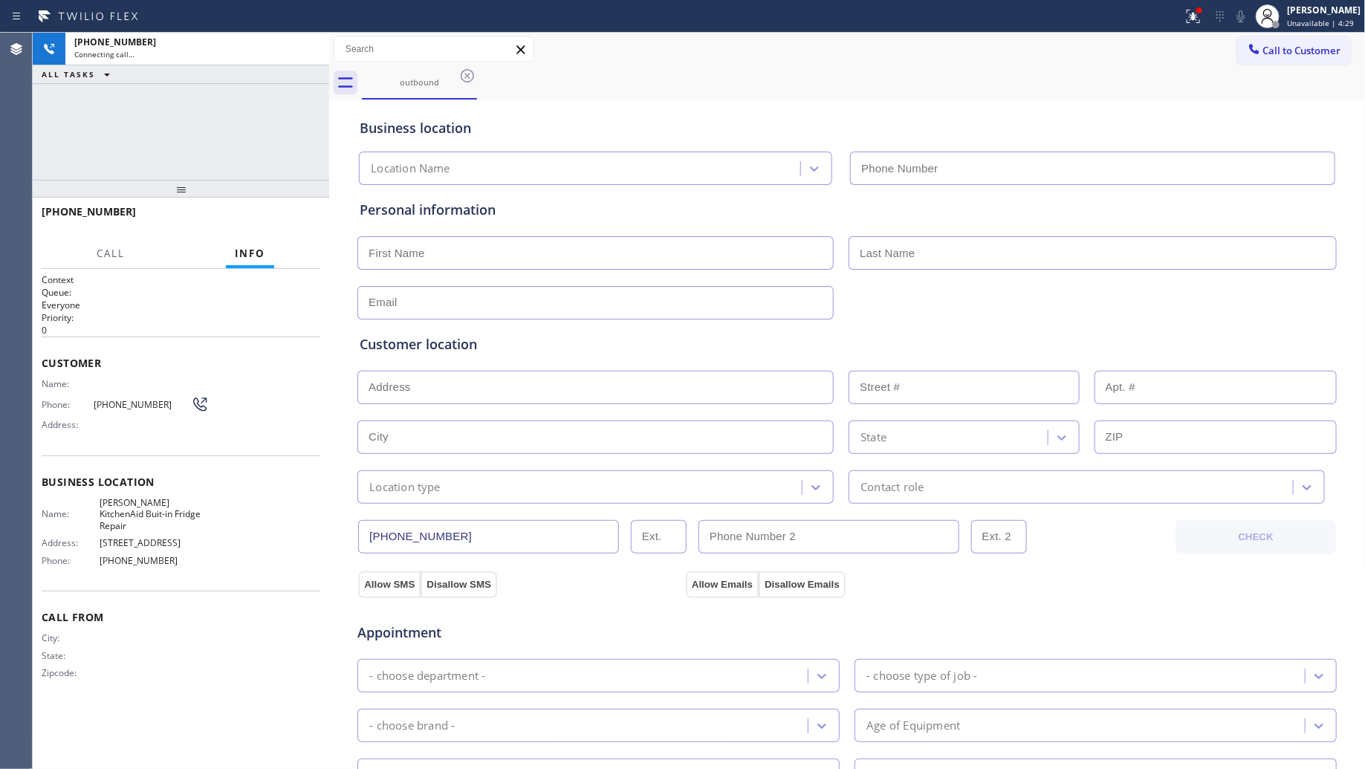
type input "[PHONE_NUMBER]"
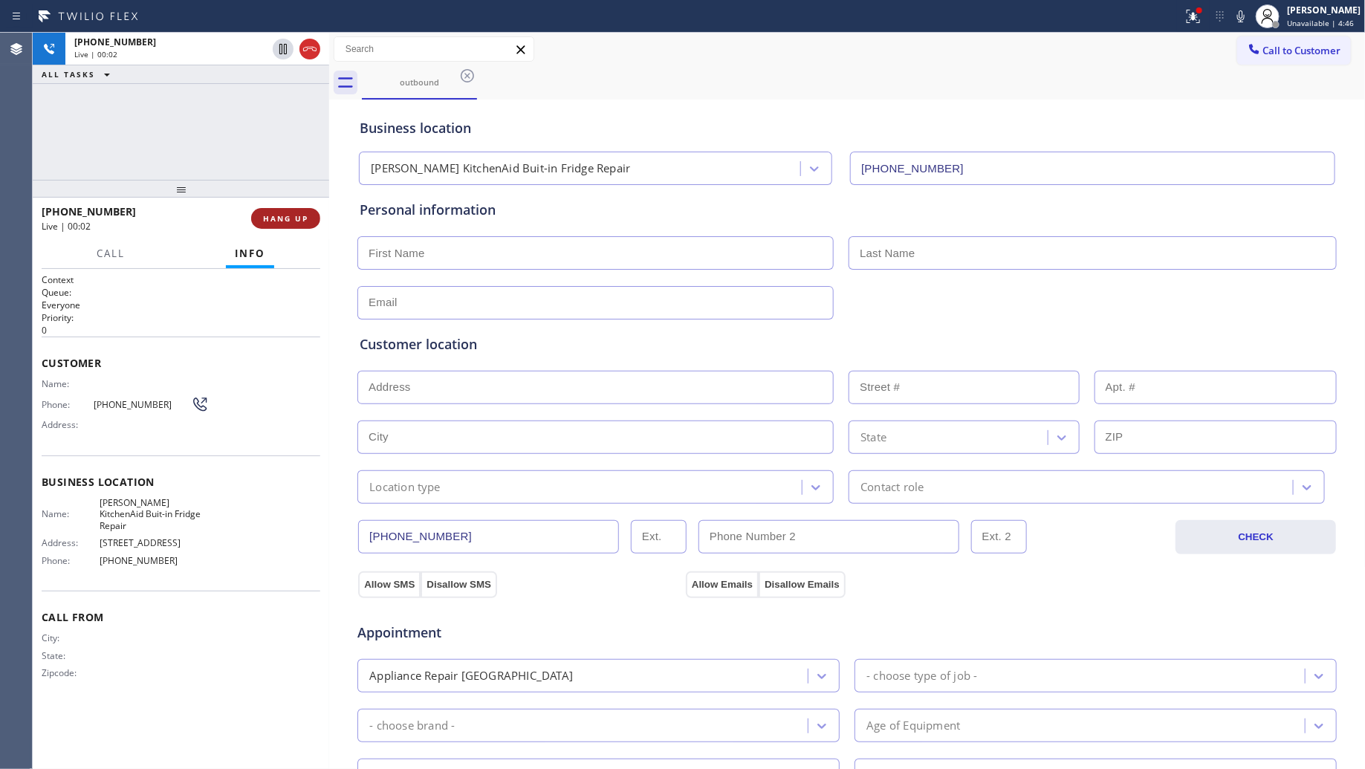
click at [288, 214] on span "HANG UP" at bounding box center [285, 218] width 45 height 10
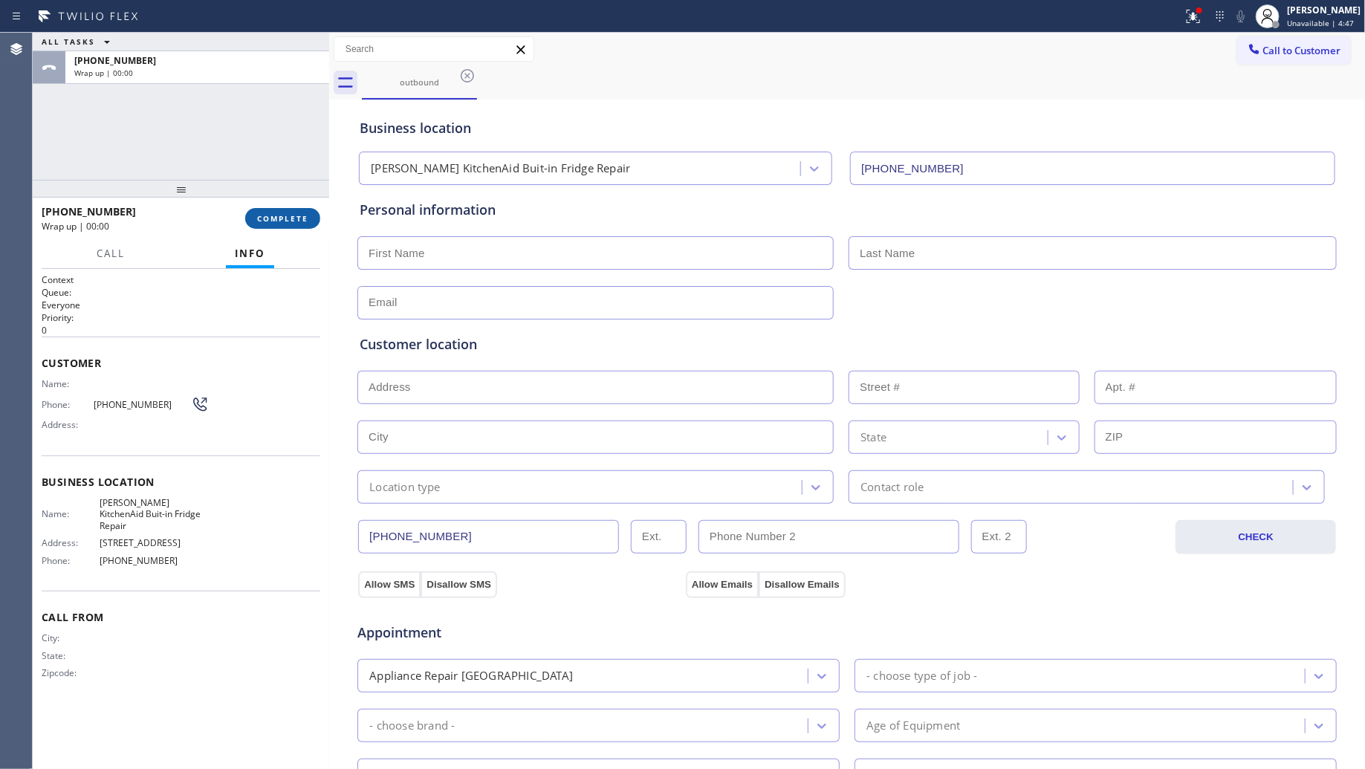
click at [290, 213] on span "COMPLETE" at bounding box center [282, 218] width 51 height 10
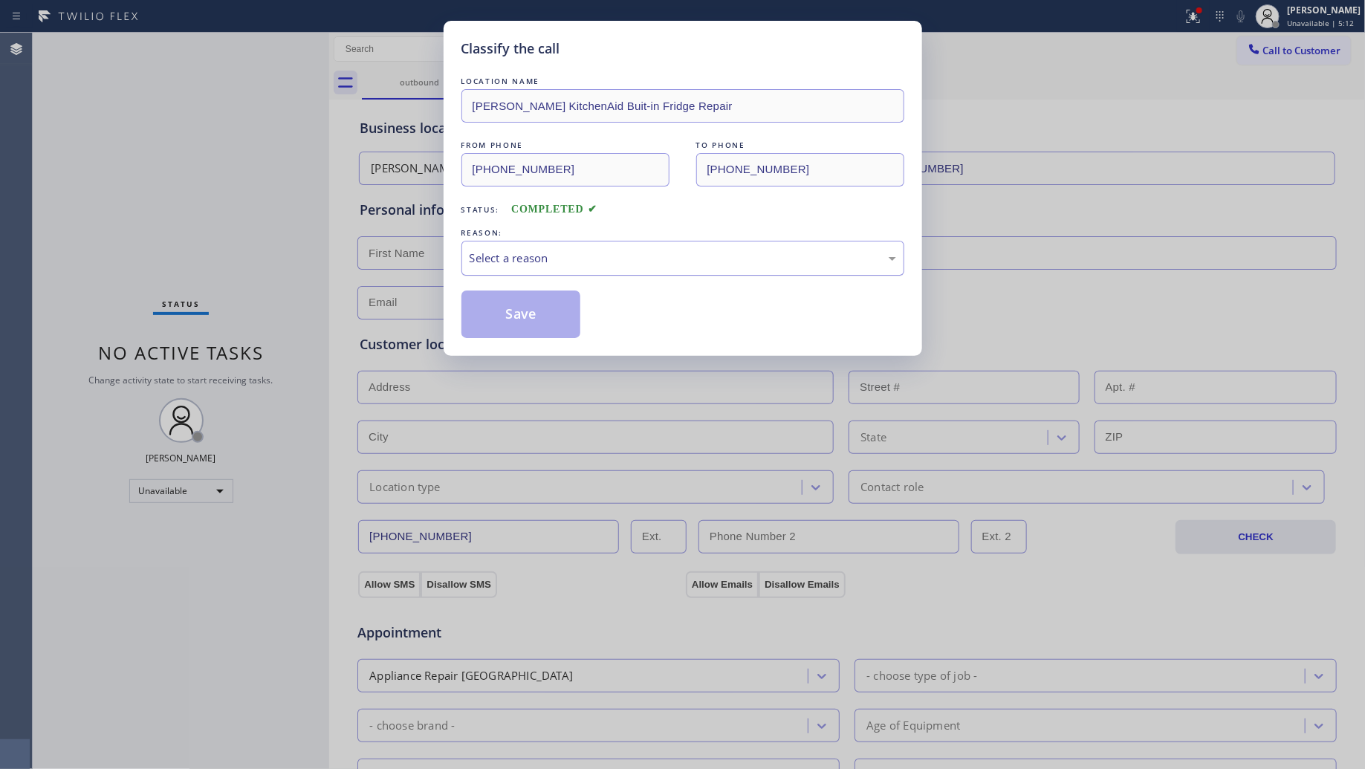
click at [534, 254] on div "Select a reason" at bounding box center [683, 258] width 427 height 17
click at [513, 321] on button "Save" at bounding box center [521, 315] width 120 height 48
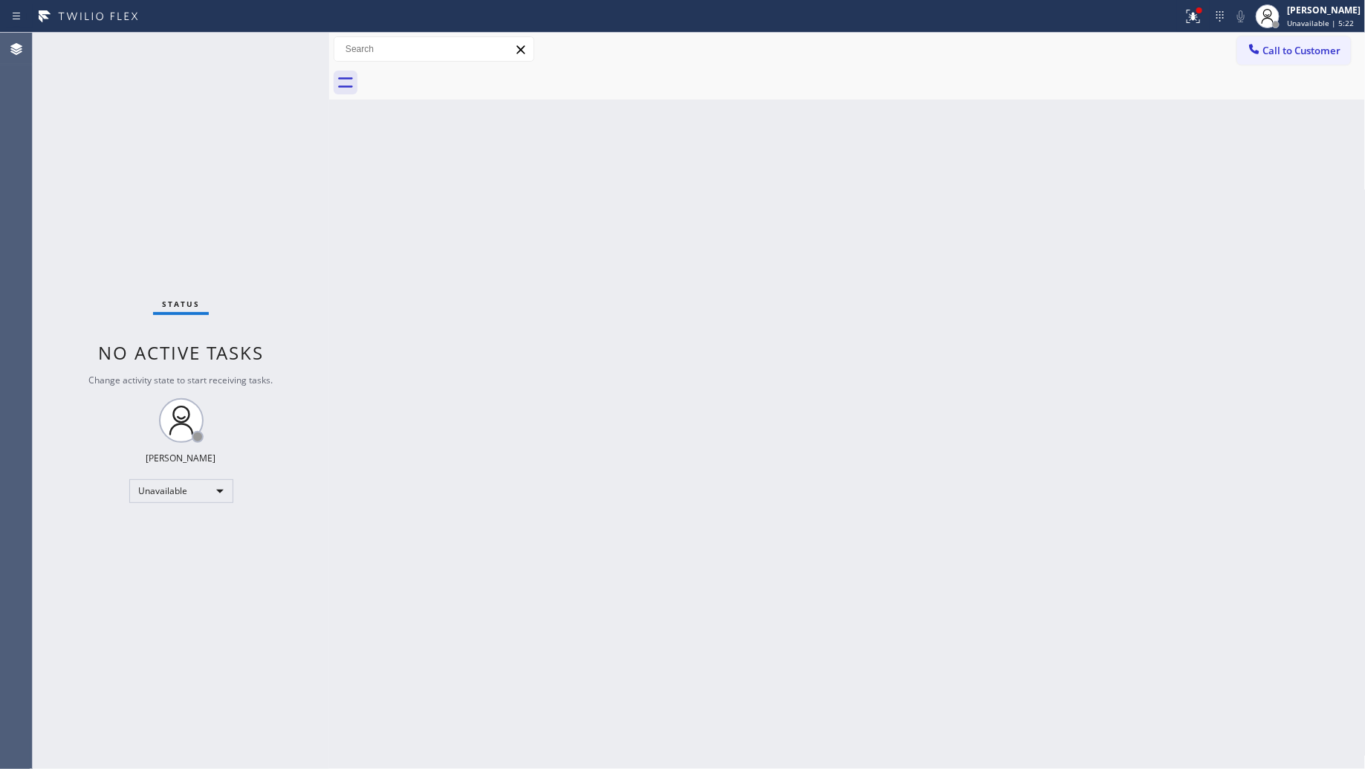
click at [914, 112] on div "Back to Dashboard Change Sender ID Customers Technicians Select a contact Outbo…" at bounding box center [847, 401] width 1037 height 736
drag, startPoint x: 1253, startPoint y: 51, endPoint x: 1225, endPoint y: 56, distance: 28.9
click at [1254, 51] on icon at bounding box center [1254, 49] width 15 height 15
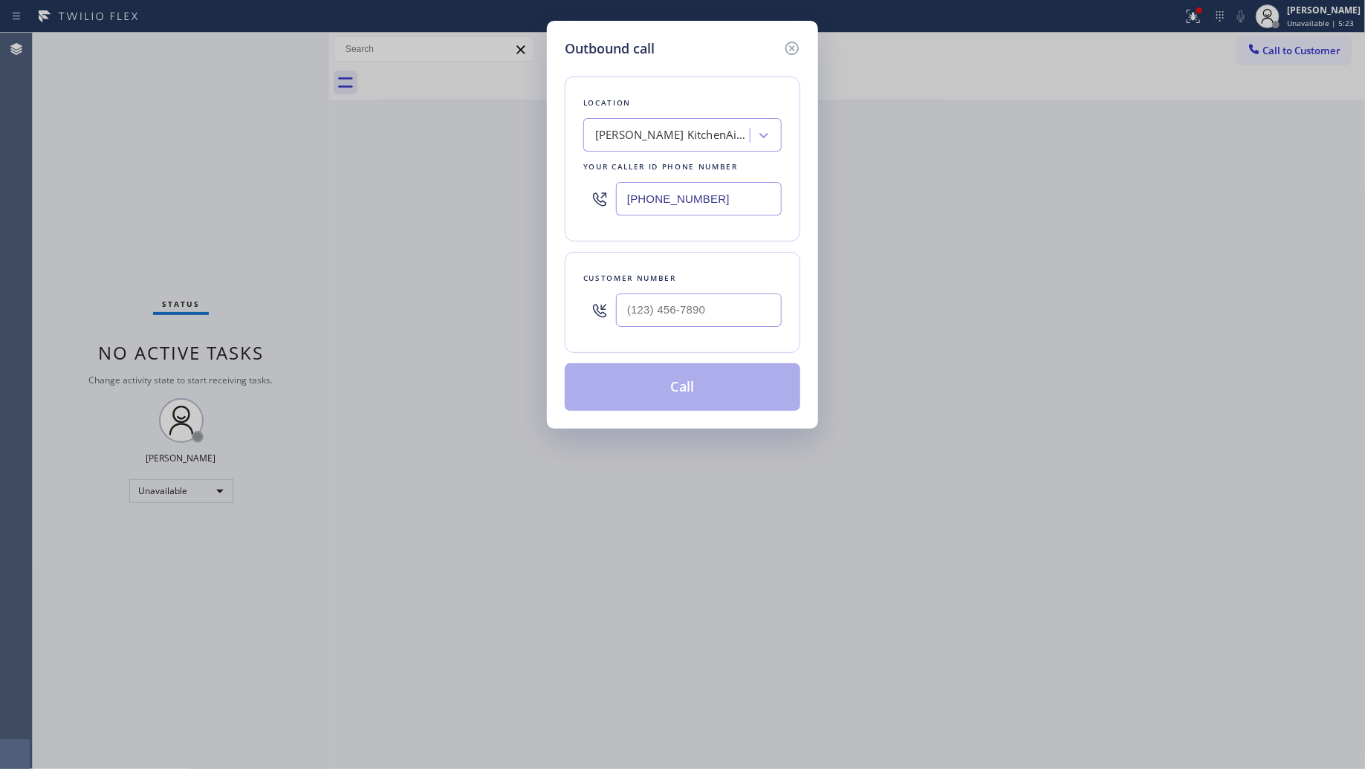
drag, startPoint x: 716, startPoint y: 203, endPoint x: 551, endPoint y: 208, distance: 165.0
click at [551, 208] on div "Outbound call Location [GEOGRAPHIC_DATA] KitchenAid Buit-in Fridge Repair Your …" at bounding box center [682, 225] width 271 height 408
paste input "332) 334-8089"
type input "[PHONE_NUMBER]"
click at [732, 301] on input "(___) ___-____" at bounding box center [699, 310] width 166 height 33
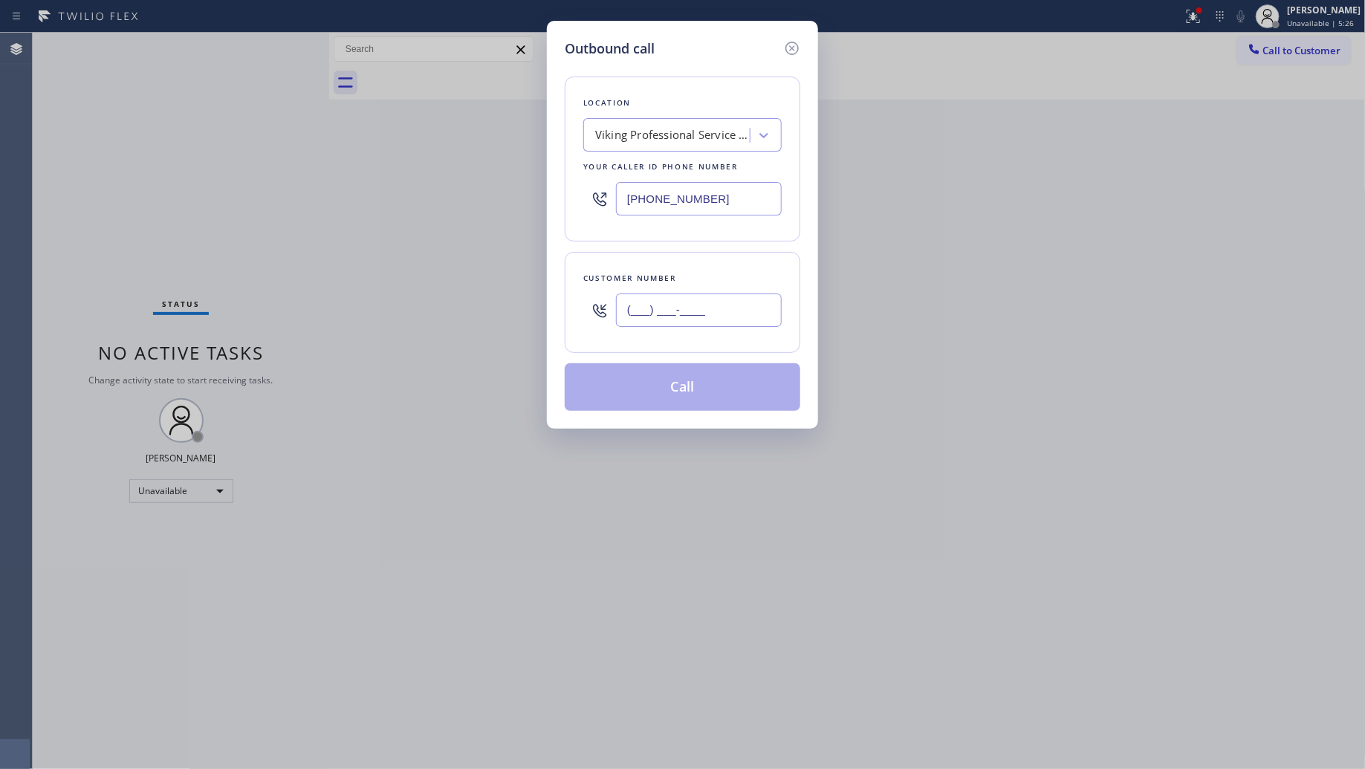
paste input "704) 600-7083"
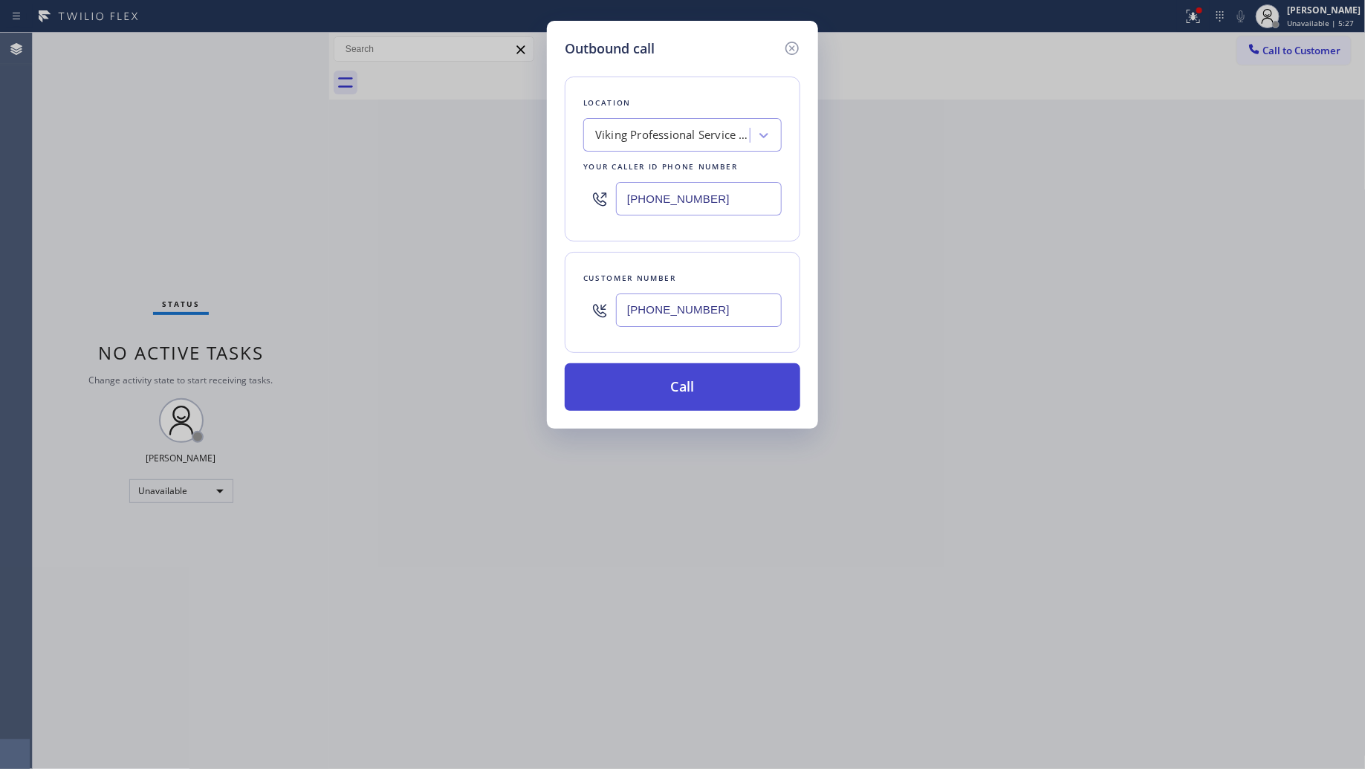
type input "[PHONE_NUMBER]"
click at [704, 383] on button "Call" at bounding box center [683, 387] width 236 height 48
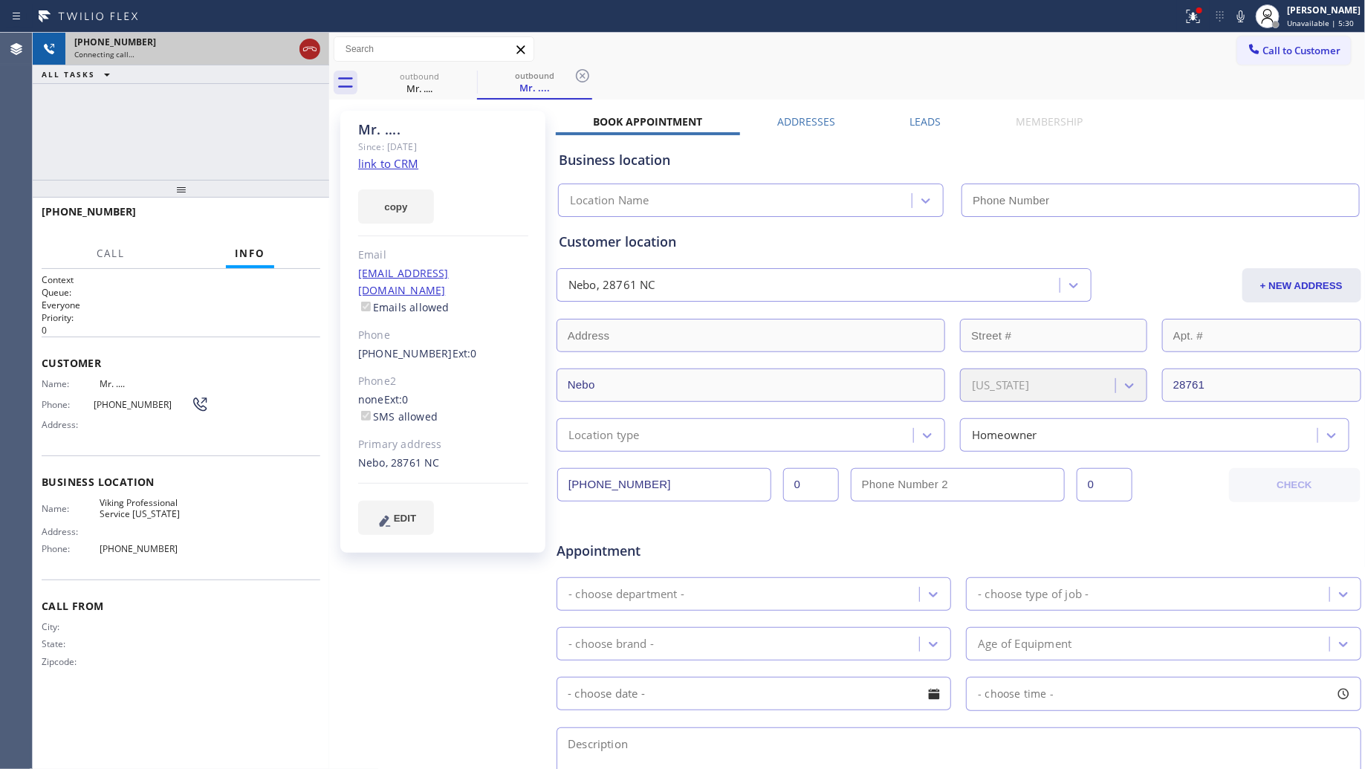
click at [314, 43] on icon at bounding box center [310, 49] width 18 height 18
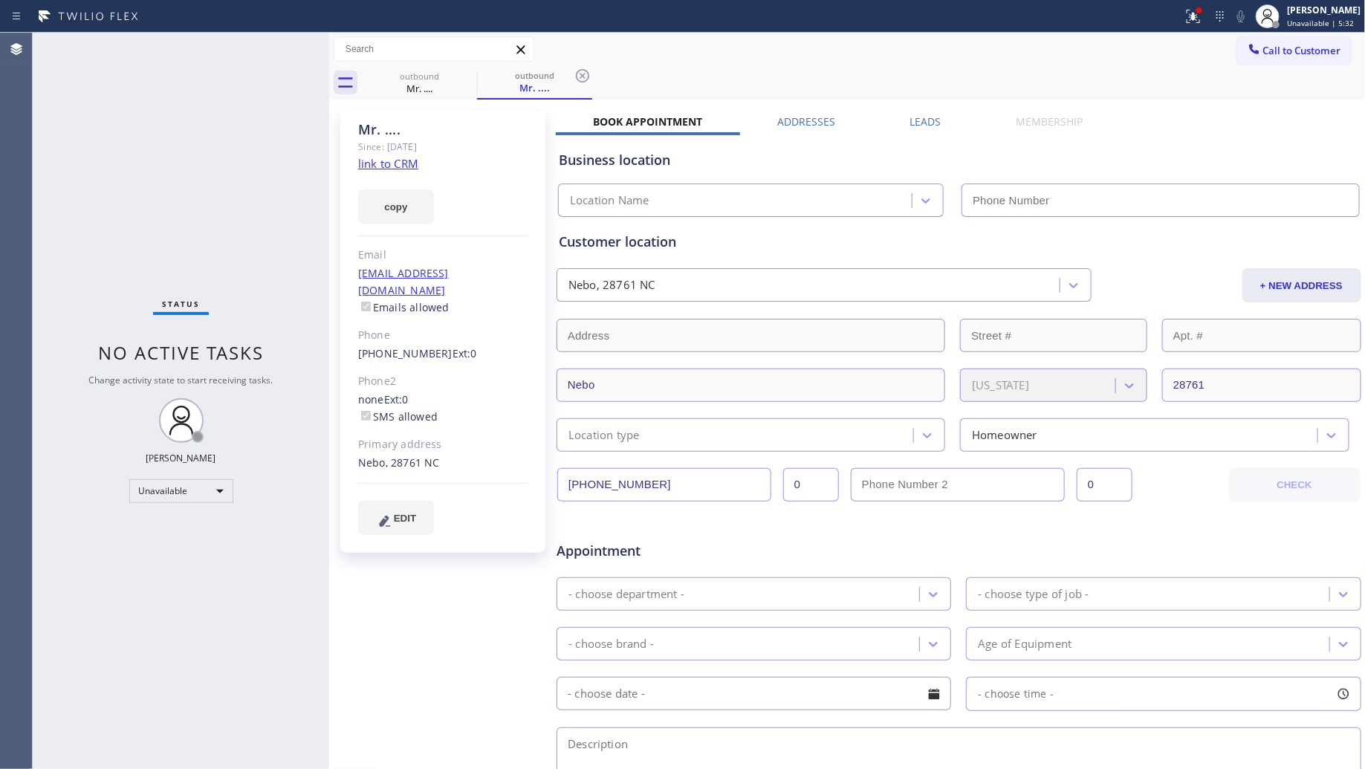
type input "[PHONE_NUMBER]"
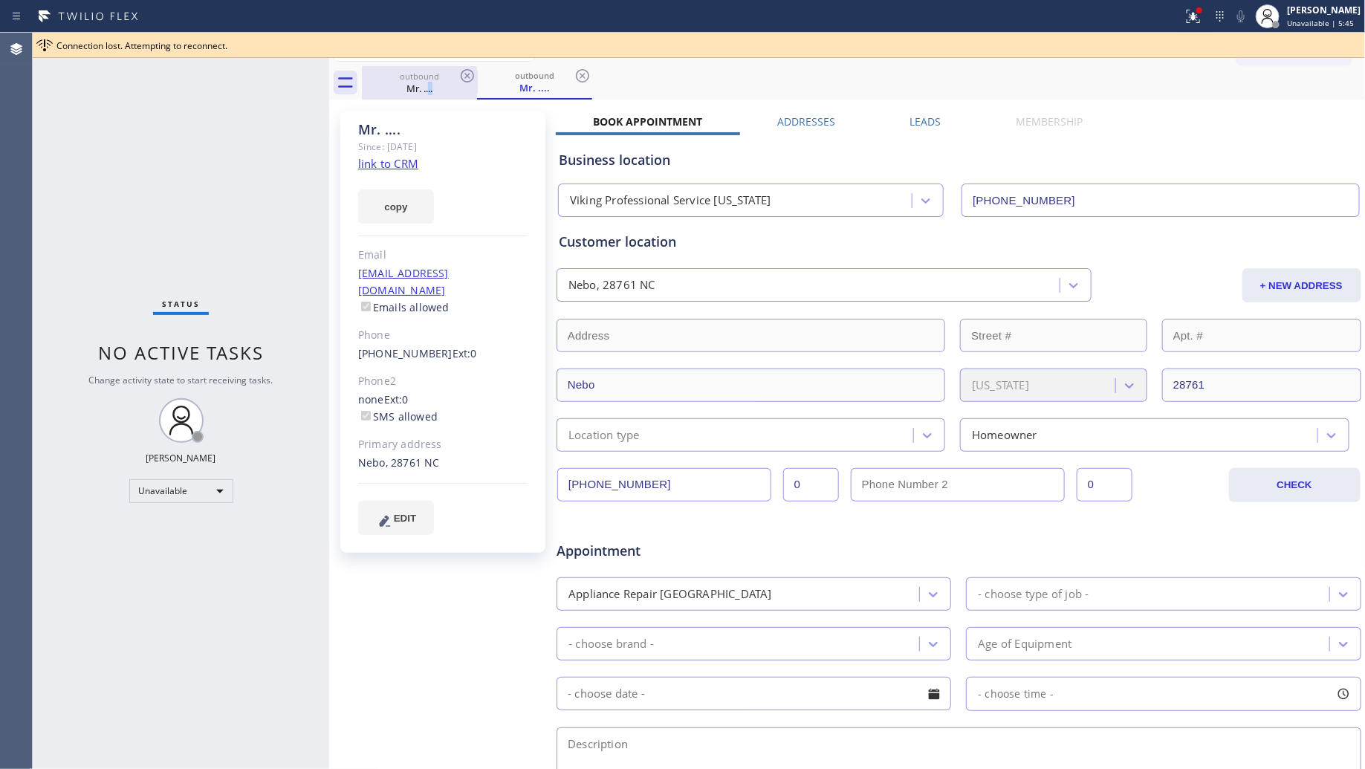
drag, startPoint x: 430, startPoint y: 97, endPoint x: 448, endPoint y: 87, distance: 20.9
click at [439, 91] on div "outbound Mr. ...." at bounding box center [419, 82] width 112 height 33
click at [467, 80] on icon at bounding box center [467, 76] width 18 height 18
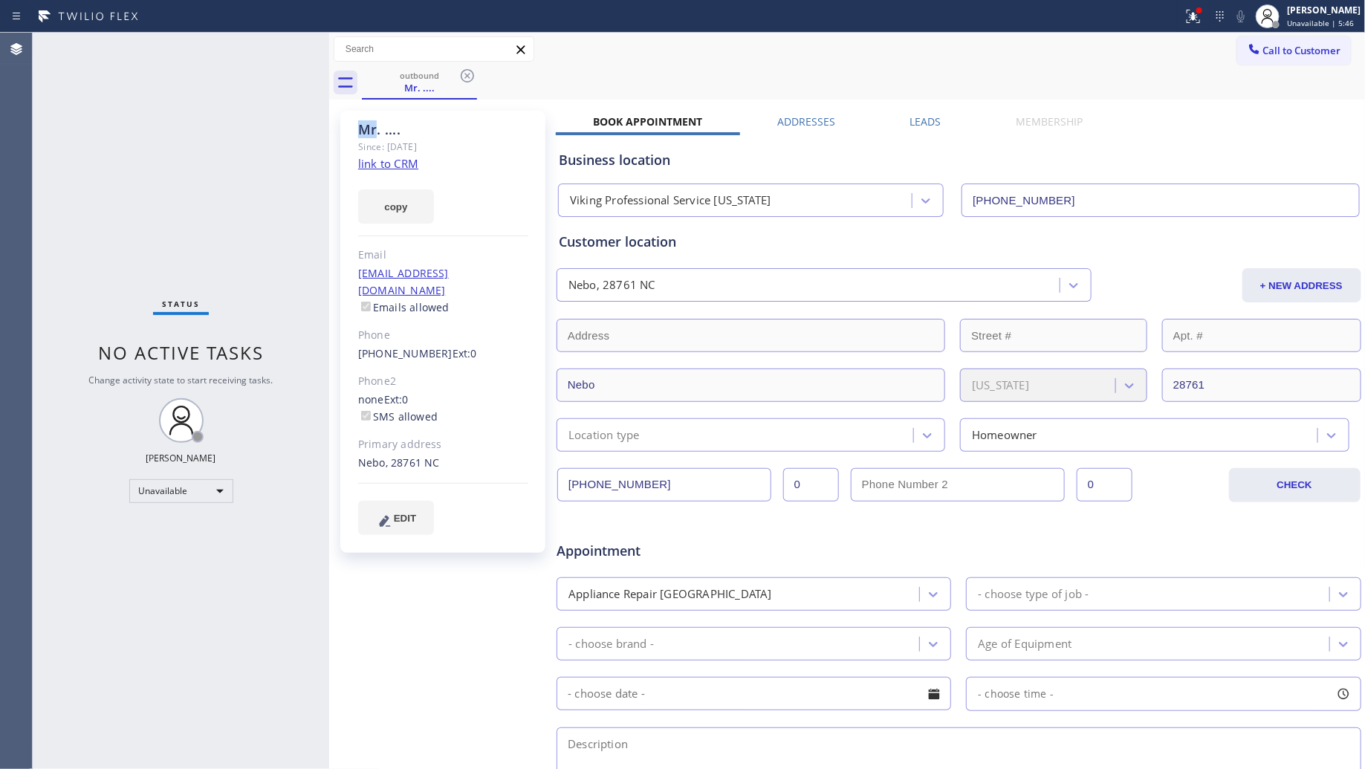
click at [467, 80] on icon at bounding box center [467, 76] width 18 height 18
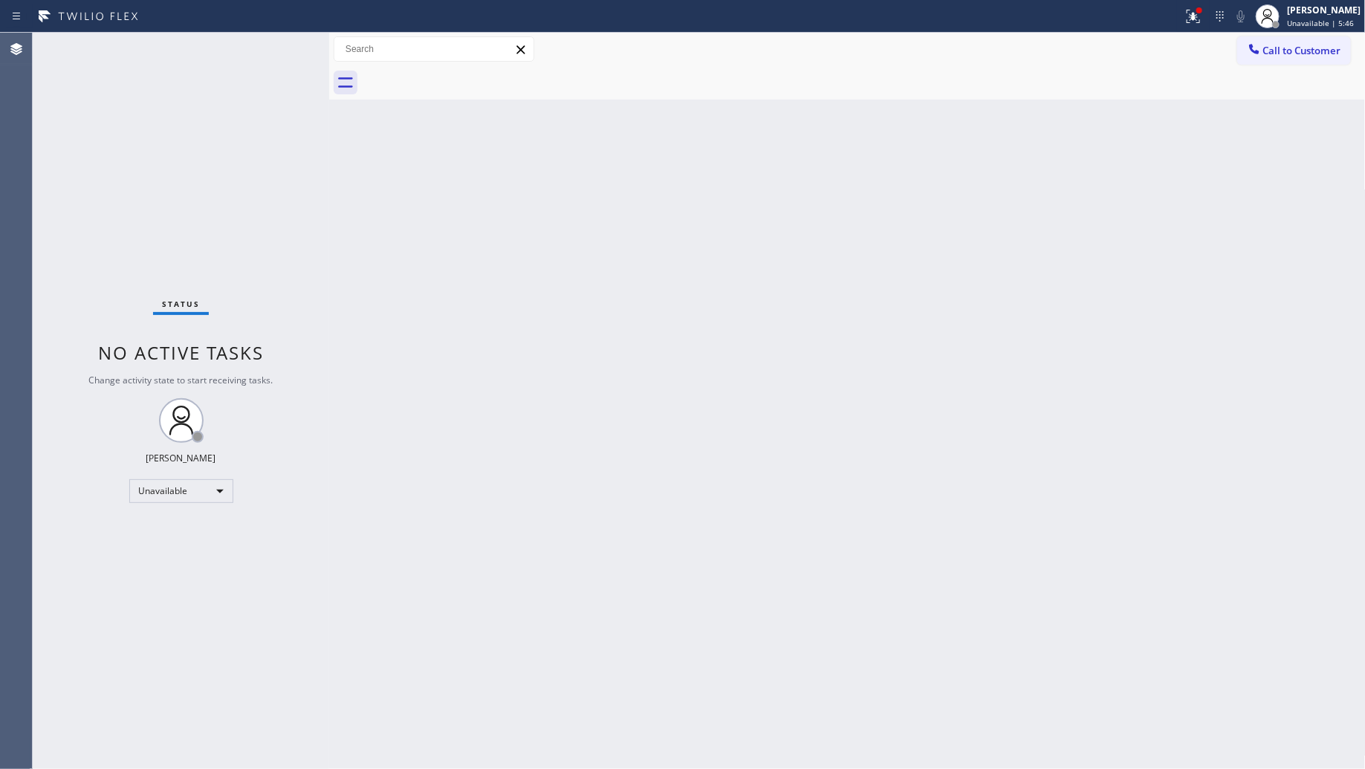
click at [467, 80] on div at bounding box center [864, 82] width 1004 height 33
click at [1187, 12] on icon at bounding box center [1193, 16] width 18 height 18
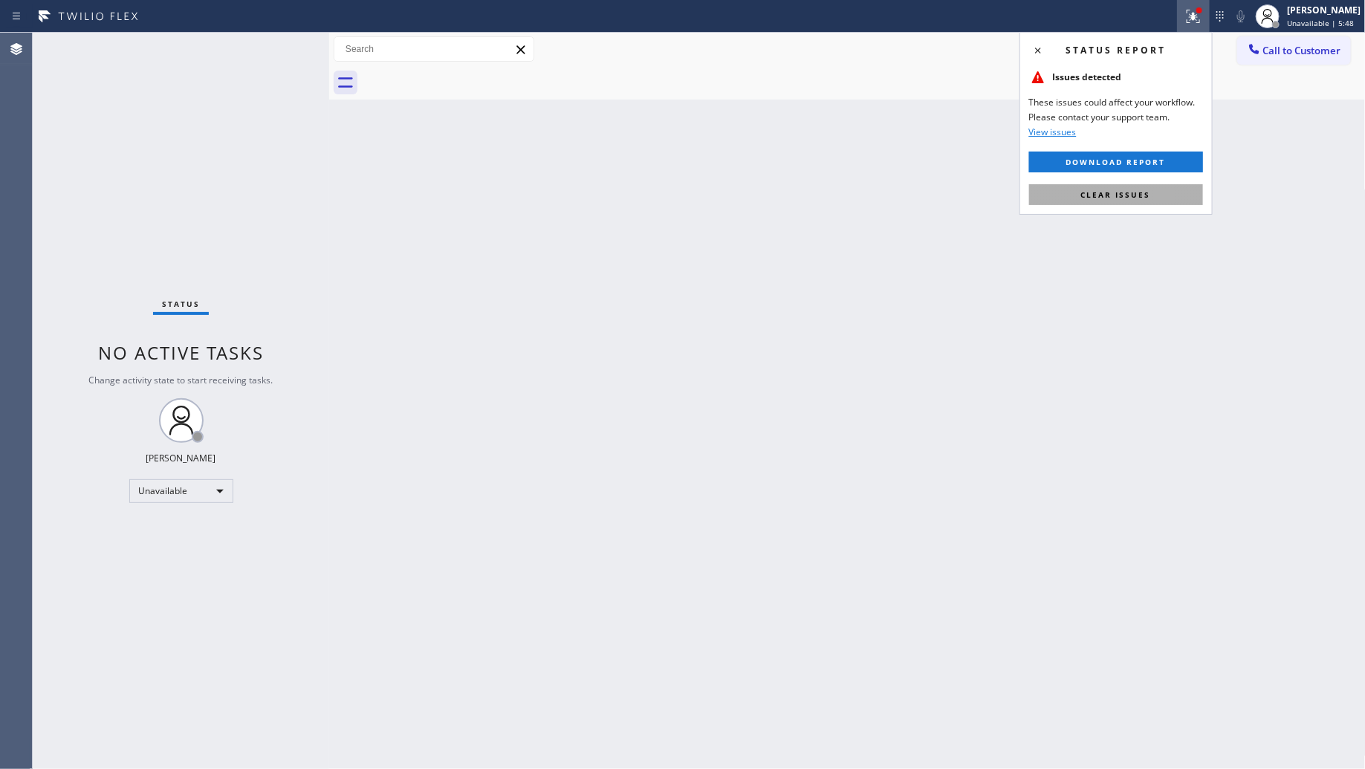
click at [1158, 195] on button "Clear issues" at bounding box center [1116, 194] width 174 height 21
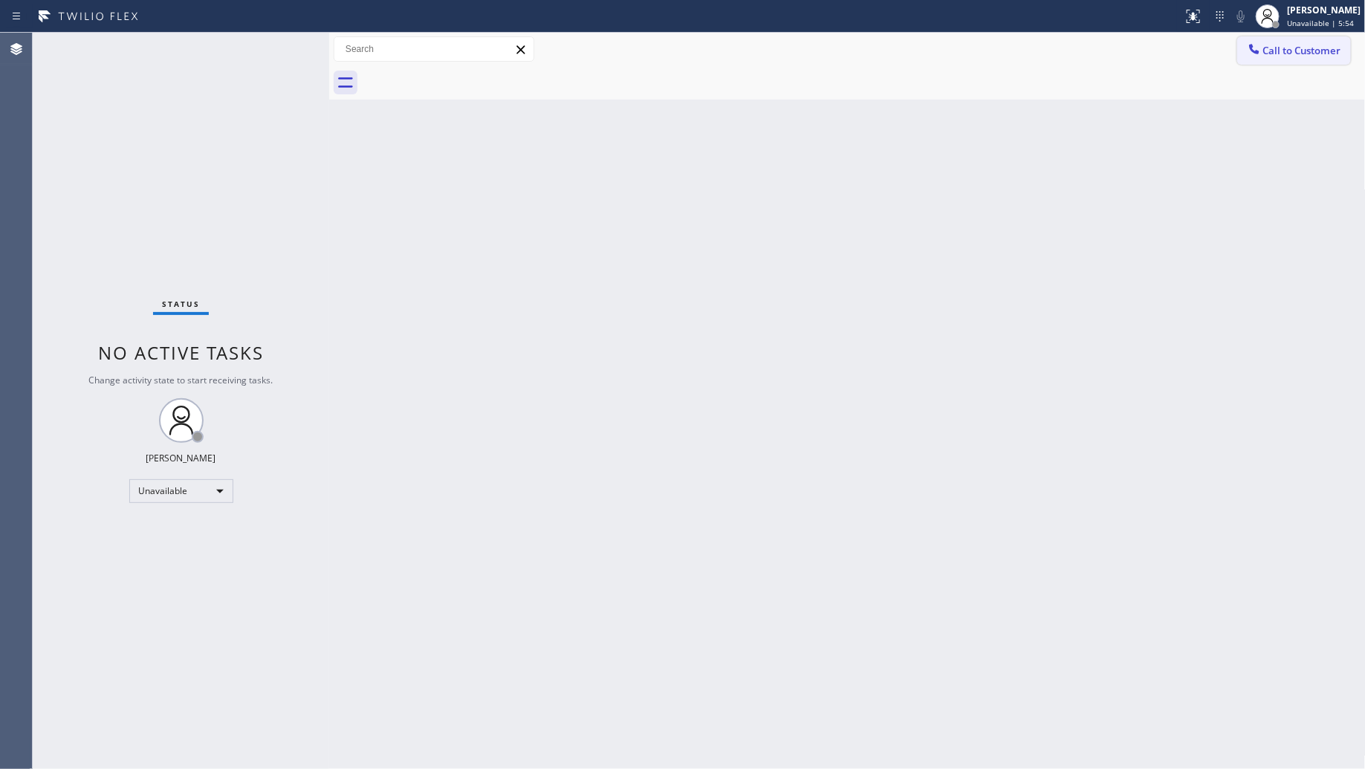
click at [1321, 53] on span "Call to Customer" at bounding box center [1302, 50] width 78 height 13
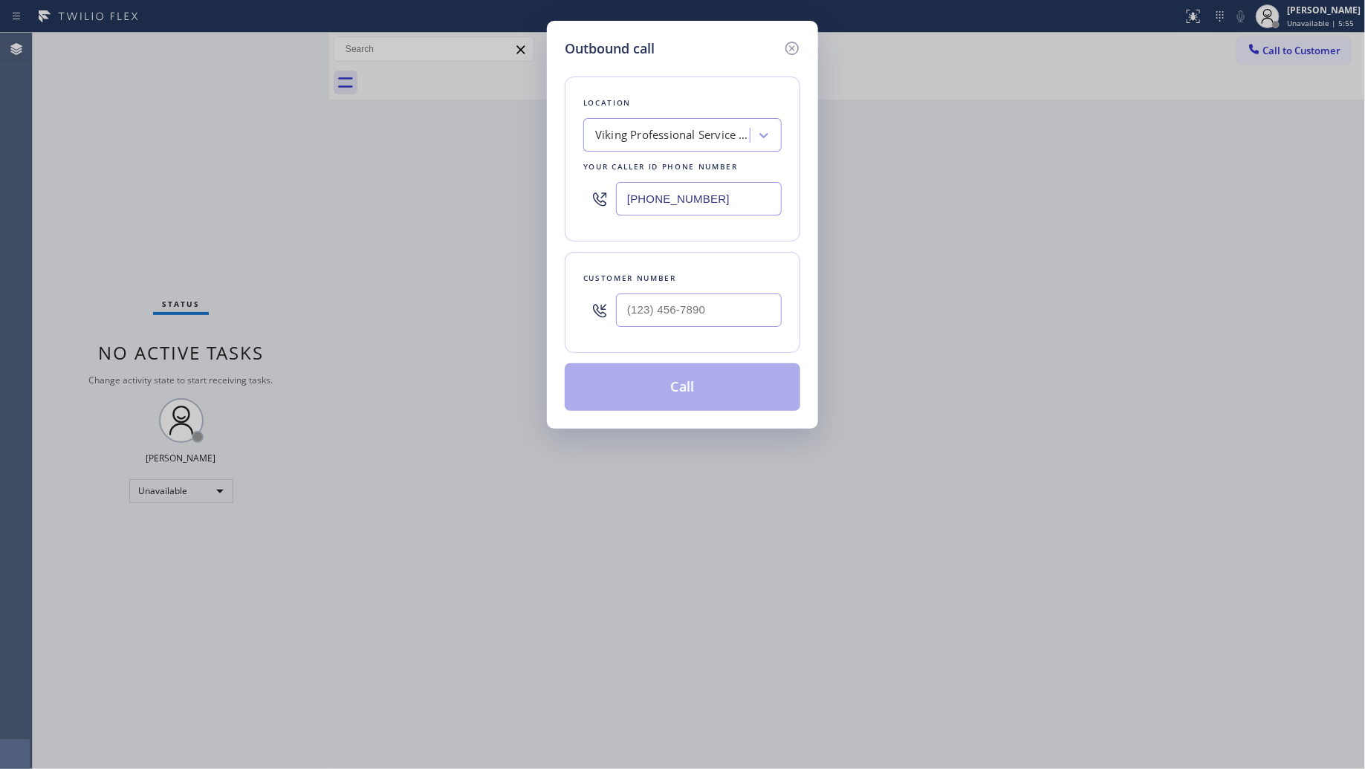
drag, startPoint x: 752, startPoint y: 195, endPoint x: 562, endPoint y: 198, distance: 190.3
click at [558, 198] on div "Outbound call Location Viking Professional Service [US_STATE] Your caller id ph…" at bounding box center [682, 225] width 271 height 408
paste input "206) 466-3600"
type input "[PHONE_NUMBER]"
click at [752, 322] on input "(___) ___-____" at bounding box center [699, 310] width 166 height 33
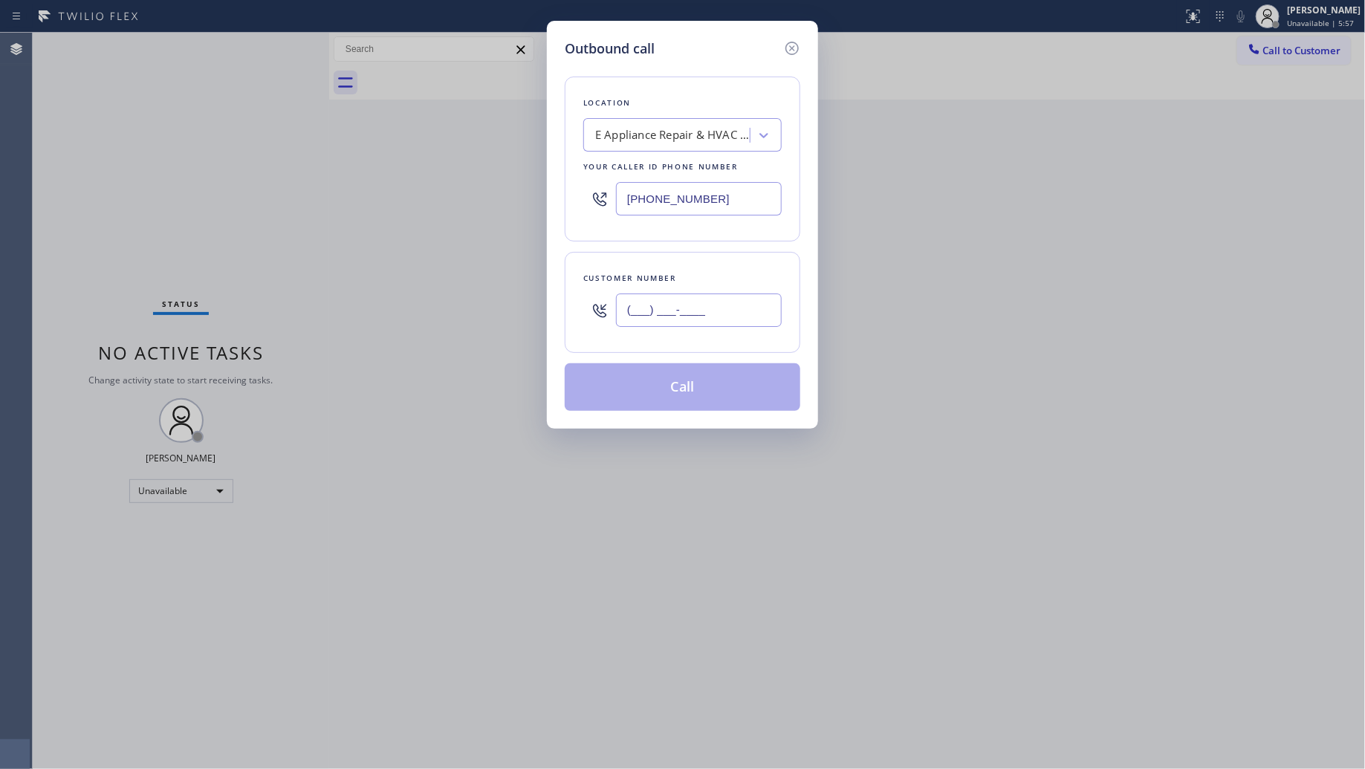
paste input "256) 298-3000"
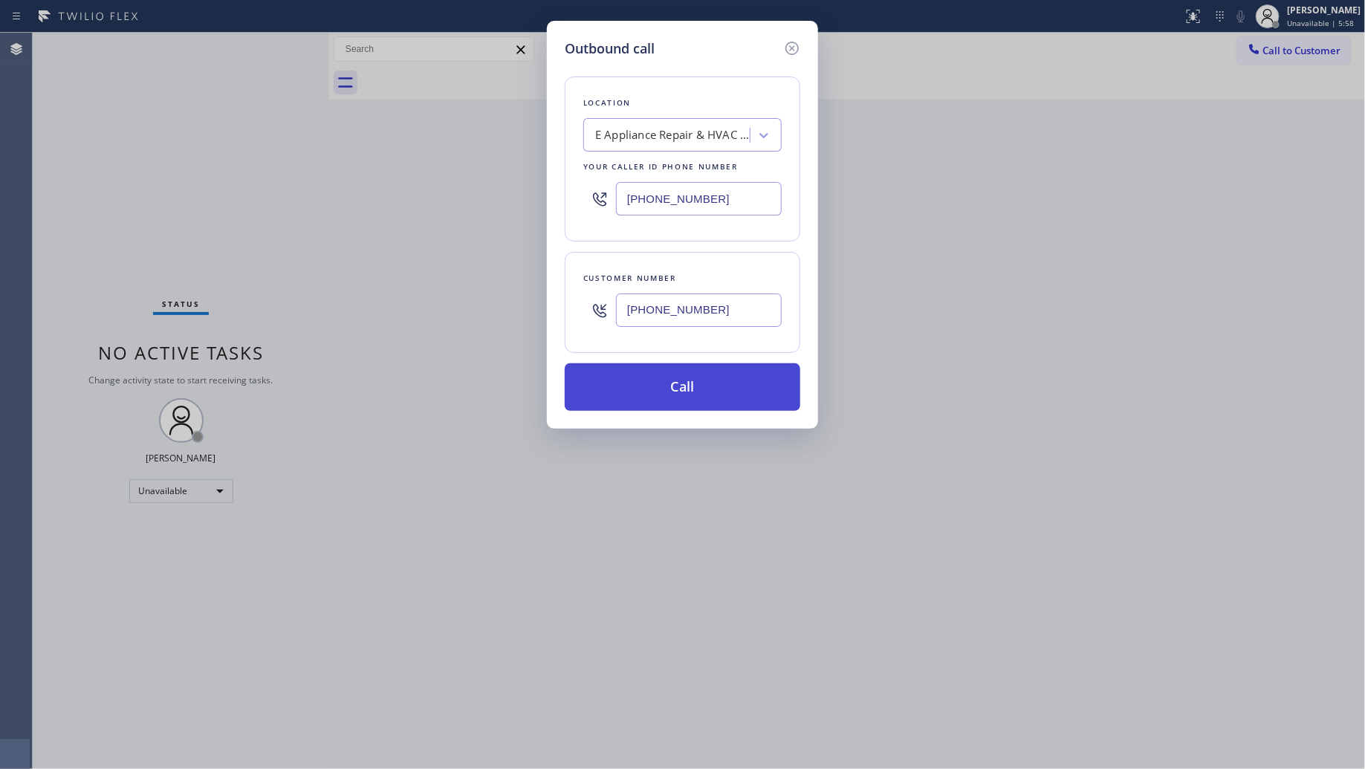
type input "[PHONE_NUMBER]"
click at [708, 401] on button "Call" at bounding box center [683, 387] width 236 height 48
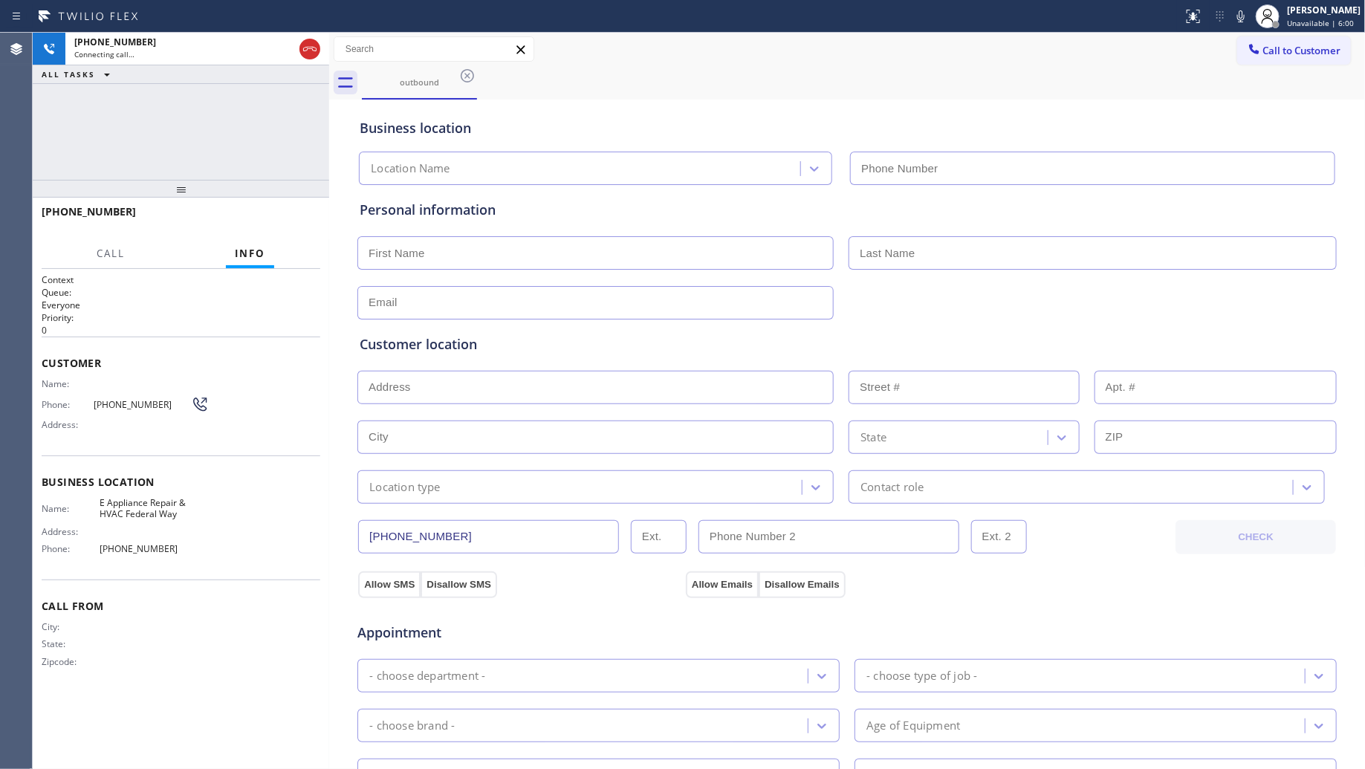
type input "[PHONE_NUMBER]"
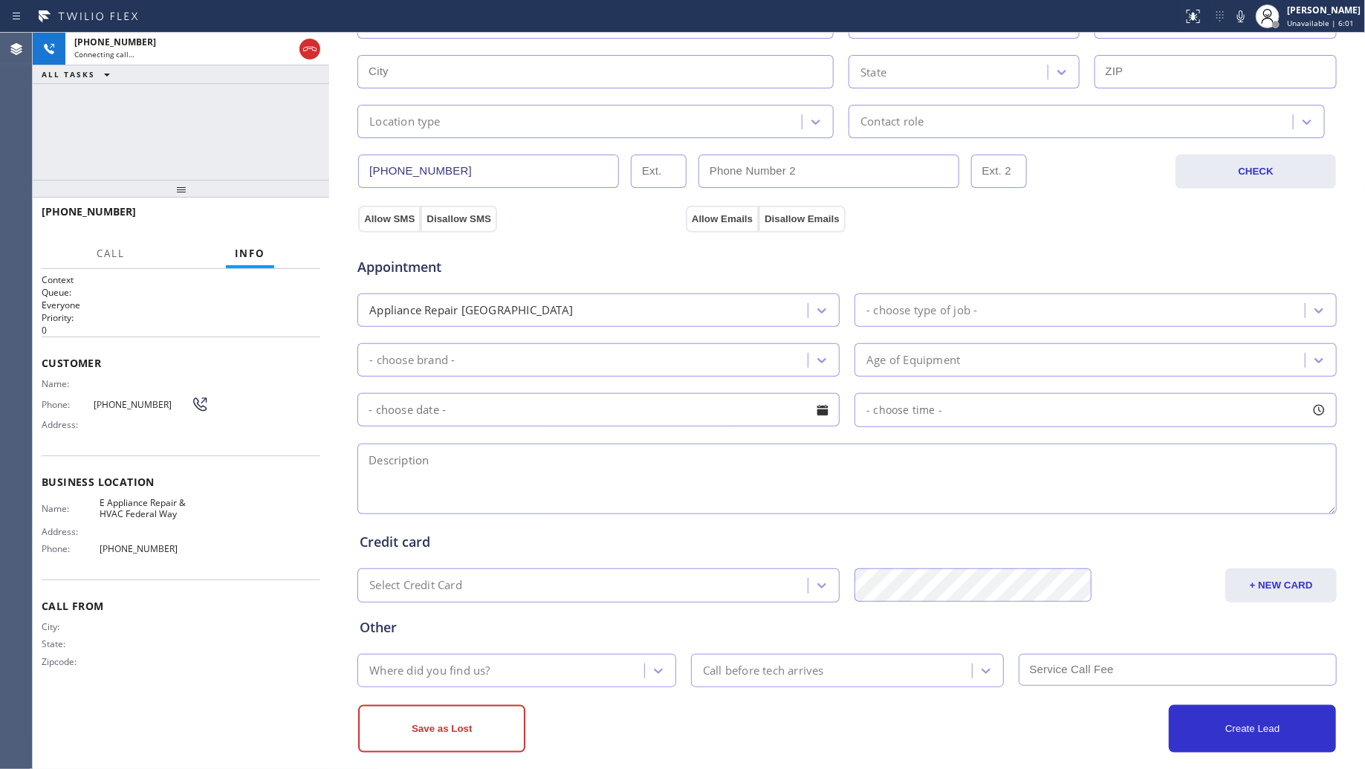
scroll to position [372, 0]
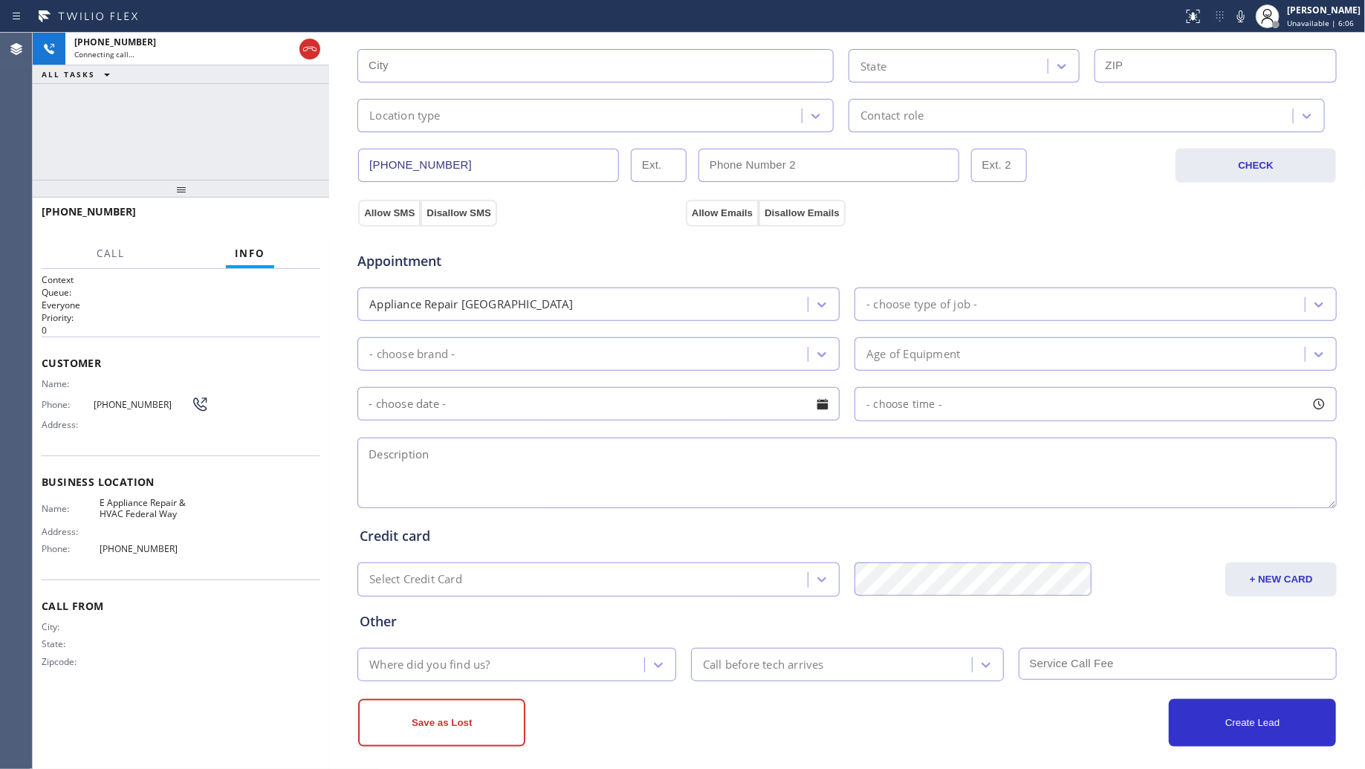
click at [1086, 181] on div "Allow SMS Disallow SMS Allow Emails Disallow Emails" at bounding box center [847, 201] width 981 height 49
drag, startPoint x: 312, startPoint y: 51, endPoint x: 322, endPoint y: 50, distance: 9.7
click at [312, 50] on icon at bounding box center [310, 49] width 18 height 18
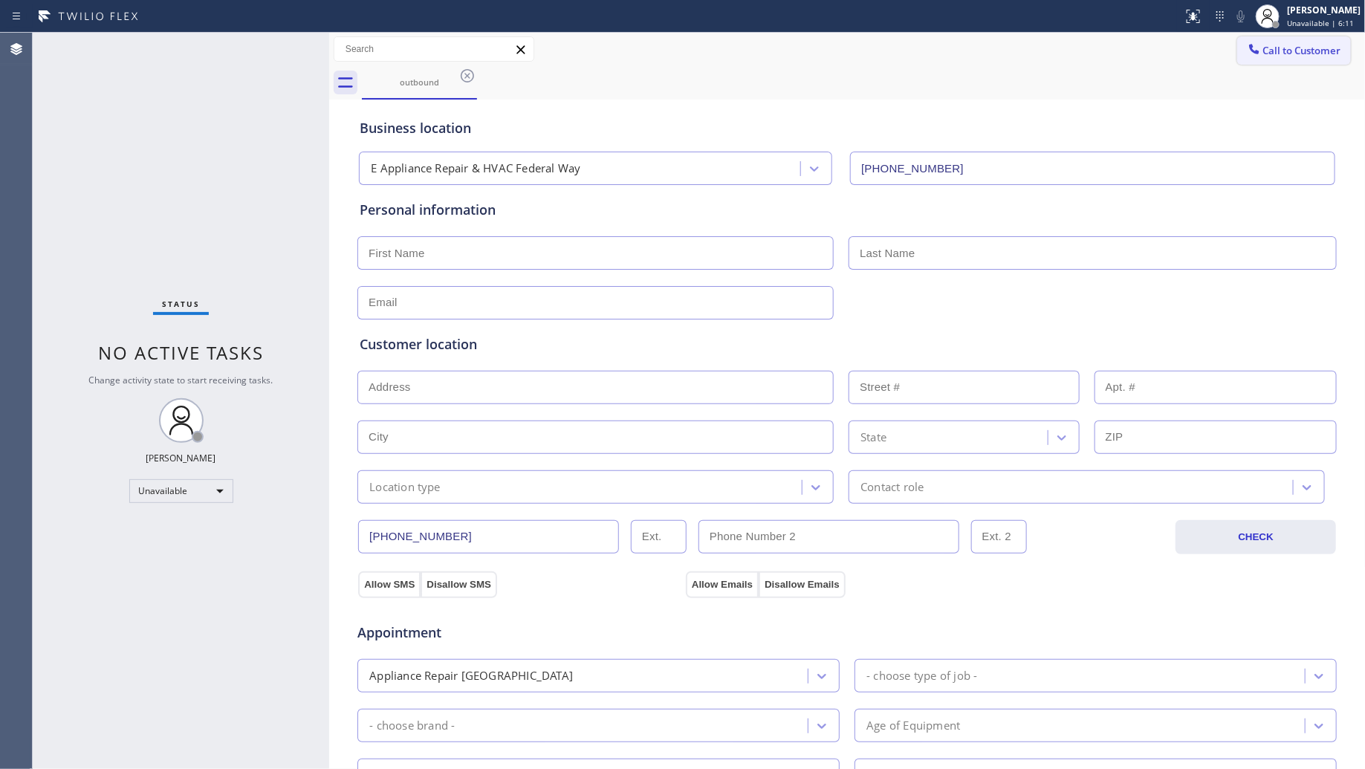
drag, startPoint x: 1294, startPoint y: 42, endPoint x: 1132, endPoint y: 103, distance: 172.8
click at [1293, 42] on button "Call to Customer" at bounding box center [1294, 50] width 114 height 28
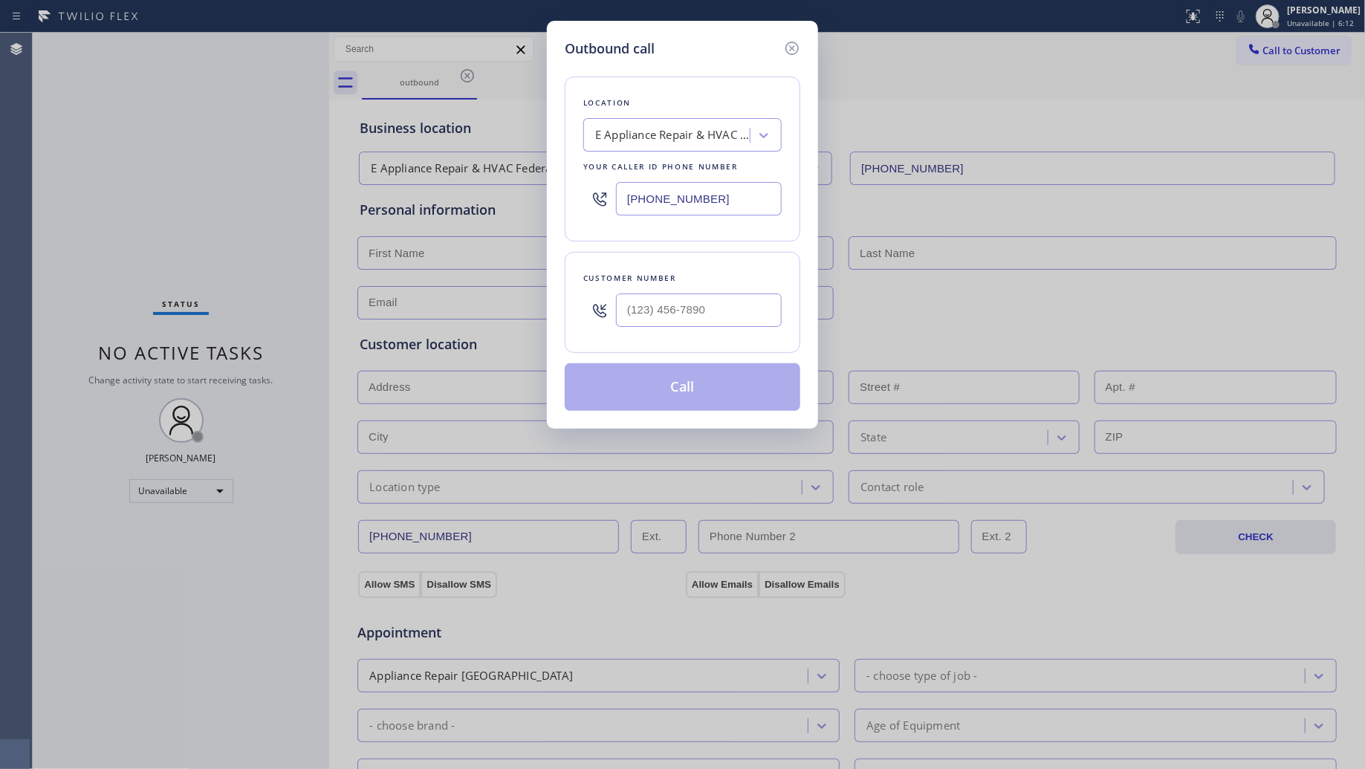
drag, startPoint x: 756, startPoint y: 195, endPoint x: 614, endPoint y: 195, distance: 141.9
click at [615, 195] on div "[PHONE_NUMBER]" at bounding box center [682, 199] width 198 height 48
paste input "310) 807-2771"
type input "[PHONE_NUMBER]"
click at [729, 309] on input "(___) ___-____" at bounding box center [699, 310] width 166 height 33
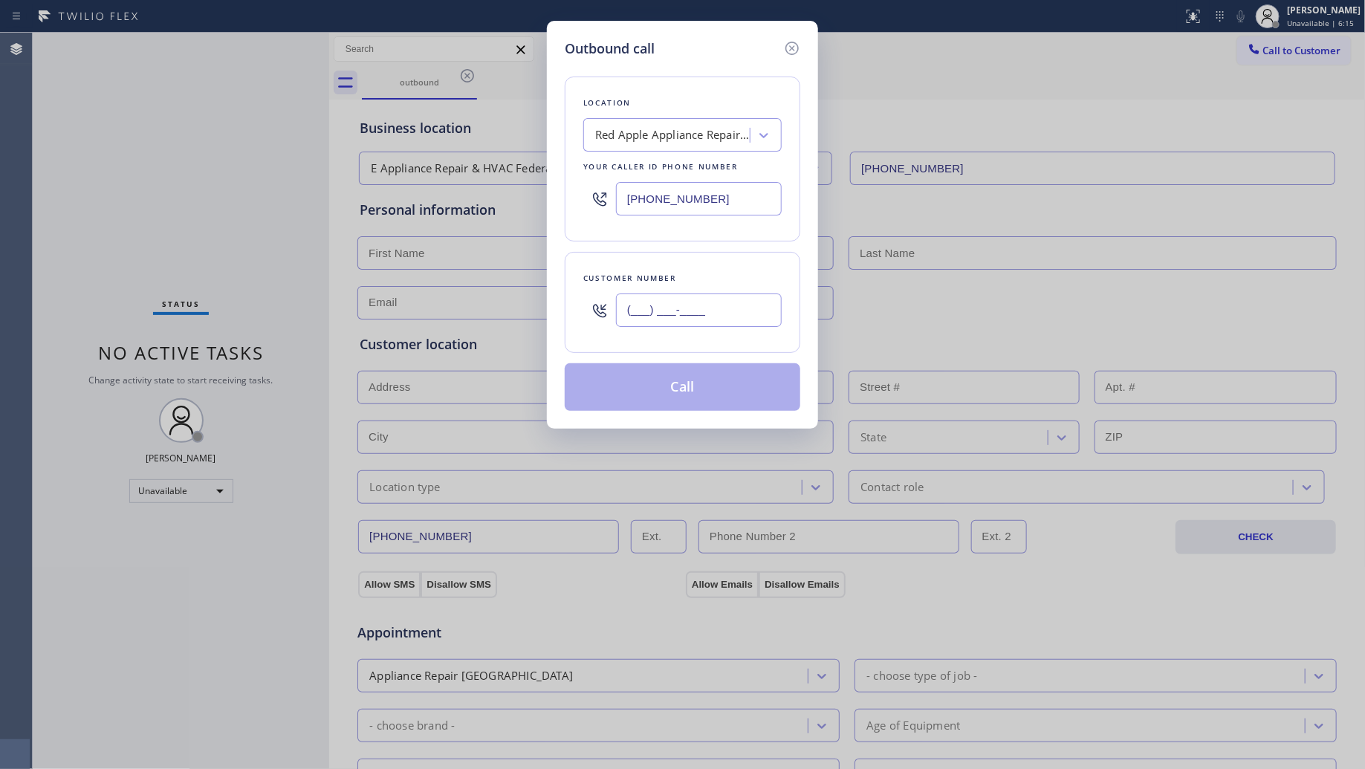
paste input "310) 510-8985"
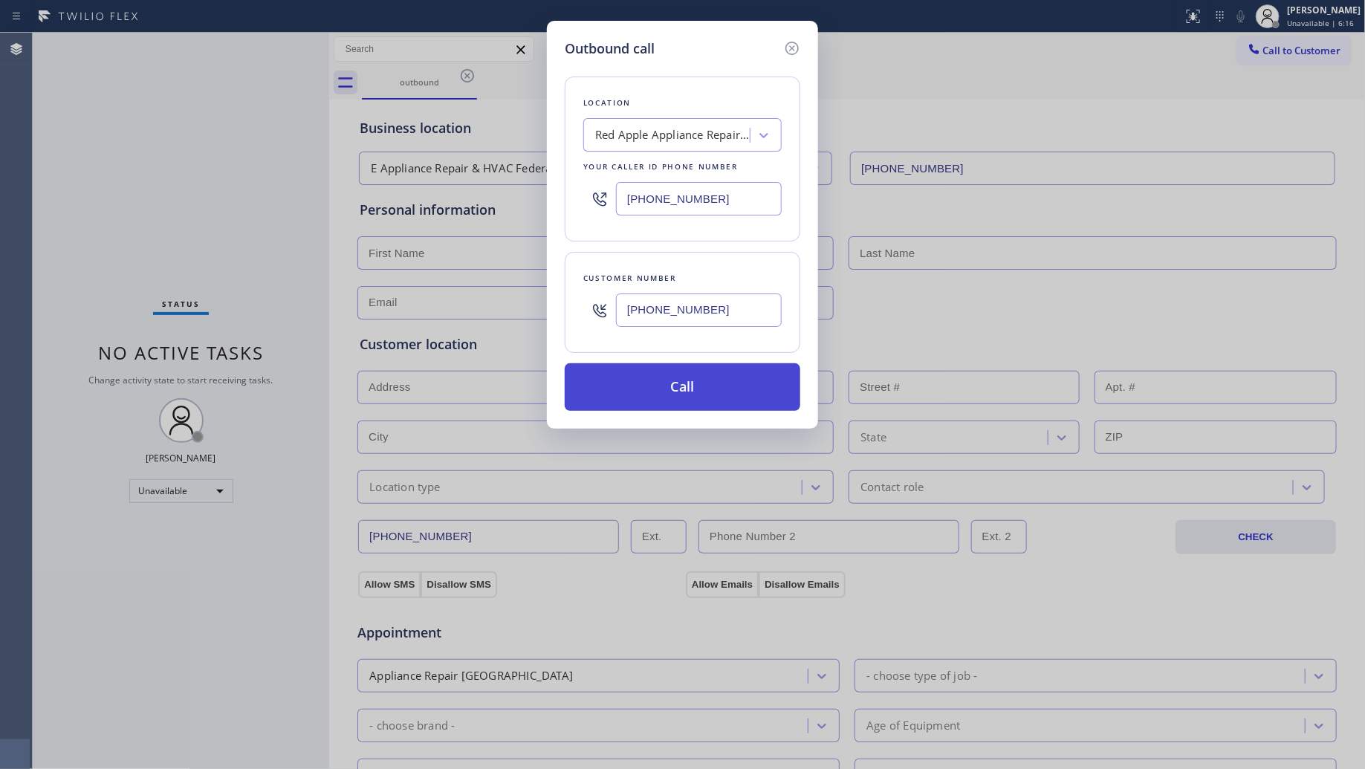
type input "[PHONE_NUMBER]"
click at [702, 391] on button "Call" at bounding box center [683, 387] width 236 height 48
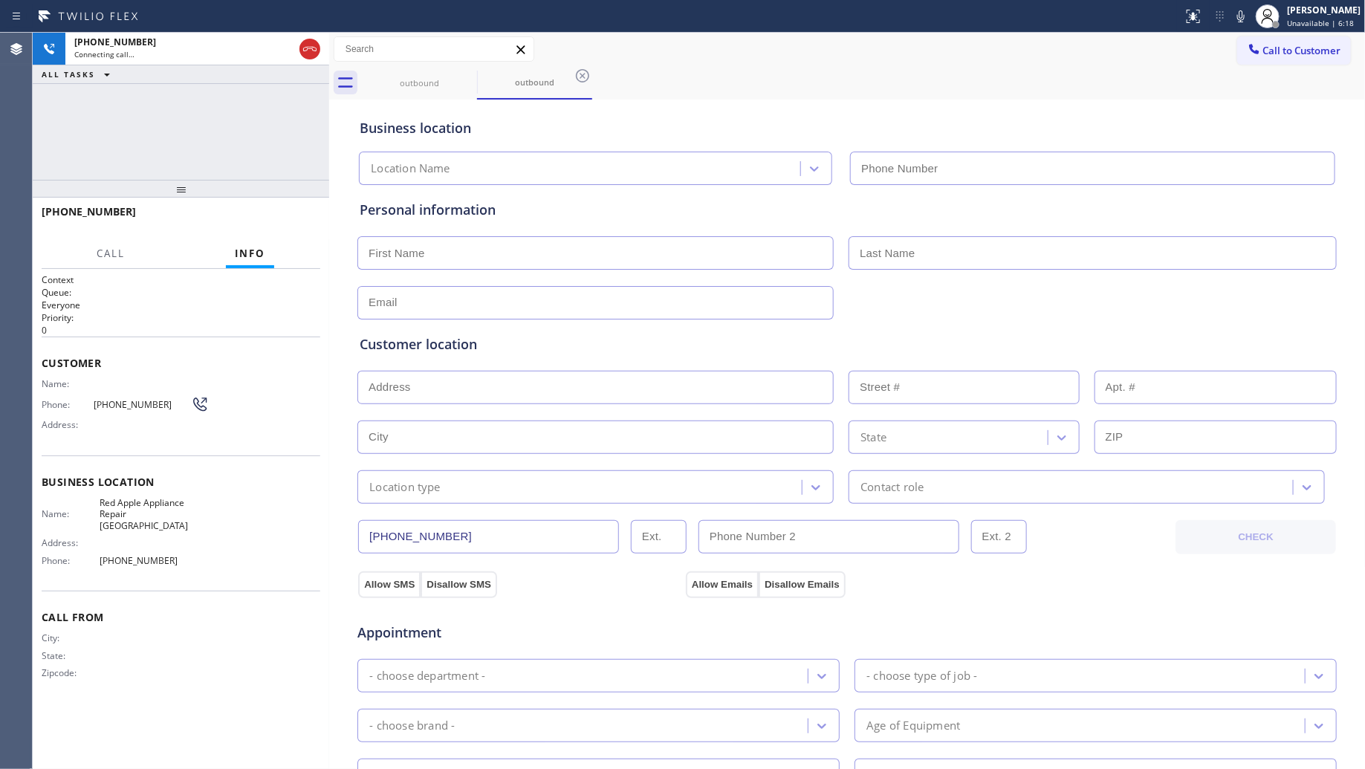
type input "[PHONE_NUMBER]"
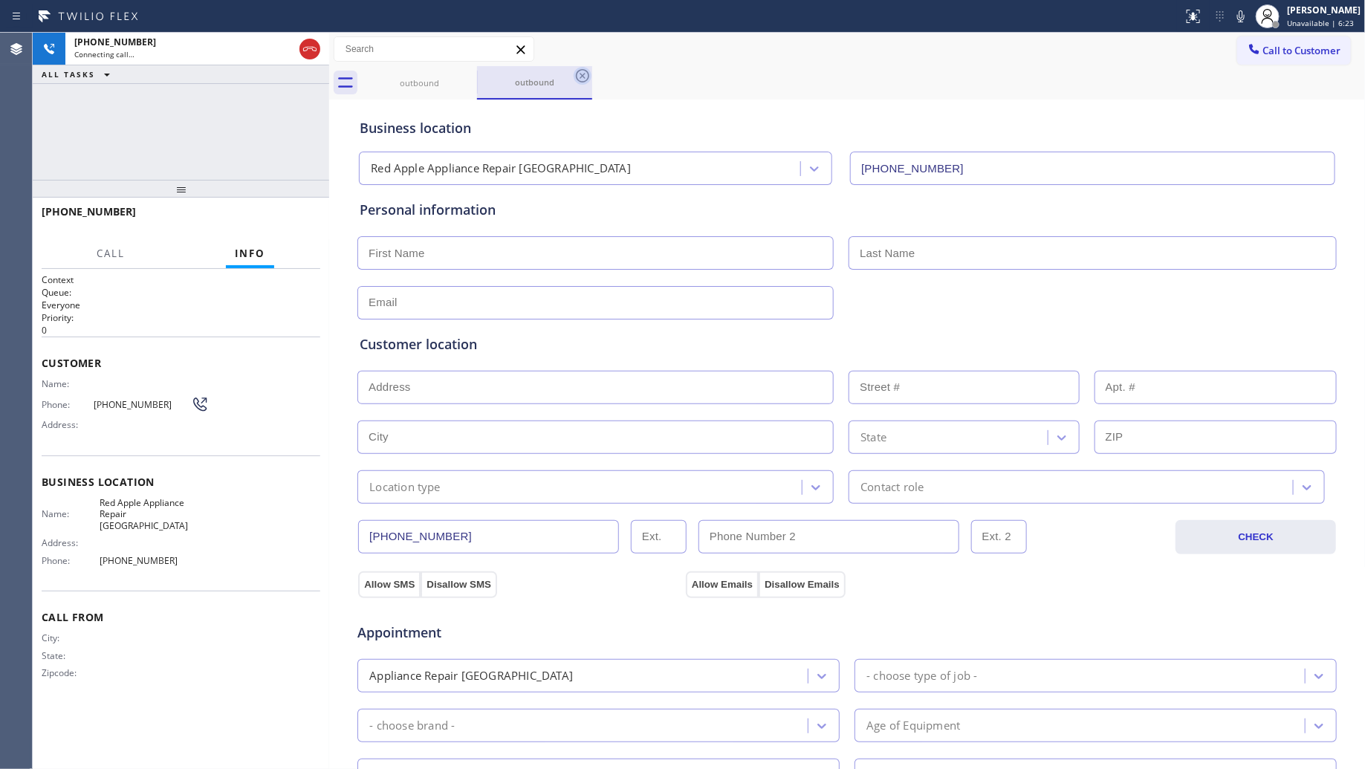
click at [586, 83] on icon at bounding box center [583, 76] width 18 height 18
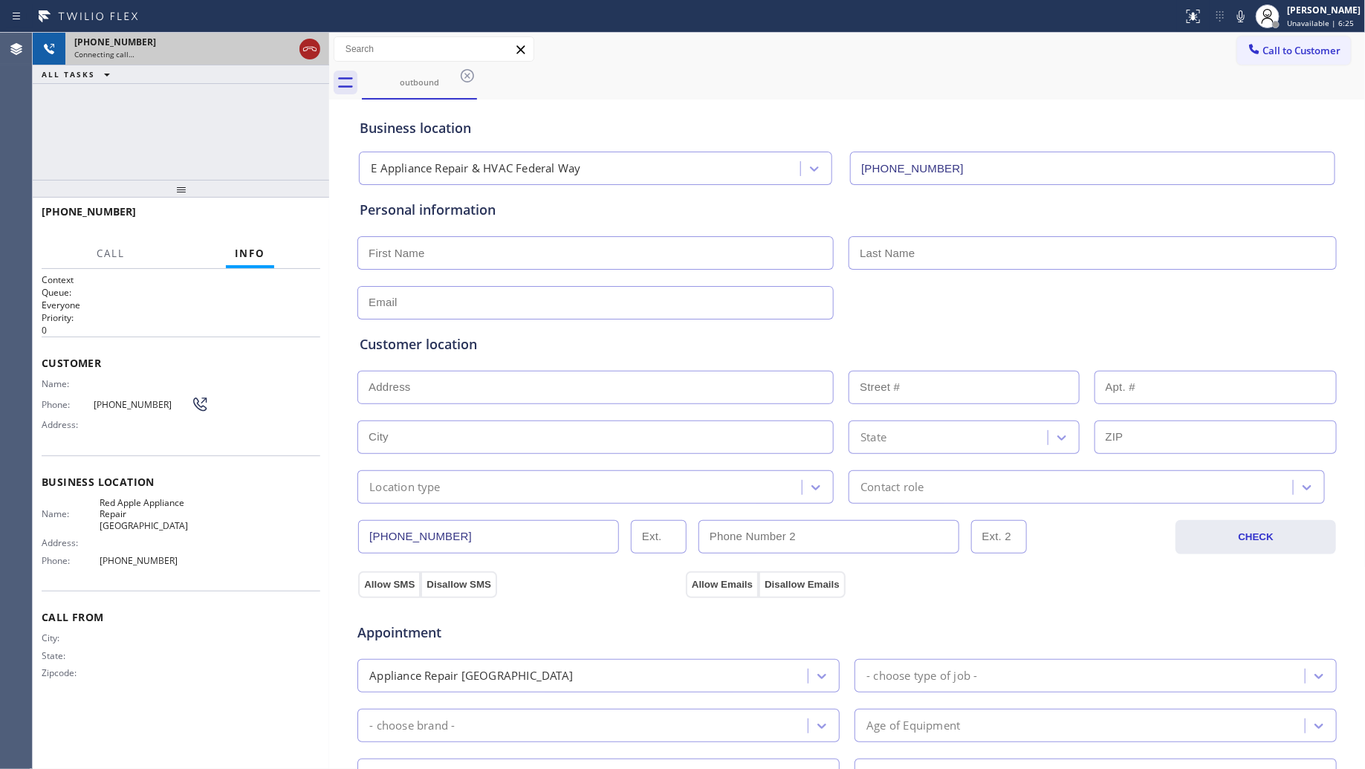
click at [314, 53] on icon at bounding box center [310, 49] width 18 height 18
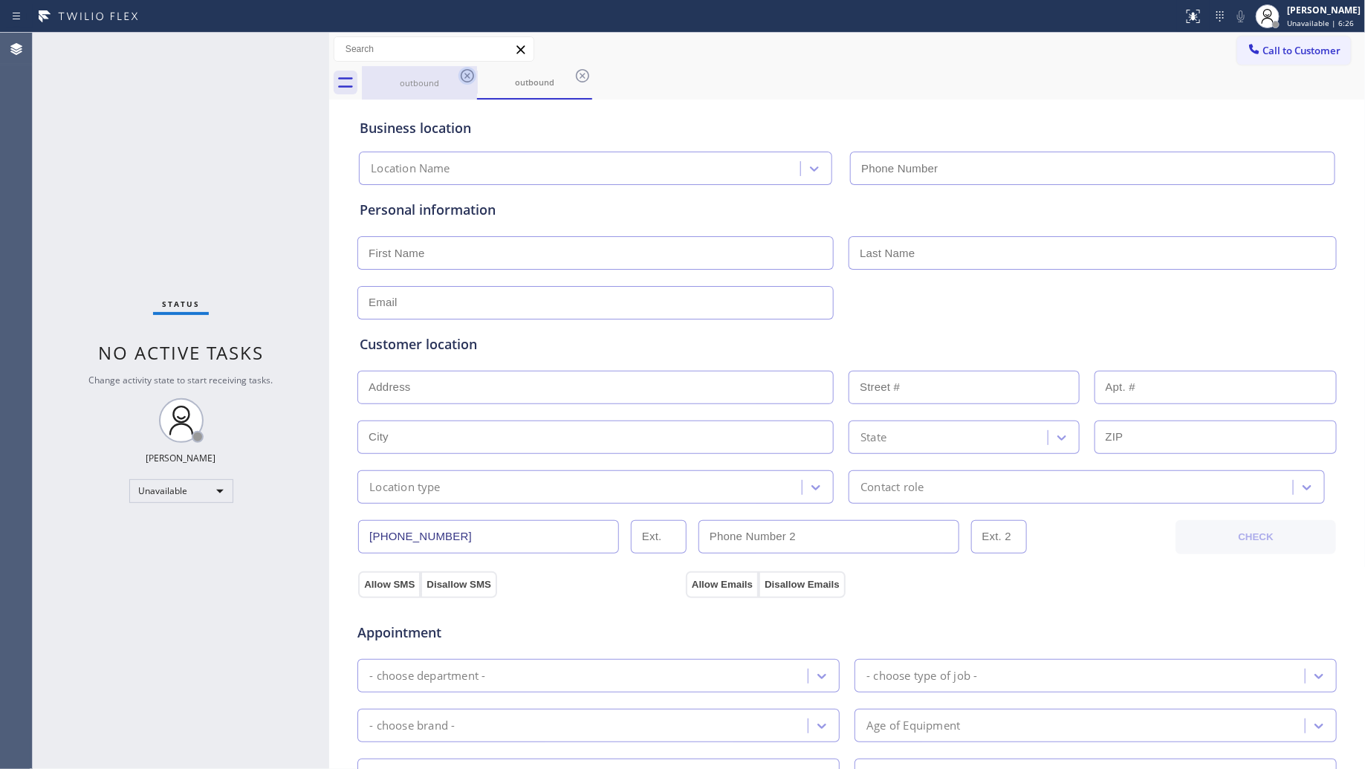
click at [465, 73] on icon at bounding box center [467, 75] width 13 height 13
click at [576, 73] on icon at bounding box center [582, 75] width 13 height 13
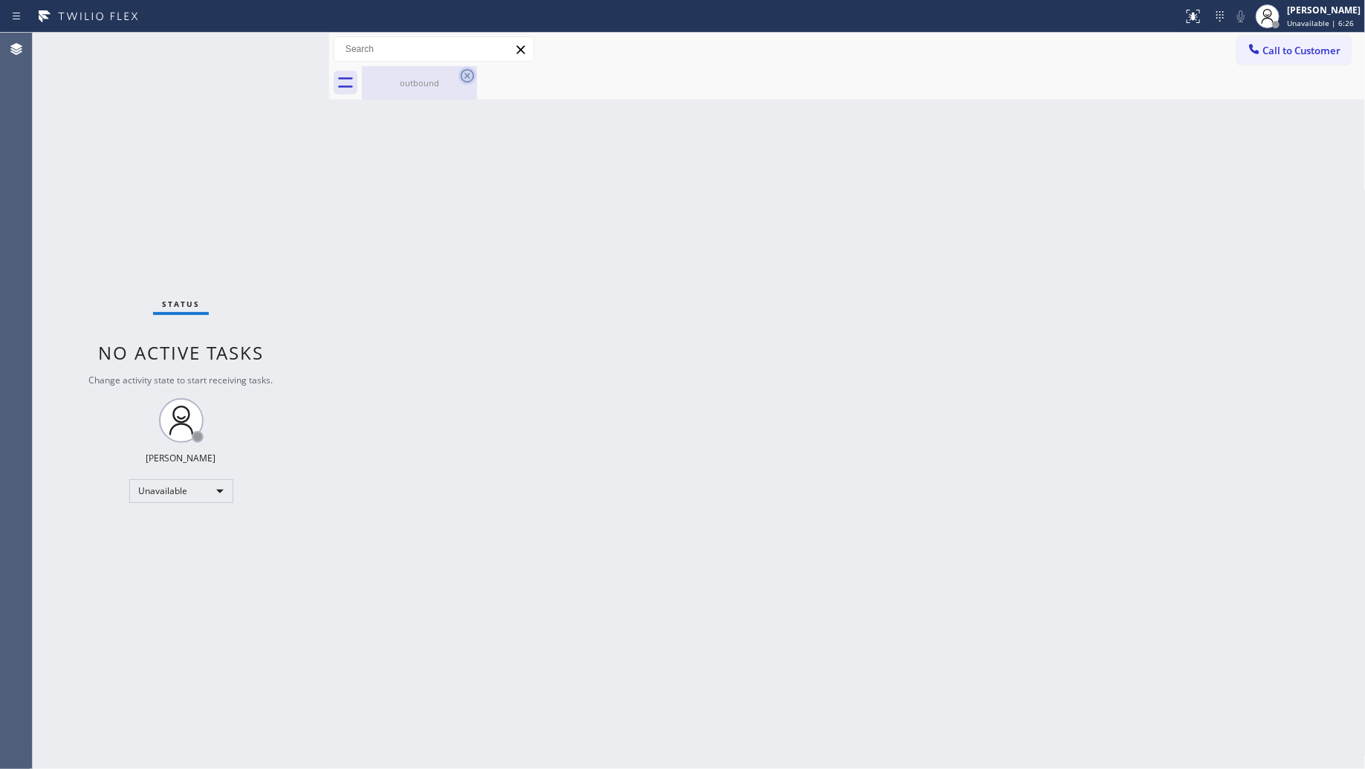
click at [466, 73] on icon at bounding box center [467, 76] width 18 height 18
click at [468, 73] on icon at bounding box center [467, 76] width 18 height 18
click at [472, 75] on icon at bounding box center [467, 76] width 18 height 18
click at [442, 79] on div "outbound" at bounding box center [419, 82] width 112 height 11
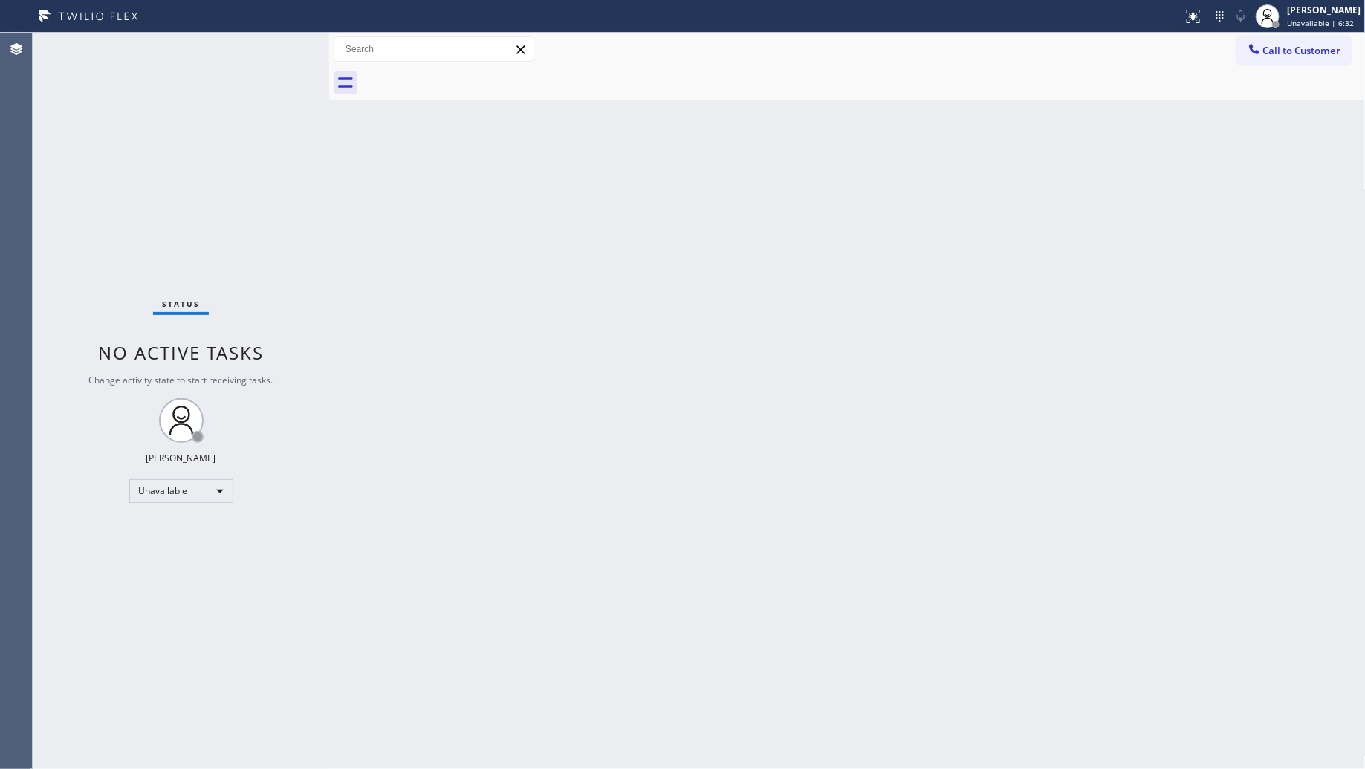
drag, startPoint x: 1102, startPoint y: 192, endPoint x: 1156, endPoint y: 123, distance: 87.3
click at [1104, 187] on div "Back to Dashboard Change Sender ID Customers Technicians Select a contact Outbo…" at bounding box center [847, 401] width 1037 height 736
click at [1264, 54] on span "Call to Customer" at bounding box center [1302, 50] width 78 height 13
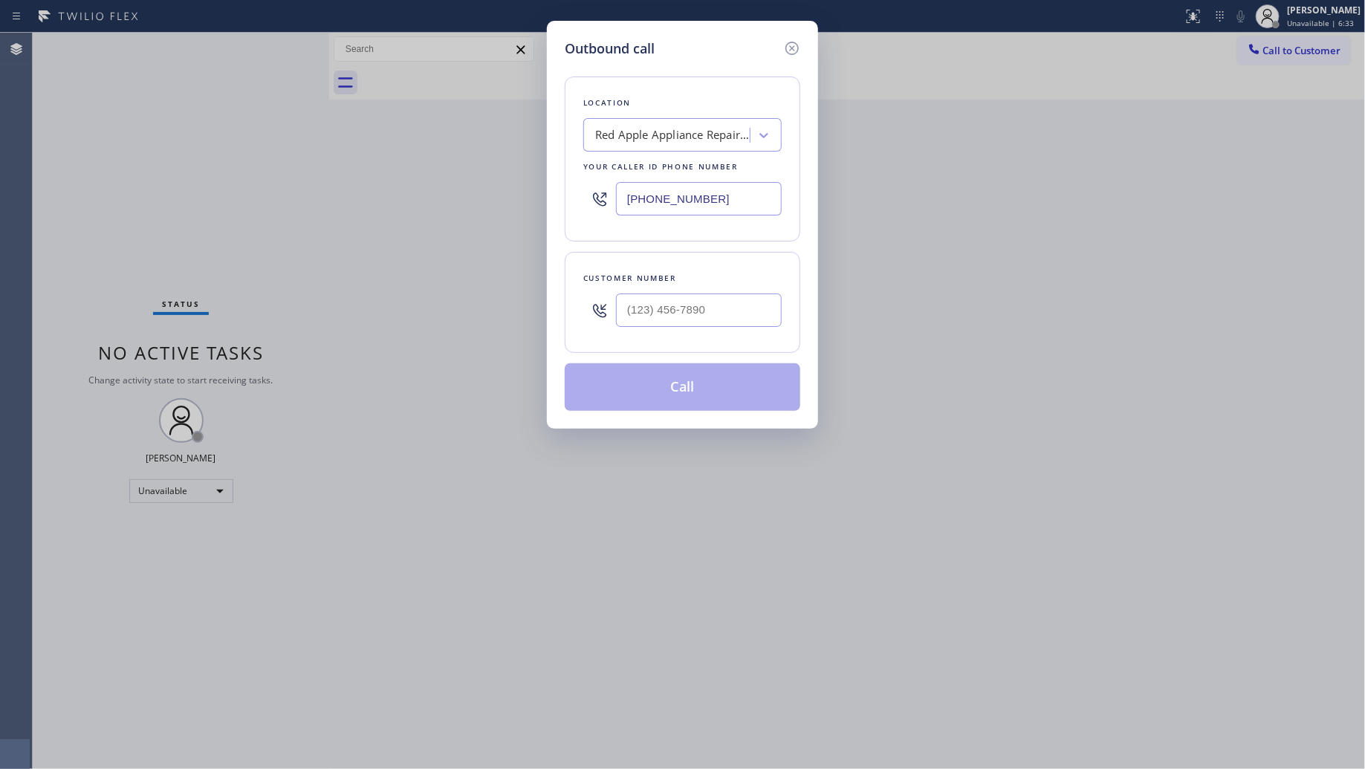
drag, startPoint x: 737, startPoint y: 199, endPoint x: 587, endPoint y: 208, distance: 150.4
click at [592, 208] on div "[PHONE_NUMBER]" at bounding box center [682, 199] width 198 height 48
paste input "805) 600-2848"
type input "[PHONE_NUMBER]"
click at [762, 316] on input "(___) ___-____" at bounding box center [699, 310] width 166 height 33
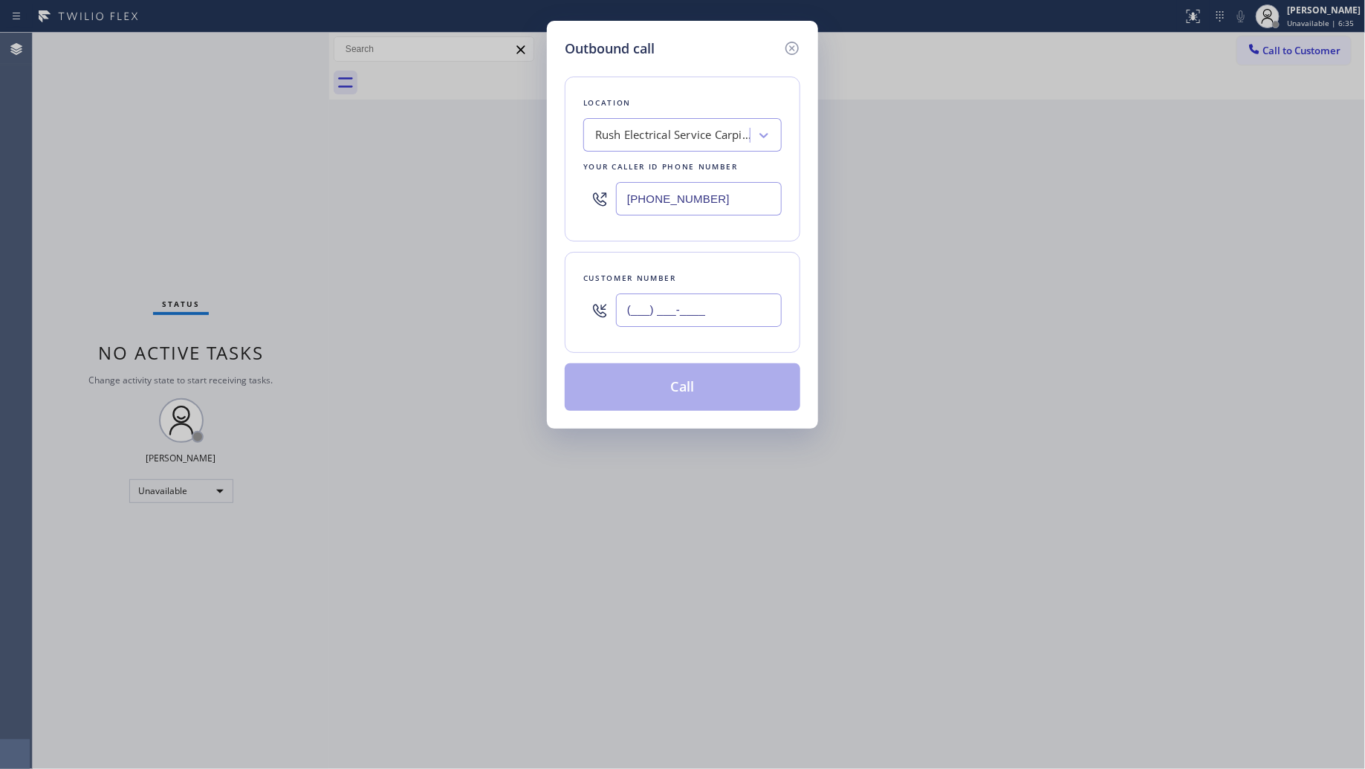
paste input "805) 226-0596"
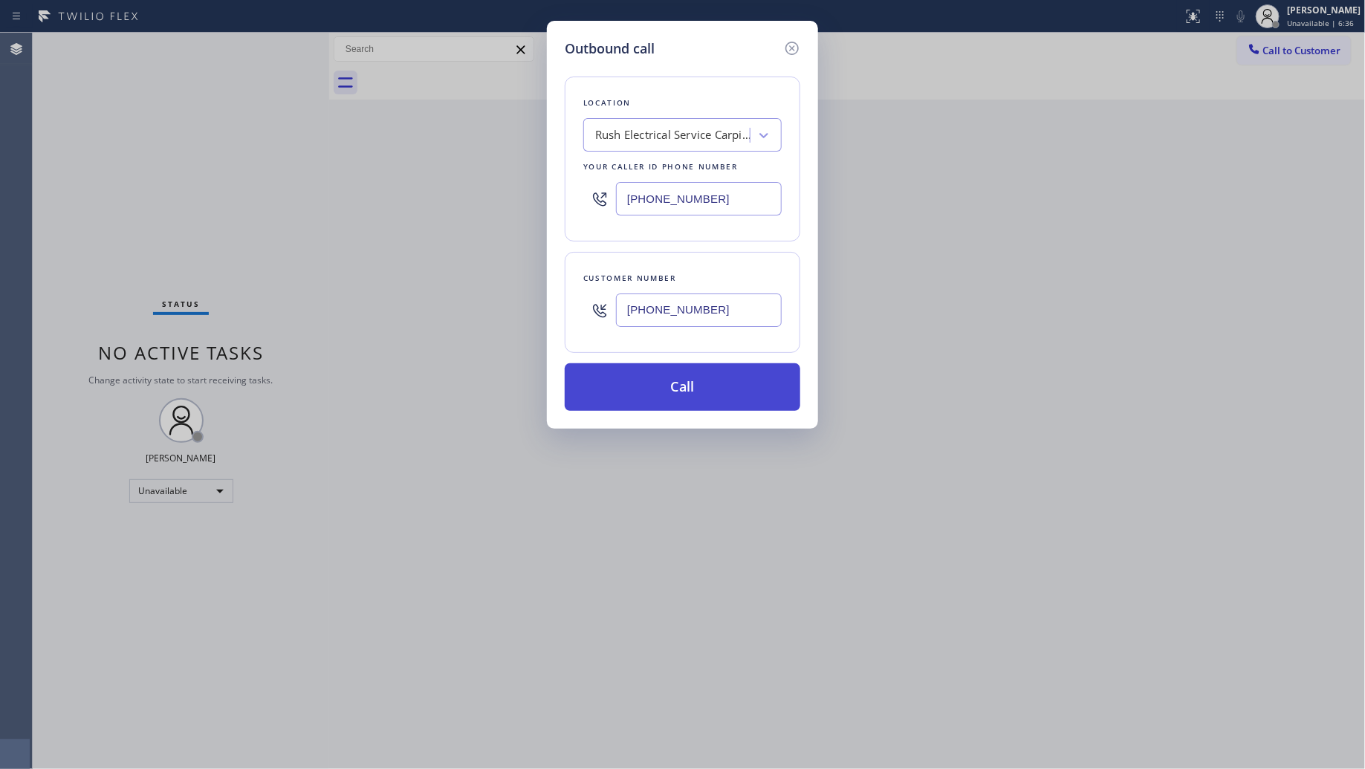
type input "[PHONE_NUMBER]"
click at [707, 398] on button "Call" at bounding box center [683, 387] width 236 height 48
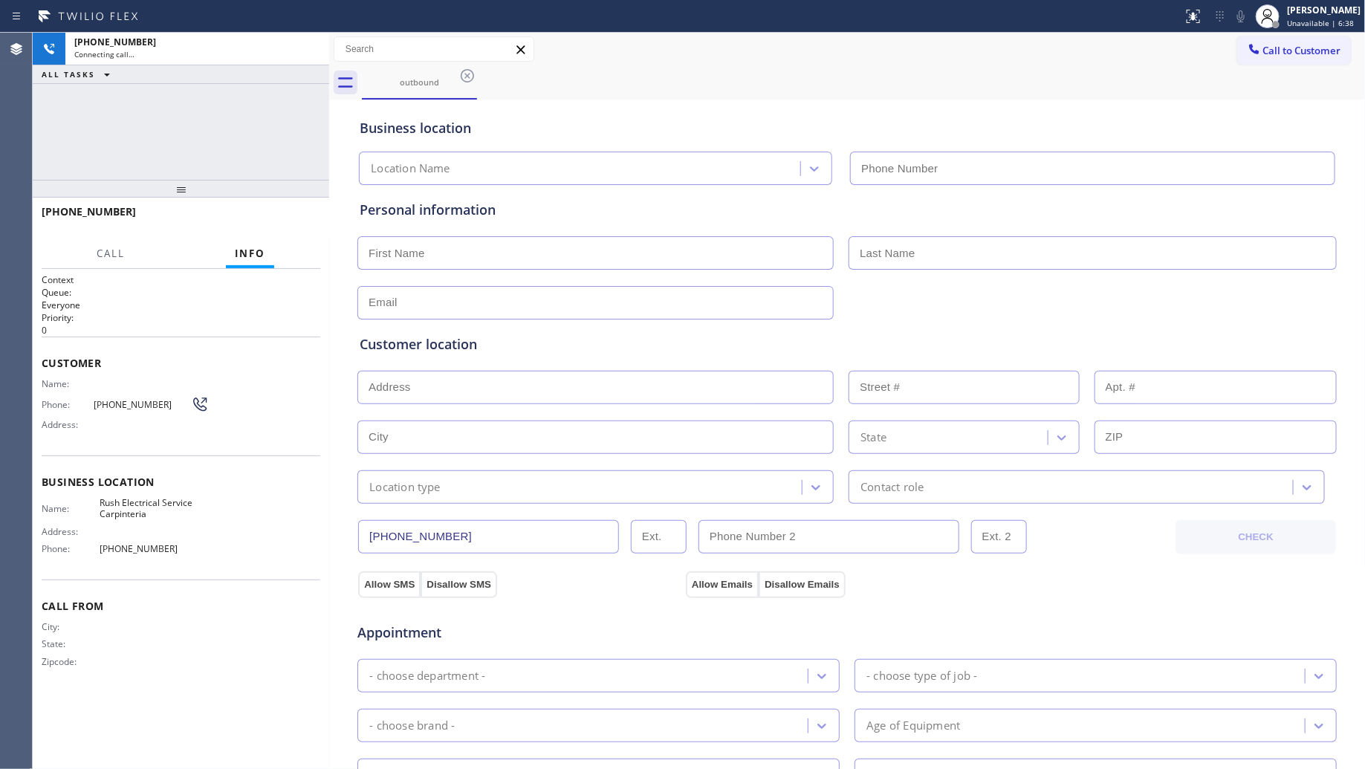
type input "[PHONE_NUMBER]"
click at [970, 120] on div "Business location" at bounding box center [847, 128] width 975 height 20
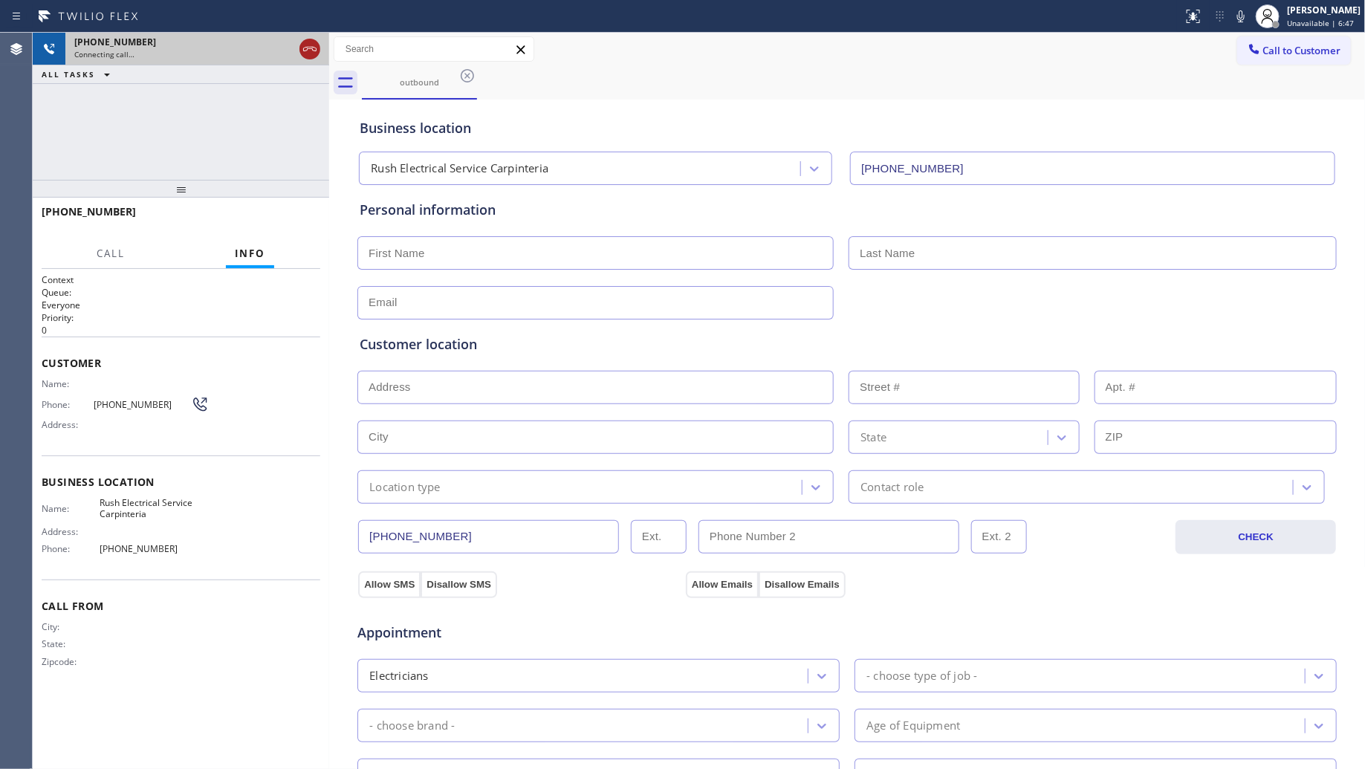
drag, startPoint x: 307, startPoint y: 52, endPoint x: 316, endPoint y: 52, distance: 8.9
click at [307, 53] on icon at bounding box center [310, 49] width 18 height 18
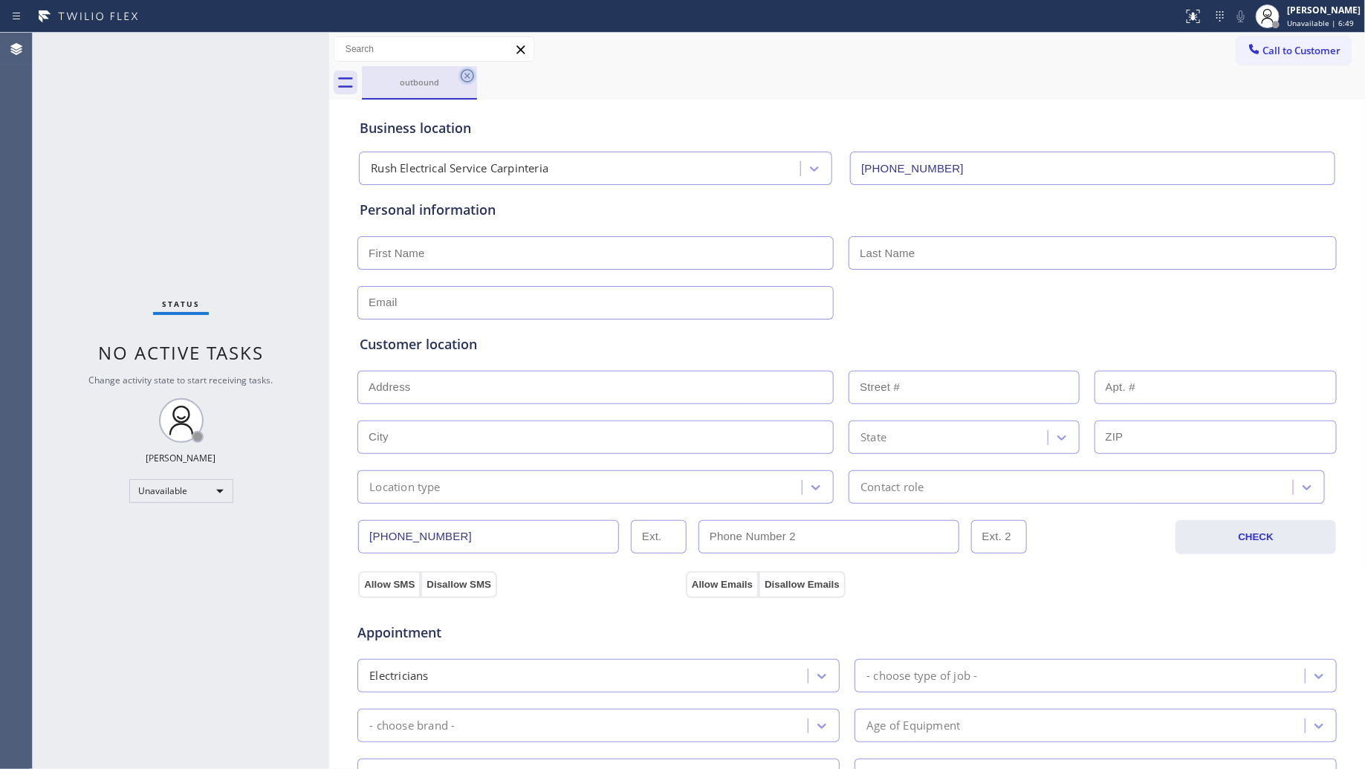
click at [465, 72] on icon at bounding box center [467, 76] width 18 height 18
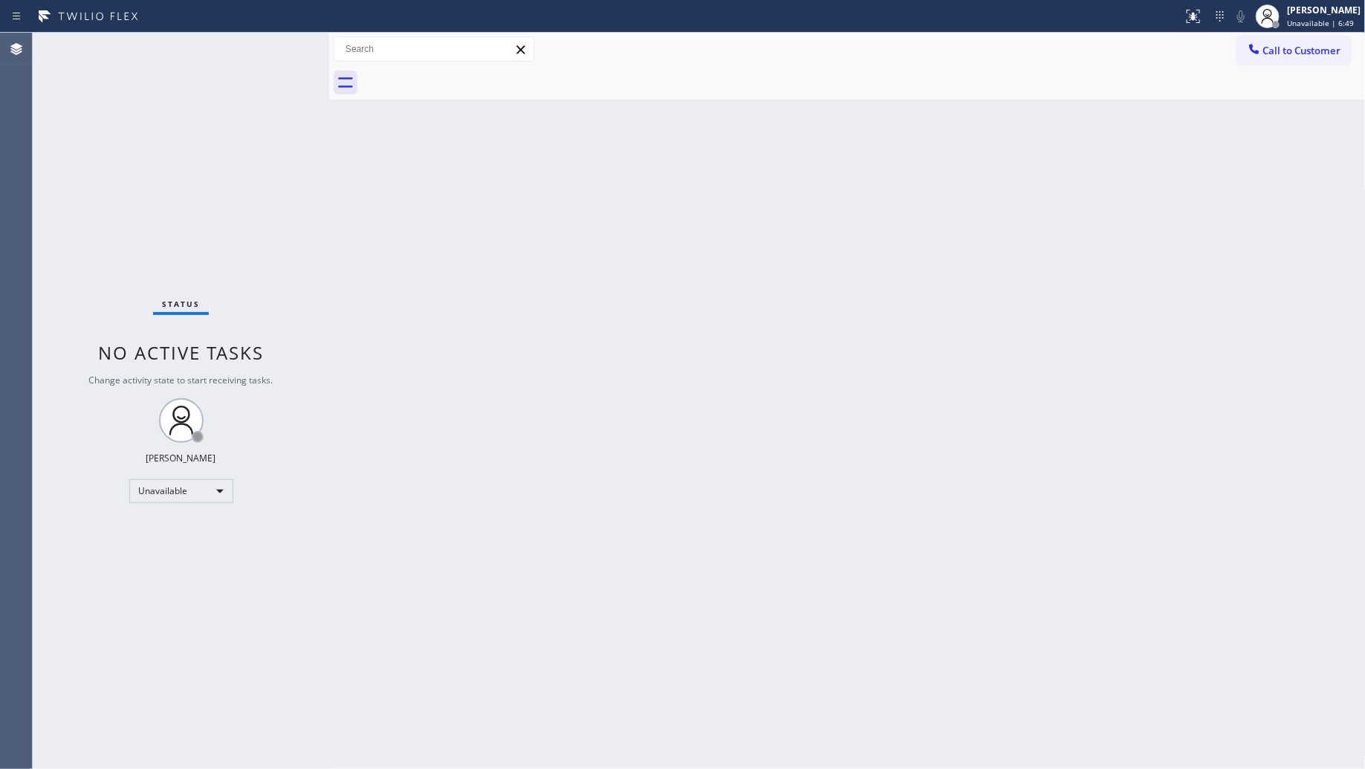
drag, startPoint x: 1252, startPoint y: 60, endPoint x: 922, endPoint y: 108, distance: 333.3
click at [1250, 59] on button "Call to Customer" at bounding box center [1294, 50] width 114 height 28
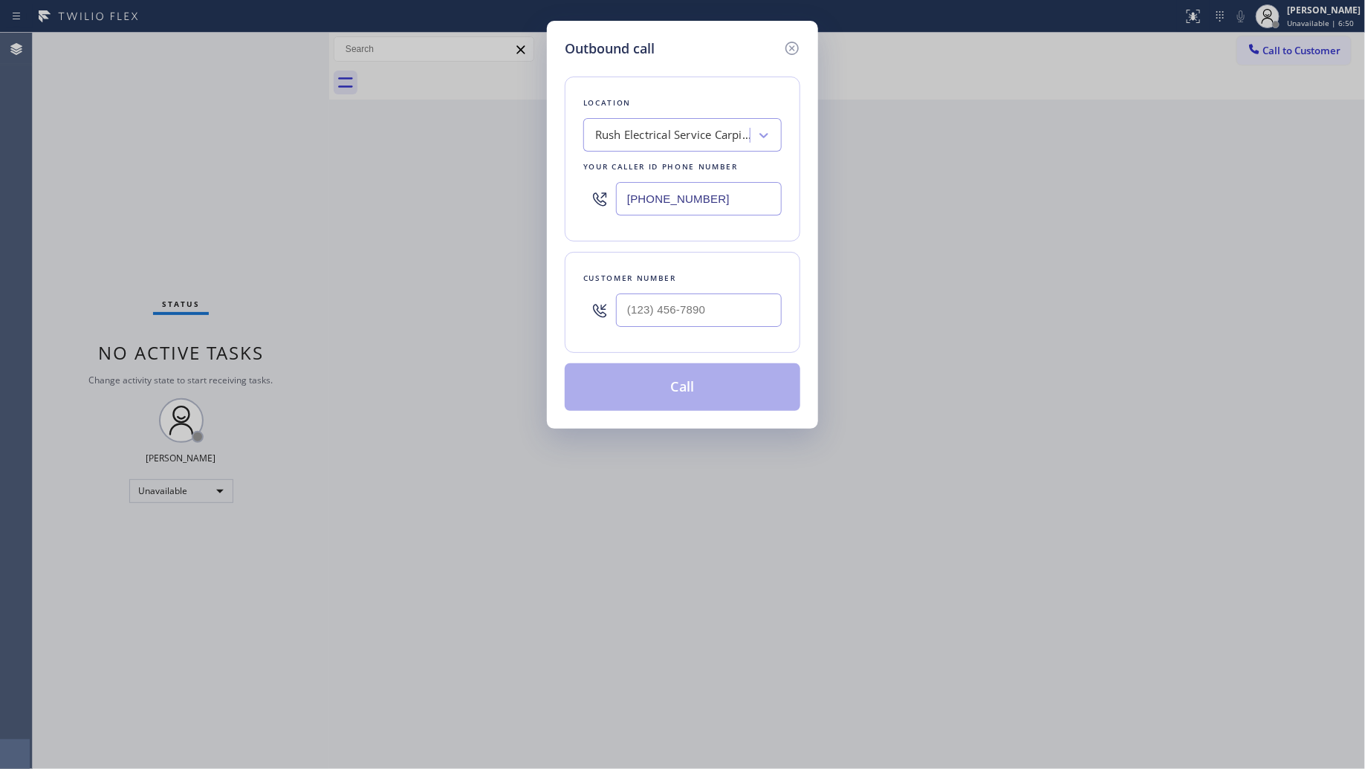
drag, startPoint x: 719, startPoint y: 195, endPoint x: 609, endPoint y: 205, distance: 110.4
click at [614, 210] on div "[PHONE_NUMBER]" at bounding box center [682, 199] width 198 height 48
paste input "5844"
type input "[PHONE_NUMBER]"
click at [751, 311] on input "(___) ___-____" at bounding box center [699, 310] width 166 height 33
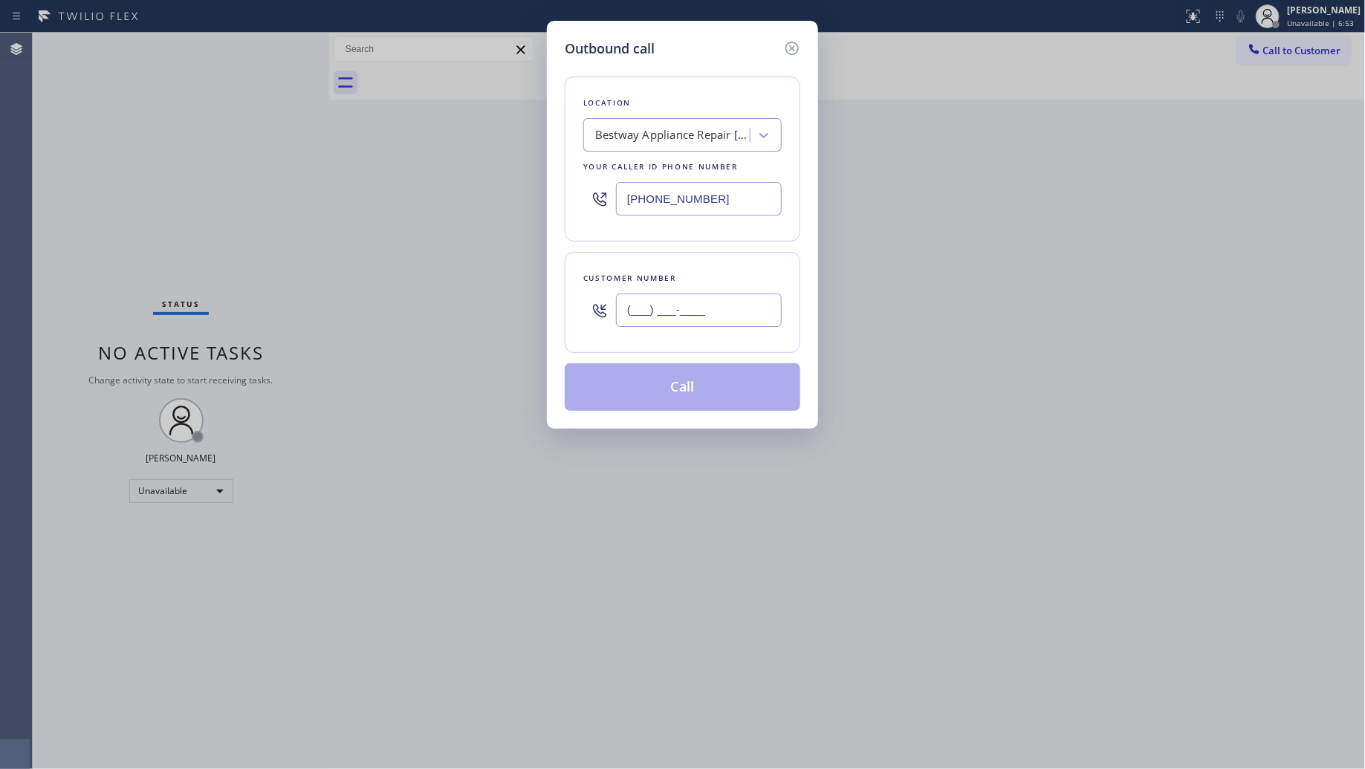
paste input "805) 942-2667"
type input "[PHONE_NUMBER]"
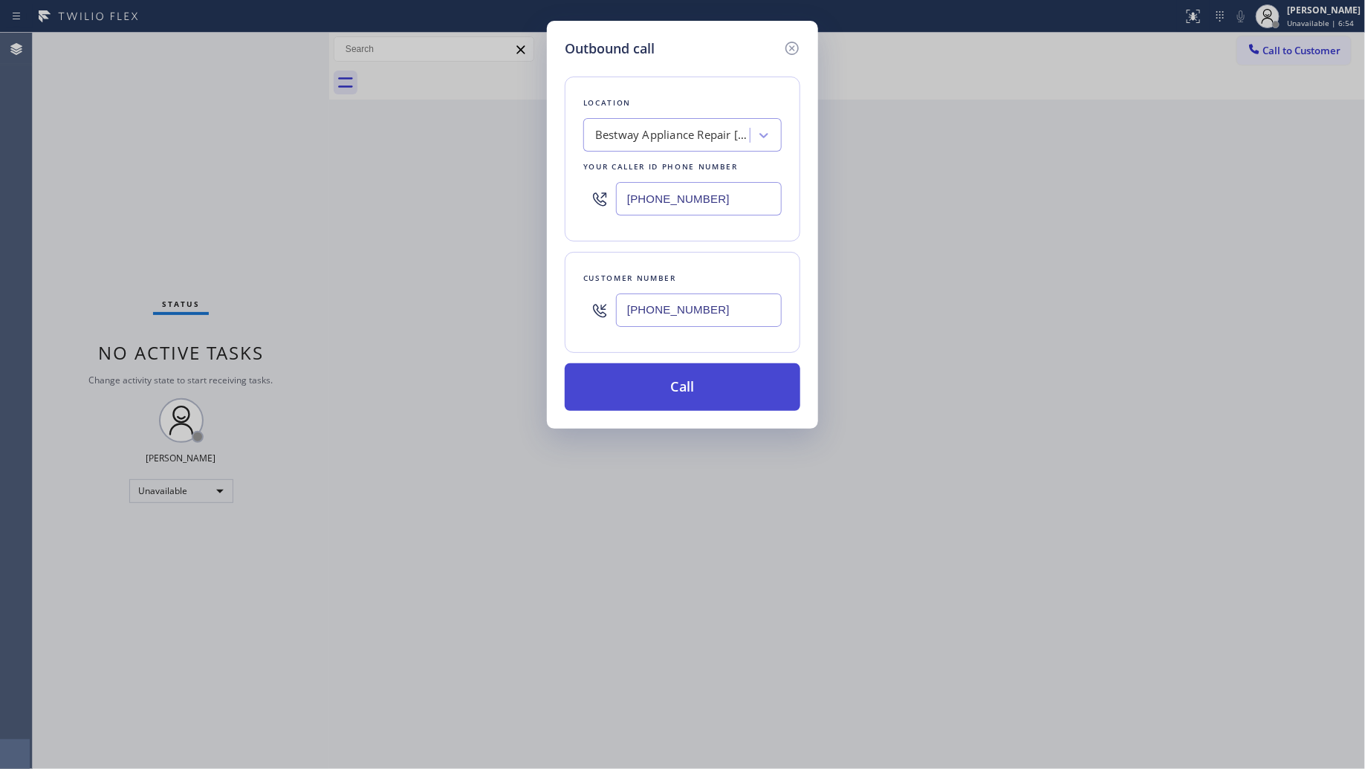
click at [722, 380] on button "Call" at bounding box center [683, 387] width 236 height 48
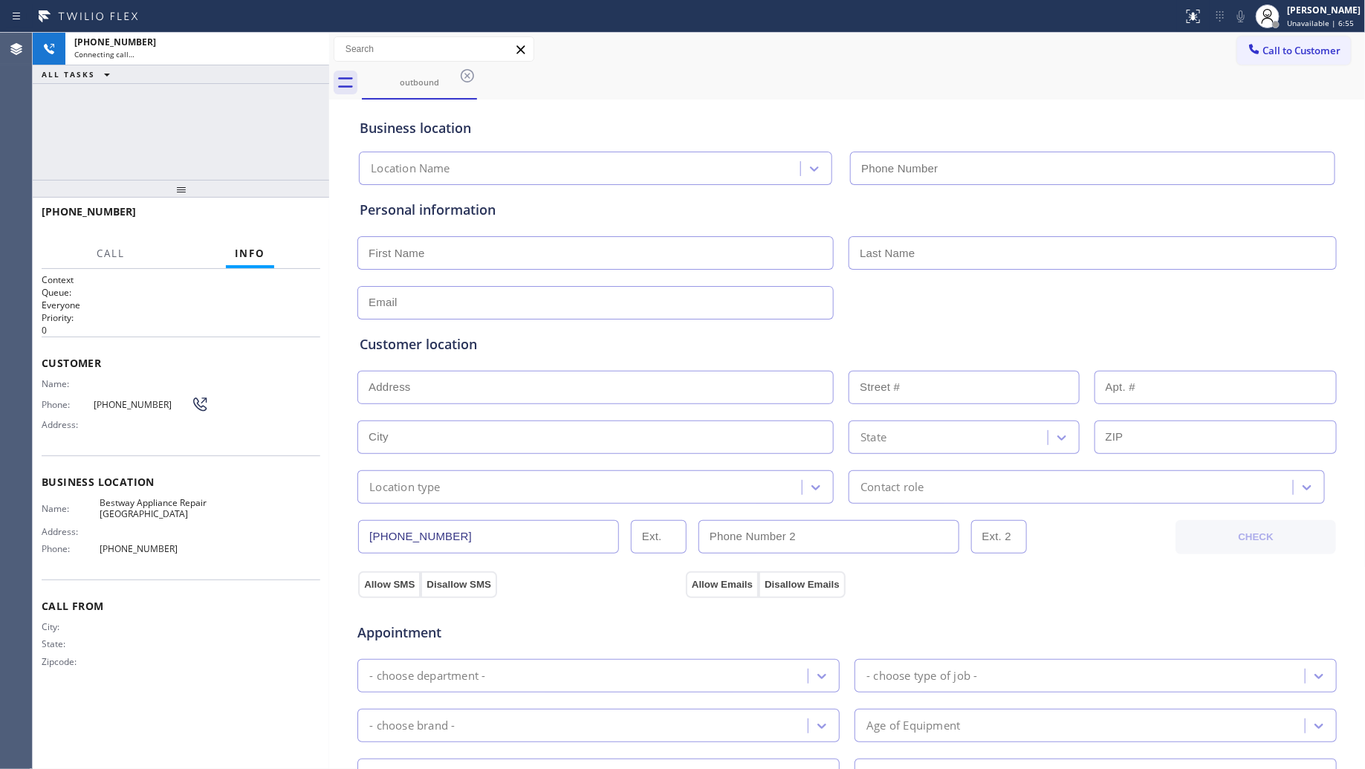
type input "[PHONE_NUMBER]"
click at [968, 140] on div "Business location Bestway Appliance Repair [GEOGRAPHIC_DATA] [PHONE_NUMBER]" at bounding box center [847, 144] width 981 height 82
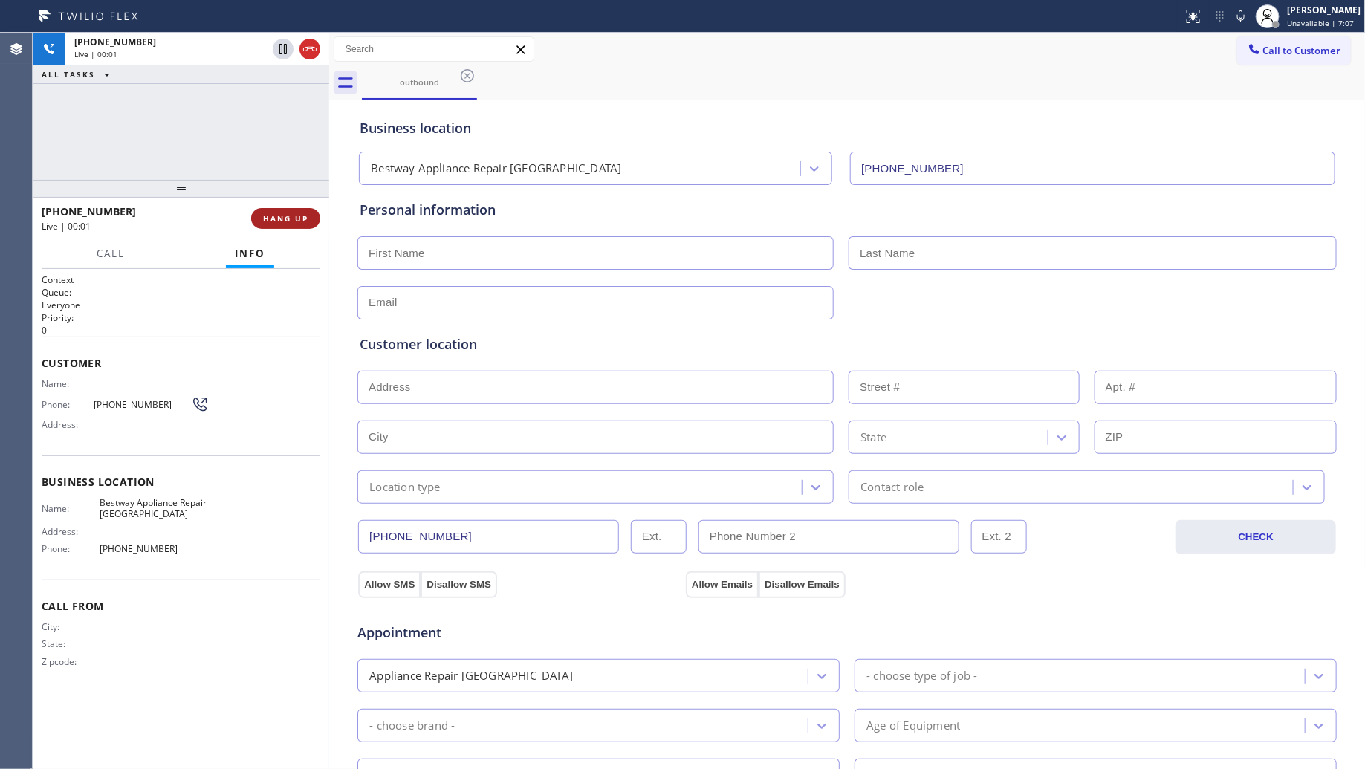
click at [281, 224] on button "HANG UP" at bounding box center [285, 218] width 69 height 21
click at [280, 225] on button "HANG UP" at bounding box center [285, 218] width 69 height 21
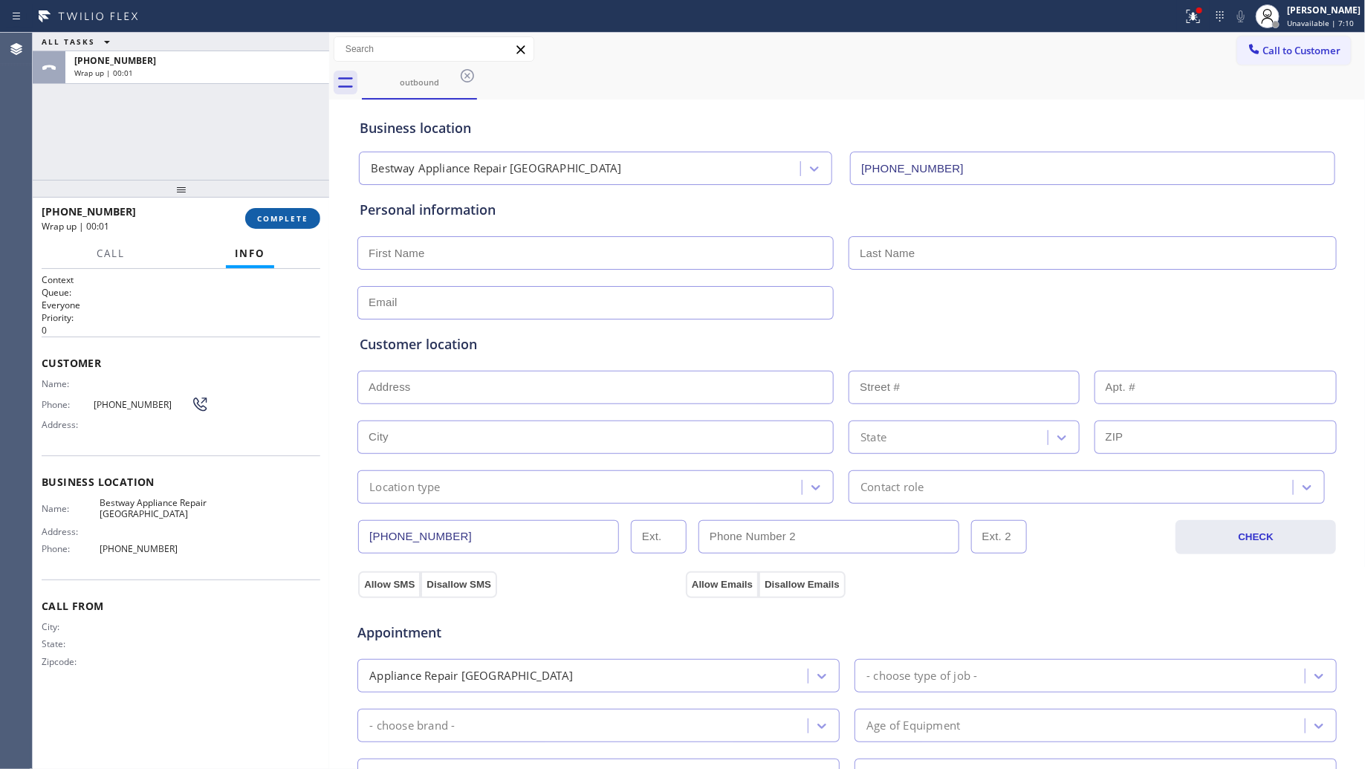
click at [279, 225] on button "COMPLETE" at bounding box center [282, 218] width 75 height 21
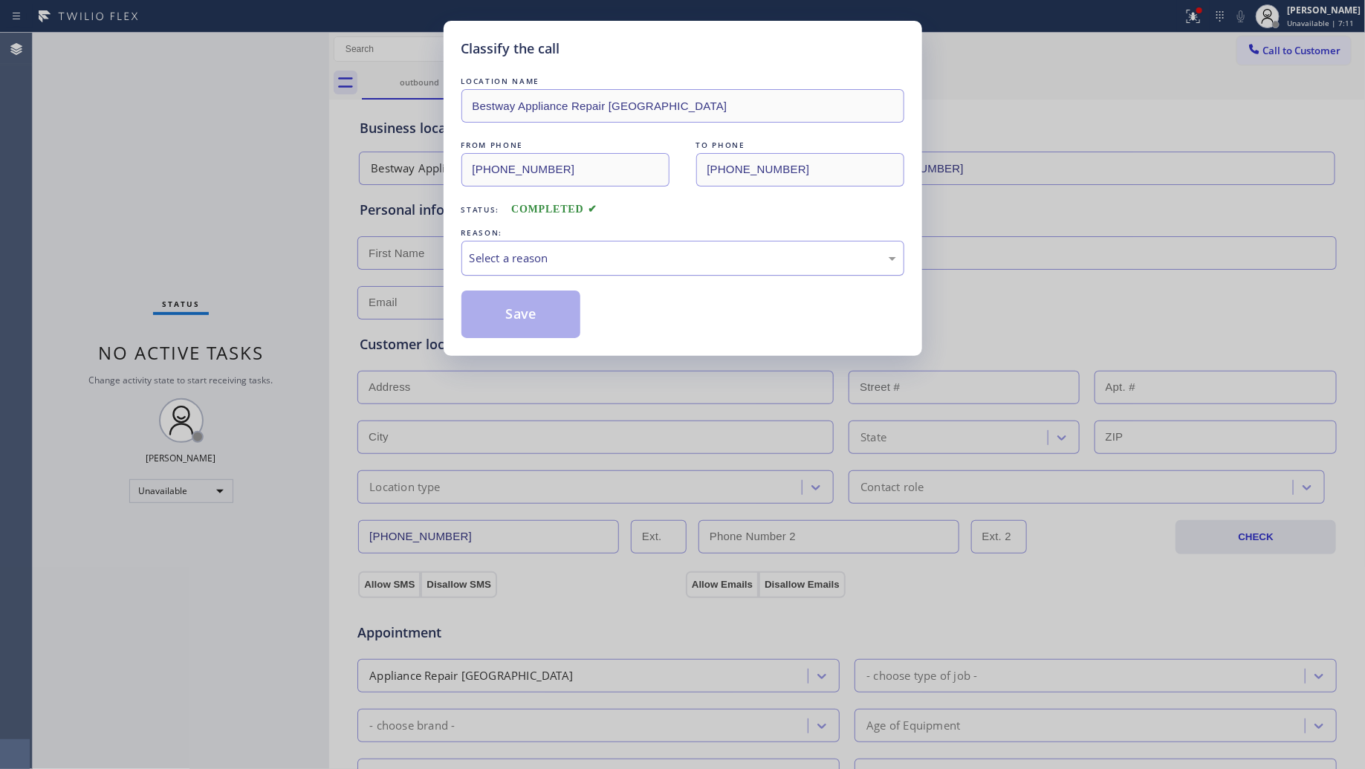
click at [555, 273] on div "Select a reason" at bounding box center [682, 258] width 443 height 35
click at [522, 325] on button "Save" at bounding box center [521, 315] width 120 height 48
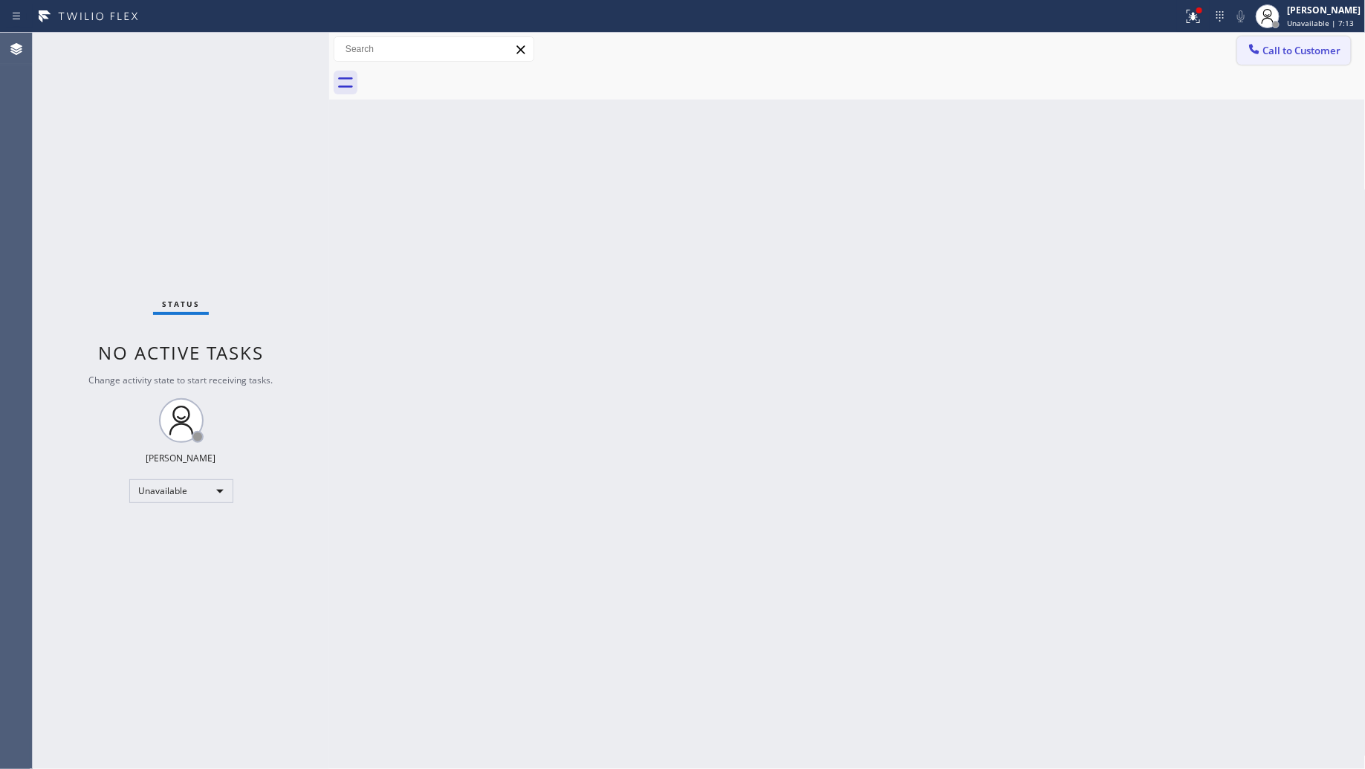
click at [1278, 42] on button "Call to Customer" at bounding box center [1294, 50] width 114 height 28
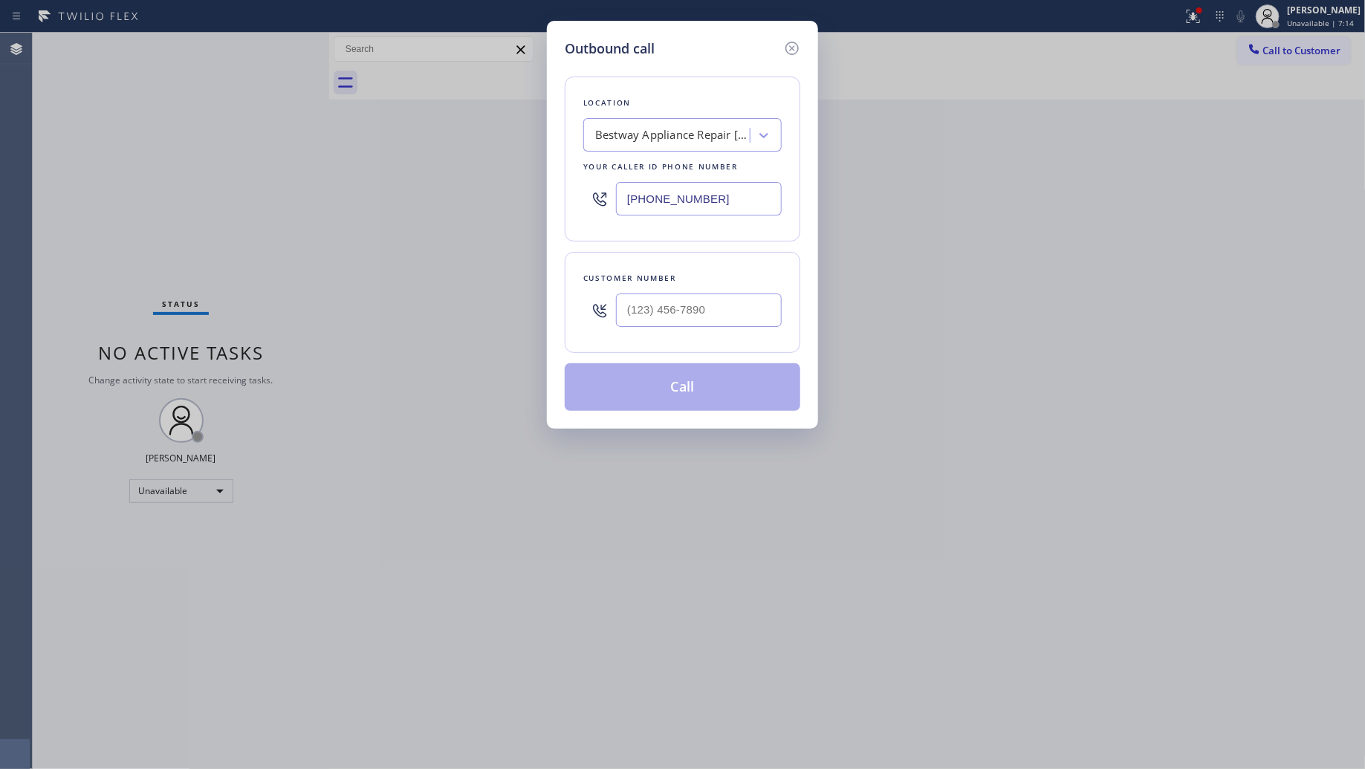
drag, startPoint x: 736, startPoint y: 202, endPoint x: 537, endPoint y: 192, distance: 198.7
click at [517, 198] on div "Outbound call Location Bestway Appliance Repair Goleta Your caller id phone num…" at bounding box center [682, 384] width 1365 height 769
paste input "___) ___-____"
type input "(___) ___-____"
drag, startPoint x: 702, startPoint y: 311, endPoint x: 710, endPoint y: 310, distance: 8.2
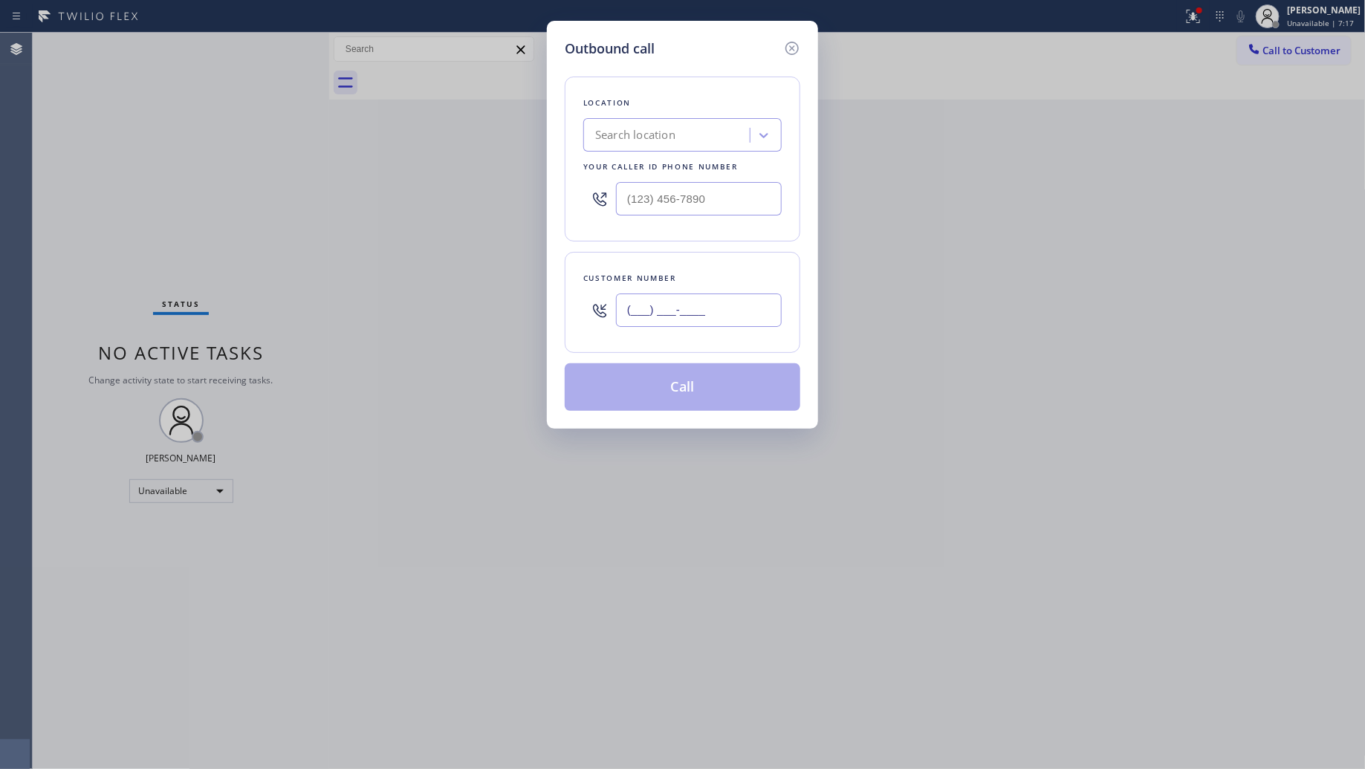
click at [707, 310] on input "(___) ___-____" at bounding box center [699, 310] width 166 height 33
paste input "text"
click at [630, 317] on input "(___) ___-____" at bounding box center [699, 310] width 166 height 33
paste input "656) 225-2583"
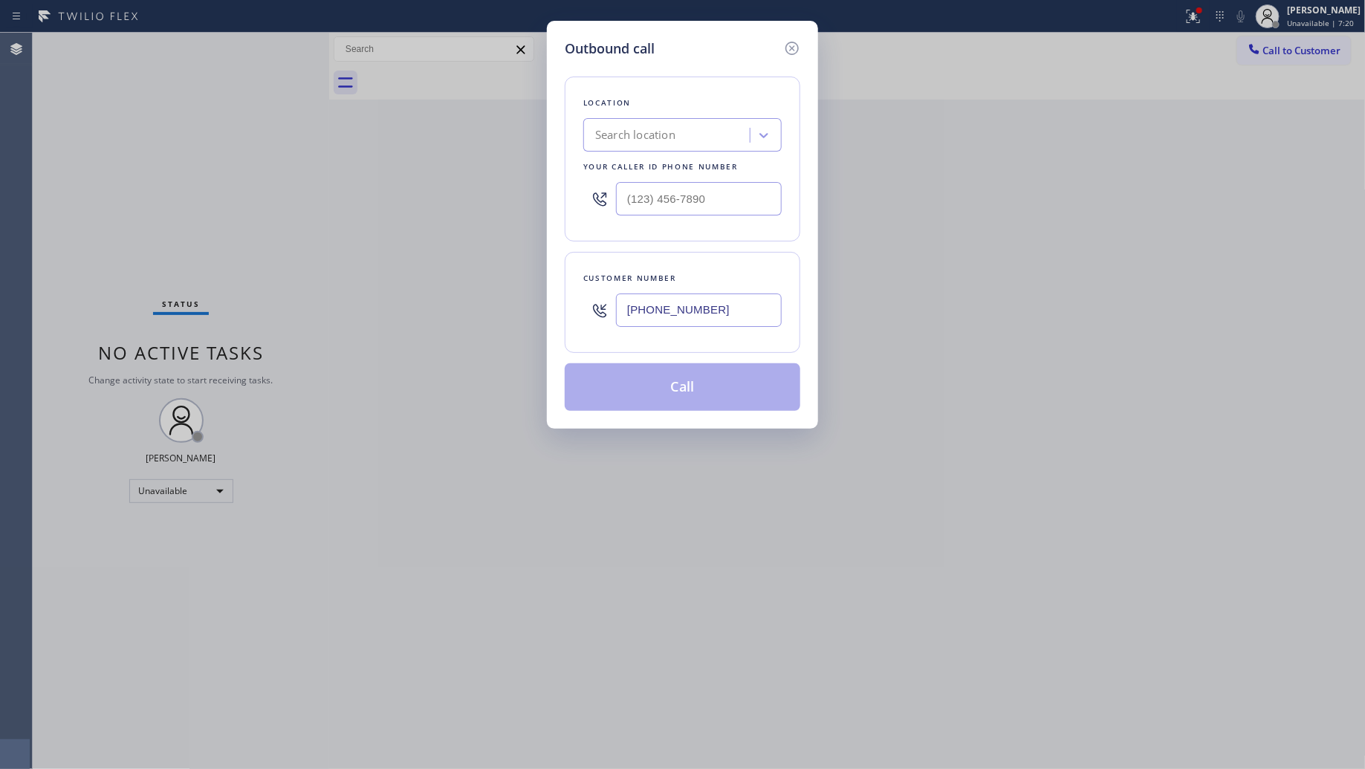
type input "[PHONE_NUMBER]"
click at [793, 358] on div "Location Search location Your caller id phone number Customer number [PHONE_NUM…" at bounding box center [683, 235] width 236 height 352
click at [745, 253] on div "Customer number [PHONE_NUMBER]" at bounding box center [683, 302] width 236 height 101
click at [710, 142] on div "Search location" at bounding box center [669, 136] width 162 height 26
paste input "[PHONE_NUMBER]"
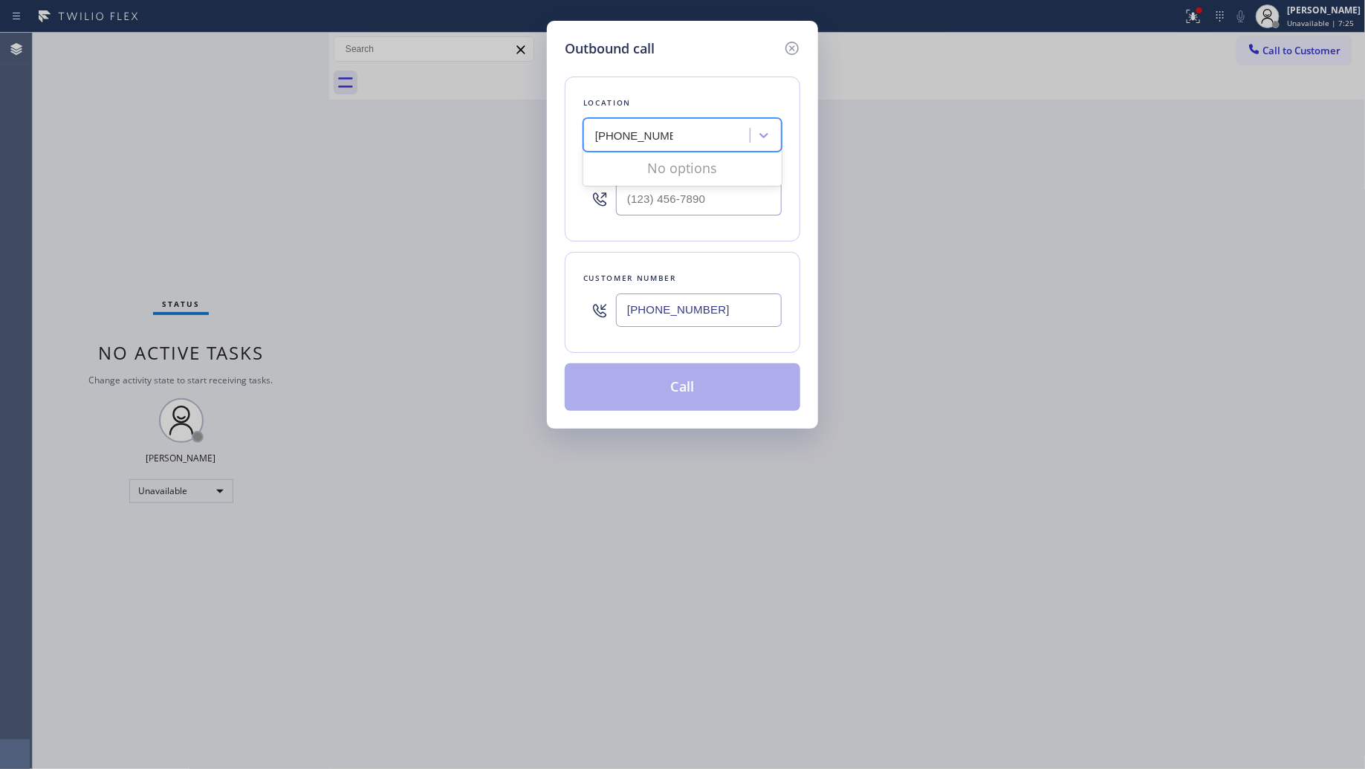
type input "[PHONE_NUMBER]"
click at [691, 134] on div "Search location" at bounding box center [669, 136] width 162 height 26
paste input "Thermador Appliance Repair Zone [PERSON_NAME]"
type input "Thermador Appliance Repair Zone [PERSON_NAME]"
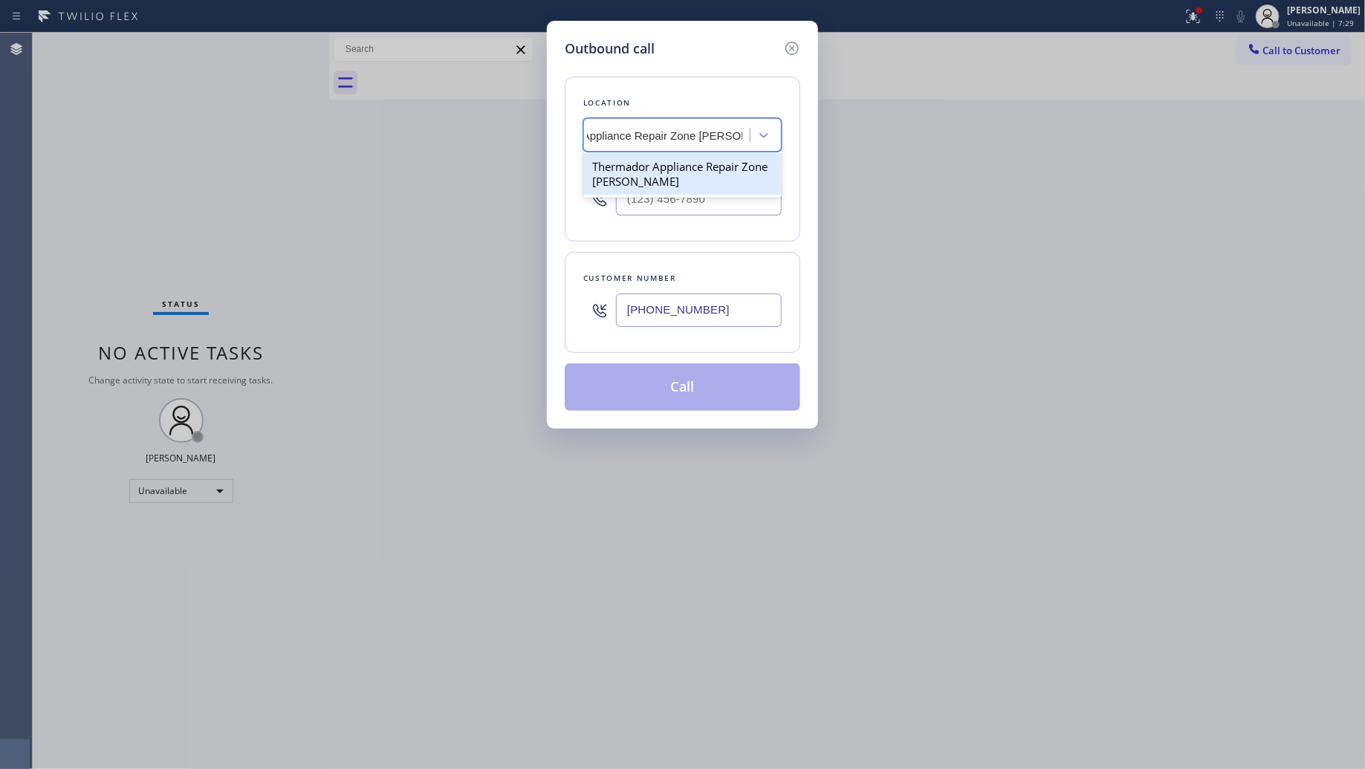
click at [701, 187] on div "Thermador Appliance Repair Zone [PERSON_NAME]" at bounding box center [682, 174] width 198 height 42
type input "[PHONE_NUMBER]"
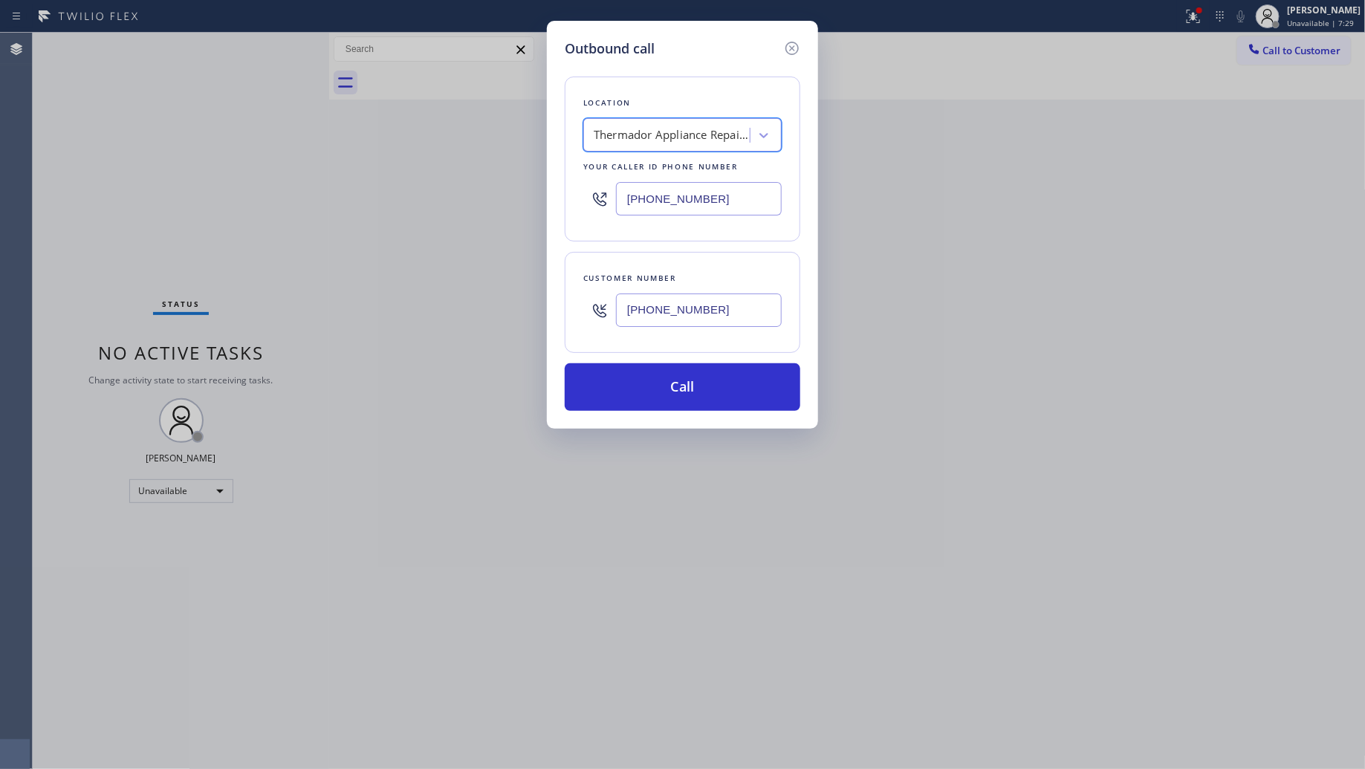
scroll to position [0, 1]
drag, startPoint x: 740, startPoint y: 307, endPoint x: 536, endPoint y: 305, distance: 204.4
click at [536, 305] on div "Outbound call Location Thermador Appliance Repair Zone [PERSON_NAME] Your calle…" at bounding box center [682, 384] width 1365 height 769
paste input "text"
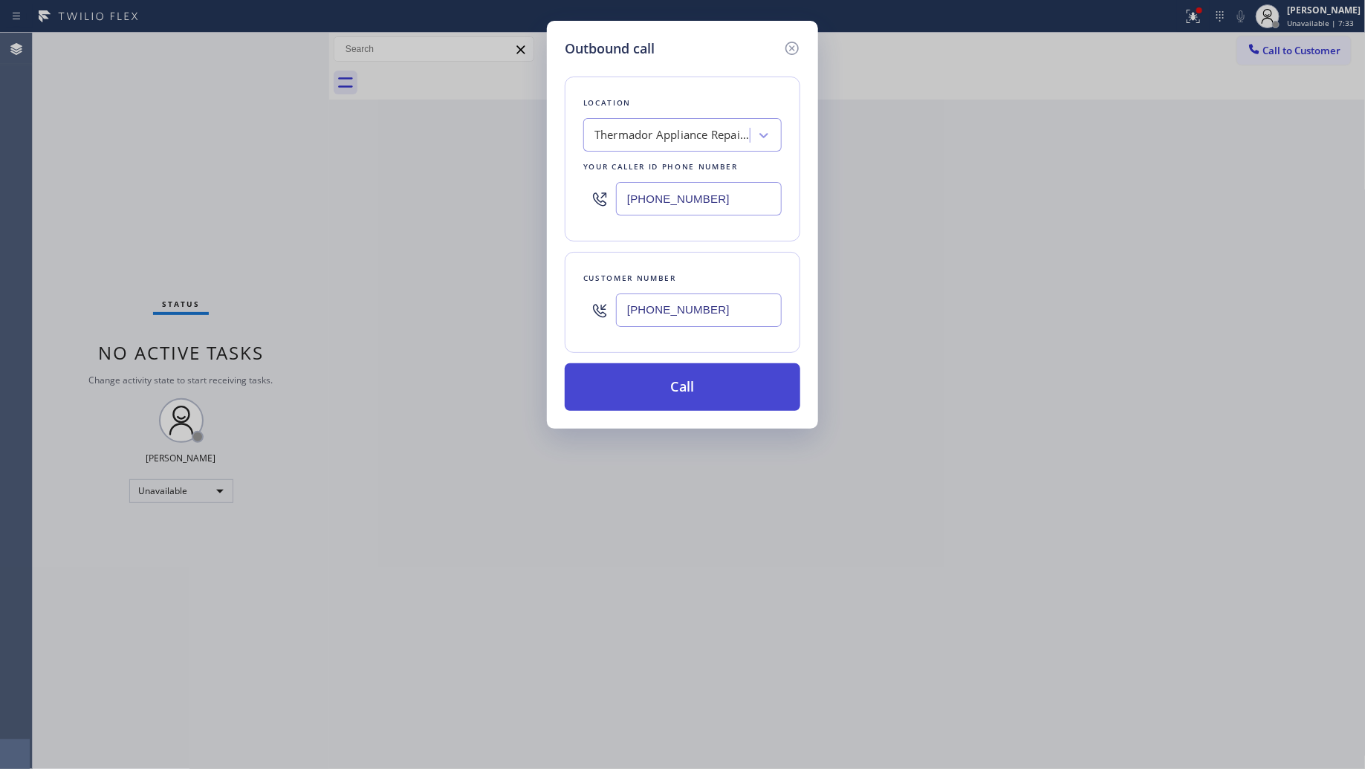
type input "[PHONE_NUMBER]"
click at [699, 394] on button "Call" at bounding box center [683, 387] width 236 height 48
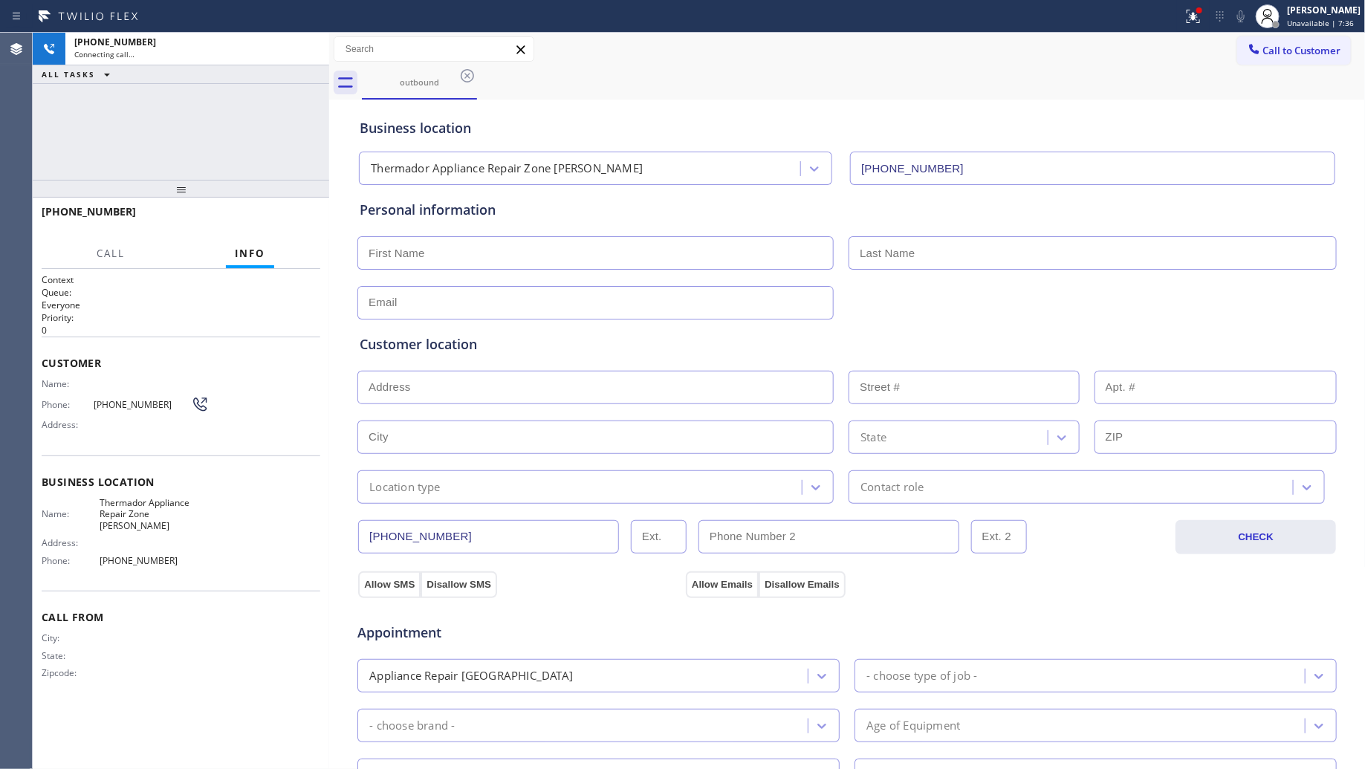
type input "[PHONE_NUMBER]"
click at [852, 106] on div "Business location Thermador Appliance Repair Zone [GEOGRAPHIC_DATA] [PHONE_NUMB…" at bounding box center [847, 144] width 981 height 82
drag, startPoint x: 1211, startPoint y: 16, endPoint x: 1190, endPoint y: 45, distance: 36.1
click at [1210, 16] on div at bounding box center [1193, 16] width 33 height 18
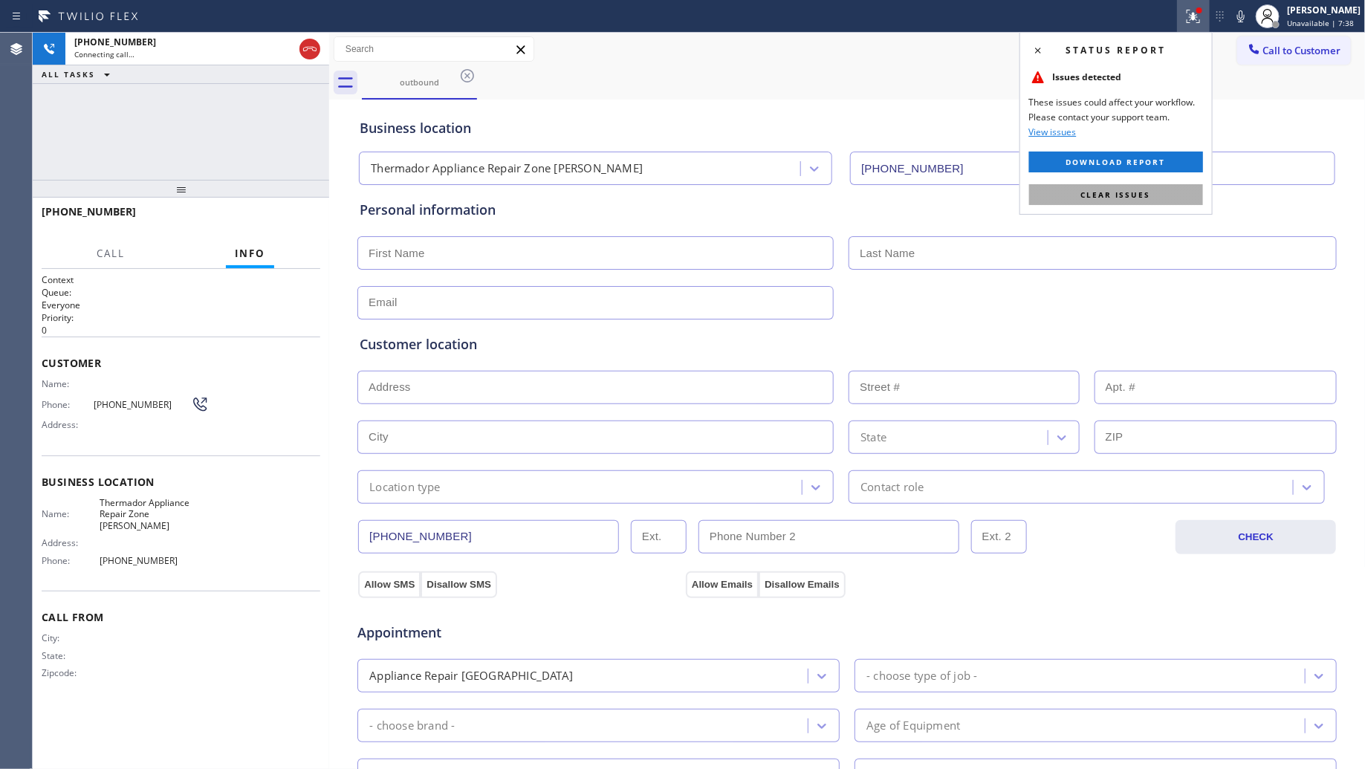
click at [1147, 189] on span "Clear issues" at bounding box center [1116, 194] width 70 height 10
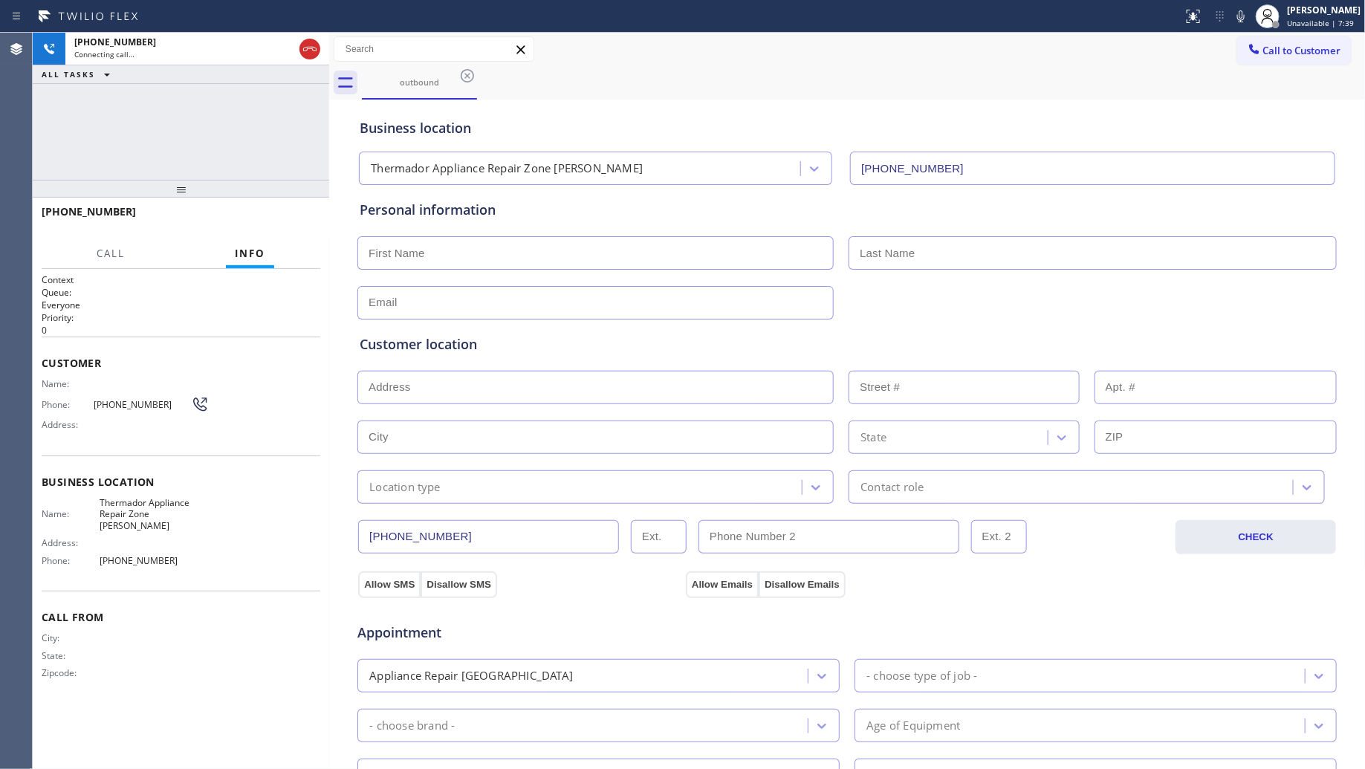
click at [996, 101] on div "Business location Thermador Appliance Repair Zone [GEOGRAPHIC_DATA] [PHONE_NUMB…" at bounding box center [847, 141] width 981 height 88
click at [307, 53] on icon at bounding box center [310, 49] width 18 height 18
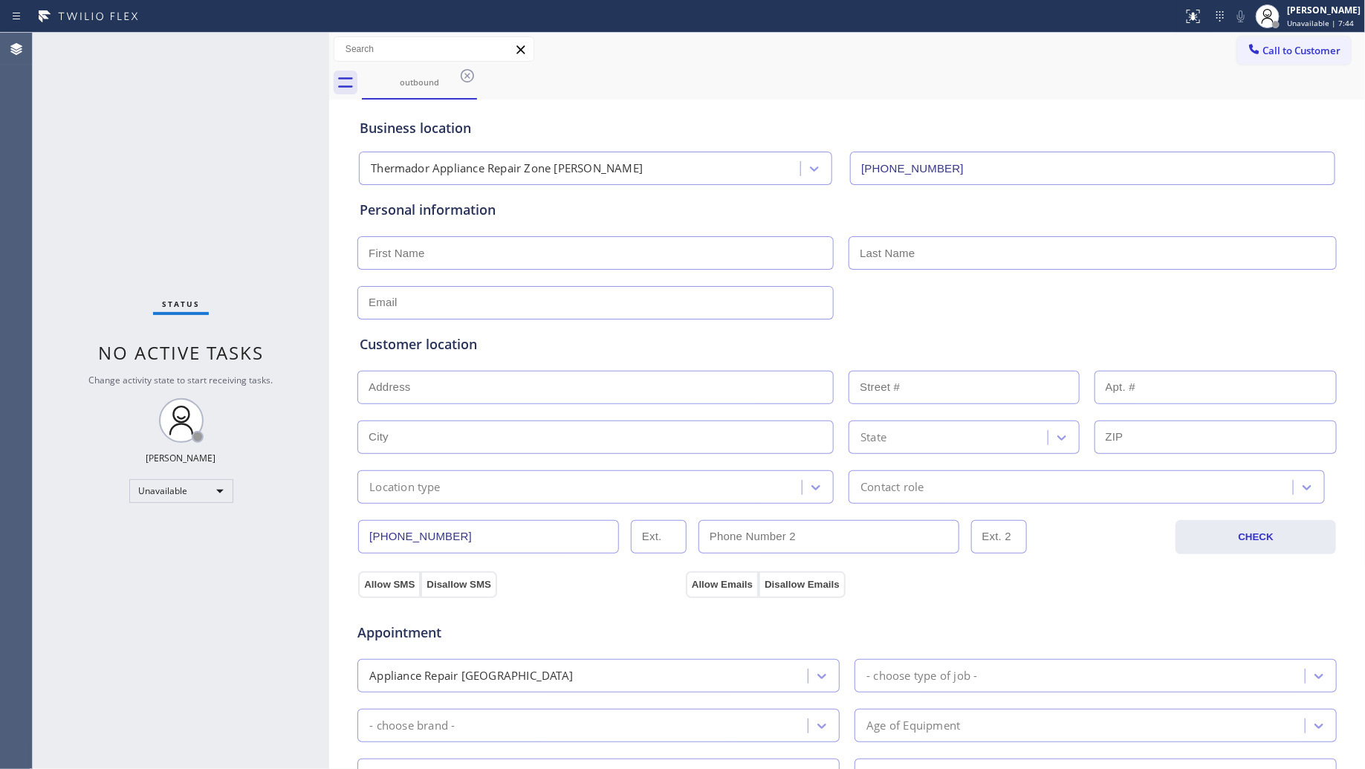
click at [474, 77] on icon at bounding box center [467, 76] width 18 height 18
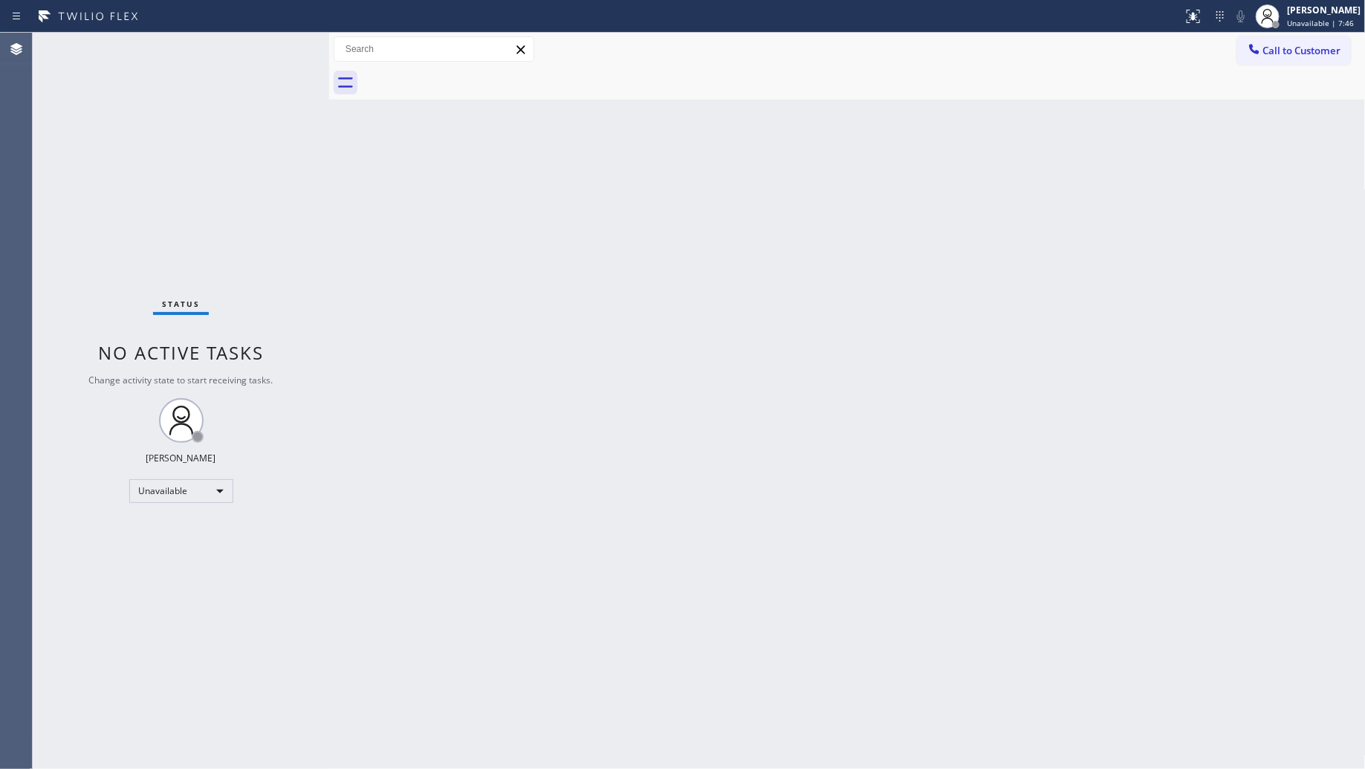
click at [1268, 52] on span "Call to Customer" at bounding box center [1302, 50] width 78 height 13
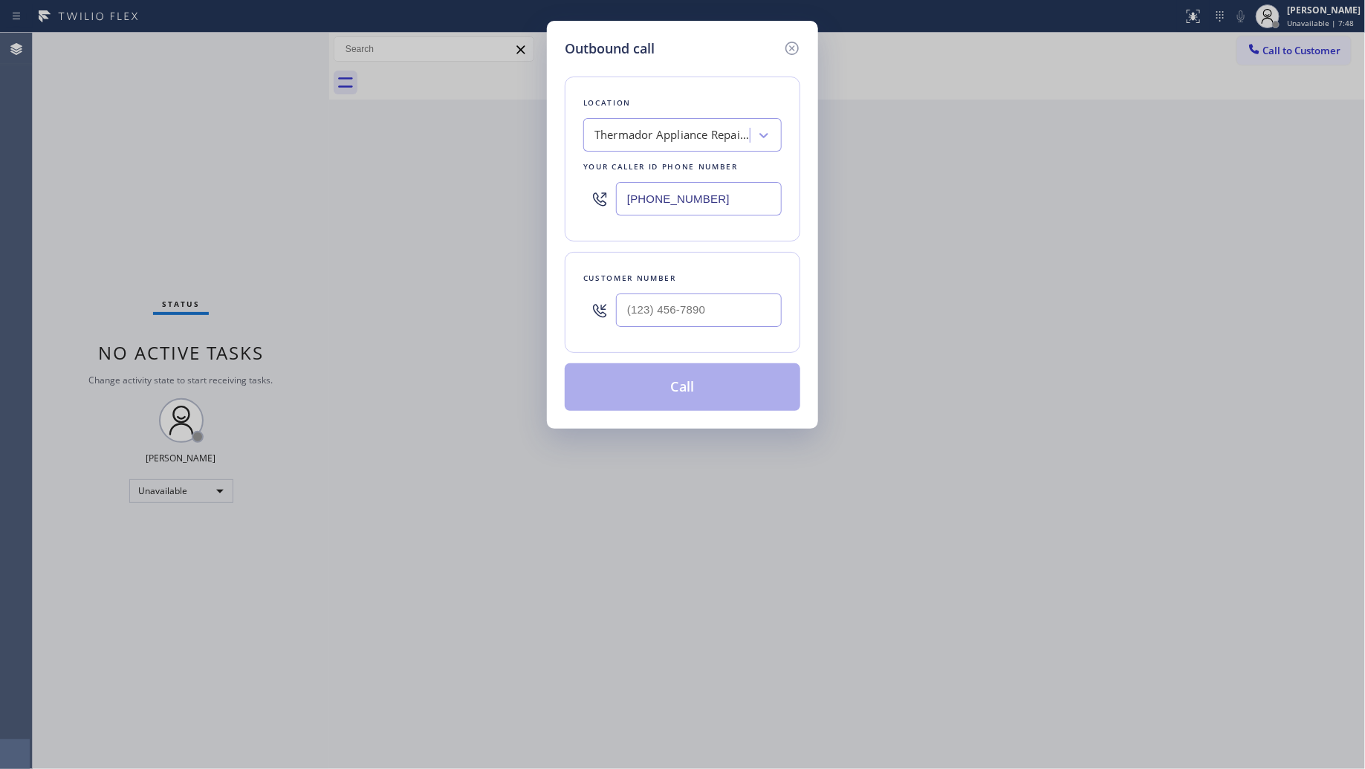
drag, startPoint x: 727, startPoint y: 201, endPoint x: 595, endPoint y: 189, distance: 132.0
click at [592, 192] on div "[PHONE_NUMBER]" at bounding box center [682, 199] width 198 height 48
paste input "408) 716-3916"
type input "[PHONE_NUMBER]"
click at [667, 311] on input "(___) ___-____" at bounding box center [699, 310] width 166 height 33
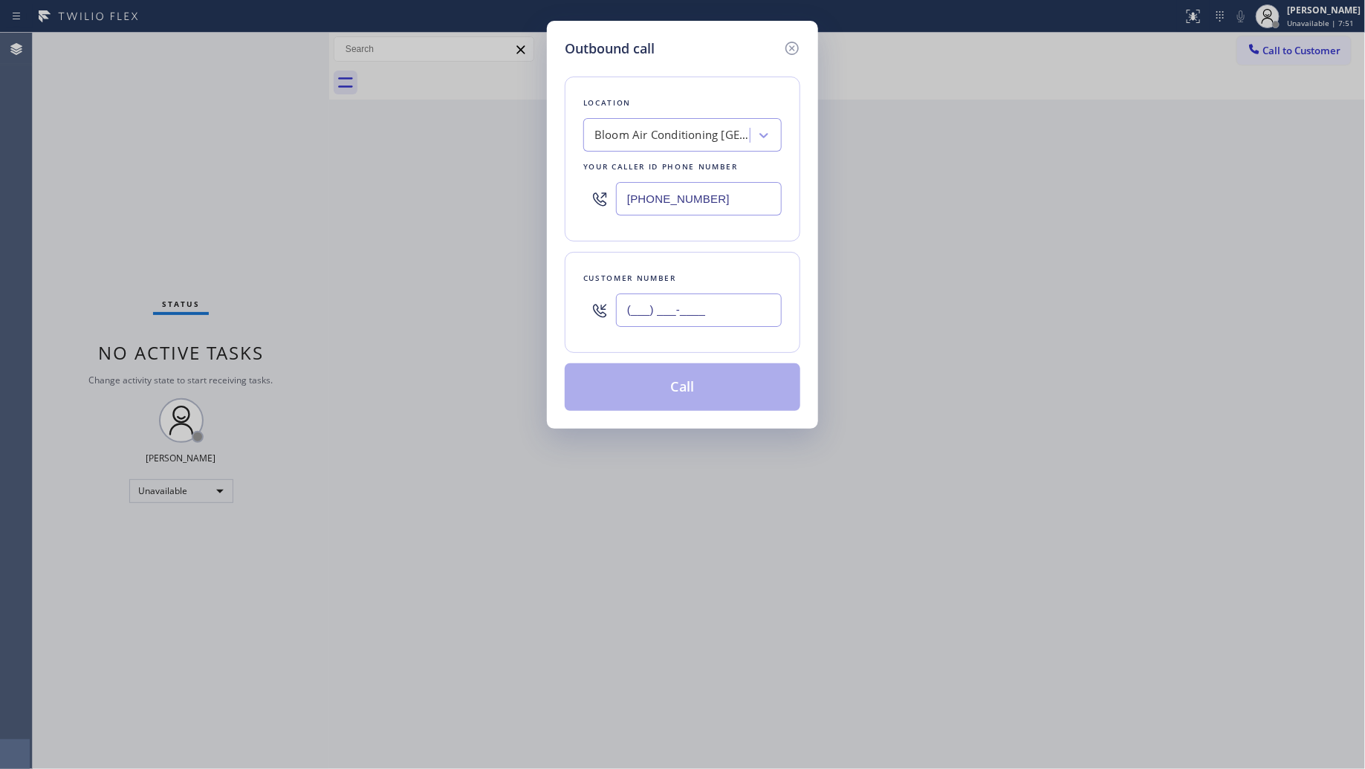
paste input "408) 376-2561"
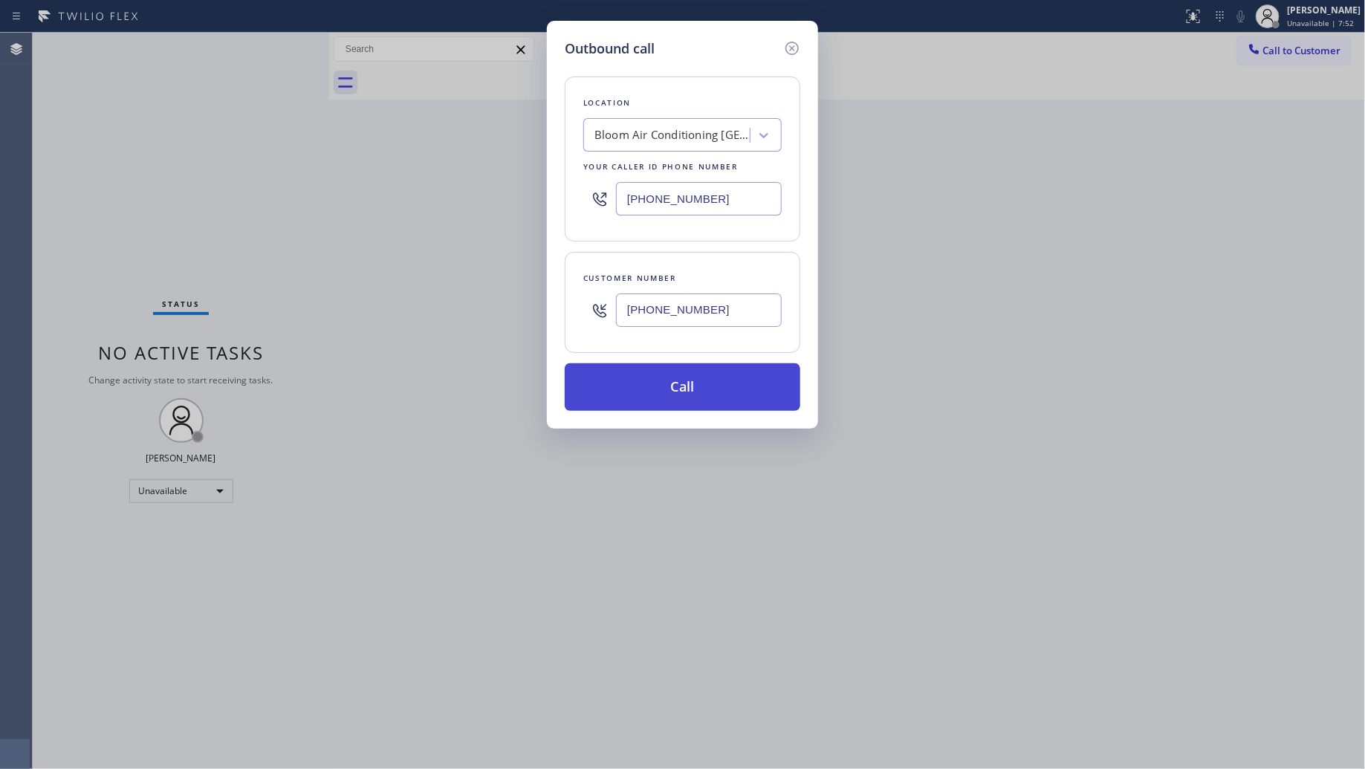
type input "[PHONE_NUMBER]"
click at [703, 392] on button "Call" at bounding box center [683, 387] width 236 height 48
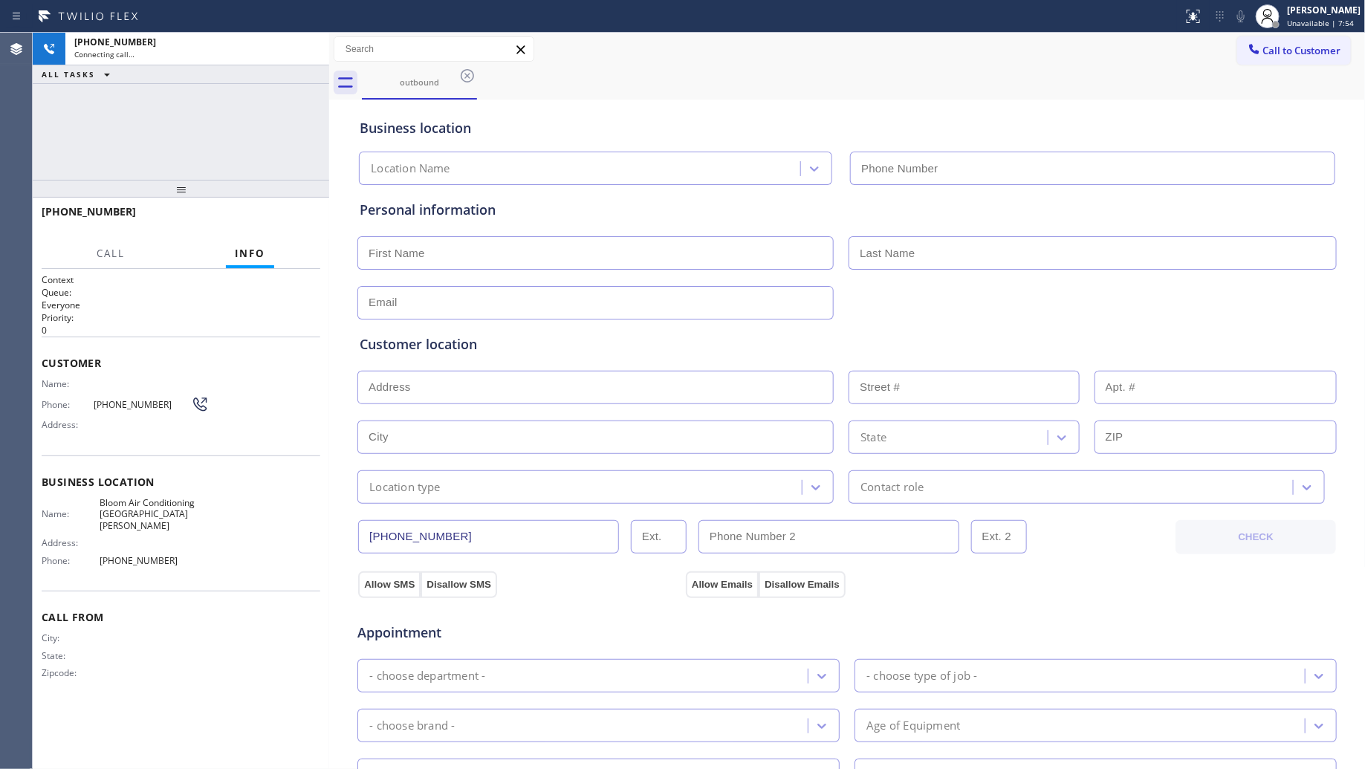
type input "[PHONE_NUMBER]"
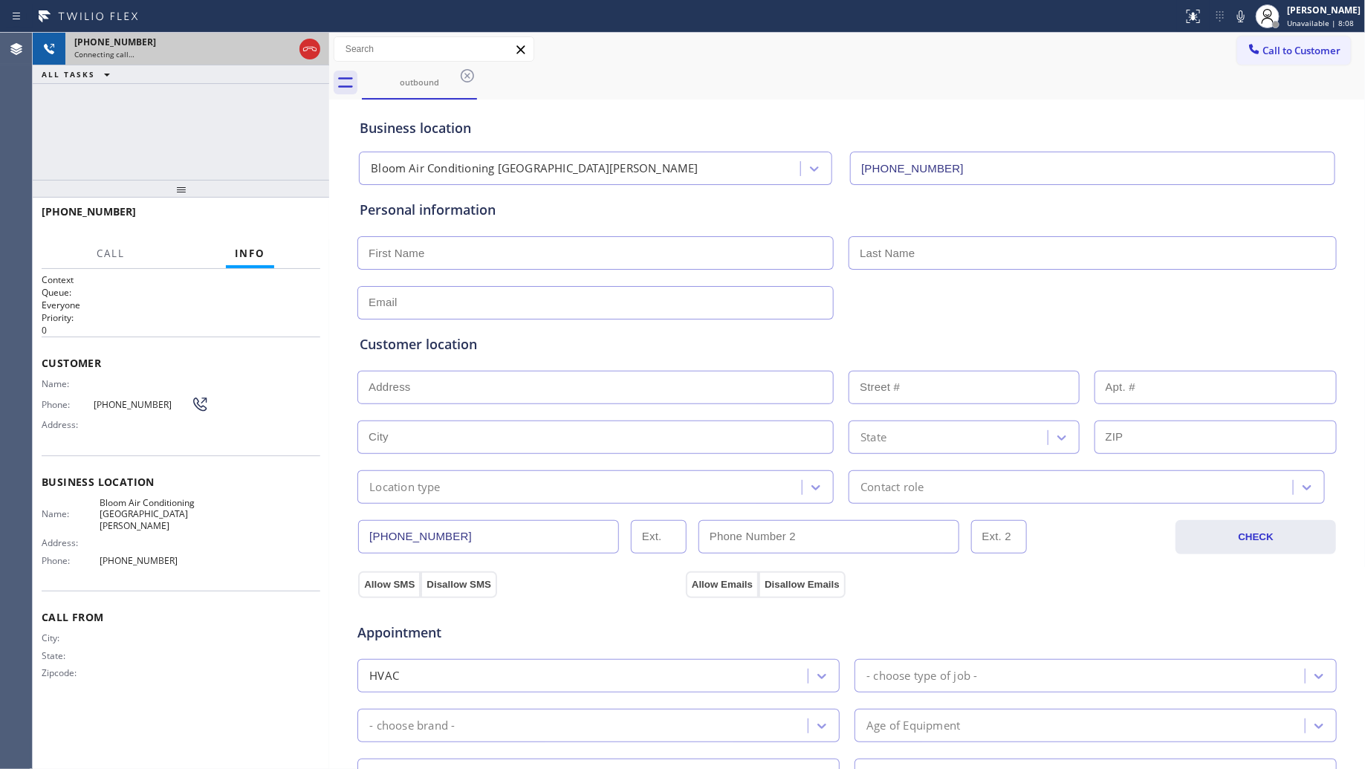
click at [311, 56] on icon at bounding box center [310, 49] width 18 height 18
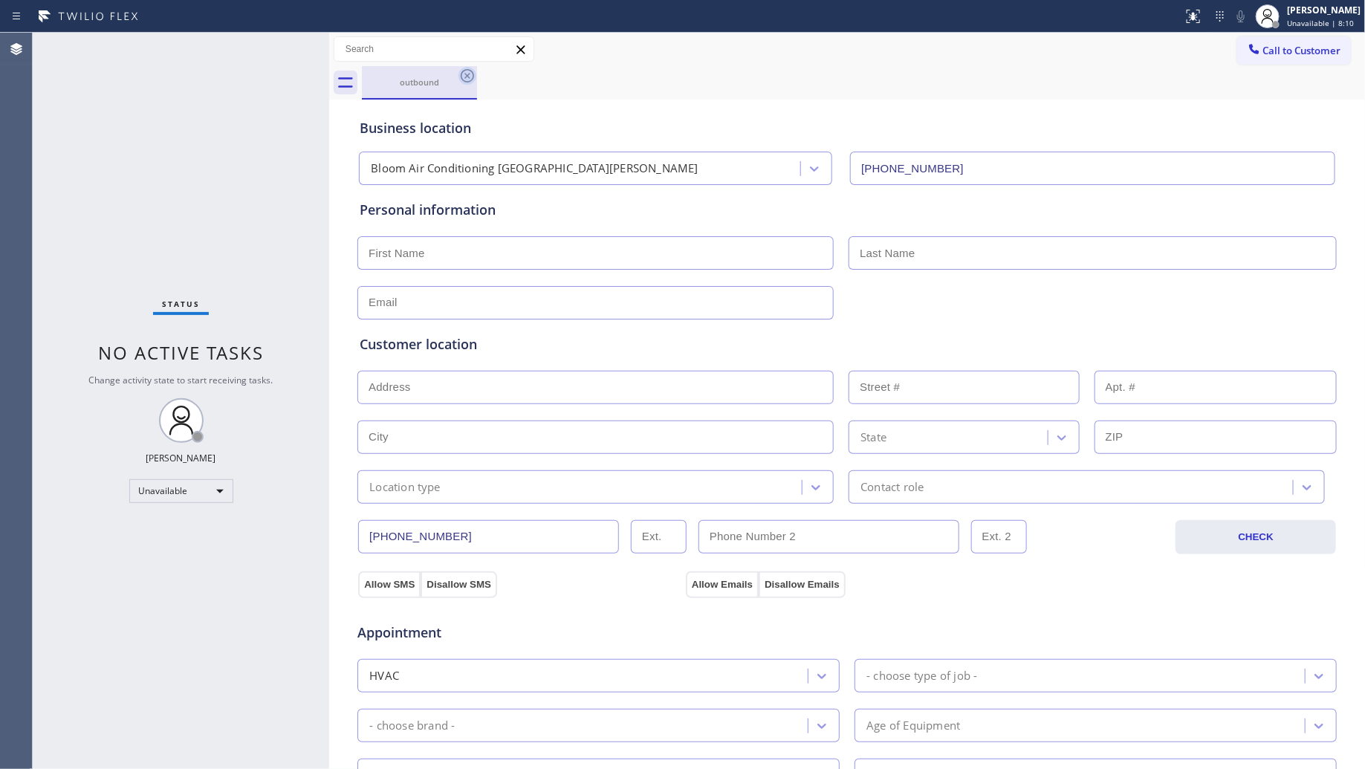
click at [470, 84] on icon at bounding box center [467, 76] width 18 height 18
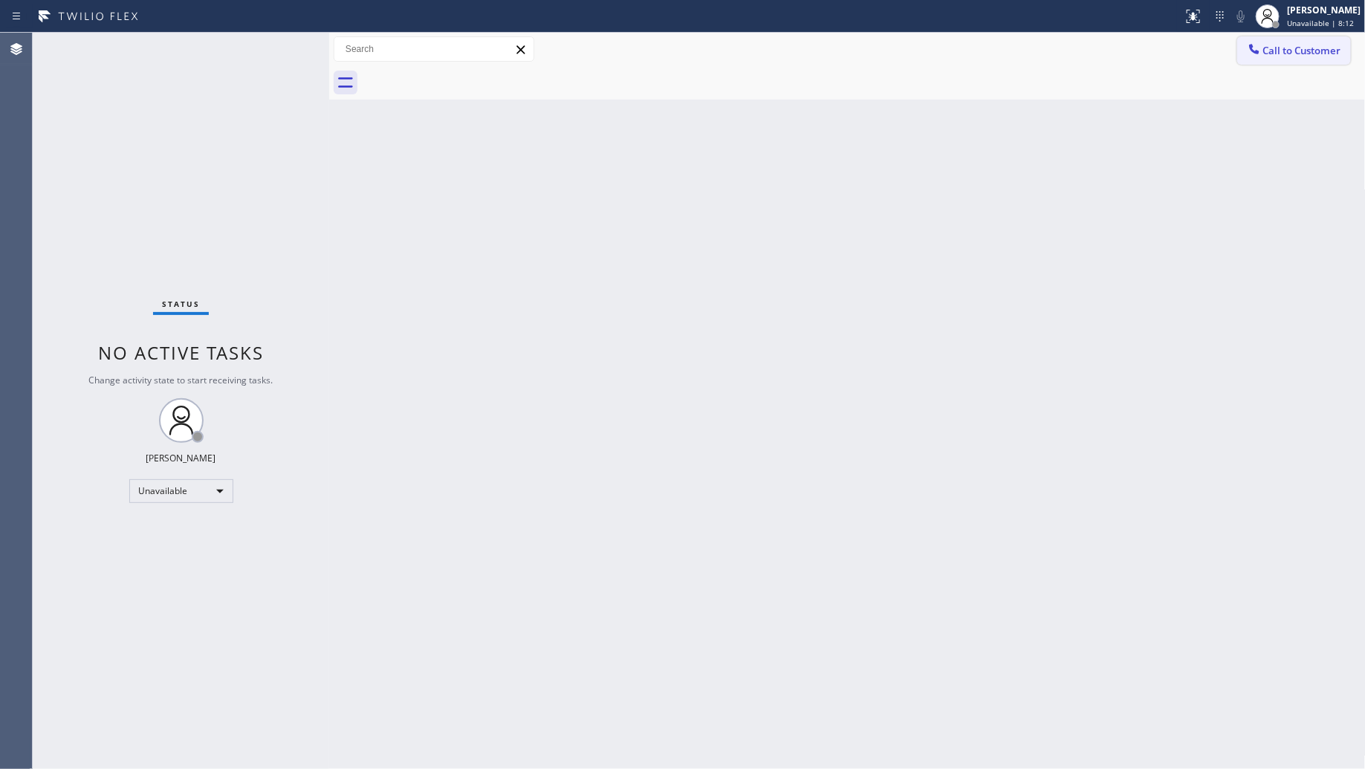
click at [1280, 37] on button "Call to Customer" at bounding box center [1294, 50] width 114 height 28
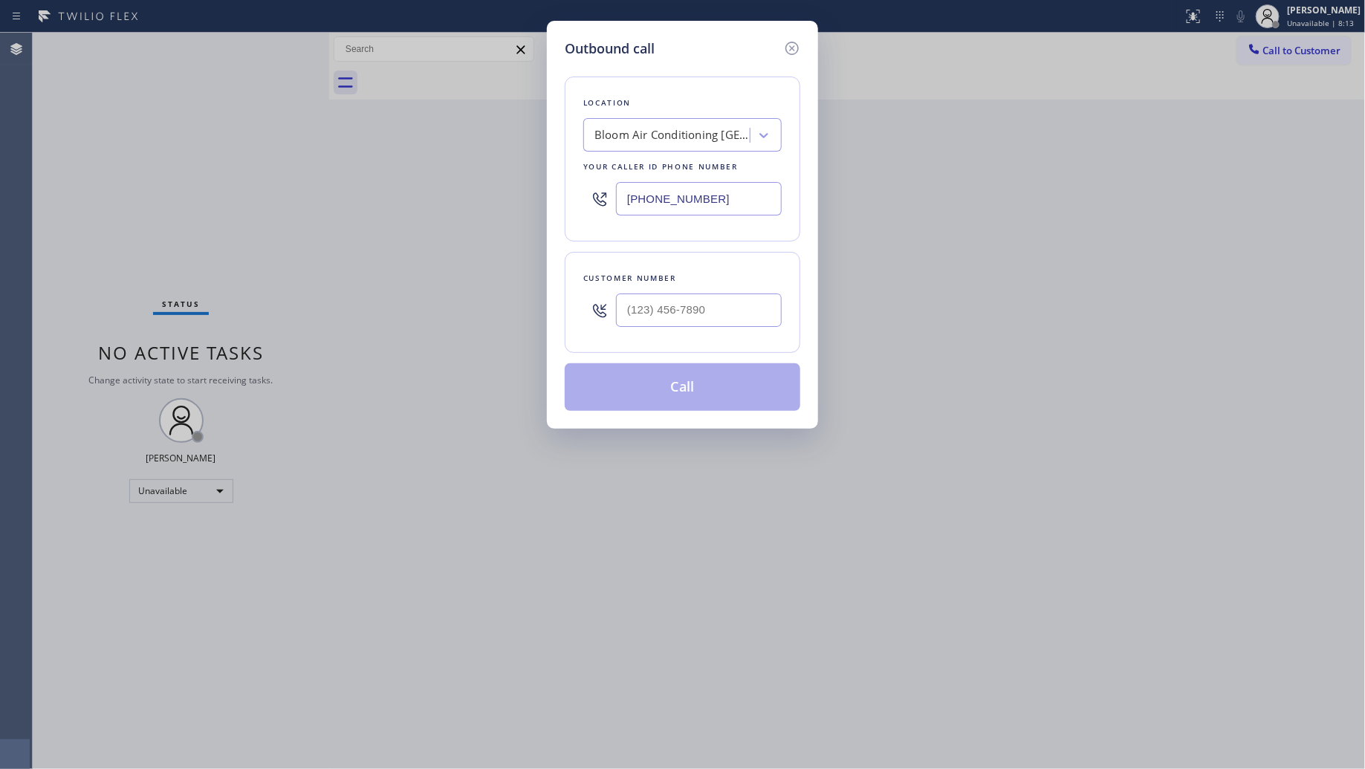
drag, startPoint x: 744, startPoint y: 195, endPoint x: 580, endPoint y: 187, distance: 164.4
click at [581, 188] on div "Location Bloom Air Conditioning [GEOGRAPHIC_DATA][PERSON_NAME] Your caller id p…" at bounding box center [683, 159] width 236 height 165
paste input "949) 523-3665"
type input "[PHONE_NUMBER]"
click at [718, 307] on input "(___) ___-____" at bounding box center [699, 310] width 166 height 33
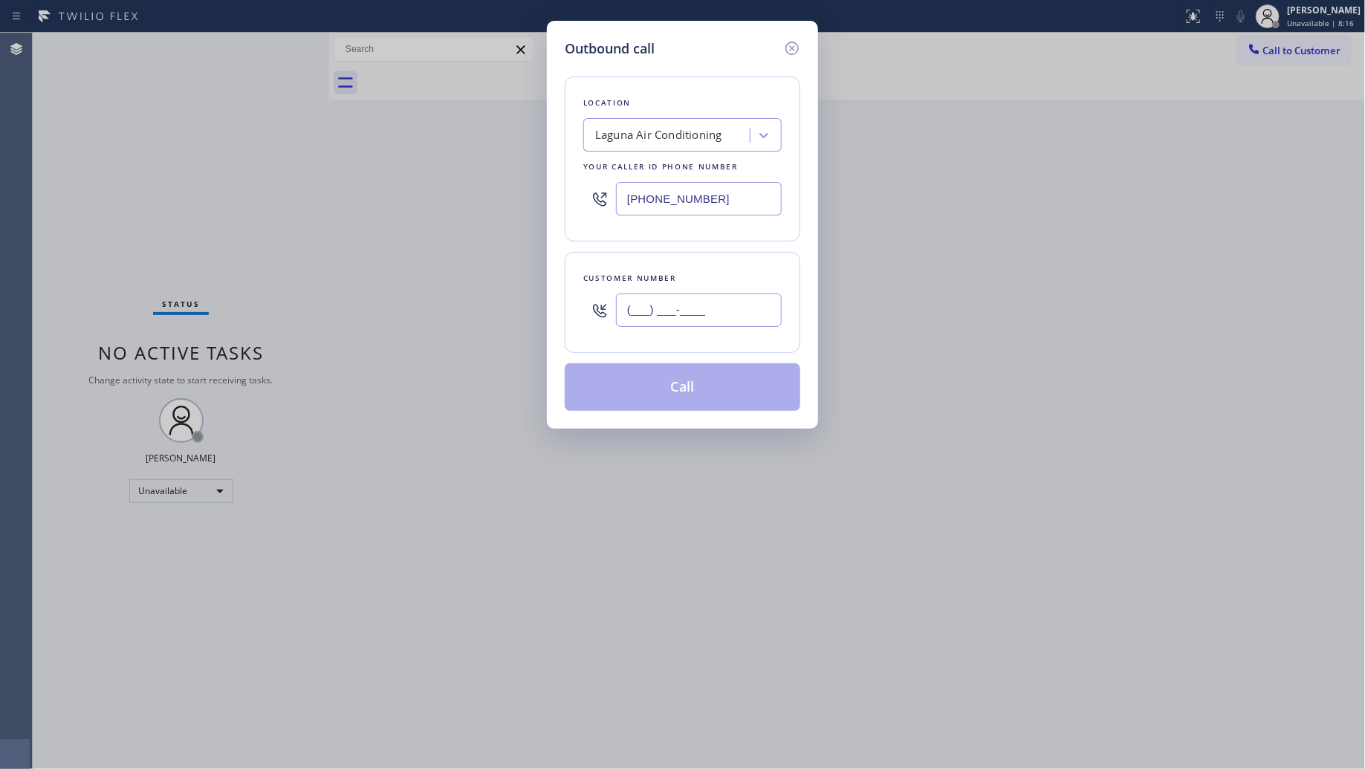
paste input "714) 328-2081"
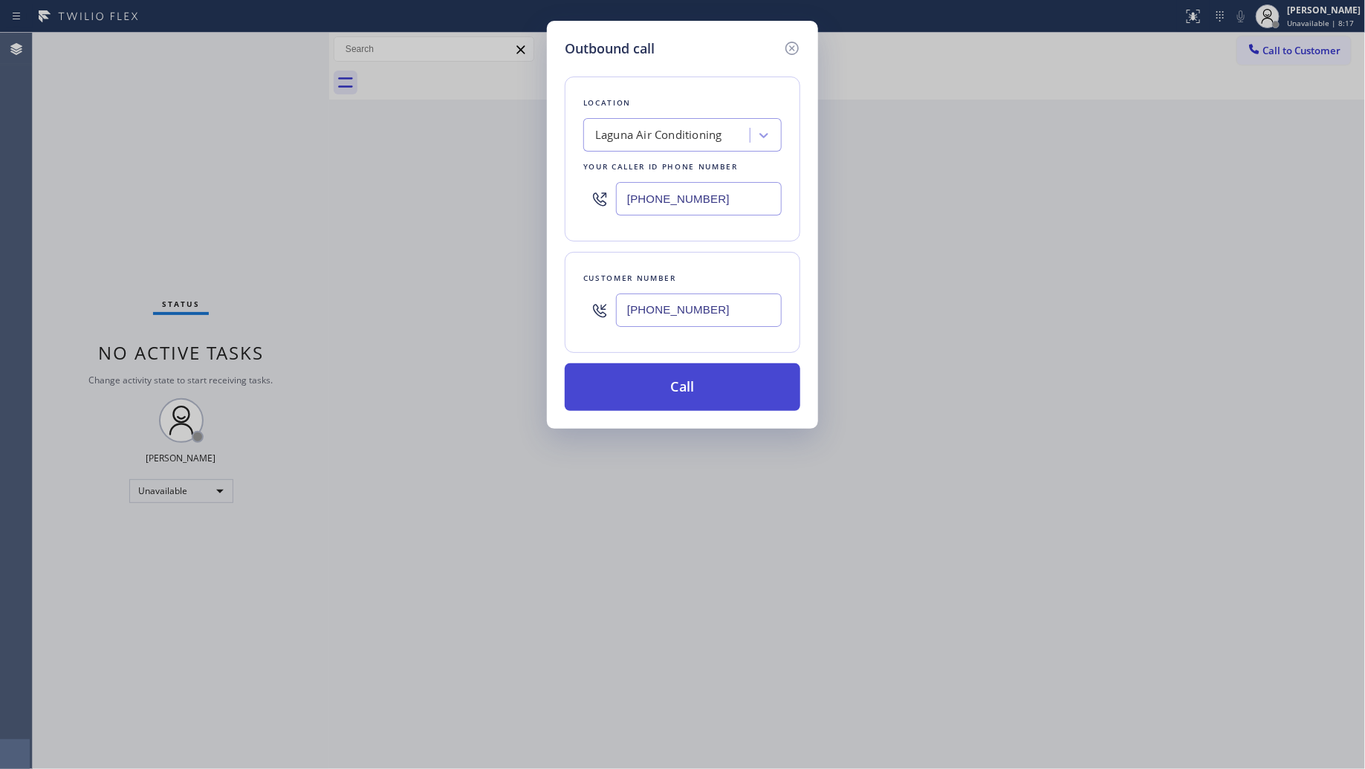
type input "[PHONE_NUMBER]"
click at [693, 395] on button "Call" at bounding box center [683, 387] width 236 height 48
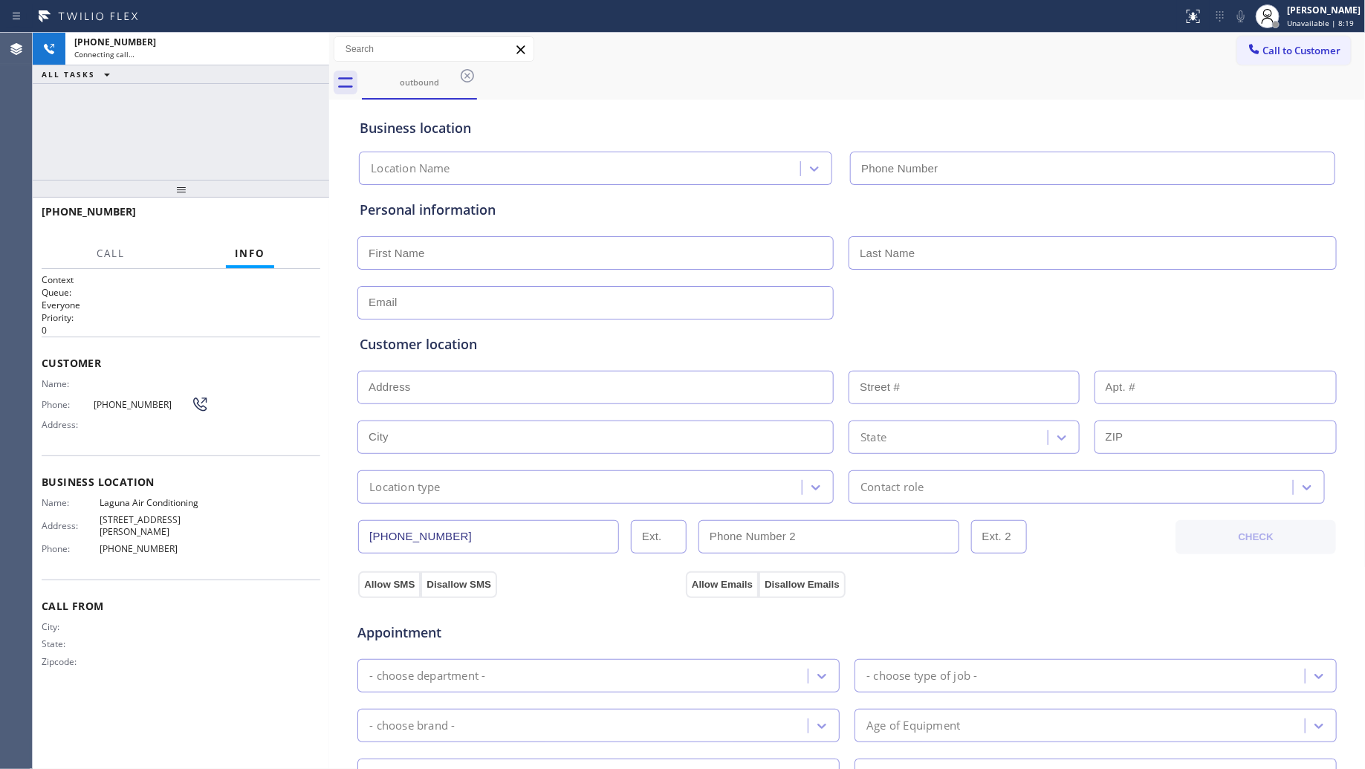
type input "[PHONE_NUMBER]"
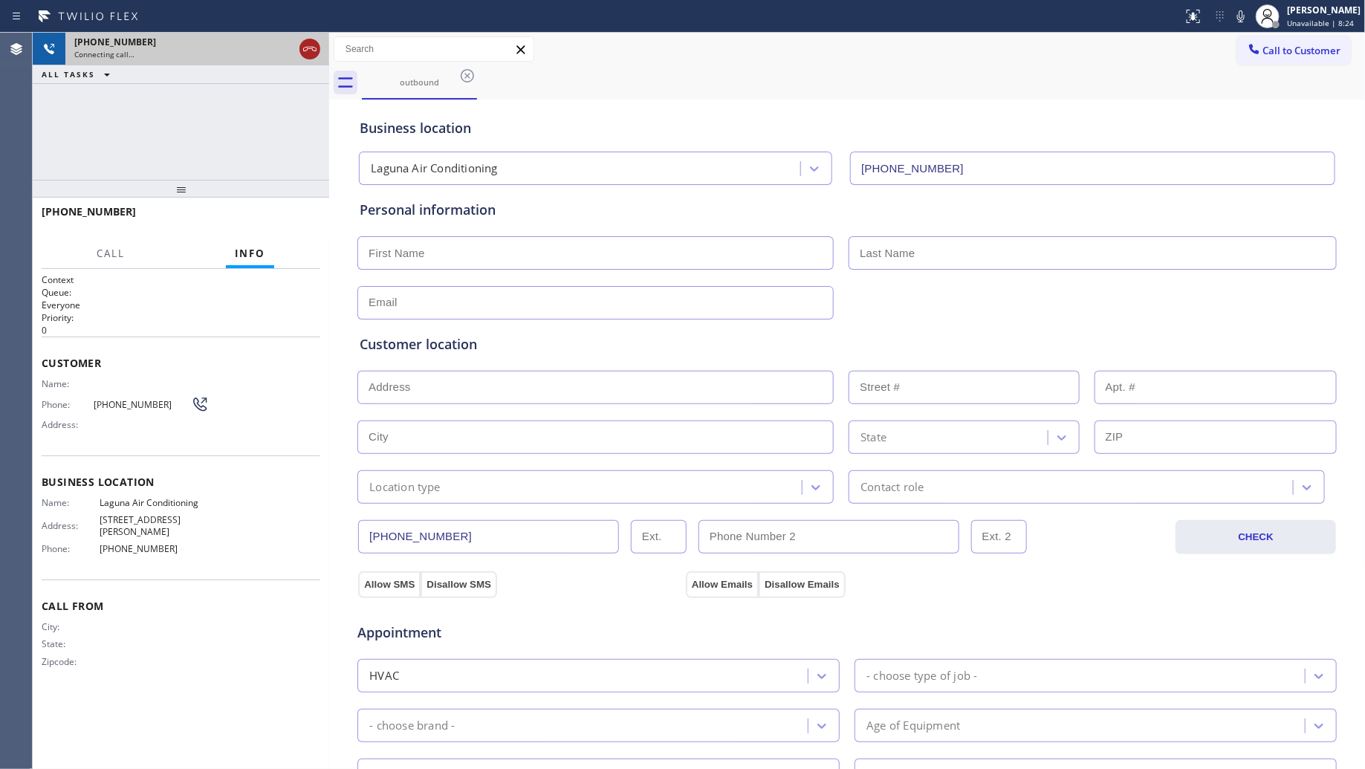
click at [316, 52] on icon at bounding box center [310, 49] width 18 height 18
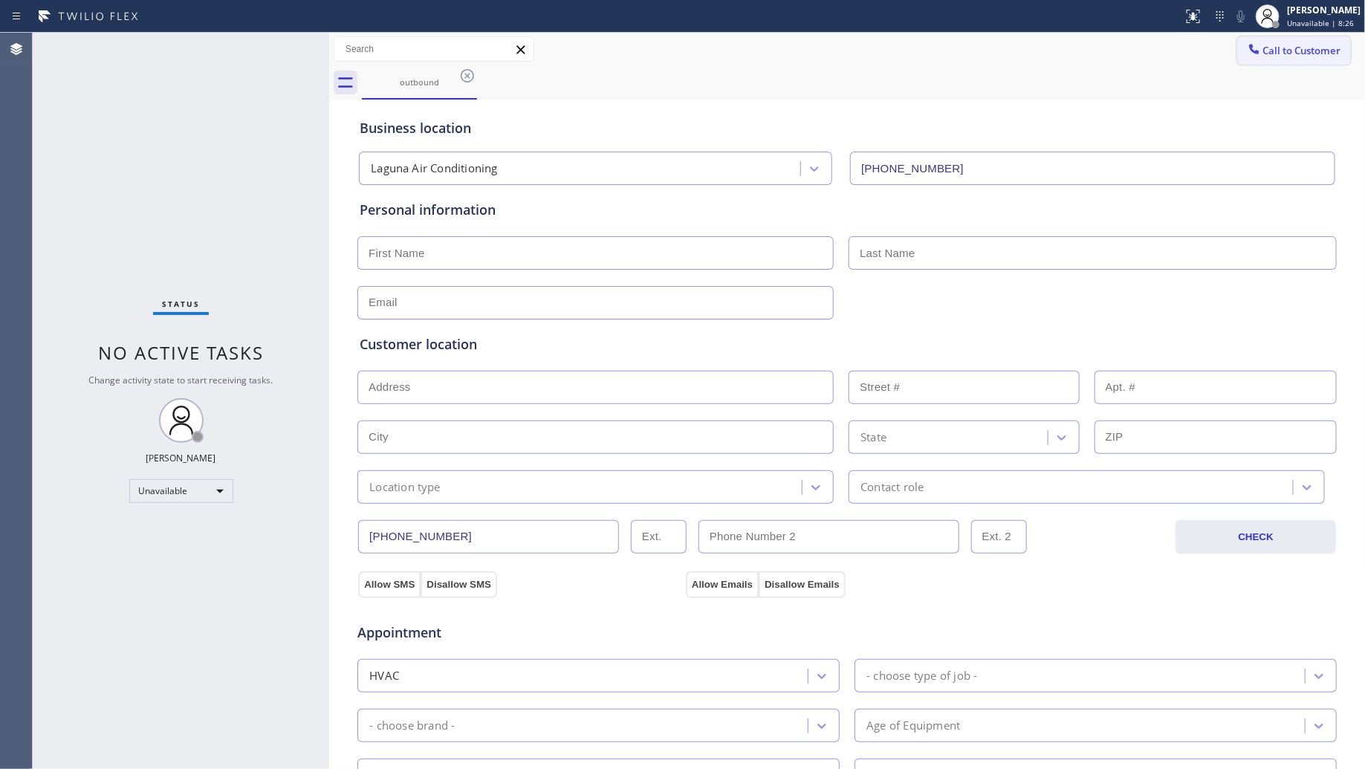
click at [1271, 50] on span "Call to Customer" at bounding box center [1302, 50] width 78 height 13
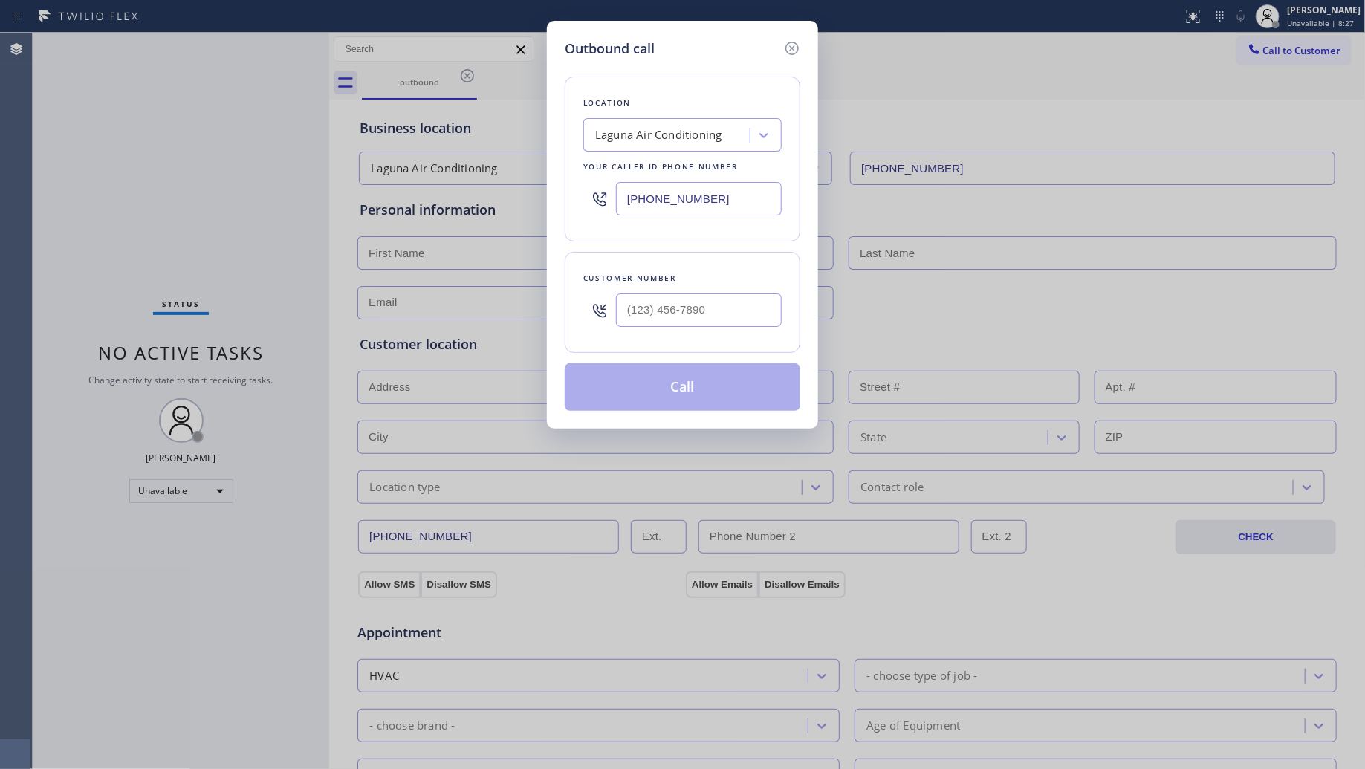
drag, startPoint x: 730, startPoint y: 192, endPoint x: 487, endPoint y: 195, distance: 243.0
click at [496, 195] on div "Outbound call Location Laguna Air Conditioning Your caller id phone number [PHO…" at bounding box center [682, 384] width 1365 height 769
paste input "73) 577-52"
type input "[PHONE_NUMBER]"
click at [711, 308] on input "(___) ___-____" at bounding box center [699, 310] width 166 height 33
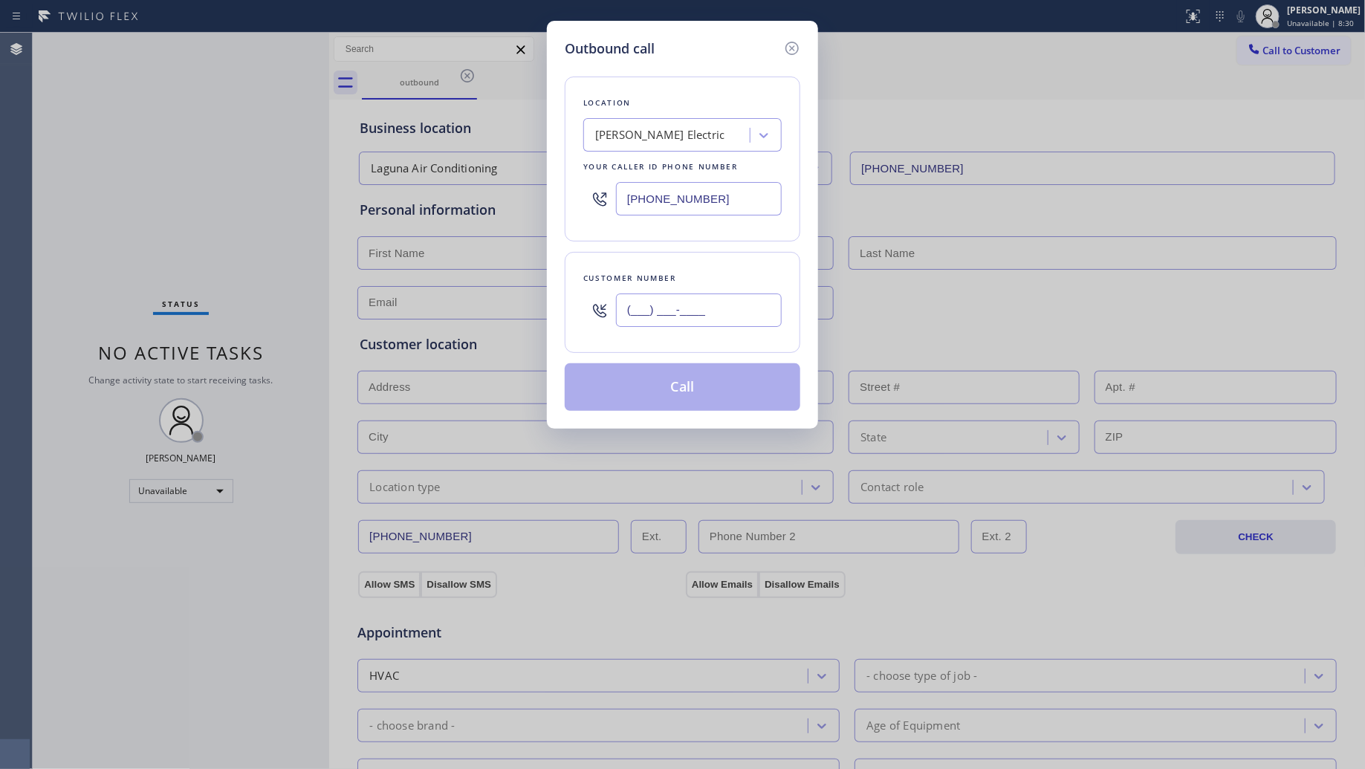
paste input "347) 283-3914"
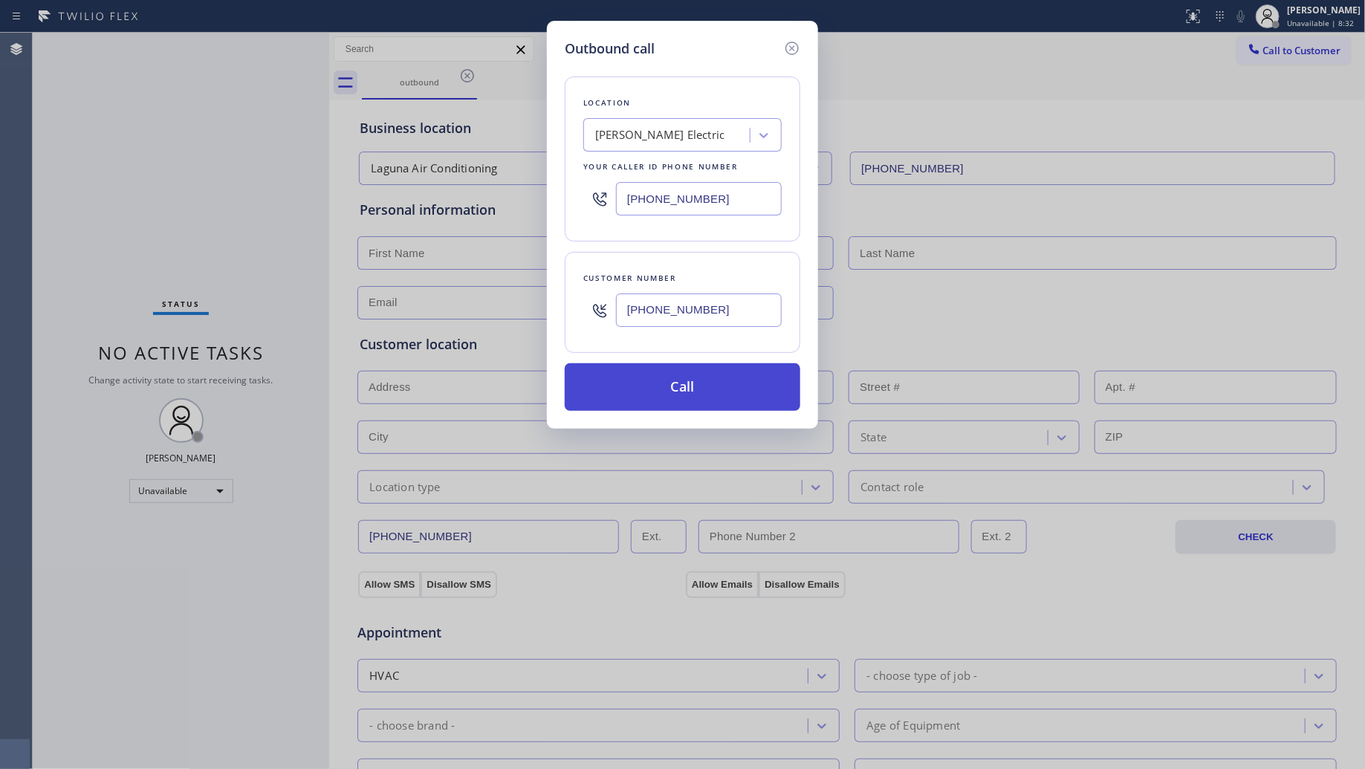
type input "[PHONE_NUMBER]"
click at [712, 388] on button "Call" at bounding box center [683, 387] width 236 height 48
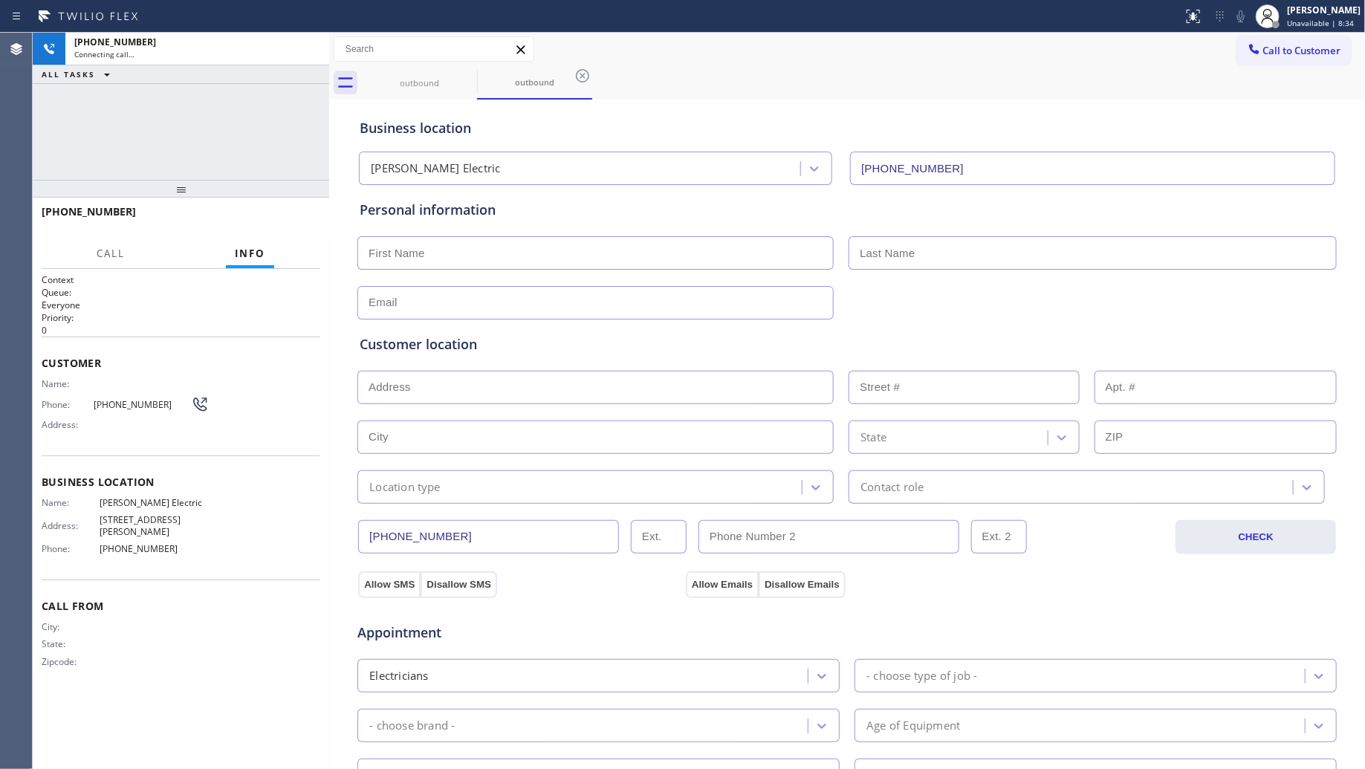
type input "[PHONE_NUMBER]"
click at [310, 47] on icon at bounding box center [310, 49] width 18 height 18
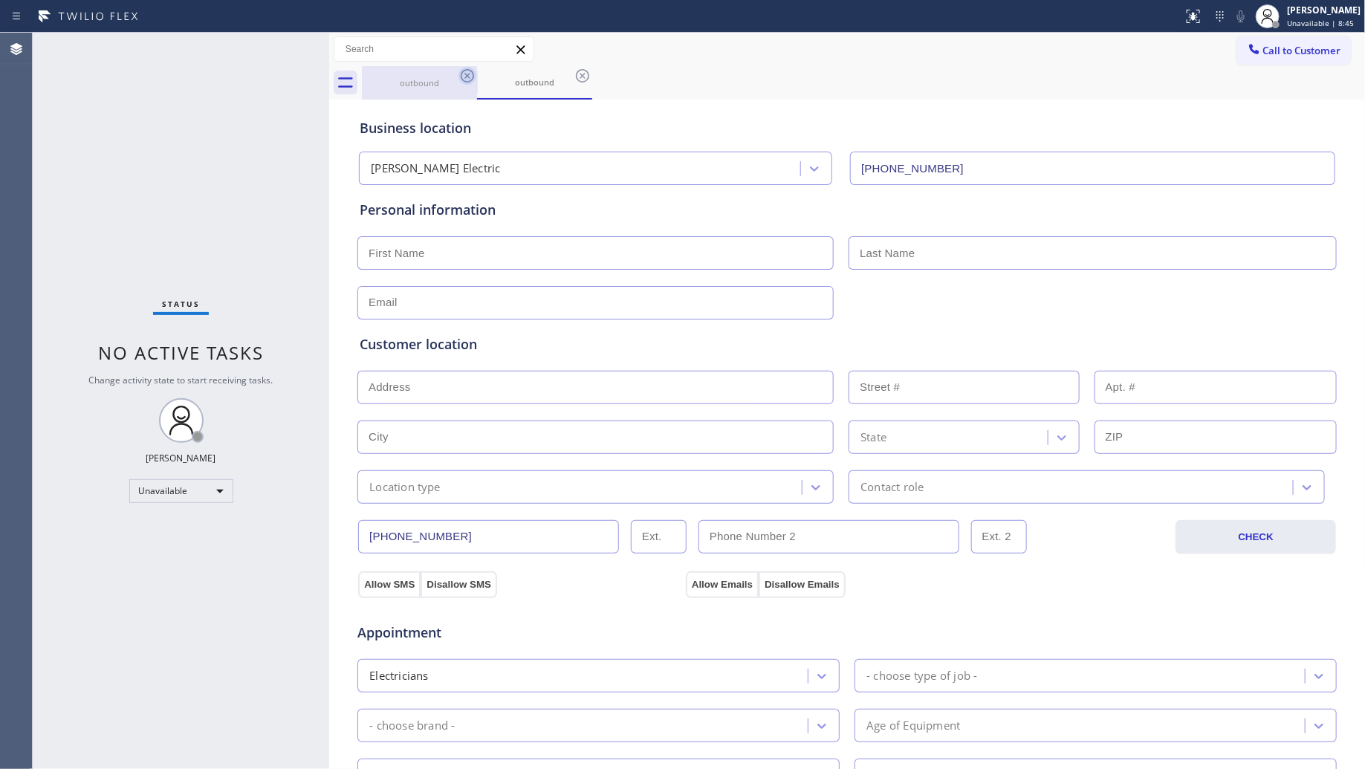
click at [467, 83] on icon at bounding box center [467, 76] width 18 height 18
click at [467, 69] on icon at bounding box center [467, 75] width 13 height 13
click at [576, 69] on icon at bounding box center [582, 75] width 13 height 13
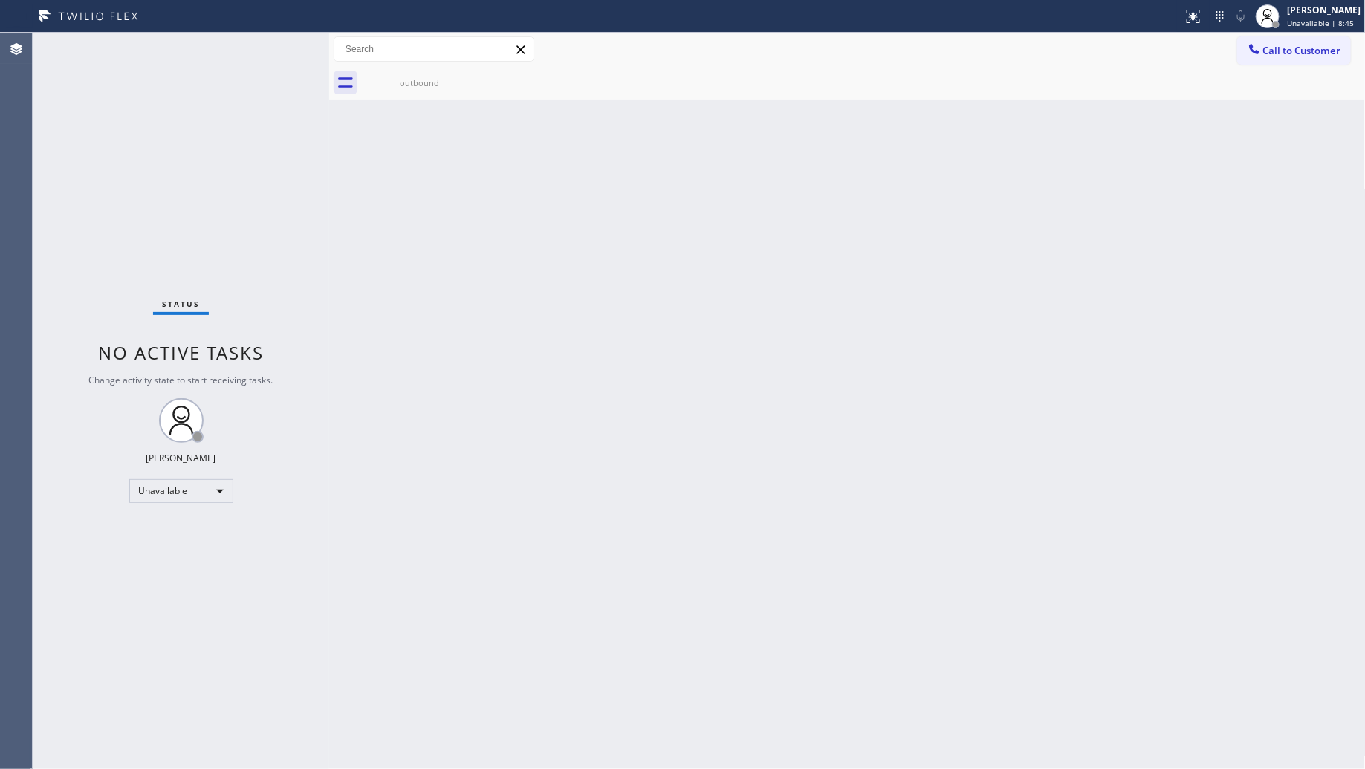
click at [0, 0] on icon at bounding box center [0, 0] width 0 height 0
click at [435, 82] on div "outbound" at bounding box center [419, 82] width 112 height 11
click at [1306, 19] on span "Unavailable | 9:20" at bounding box center [1320, 23] width 67 height 10
click at [1168, 68] on div at bounding box center [864, 82] width 1004 height 33
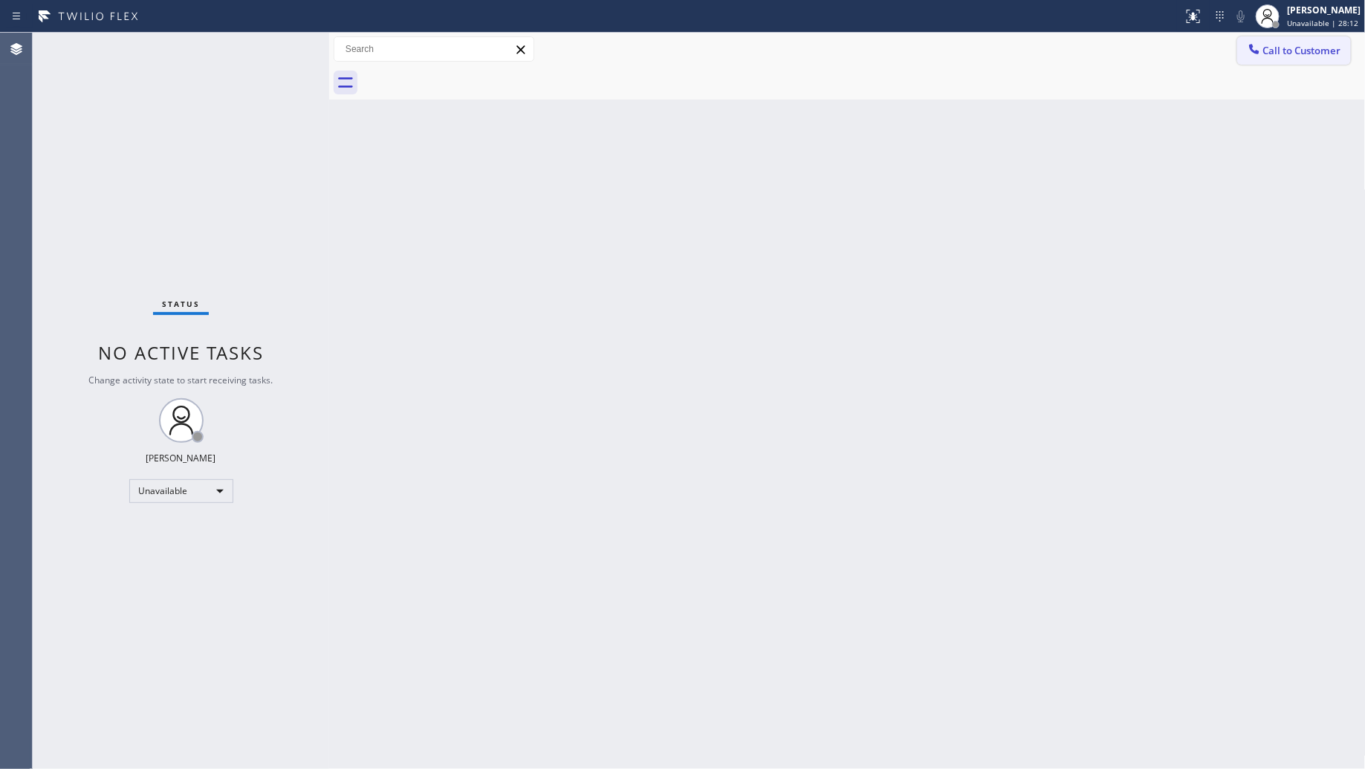
click at [1294, 63] on div "Call to Customer Outbound call Location [GEOGRAPHIC_DATA] Electric Your caller …" at bounding box center [847, 49] width 1037 height 33
click at [1262, 51] on div at bounding box center [1254, 51] width 18 height 18
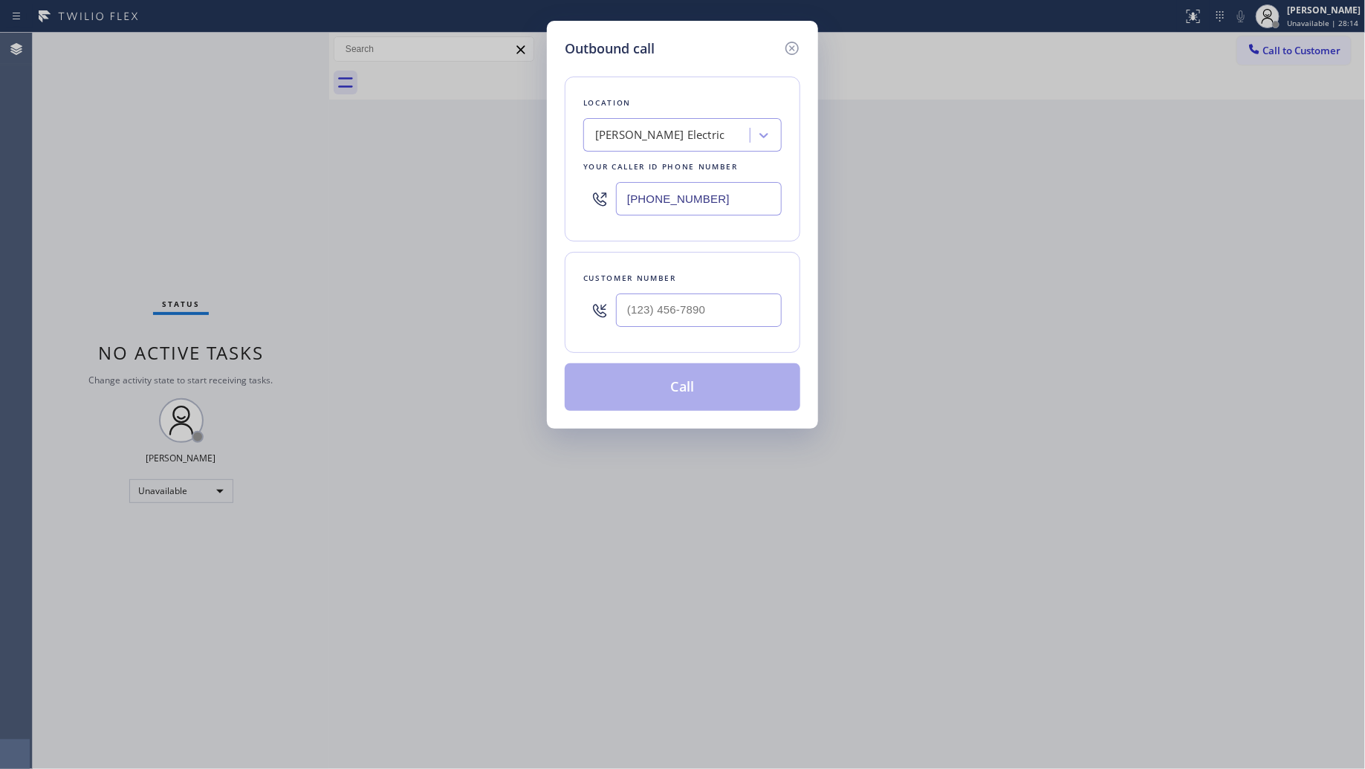
drag, startPoint x: 754, startPoint y: 206, endPoint x: 537, endPoint y: 201, distance: 217.8
click at [539, 203] on div "Outbound call Location [GEOGRAPHIC_DATA] Electric Your caller id phone number […" at bounding box center [682, 384] width 1365 height 769
paste input "866) 517-7770"
type input "[PHONE_NUMBER]"
click at [678, 327] on input "(___) ___-____" at bounding box center [699, 310] width 166 height 33
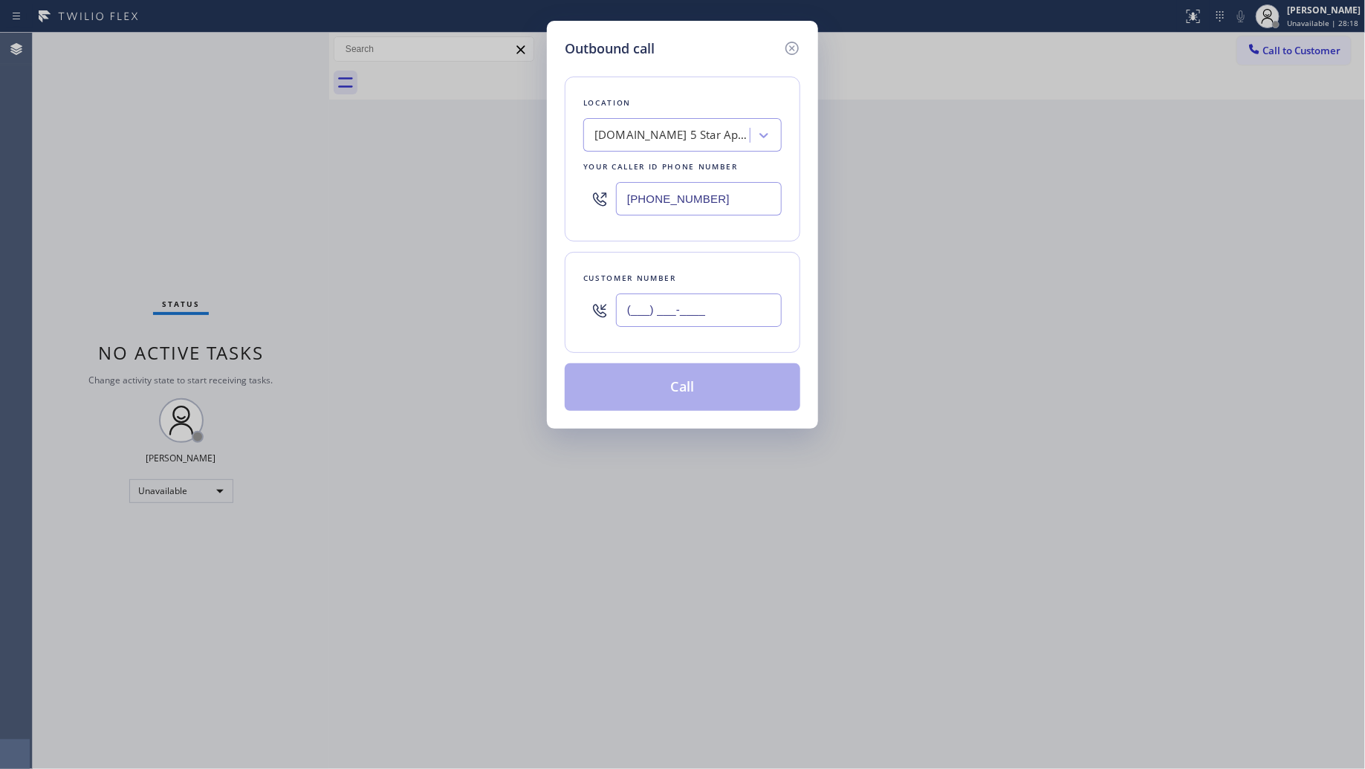
paste input "310) 923-6677"
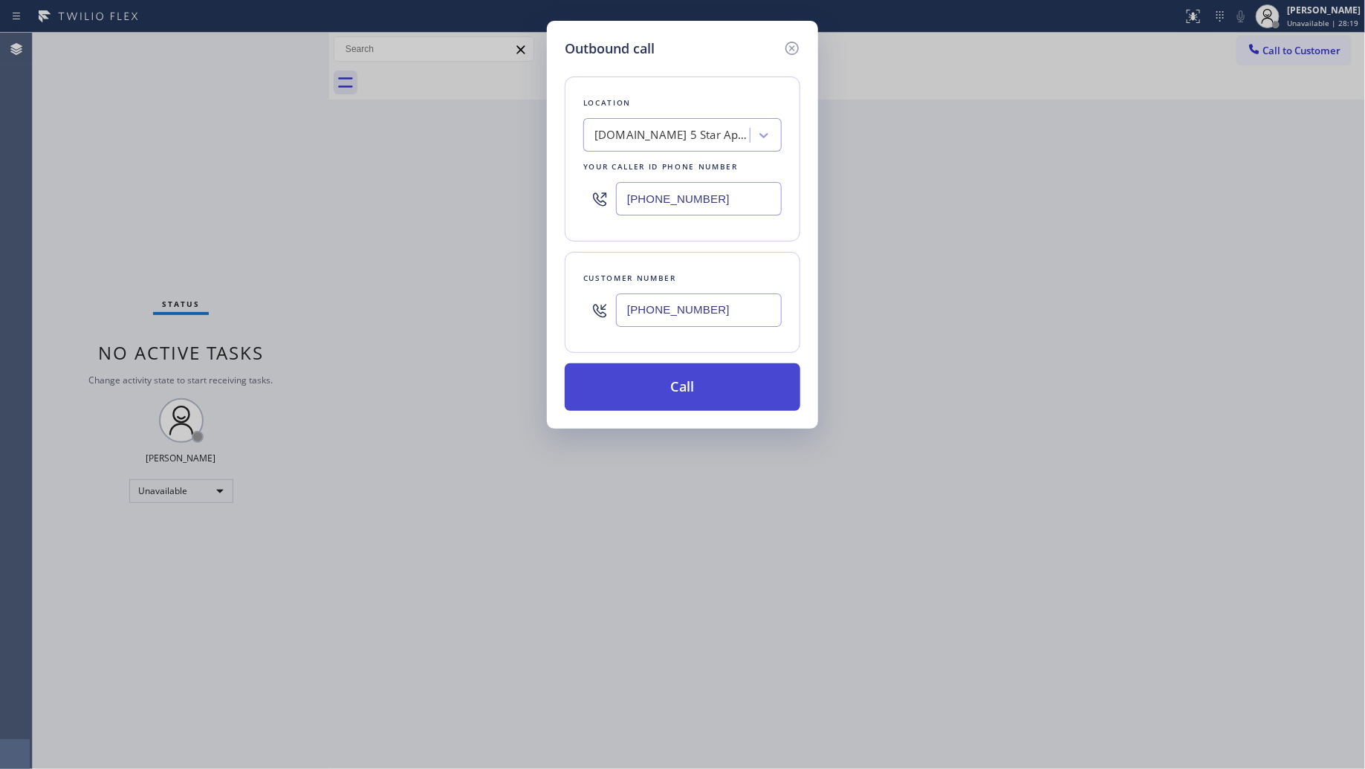
type input "[PHONE_NUMBER]"
click at [690, 379] on button "Call" at bounding box center [683, 387] width 236 height 48
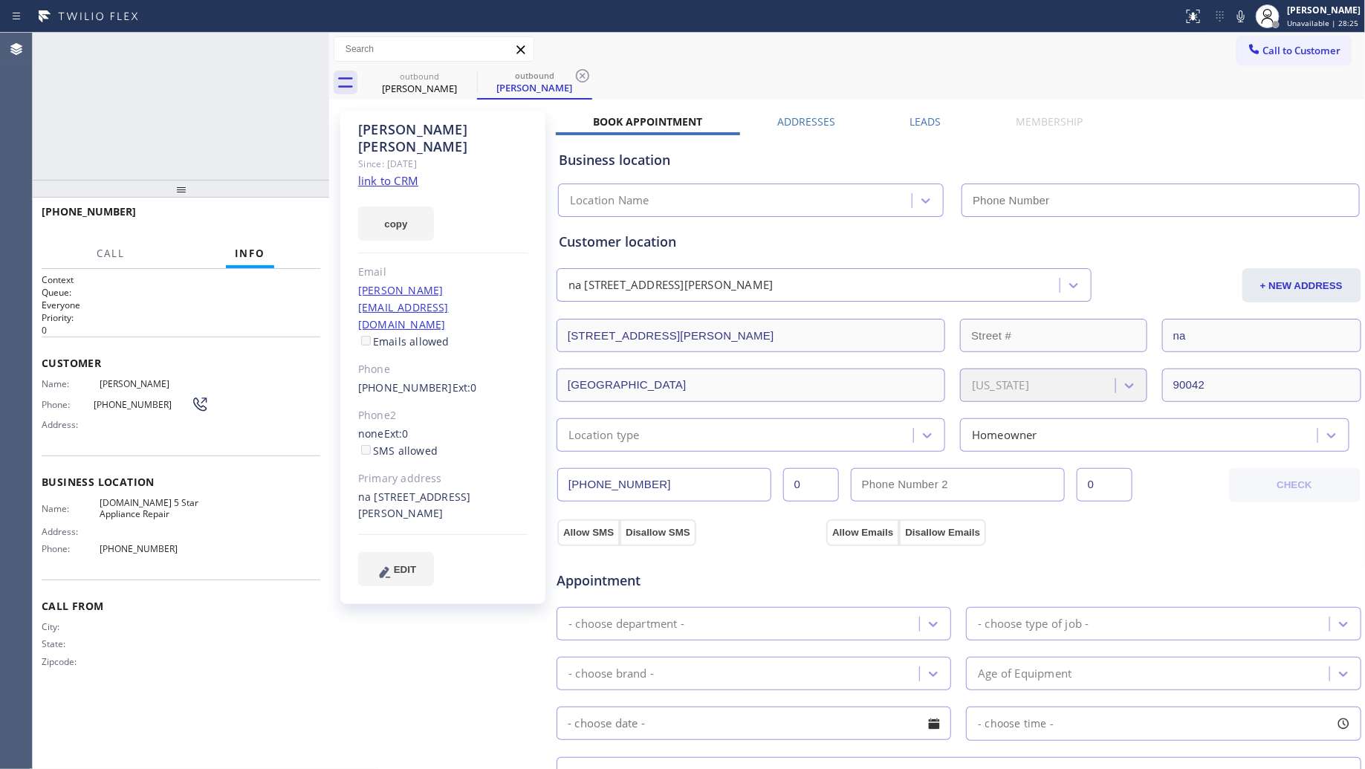
type input "[PHONE_NUMBER]"
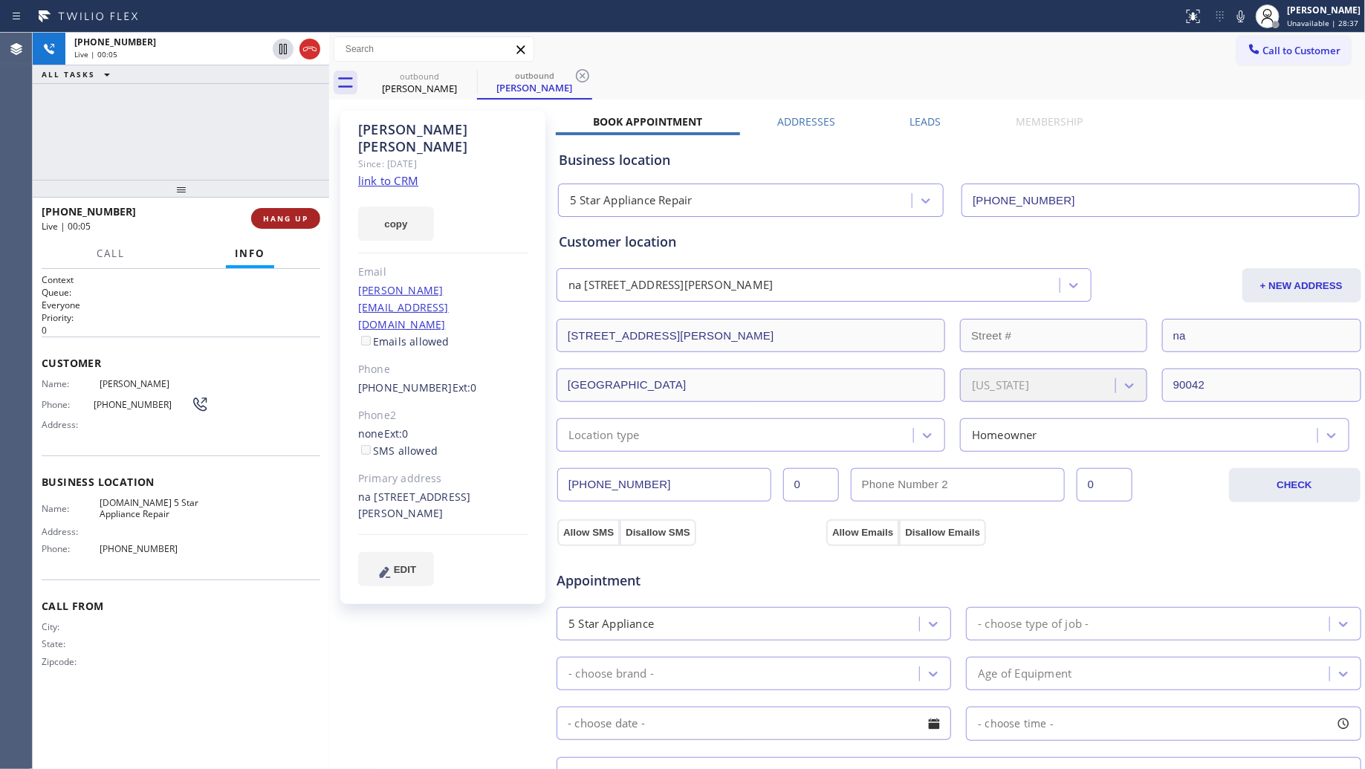
click at [307, 221] on span "HANG UP" at bounding box center [285, 218] width 45 height 10
click at [306, 221] on span "HANG UP" at bounding box center [285, 218] width 45 height 10
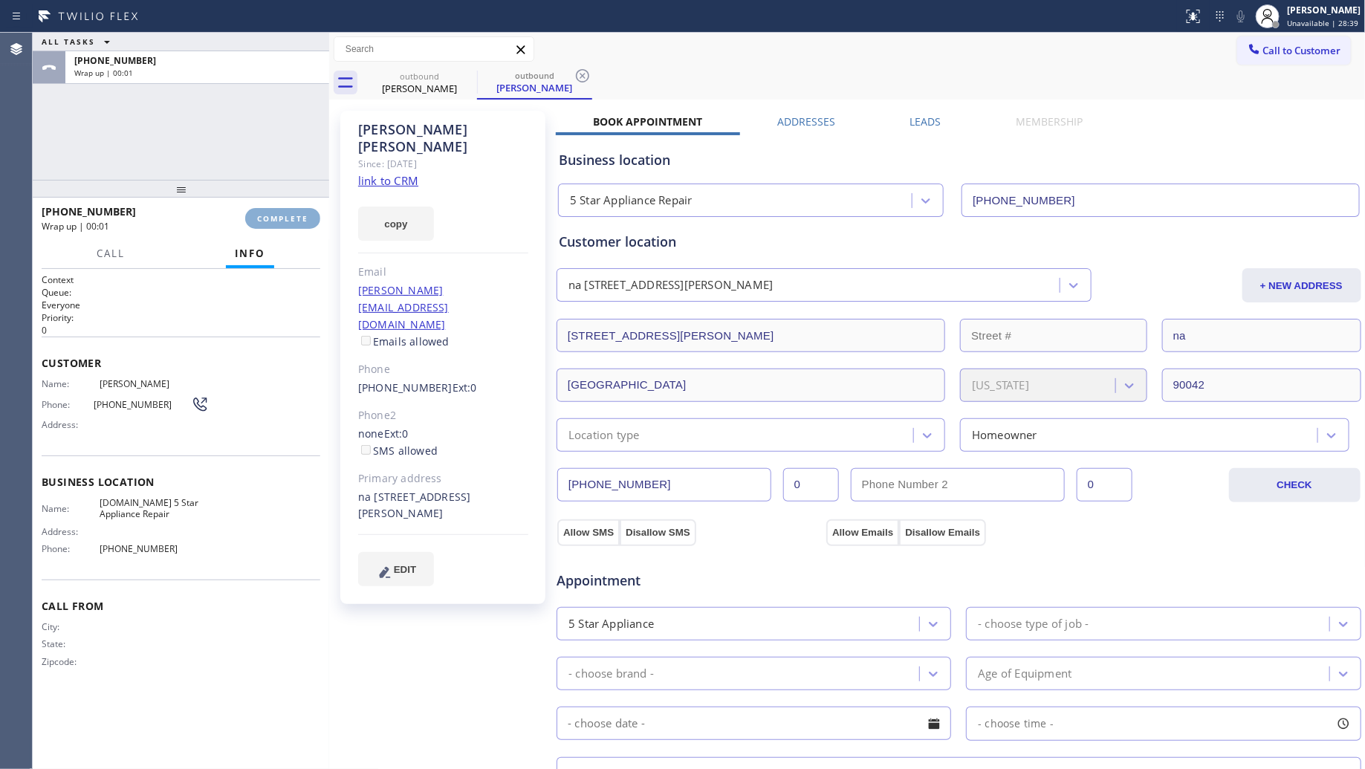
click at [306, 219] on span "COMPLETE" at bounding box center [282, 218] width 51 height 10
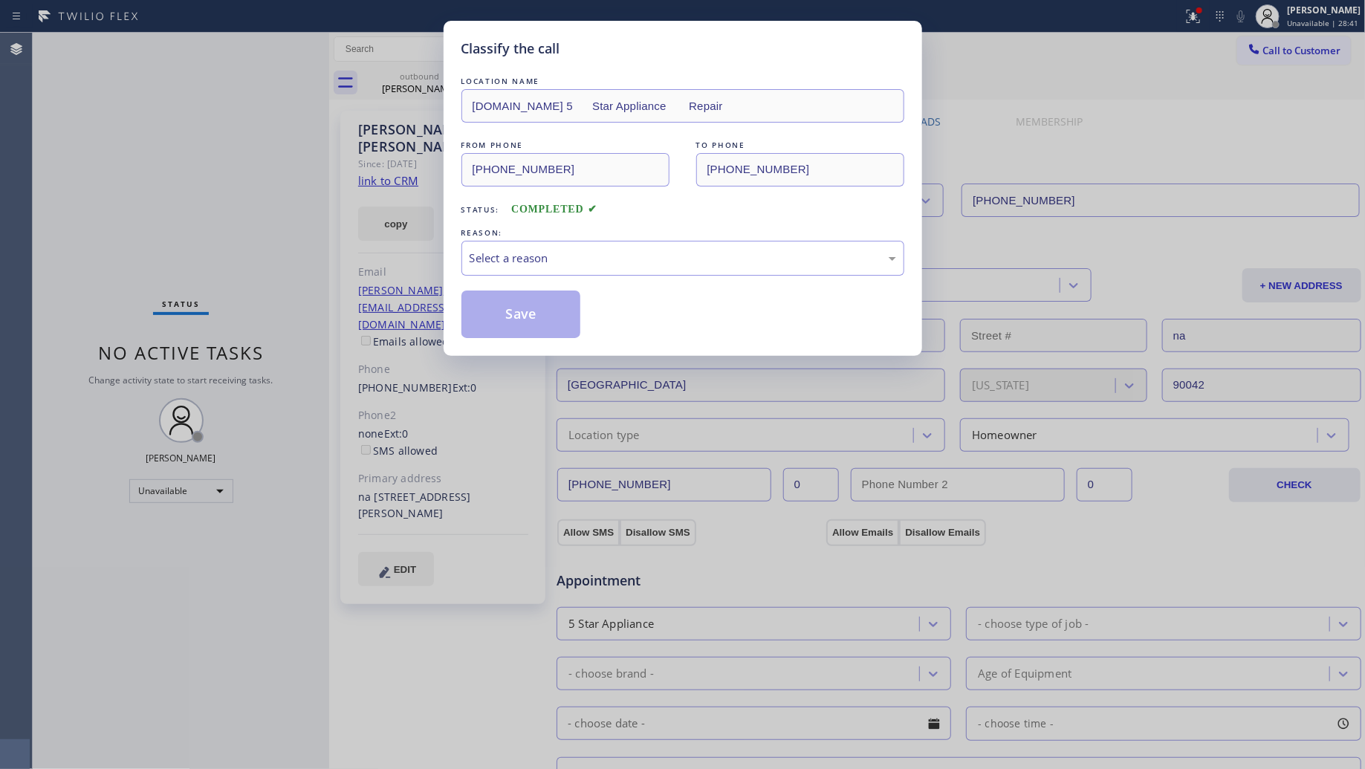
drag, startPoint x: 479, startPoint y: 239, endPoint x: 483, endPoint y: 282, distance: 44.0
click at [480, 240] on div "REASON:" at bounding box center [682, 233] width 443 height 16
click at [508, 260] on div "Select a reason" at bounding box center [683, 258] width 427 height 17
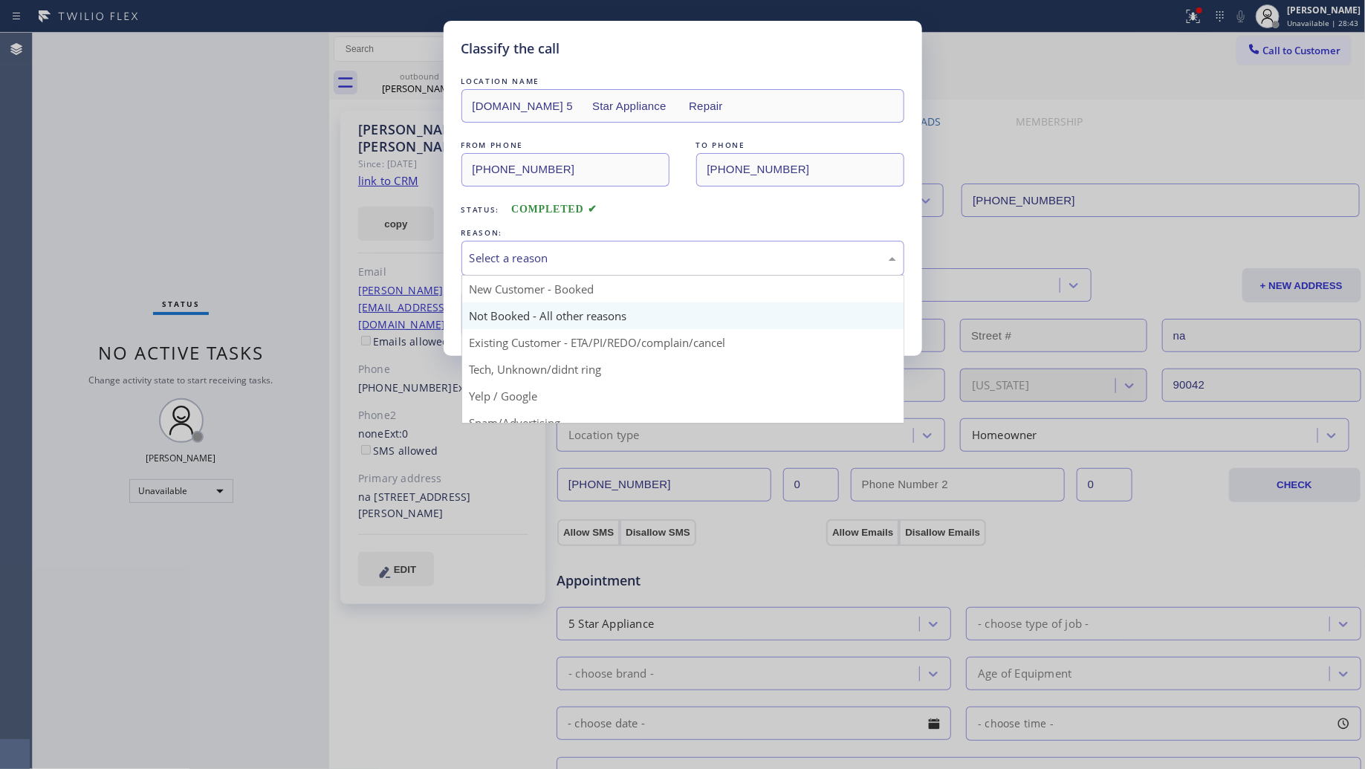
click at [490, 311] on button "Save" at bounding box center [521, 315] width 120 height 48
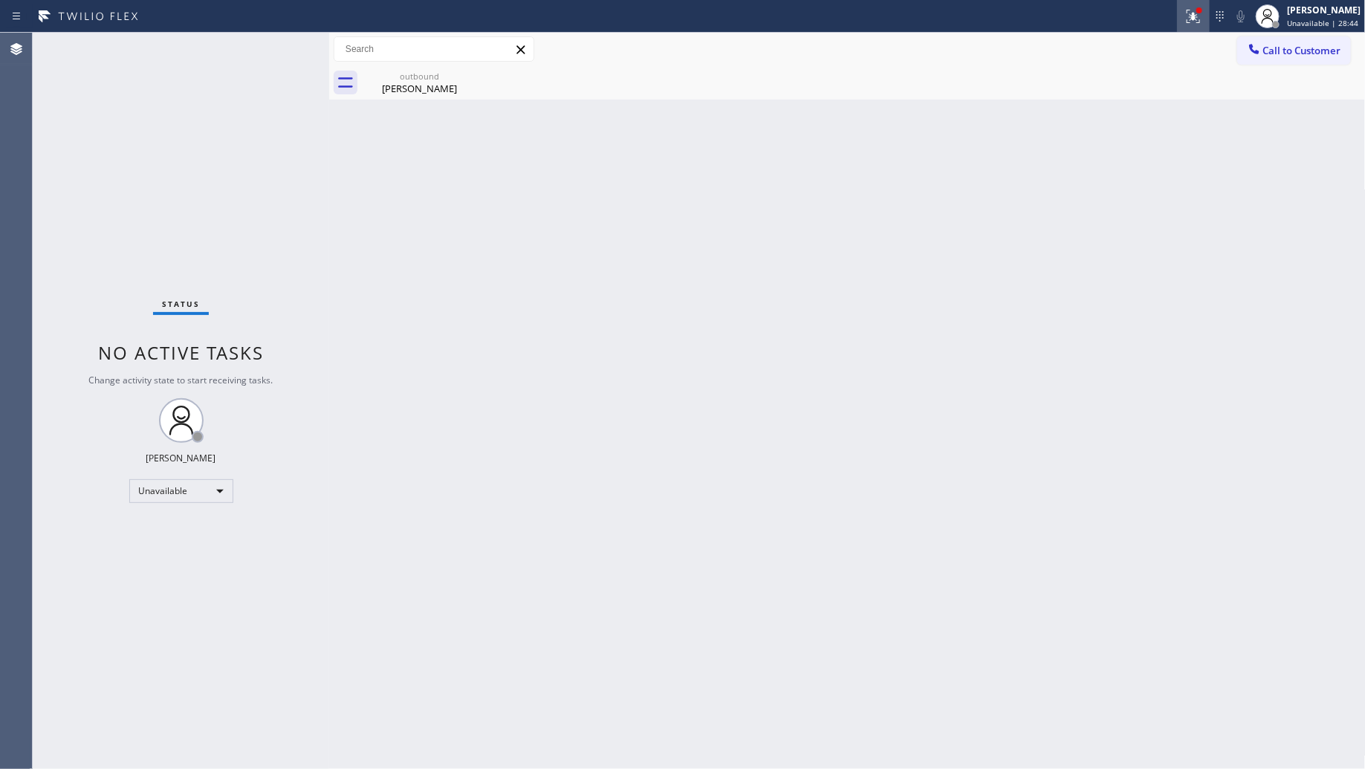
click at [1196, 12] on icon at bounding box center [1193, 14] width 9 height 5
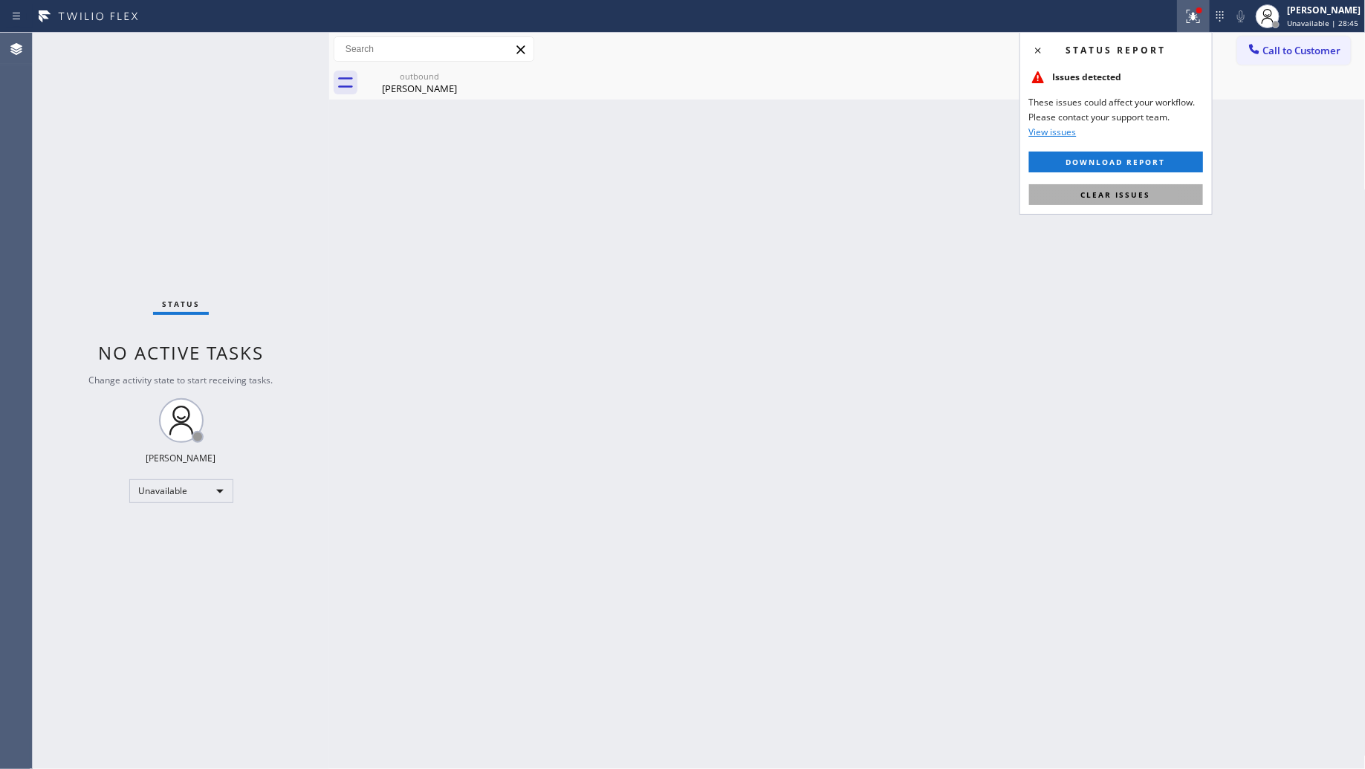
click at [1098, 194] on span "Clear issues" at bounding box center [1116, 194] width 70 height 10
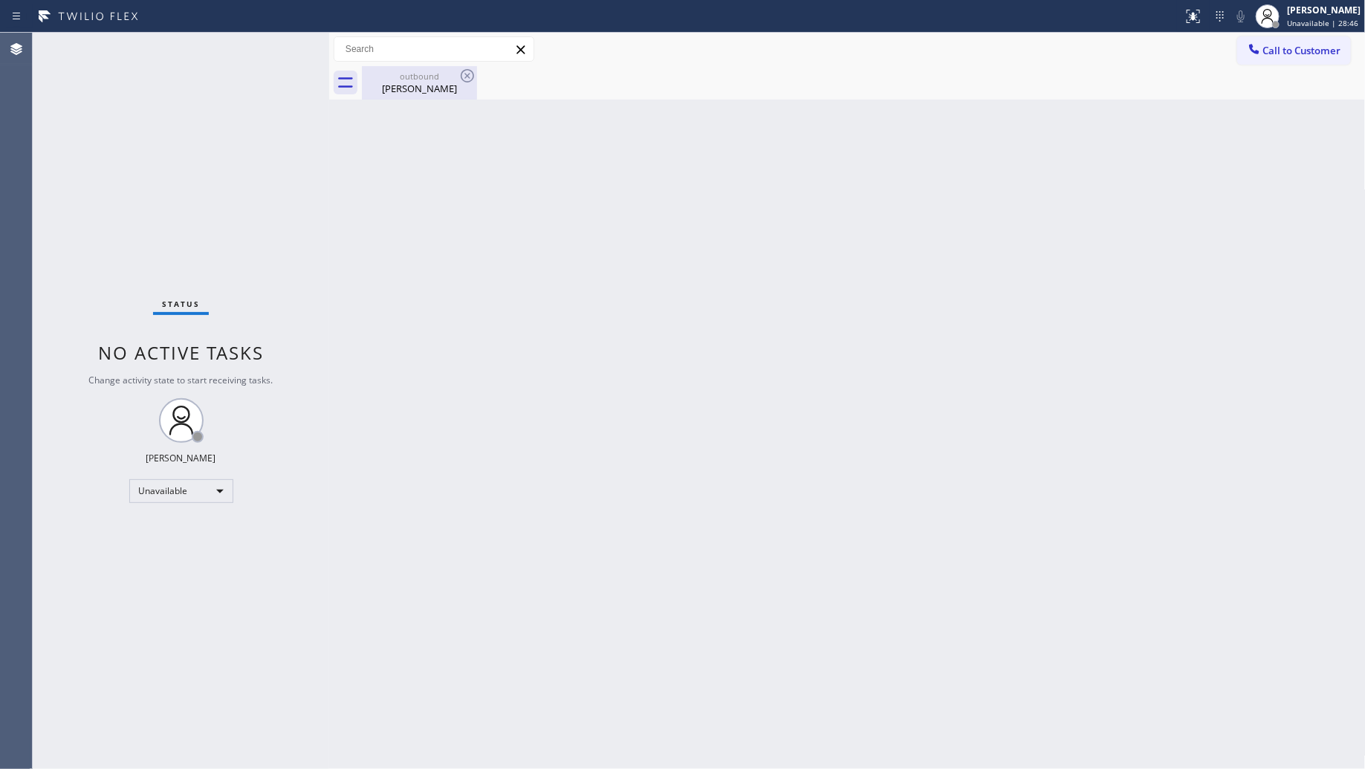
click at [406, 82] on div "[PERSON_NAME]" at bounding box center [419, 88] width 112 height 13
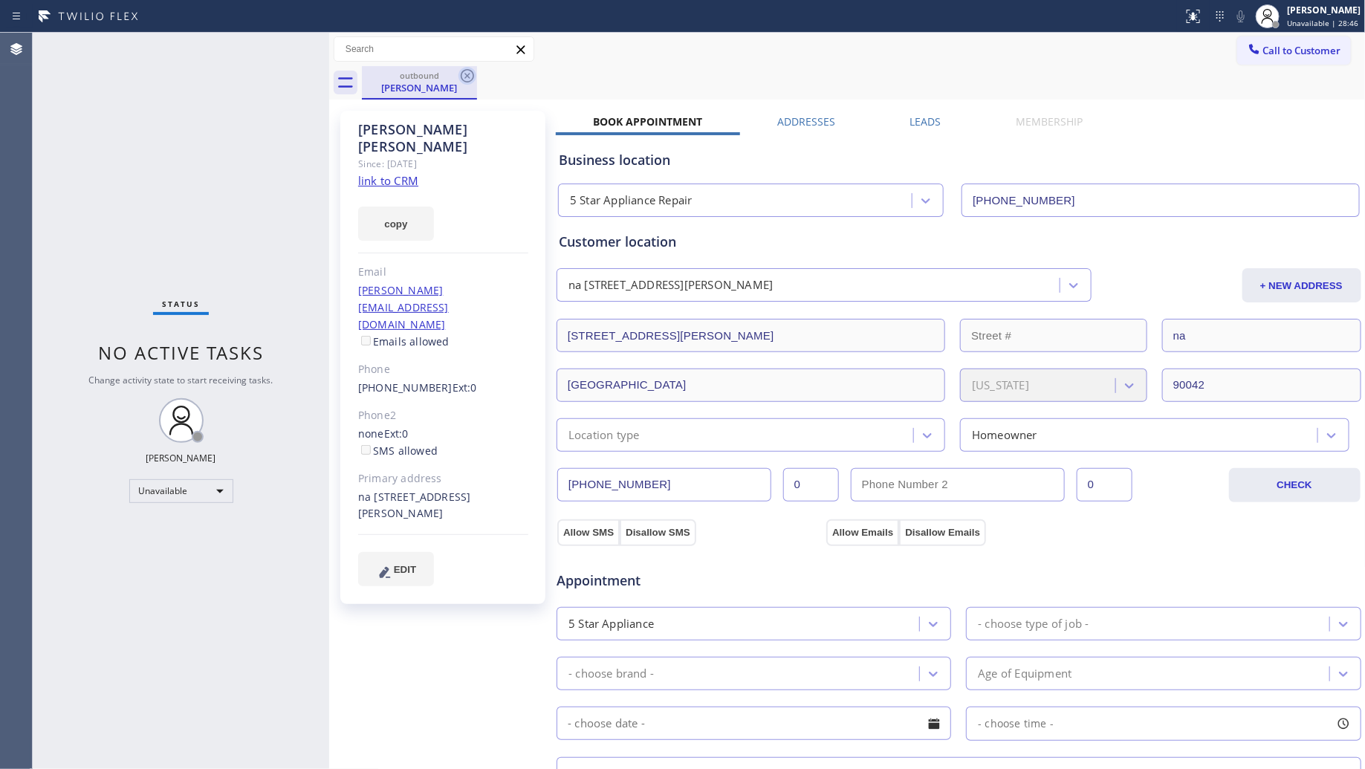
click at [466, 76] on icon at bounding box center [467, 75] width 13 height 13
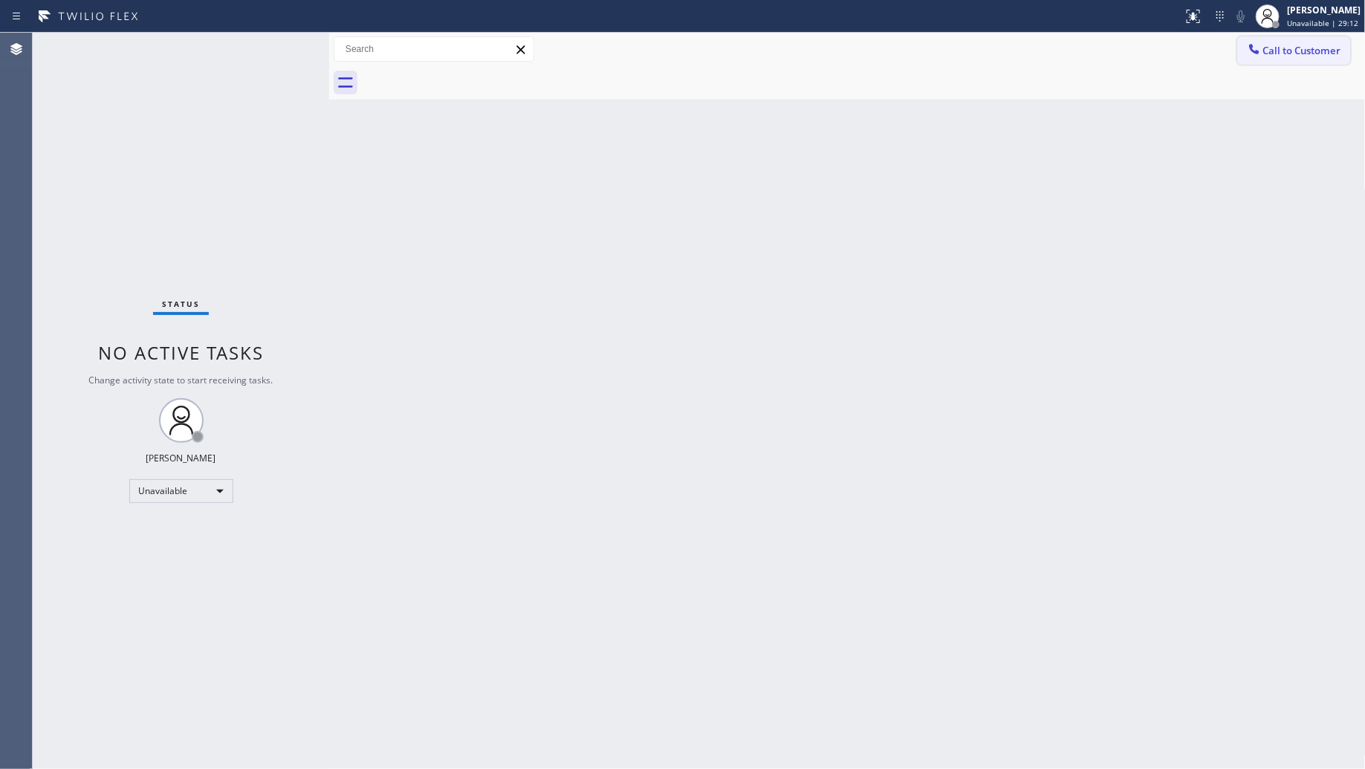
click at [1298, 61] on button "Call to Customer" at bounding box center [1294, 50] width 114 height 28
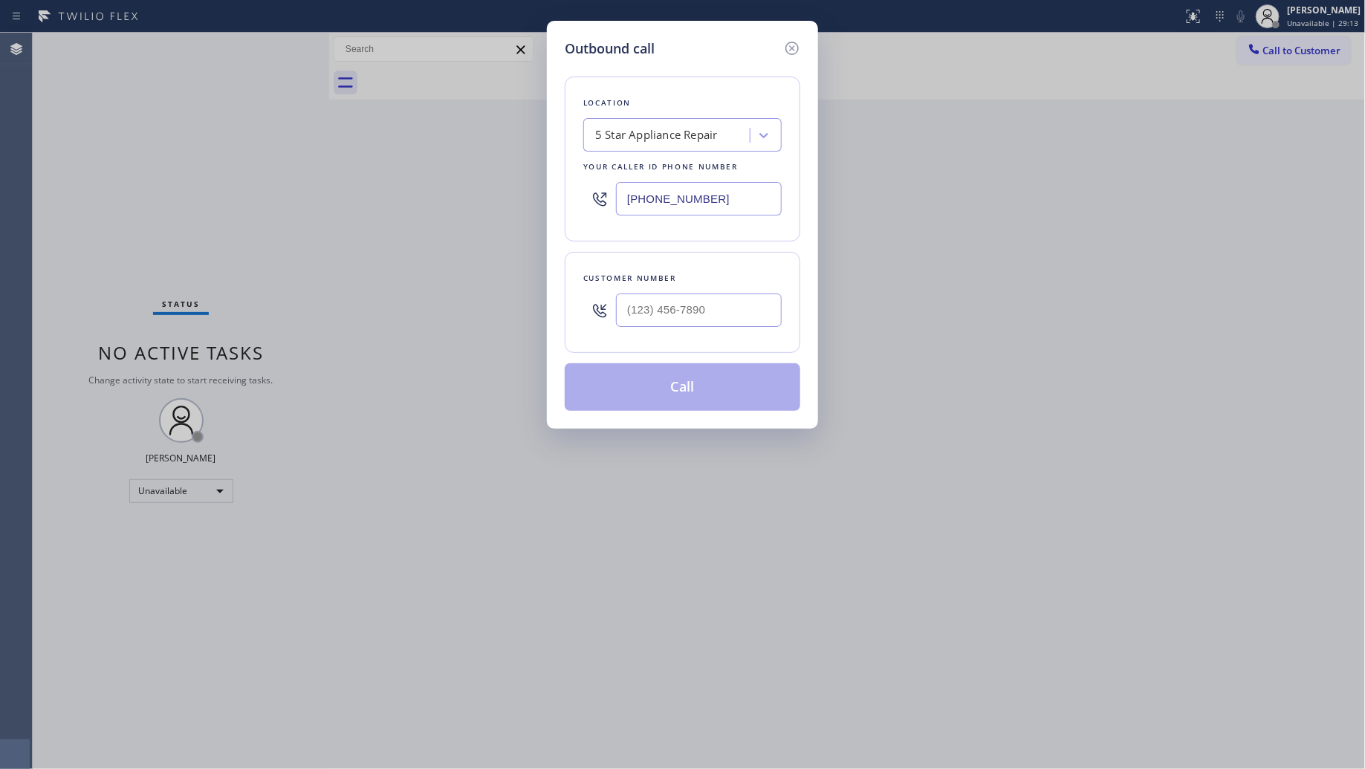
drag, startPoint x: 742, startPoint y: 197, endPoint x: 548, endPoint y: 182, distance: 193.8
click at [548, 183] on div "Outbound call Location 5 Star Appliance Repair Your caller id phone number [PHO…" at bounding box center [682, 225] width 271 height 408
paste input "424) 421-2429"
type input "[PHONE_NUMBER]"
click at [647, 327] on input "(___) ___-____" at bounding box center [699, 310] width 166 height 33
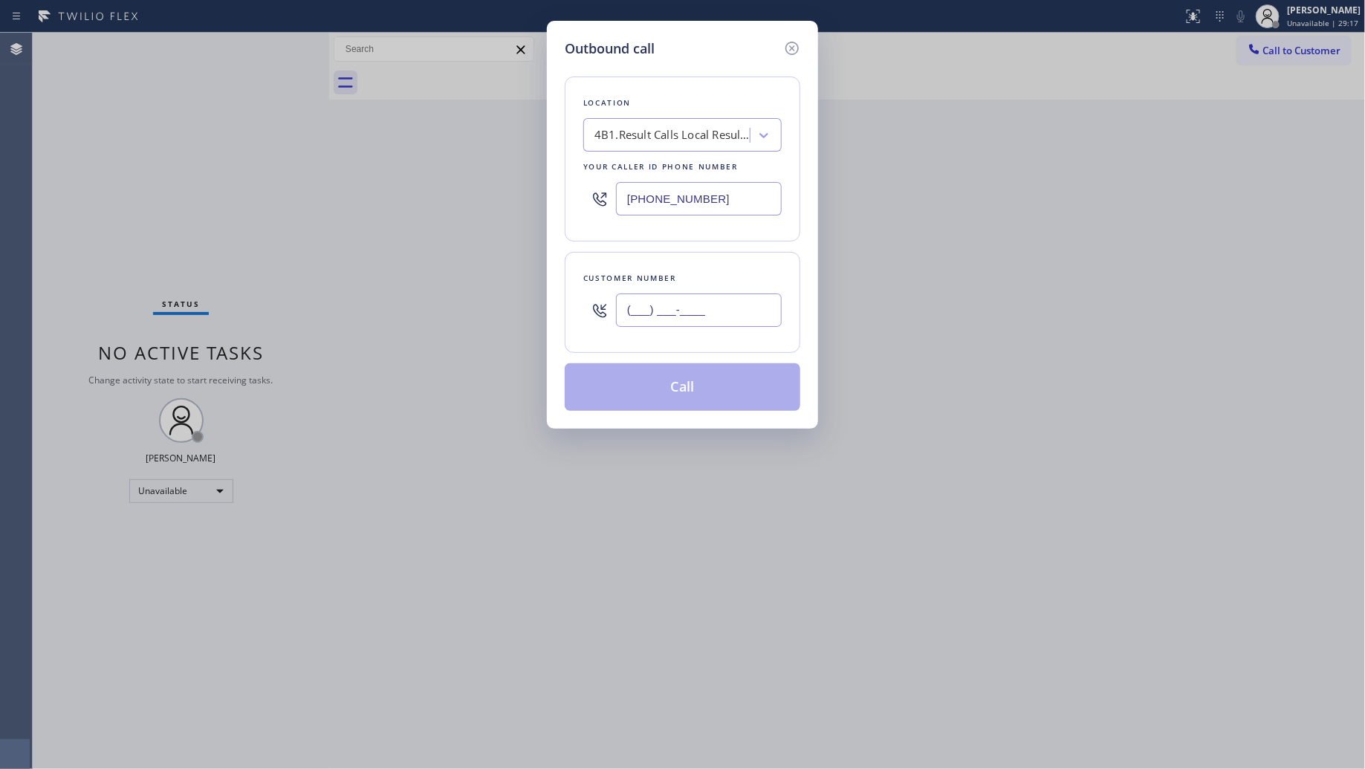
paste input "916) 790-7458"
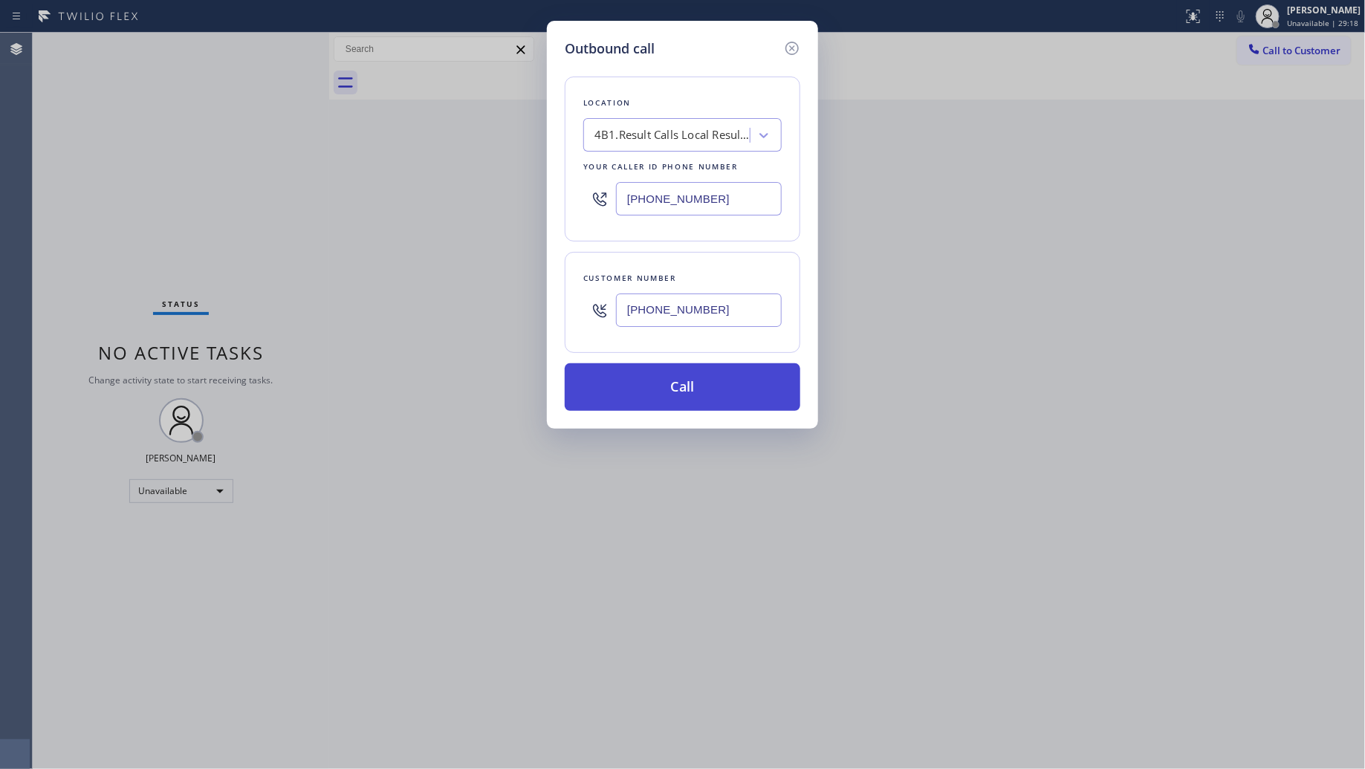
type input "[PHONE_NUMBER]"
click at [682, 391] on button "Call" at bounding box center [683, 387] width 236 height 48
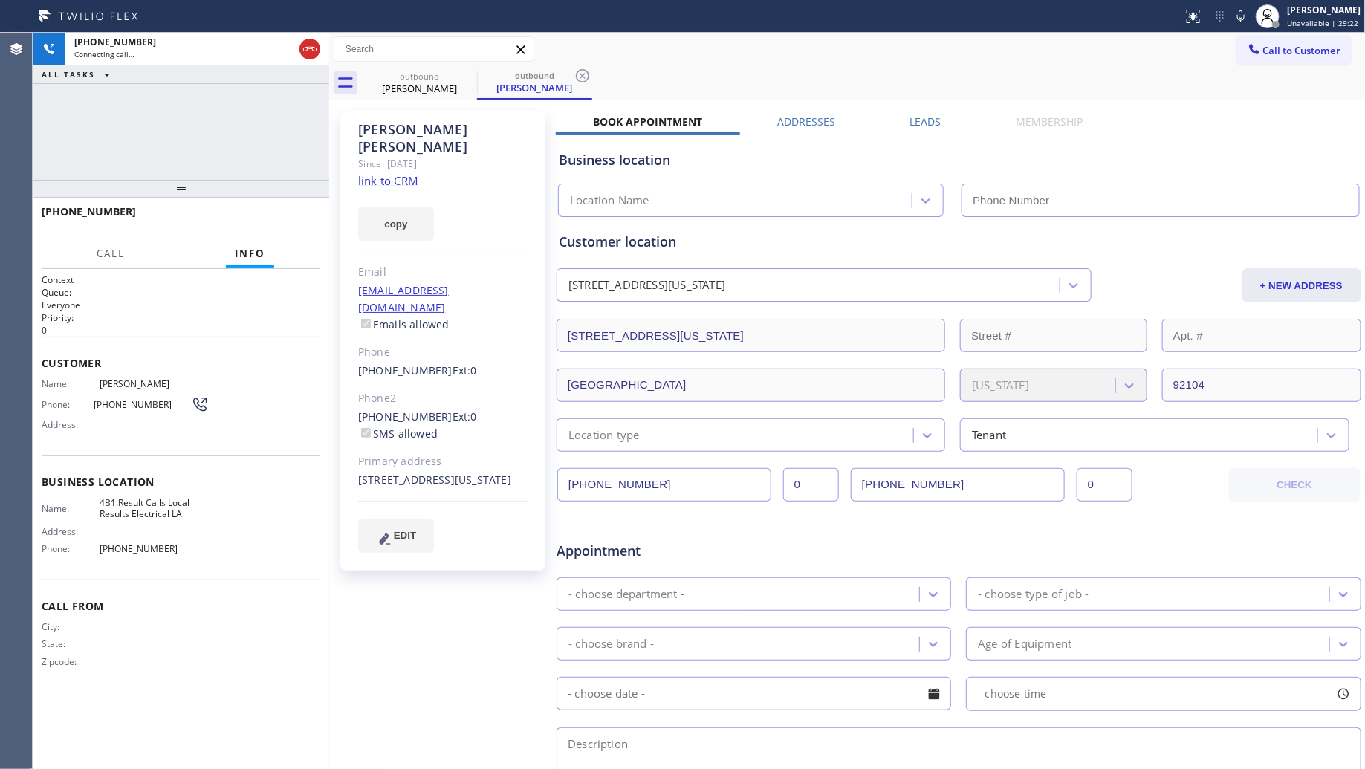
type input "[PHONE_NUMBER]"
click at [581, 69] on icon at bounding box center [582, 75] width 13 height 13
click at [589, 68] on div "outbound [PERSON_NAME]" at bounding box center [864, 82] width 1004 height 33
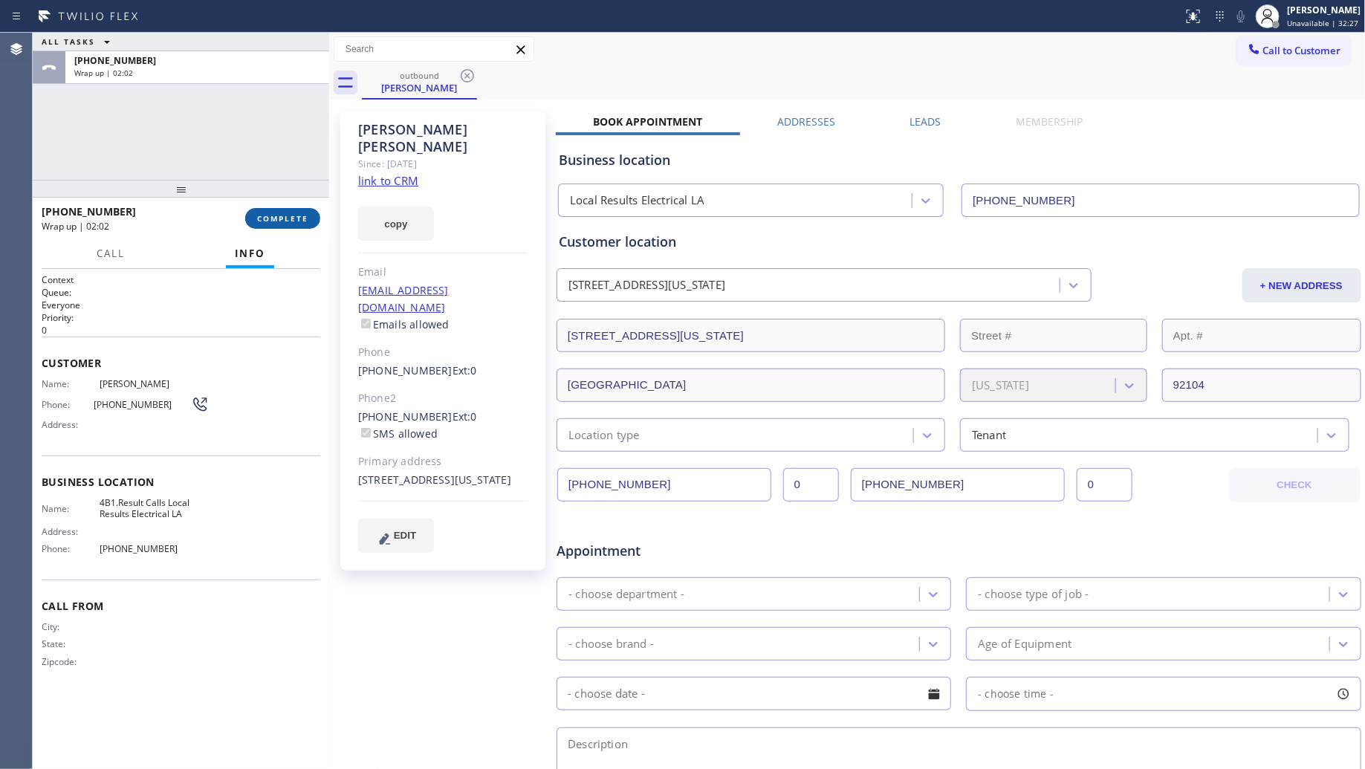
click at [291, 212] on button "COMPLETE" at bounding box center [282, 218] width 75 height 21
click at [641, 280] on div "[STREET_ADDRESS][US_STATE]" at bounding box center [646, 285] width 157 height 17
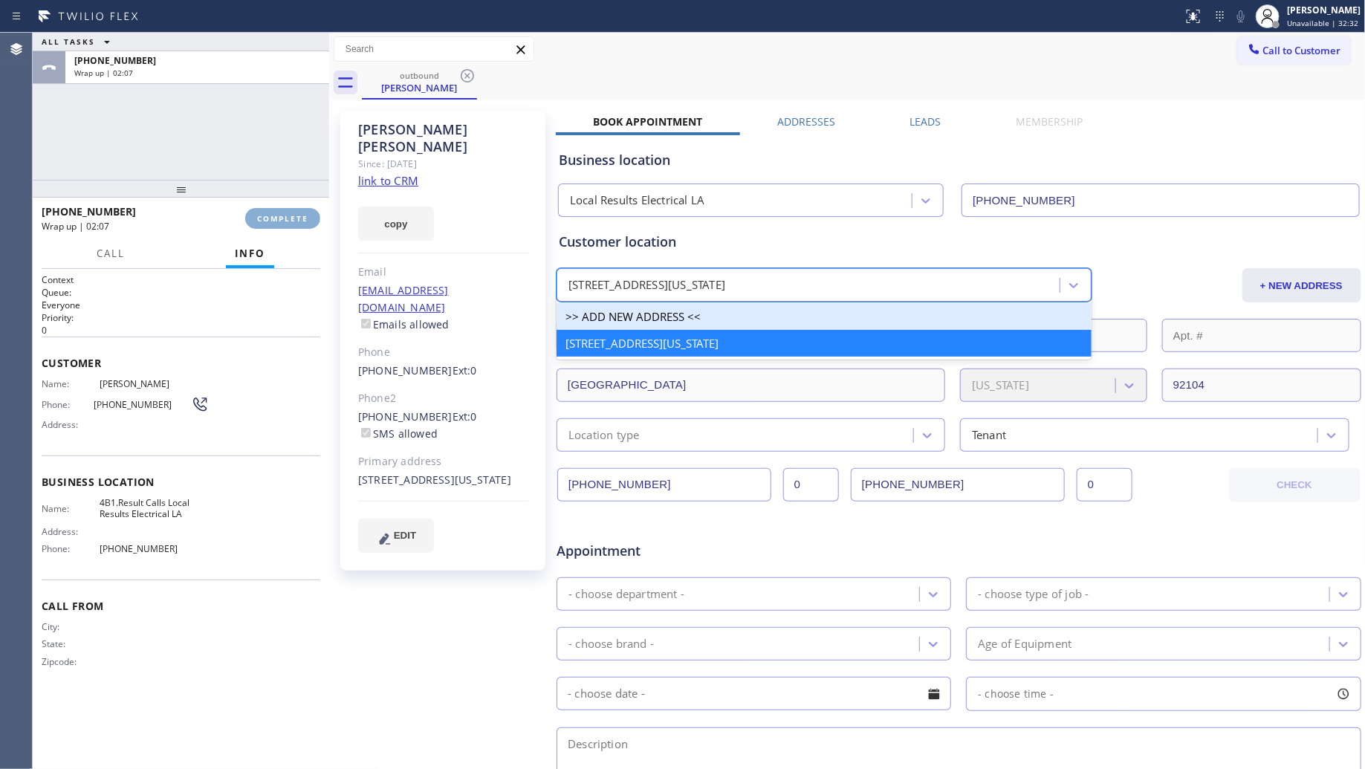
click at [285, 209] on button "COMPLETE" at bounding box center [282, 218] width 75 height 21
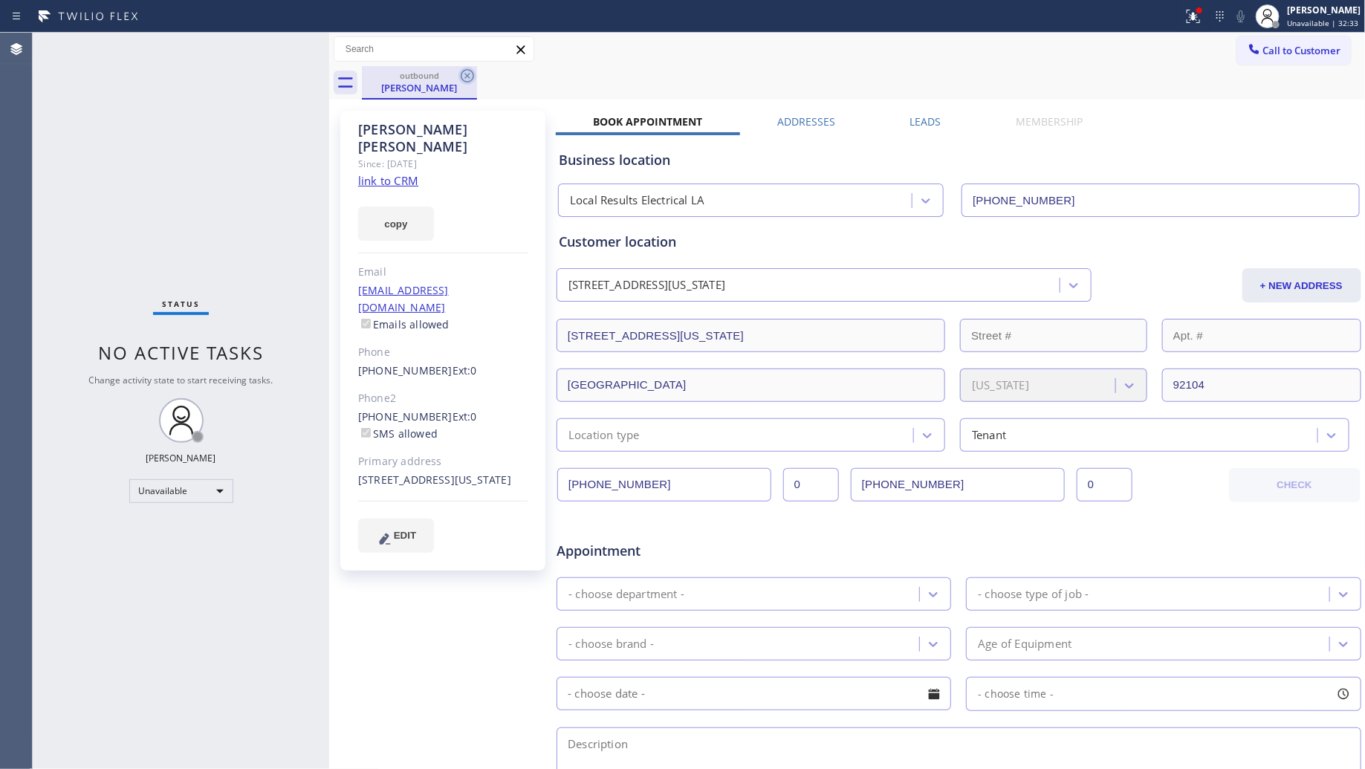
click at [468, 77] on icon at bounding box center [467, 75] width 13 height 13
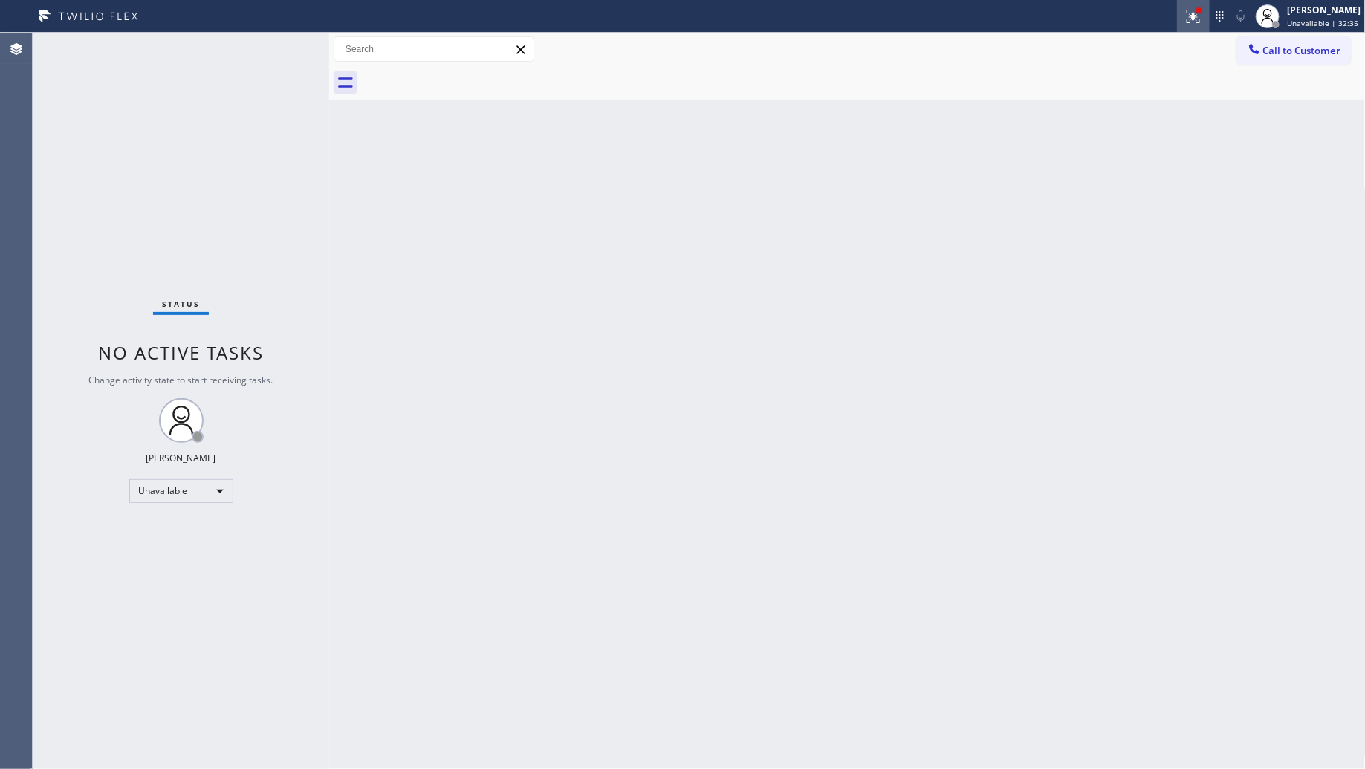
click at [1193, 15] on icon at bounding box center [1193, 16] width 18 height 18
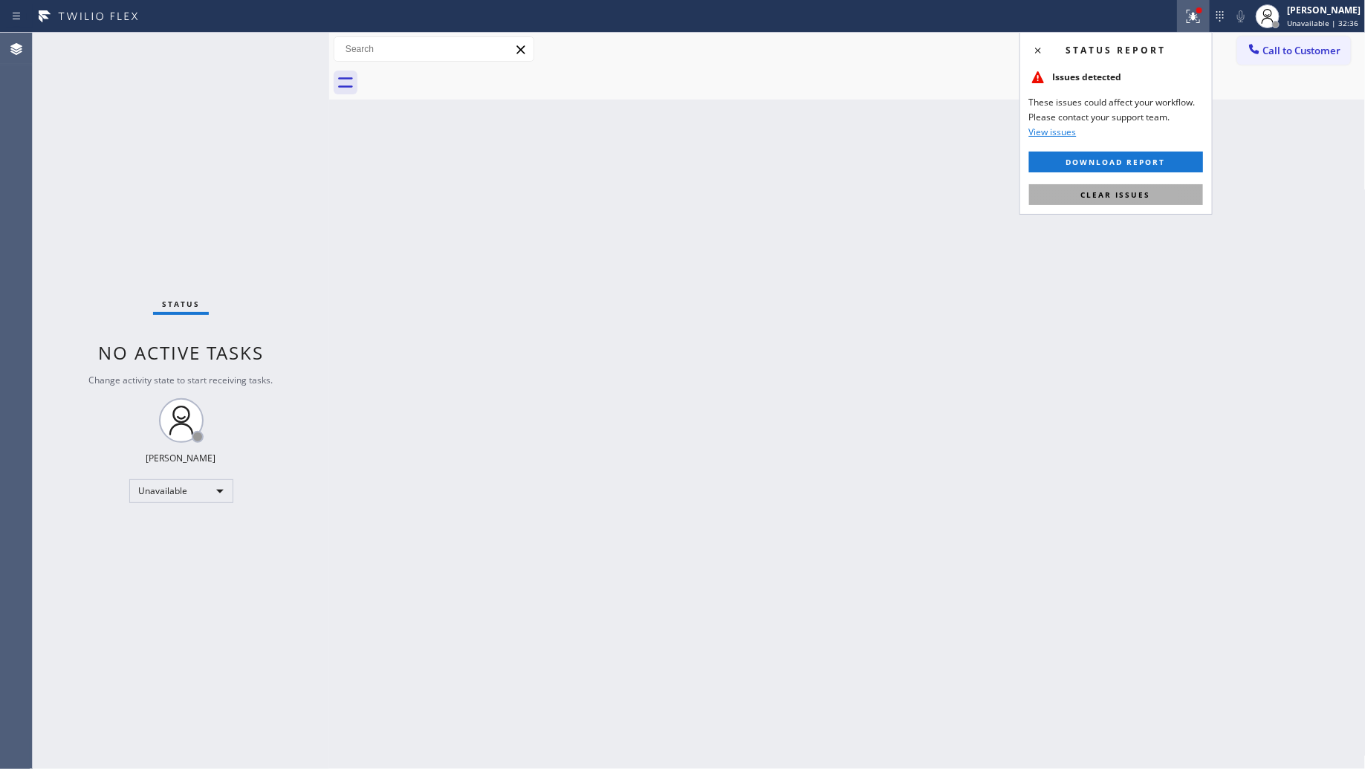
click at [1124, 193] on span "Clear issues" at bounding box center [1116, 194] width 70 height 10
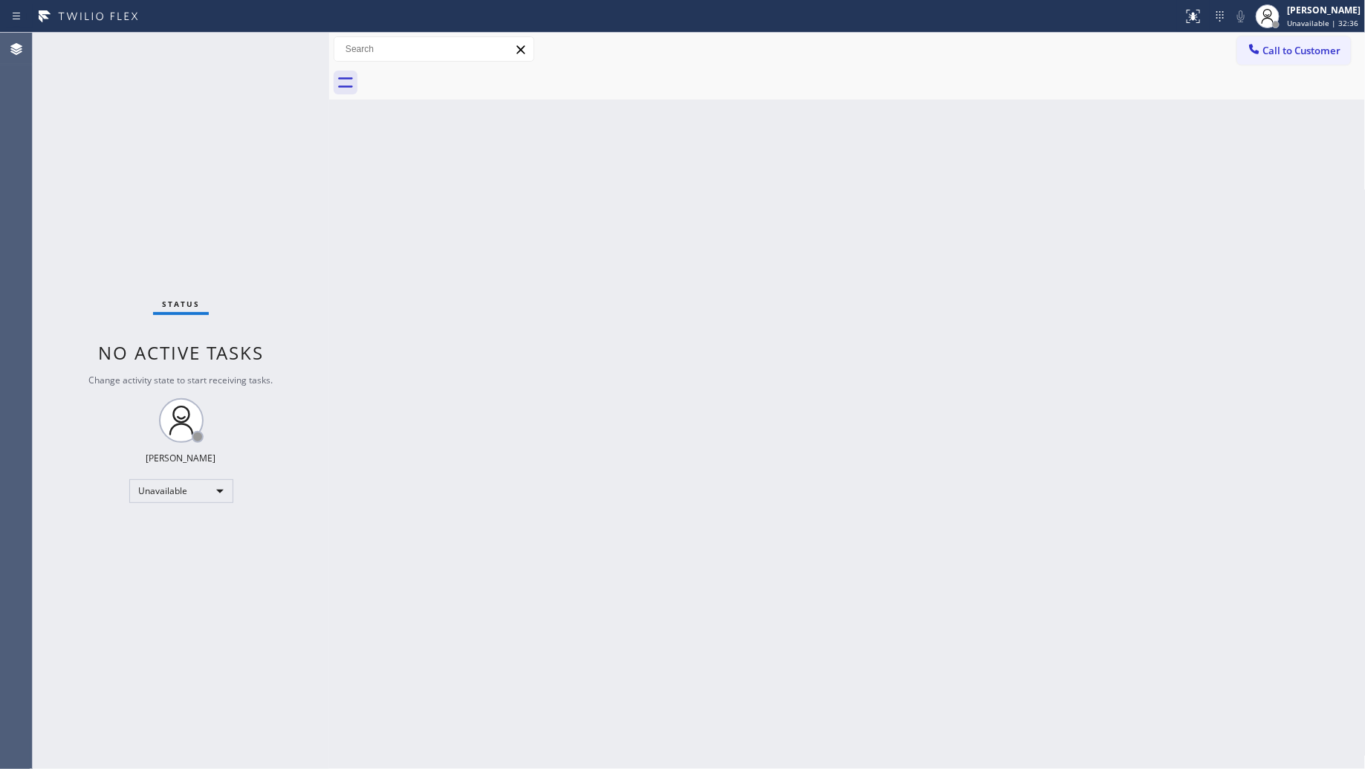
drag, startPoint x: 1309, startPoint y: 54, endPoint x: 890, endPoint y: 125, distance: 424.4
click at [1301, 56] on span "Call to Customer" at bounding box center [1302, 50] width 78 height 13
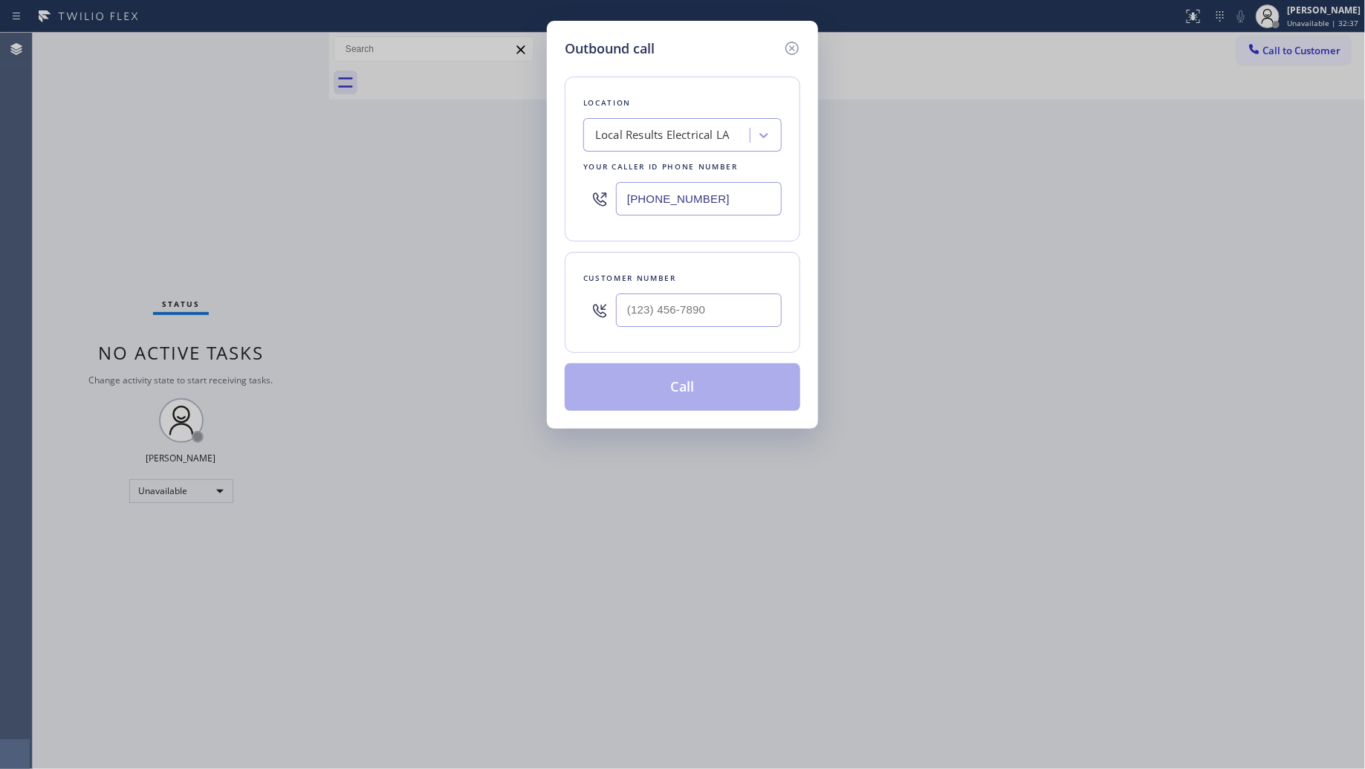
drag, startPoint x: 732, startPoint y: 201, endPoint x: 581, endPoint y: 191, distance: 151.2
click at [581, 191] on div "Location Local Results Electrical LA Your caller id phone number [PHONE_NUMBER]" at bounding box center [683, 159] width 236 height 165
paste input "844) 988-0068"
type input "[PHONE_NUMBER]"
paste input "773) 742-2720"
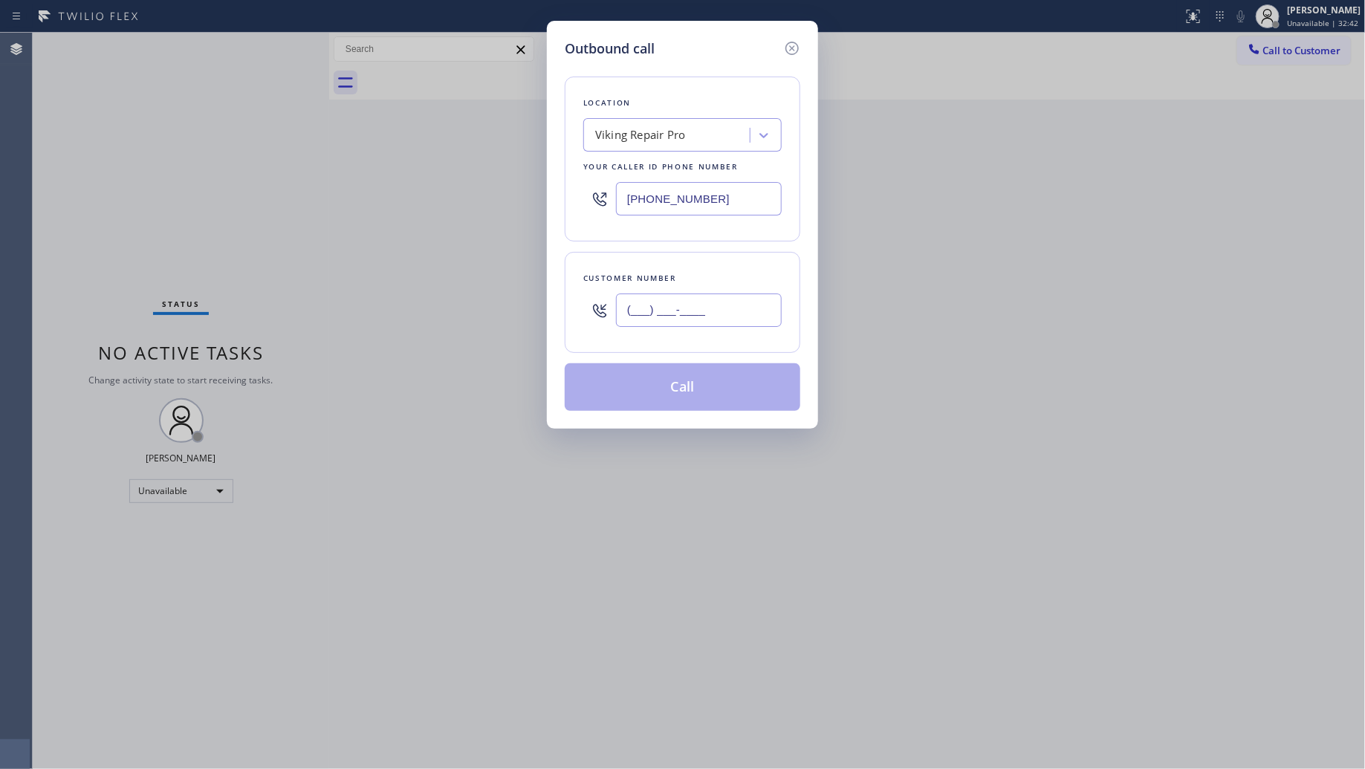
click at [722, 308] on input "(___) ___-____" at bounding box center [699, 310] width 166 height 33
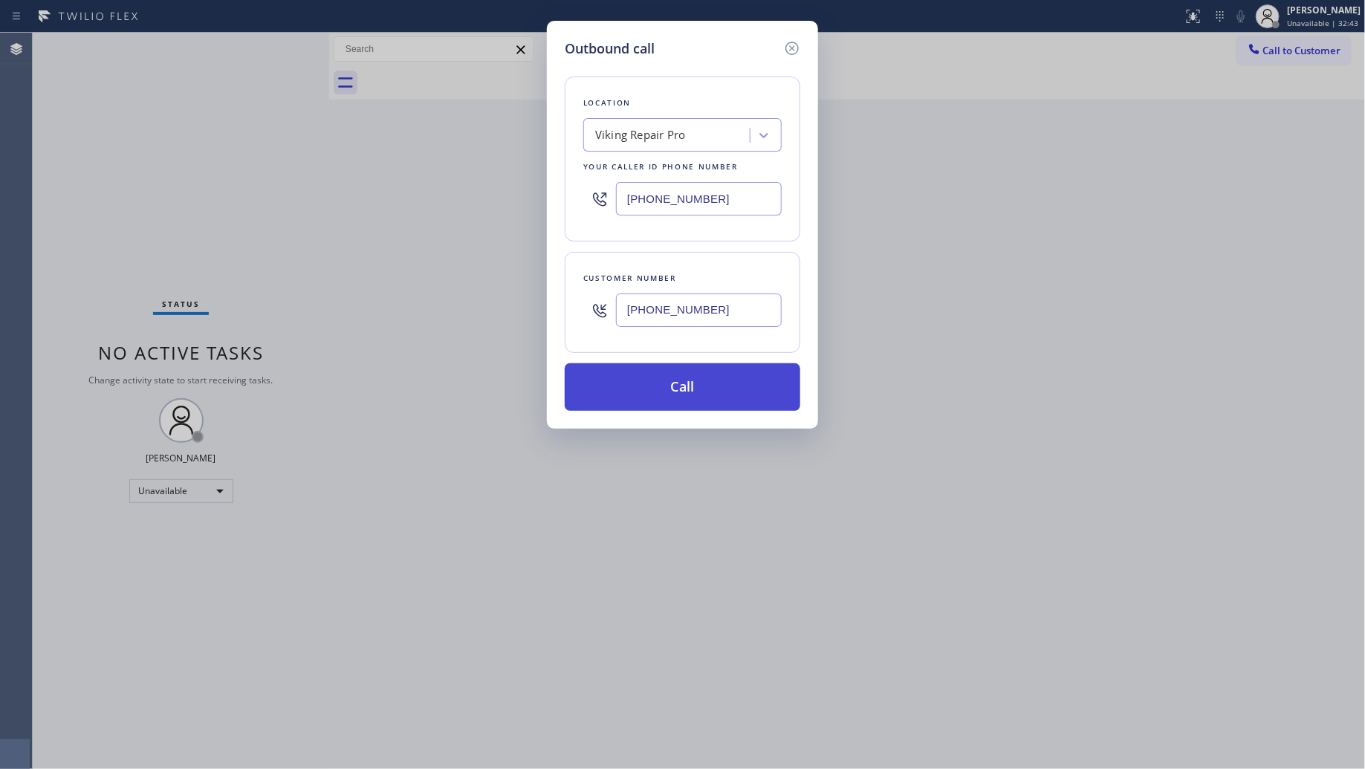
type input "[PHONE_NUMBER]"
click at [704, 387] on button "Call" at bounding box center [683, 387] width 236 height 48
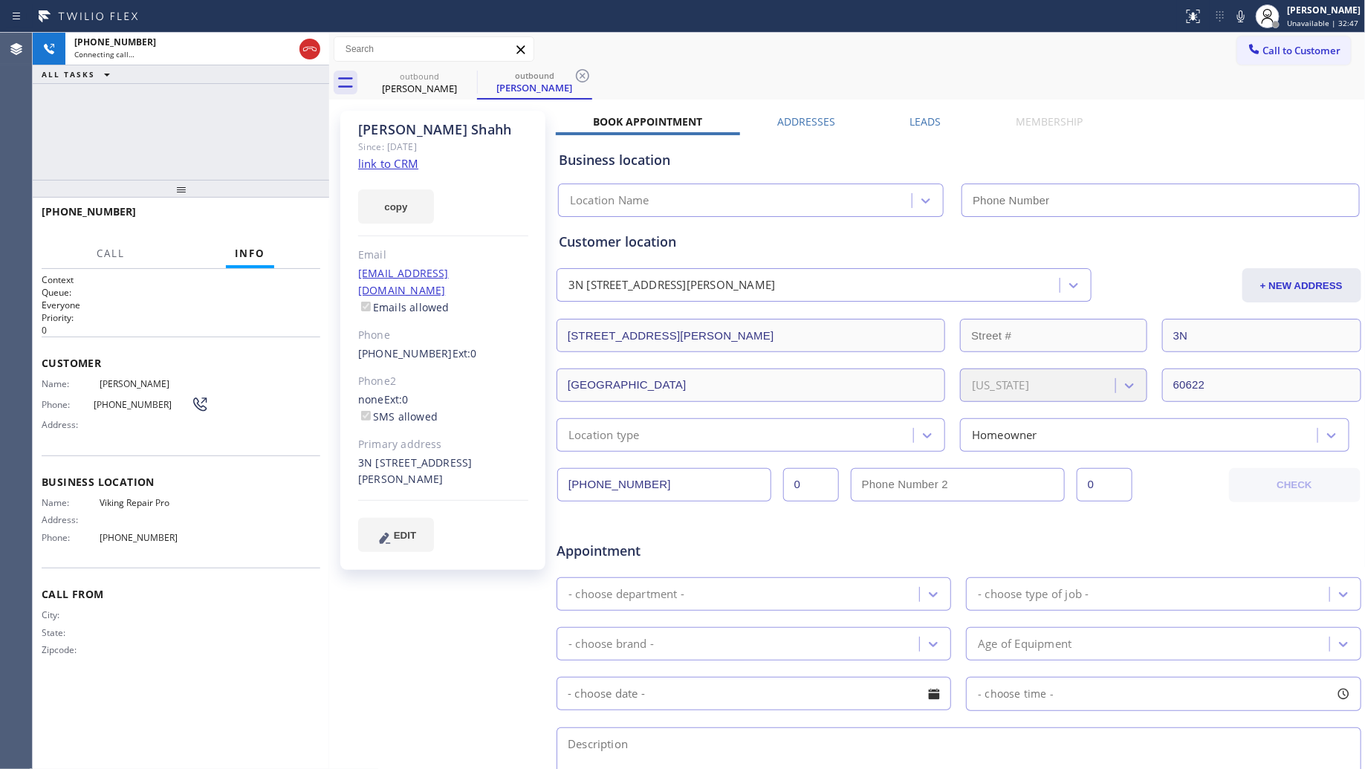
click at [845, 54] on div "Call to Customer Outbound call Location Viking Repair Pro Your caller id phone …" at bounding box center [847, 49] width 1037 height 26
click at [583, 80] on icon at bounding box center [583, 76] width 18 height 18
type input "[PHONE_NUMBER]"
click at [593, 75] on div "outbound [PERSON_NAME]" at bounding box center [864, 82] width 1004 height 33
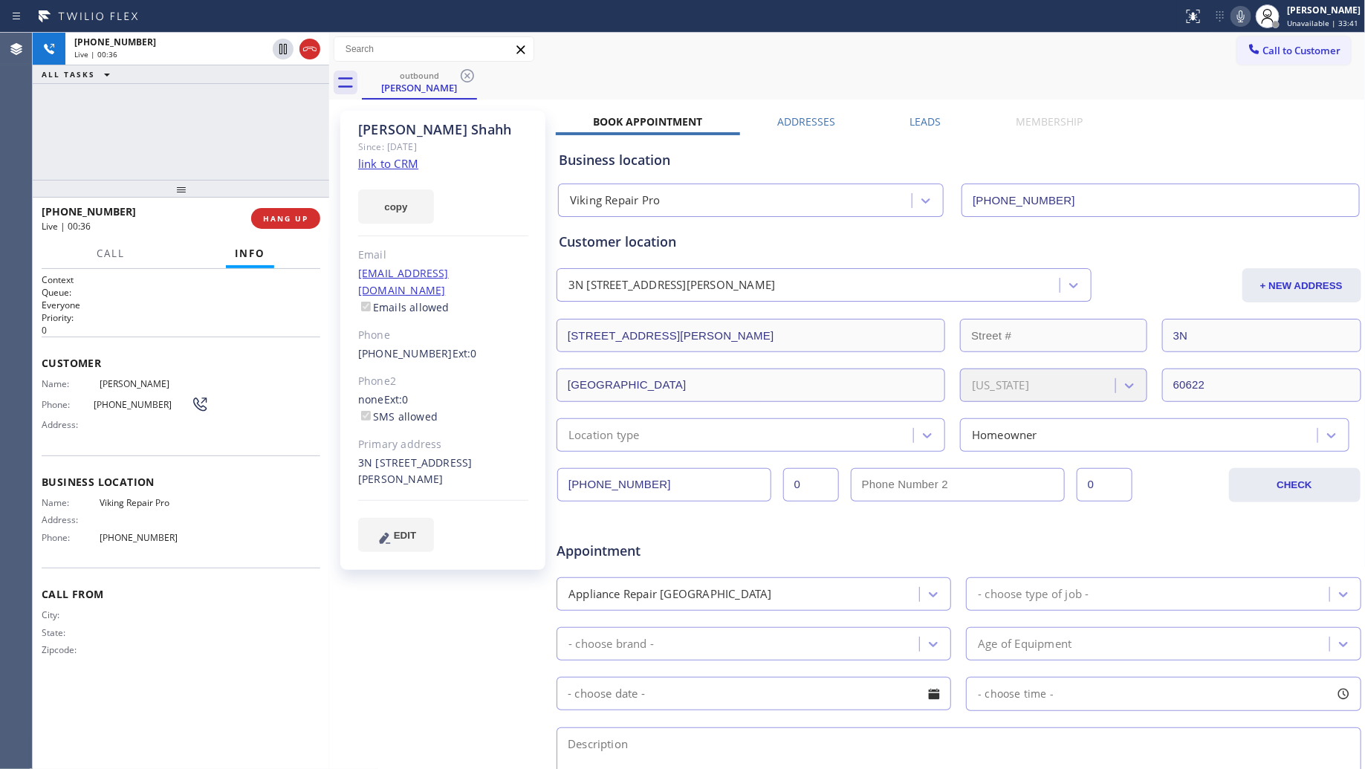
click at [1236, 12] on icon at bounding box center [1241, 16] width 18 height 18
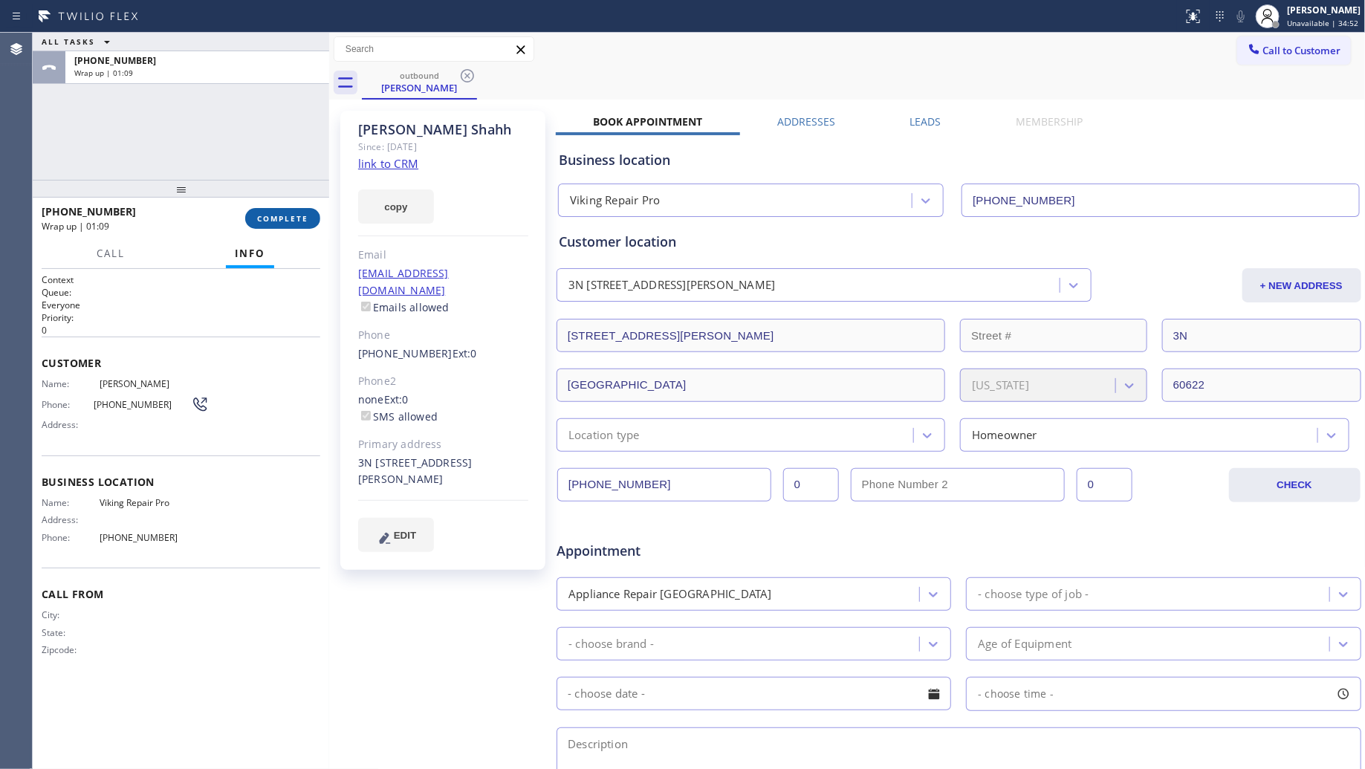
drag, startPoint x: 297, startPoint y: 208, endPoint x: 301, endPoint y: 227, distance: 18.9
click at [298, 210] on button "COMPLETE" at bounding box center [282, 218] width 75 height 21
click at [316, 239] on div "Call Info" at bounding box center [181, 254] width 279 height 30
click at [306, 227] on button "COMPLETE" at bounding box center [282, 218] width 75 height 21
click at [294, 213] on span "COMPLETE" at bounding box center [282, 218] width 51 height 10
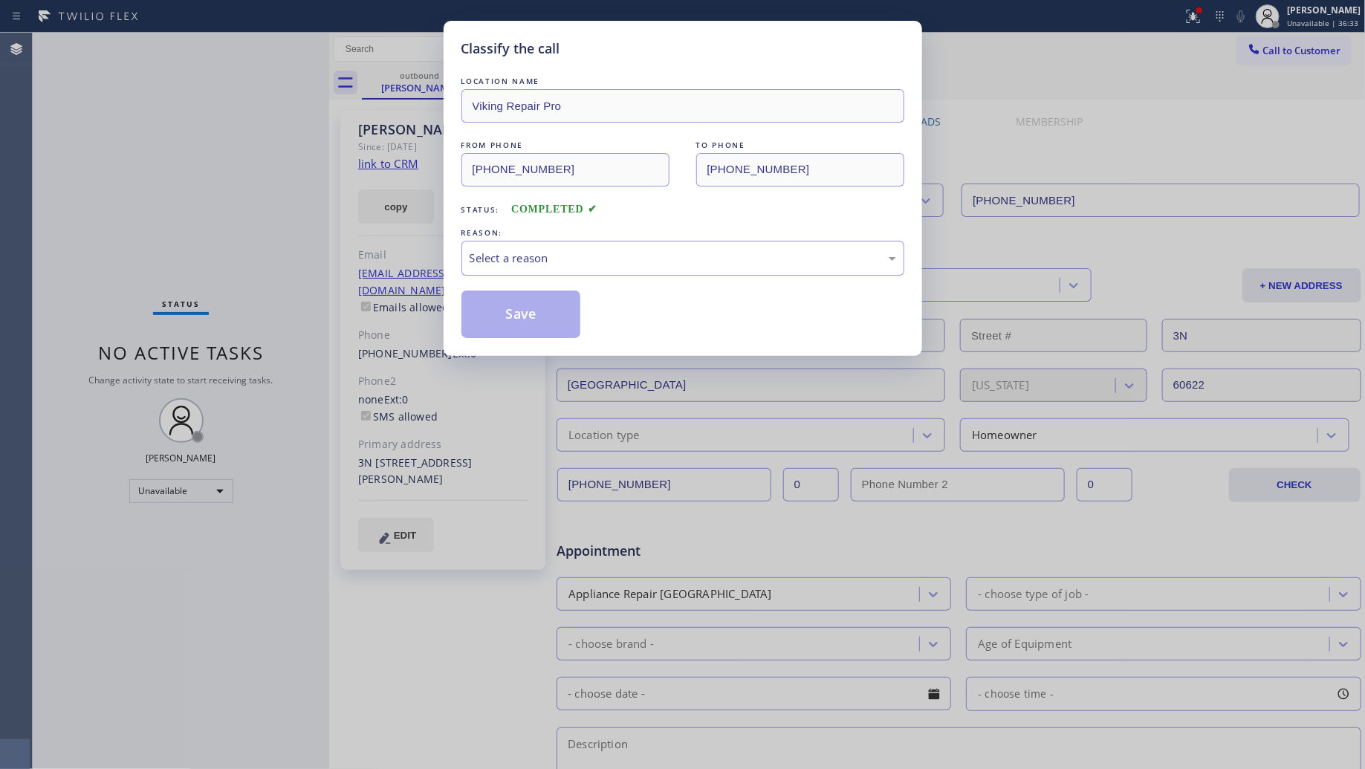
click at [604, 281] on div "LOCATION NAME Viking Repair Pro FROM PHONE [PHONE_NUMBER] TO PHONE [PHONE_NUMBE…" at bounding box center [682, 206] width 443 height 265
click at [584, 262] on div "Select a reason" at bounding box center [683, 258] width 427 height 17
click at [487, 316] on button "Save" at bounding box center [521, 315] width 120 height 48
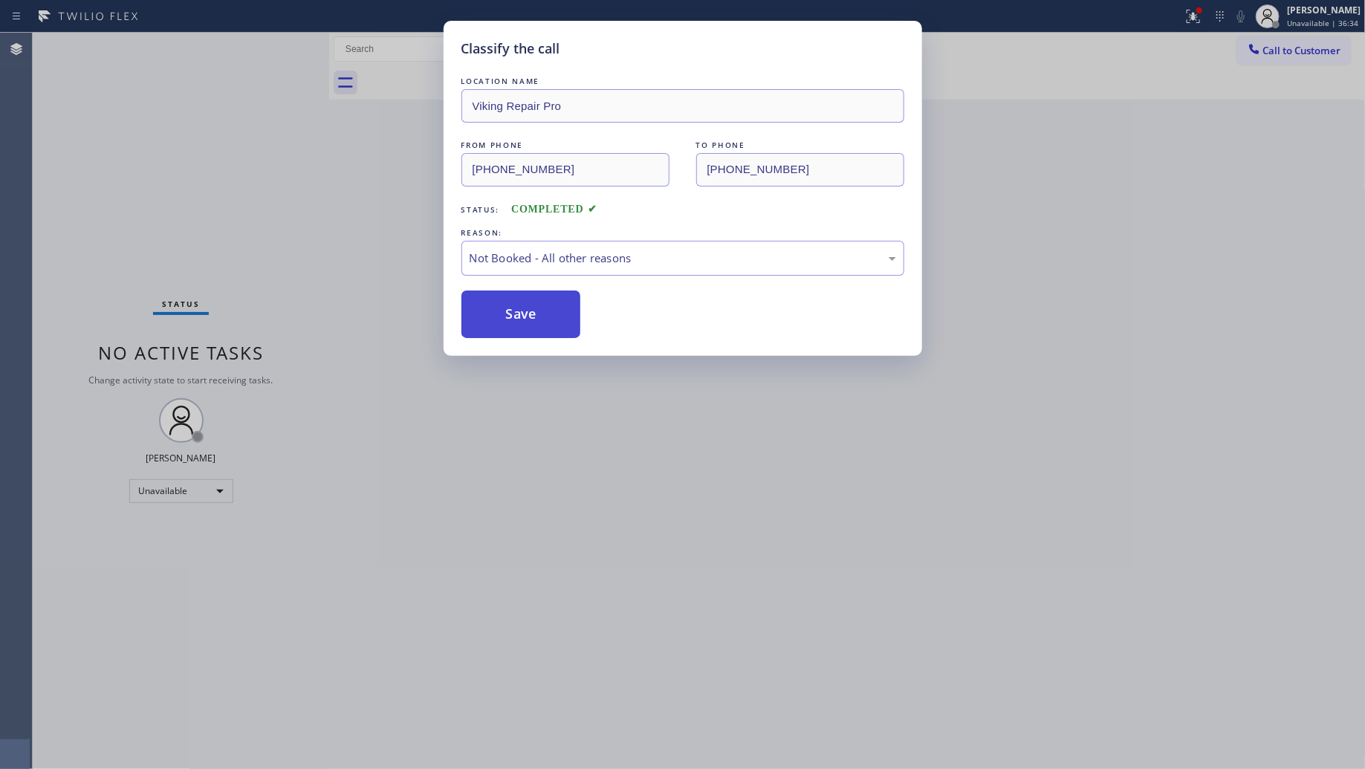
click at [488, 316] on button "Save" at bounding box center [521, 315] width 120 height 48
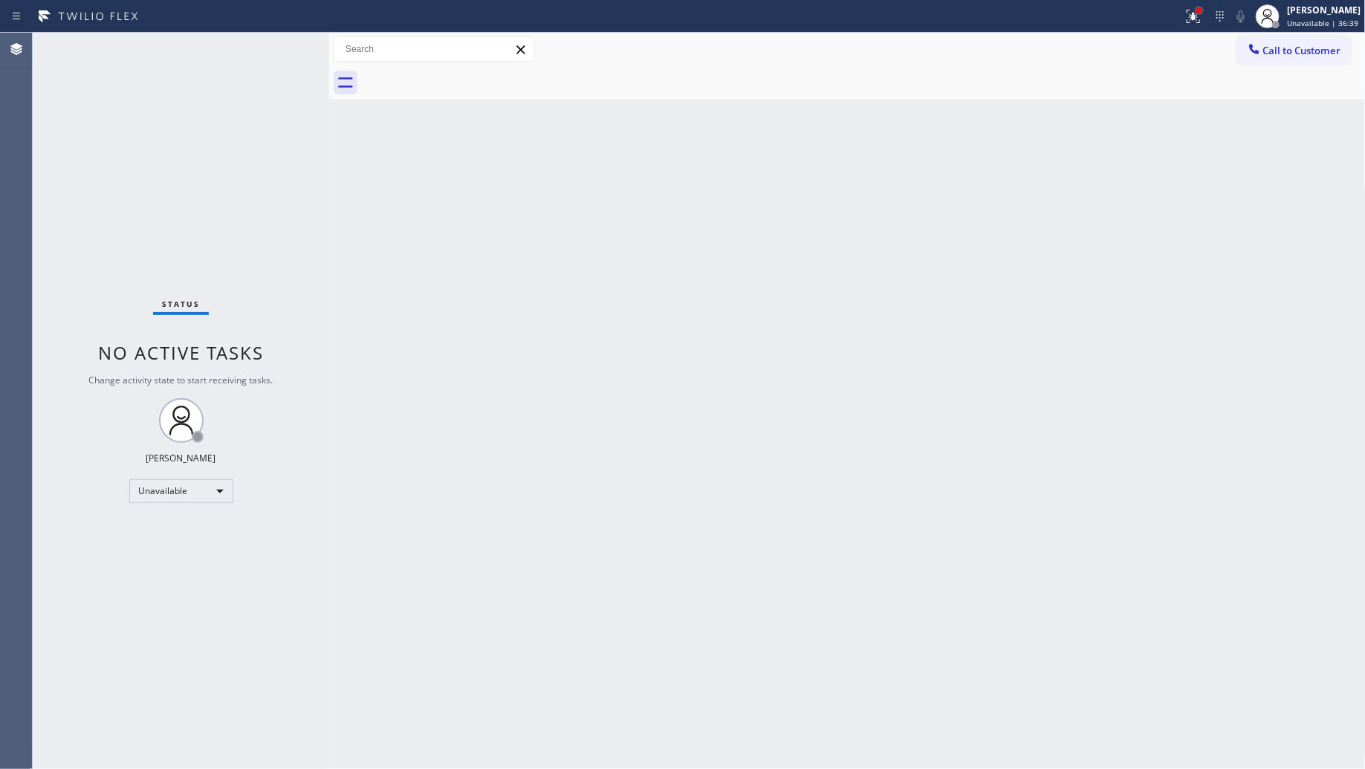
click at [1199, 13] on div at bounding box center [1199, 10] width 9 height 9
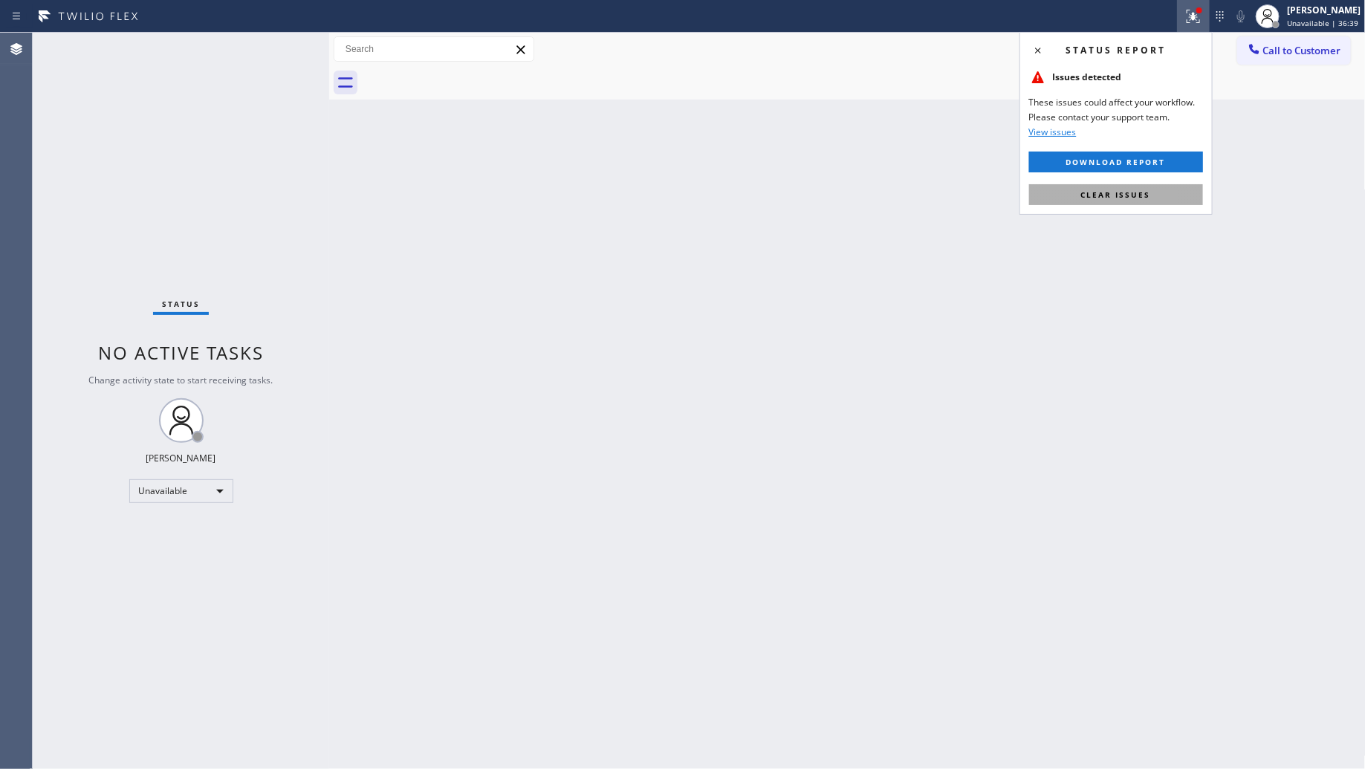
click at [1145, 195] on span "Clear issues" at bounding box center [1116, 194] width 70 height 10
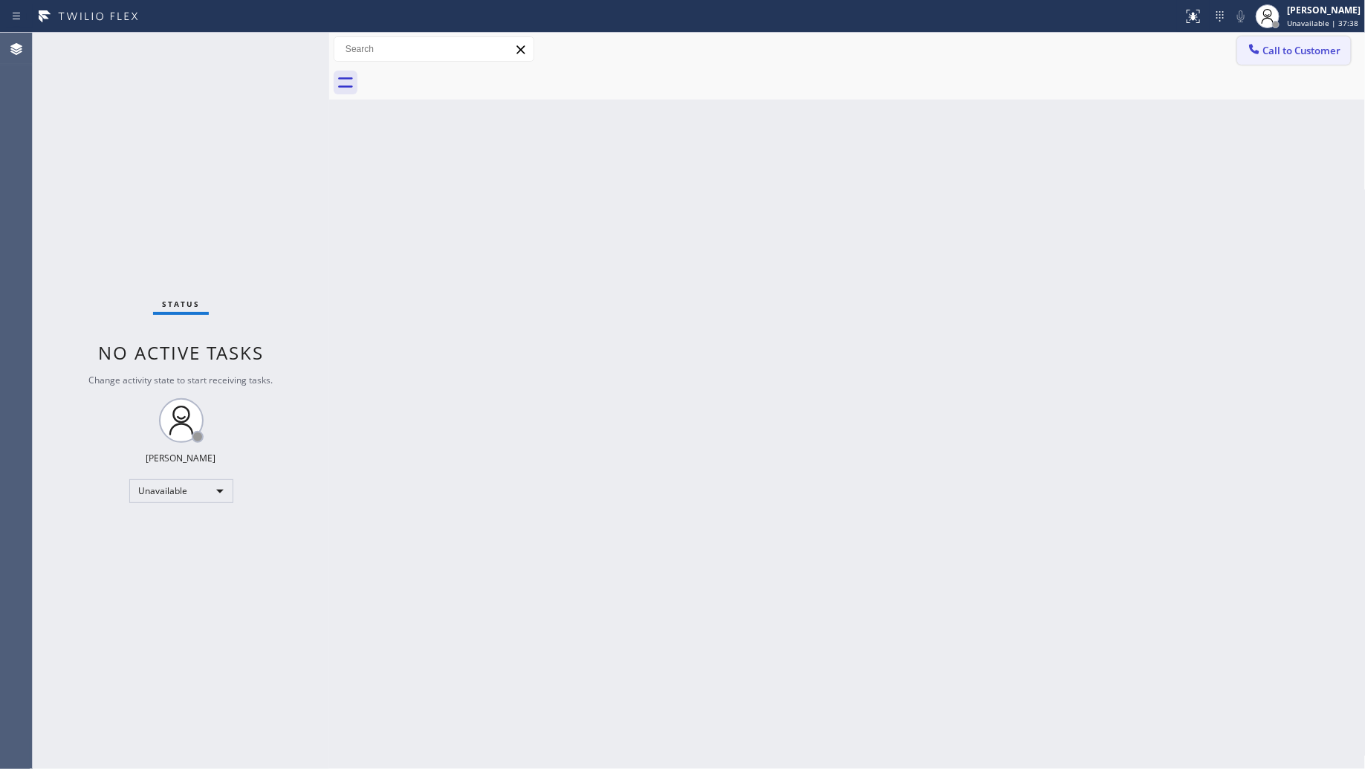
click at [1277, 58] on button "Call to Customer" at bounding box center [1294, 50] width 114 height 28
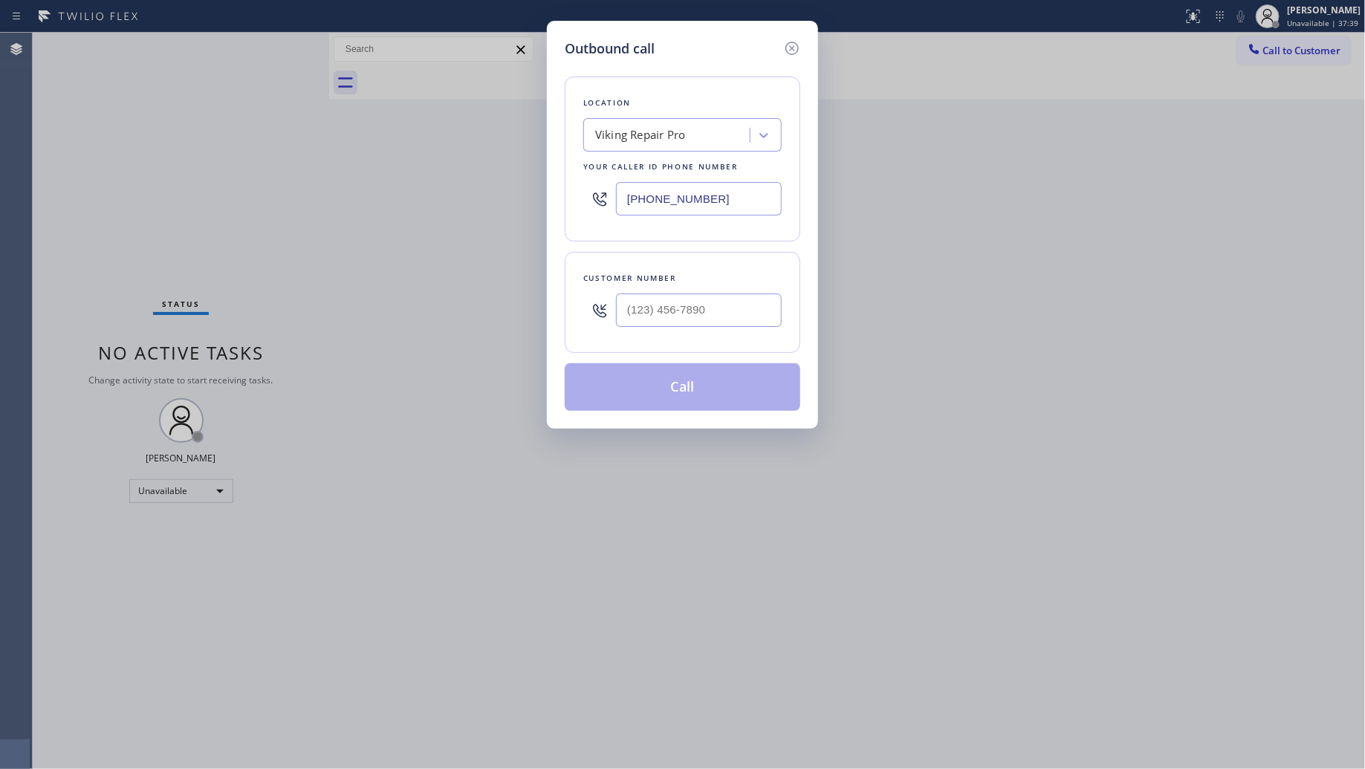
drag, startPoint x: 719, startPoint y: 197, endPoint x: 559, endPoint y: 191, distance: 160.6
click at [559, 191] on div "Outbound call Location Viking Repair Pro Your caller id phone number [PHONE_NUM…" at bounding box center [682, 225] width 271 height 408
paste input "66) 878-8591"
type input "[PHONE_NUMBER]"
click at [678, 316] on input "(___) ___-____" at bounding box center [699, 310] width 166 height 33
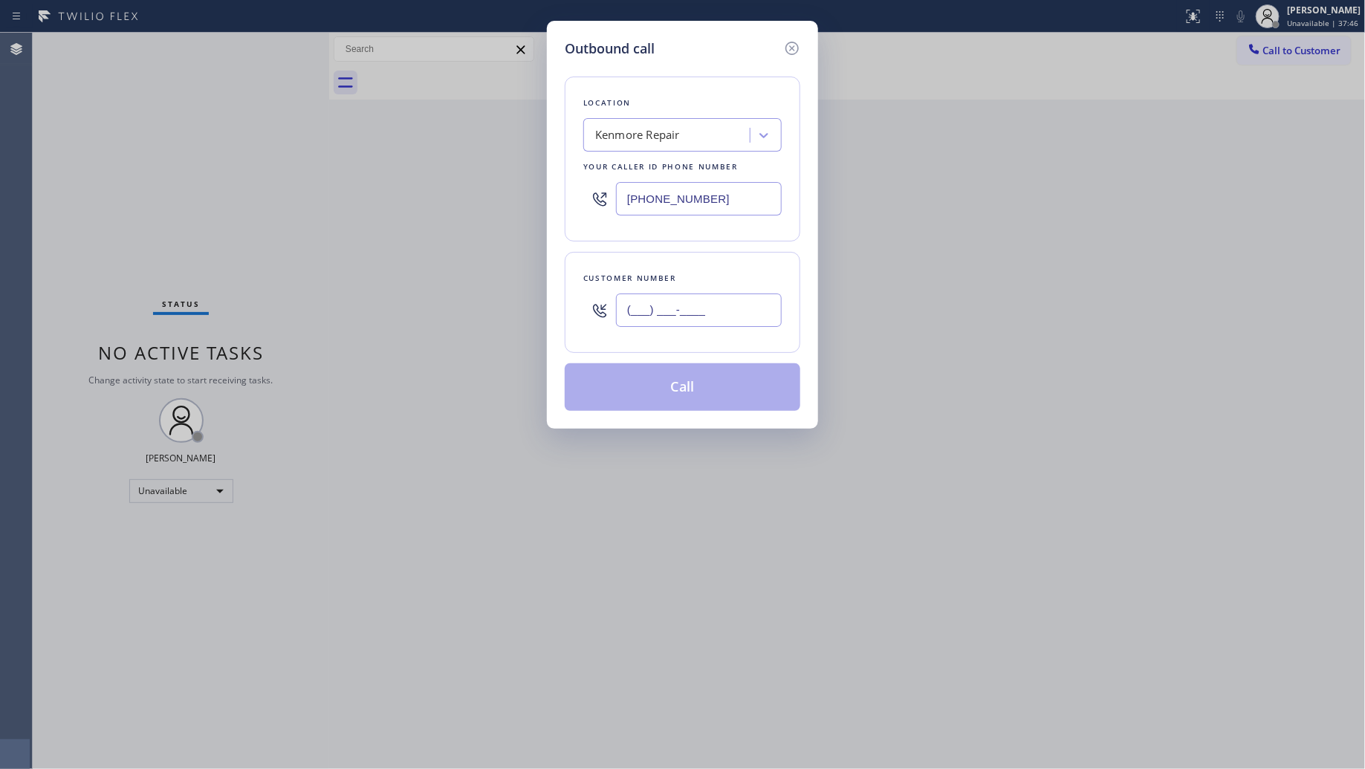
paste input "206) 972-1841"
type input "[PHONE_NUMBER]"
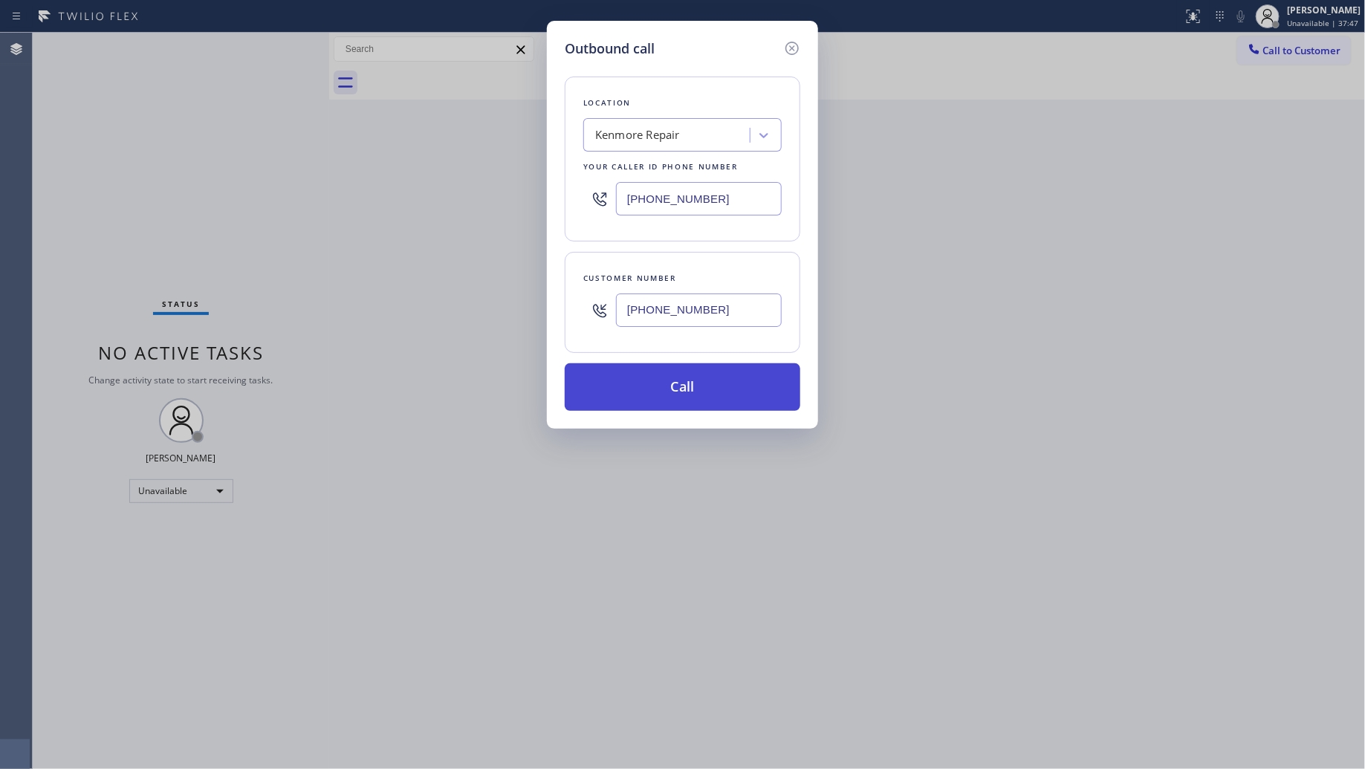
click at [672, 395] on button "Call" at bounding box center [683, 387] width 236 height 48
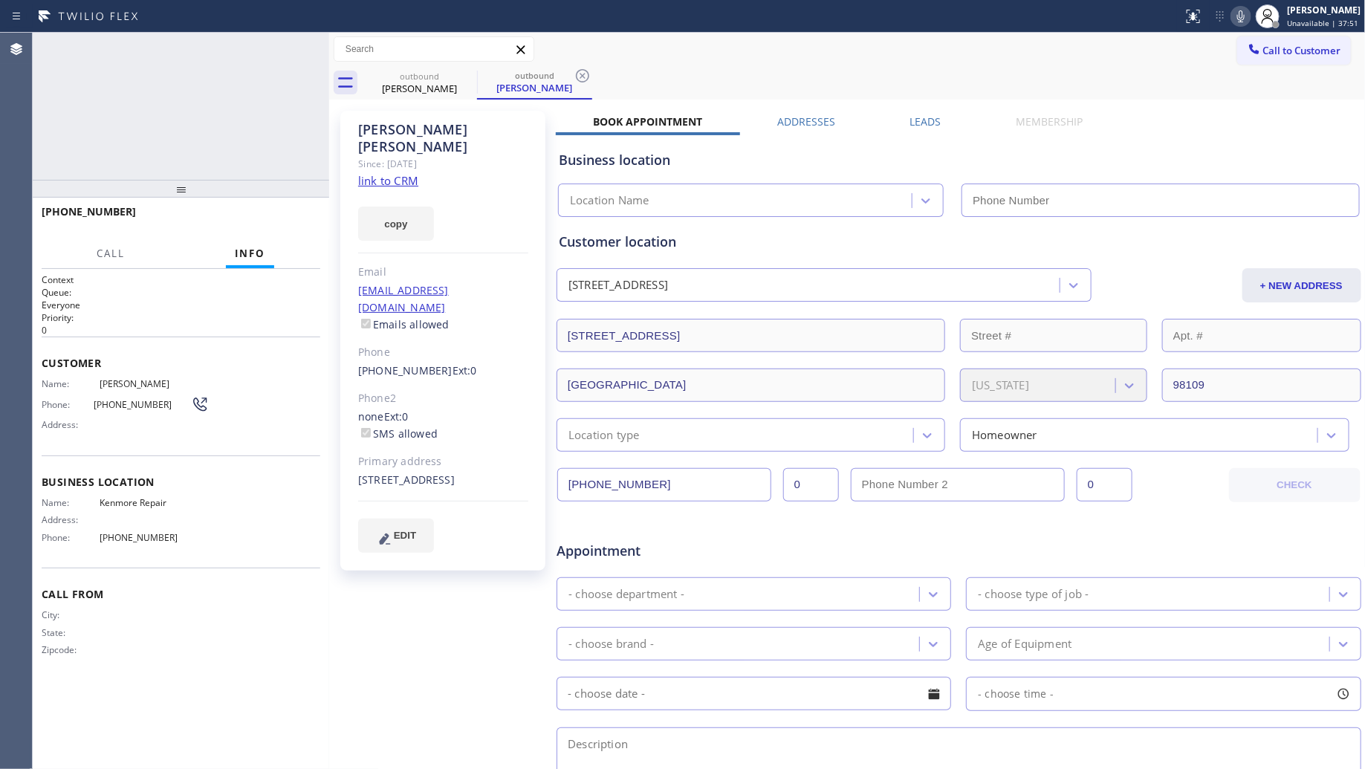
type input "[PHONE_NUMBER]"
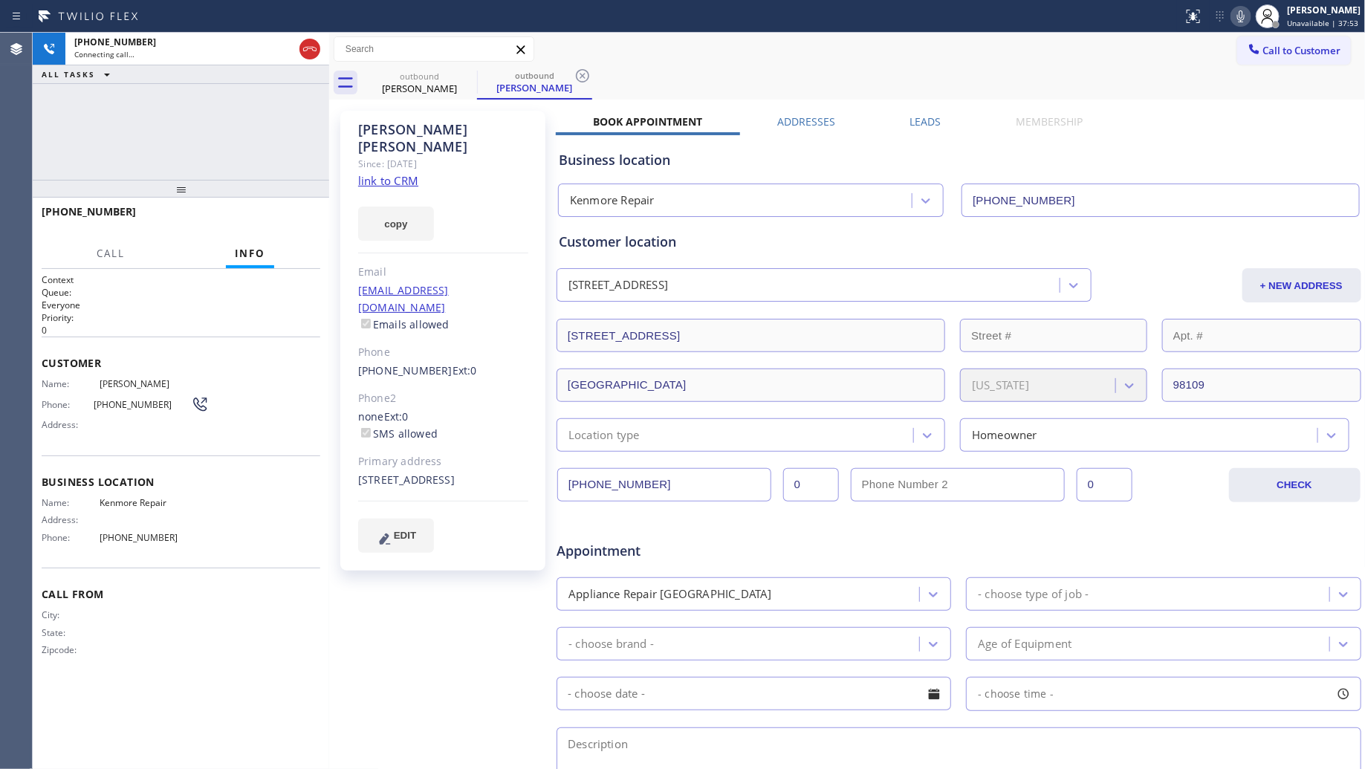
drag, startPoint x: 873, startPoint y: 62, endPoint x: 848, endPoint y: 65, distance: 25.5
click at [872, 62] on div "Call to Customer Outbound call Location [GEOGRAPHIC_DATA] Repair Your caller id…" at bounding box center [847, 49] width 1037 height 26
click at [582, 71] on icon at bounding box center [583, 76] width 18 height 18
click at [617, 68] on div "outbound [PERSON_NAME]" at bounding box center [864, 82] width 1004 height 33
click at [137, 242] on div "Call Info" at bounding box center [181, 254] width 279 height 30
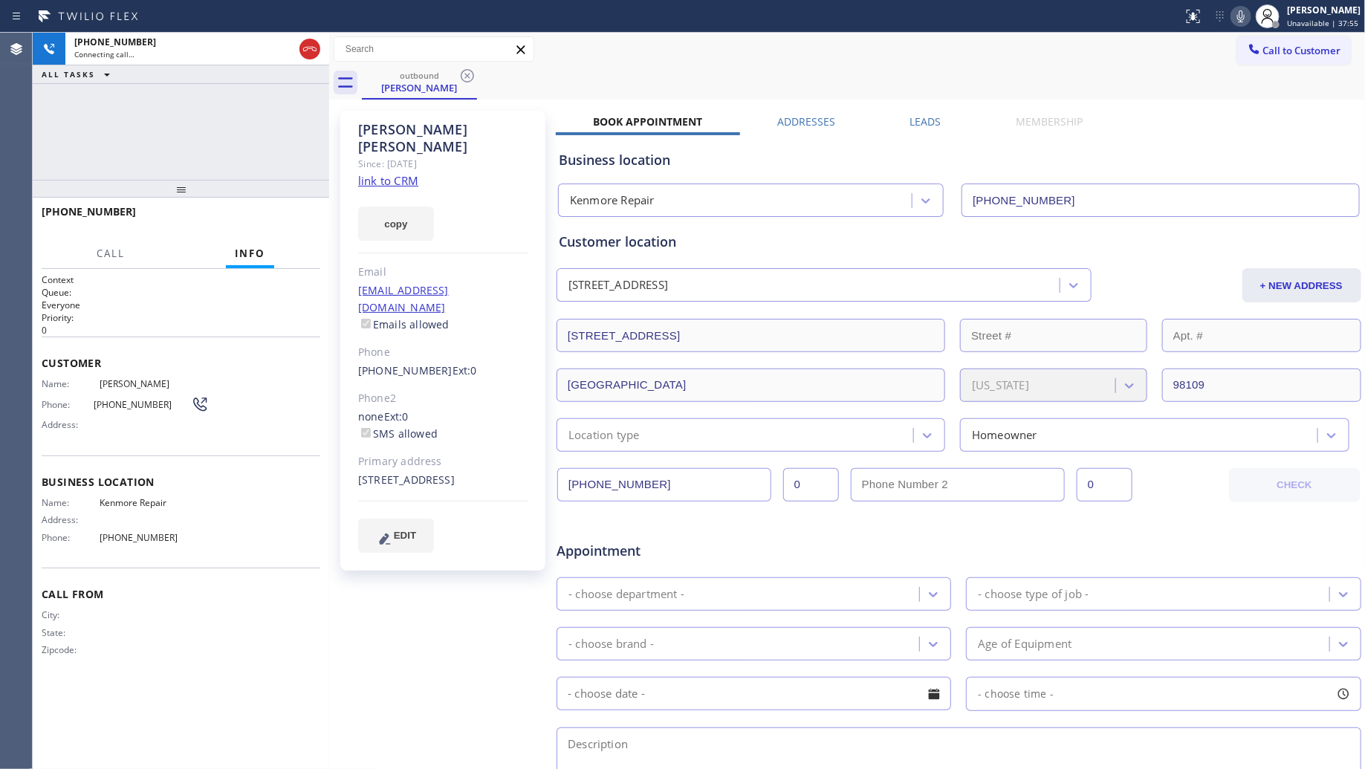
click at [172, 149] on div "[PHONE_NUMBER] Connecting call… ALL TASKS ALL TASKS ACTIVE TASKS TASKS IN WRAP …" at bounding box center [181, 106] width 296 height 147
click at [303, 50] on icon at bounding box center [309, 49] width 13 height 4
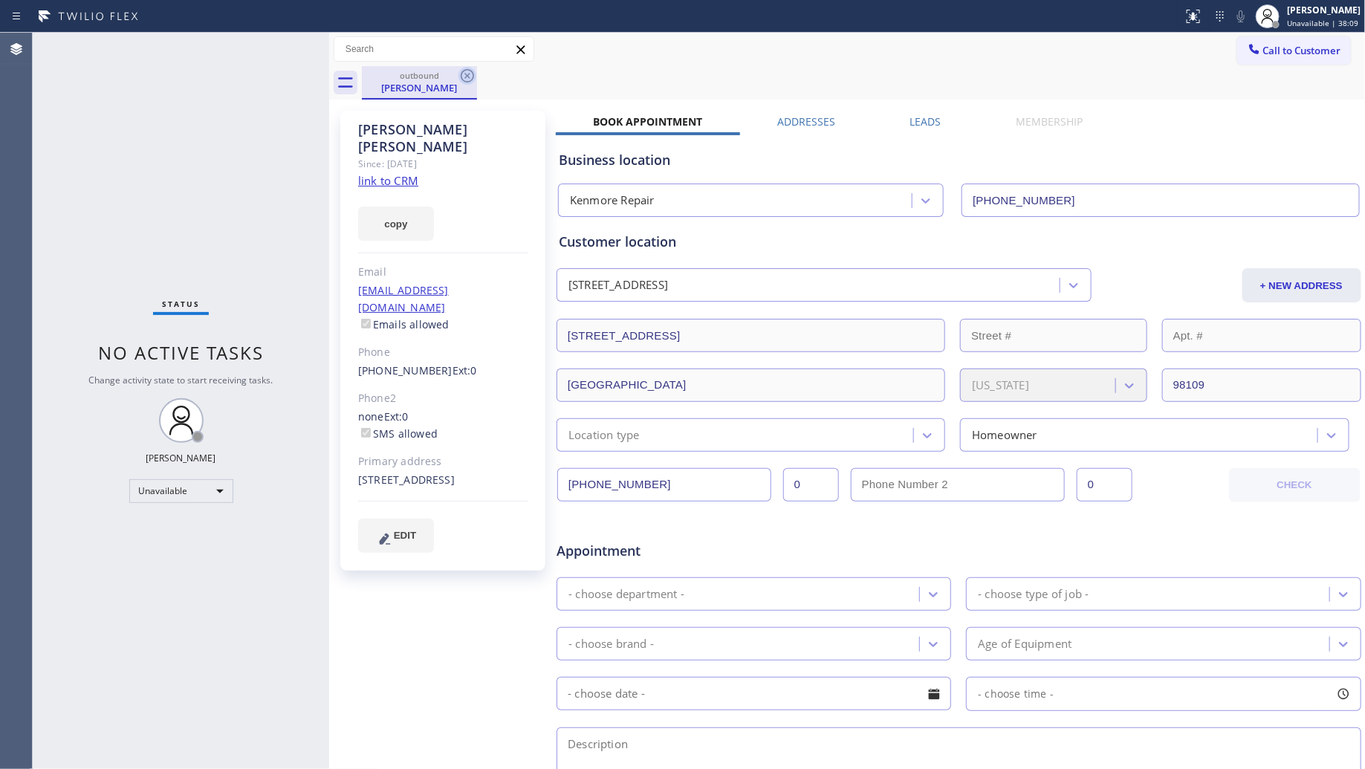
click at [461, 72] on icon at bounding box center [467, 75] width 13 height 13
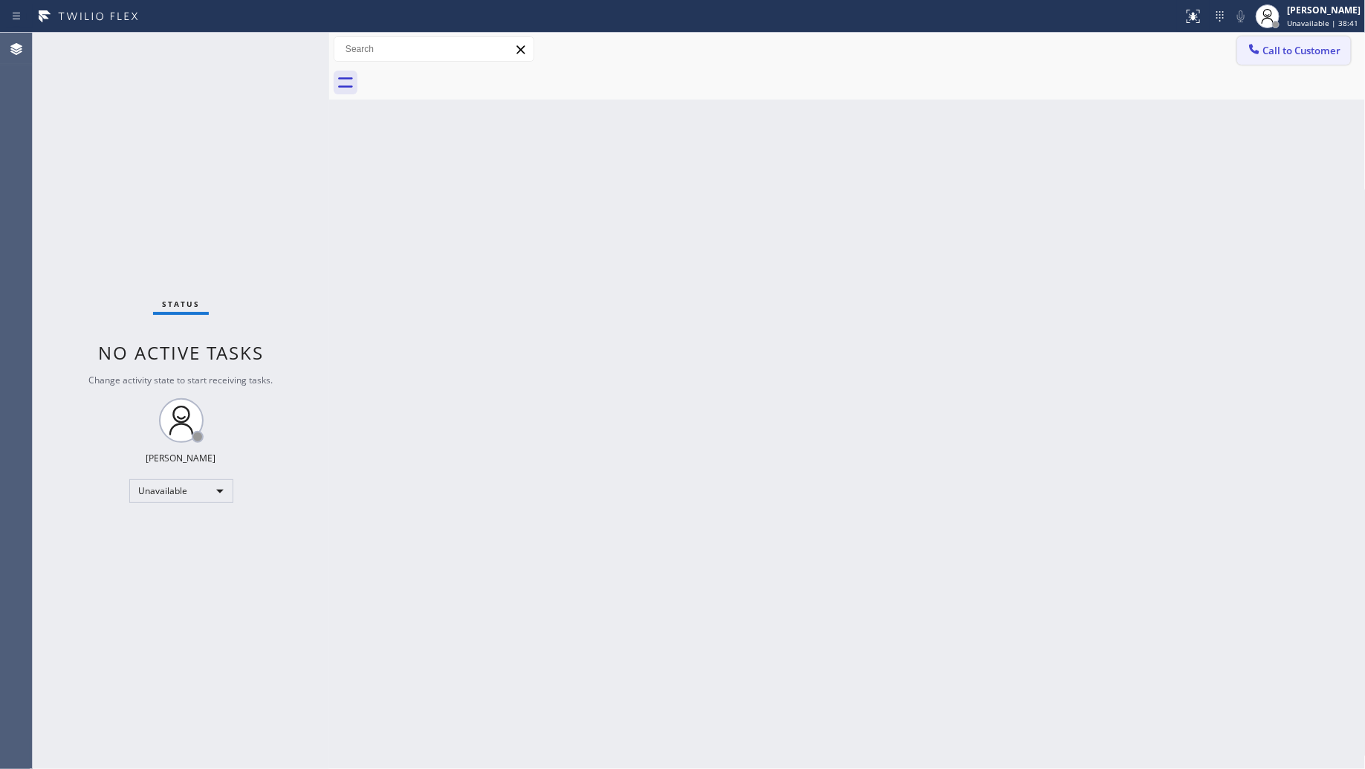
click at [1265, 47] on span "Call to Customer" at bounding box center [1302, 50] width 78 height 13
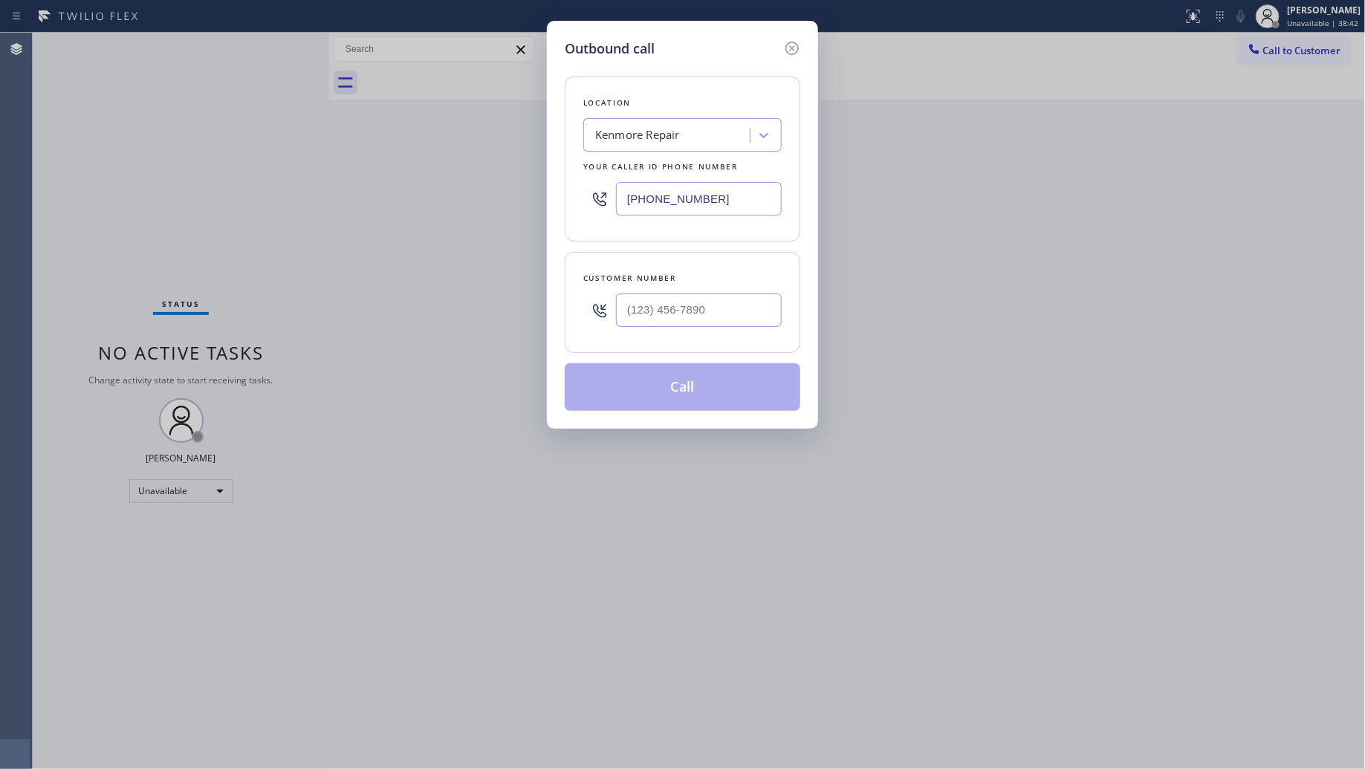
drag, startPoint x: 723, startPoint y: 193, endPoint x: 520, endPoint y: 176, distance: 203.6
click at [529, 194] on div "Outbound call Location [GEOGRAPHIC_DATA] Repair Your caller id phone number [PH…" at bounding box center [682, 384] width 1365 height 769
paste input "424) 421-2429"
type input "[PHONE_NUMBER]"
click at [695, 318] on input "(___) ___-____" at bounding box center [699, 310] width 166 height 33
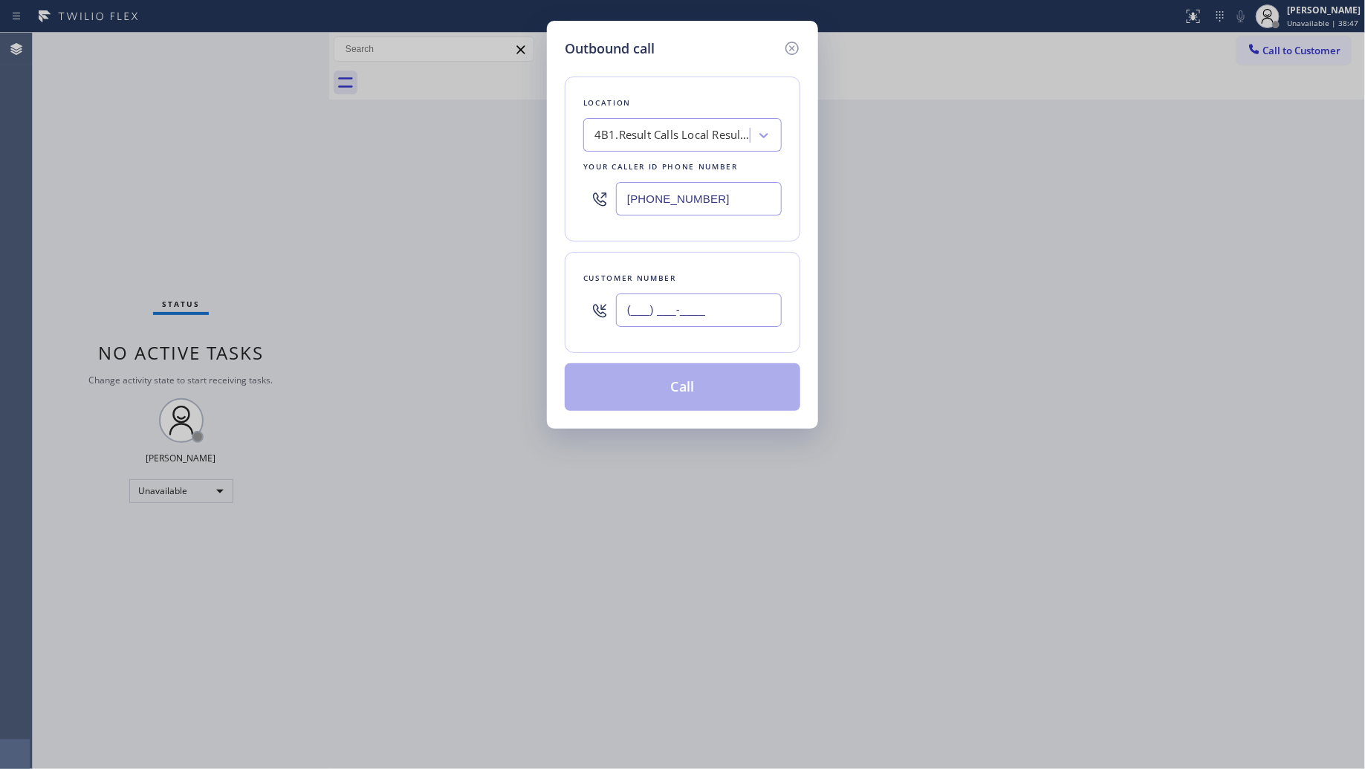
paste input "617) 331-7003"
type input "[PHONE_NUMBER]"
click at [672, 383] on button "Call" at bounding box center [683, 387] width 236 height 48
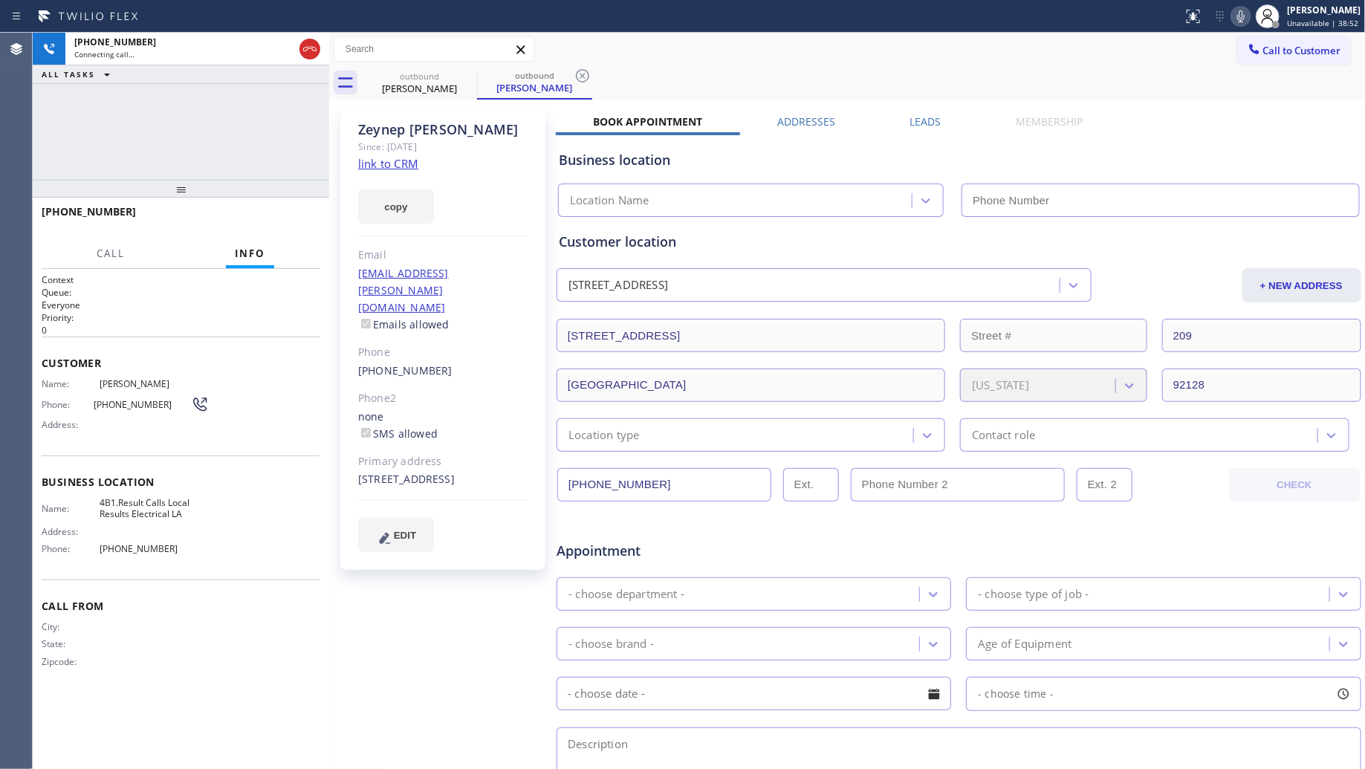
type input "[PHONE_NUMBER]"
click at [583, 76] on icon at bounding box center [582, 75] width 13 height 13
drag, startPoint x: 583, startPoint y: 75, endPoint x: 562, endPoint y: 79, distance: 21.9
click at [580, 80] on div "outbound [PERSON_NAME]" at bounding box center [864, 82] width 1004 height 33
click at [201, 121] on div "[PHONE_NUMBER] Connecting call… ALL TASKS ALL TASKS ACTIVE TASKS TASKS IN WRAP …" at bounding box center [181, 106] width 296 height 147
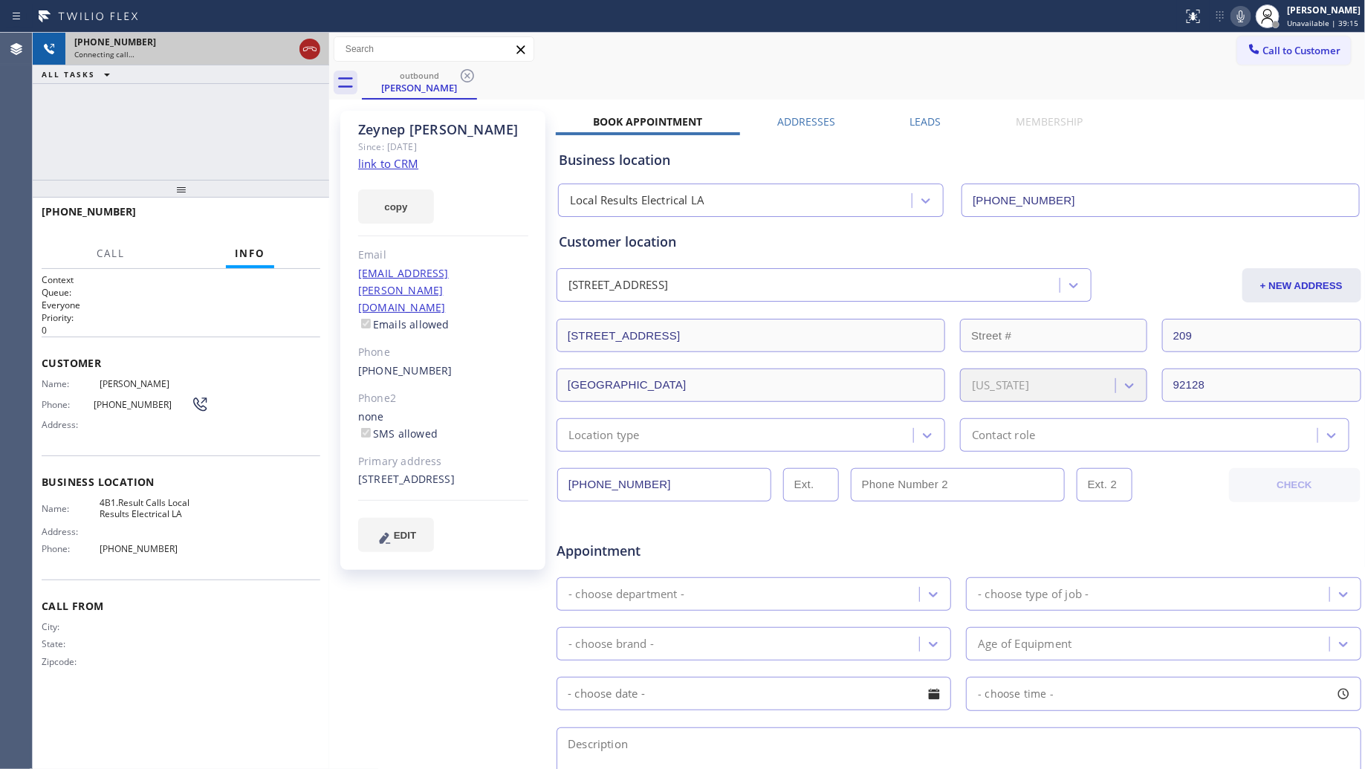
click at [305, 52] on icon at bounding box center [310, 49] width 18 height 18
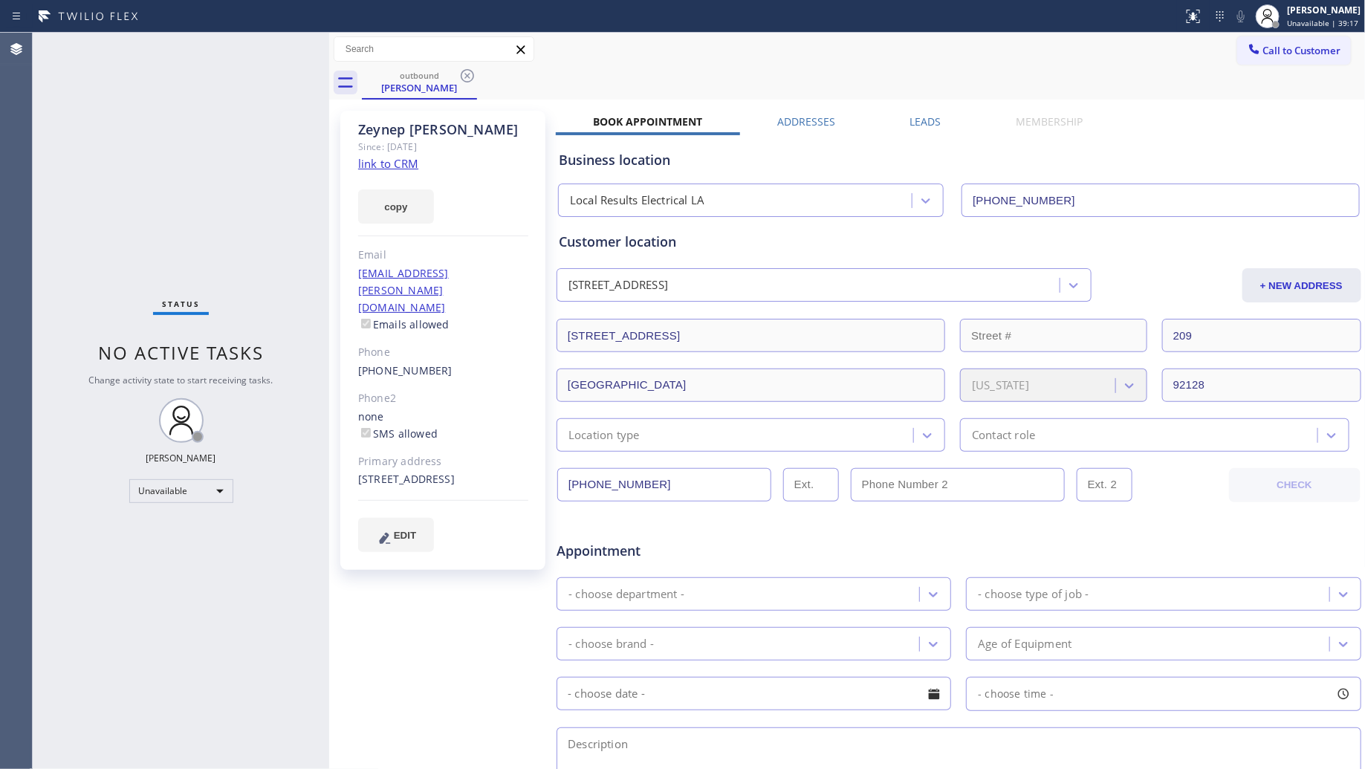
click at [466, 71] on icon at bounding box center [467, 76] width 18 height 18
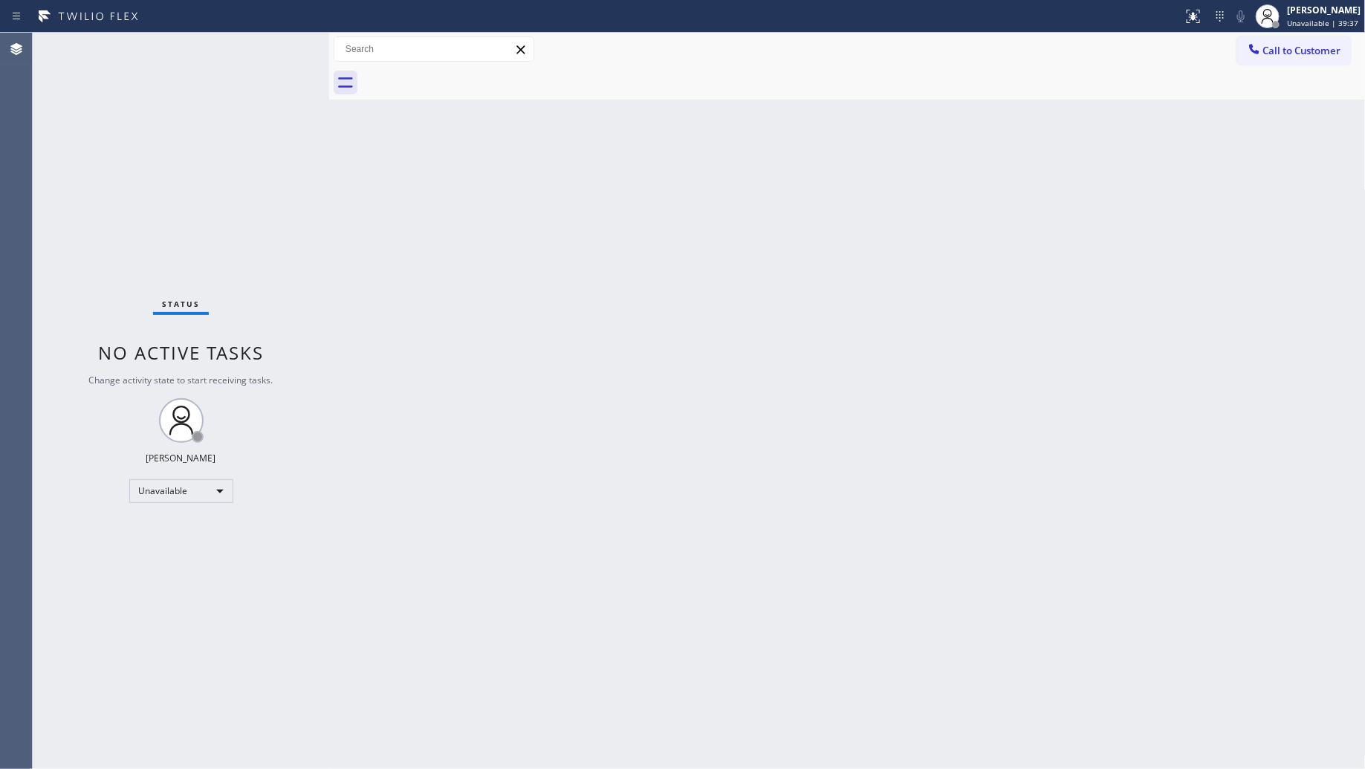
click at [1314, 68] on div at bounding box center [864, 82] width 1004 height 33
click at [1280, 54] on span "Call to Customer" at bounding box center [1302, 50] width 78 height 13
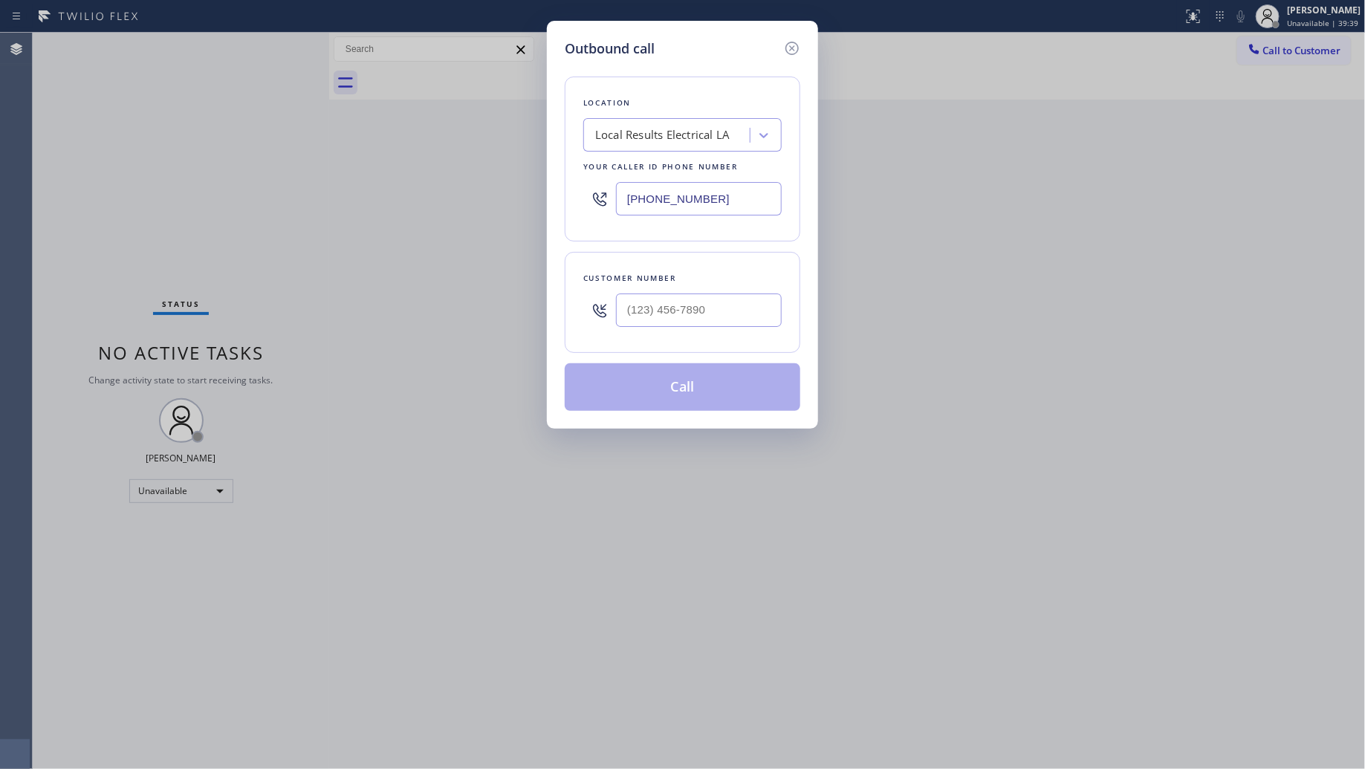
drag, startPoint x: 744, startPoint y: 195, endPoint x: 547, endPoint y: 195, distance: 196.9
click at [547, 195] on div "Outbound call Location Local Results Electrical LA Your caller id phone number …" at bounding box center [682, 225] width 271 height 408
paste input "310) 388-406"
type input "[PHONE_NUMBER]"
click at [733, 314] on input "(___) ___-____" at bounding box center [699, 310] width 166 height 33
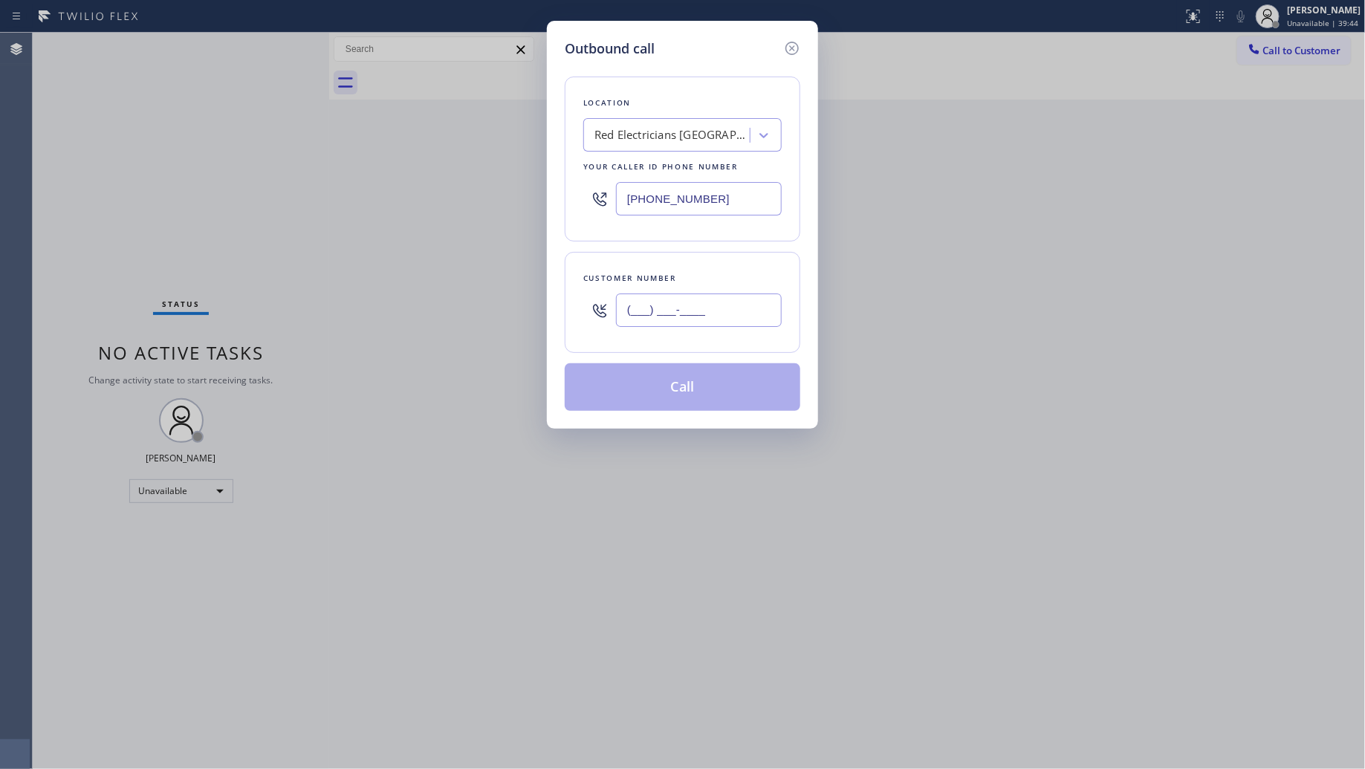
paste input "310) 573-8787"
type input "[PHONE_NUMBER]"
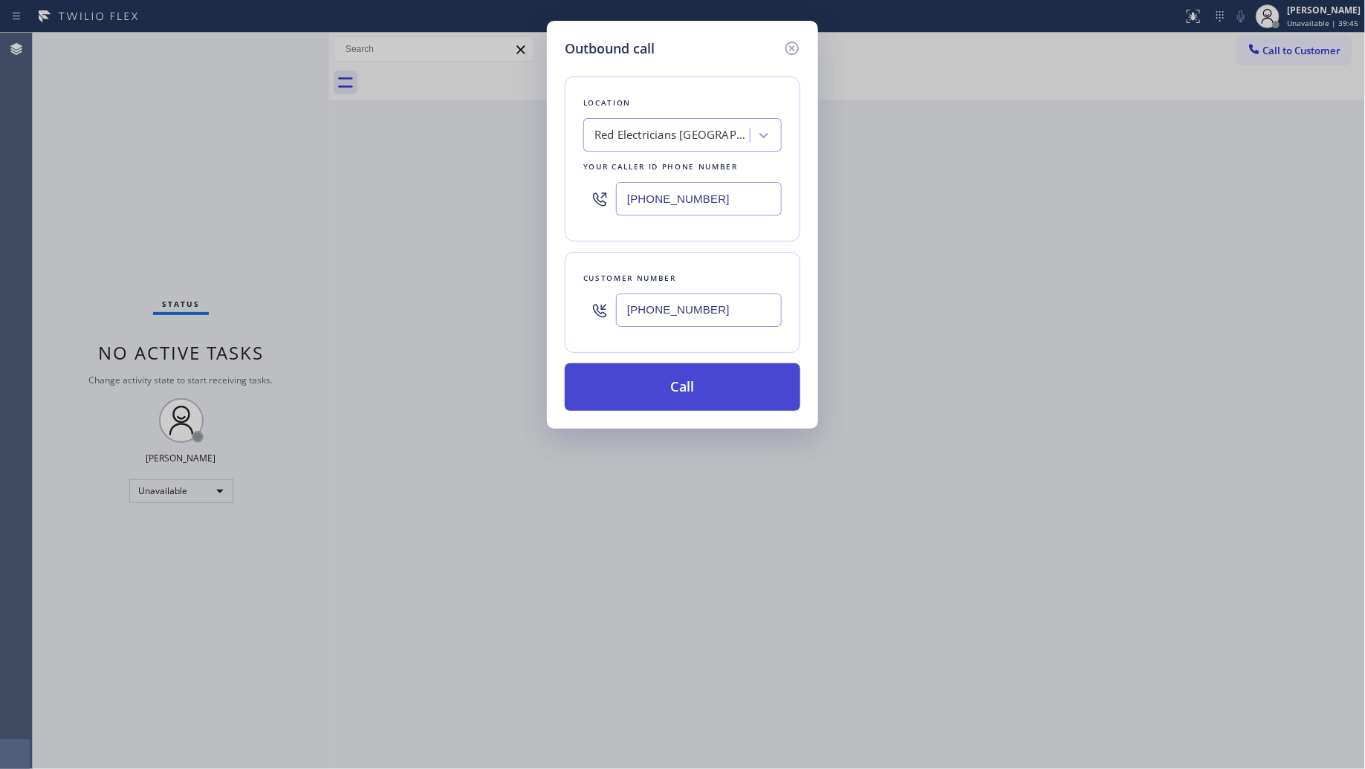
click at [678, 402] on button "Call" at bounding box center [683, 387] width 236 height 48
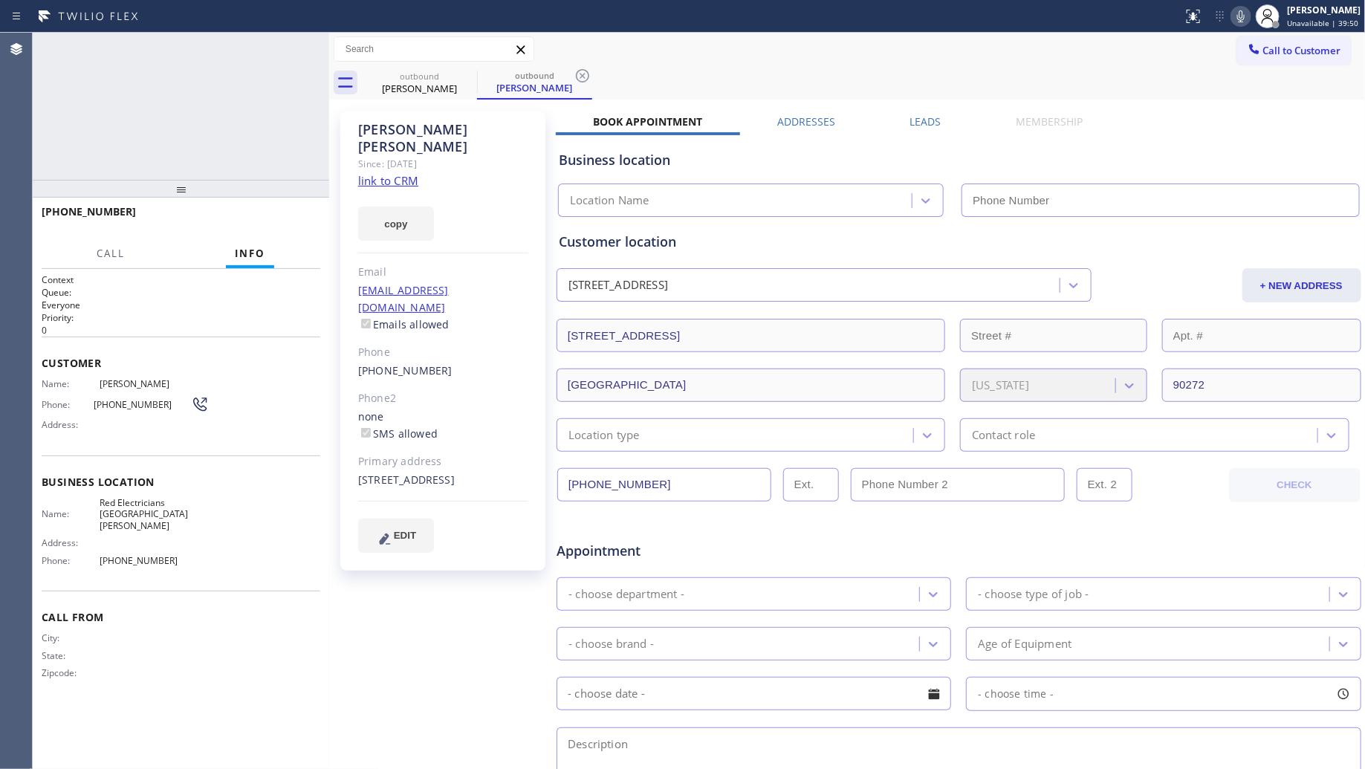
type input "[PHONE_NUMBER]"
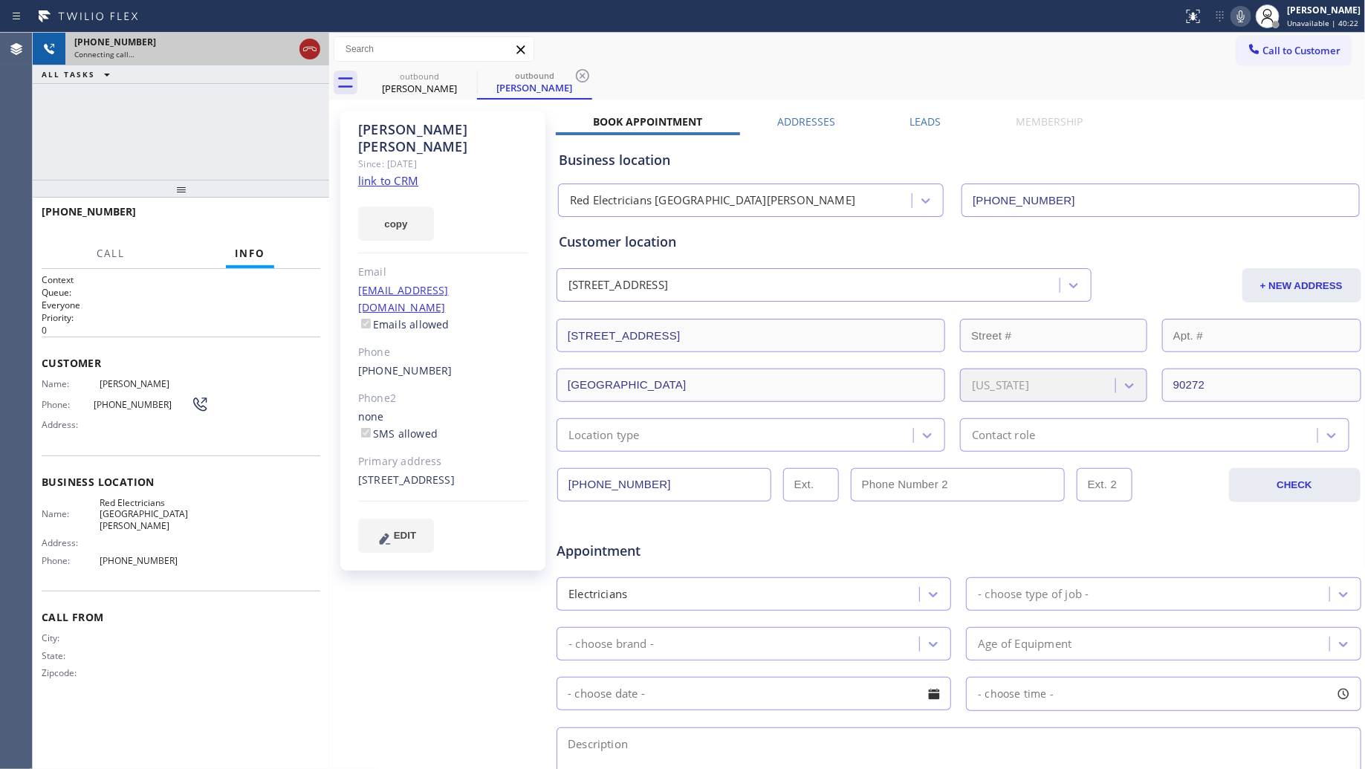
click at [307, 46] on icon at bounding box center [310, 49] width 18 height 18
click at [461, 88] on div "[PERSON_NAME]" at bounding box center [419, 88] width 112 height 13
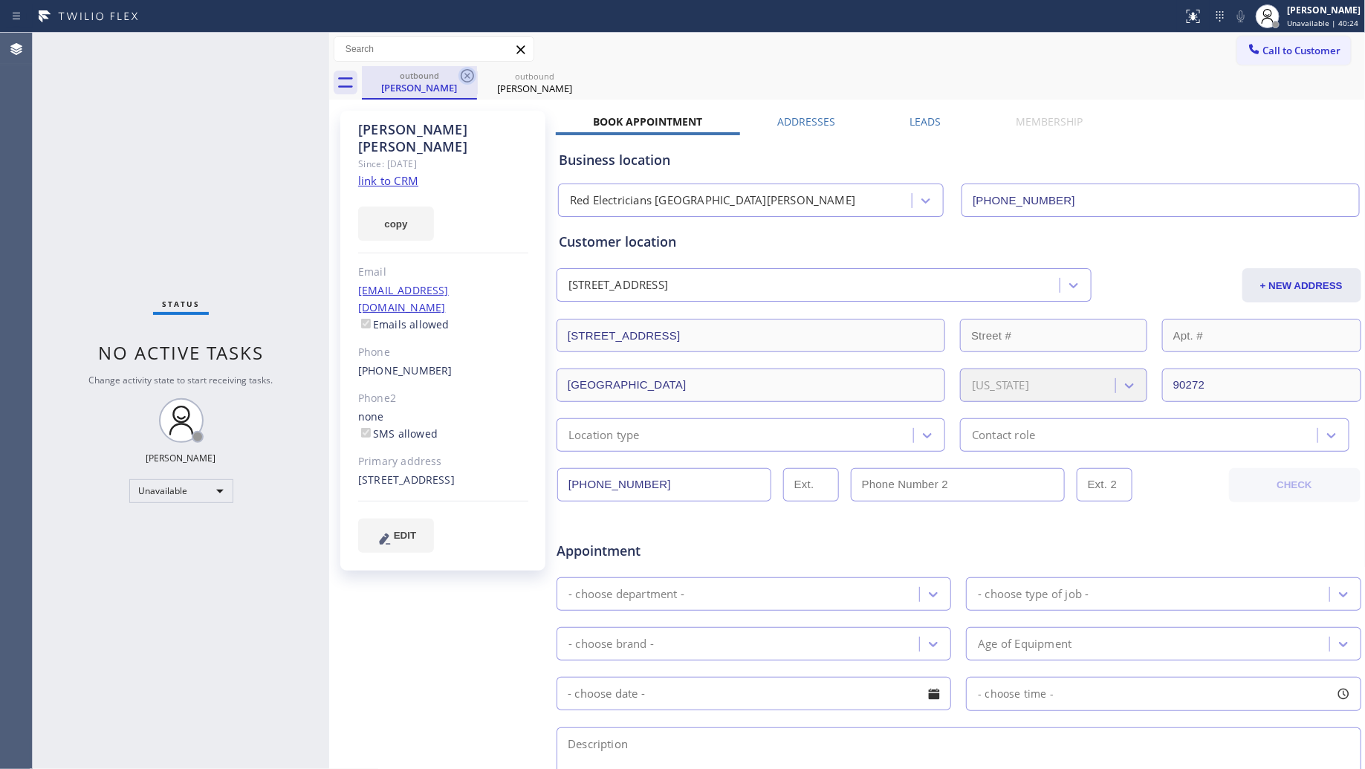
click at [463, 77] on icon at bounding box center [467, 76] width 18 height 18
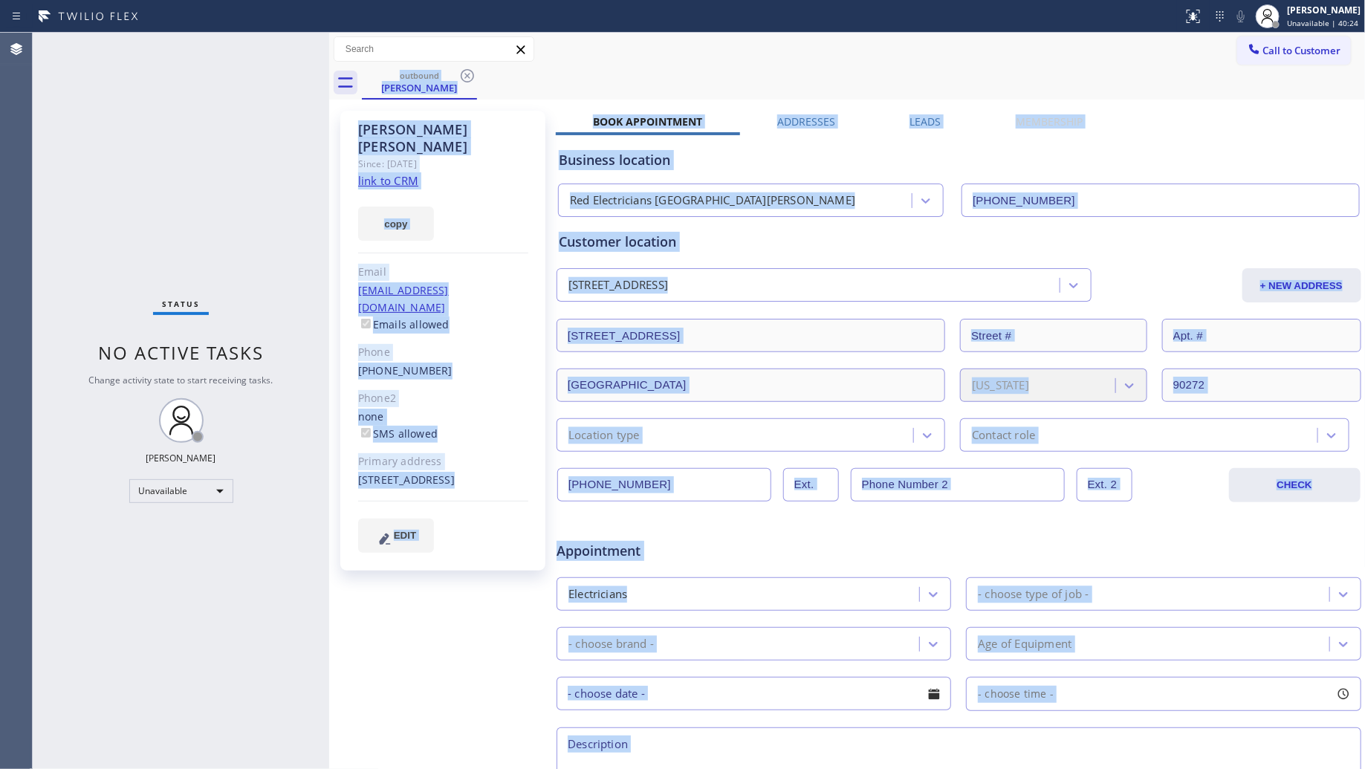
click at [467, 78] on div "outbound [PERSON_NAME]" at bounding box center [864, 82] width 1004 height 33
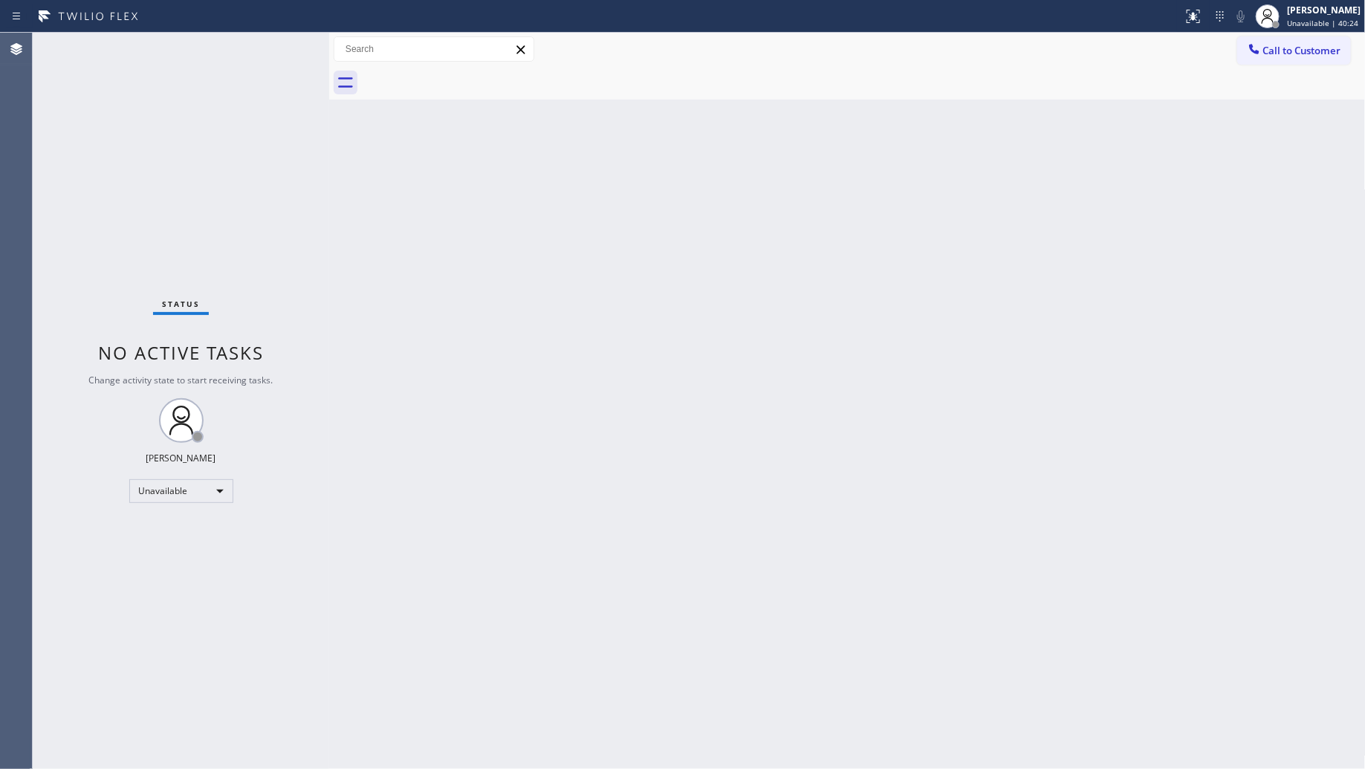
click at [468, 78] on div at bounding box center [864, 82] width 1004 height 33
drag, startPoint x: 1283, startPoint y: 53, endPoint x: 1053, endPoint y: 74, distance: 230.6
click at [1278, 54] on span "Call to Customer" at bounding box center [1302, 50] width 78 height 13
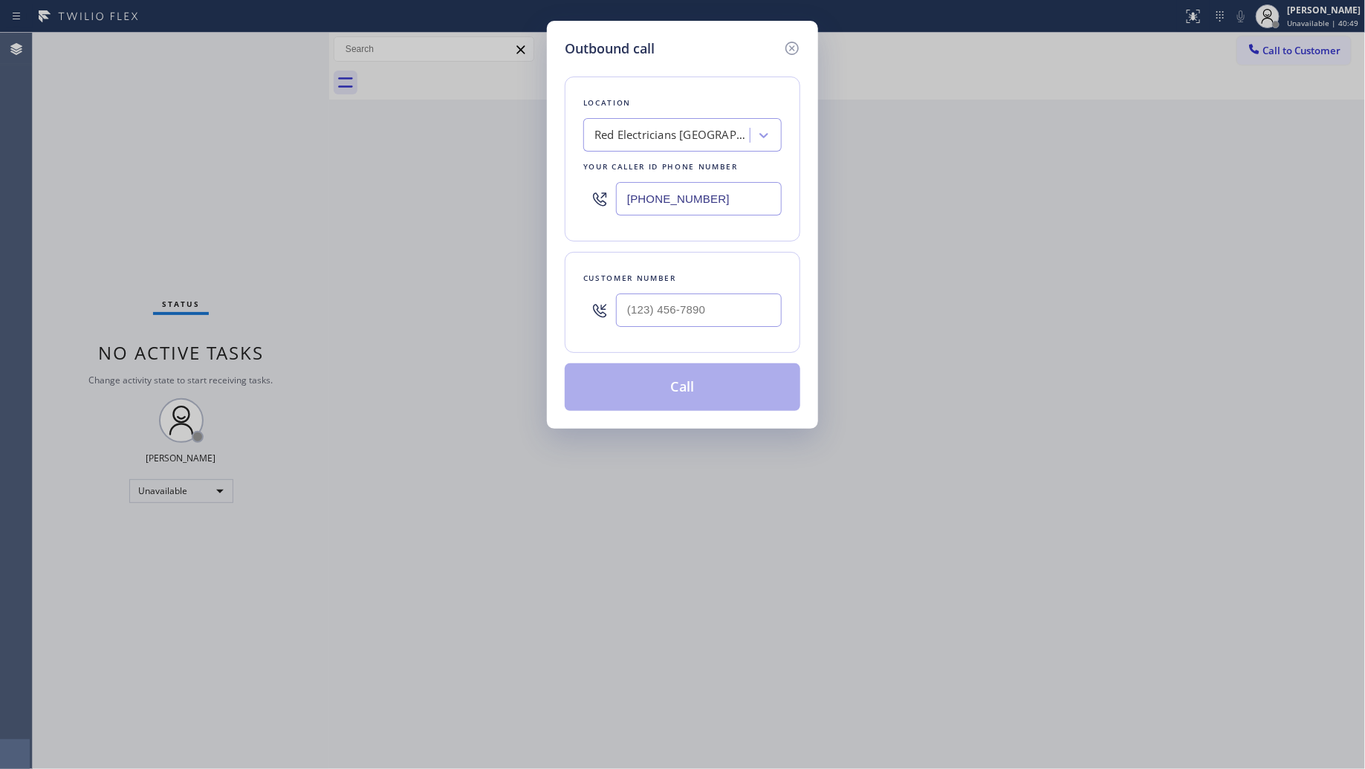
drag, startPoint x: 734, startPoint y: 195, endPoint x: 558, endPoint y: 216, distance: 177.3
click at [558, 216] on div "Outbound call Location Red Electricians [GEOGRAPHIC_DATA][PERSON_NAME] Your cal…" at bounding box center [682, 225] width 271 height 408
paste input "855) 731-4952"
type input "[PHONE_NUMBER]"
click at [708, 327] on div at bounding box center [699, 310] width 166 height 48
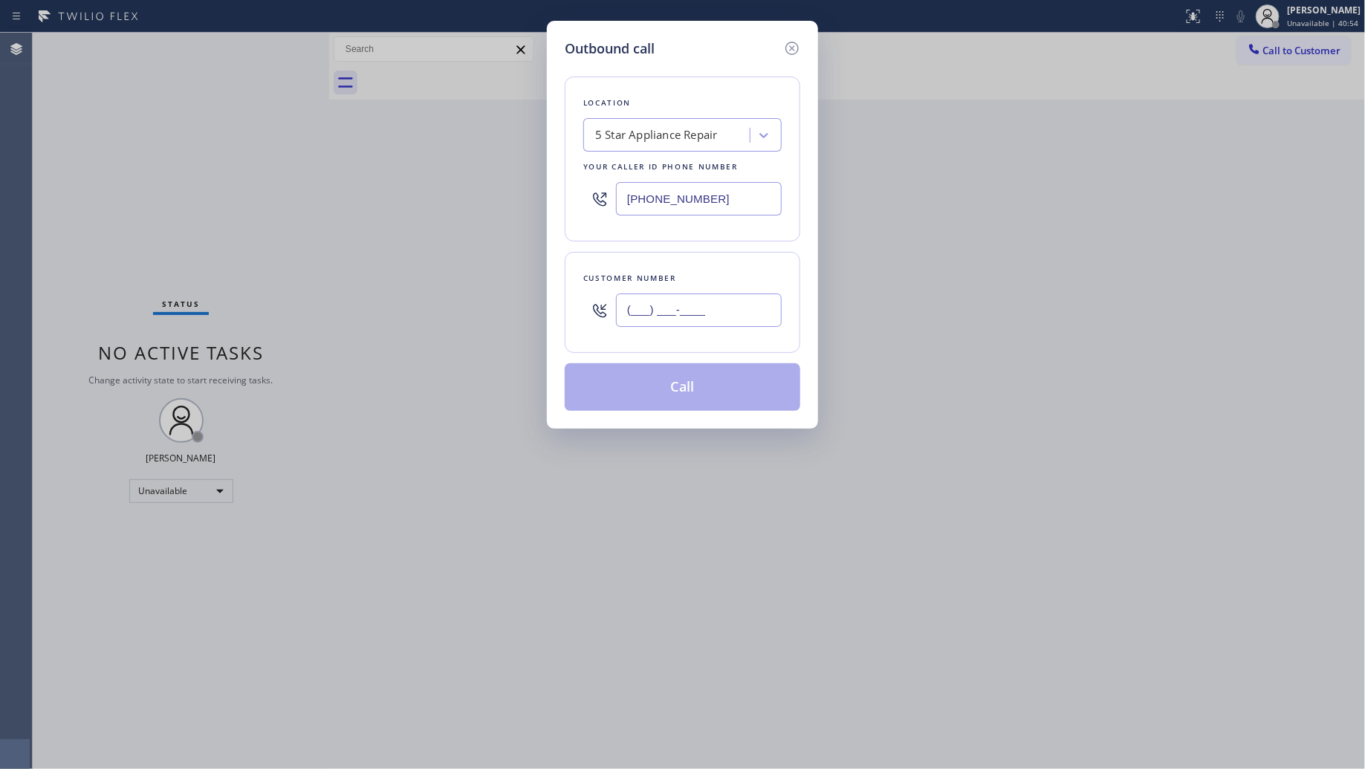
click at [729, 307] on input "(___) ___-____" at bounding box center [699, 310] width 166 height 33
paste input "818) 326-2661"
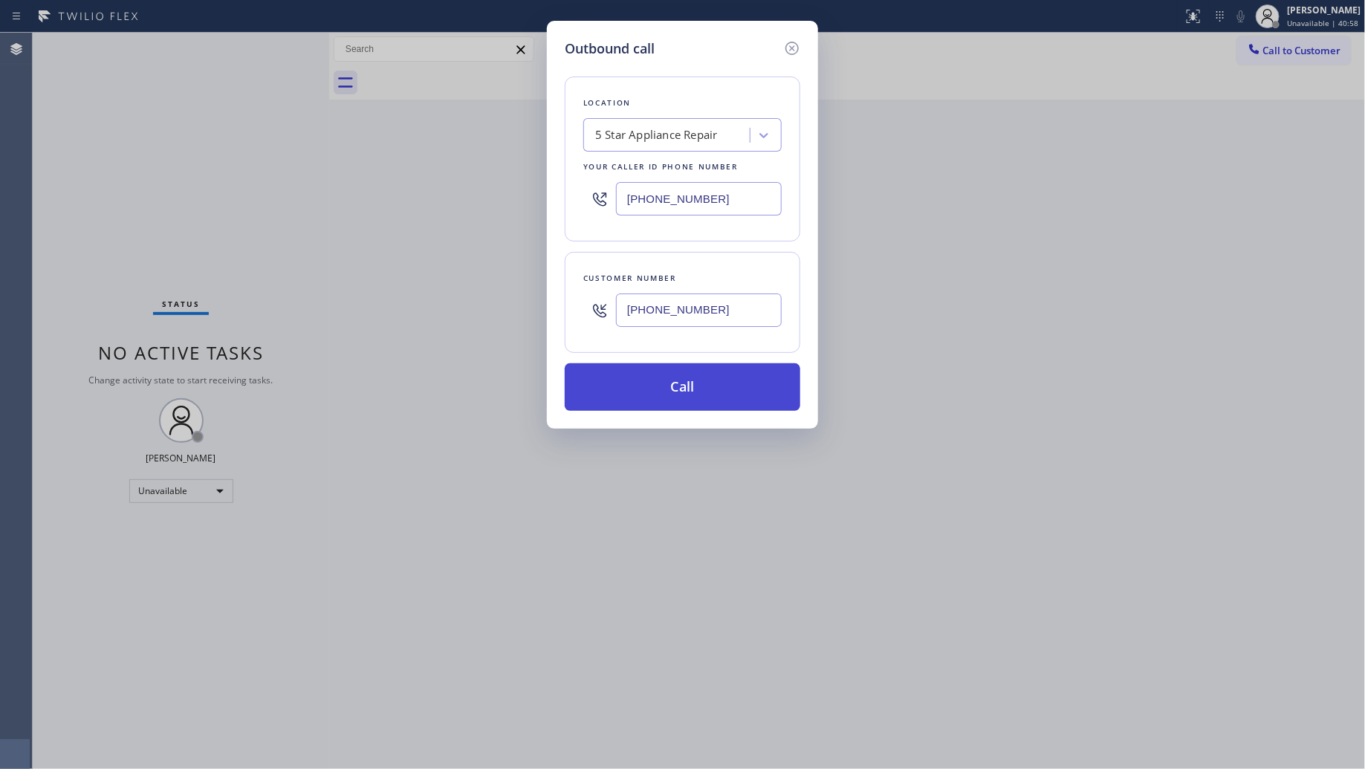
type input "[PHONE_NUMBER]"
click at [689, 380] on button "Call" at bounding box center [683, 387] width 236 height 48
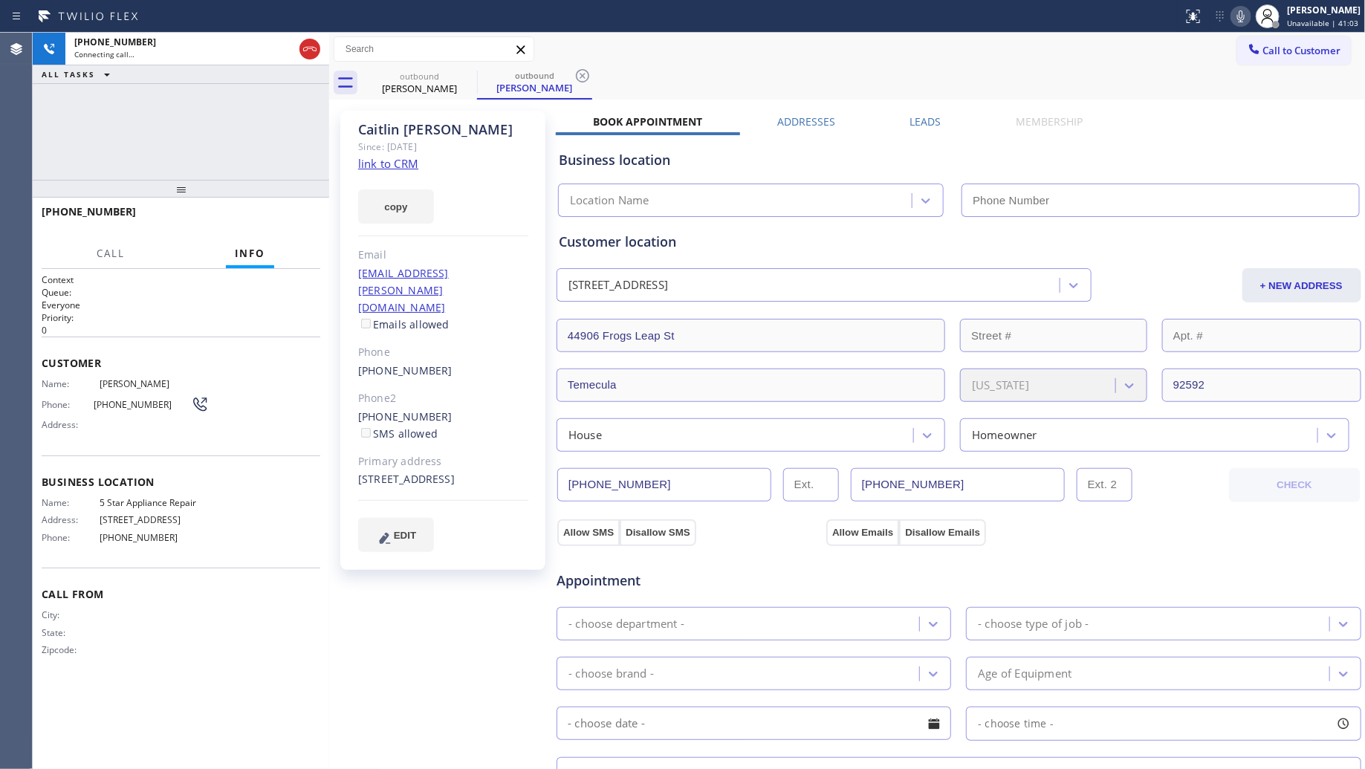
type input "[PHONE_NUMBER]"
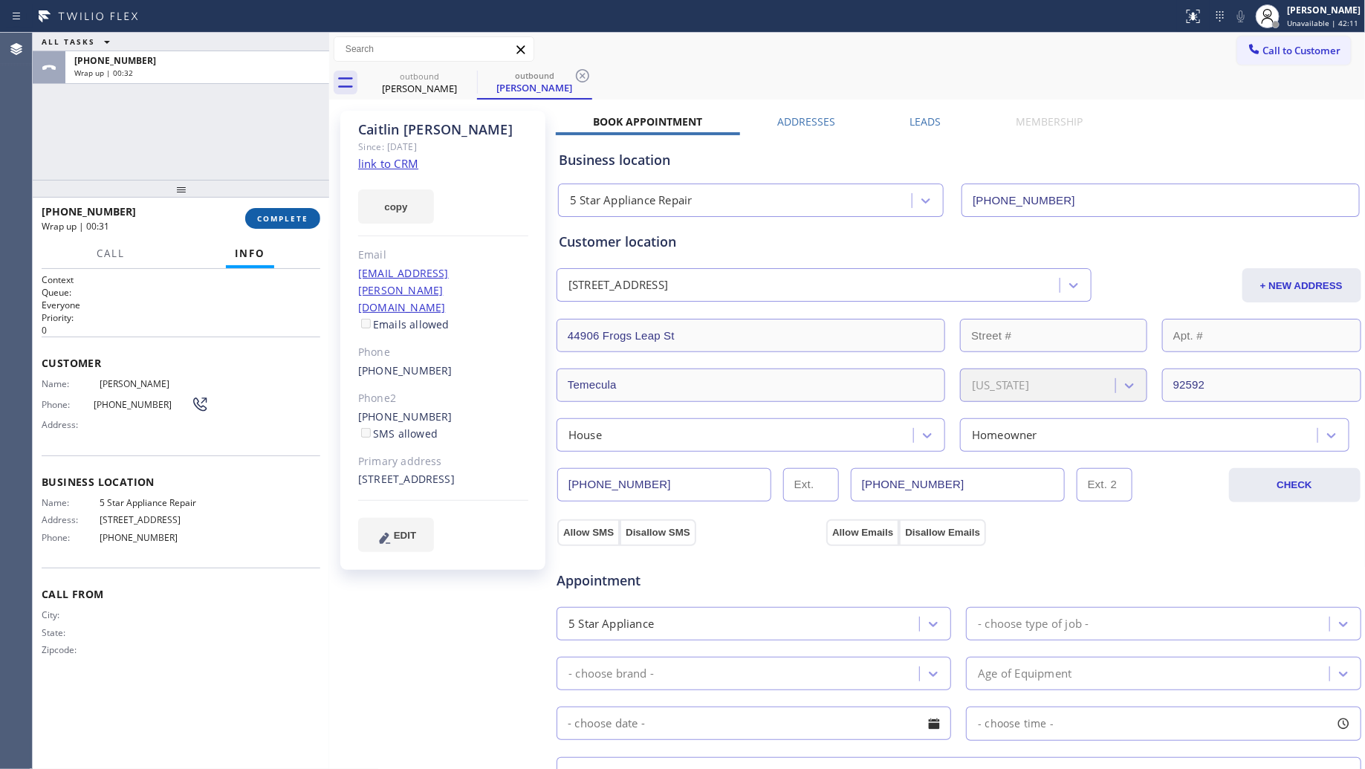
click at [299, 217] on span "COMPLETE" at bounding box center [282, 218] width 51 height 10
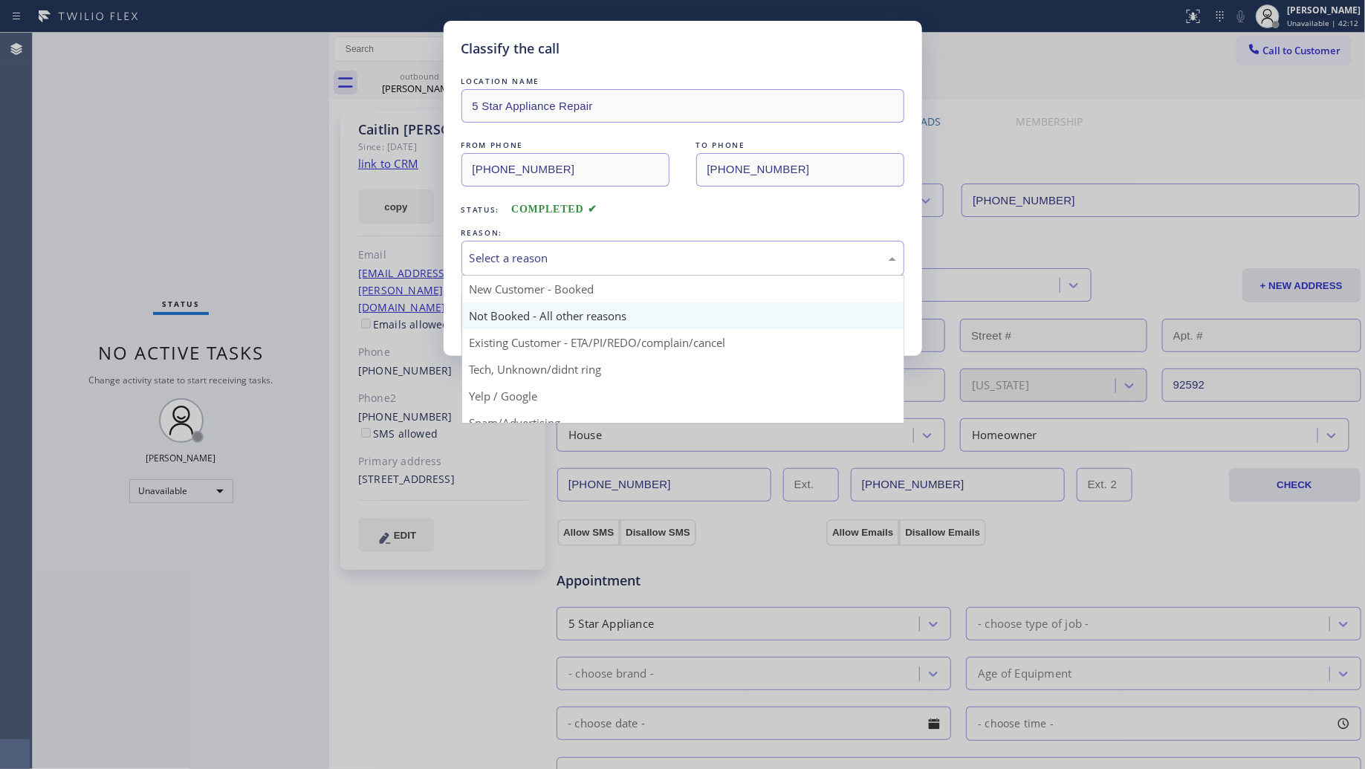
drag, startPoint x: 491, startPoint y: 242, endPoint x: 477, endPoint y: 305, distance: 64.7
click at [491, 247] on div "Select a reason" at bounding box center [682, 258] width 443 height 35
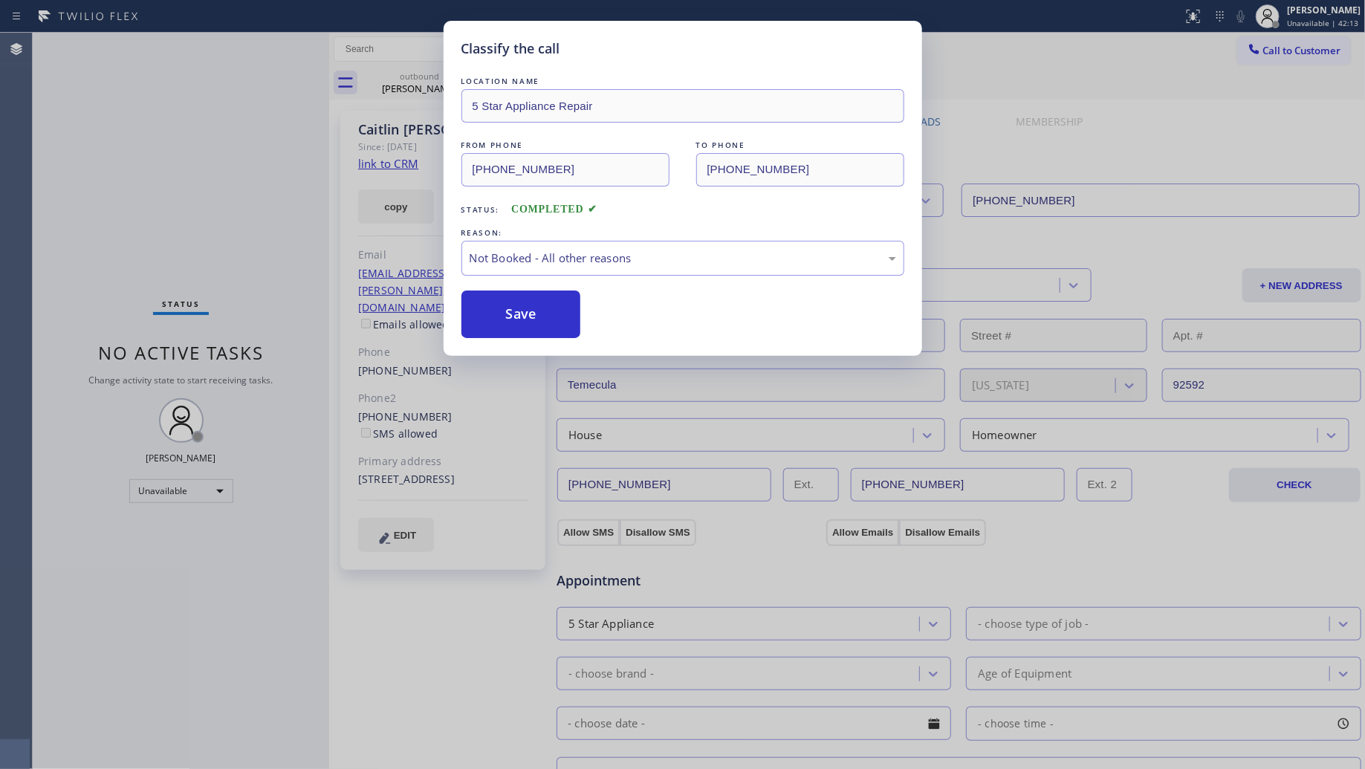
click at [480, 305] on button "Save" at bounding box center [521, 315] width 120 height 48
click at [1251, 45] on icon at bounding box center [1254, 49] width 15 height 15
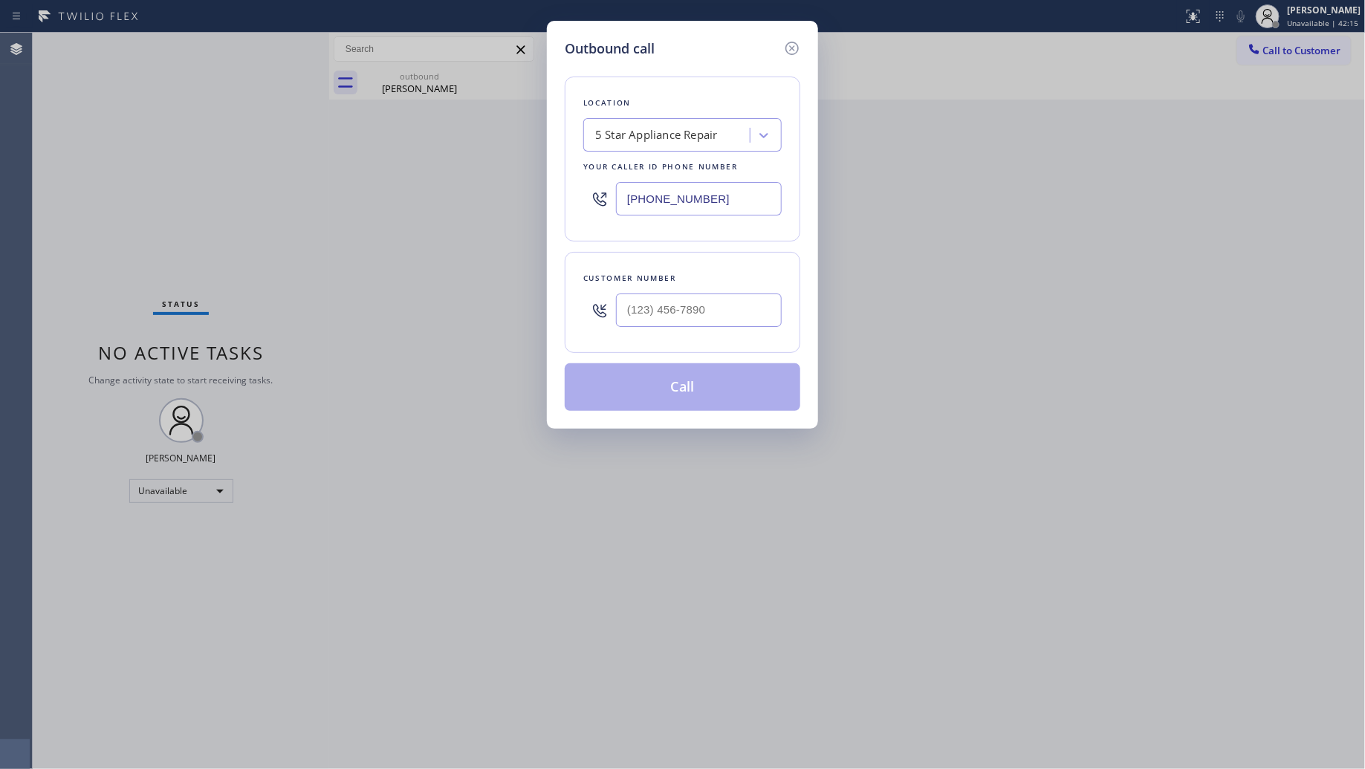
drag, startPoint x: 712, startPoint y: 198, endPoint x: 470, endPoint y: 201, distance: 242.3
click at [470, 199] on div "Outbound call Location 5 Star Appliance Repair Your caller id phone number [PHO…" at bounding box center [682, 384] width 1365 height 769
paste input "747) 529-9099"
type input "[PHONE_NUMBER]"
click at [722, 302] on input "(___) ___-____" at bounding box center [699, 310] width 166 height 33
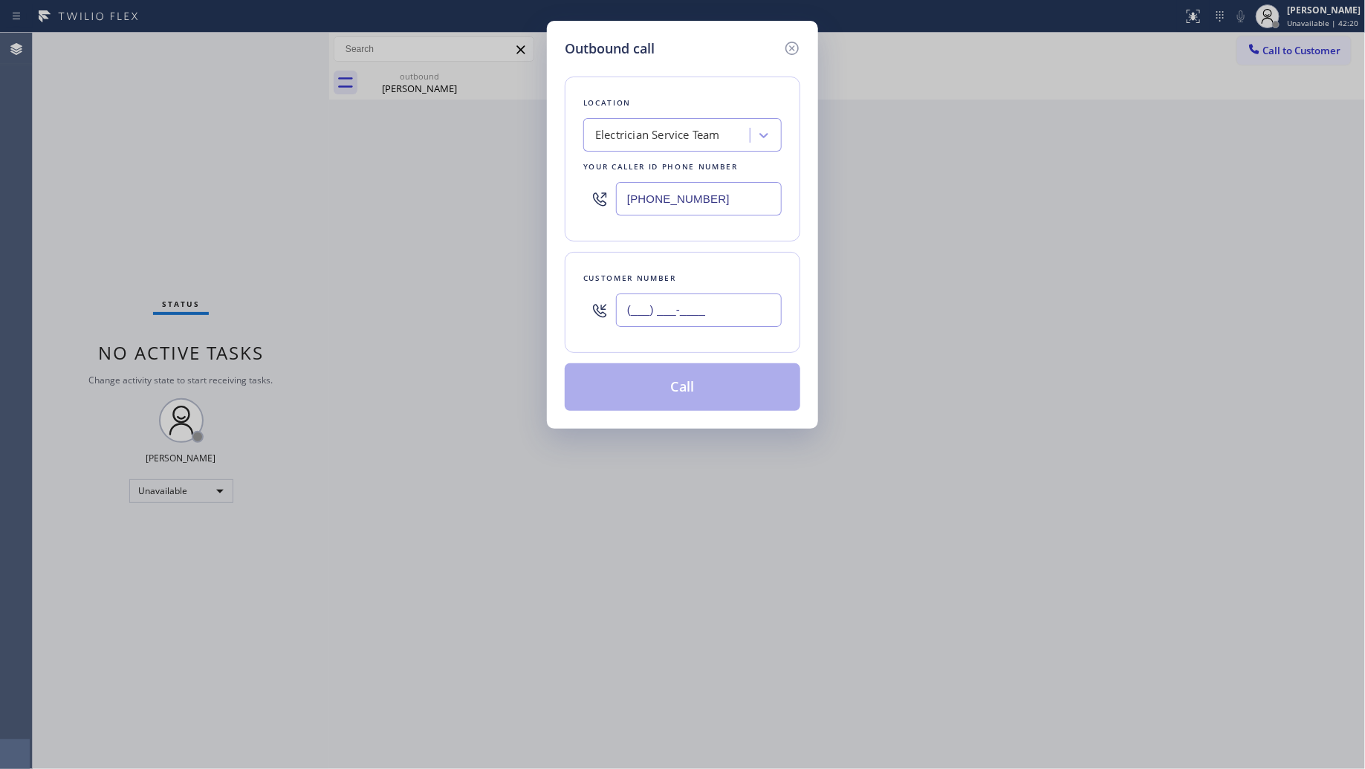
paste input "310) 857-8356"
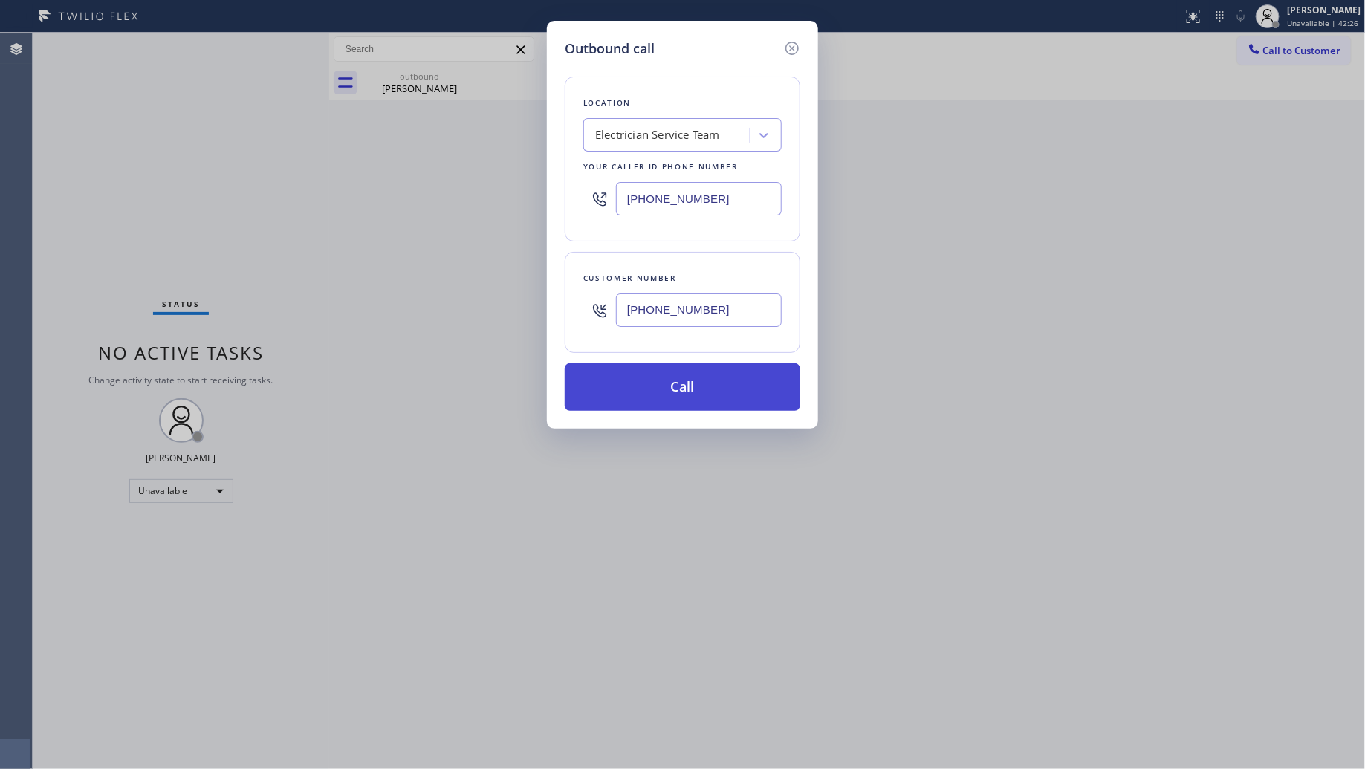
type input "[PHONE_NUMBER]"
click at [670, 387] on button "Call" at bounding box center [683, 387] width 236 height 48
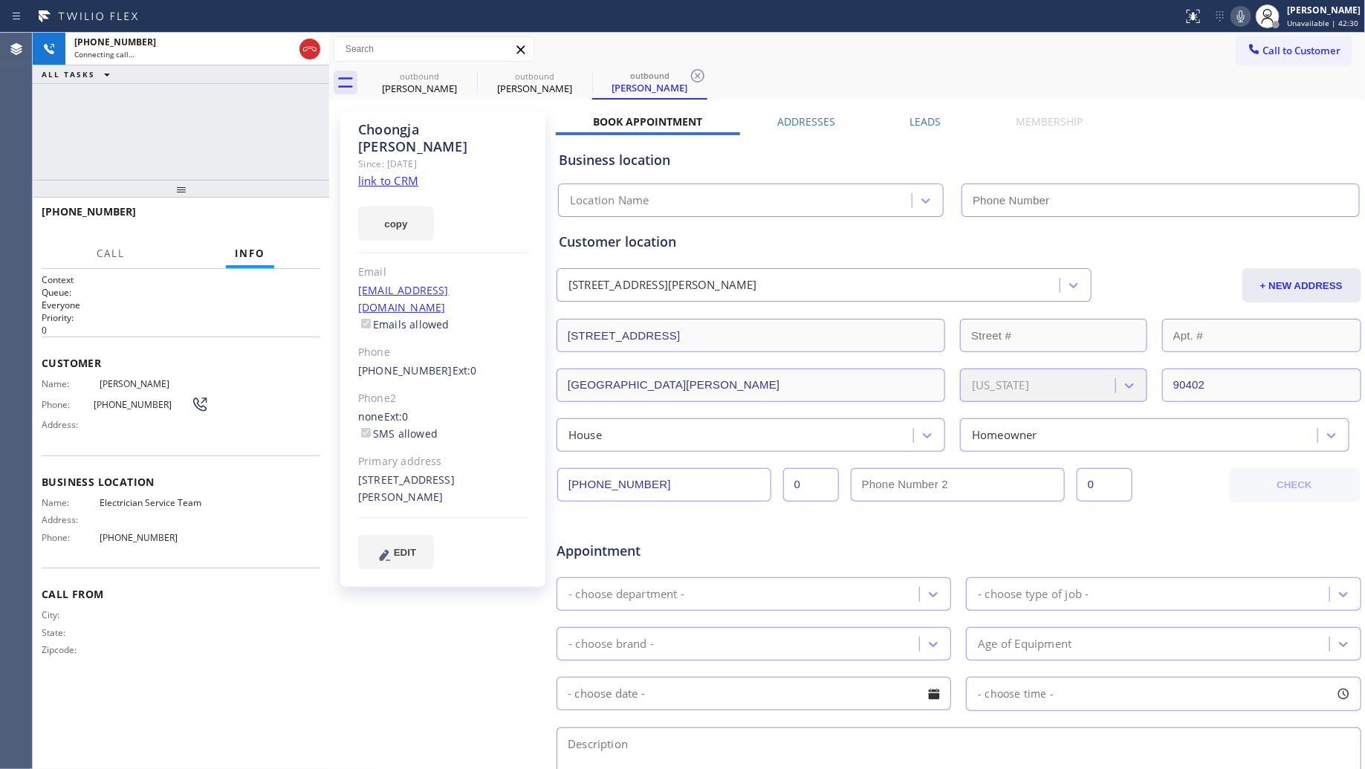
type input "[PHONE_NUMBER]"
click at [273, 229] on div "[PHONE_NUMBER] Live | 00:01 HANG UP" at bounding box center [181, 218] width 279 height 39
click at [271, 227] on button "HANG UP" at bounding box center [285, 218] width 69 height 21
click at [270, 227] on button "HANG UP" at bounding box center [285, 218] width 69 height 21
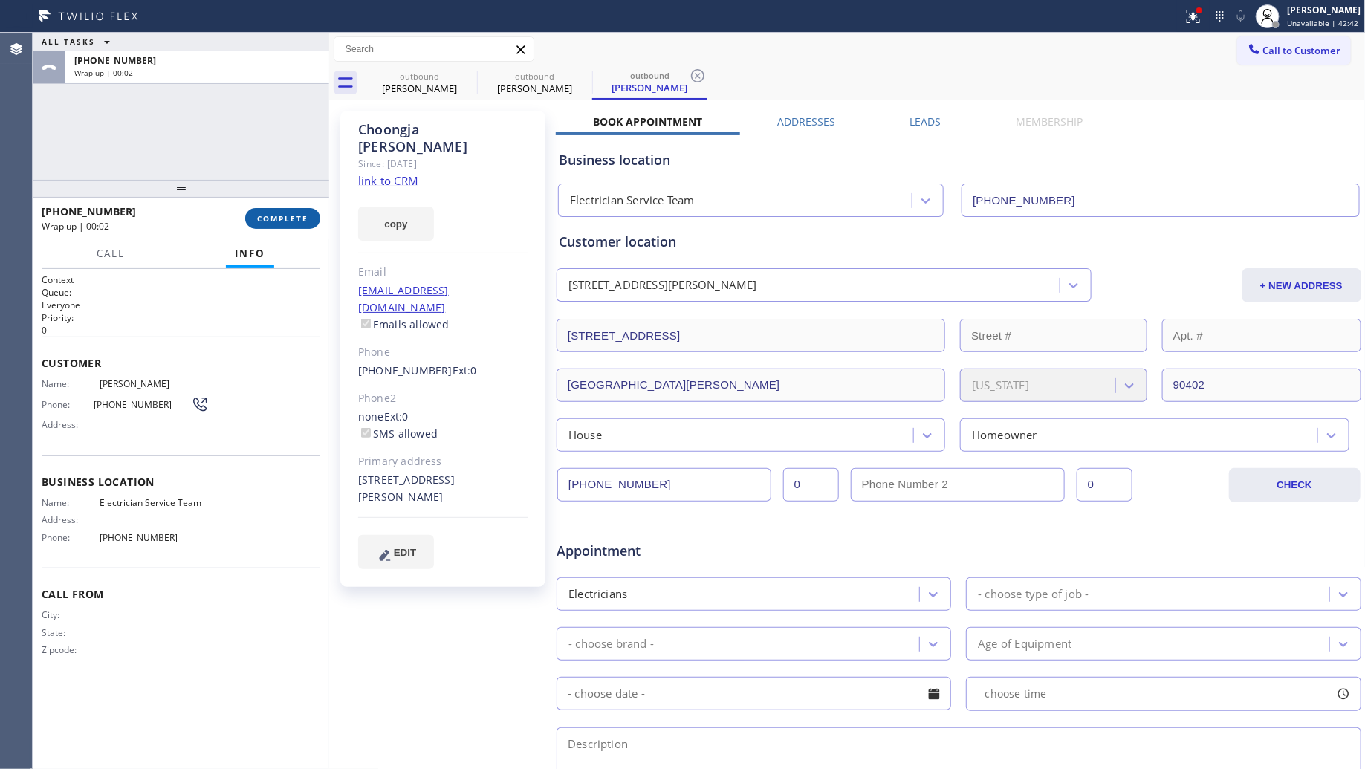
click at [265, 213] on span "COMPLETE" at bounding box center [282, 218] width 51 height 10
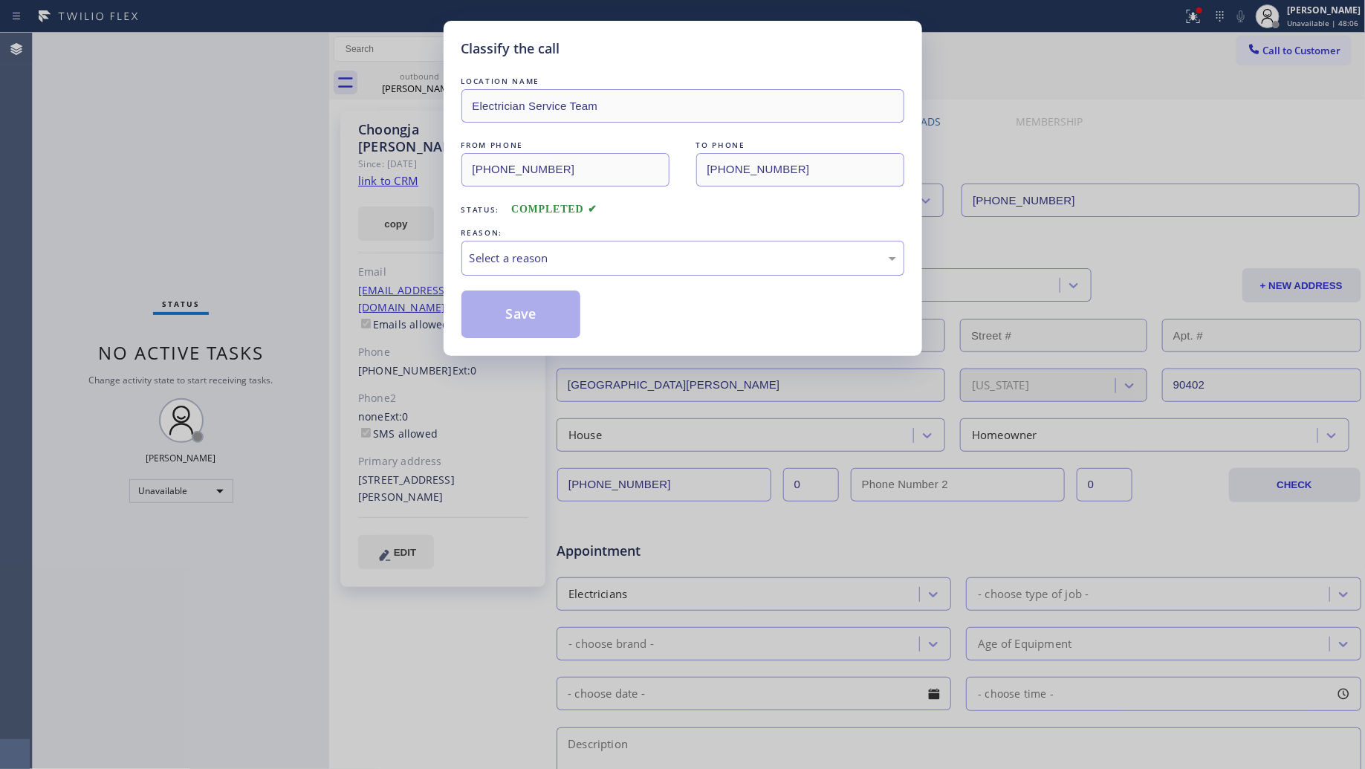
click at [509, 240] on div "REASON:" at bounding box center [682, 233] width 443 height 16
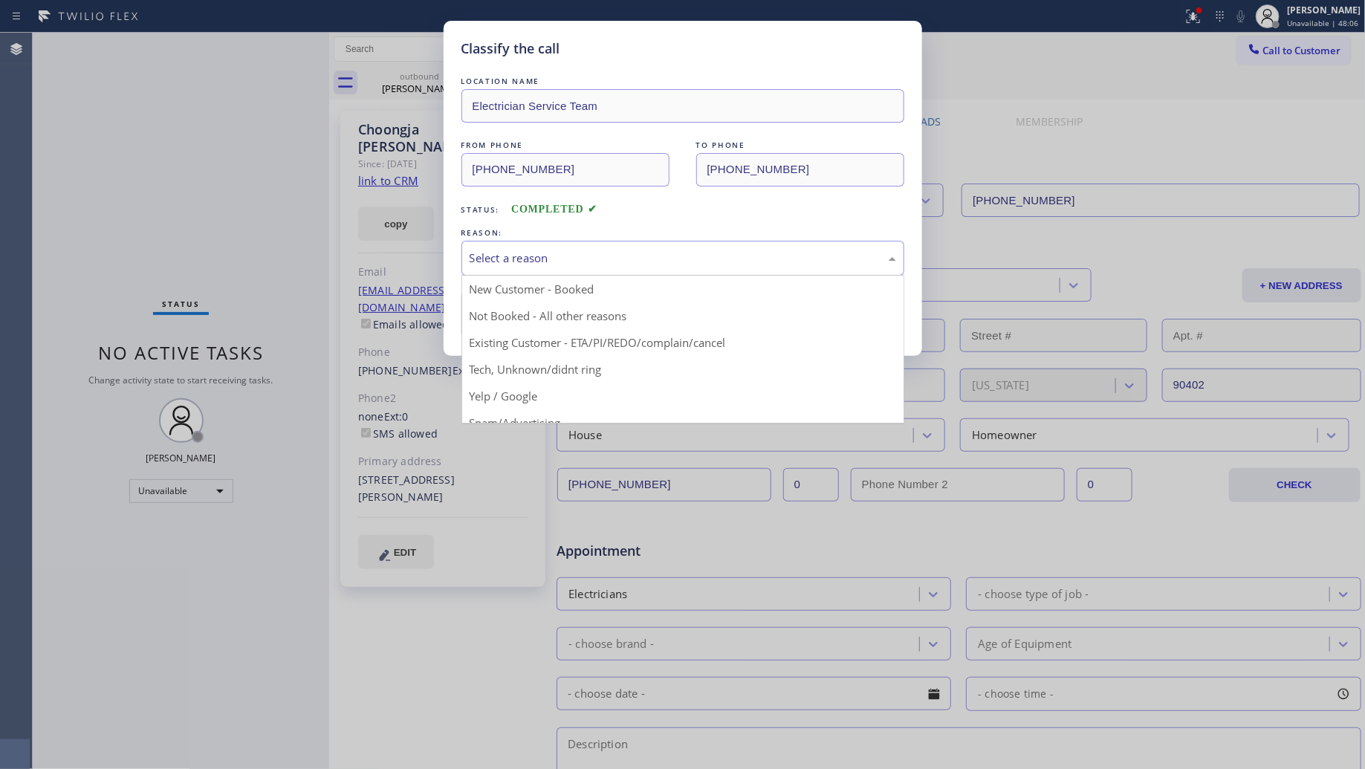
click at [509, 255] on div "Select a reason" at bounding box center [683, 258] width 427 height 17
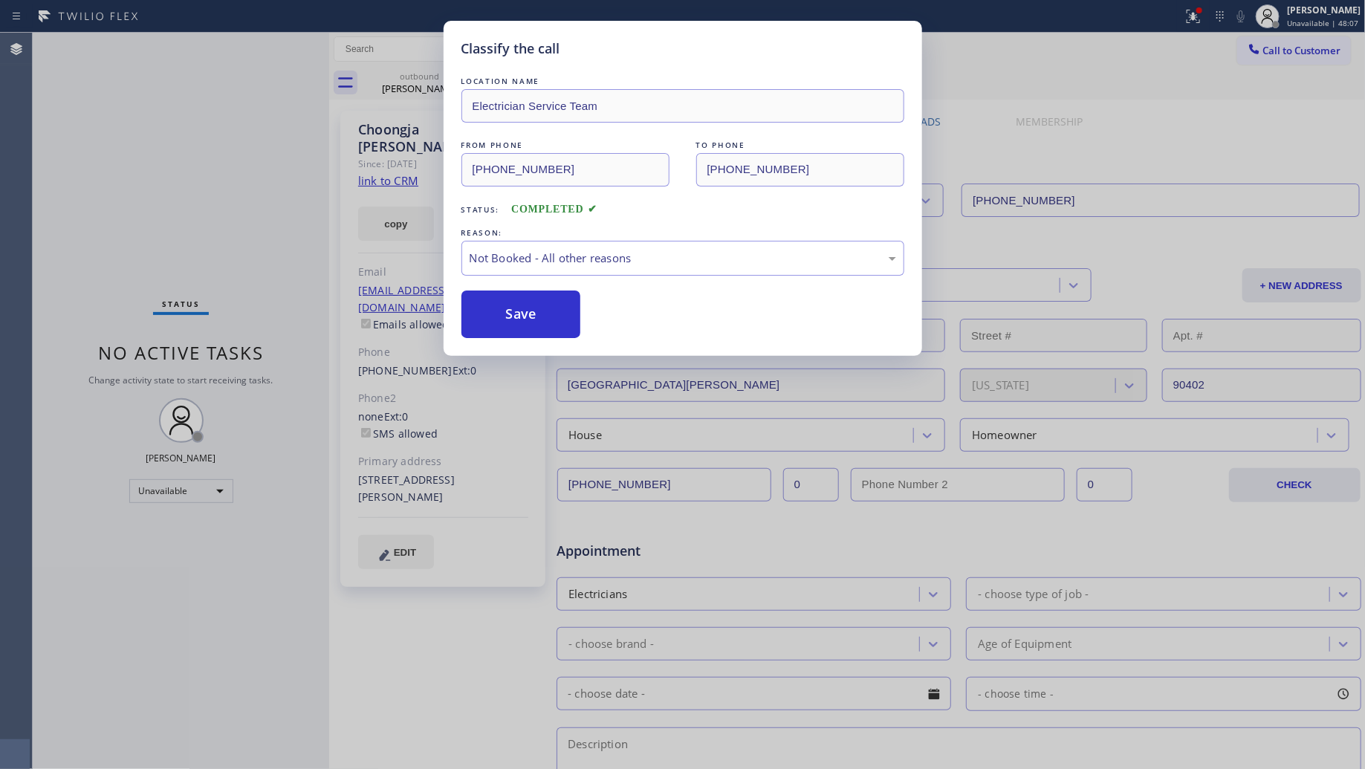
click at [518, 317] on button "Save" at bounding box center [521, 315] width 120 height 48
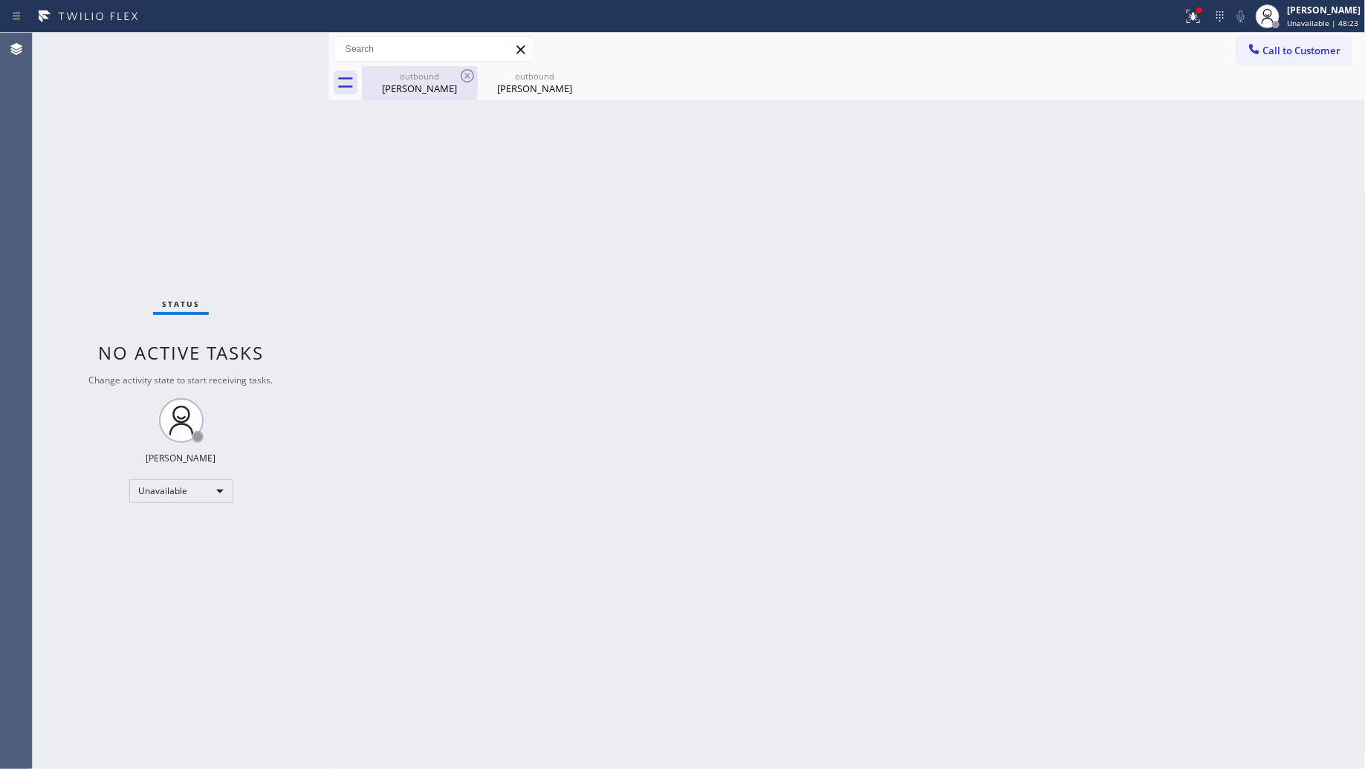
drag, startPoint x: 446, startPoint y: 84, endPoint x: 455, endPoint y: 80, distance: 10.0
click at [447, 82] on div "[PERSON_NAME]" at bounding box center [419, 88] width 112 height 13
type input "[PHONE_NUMBER]"
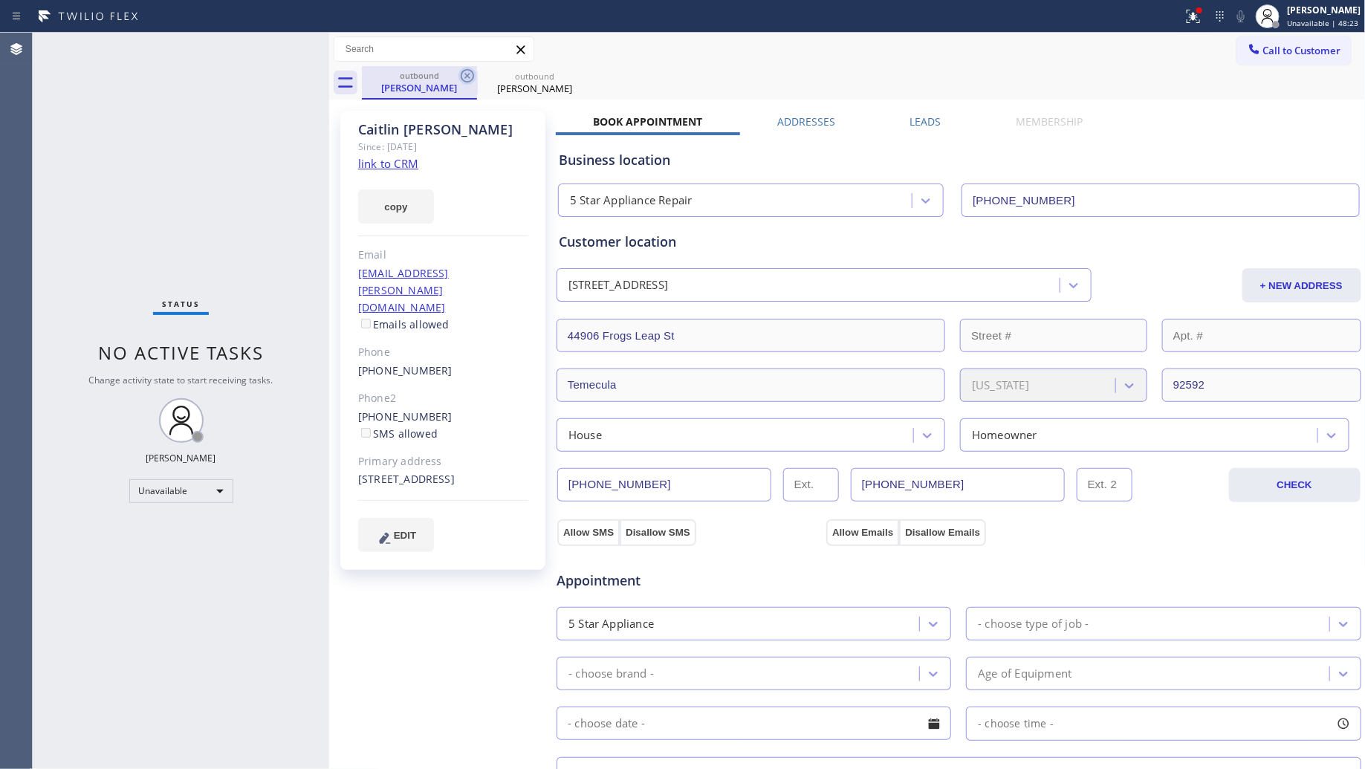
click at [472, 67] on icon at bounding box center [467, 76] width 18 height 18
type input "[PHONE_NUMBER]"
click at [0, 0] on icon at bounding box center [0, 0] width 0 height 0
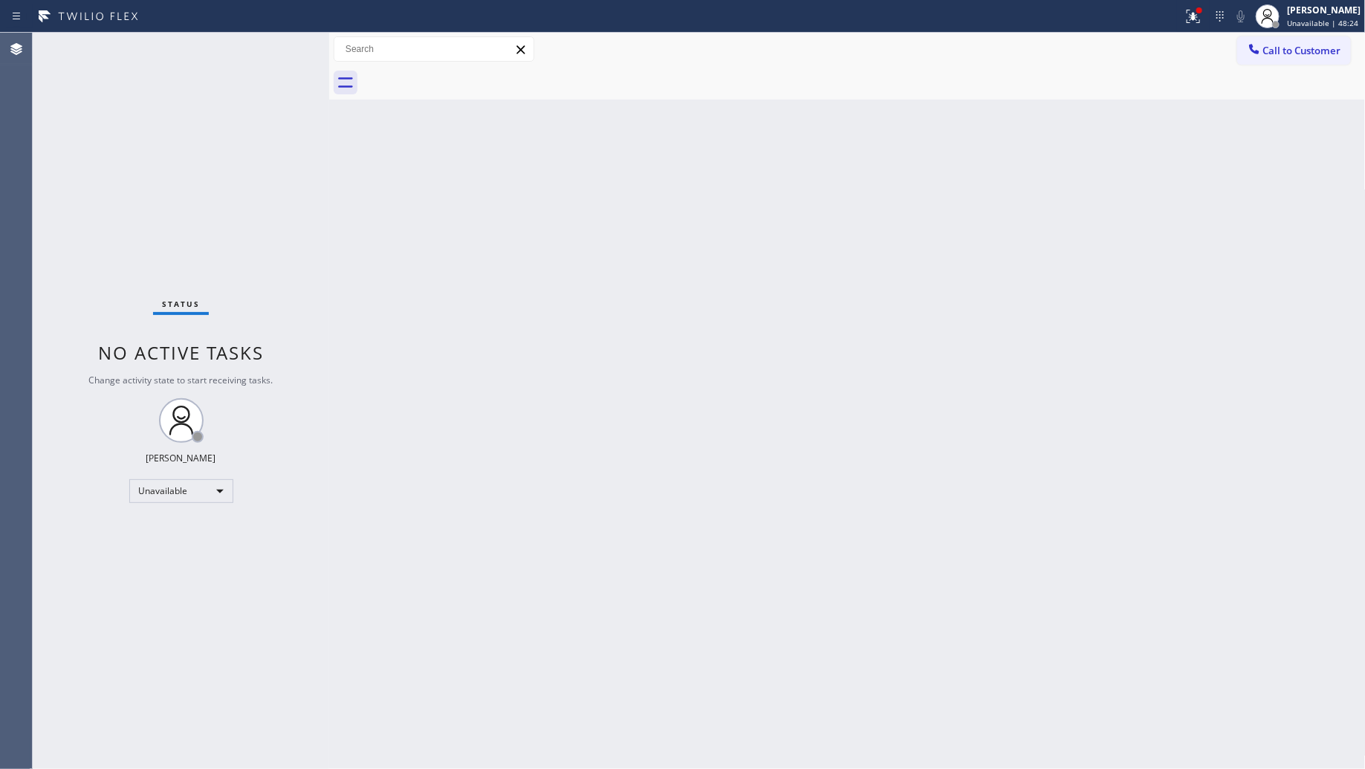
click at [472, 66] on div at bounding box center [864, 82] width 1004 height 33
click at [1202, 17] on icon at bounding box center [1193, 16] width 18 height 18
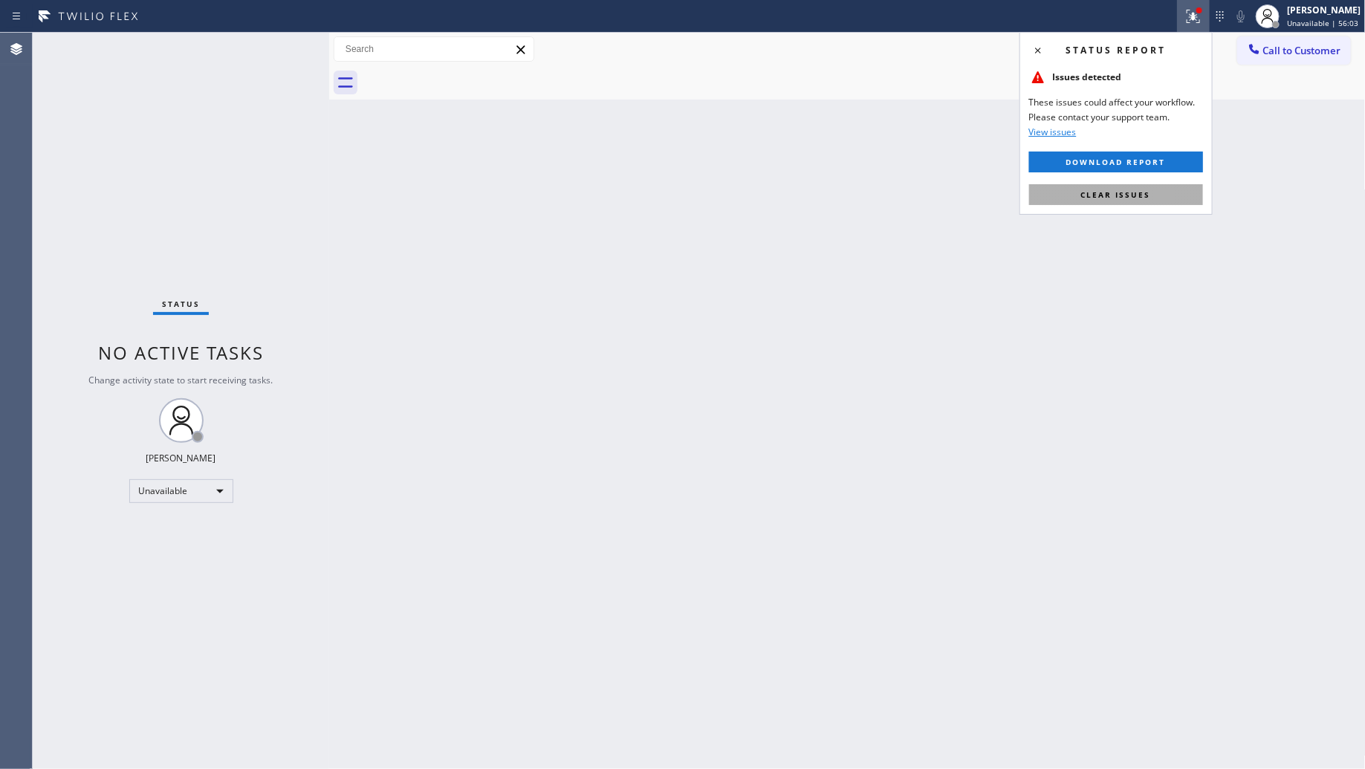
click at [1150, 192] on button "Clear issues" at bounding box center [1116, 194] width 174 height 21
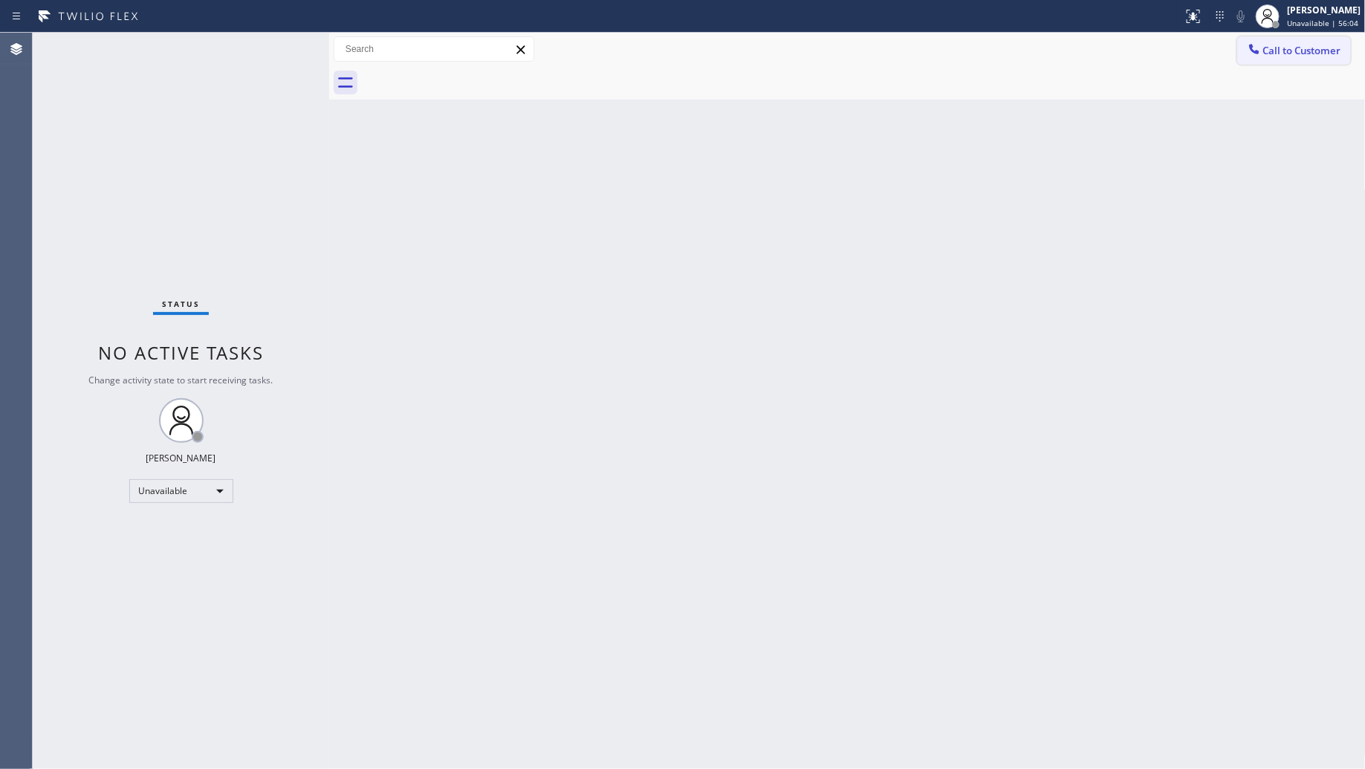
click at [1286, 56] on button "Call to Customer" at bounding box center [1294, 50] width 114 height 28
